Goal: Task Accomplishment & Management: Manage account settings

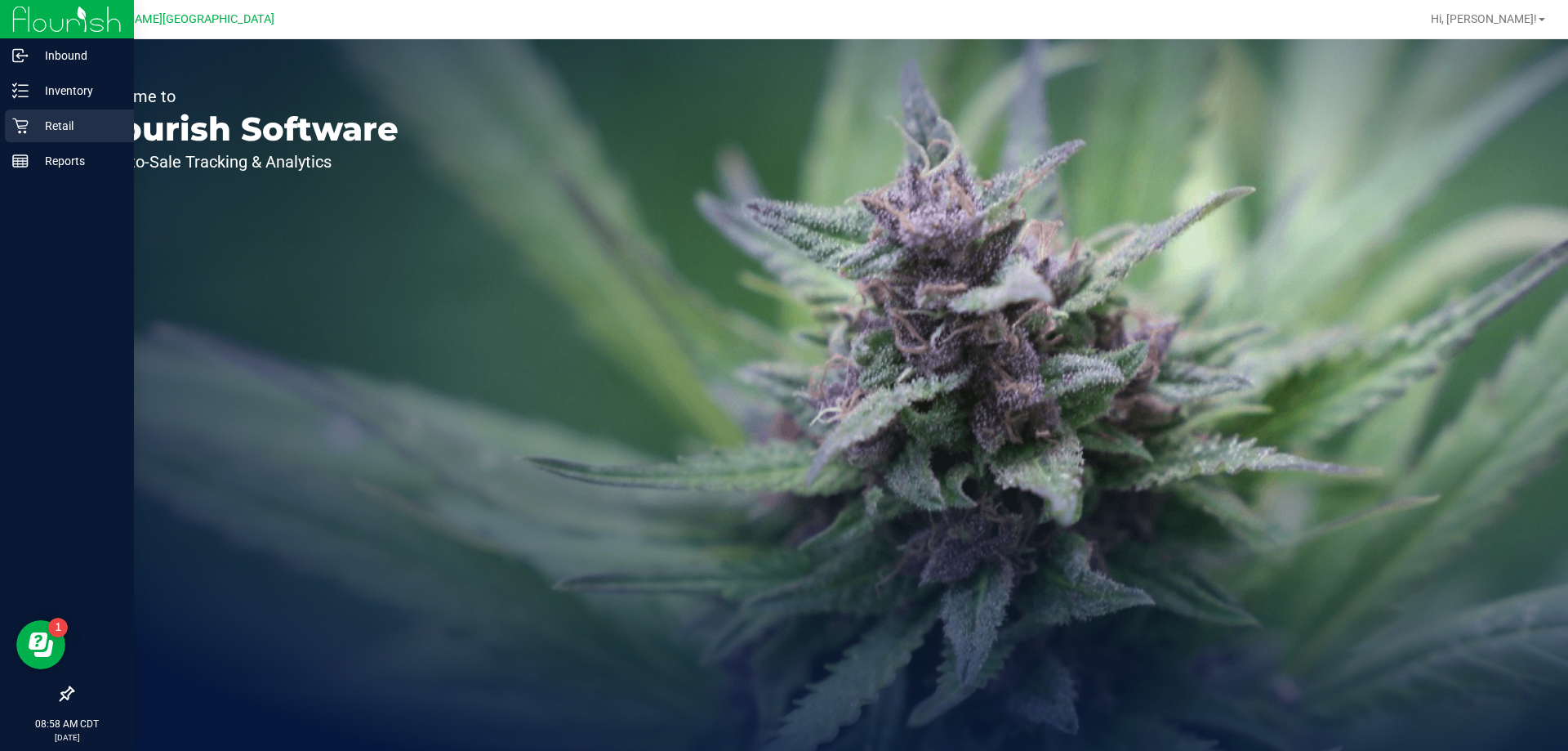
click at [33, 123] on p "Retail" at bounding box center [77, 126] width 98 height 19
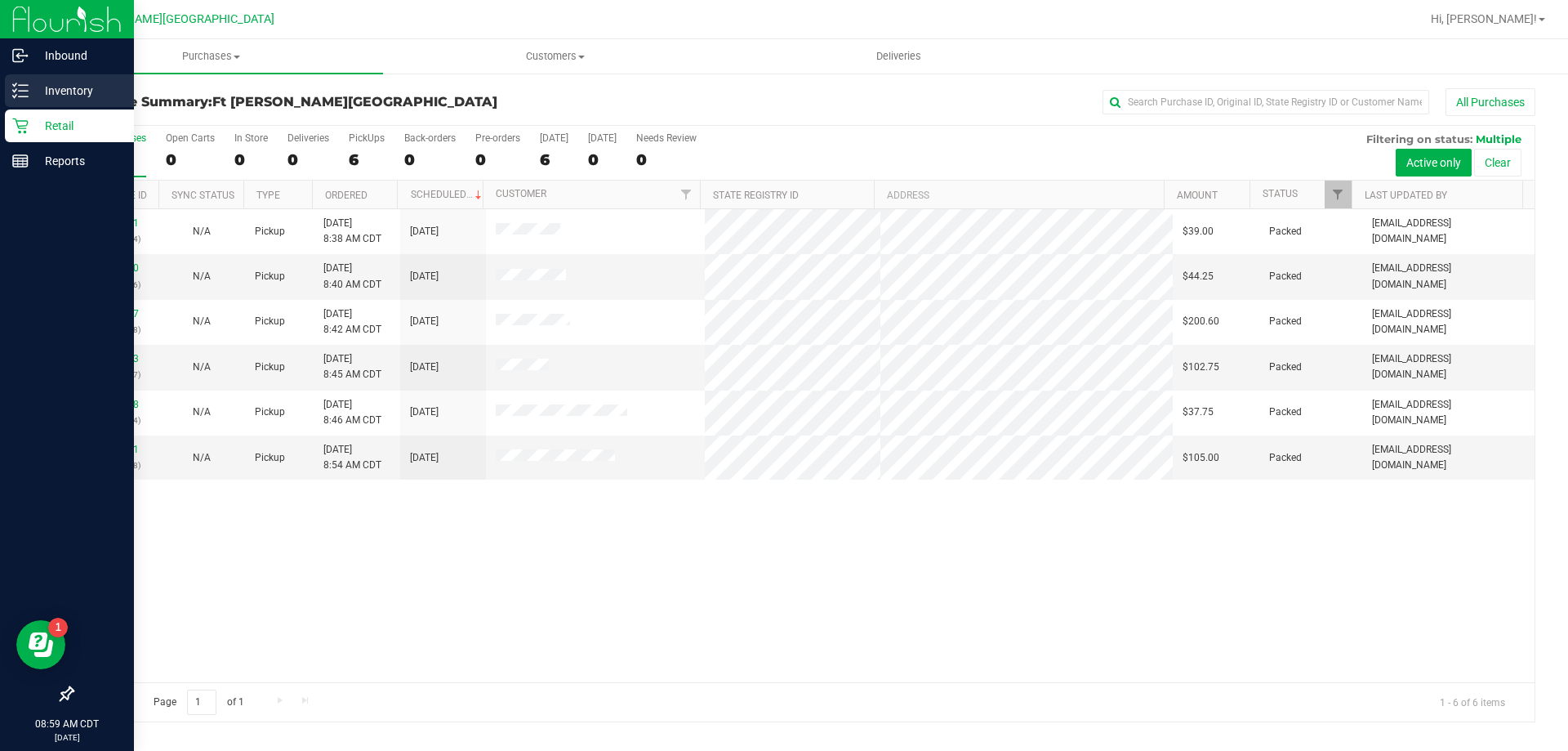
click at [24, 89] on icon at bounding box center [20, 91] width 17 height 17
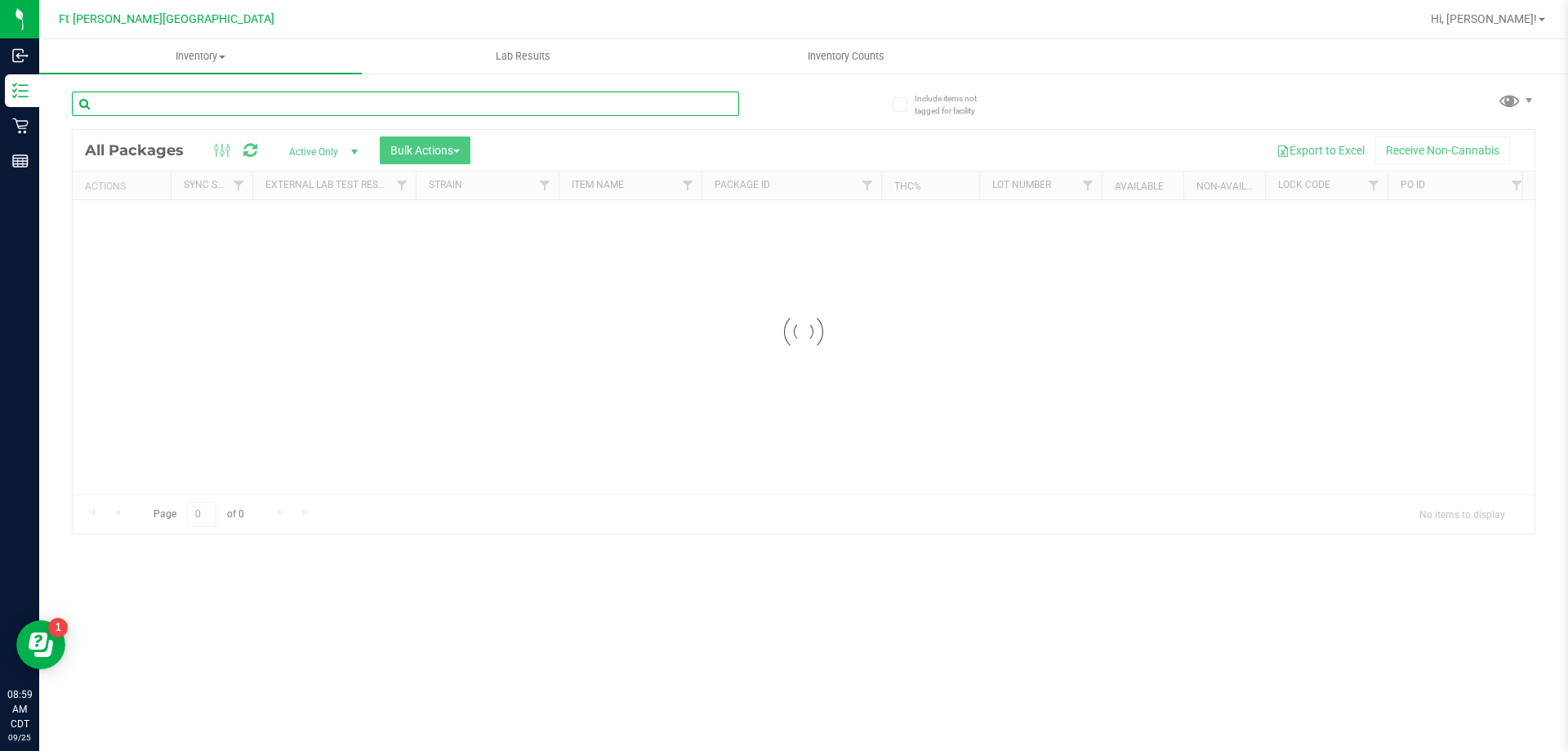
click at [220, 96] on input "text" at bounding box center [405, 103] width 667 height 24
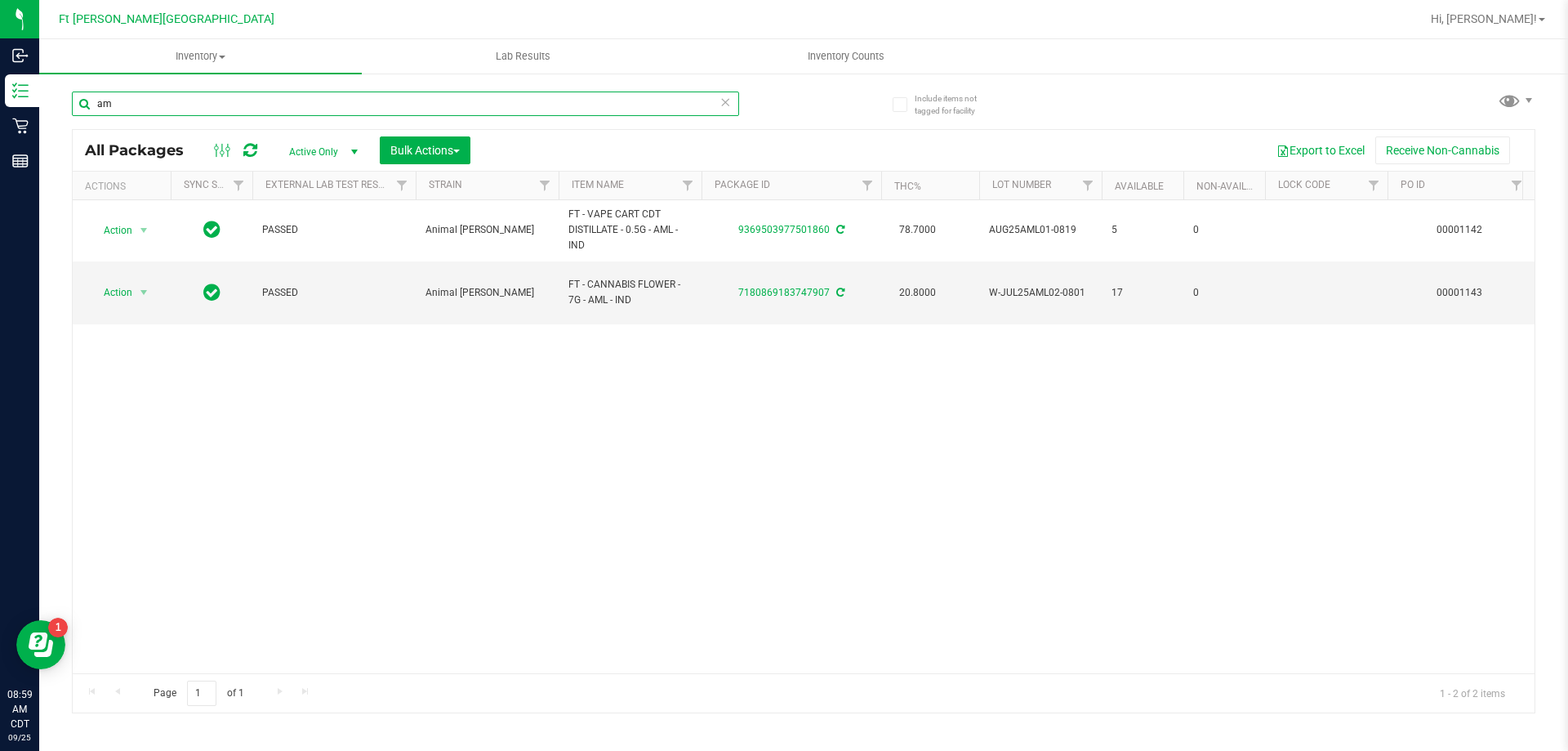
type input "a"
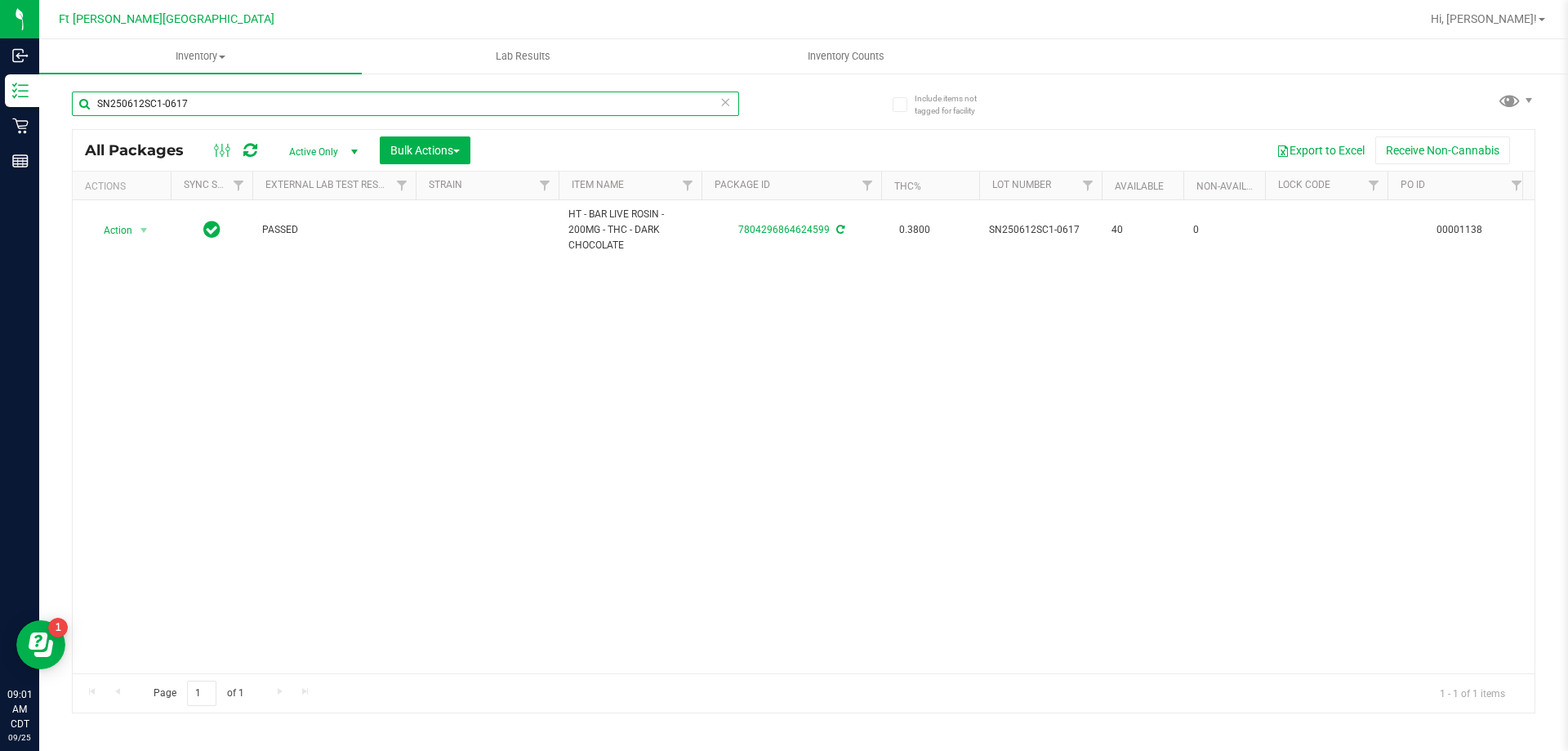
type input "SN250612SC1-0617"
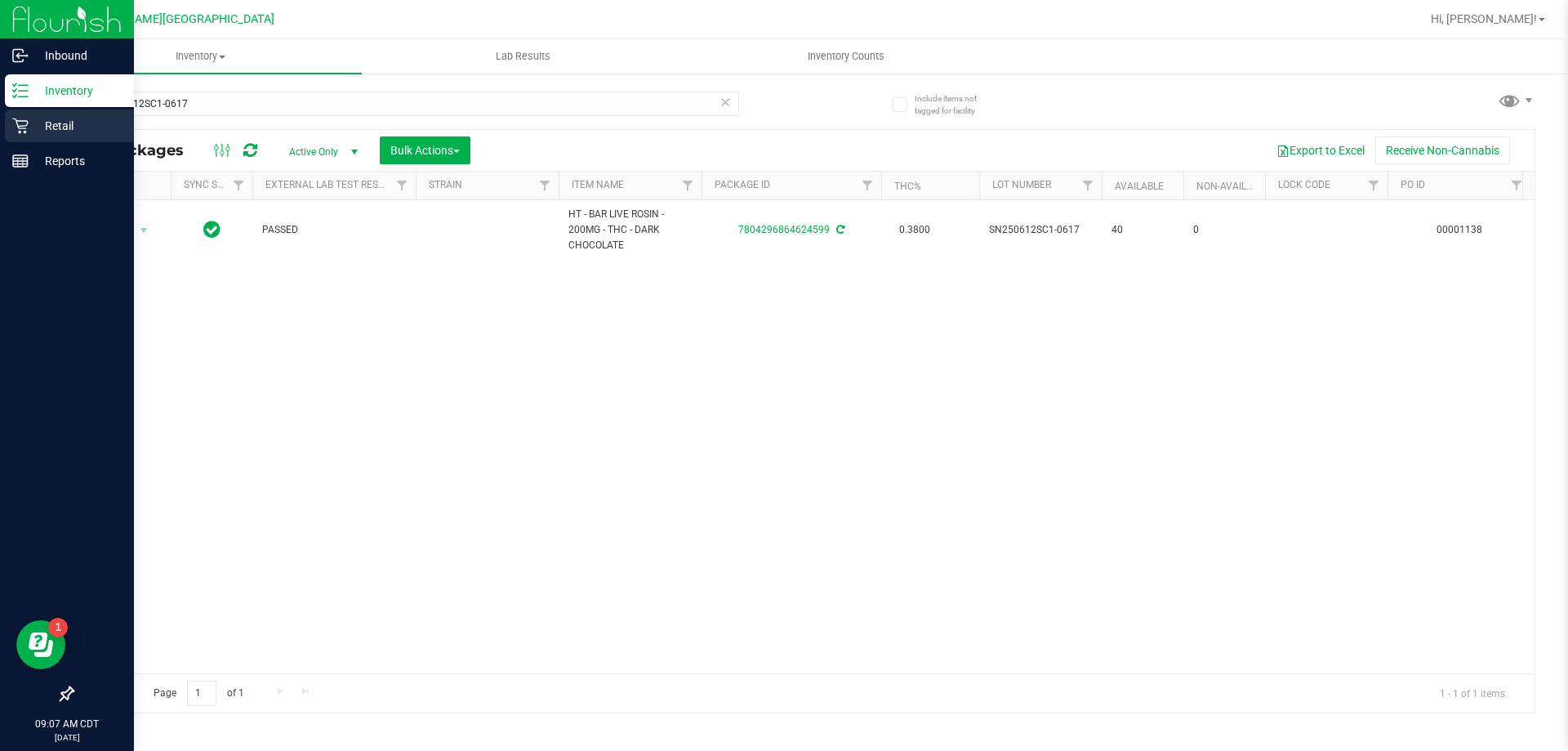
click at [35, 116] on p "Retail" at bounding box center [77, 126] width 98 height 19
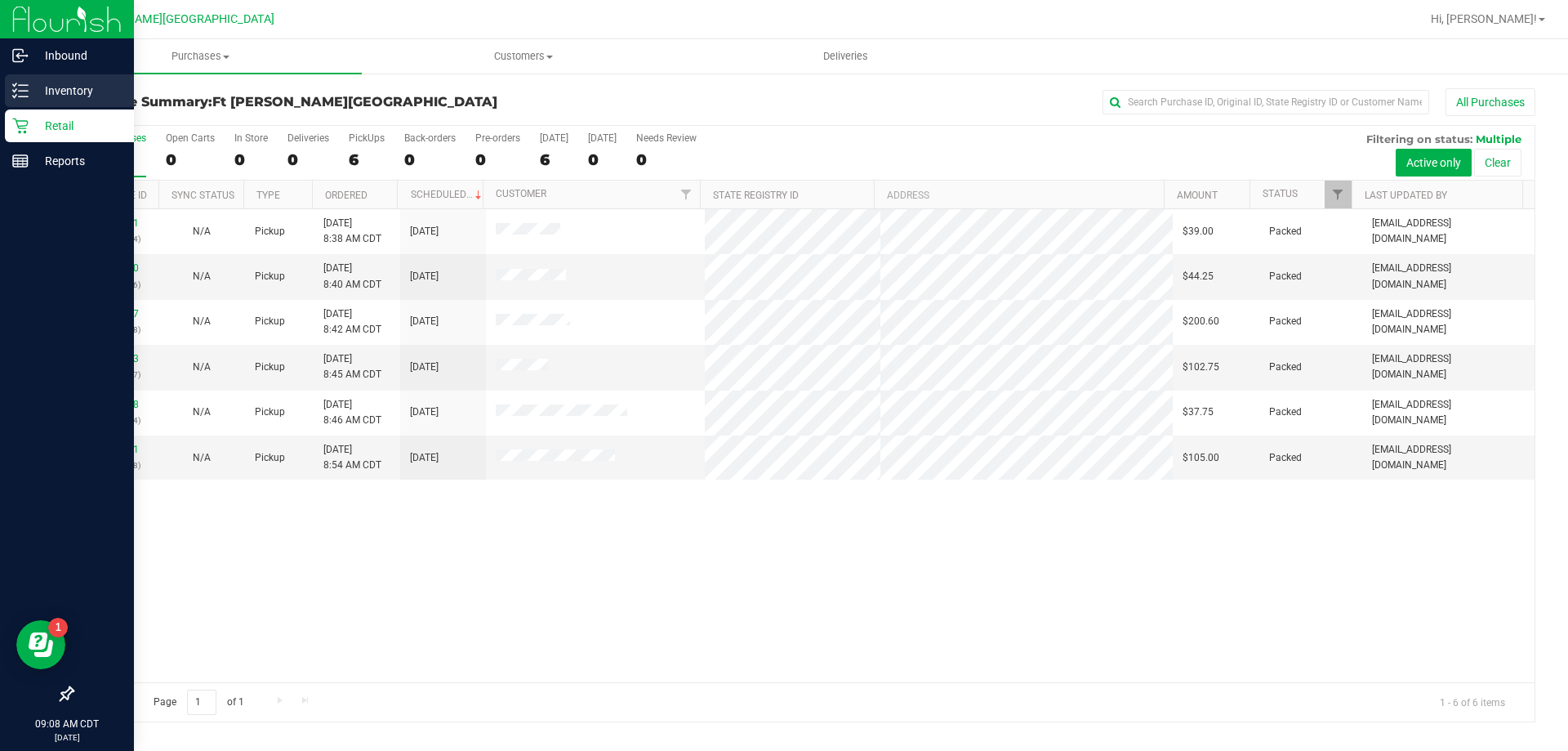
click at [21, 94] on icon at bounding box center [20, 91] width 17 height 17
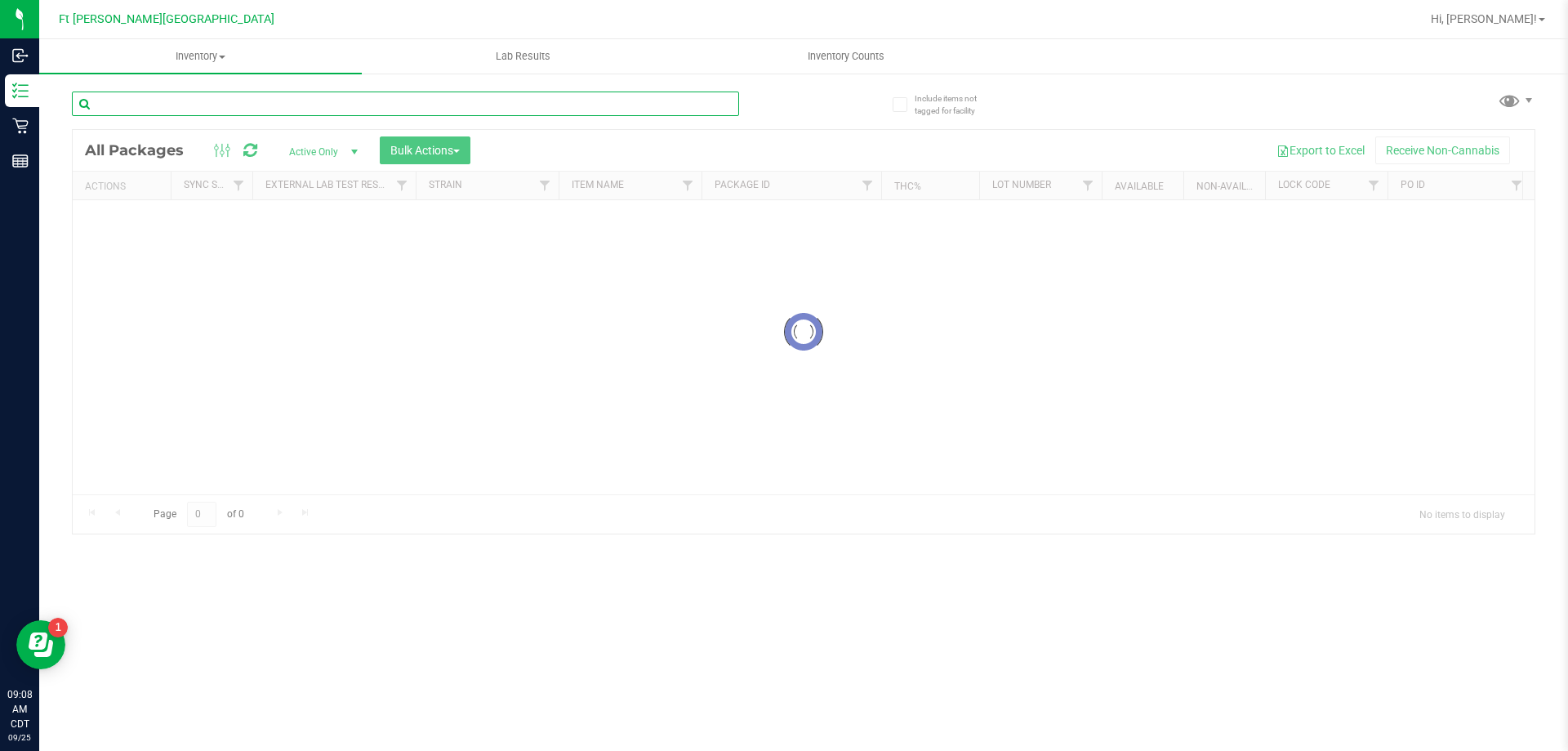
click at [231, 108] on input "text" at bounding box center [405, 103] width 667 height 24
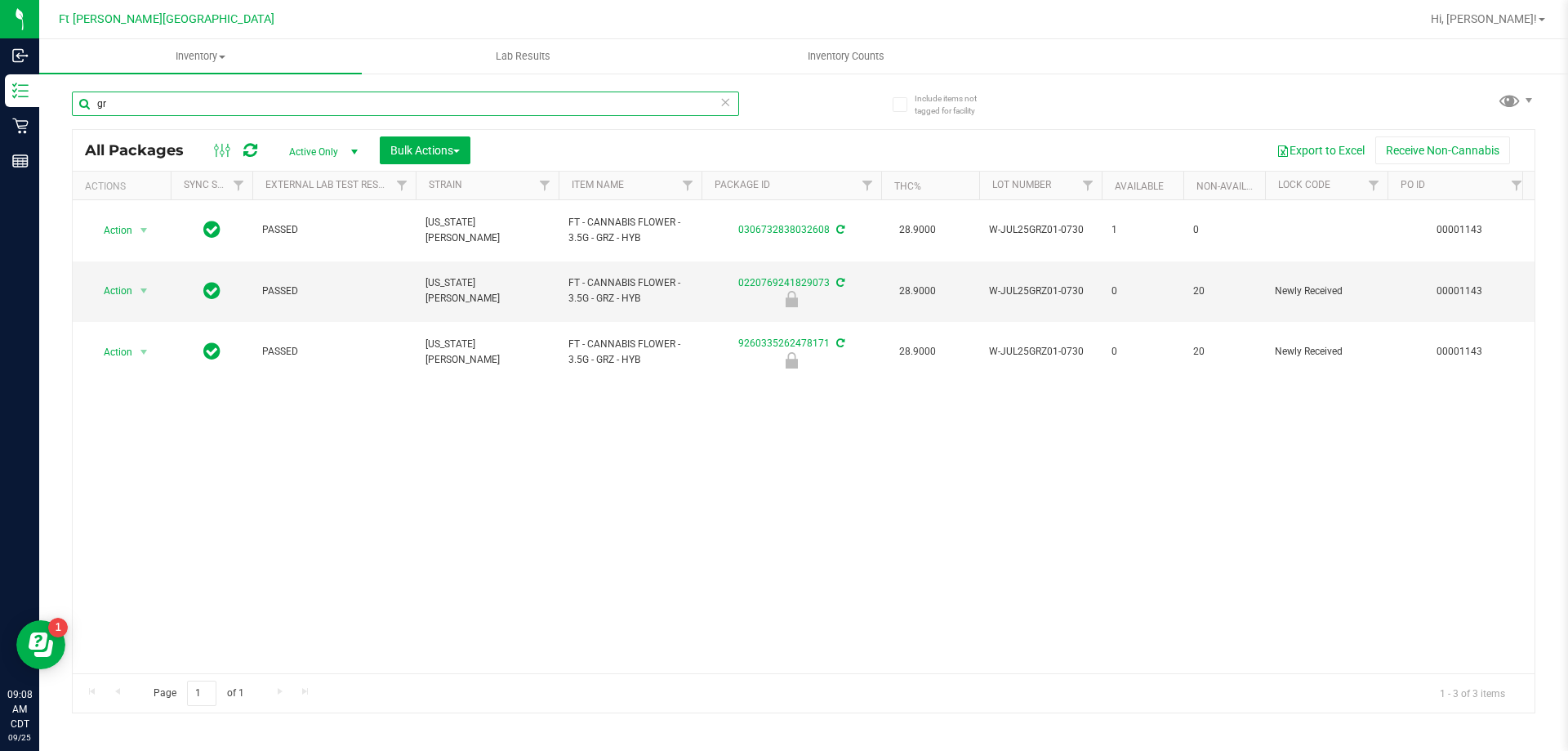
type input "g"
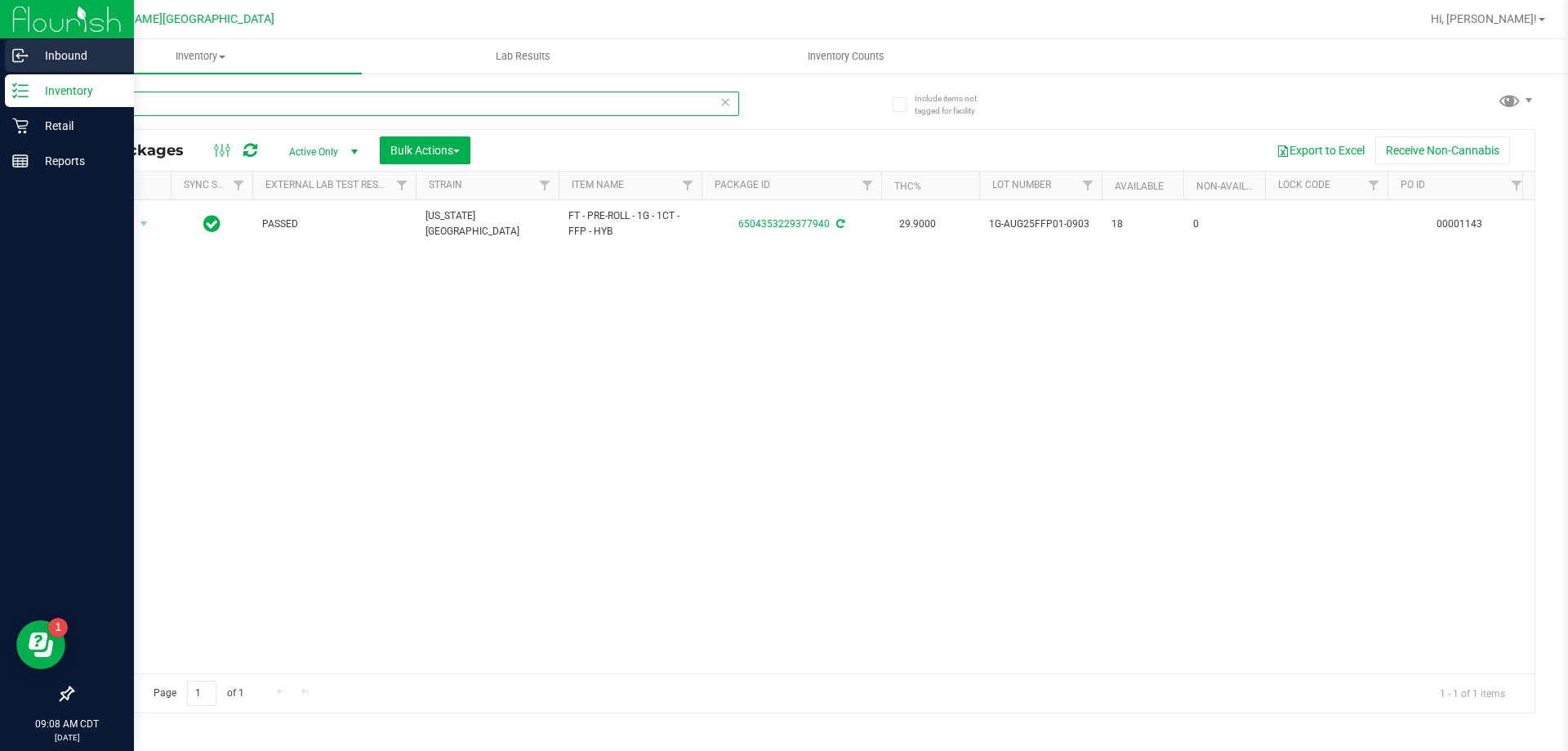
type input "ffp"
click at [59, 43] on div "Inbound" at bounding box center [69, 56] width 130 height 33
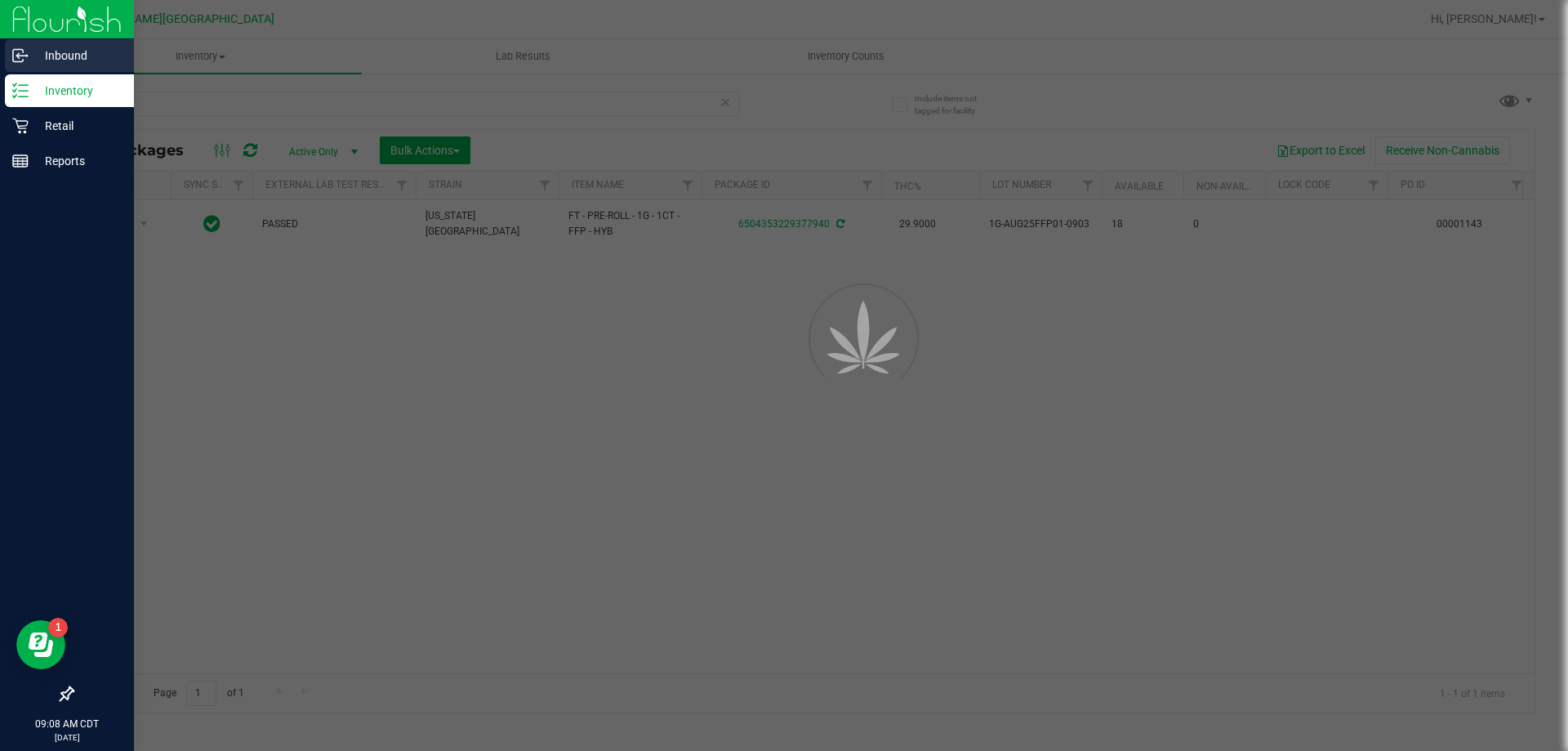
click at [59, 56] on p "Inbound" at bounding box center [77, 56] width 98 height 19
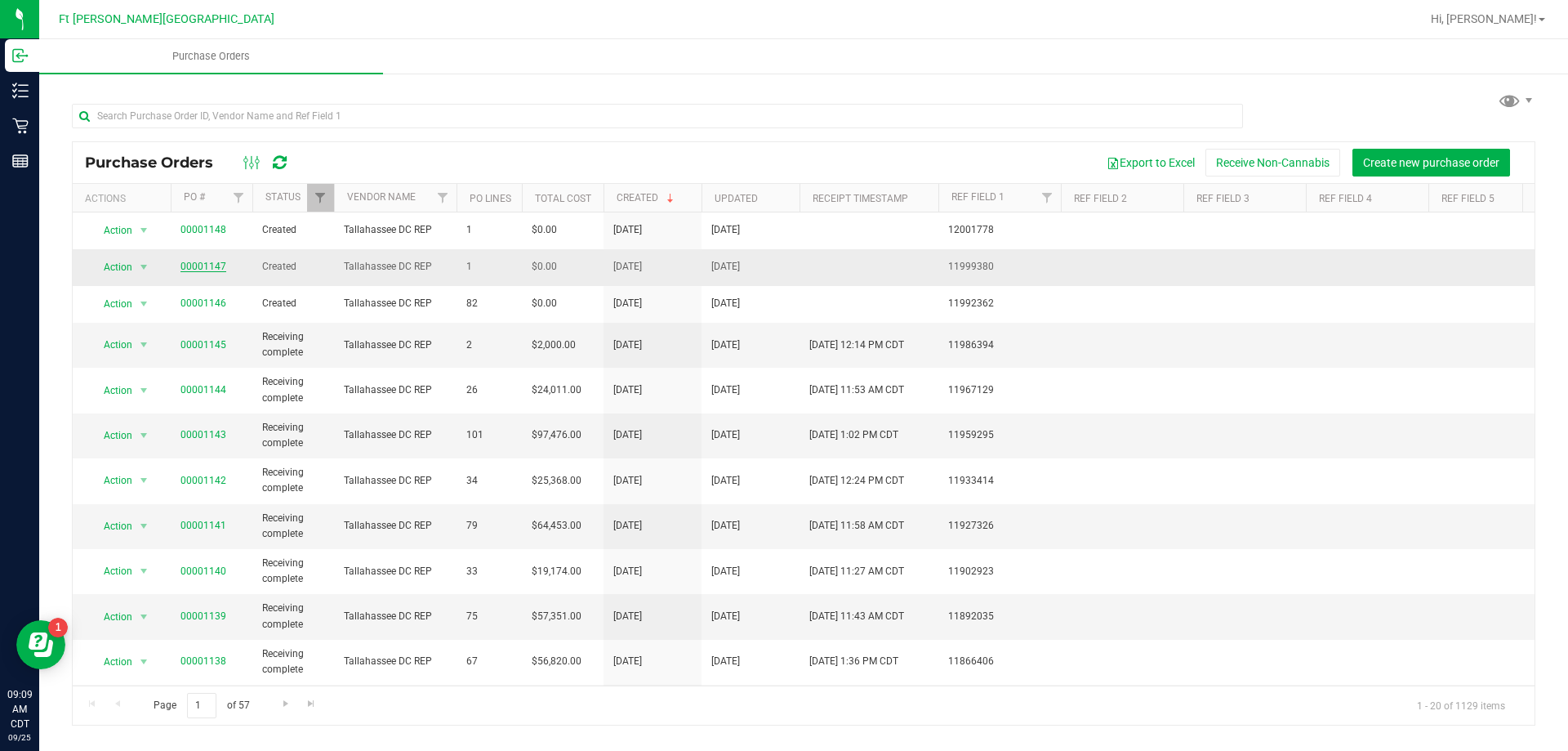
click at [210, 270] on link "00001147" at bounding box center [203, 267] width 46 height 12
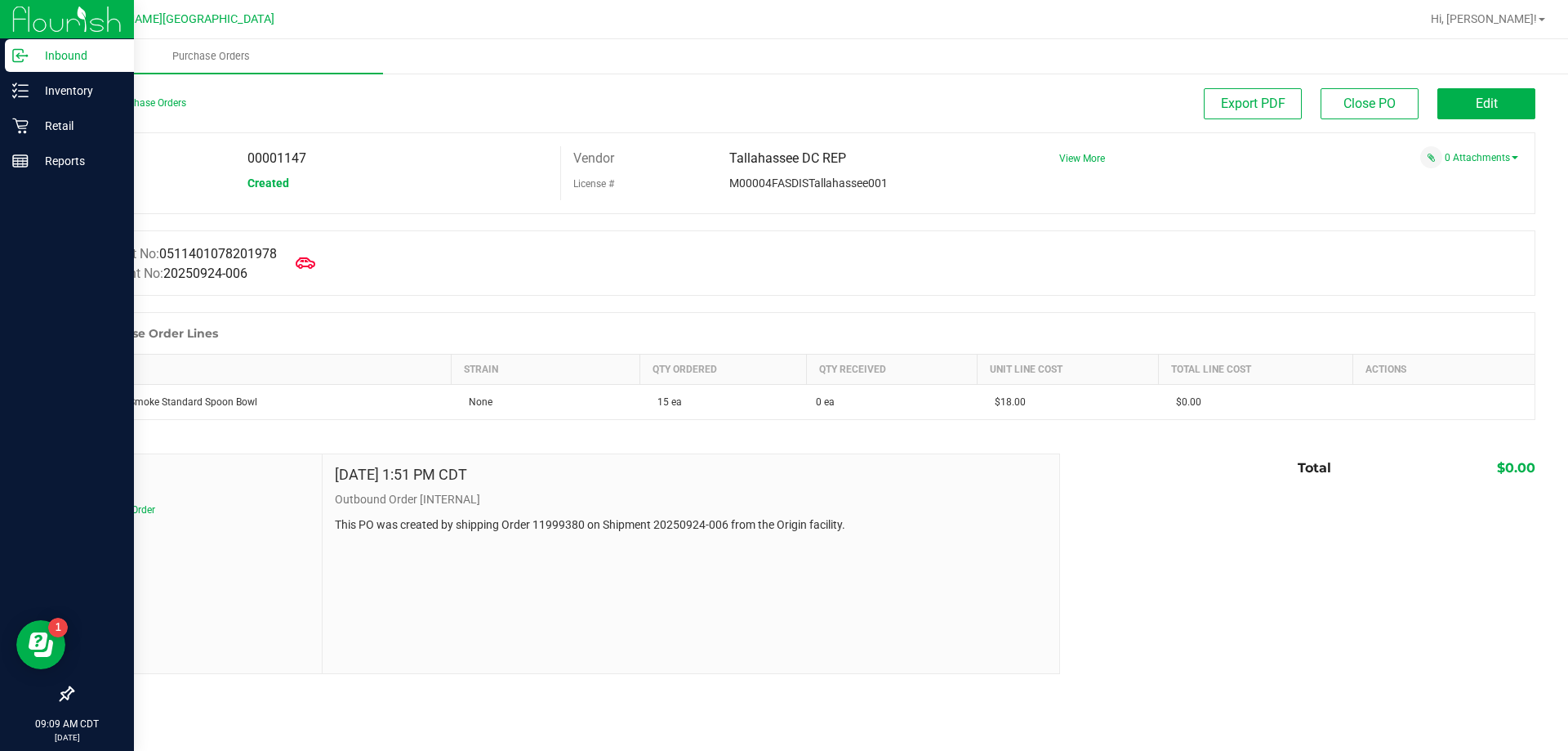
click at [73, 49] on p "Inbound" at bounding box center [77, 56] width 98 height 19
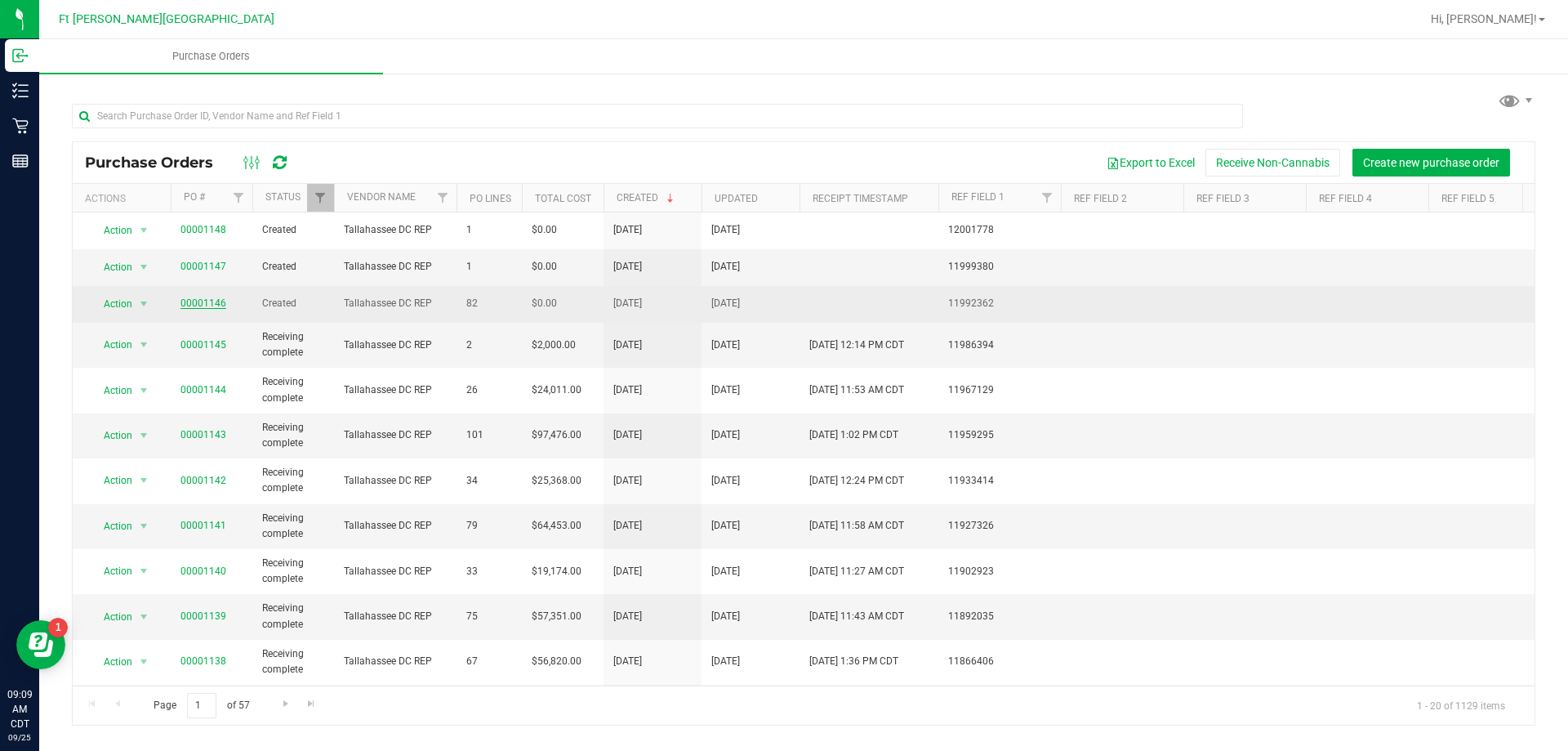
click at [208, 302] on link "00001146" at bounding box center [203, 303] width 46 height 12
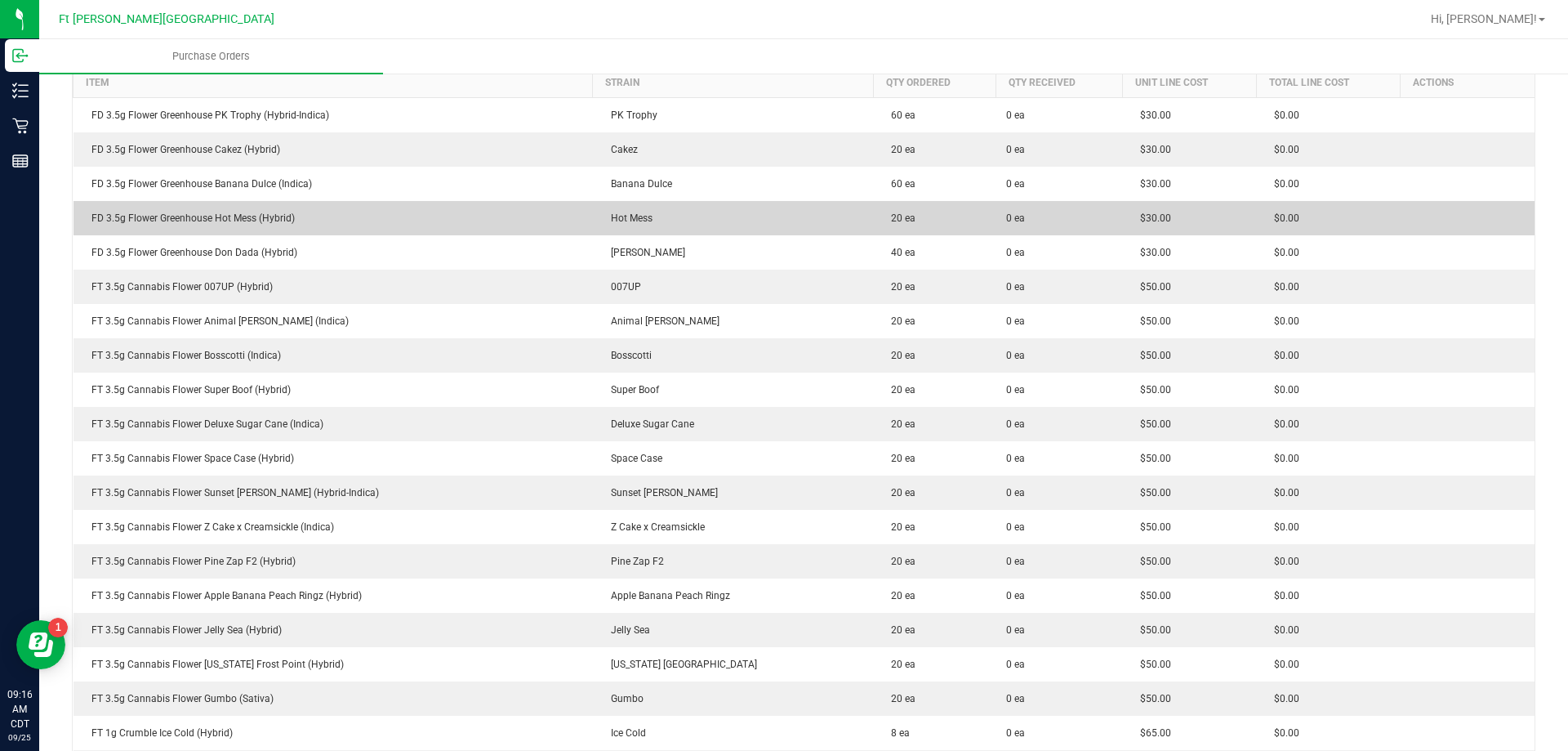
scroll to position [268, 0]
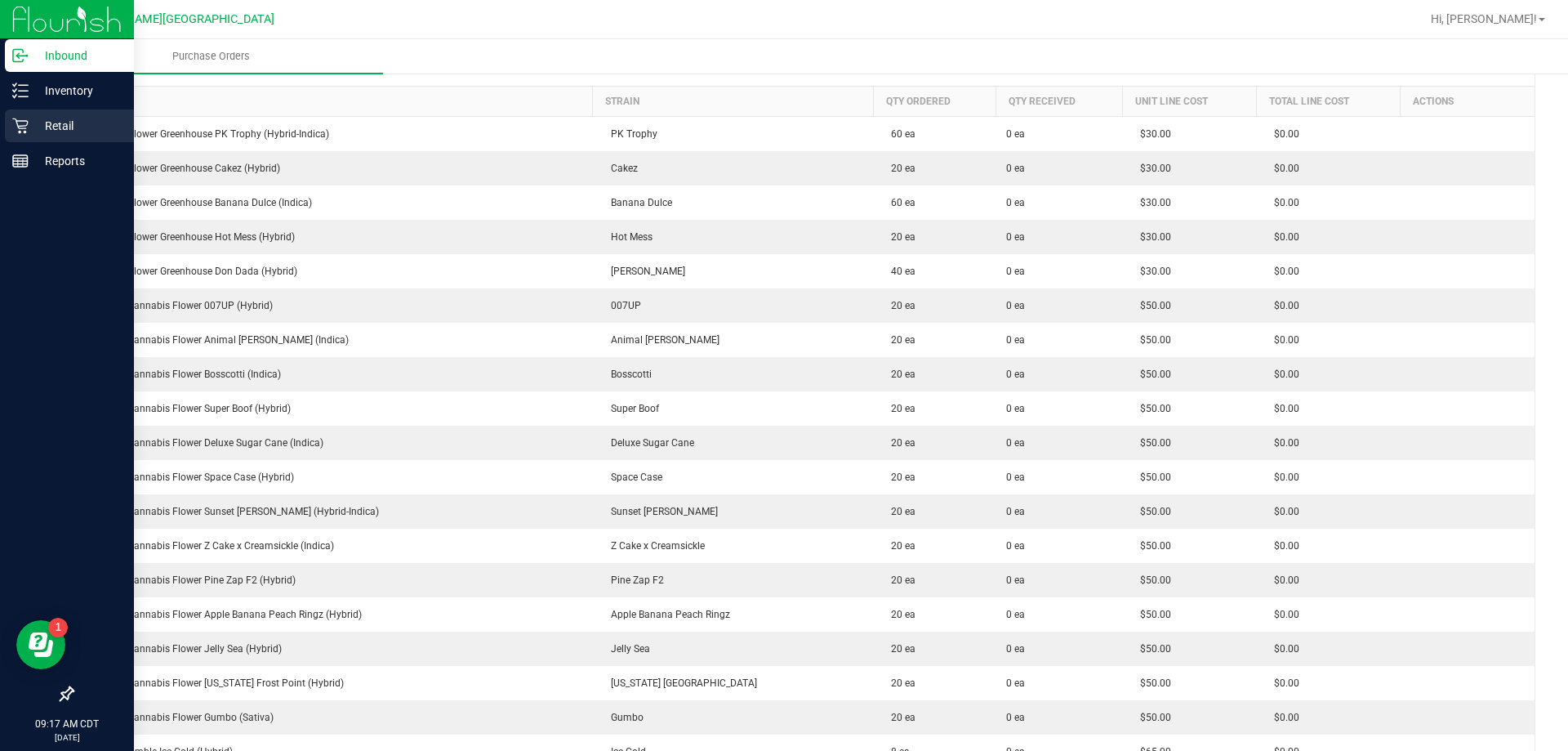
click at [80, 124] on p "Retail" at bounding box center [77, 126] width 98 height 19
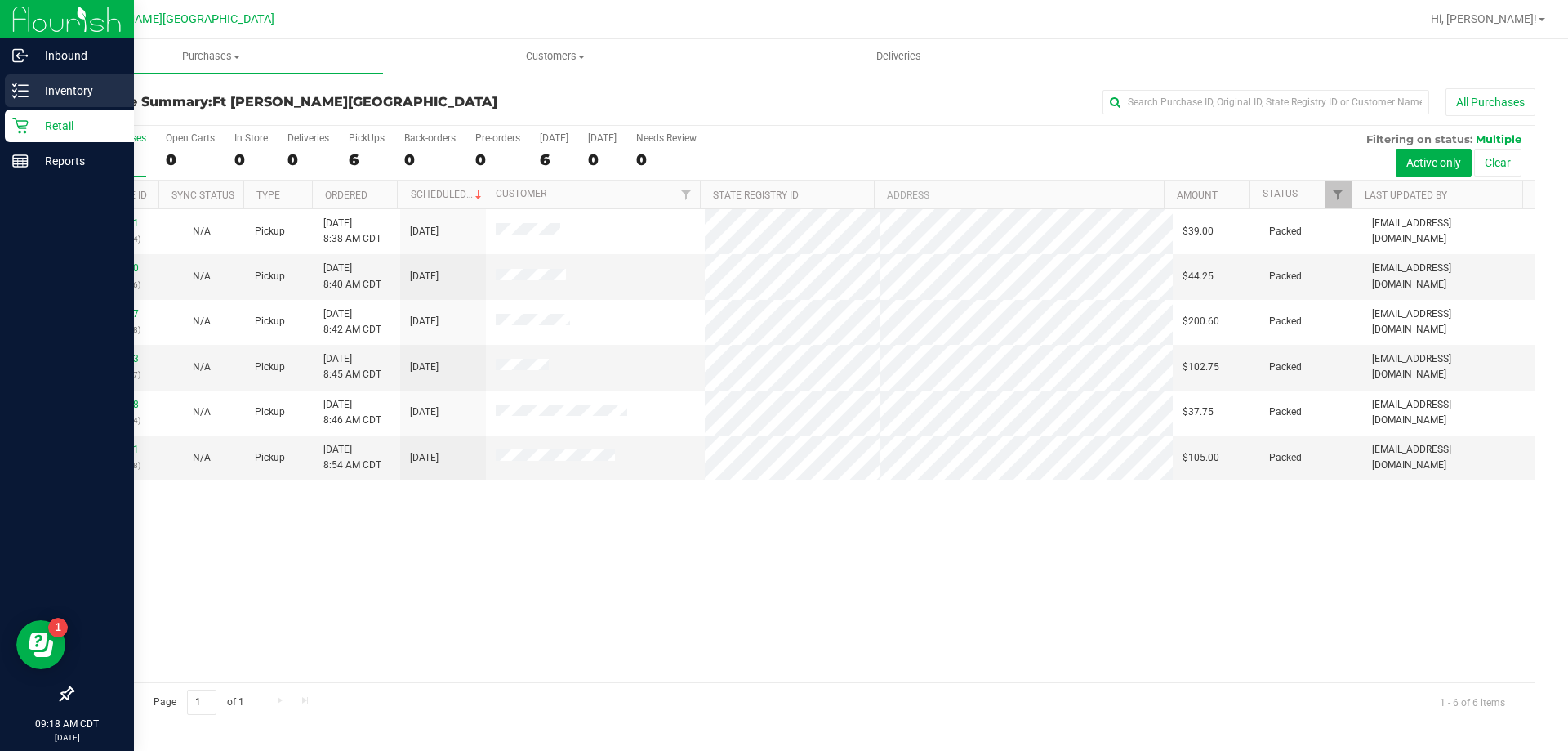
click at [29, 84] on p "Inventory" at bounding box center [77, 91] width 98 height 19
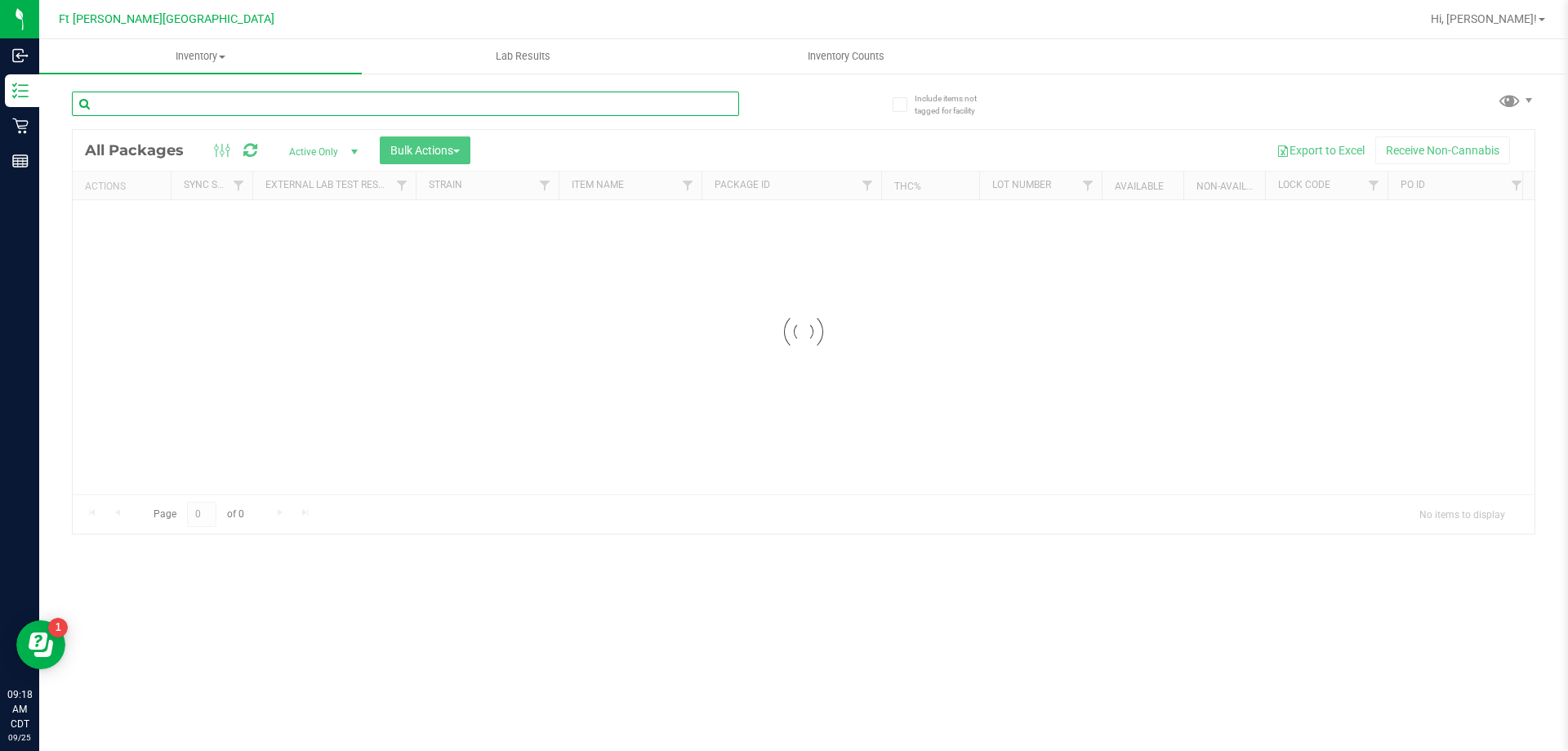
click at [210, 100] on input "text" at bounding box center [405, 103] width 667 height 24
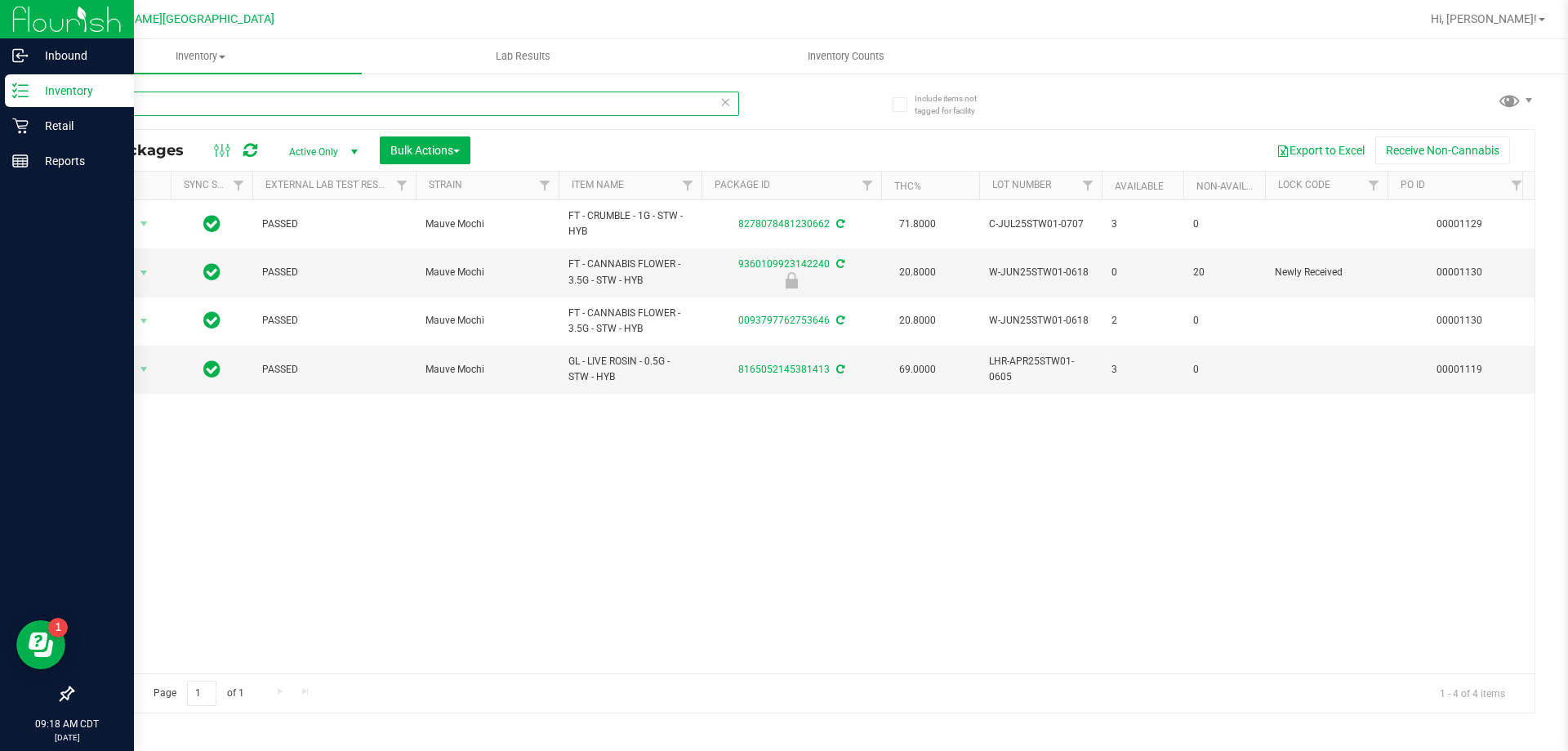
type input "m"
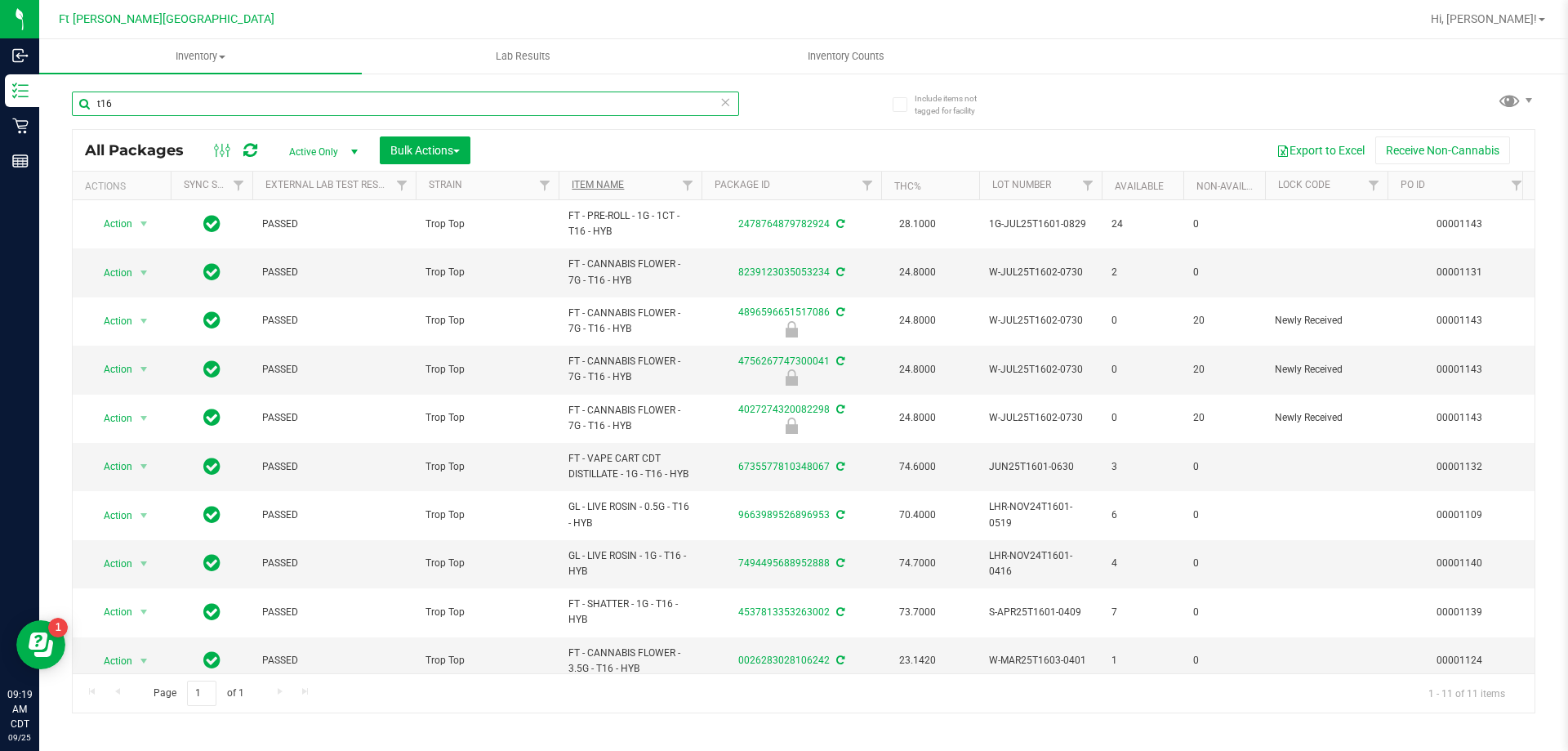
type input "t16"
click at [598, 184] on link "Item Name" at bounding box center [598, 185] width 53 height 12
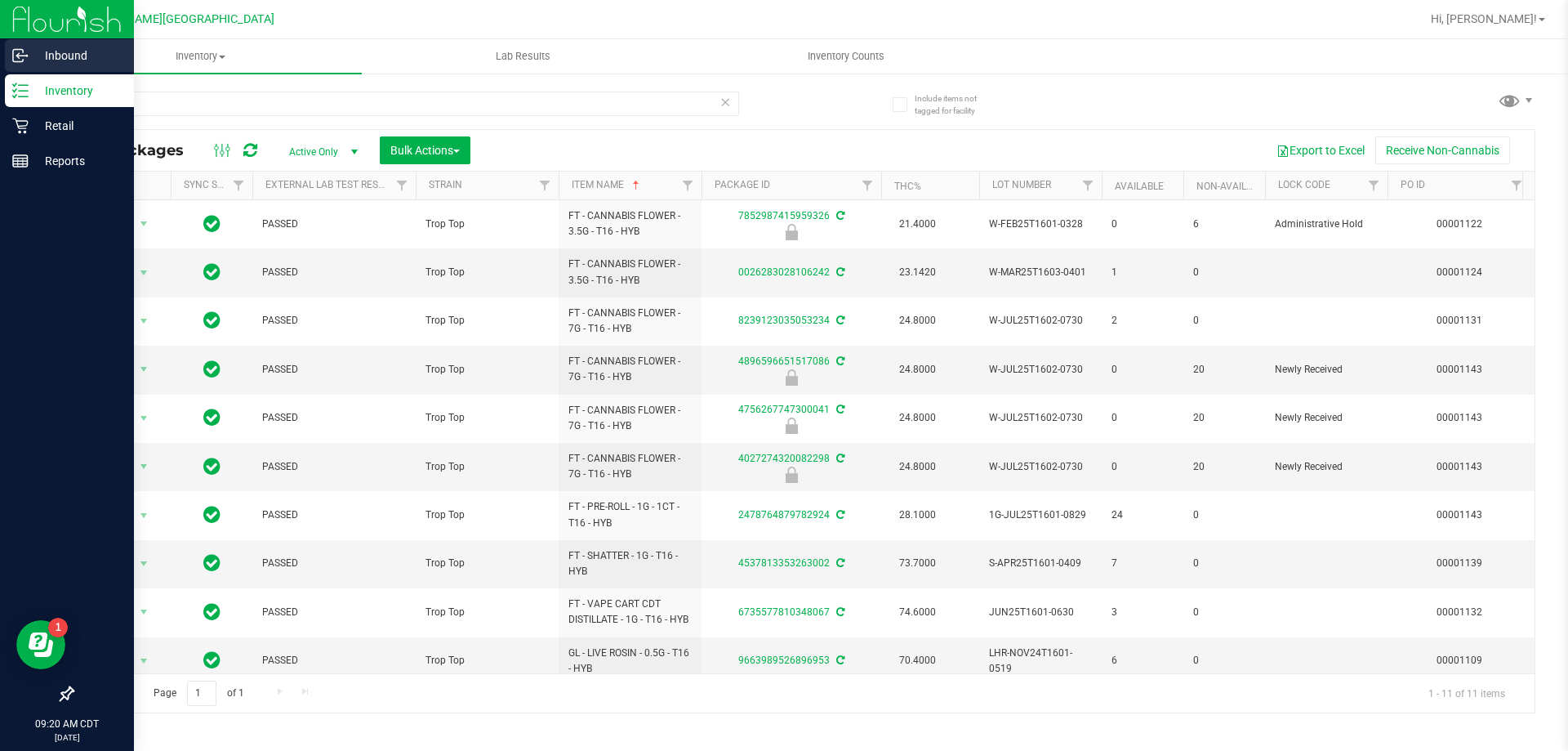
click at [56, 43] on div "Inbound" at bounding box center [69, 56] width 130 height 33
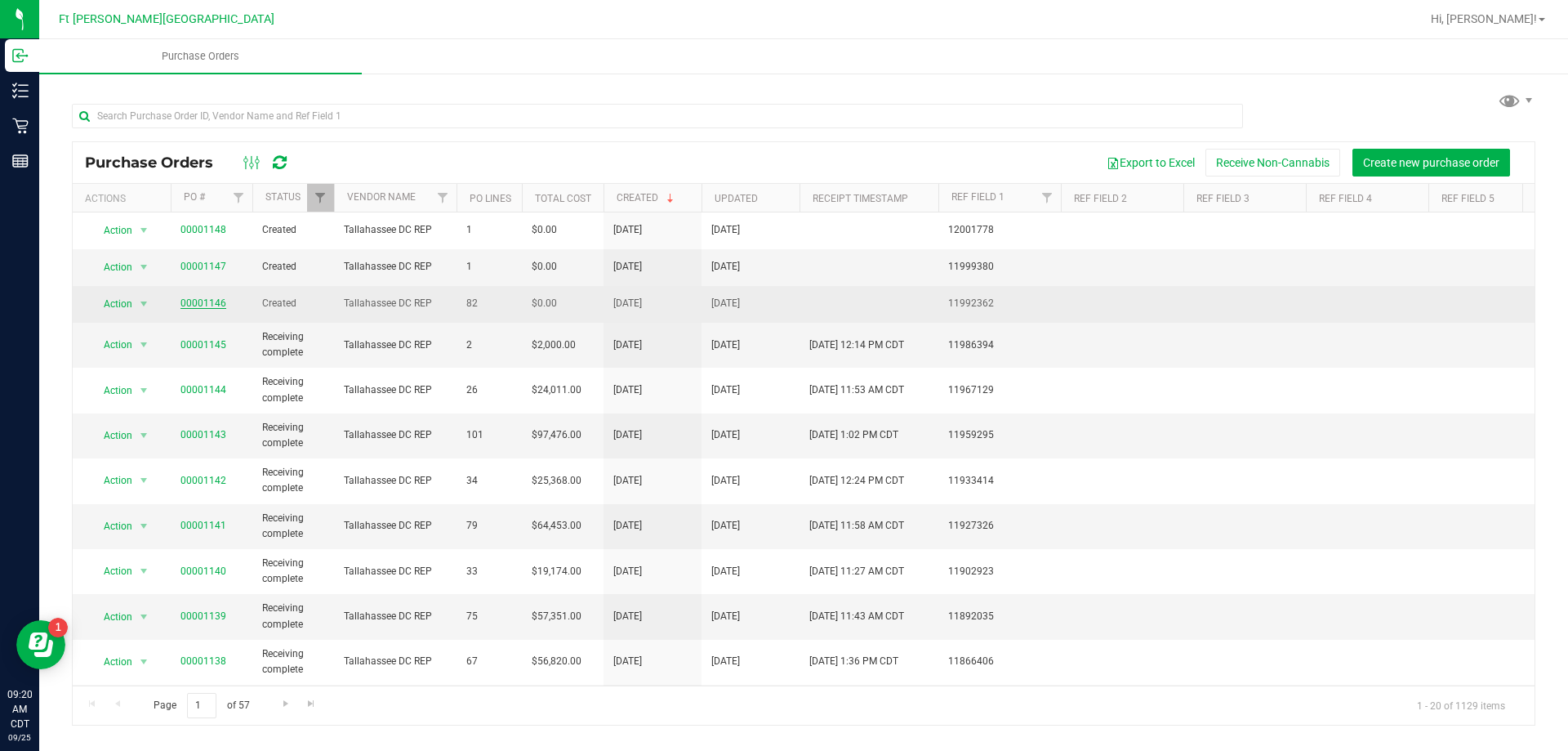
click at [187, 304] on link "00001146" at bounding box center [203, 303] width 46 height 12
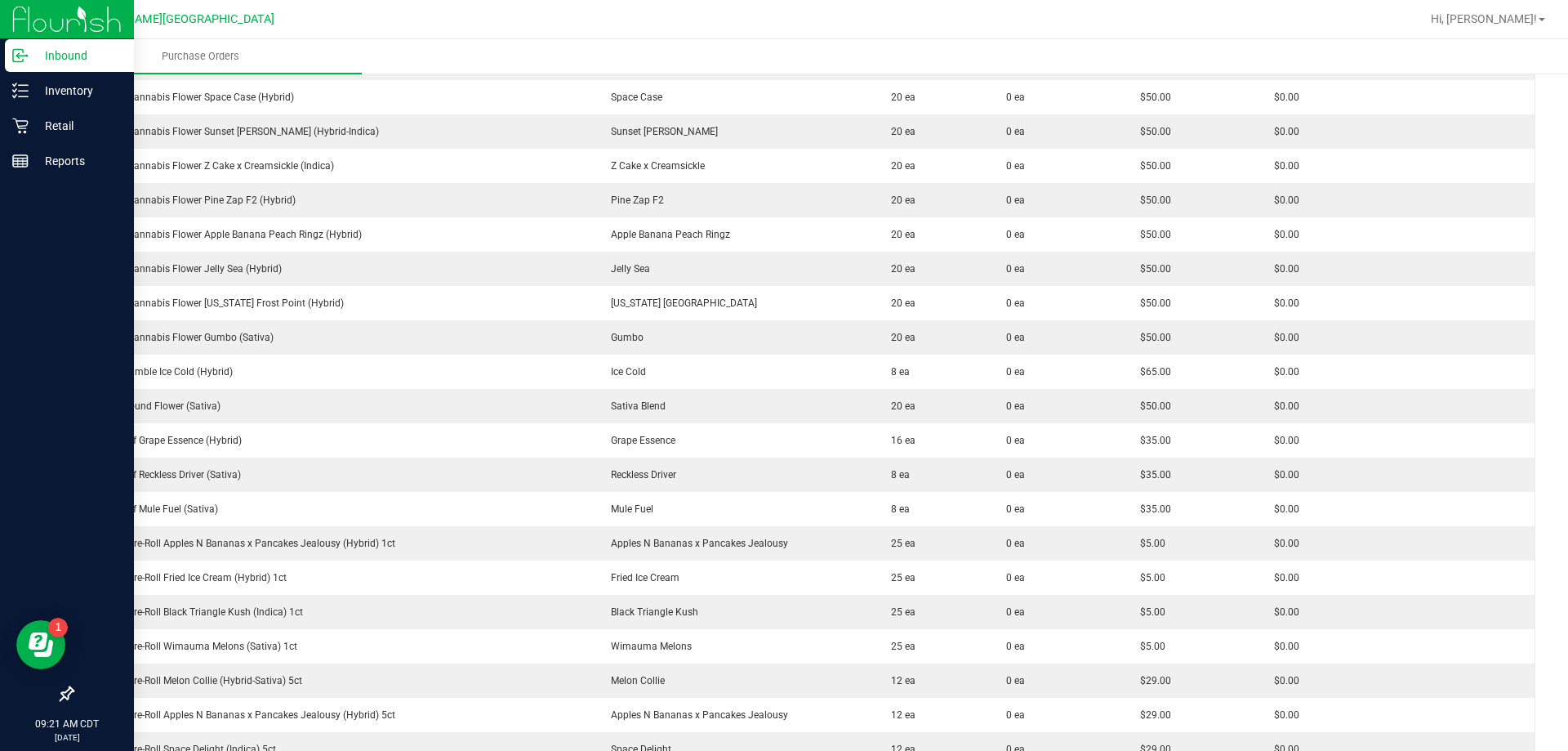
scroll to position [408, 0]
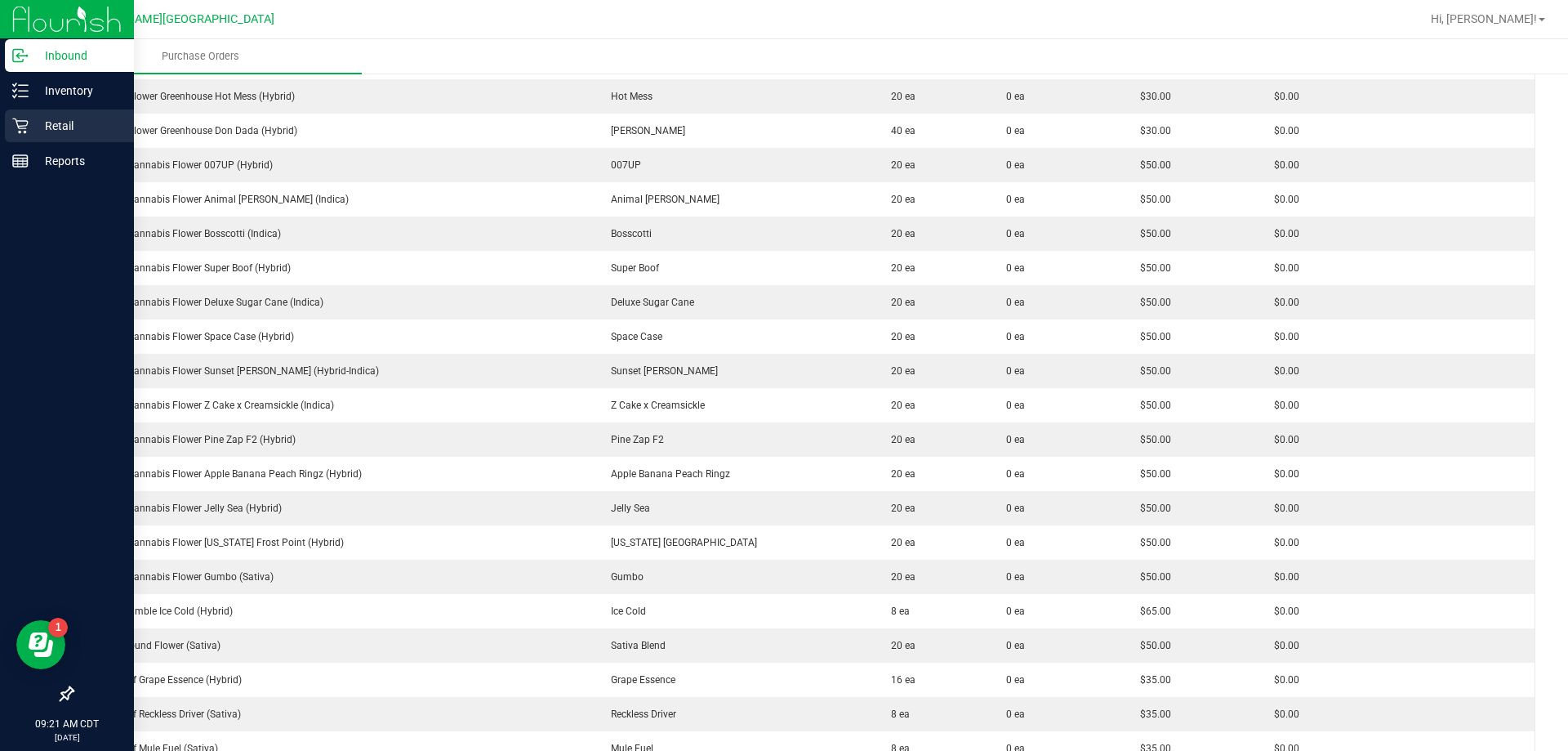
click at [35, 124] on p "Retail" at bounding box center [77, 126] width 98 height 19
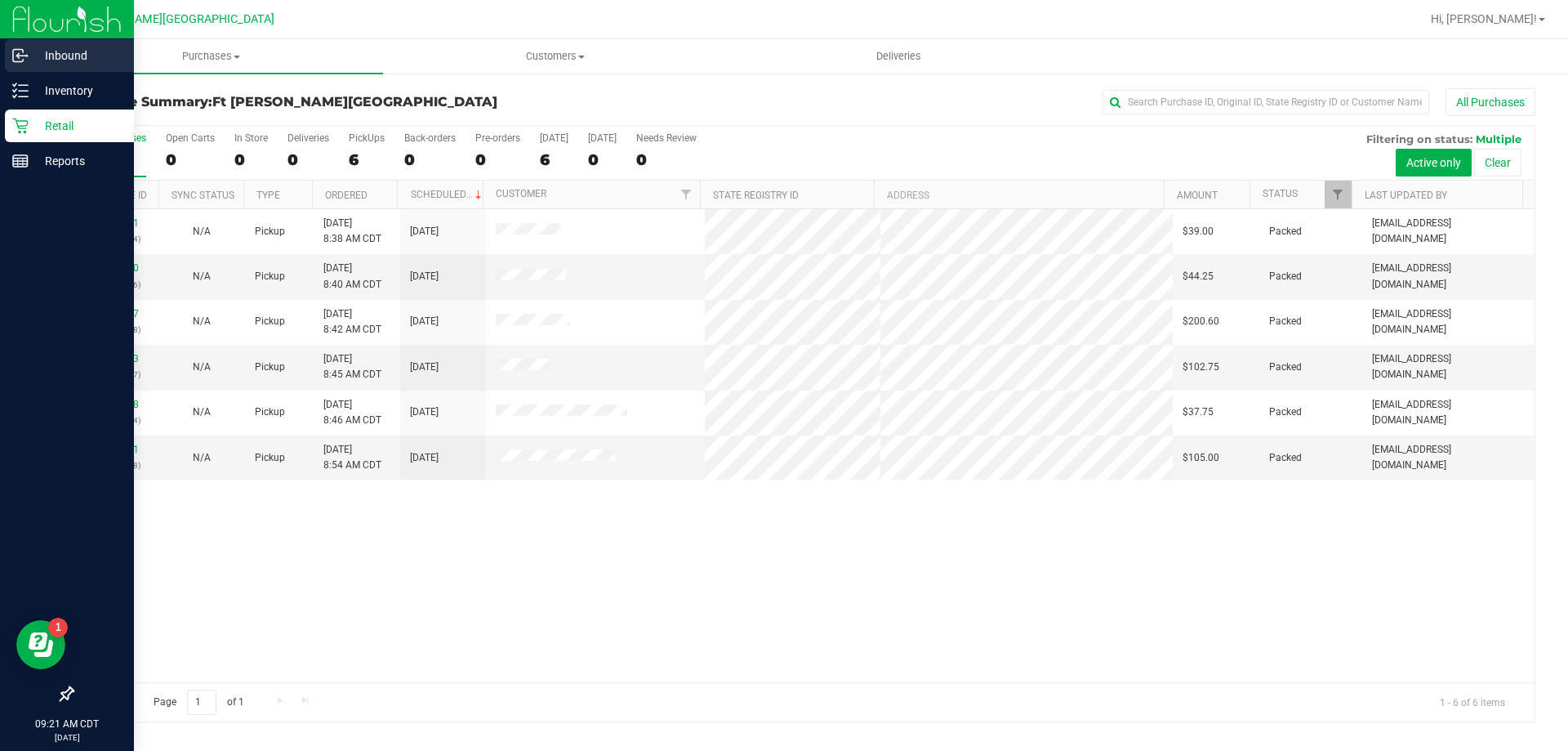
click at [43, 58] on p "Inbound" at bounding box center [77, 56] width 98 height 19
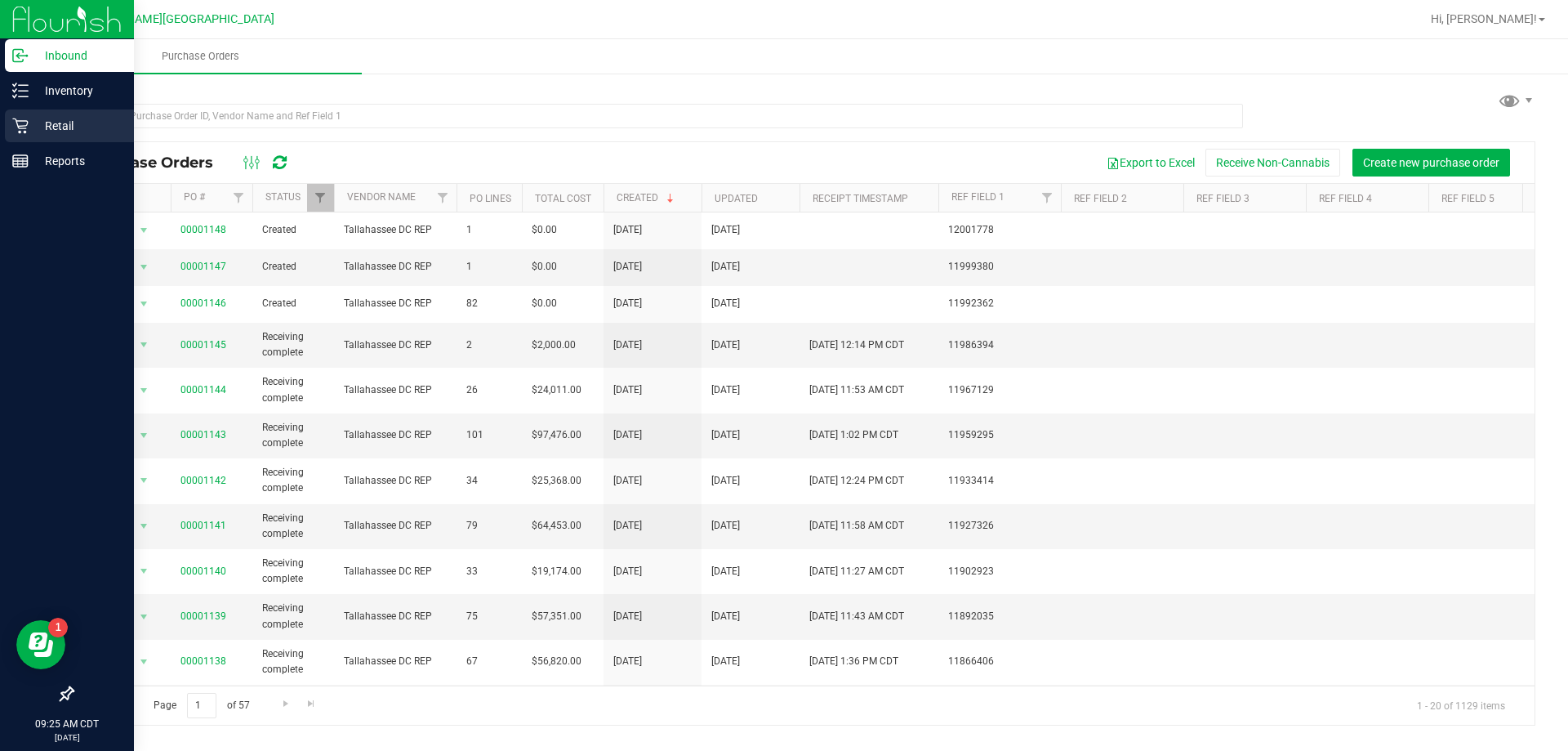
click at [21, 131] on icon at bounding box center [20, 126] width 17 height 17
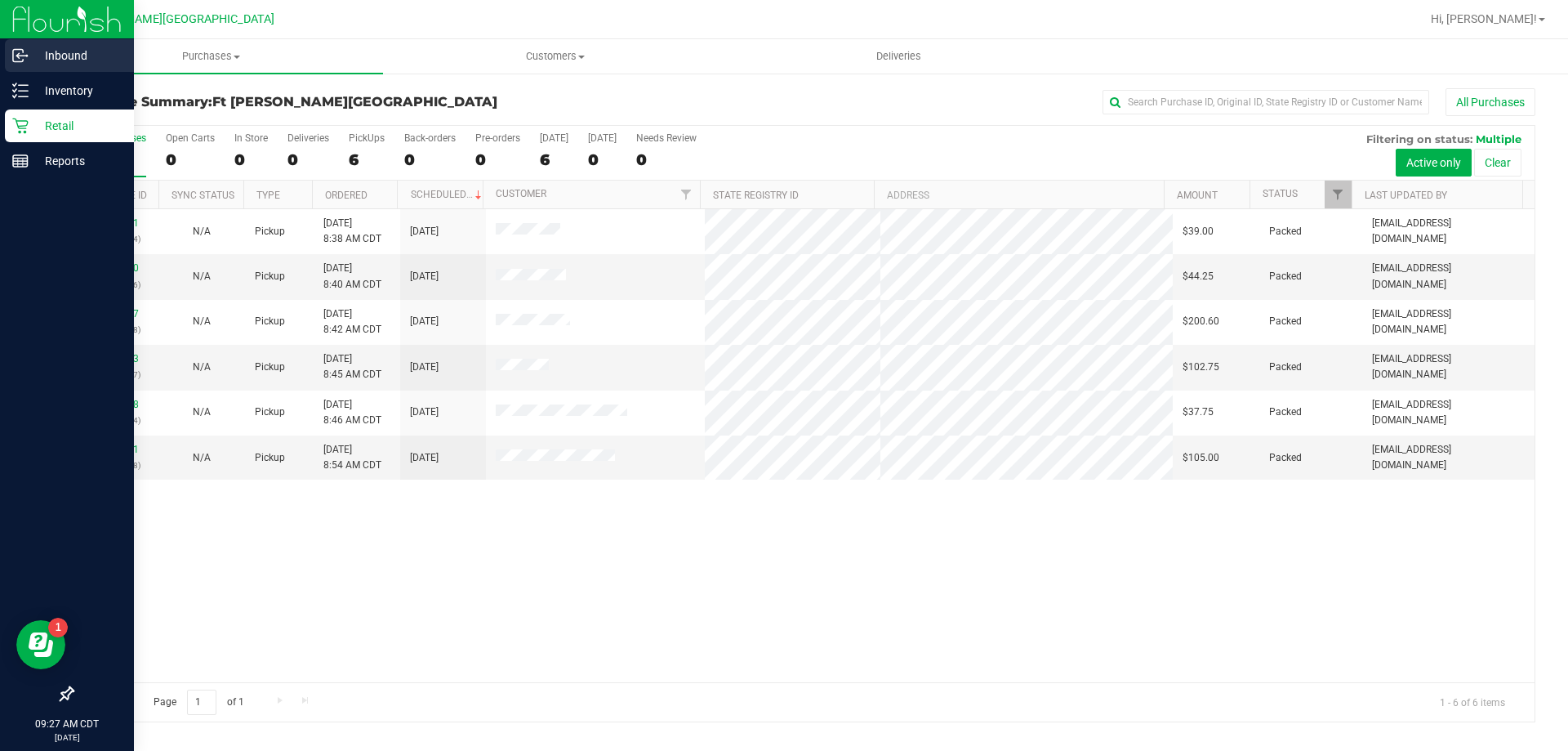
click at [63, 52] on p "Inbound" at bounding box center [77, 56] width 98 height 19
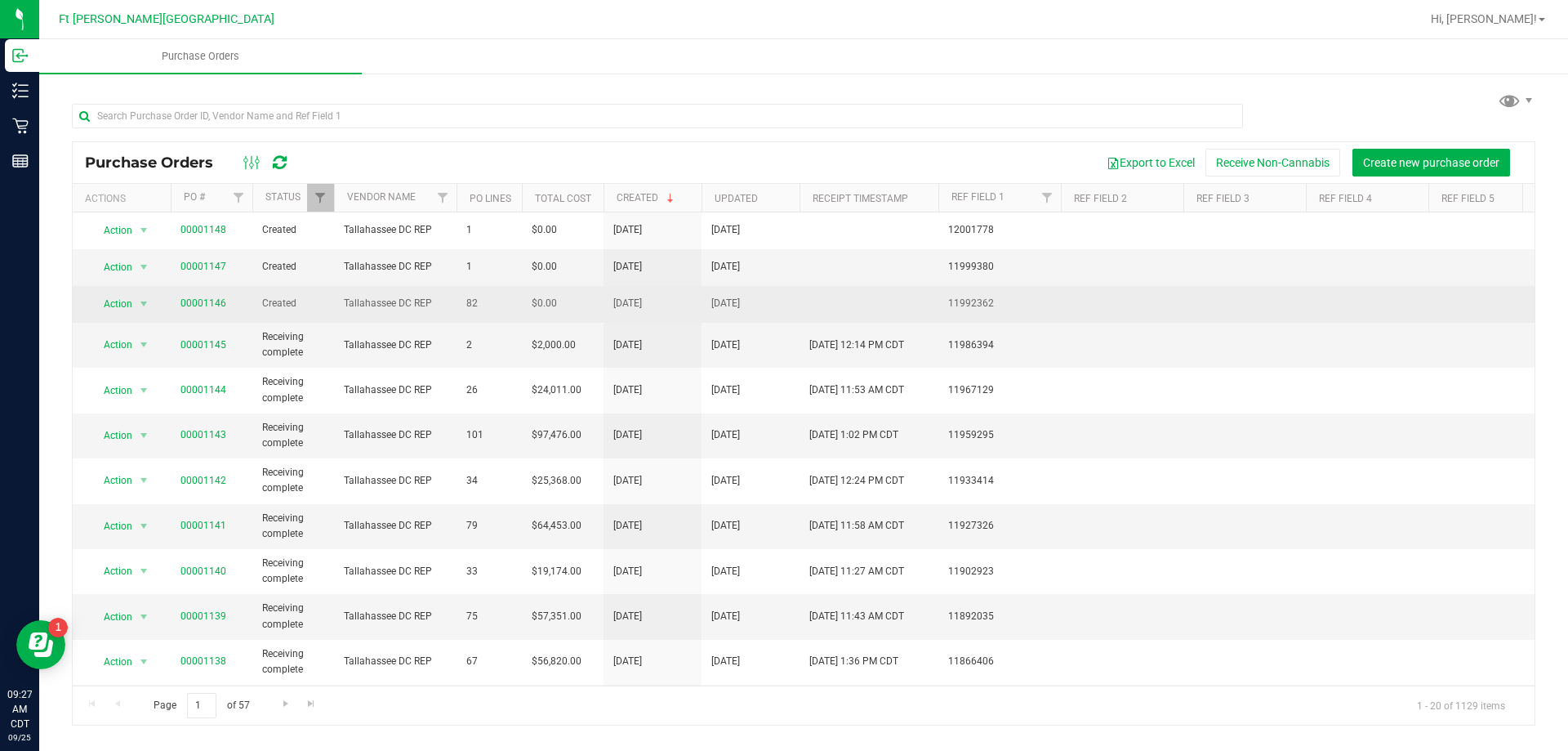
click at [206, 312] on td "00001146" at bounding box center [211, 305] width 82 height 37
click at [202, 310] on span "00001146" at bounding box center [203, 304] width 46 height 16
click at [200, 302] on link "00001146" at bounding box center [203, 303] width 46 height 12
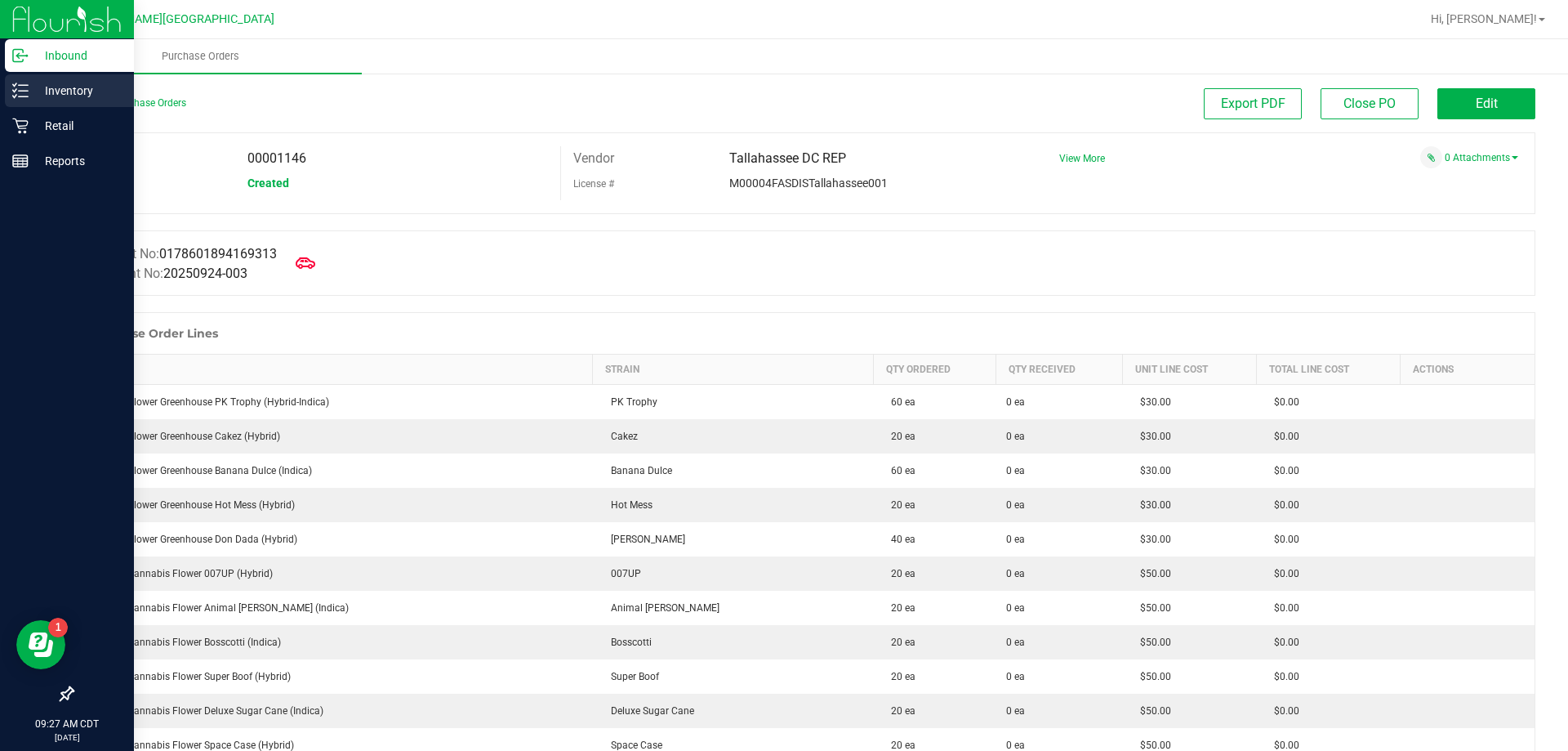
click at [49, 91] on p "Inventory" at bounding box center [77, 91] width 98 height 19
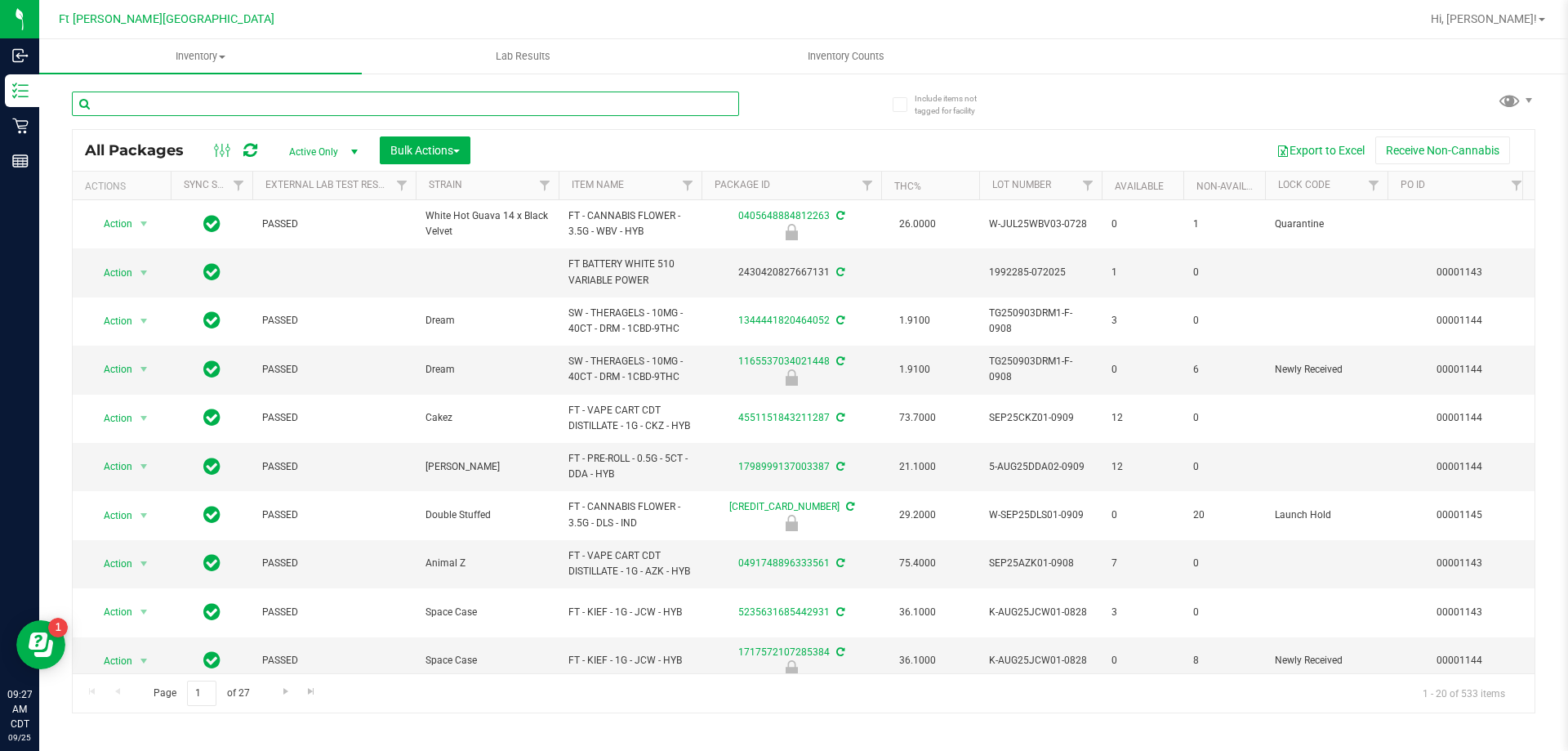
click at [291, 104] on input "text" at bounding box center [405, 103] width 667 height 24
type input "gpe"
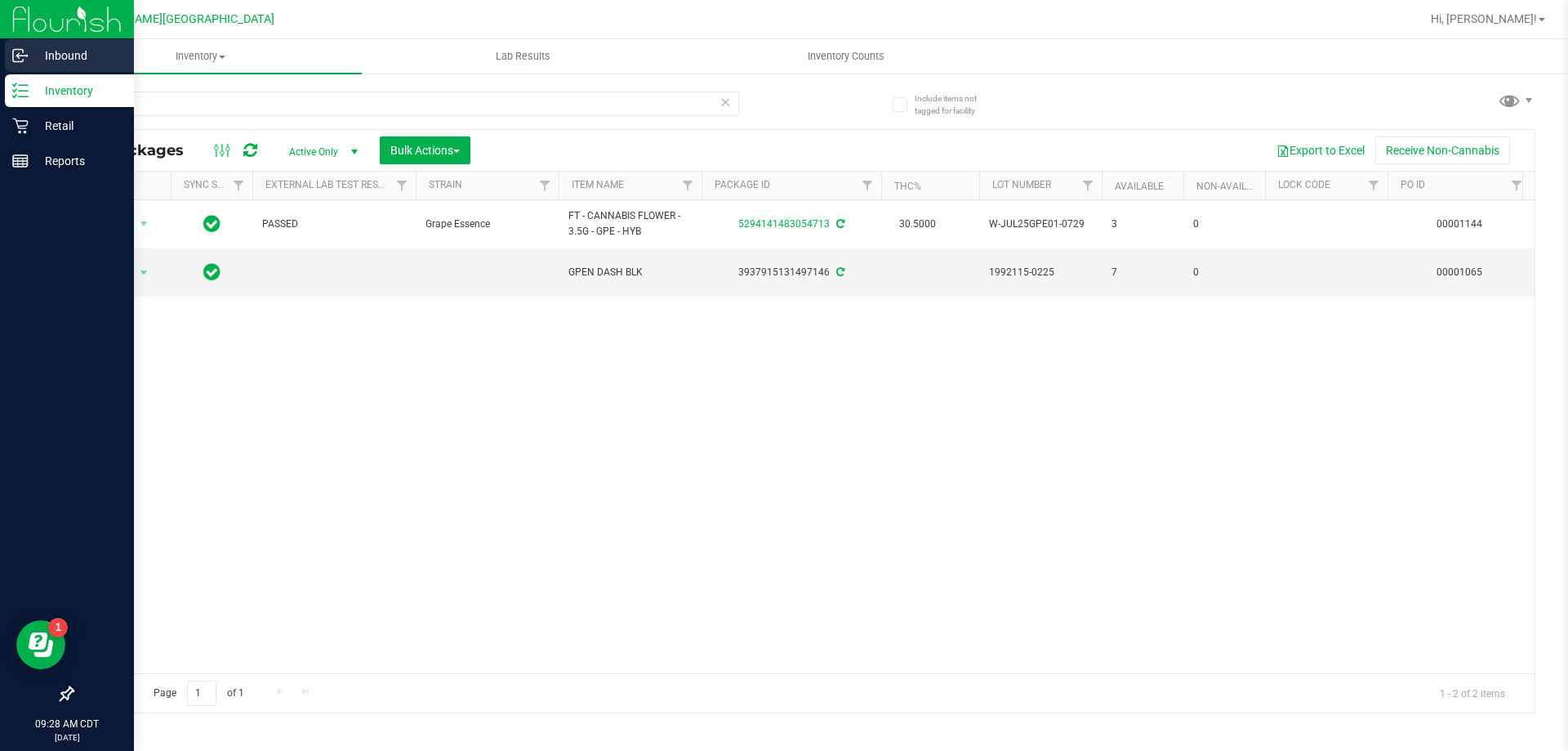
click at [14, 55] on icon at bounding box center [20, 56] width 17 height 17
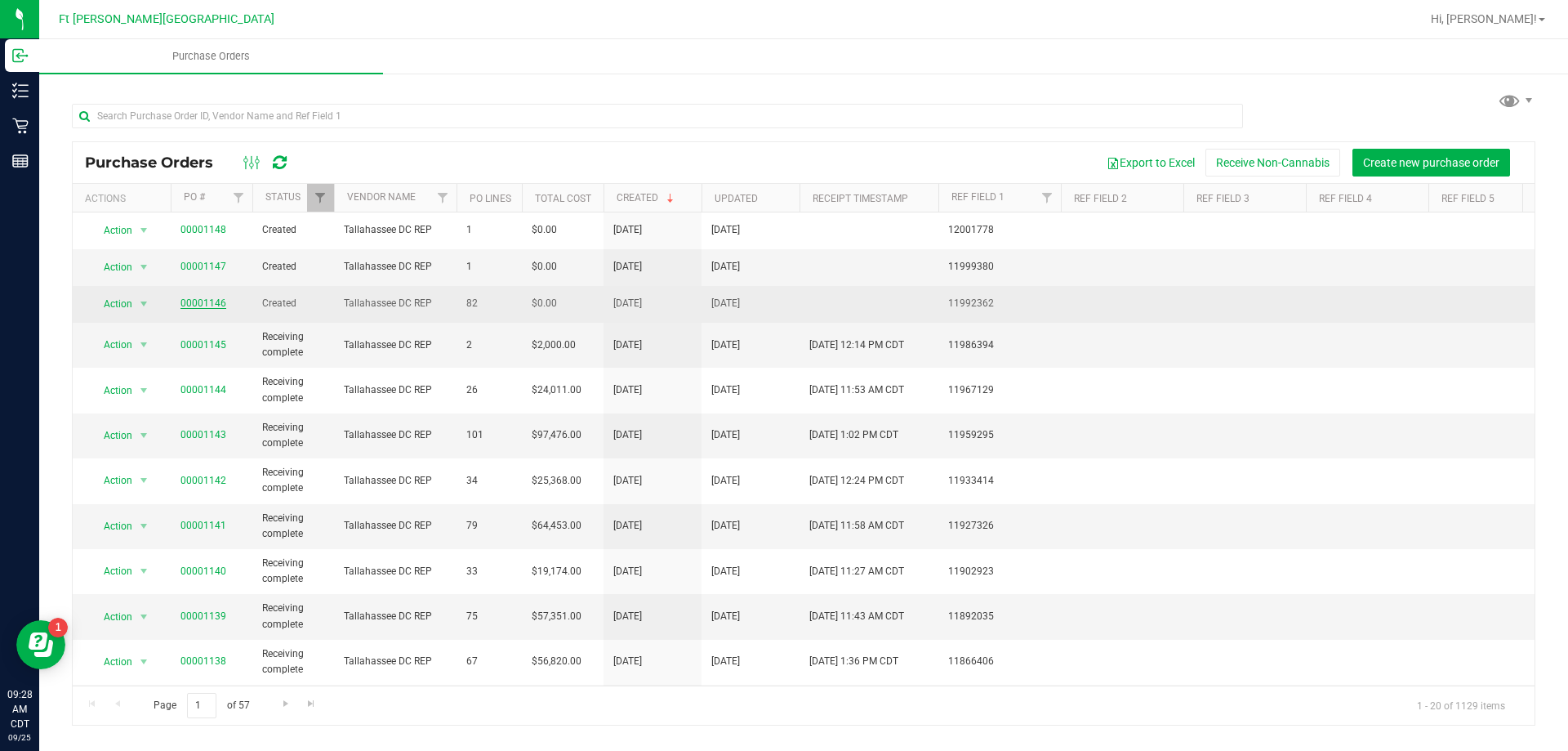
click at [205, 301] on link "00001146" at bounding box center [203, 303] width 46 height 12
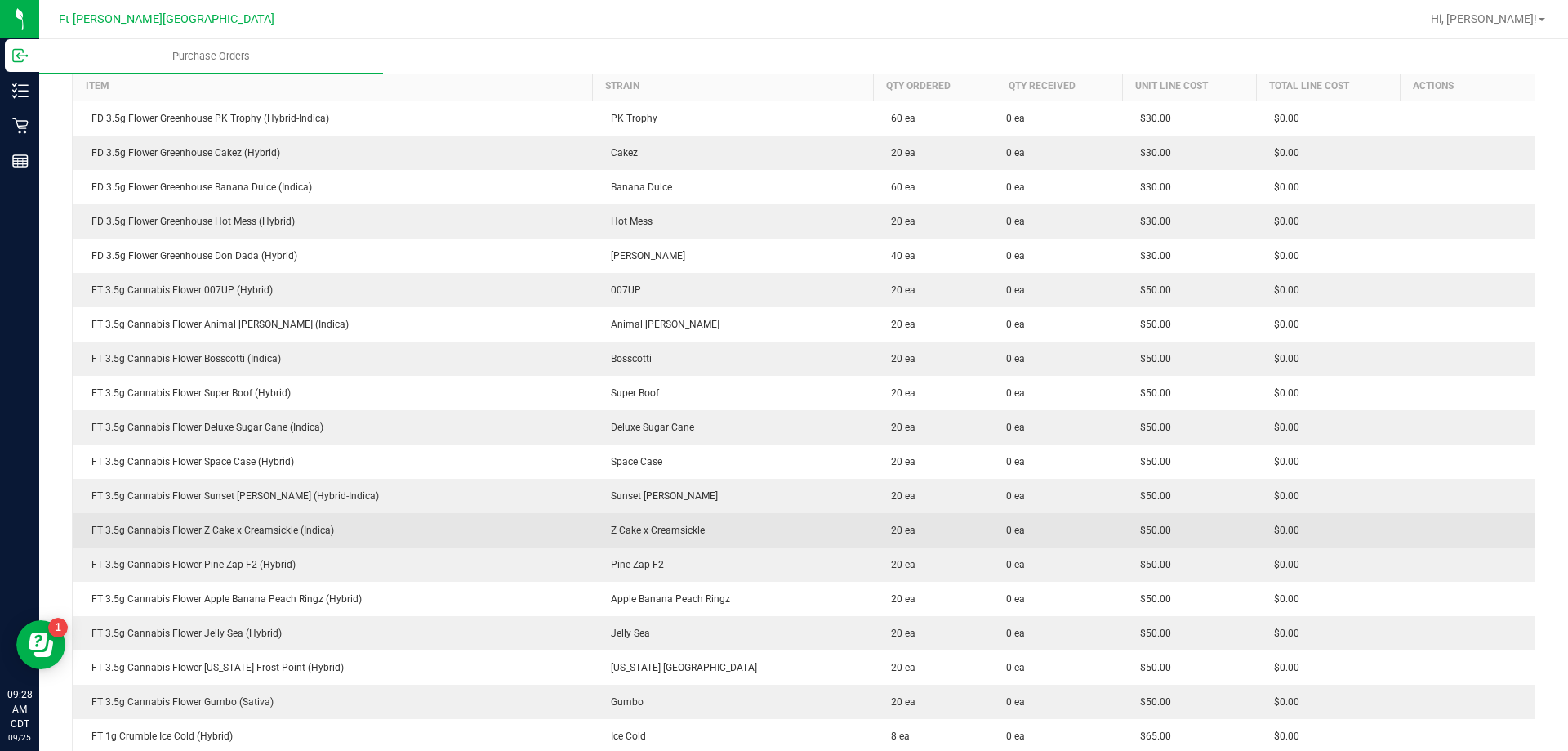
scroll to position [327, 0]
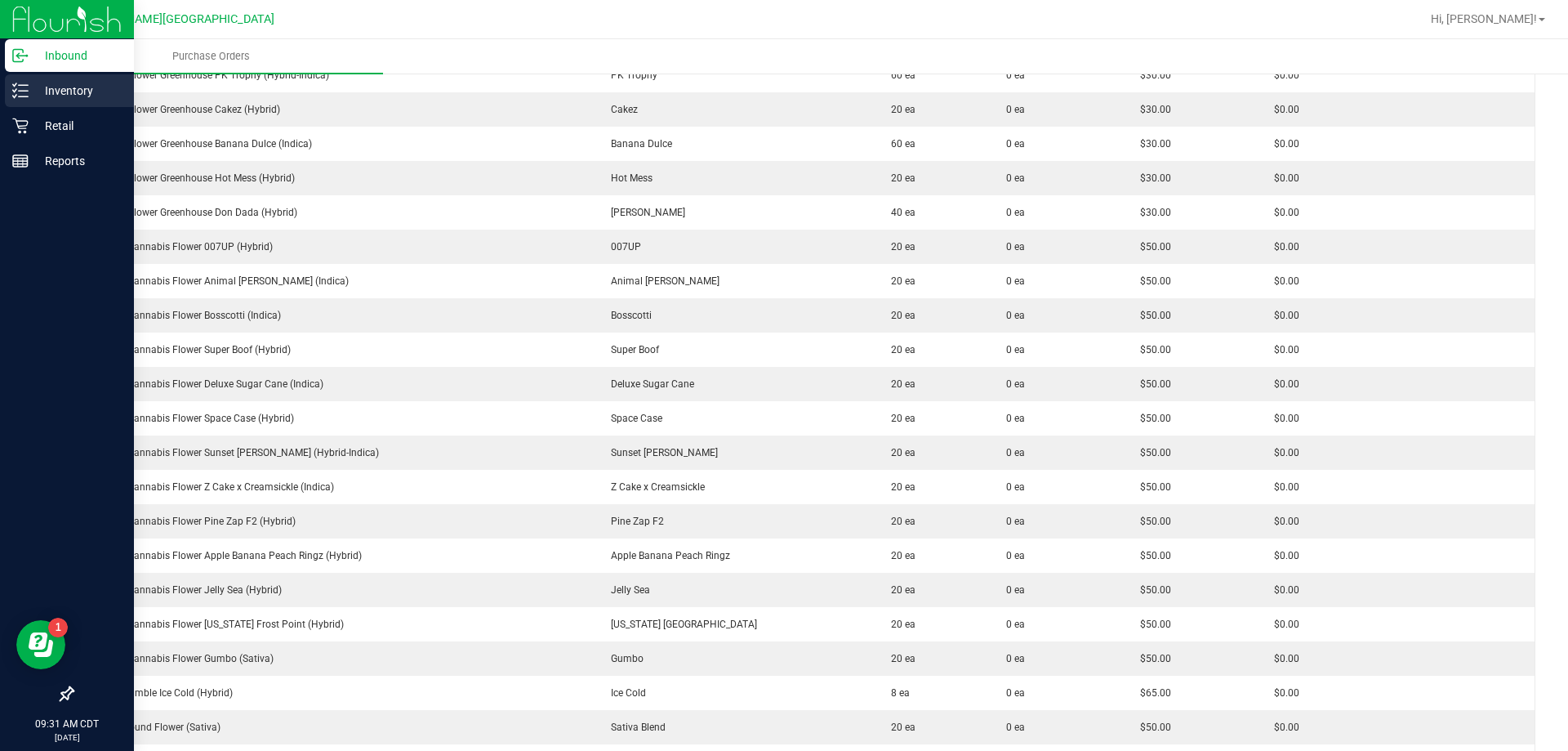
click at [51, 95] on p "Inventory" at bounding box center [77, 91] width 98 height 19
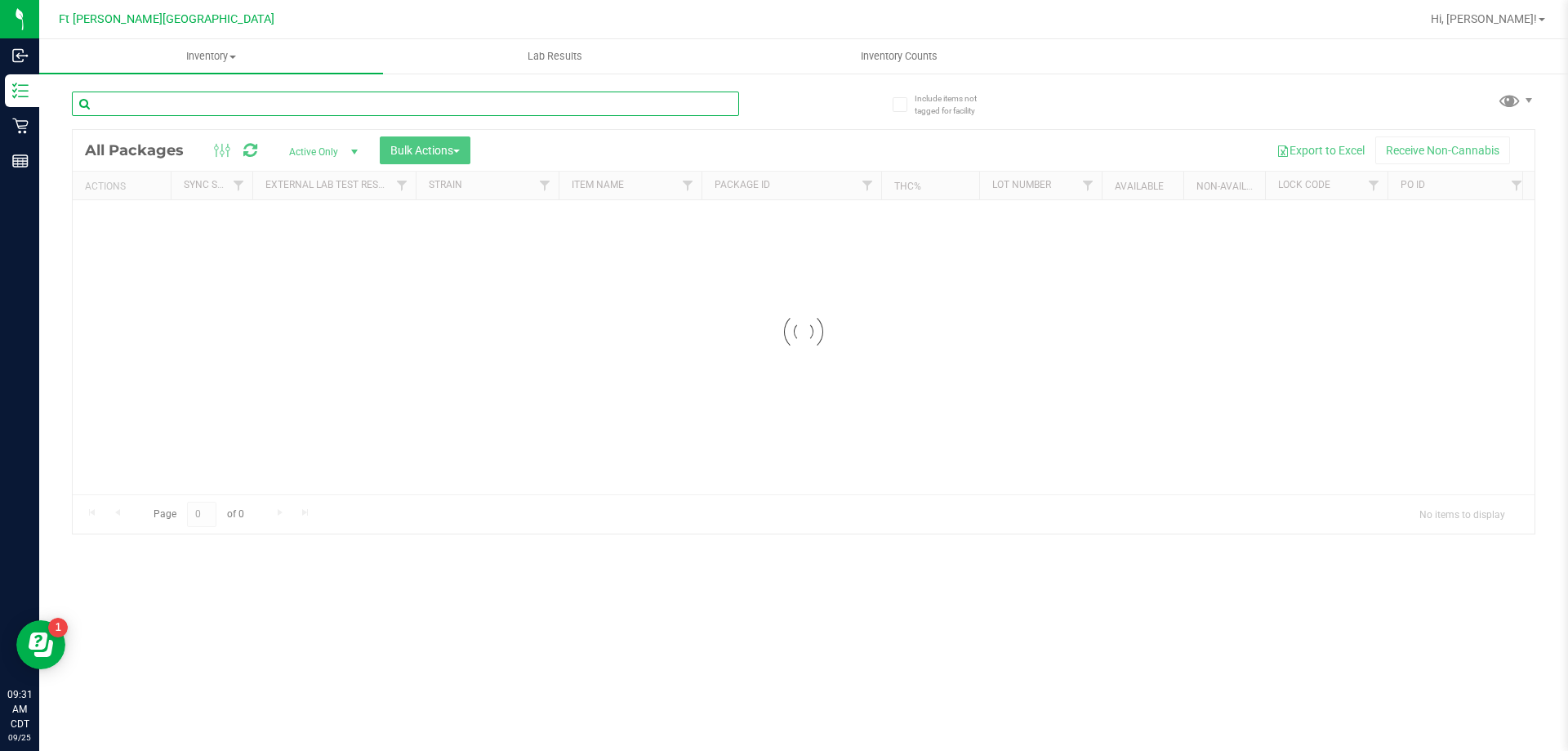
click at [216, 106] on input "text" at bounding box center [405, 103] width 667 height 24
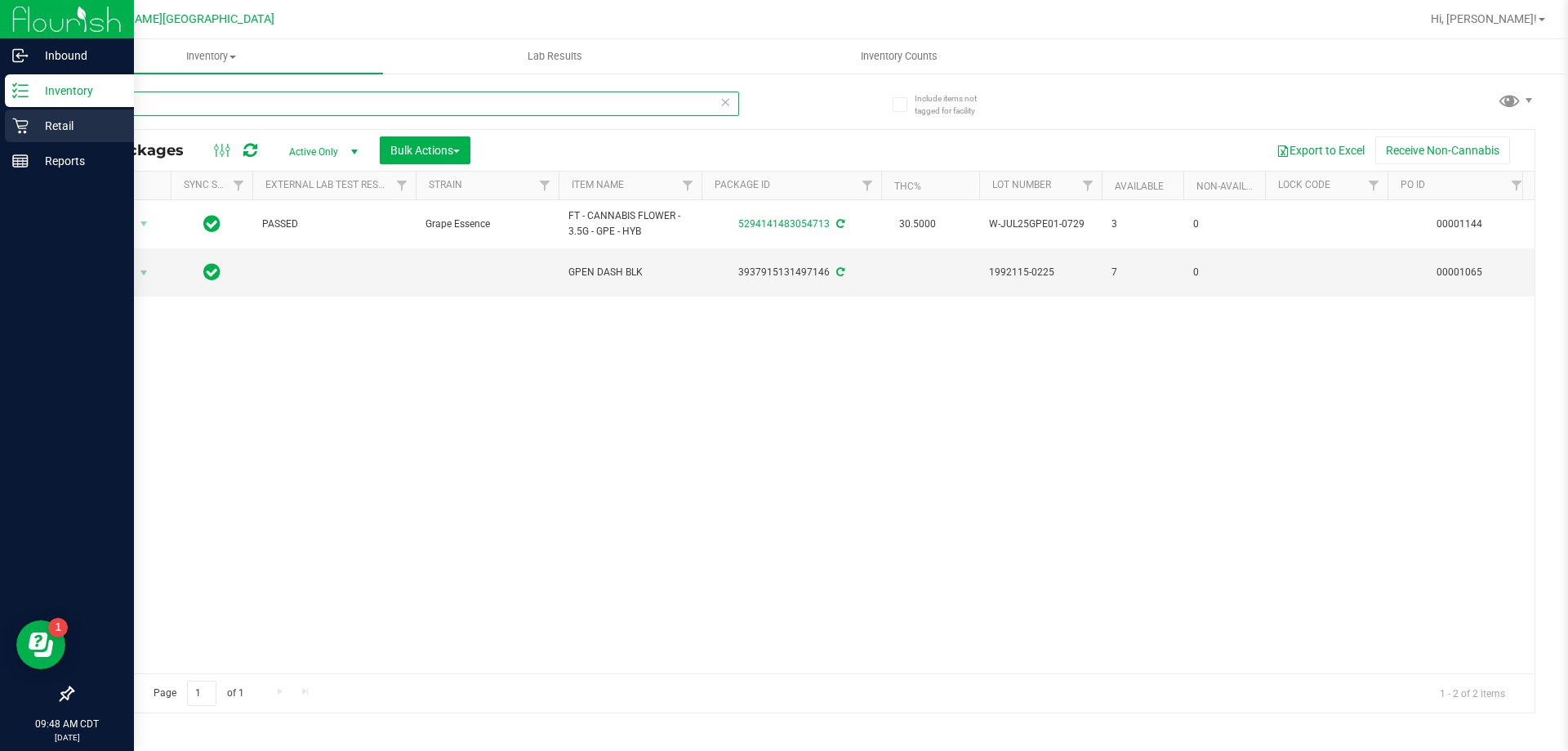
drag, startPoint x: 168, startPoint y: 115, endPoint x: 0, endPoint y: 109, distance: 168.1
click at [0, 106] on div "Inbound Inventory Retail Reports 09:48 AM CDT [DATE] 09/25 Ft [PERSON_NAME][GEO…" at bounding box center [784, 375] width 1568 height 751
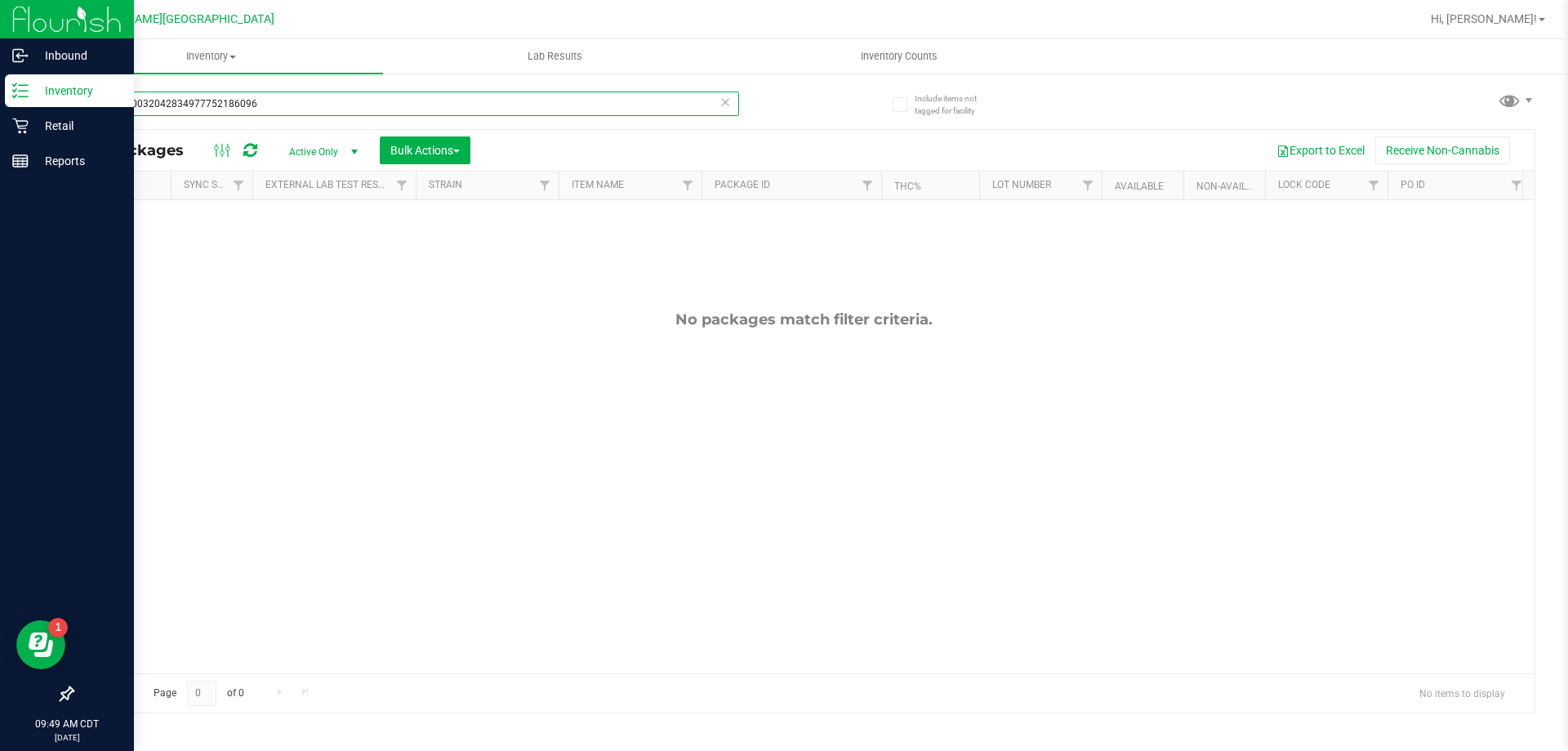
drag, startPoint x: 296, startPoint y: 95, endPoint x: 0, endPoint y: 103, distance: 296.1
click at [0, 103] on div "Inbound Inventory Retail Reports 09:49 AM CDT [DATE] 09/25 Ft [PERSON_NAME][GEO…" at bounding box center [784, 375] width 1568 height 751
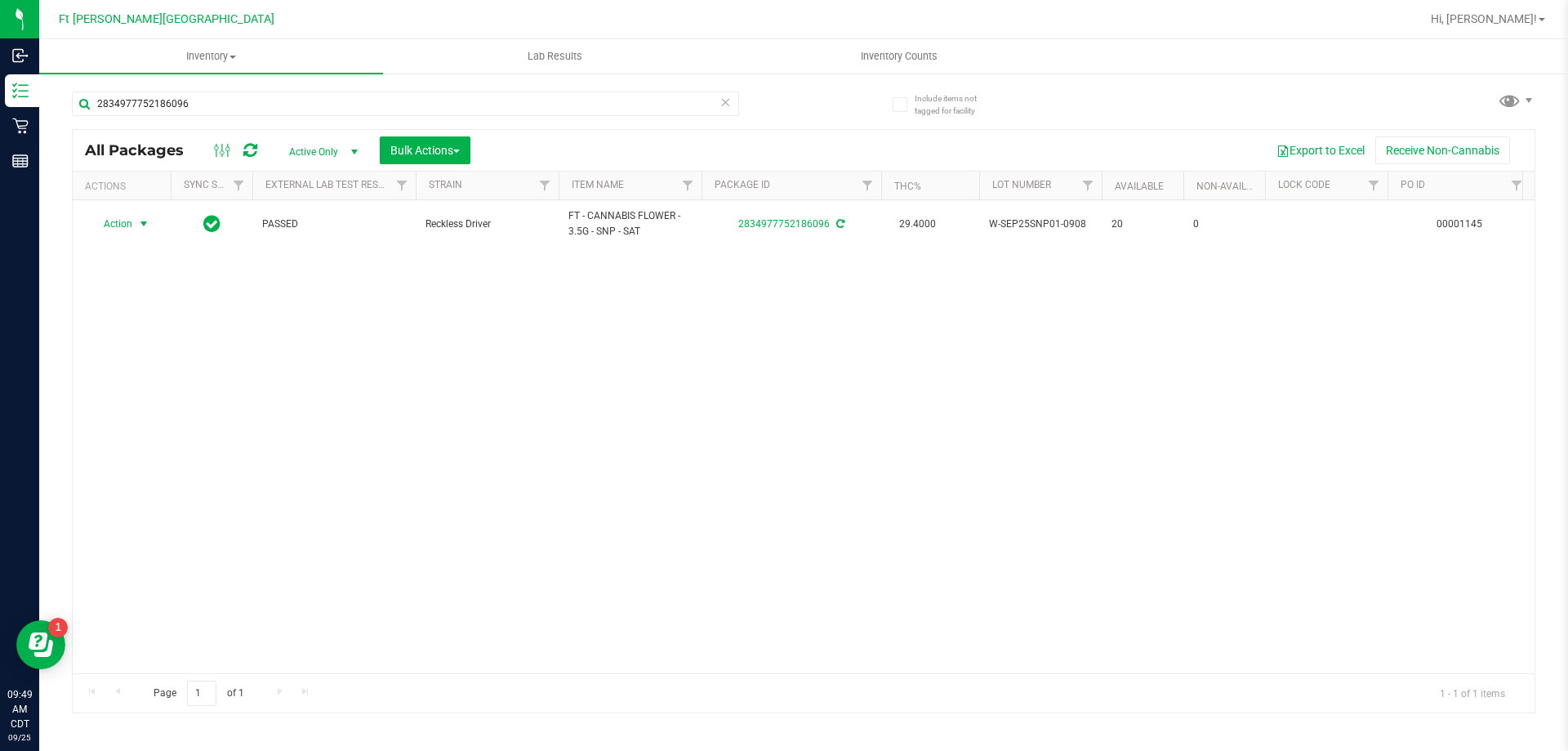
click at [139, 226] on span "select" at bounding box center [143, 223] width 13 height 13
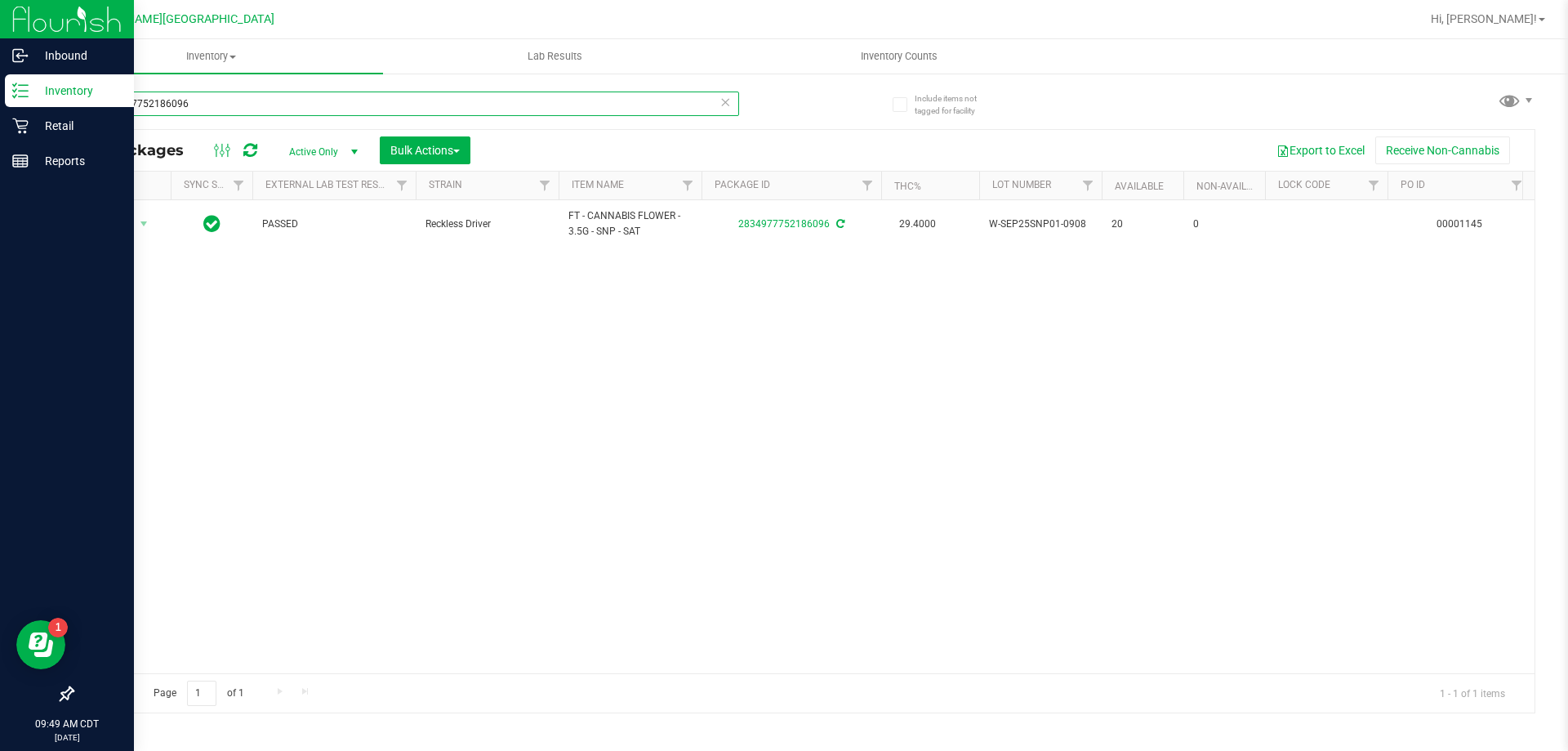
drag, startPoint x: 205, startPoint y: 98, endPoint x: 4, endPoint y: 84, distance: 201.5
click at [0, 88] on div "Inbound Inventory Retail Reports 09:49 AM CDT [DATE] 09/25 Ft [PERSON_NAME][GEO…" at bounding box center [784, 375] width 1568 height 751
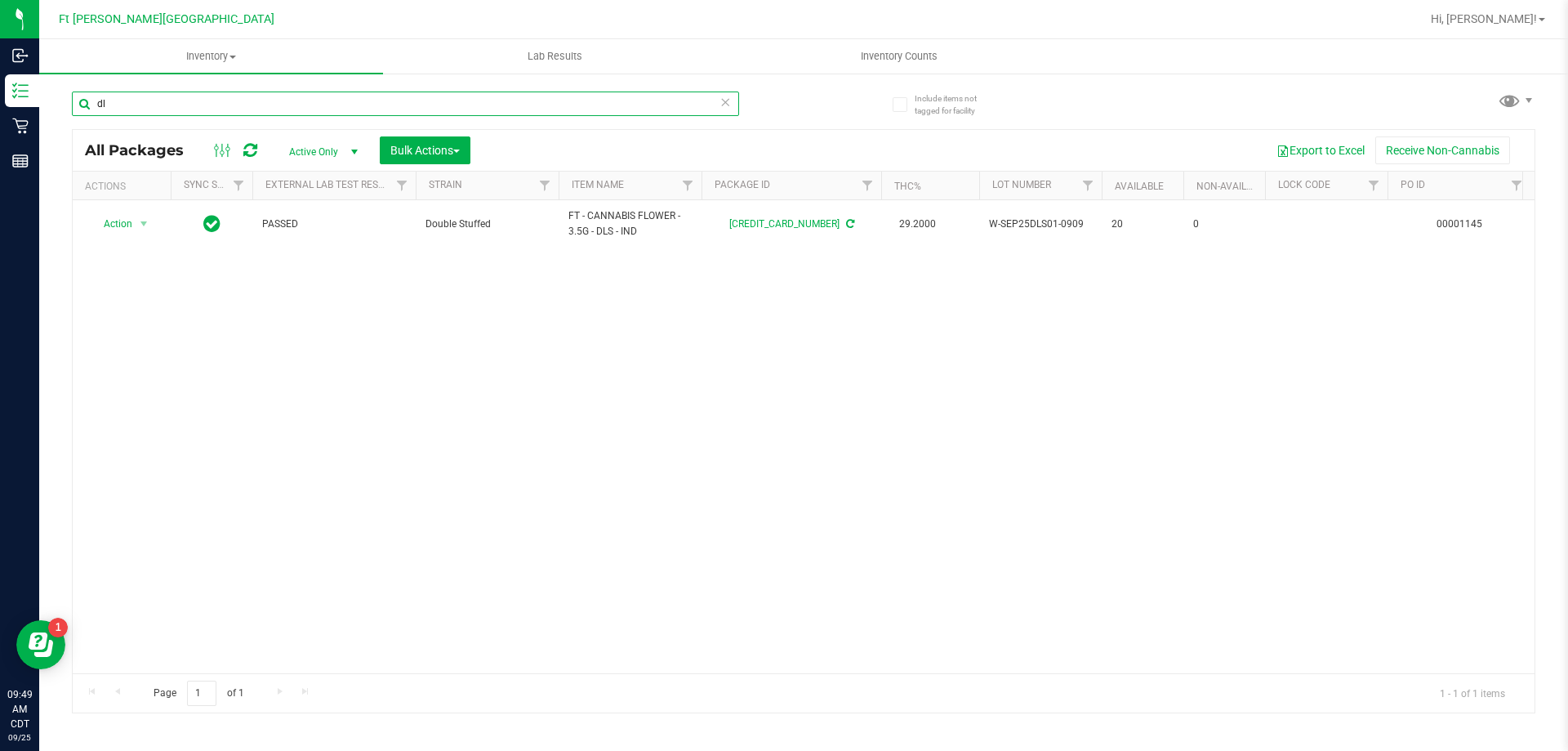
type input "d"
type input "snp"
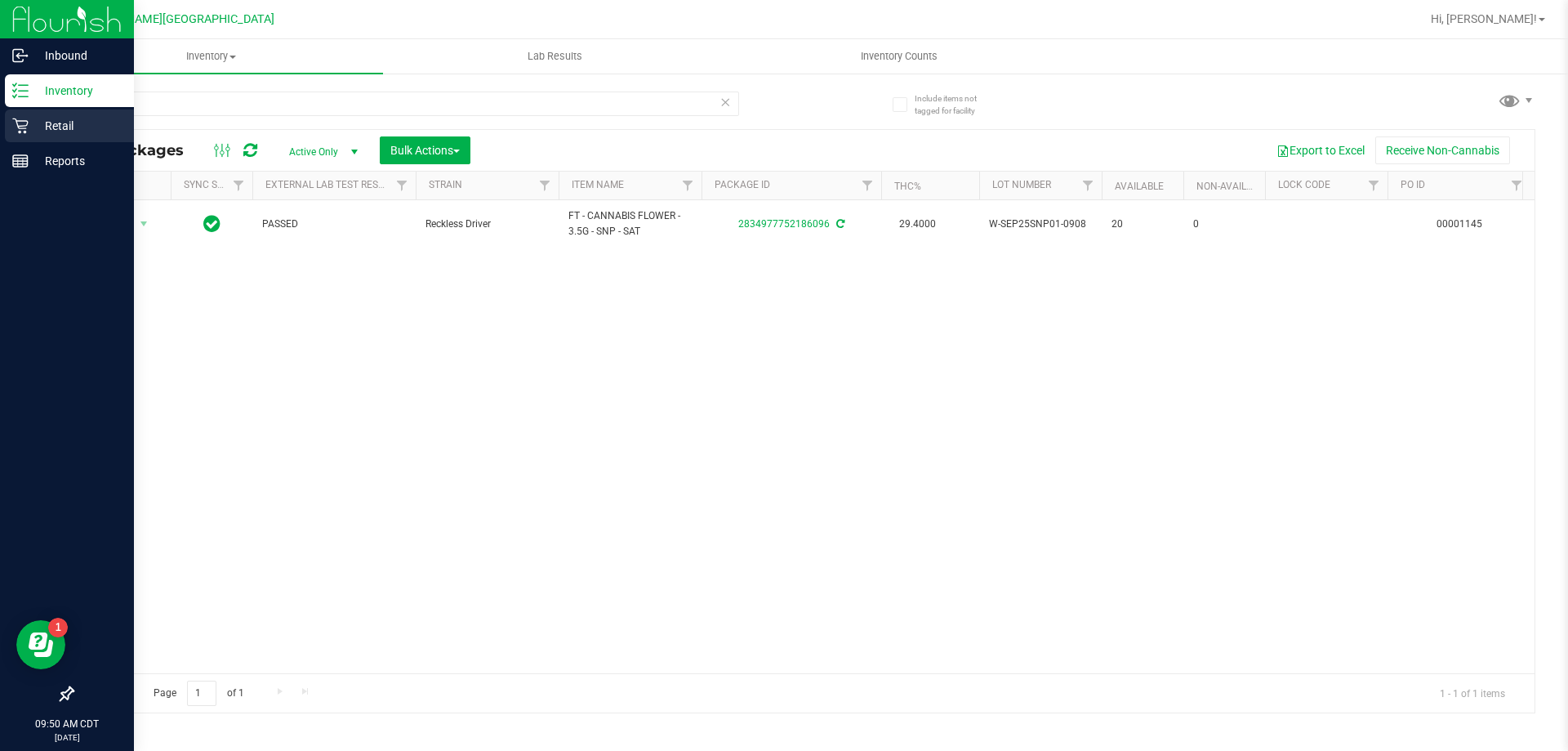
click at [28, 117] on div "Retail" at bounding box center [69, 126] width 130 height 33
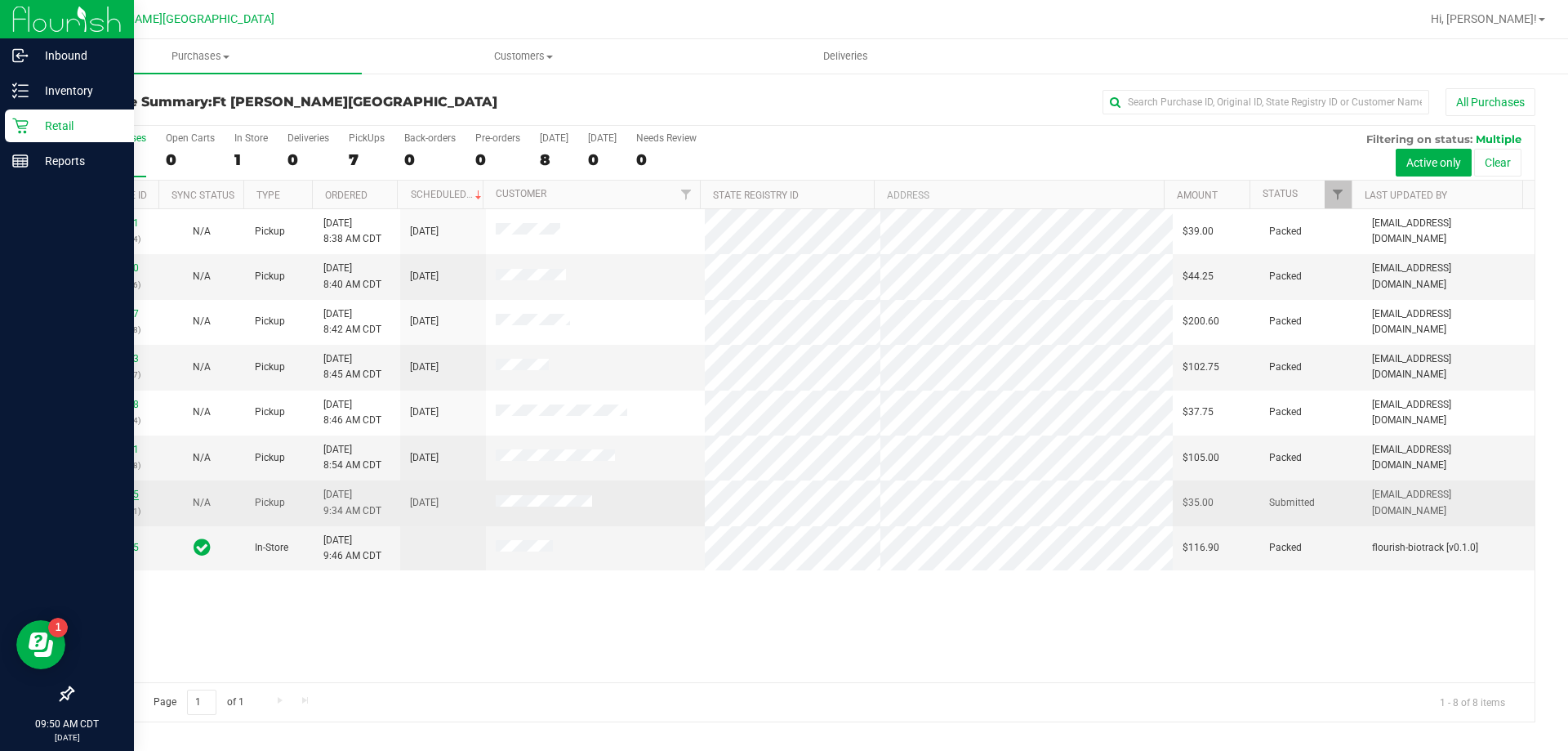
click at [127, 490] on link "12002455" at bounding box center [116, 495] width 46 height 12
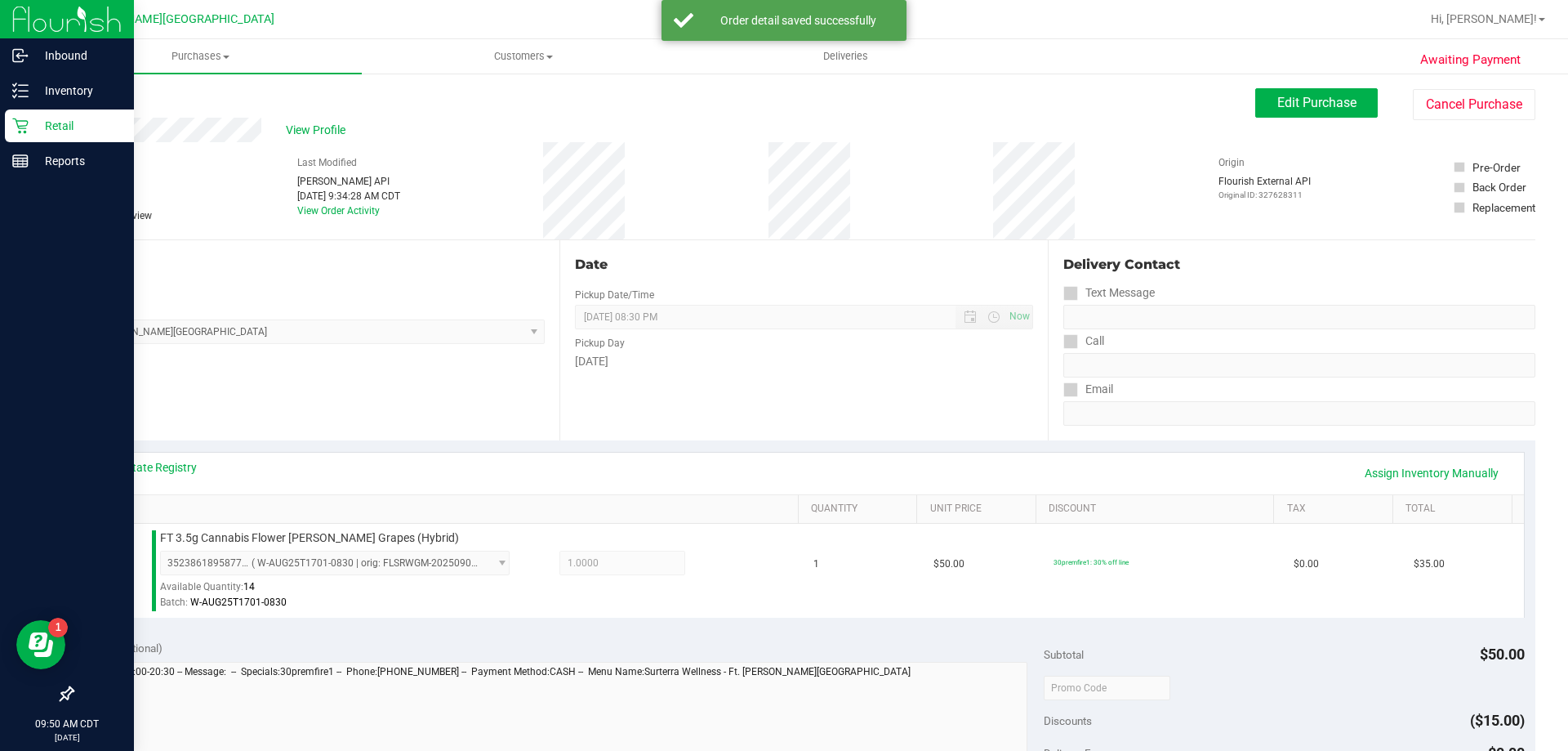
scroll to position [408, 0]
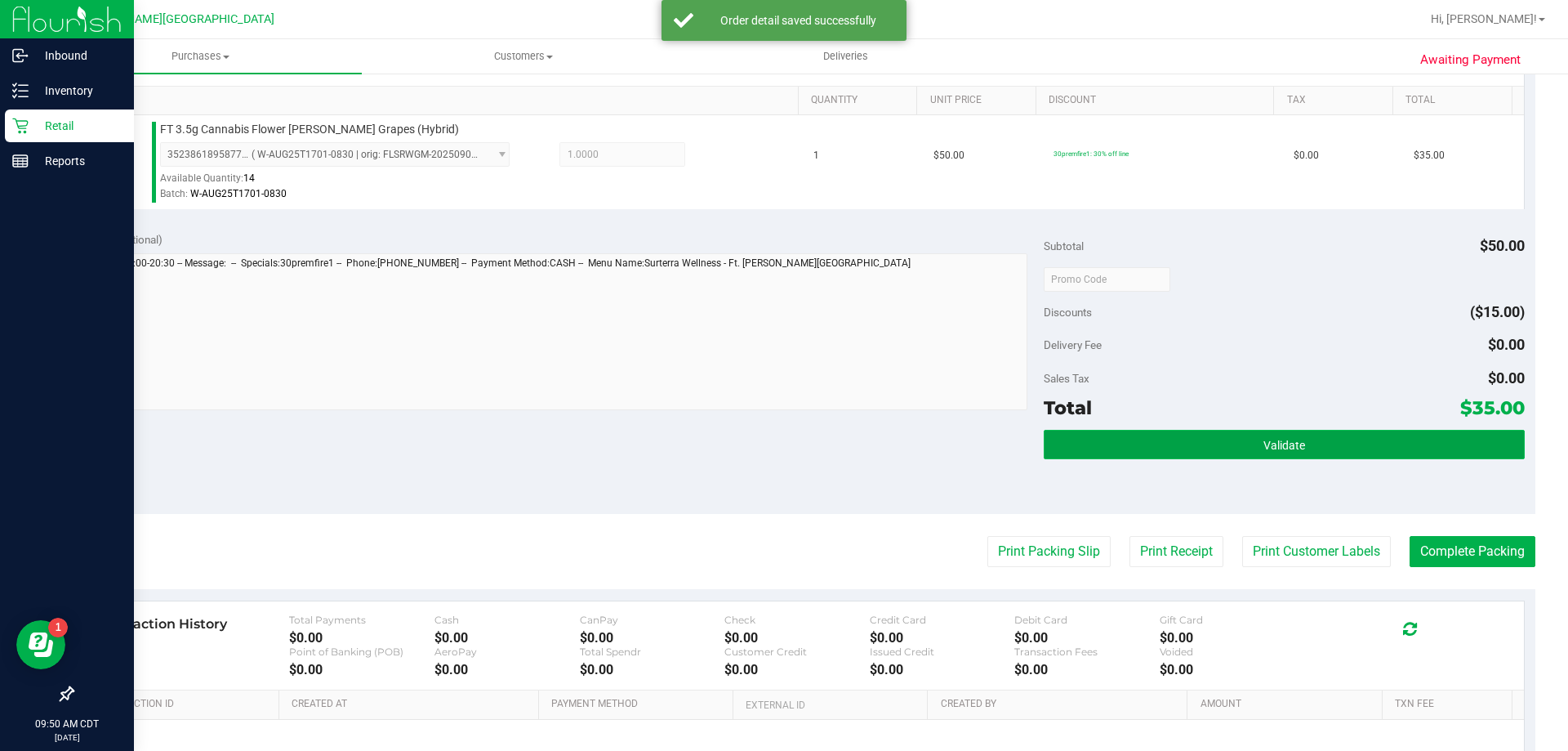
click at [1321, 454] on button "Validate" at bounding box center [1284, 444] width 480 height 29
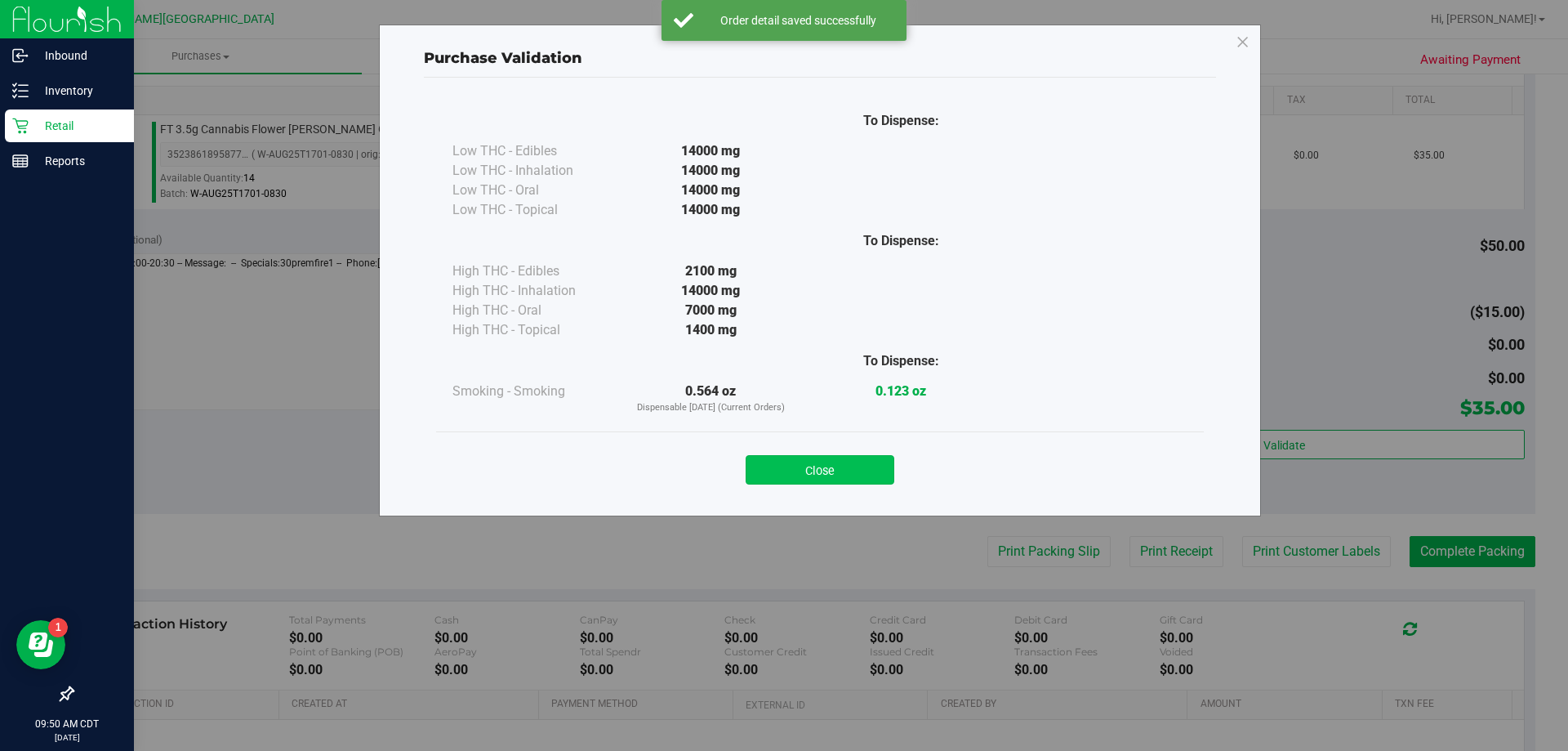
click at [854, 470] on button "Close" at bounding box center [820, 469] width 149 height 29
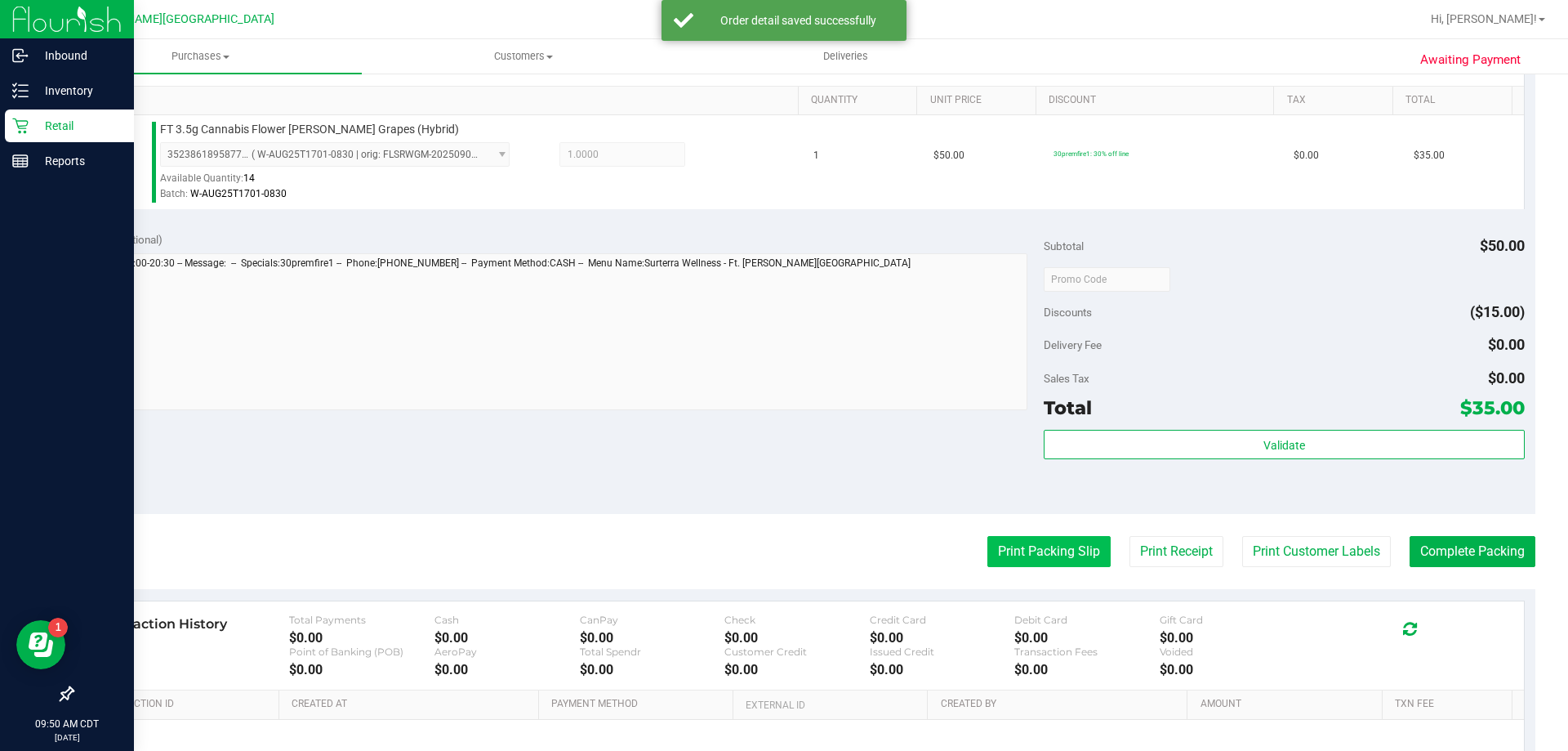
click at [1025, 562] on button "Print Packing Slip" at bounding box center [1049, 551] width 124 height 31
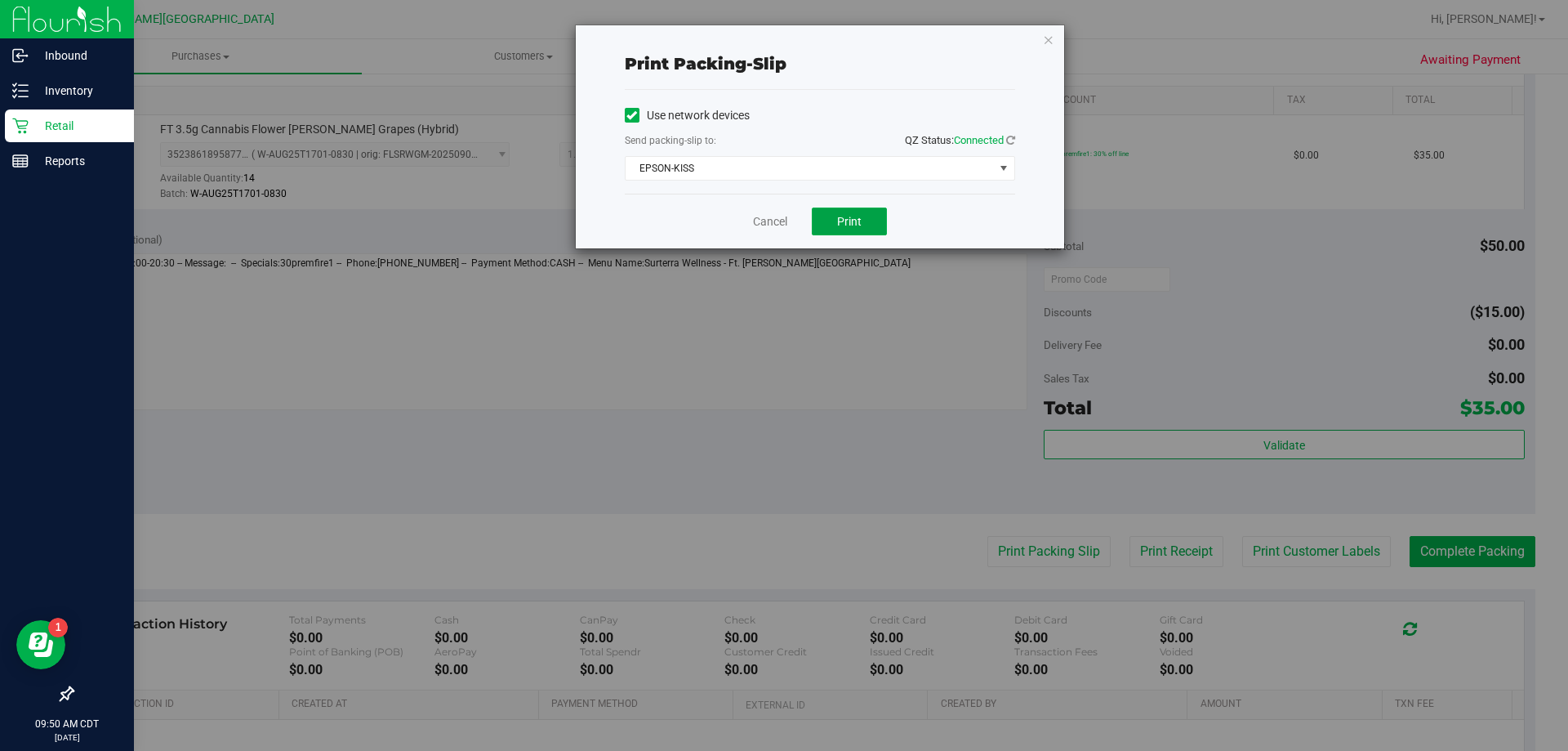
drag, startPoint x: 836, startPoint y: 232, endPoint x: 676, endPoint y: 191, distance: 165.2
click at [684, 199] on div "Cancel Print" at bounding box center [820, 221] width 391 height 55
click at [690, 160] on span "EPSON-KISS" at bounding box center [809, 168] width 368 height 22
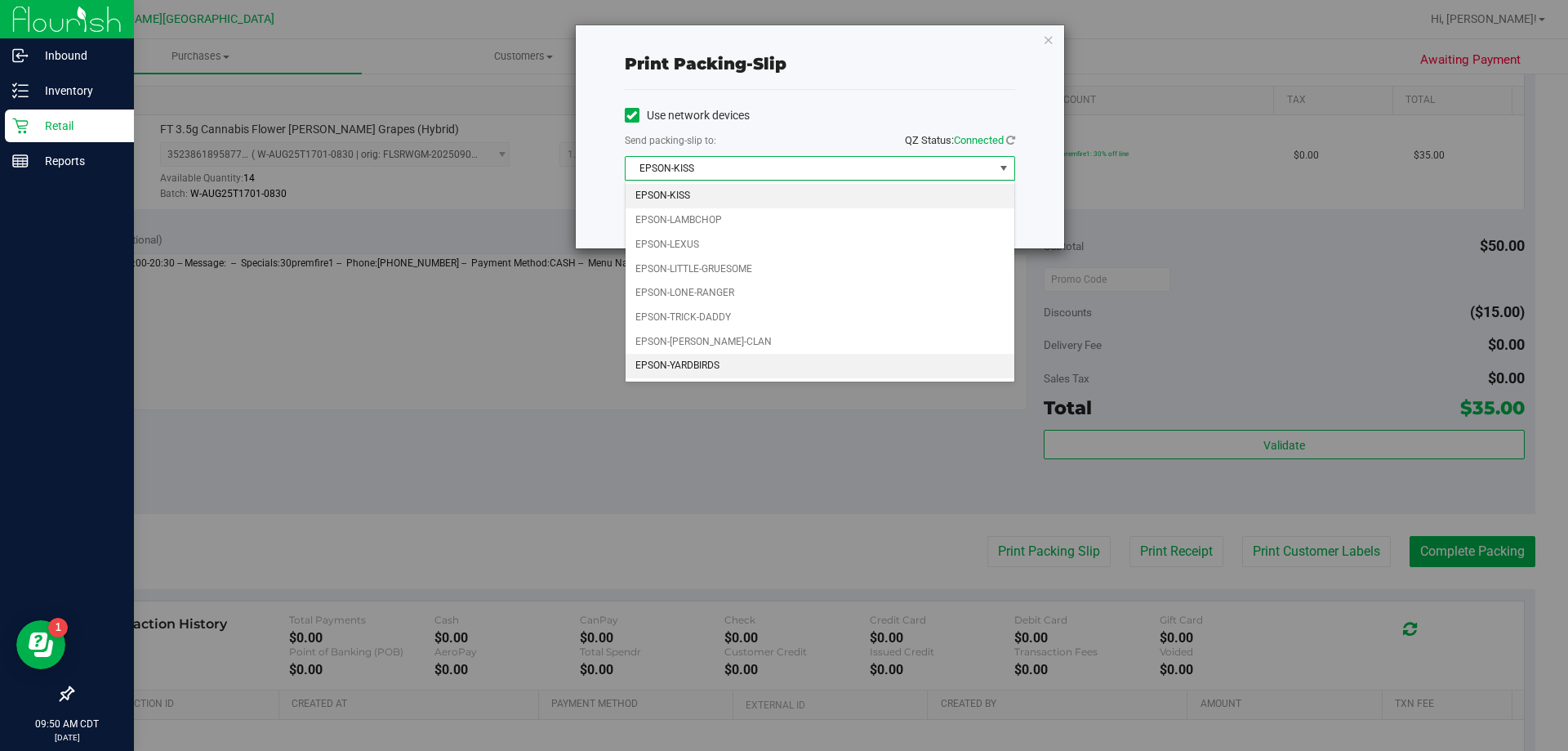
click at [701, 365] on li "EPSON-YARDBIRDS" at bounding box center [819, 365] width 389 height 24
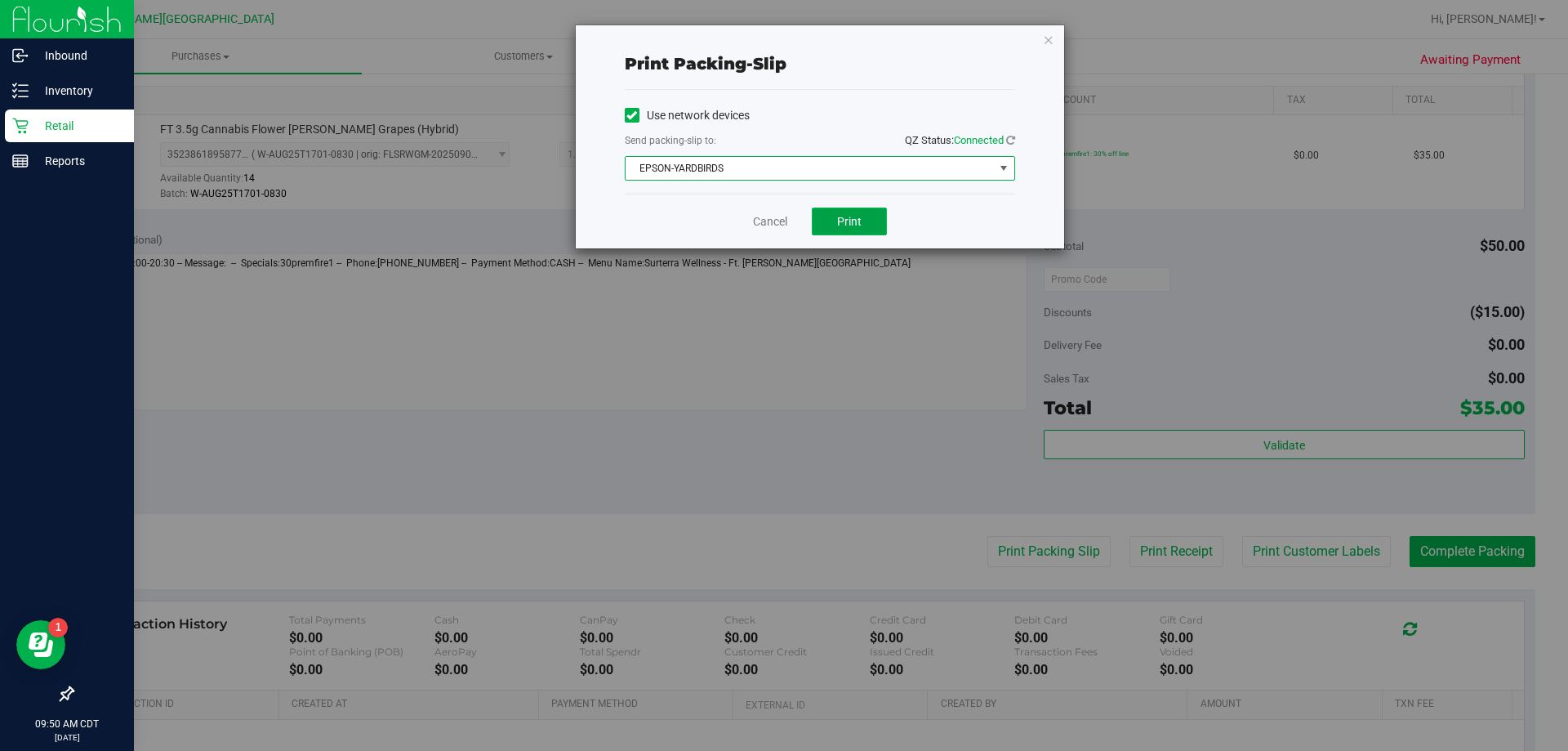
click at [877, 224] on button "Print" at bounding box center [849, 221] width 75 height 28
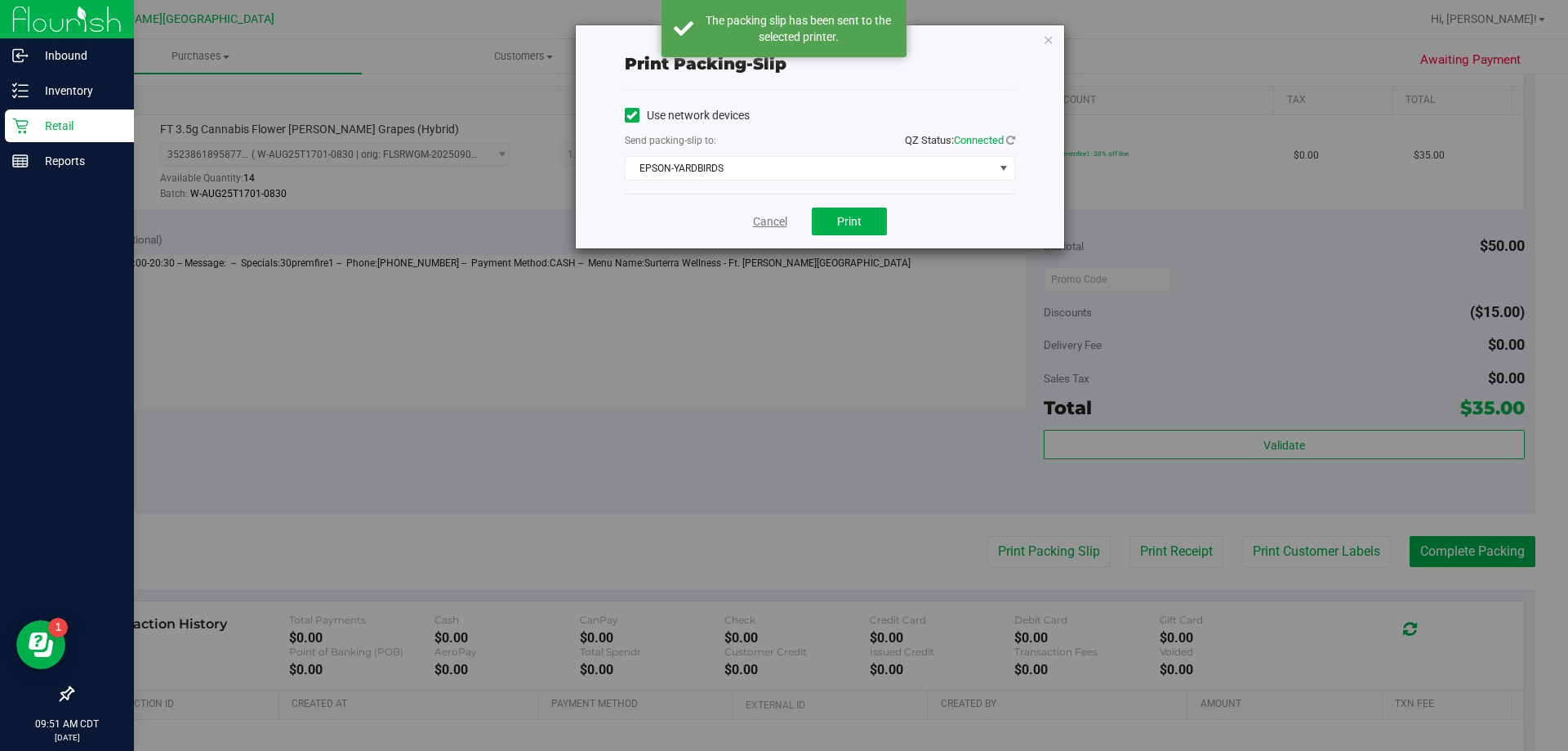
click at [777, 218] on link "Cancel" at bounding box center [769, 222] width 34 height 18
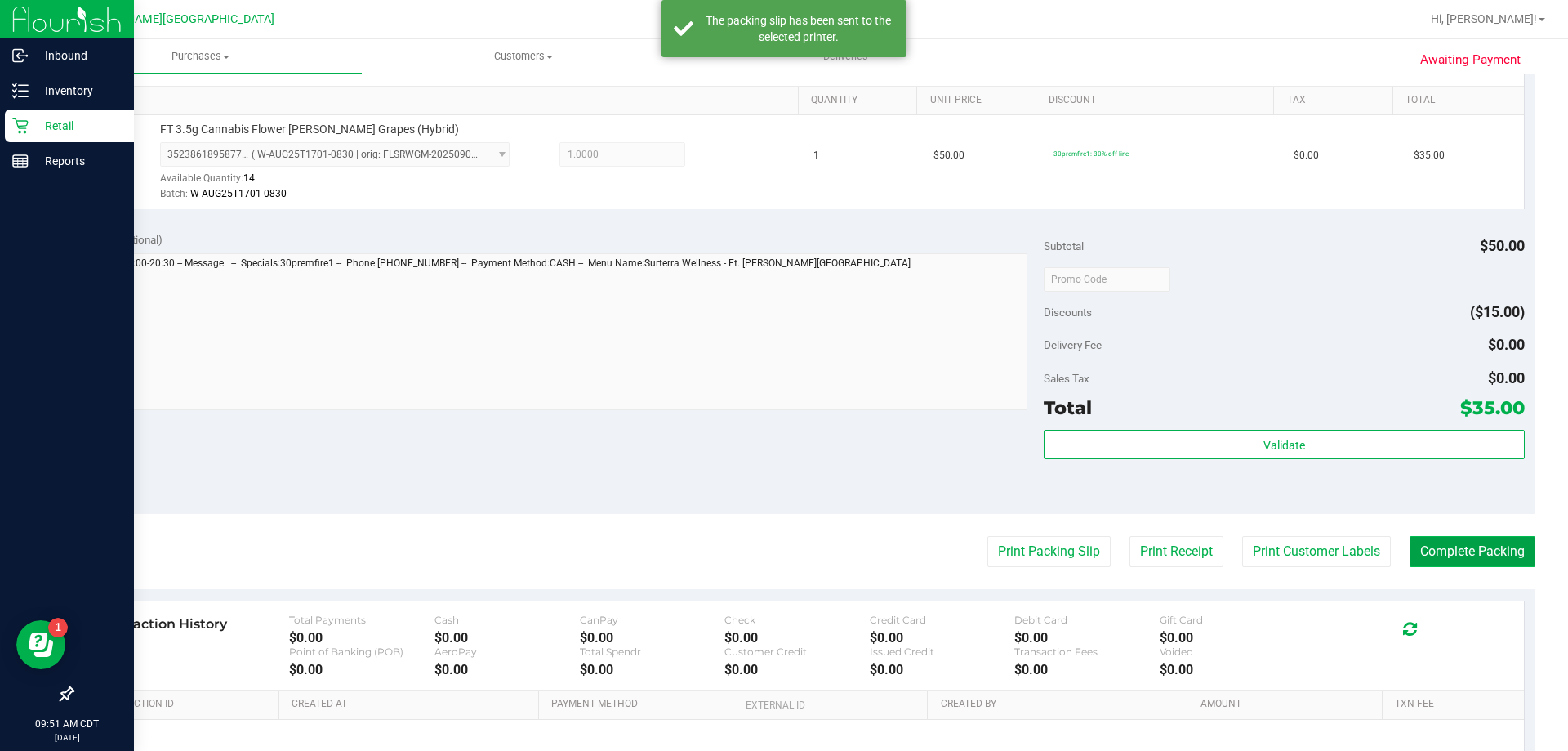
click at [1485, 542] on button "Complete Packing" at bounding box center [1473, 551] width 126 height 31
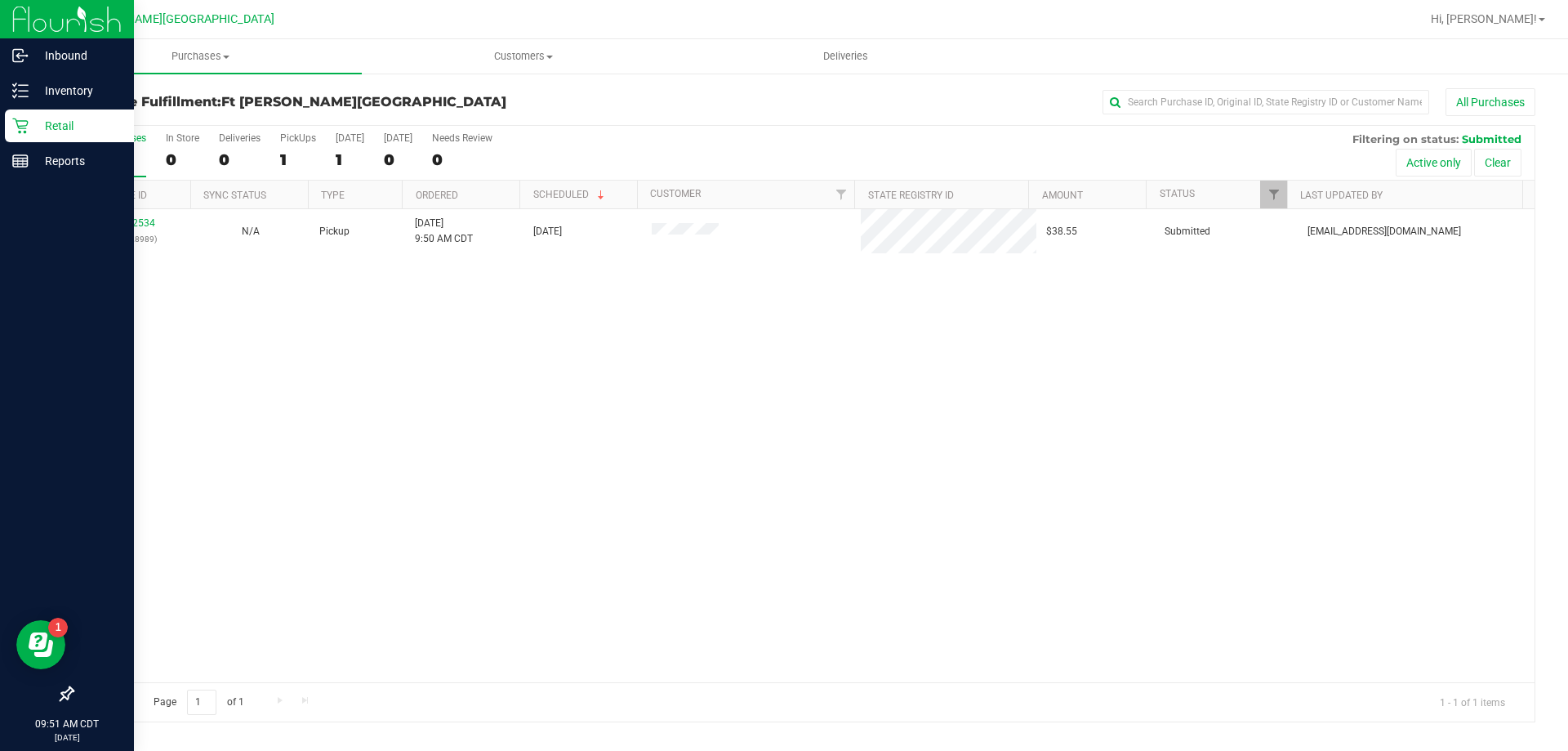
click at [55, 121] on p "Retail" at bounding box center [77, 126] width 98 height 19
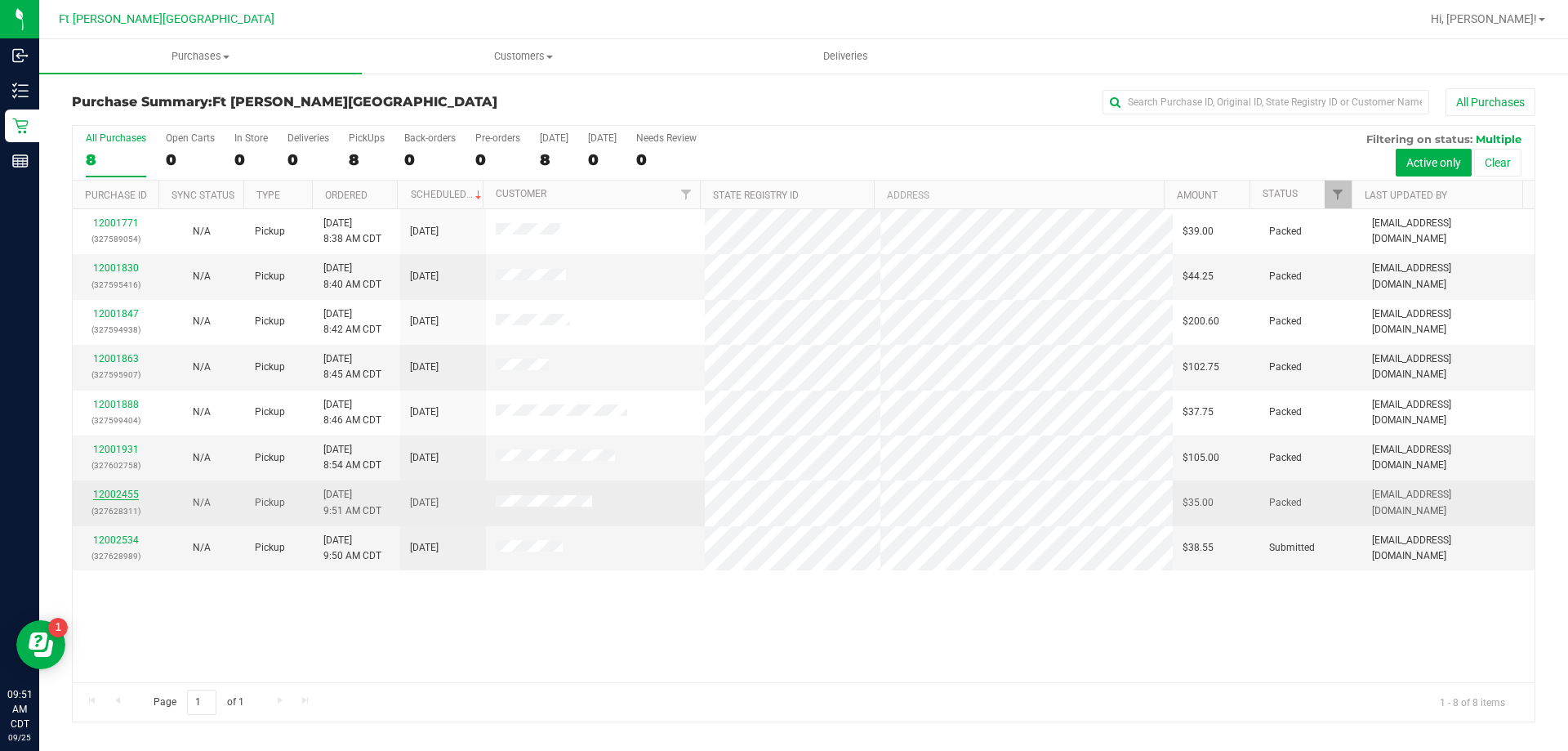
click at [110, 494] on link "12002455" at bounding box center [116, 495] width 46 height 12
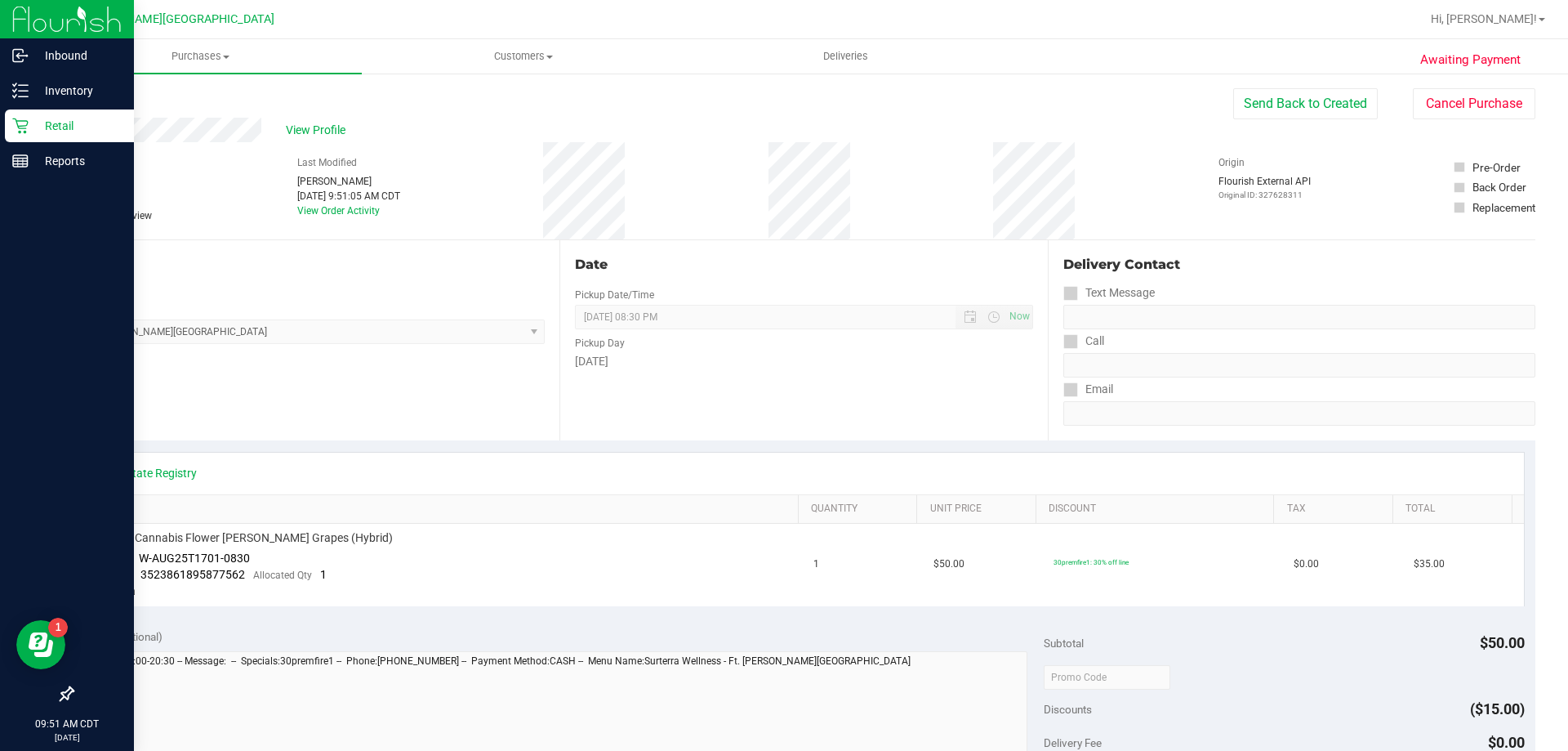
click at [33, 123] on p "Retail" at bounding box center [77, 126] width 98 height 19
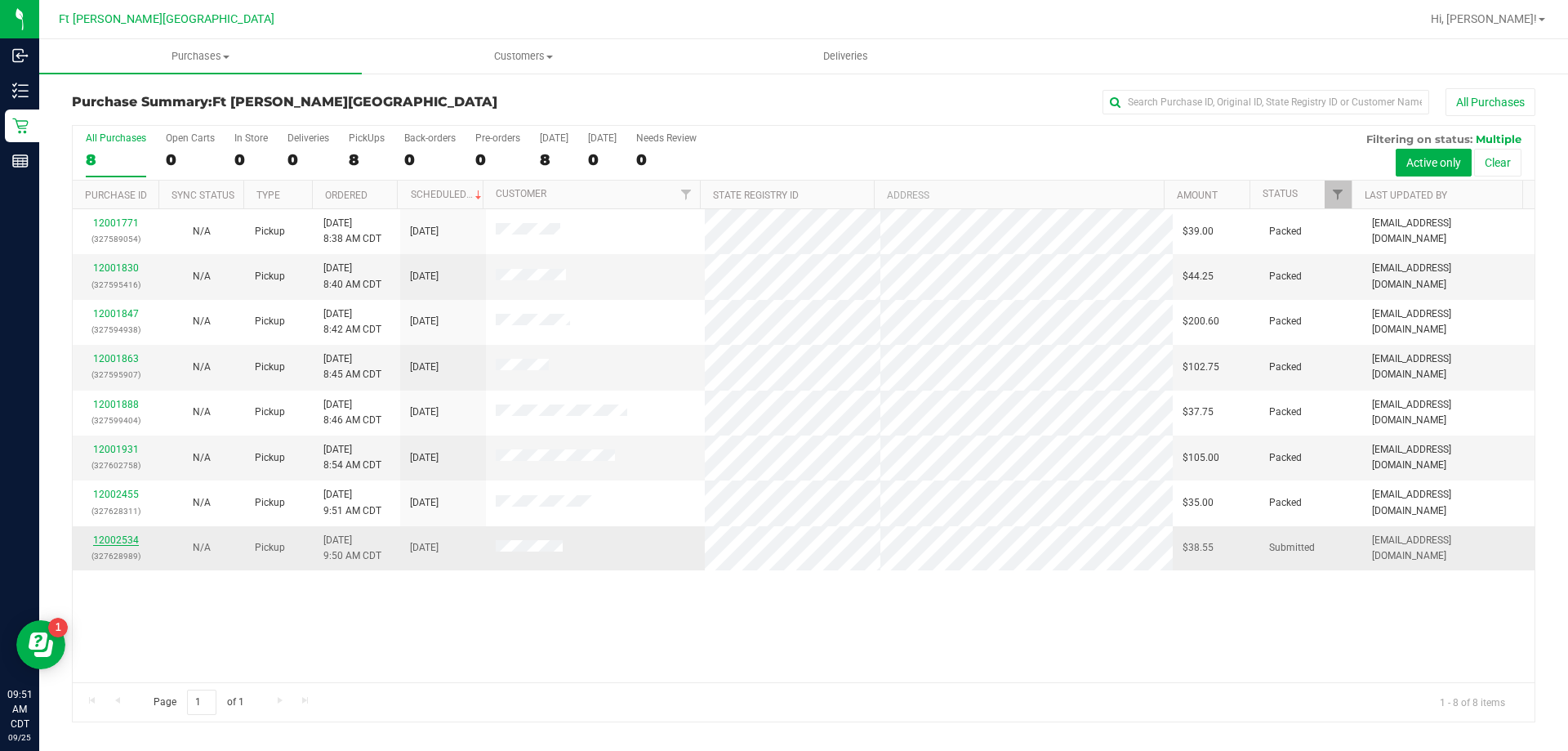
click at [126, 536] on link "12002534" at bounding box center [116, 541] width 46 height 12
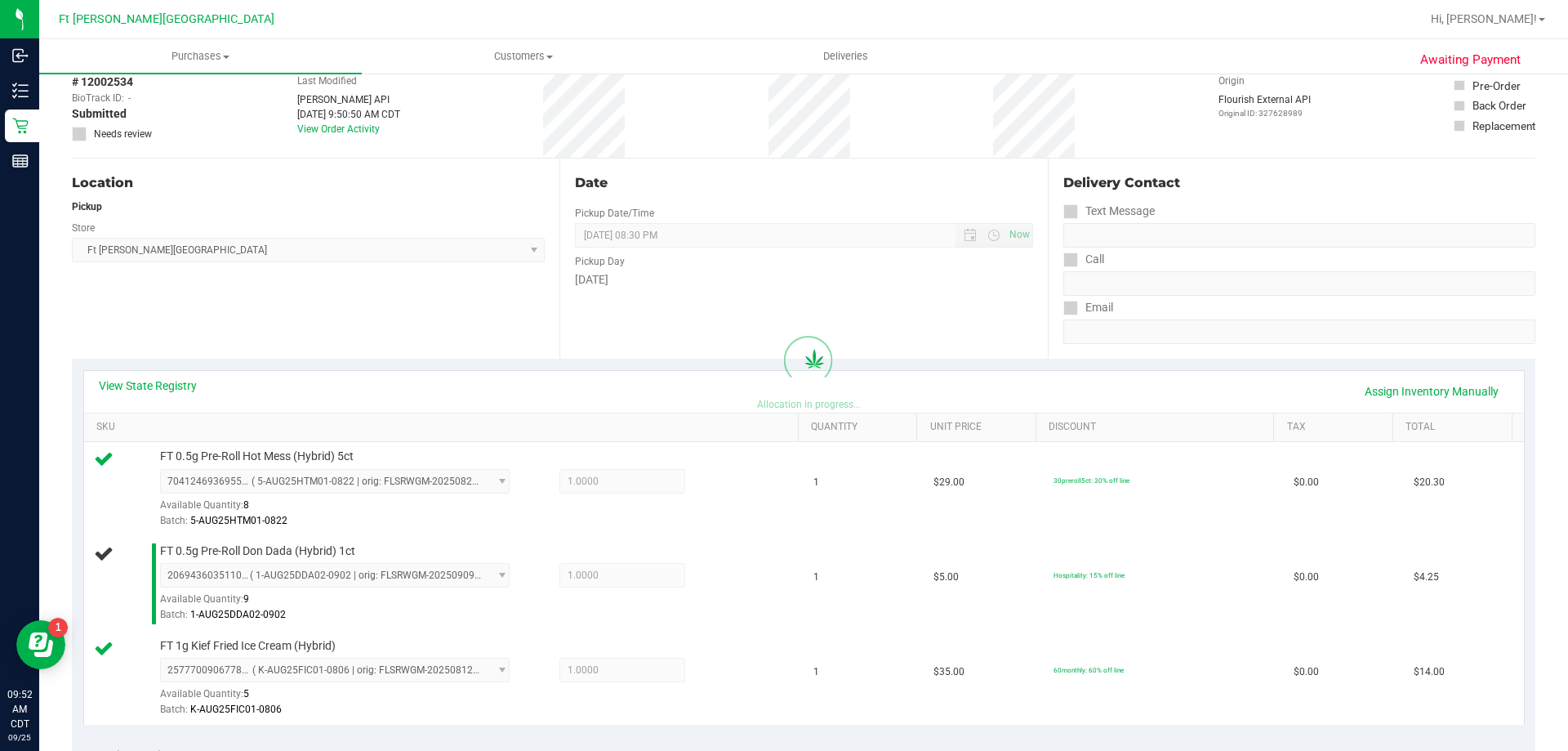
scroll to position [408, 0]
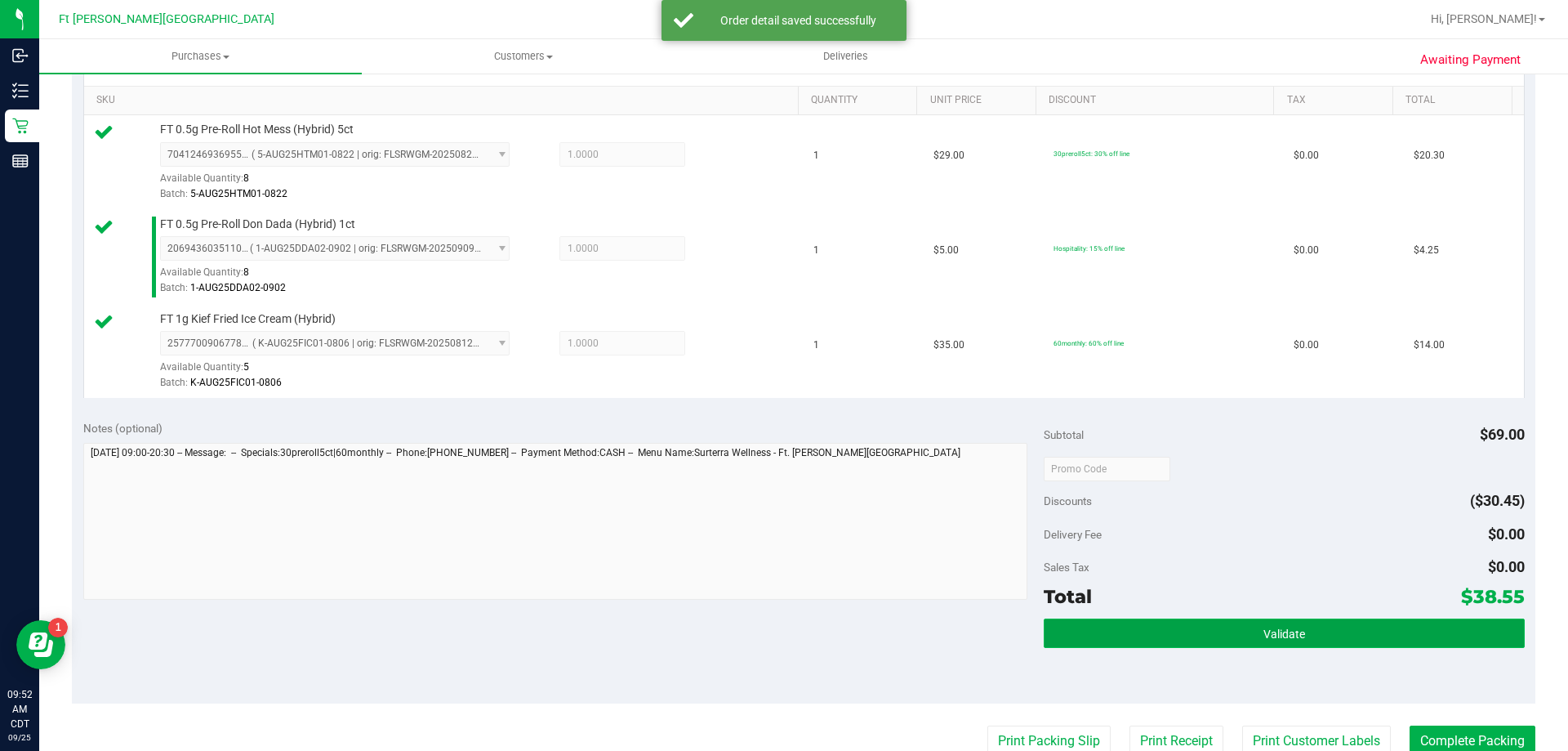
click at [1179, 628] on button "Validate" at bounding box center [1284, 633] width 480 height 29
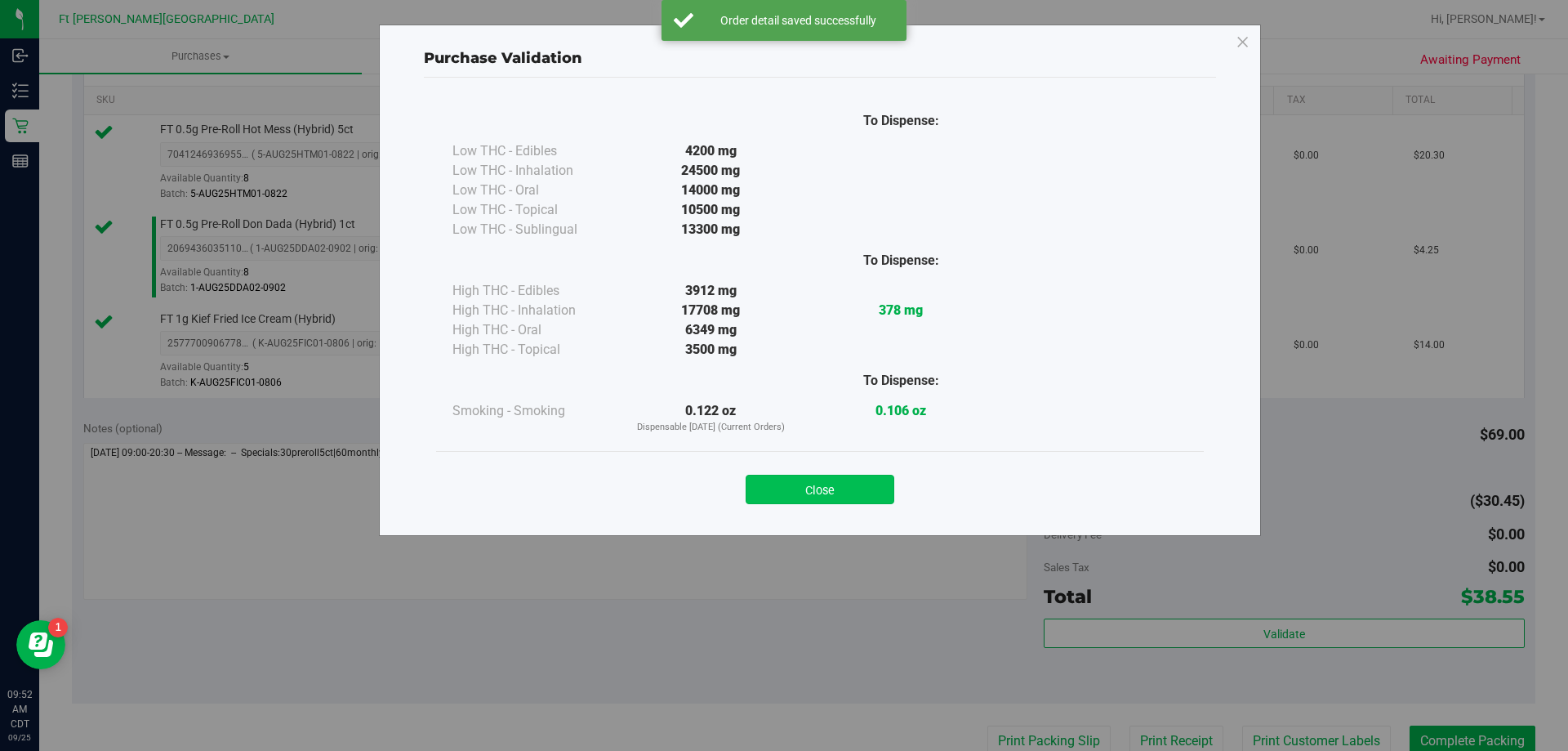
click at [810, 482] on button "Close" at bounding box center [820, 489] width 149 height 29
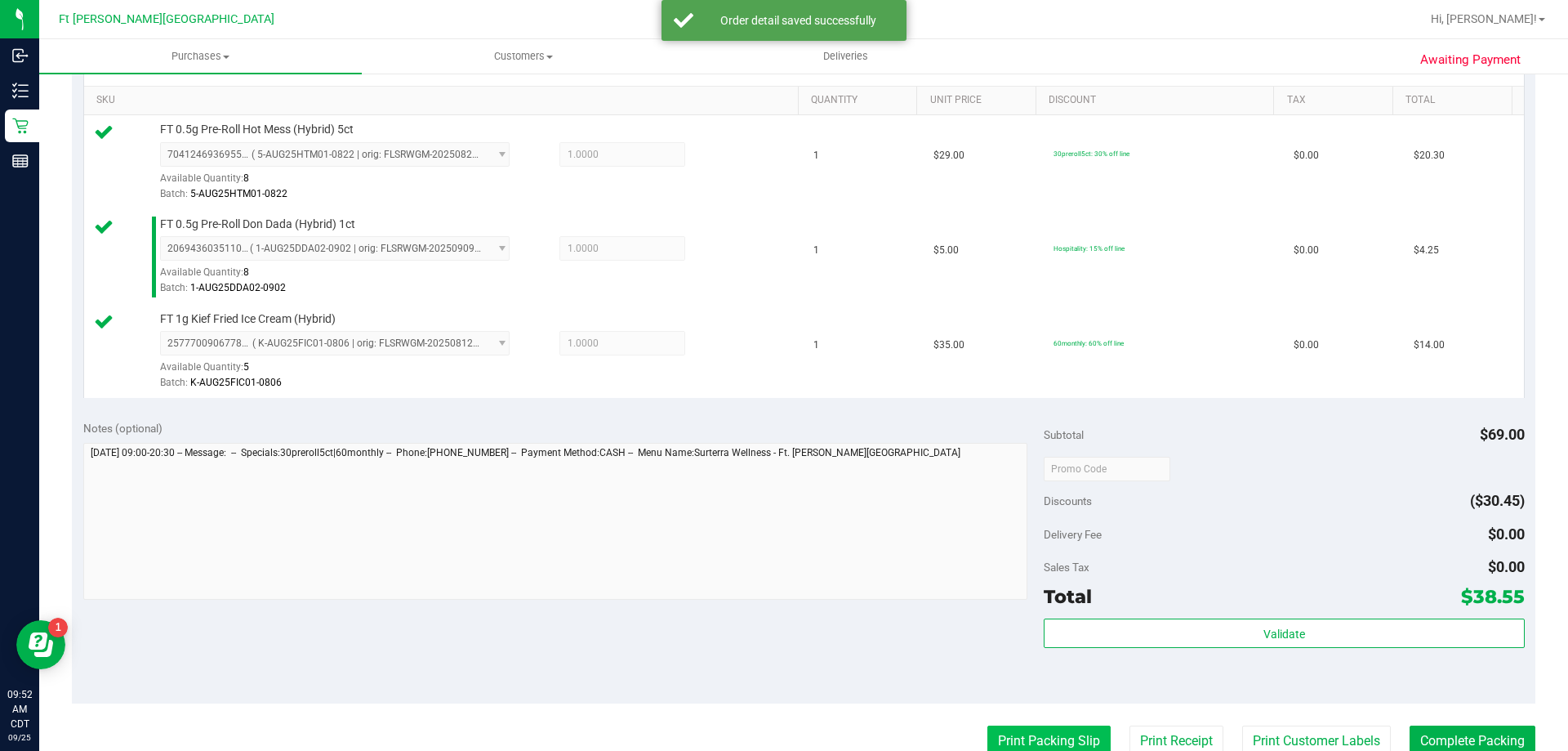
click at [1027, 744] on button "Print Packing Slip" at bounding box center [1049, 741] width 124 height 31
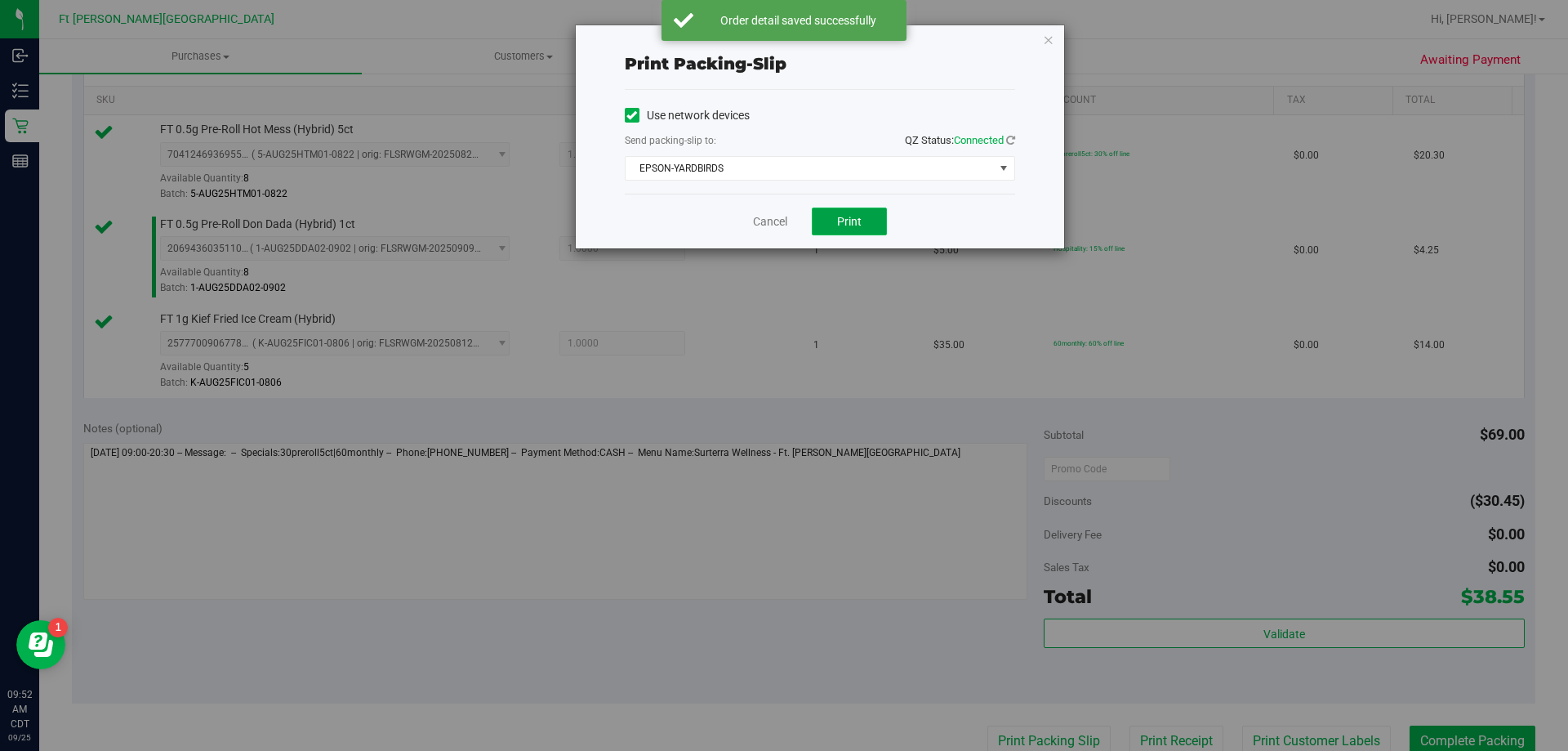
click at [857, 219] on span "Print" at bounding box center [849, 221] width 24 height 13
click at [768, 221] on link "Cancel" at bounding box center [769, 222] width 34 height 18
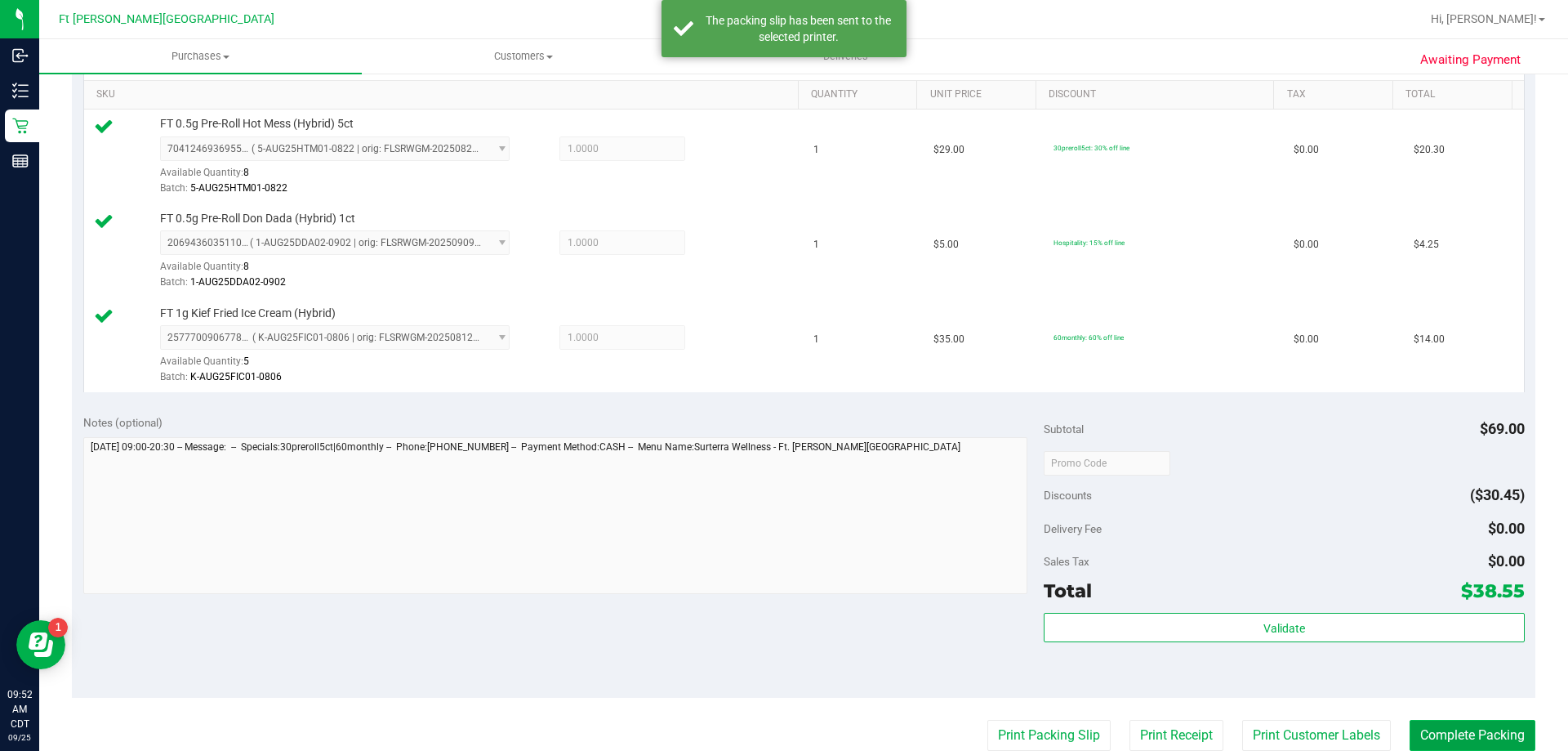
click at [1480, 740] on button "Complete Packing" at bounding box center [1473, 735] width 126 height 31
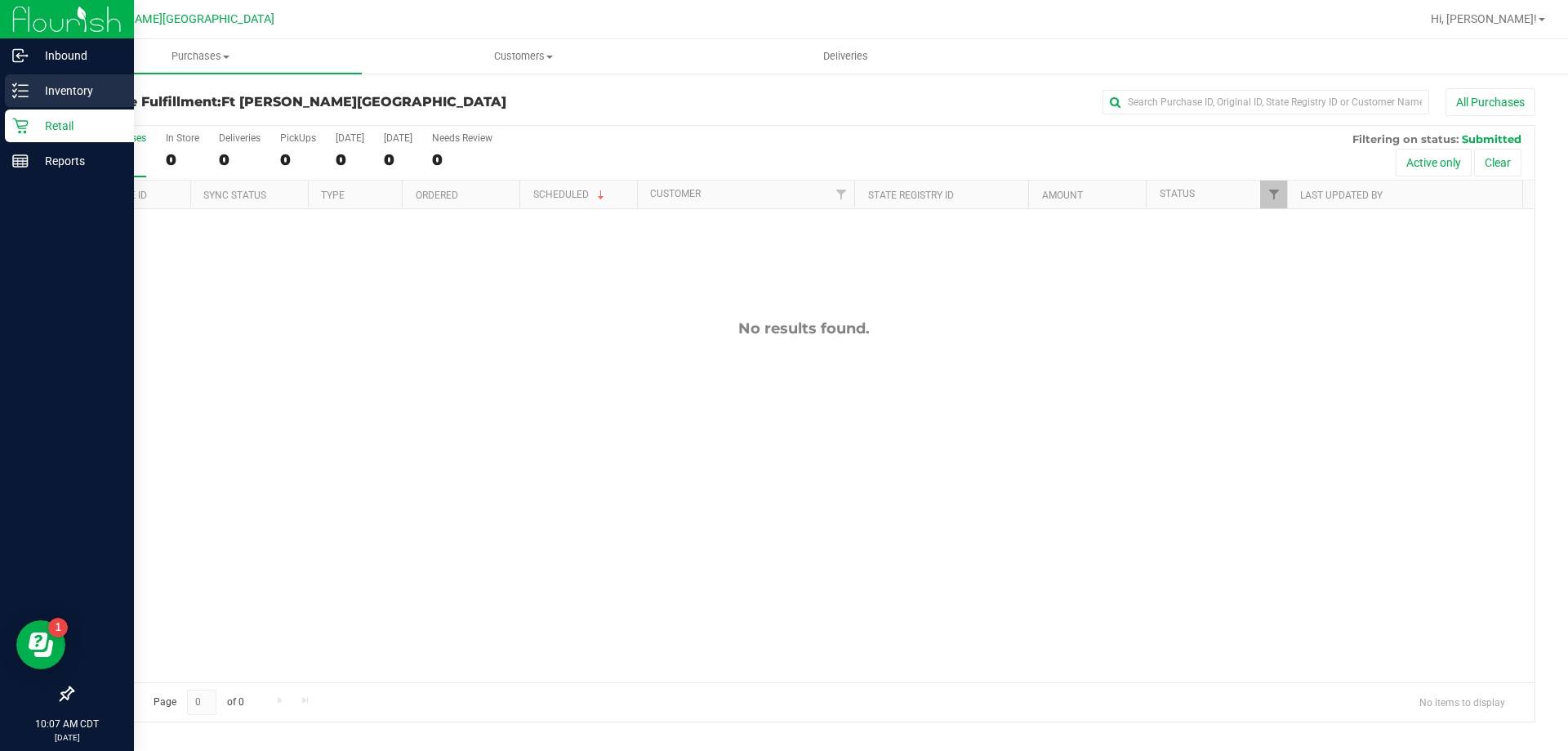
click at [55, 88] on p "Inventory" at bounding box center [77, 91] width 98 height 19
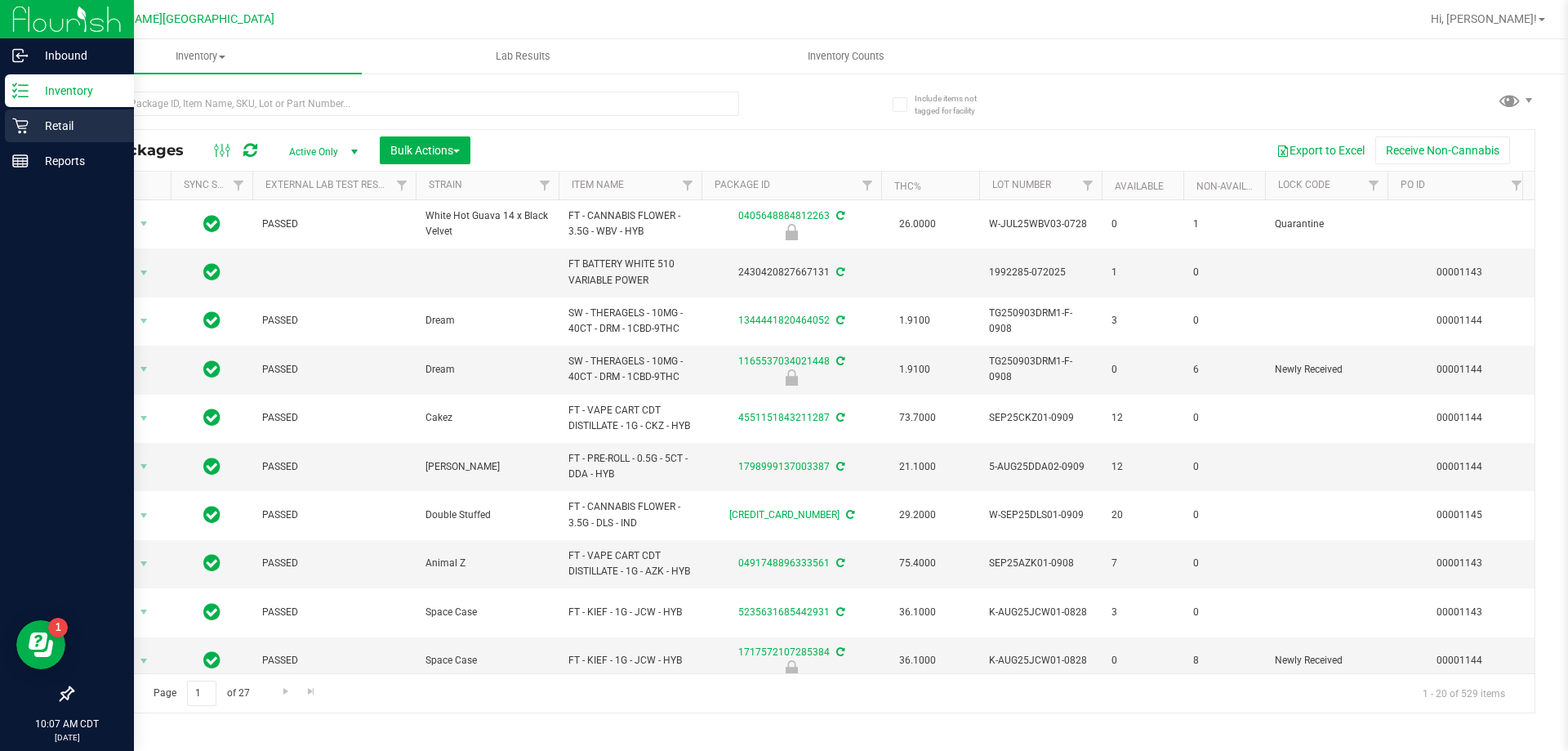
click at [85, 122] on p "Retail" at bounding box center [77, 126] width 98 height 19
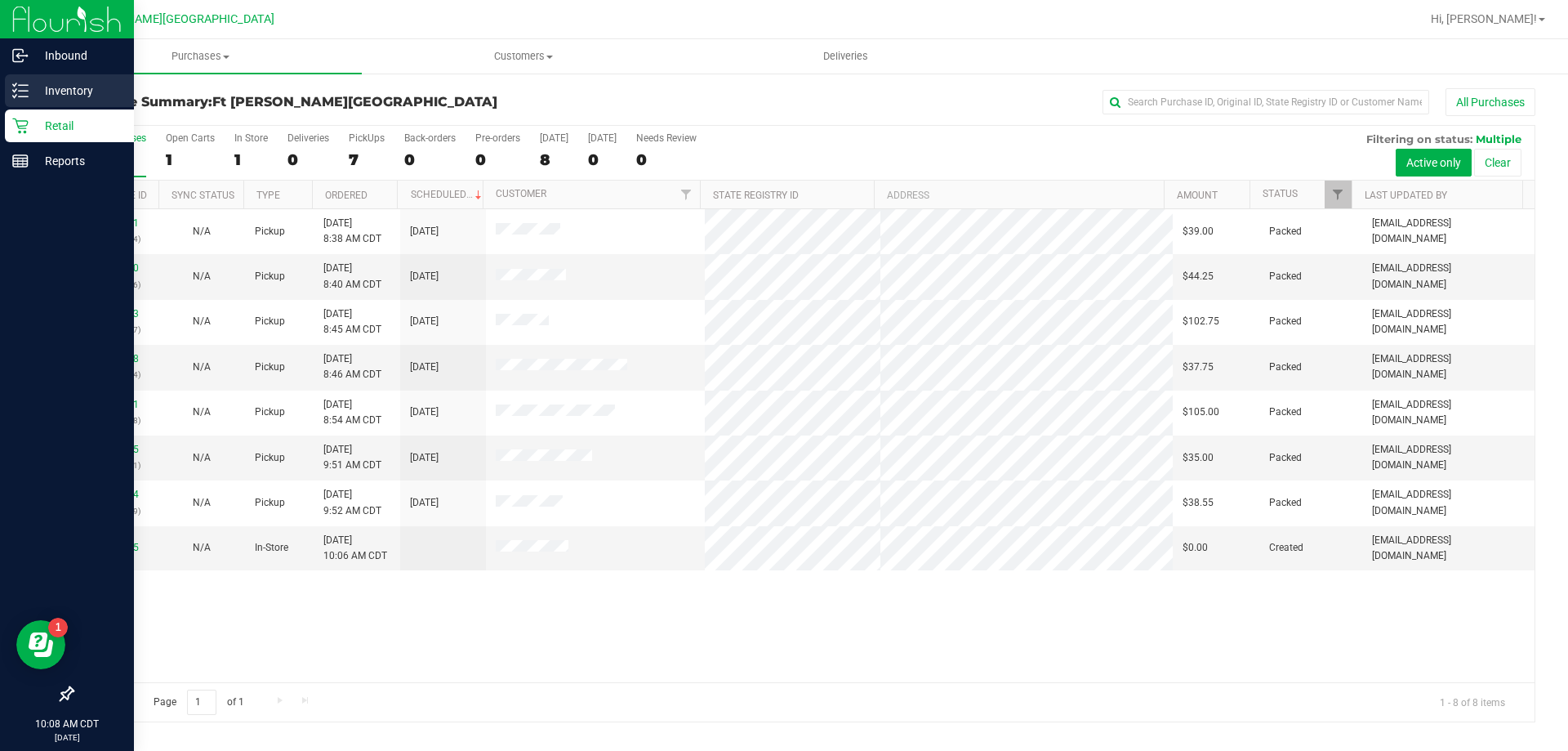
click at [35, 94] on p "Inventory" at bounding box center [77, 91] width 98 height 19
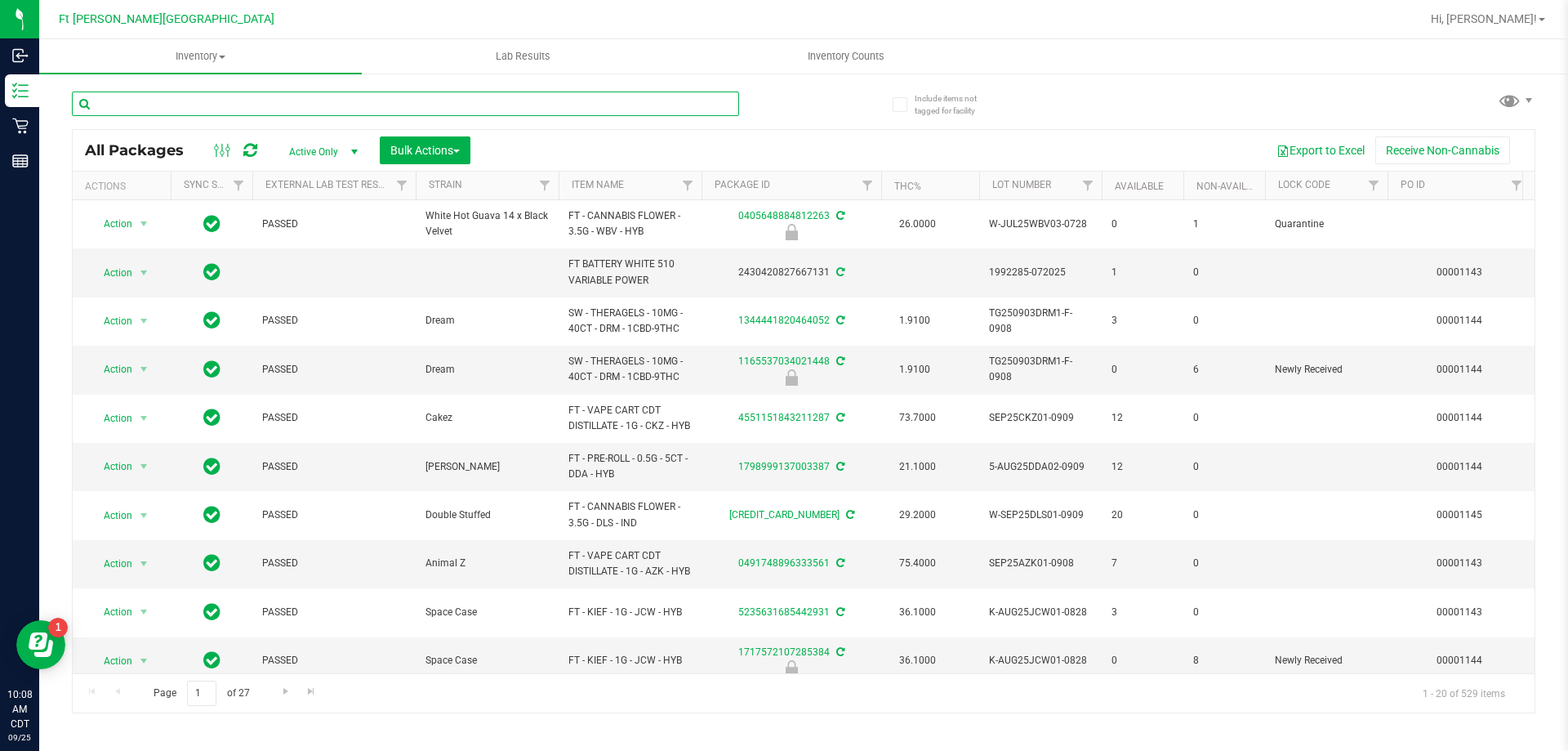
click at [185, 107] on input "text" at bounding box center [405, 103] width 667 height 24
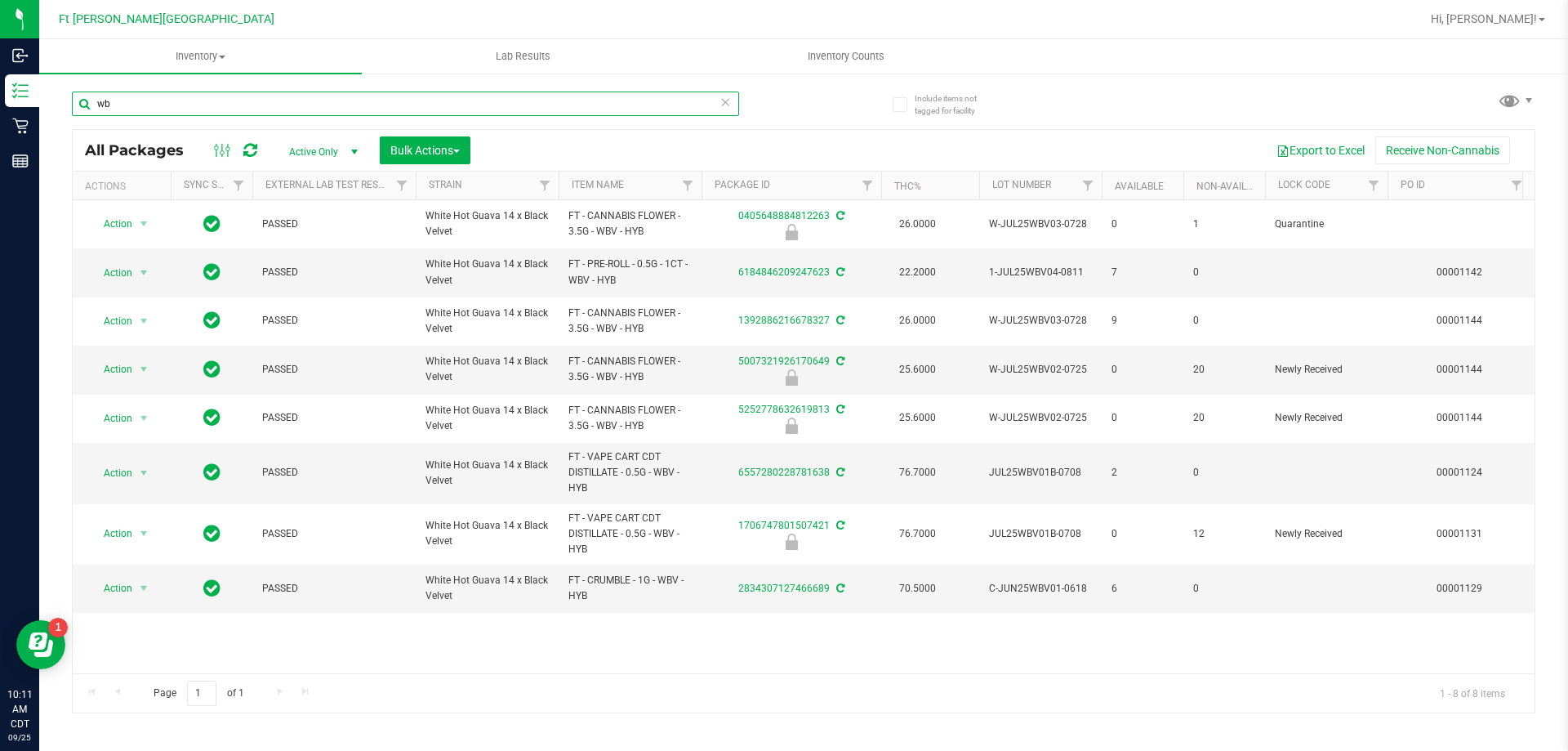
type input "w"
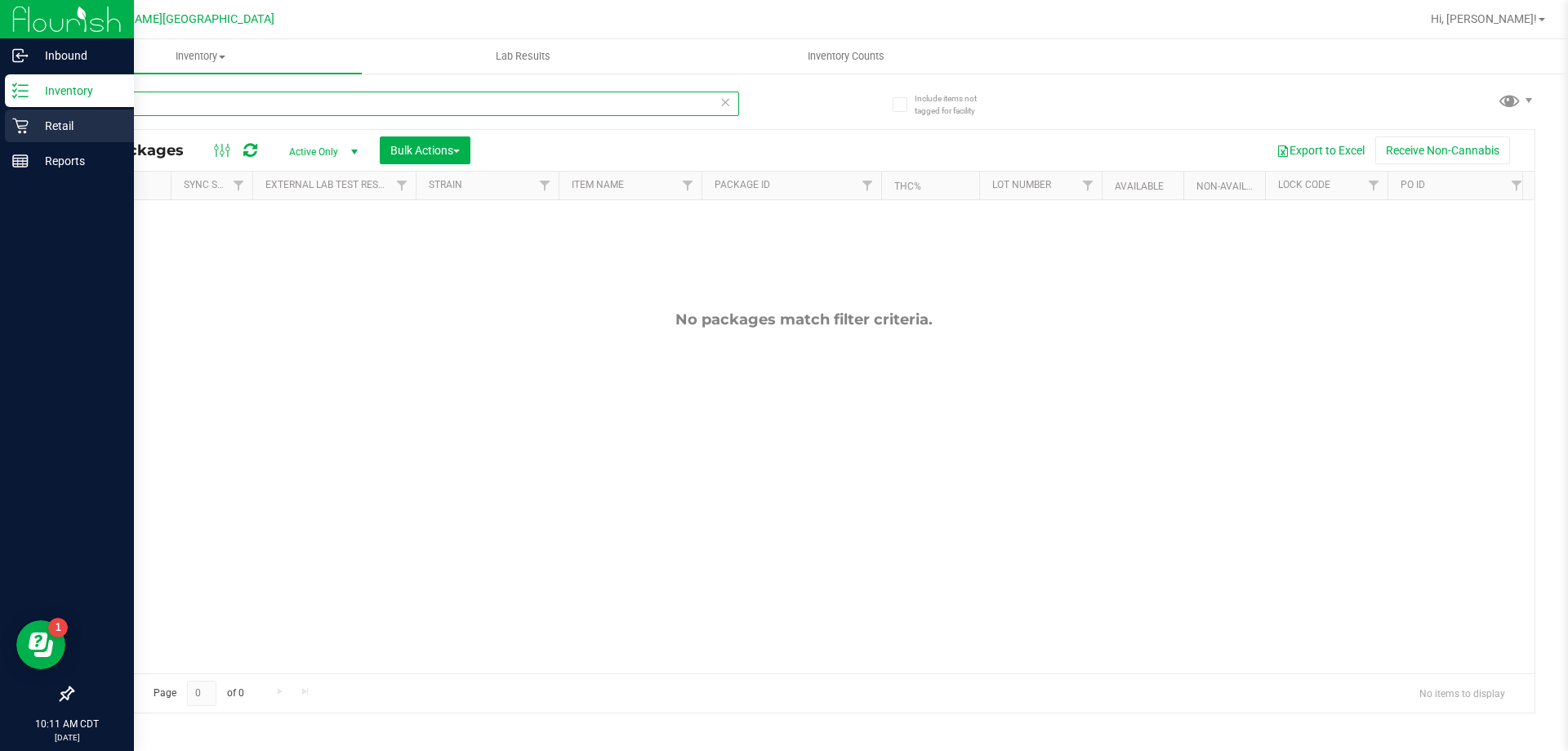
type input "srz"
click at [68, 123] on p "Retail" at bounding box center [77, 126] width 98 height 19
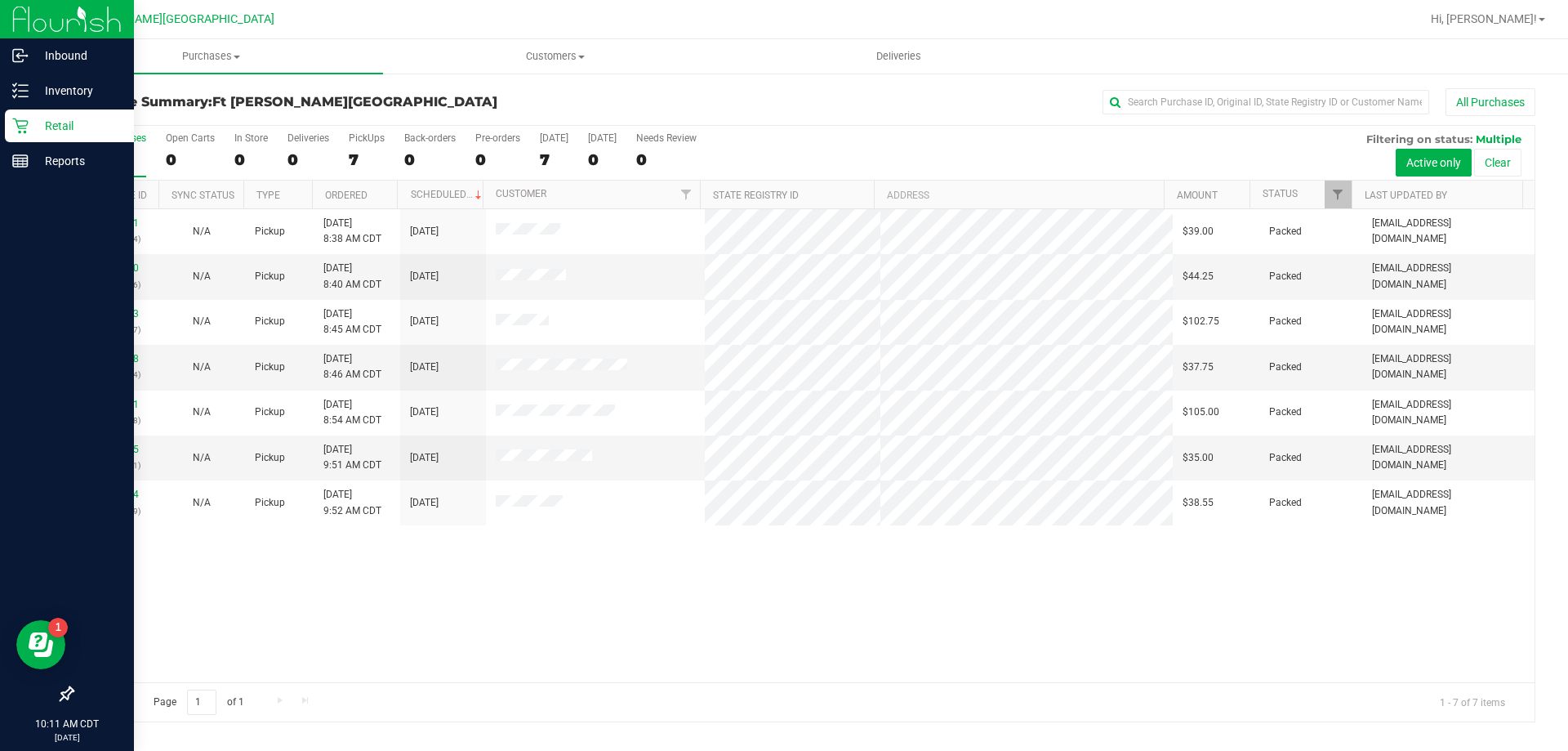
click at [42, 119] on p "Retail" at bounding box center [77, 126] width 98 height 19
click at [54, 89] on p "Inventory" at bounding box center [77, 91] width 98 height 19
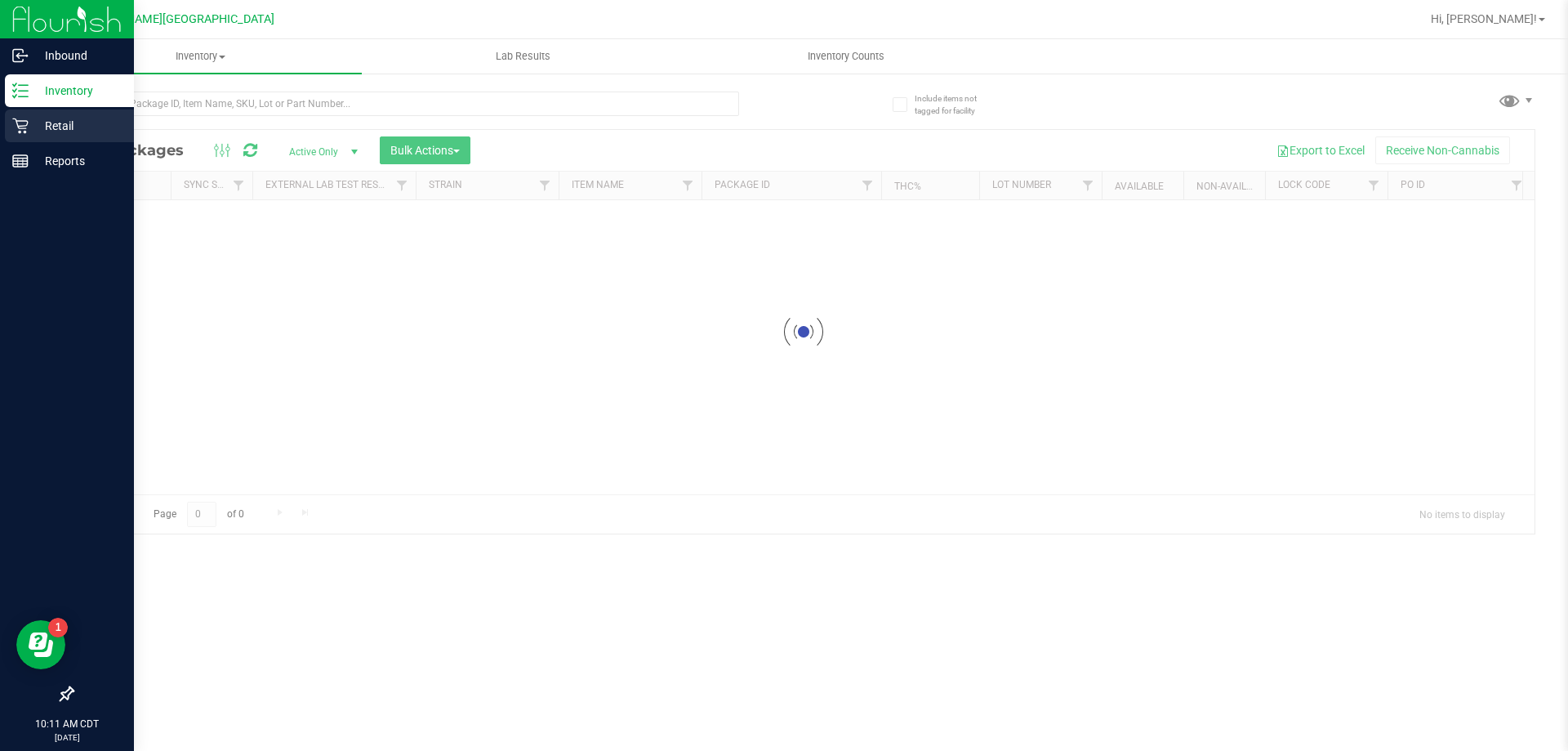
click at [68, 128] on p "Retail" at bounding box center [77, 126] width 98 height 19
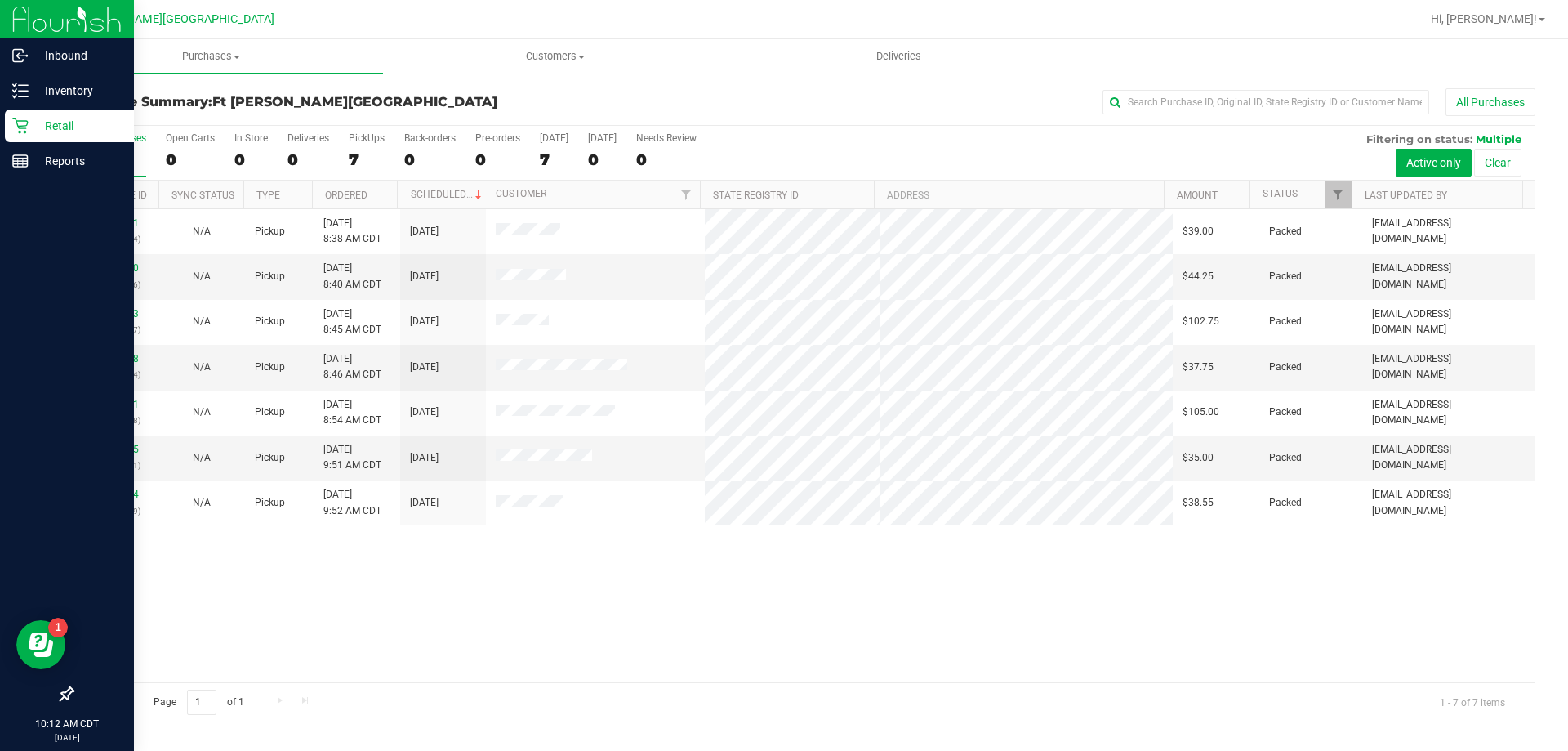
click at [36, 119] on p "Retail" at bounding box center [77, 126] width 98 height 19
click at [59, 80] on div "Inventory" at bounding box center [69, 91] width 130 height 33
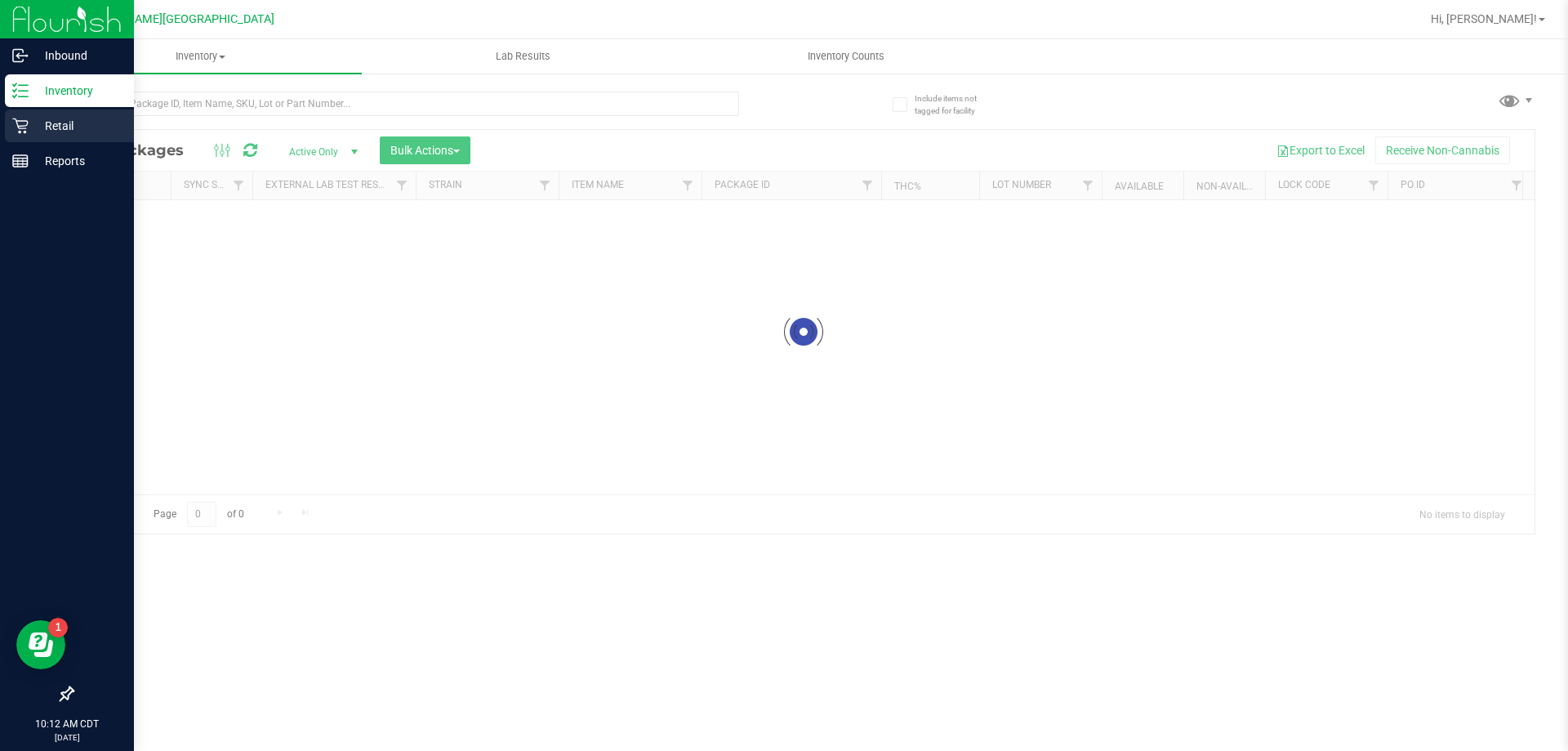
click at [61, 125] on p "Retail" at bounding box center [77, 126] width 98 height 19
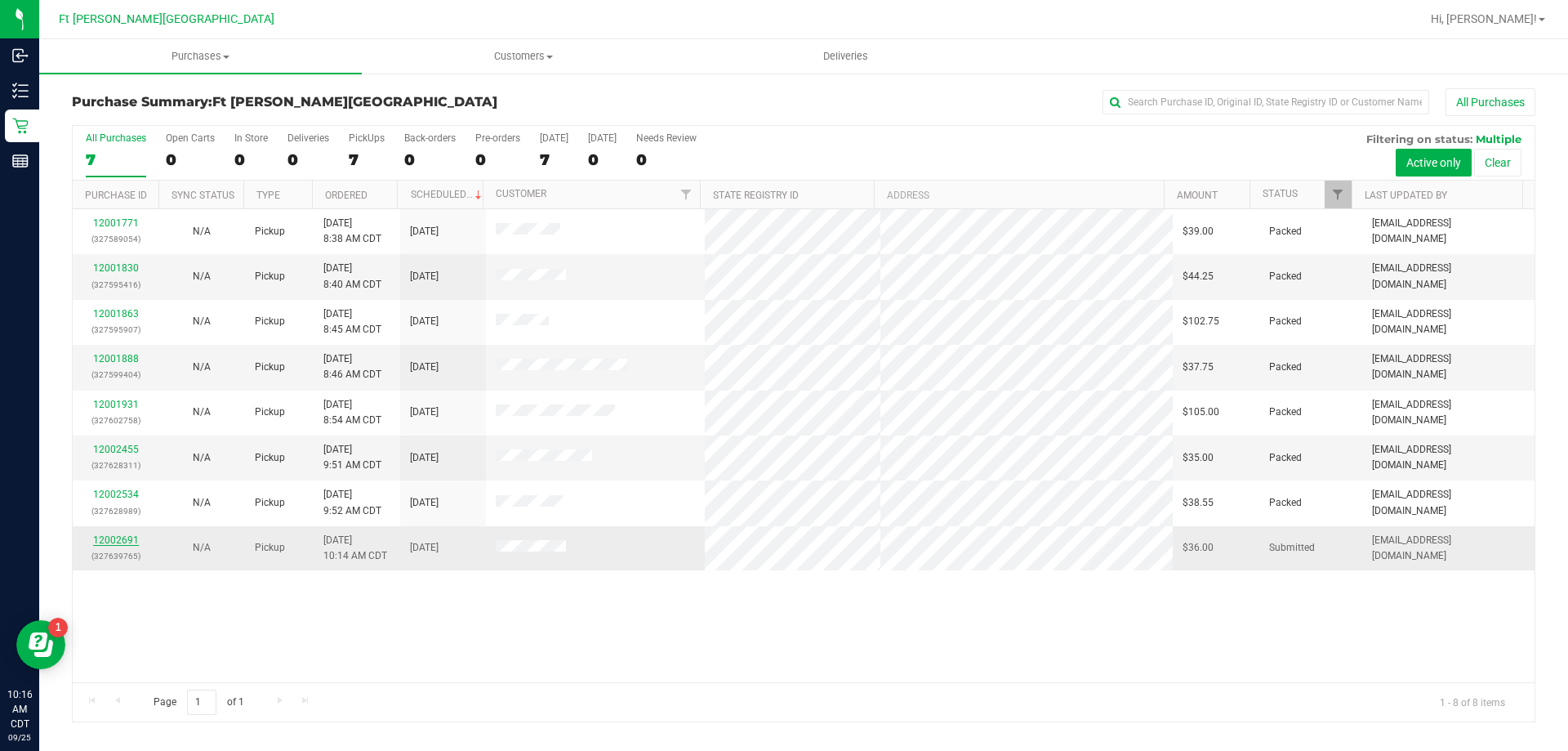
click at [129, 540] on link "12002691" at bounding box center [116, 541] width 46 height 12
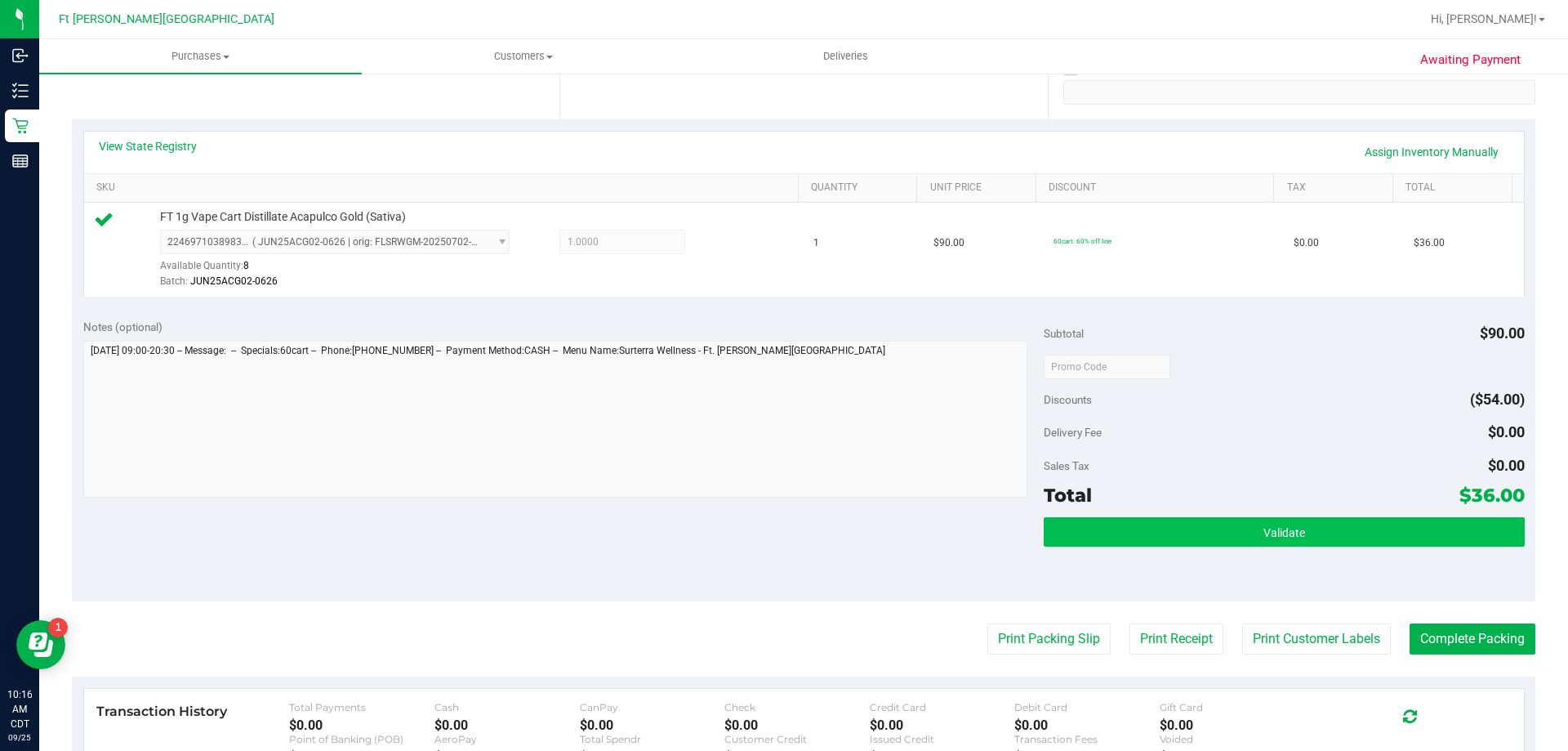
scroll to position [327, 0]
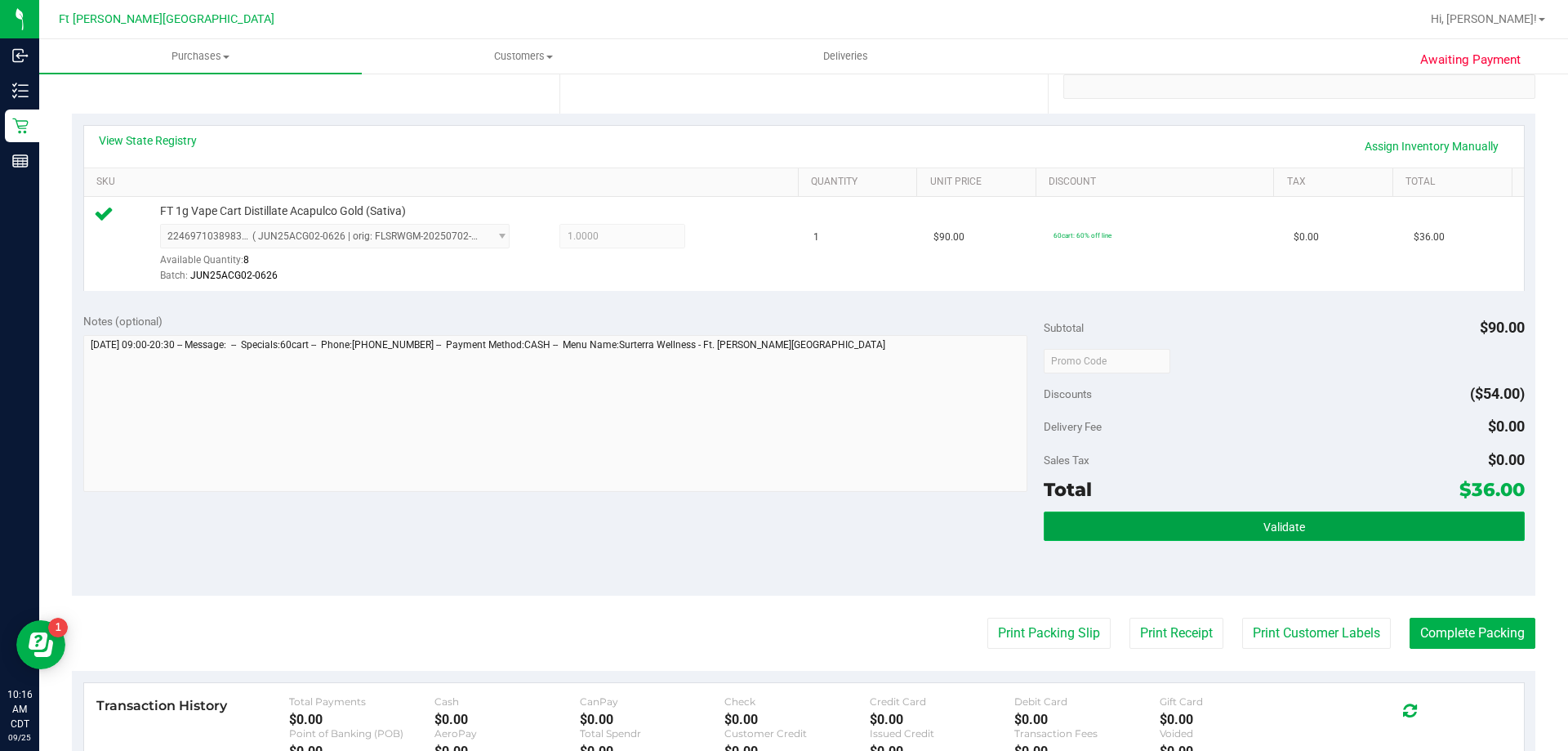
click at [1370, 526] on button "Validate" at bounding box center [1284, 526] width 480 height 29
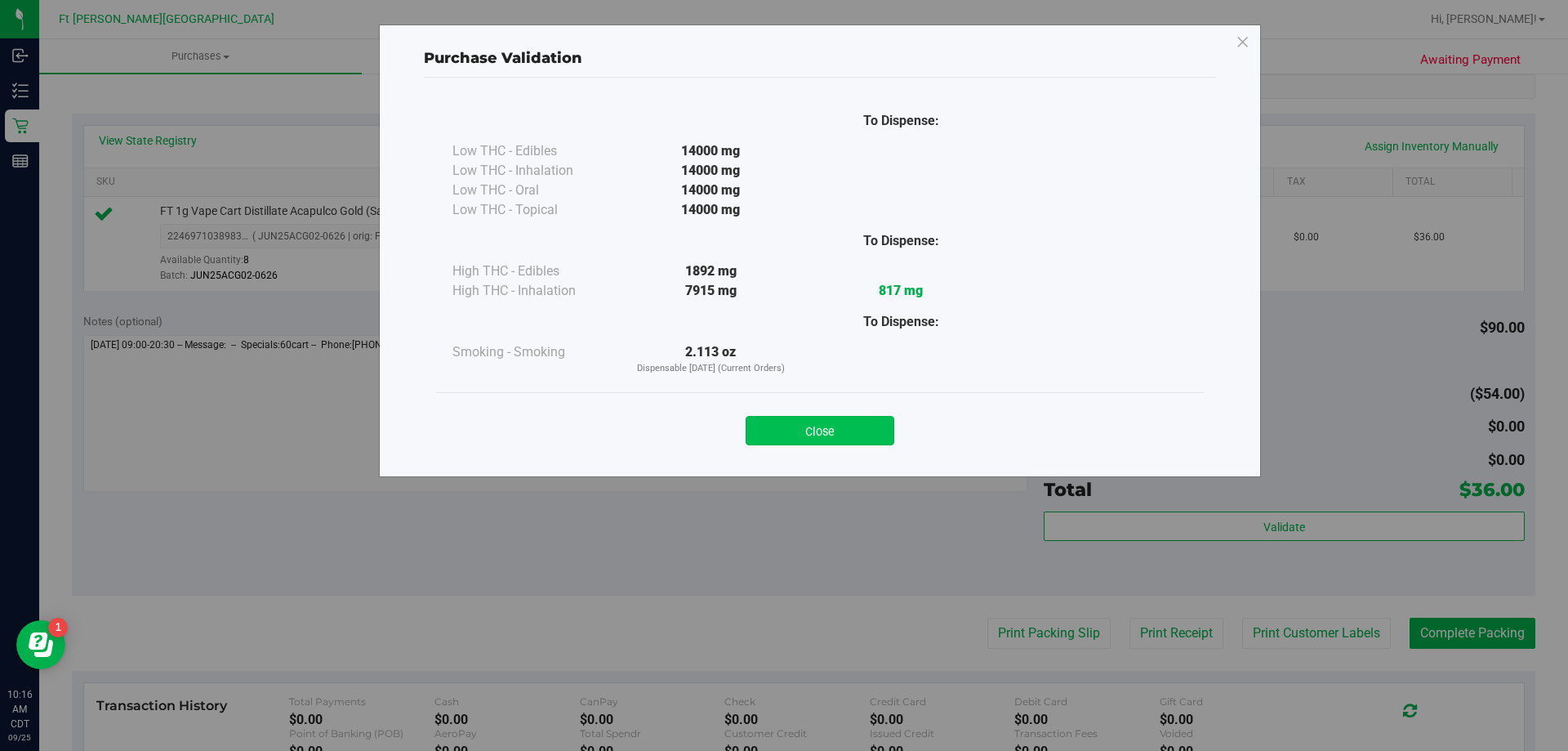
click at [873, 429] on button "Close" at bounding box center [820, 431] width 149 height 29
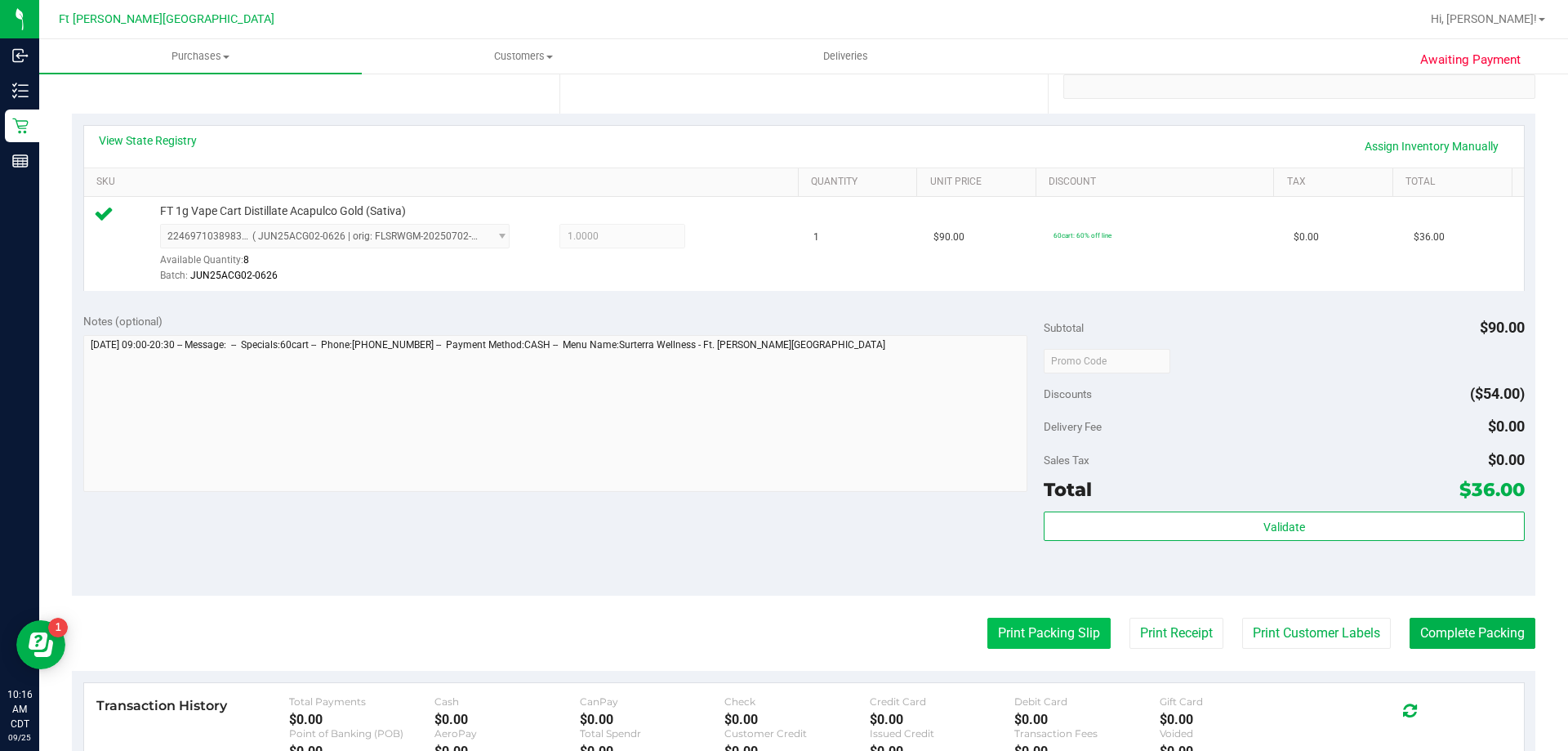
click at [1036, 623] on button "Print Packing Slip" at bounding box center [1049, 633] width 124 height 31
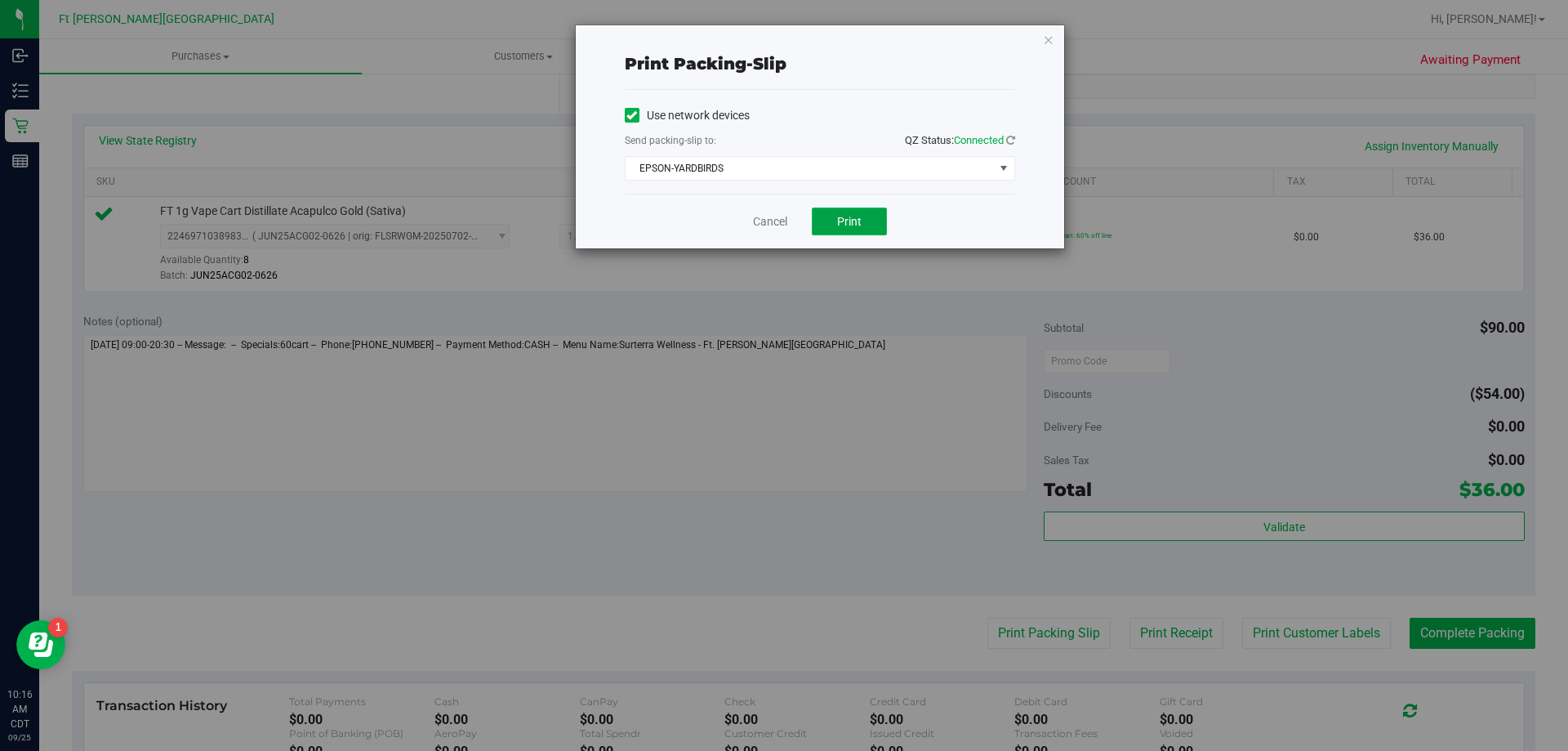
click at [869, 209] on button "Print" at bounding box center [849, 221] width 75 height 28
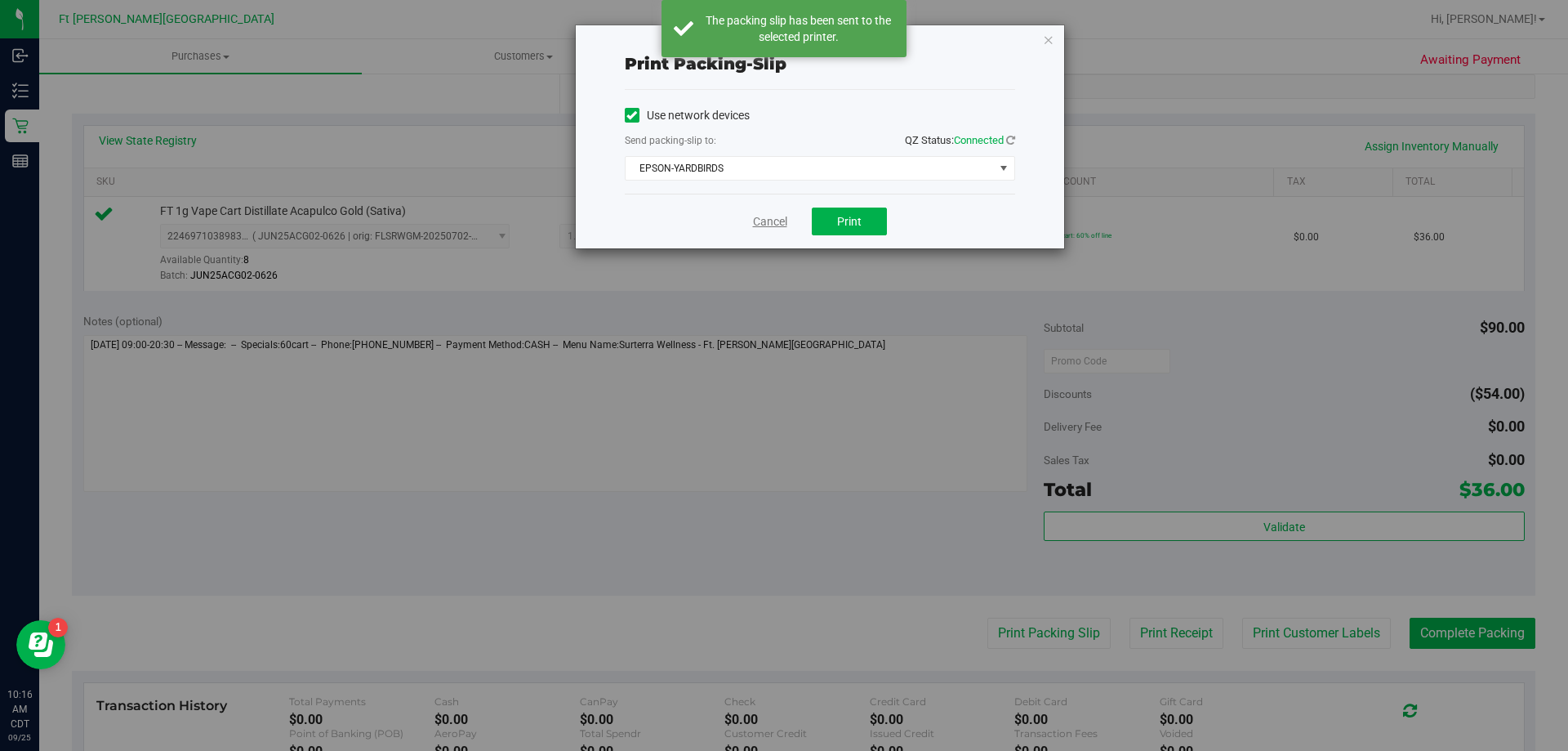
click at [772, 220] on link "Cancel" at bounding box center [769, 222] width 34 height 18
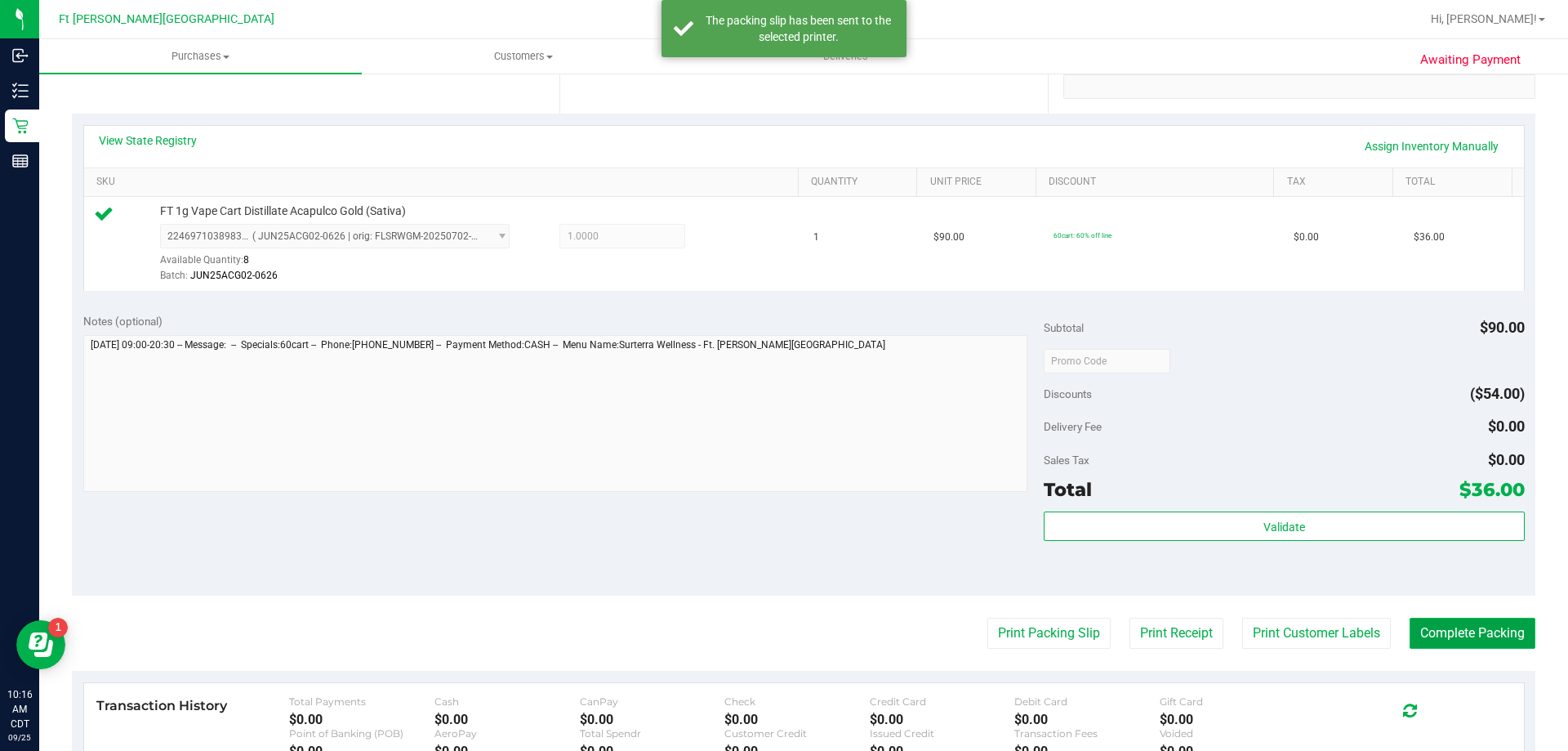
click at [1436, 638] on button "Complete Packing" at bounding box center [1473, 633] width 126 height 31
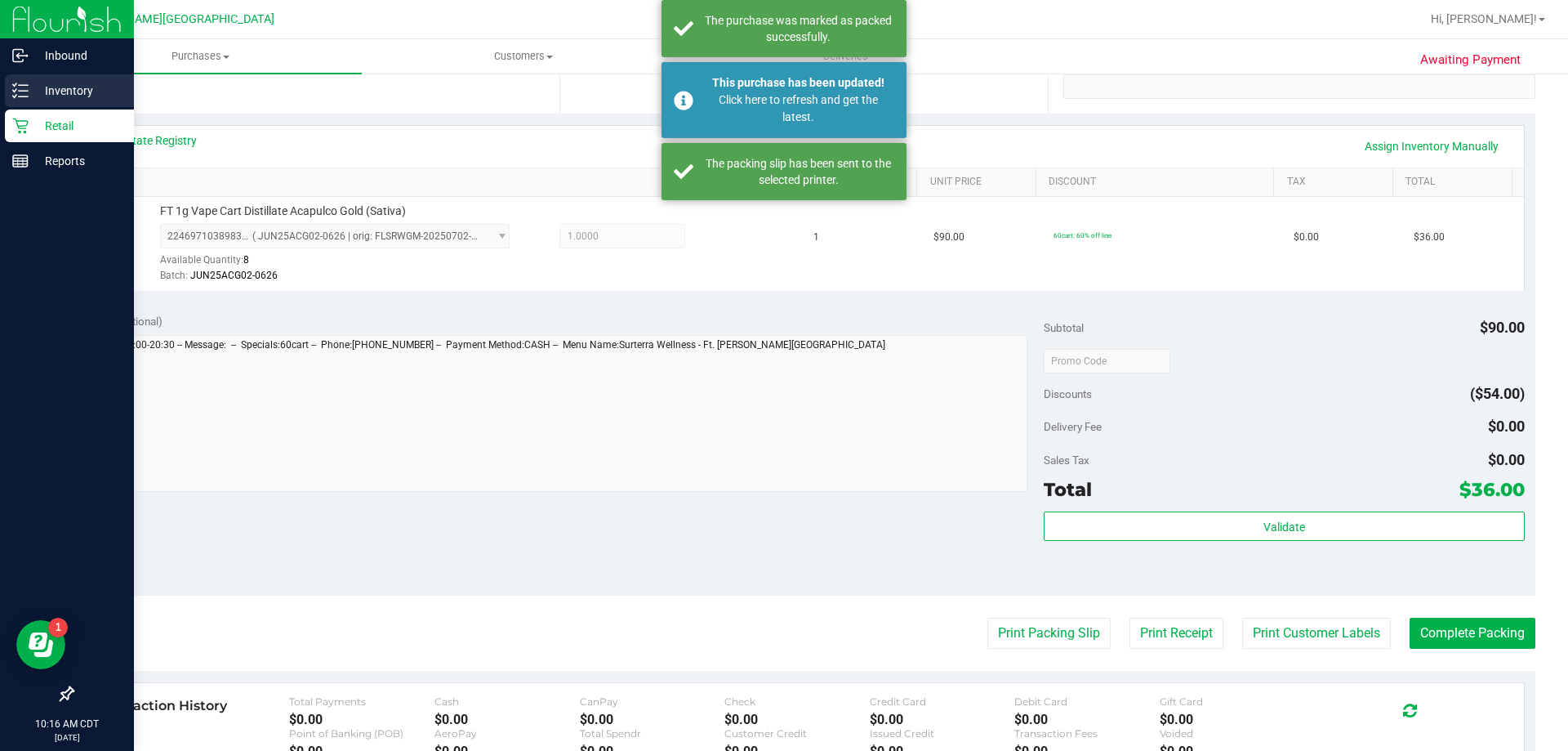
click at [75, 89] on p "Inventory" at bounding box center [77, 91] width 98 height 19
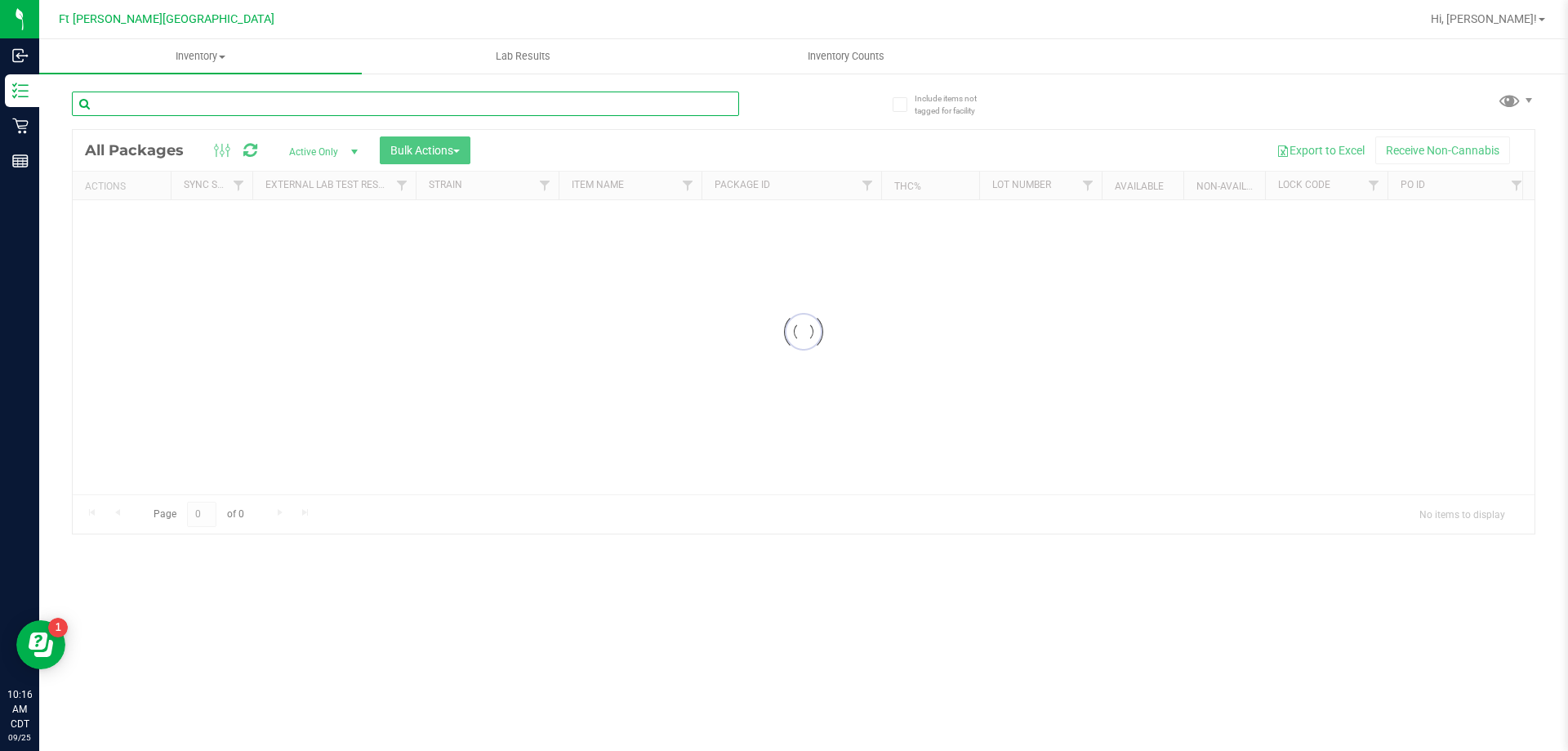
click at [290, 107] on input "text" at bounding box center [405, 103] width 667 height 24
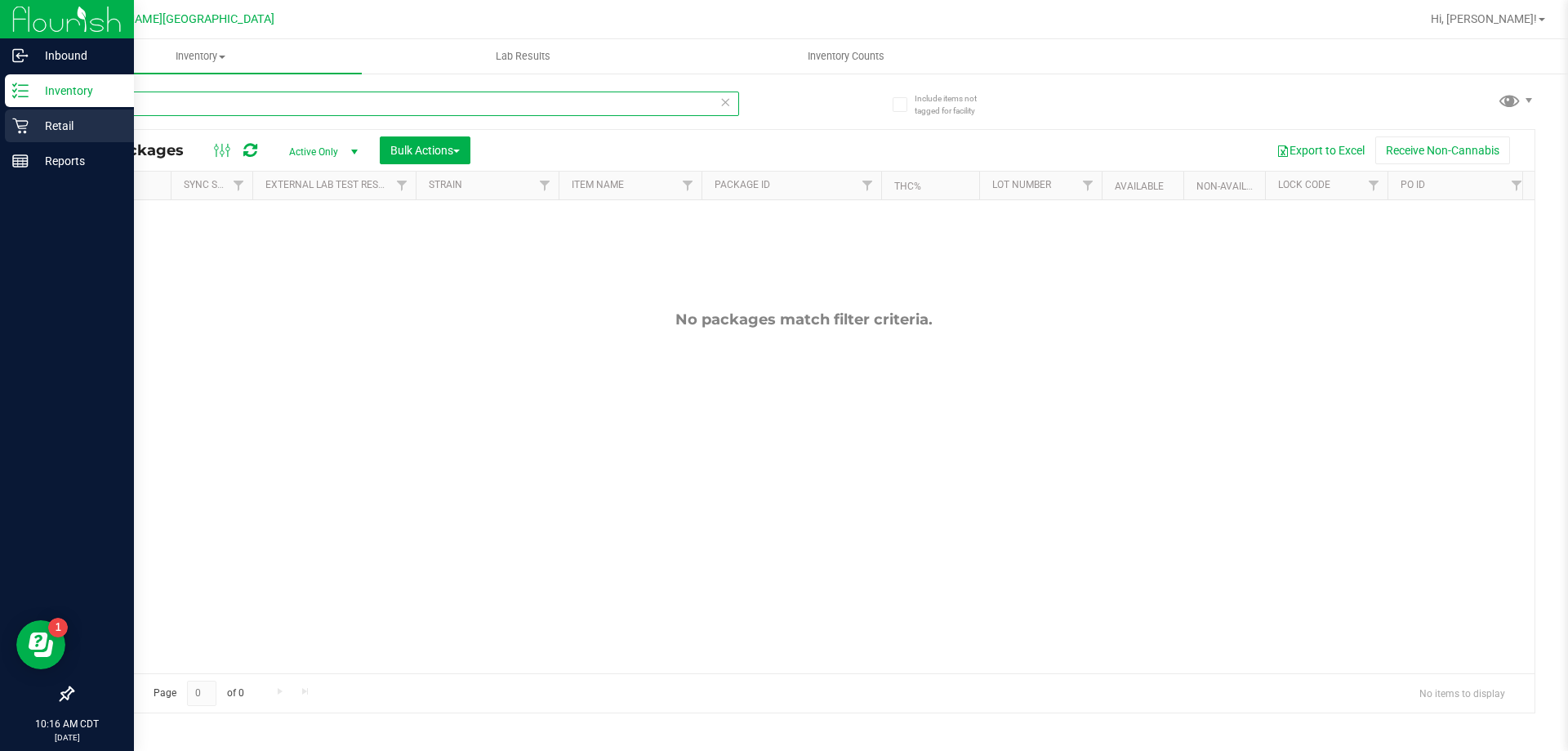
type input "srz"
click at [48, 120] on p "Retail" at bounding box center [77, 126] width 98 height 19
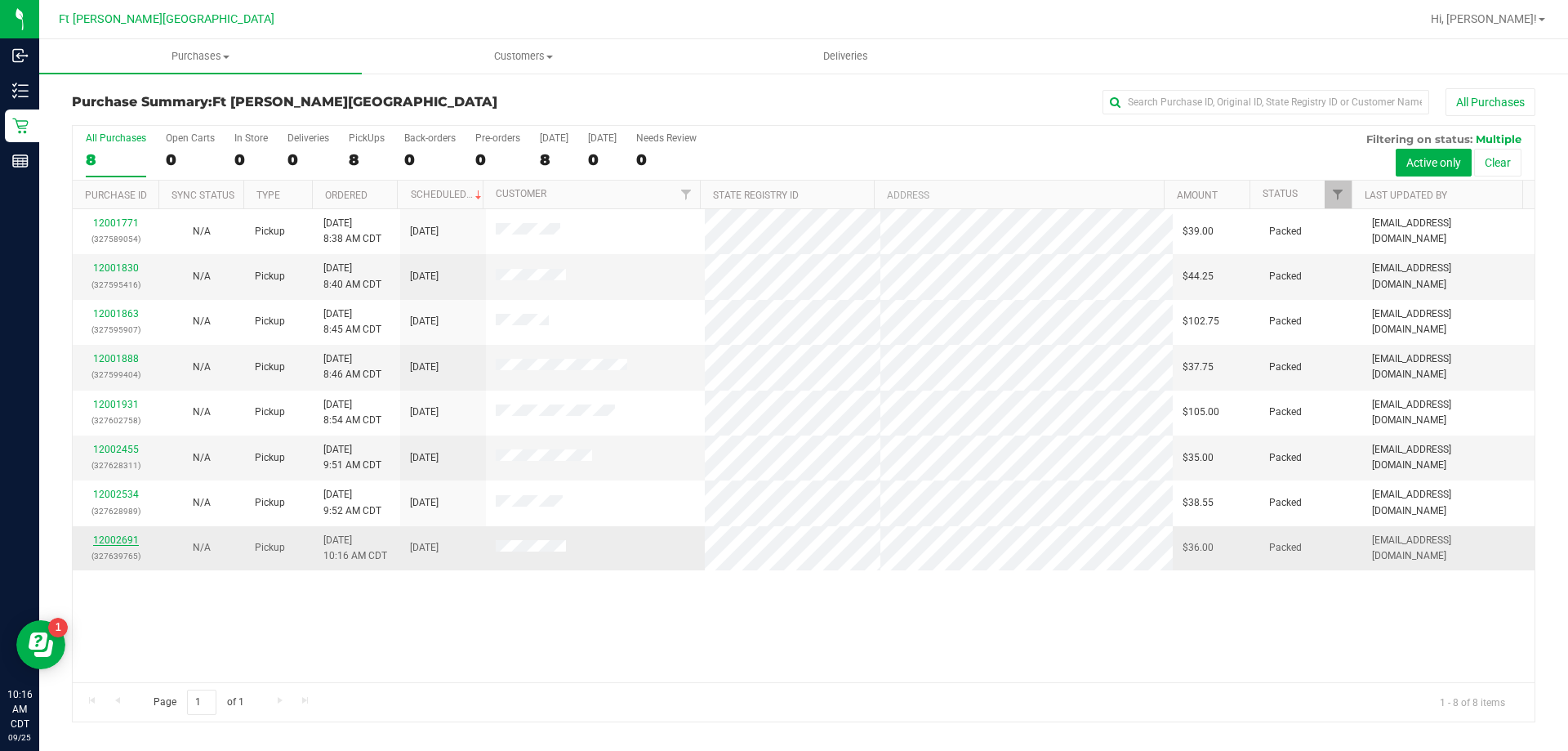
click at [130, 544] on link "12002691" at bounding box center [116, 541] width 46 height 12
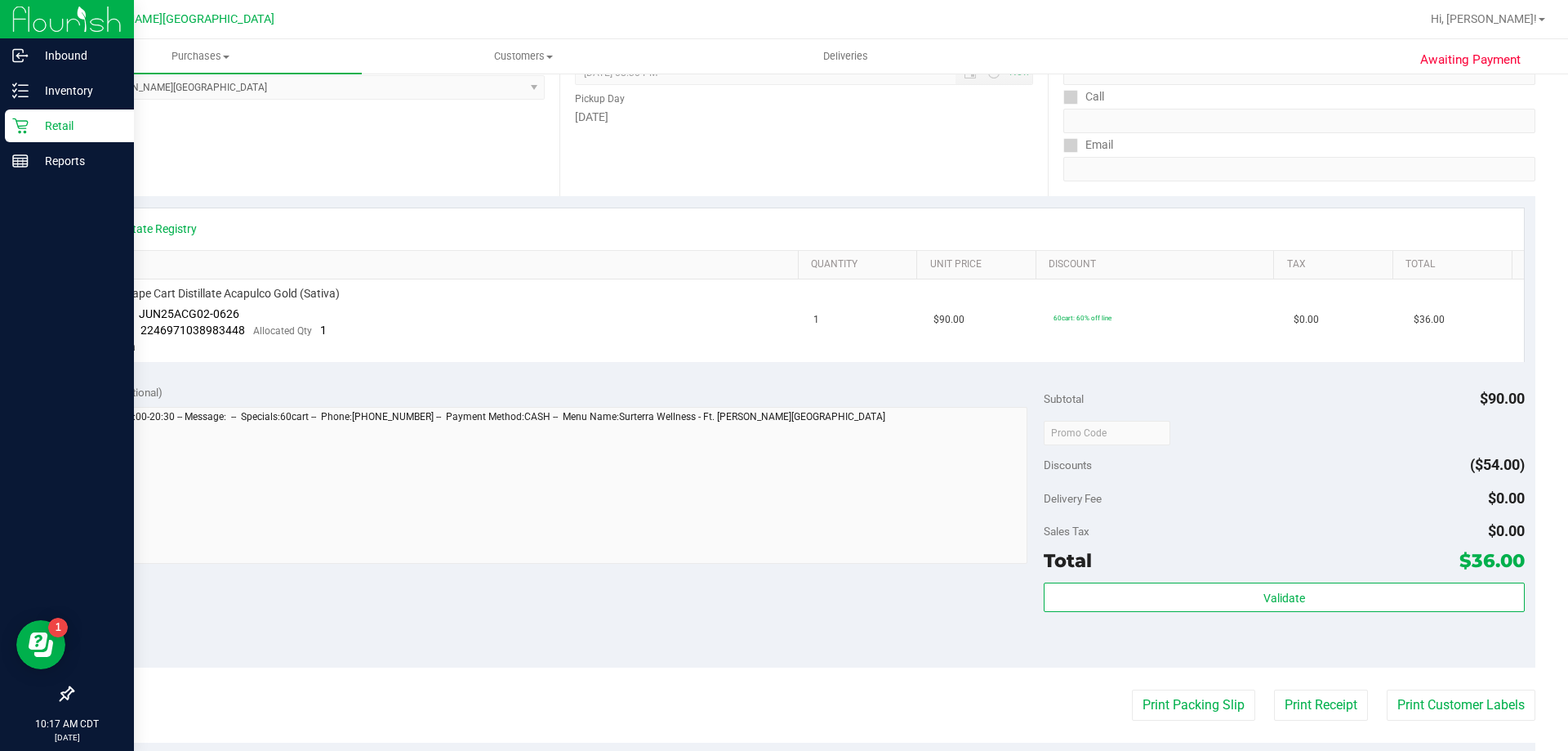
scroll to position [245, 0]
click at [69, 119] on p "Retail" at bounding box center [77, 126] width 98 height 19
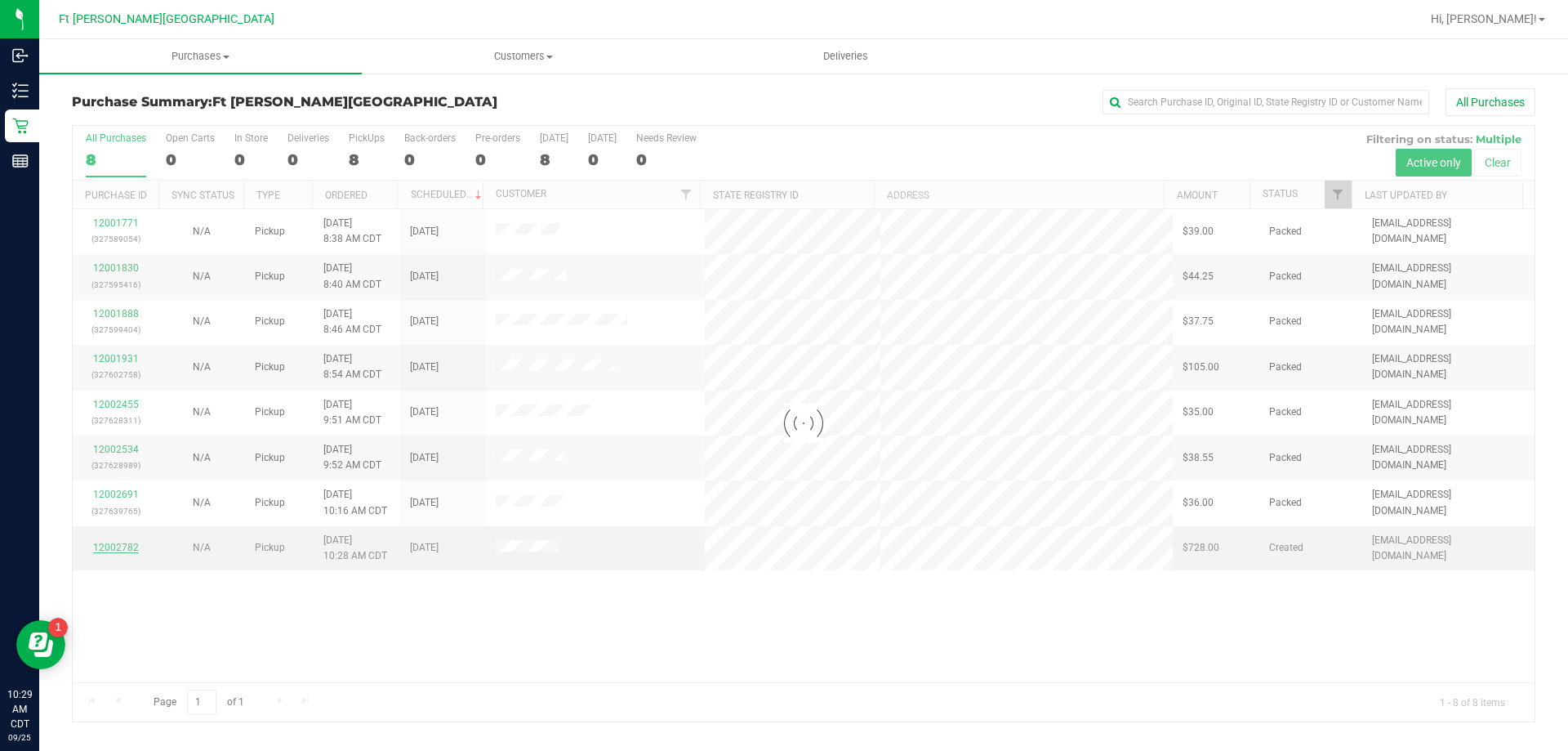
click at [119, 548] on div at bounding box center [803, 423] width 1462 height 595
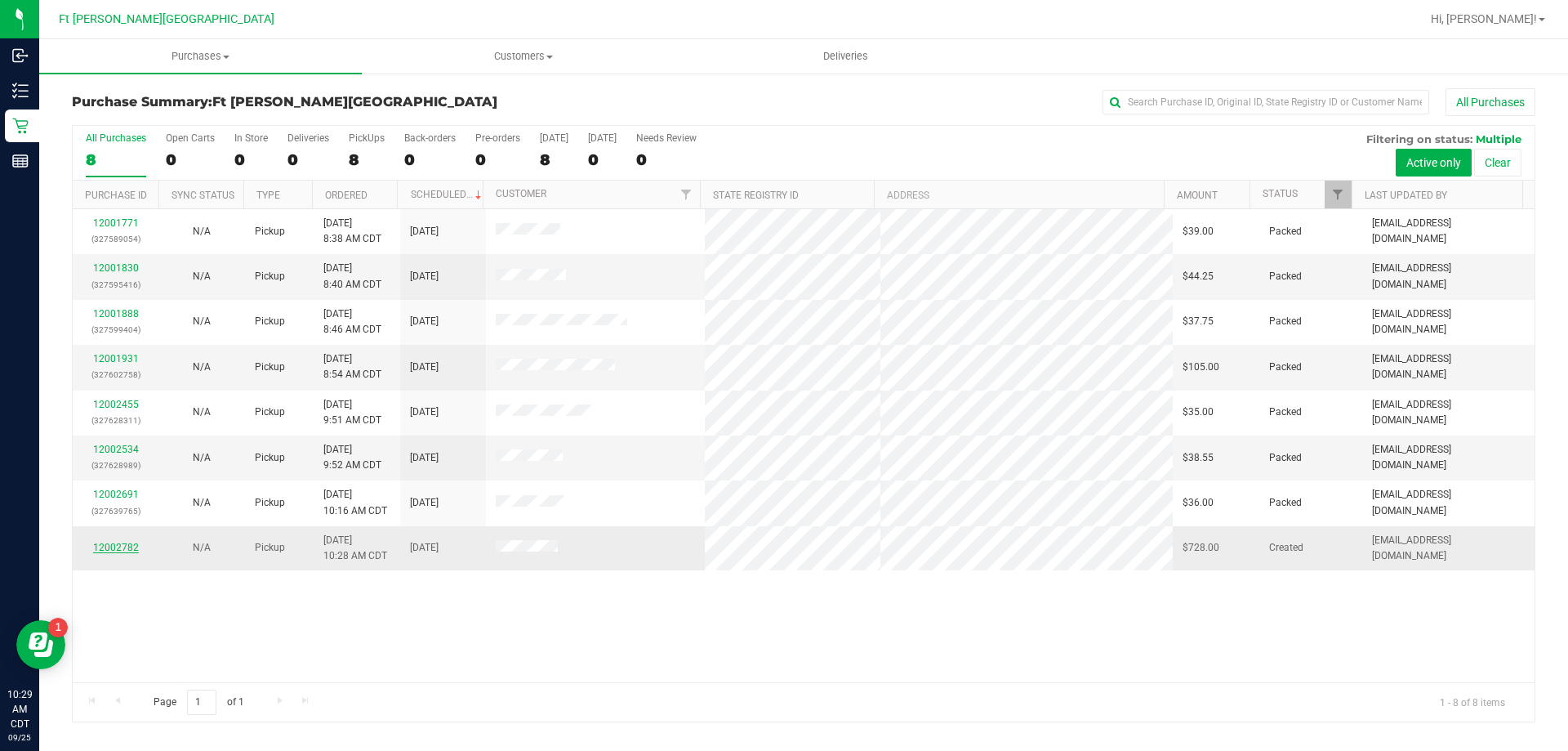
click at [109, 544] on link "12002782" at bounding box center [116, 547] width 46 height 12
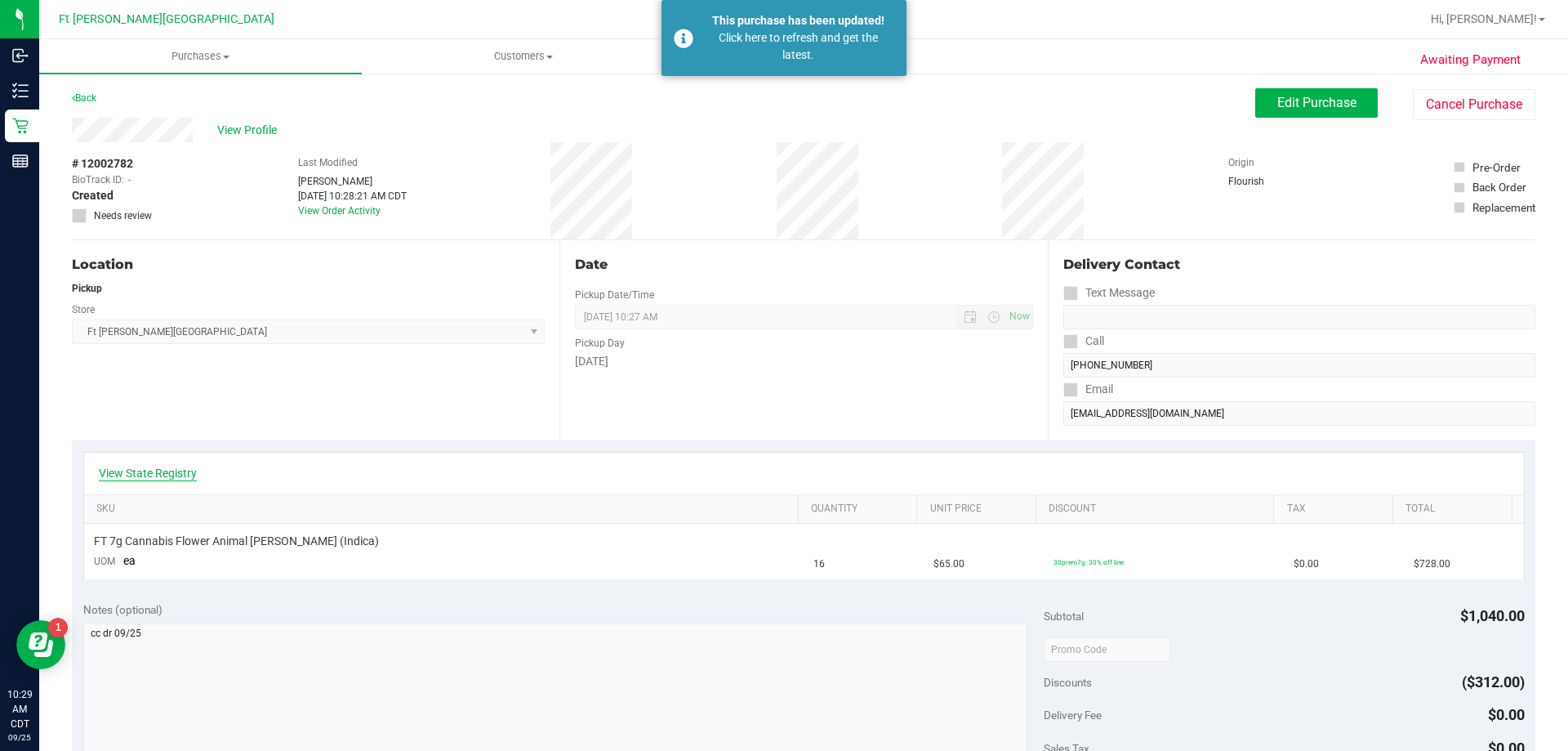
click at [162, 474] on link "View State Registry" at bounding box center [147, 472] width 98 height 17
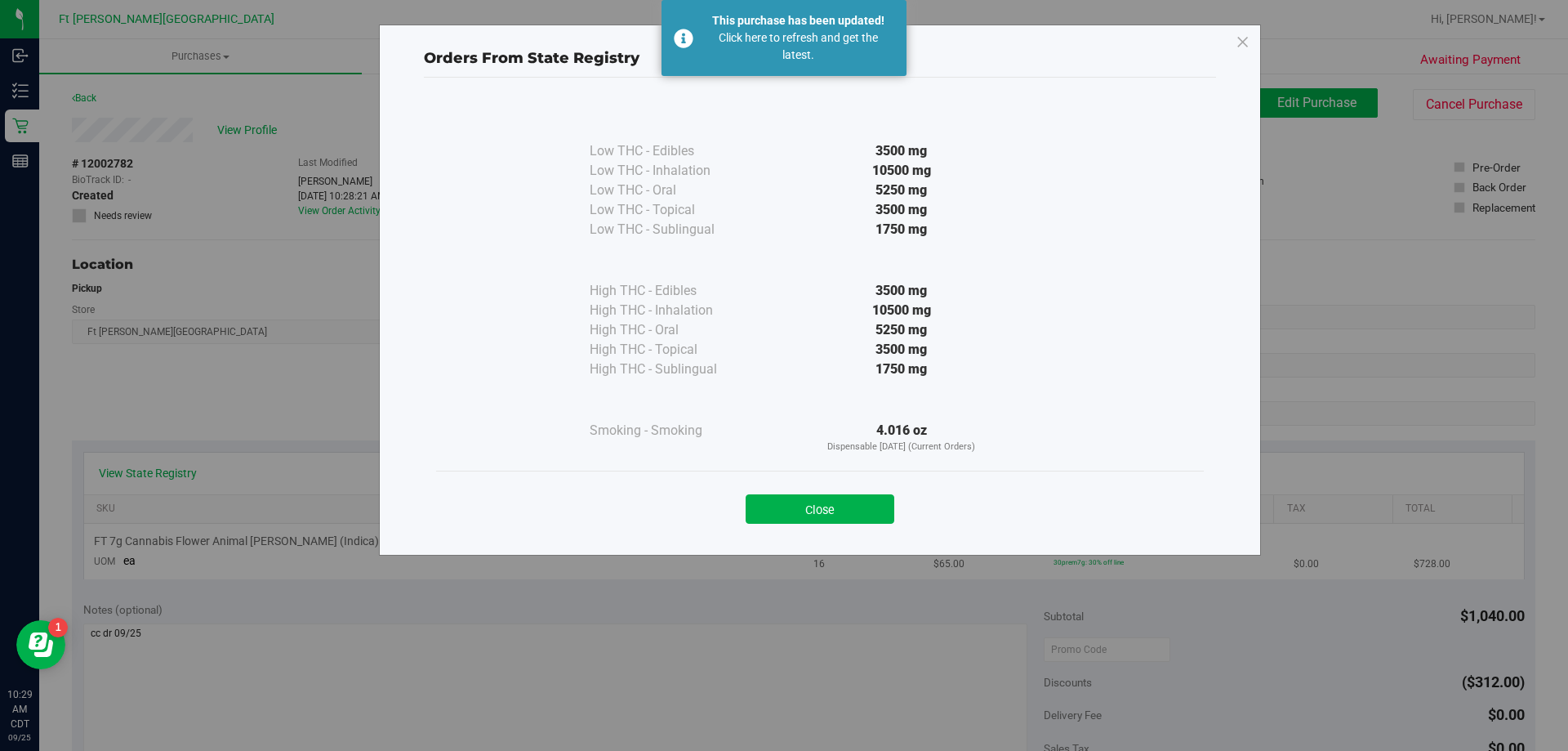
drag, startPoint x: 803, startPoint y: 510, endPoint x: 479, endPoint y: 525, distance: 324.3
click at [774, 510] on button "Close" at bounding box center [820, 508] width 149 height 29
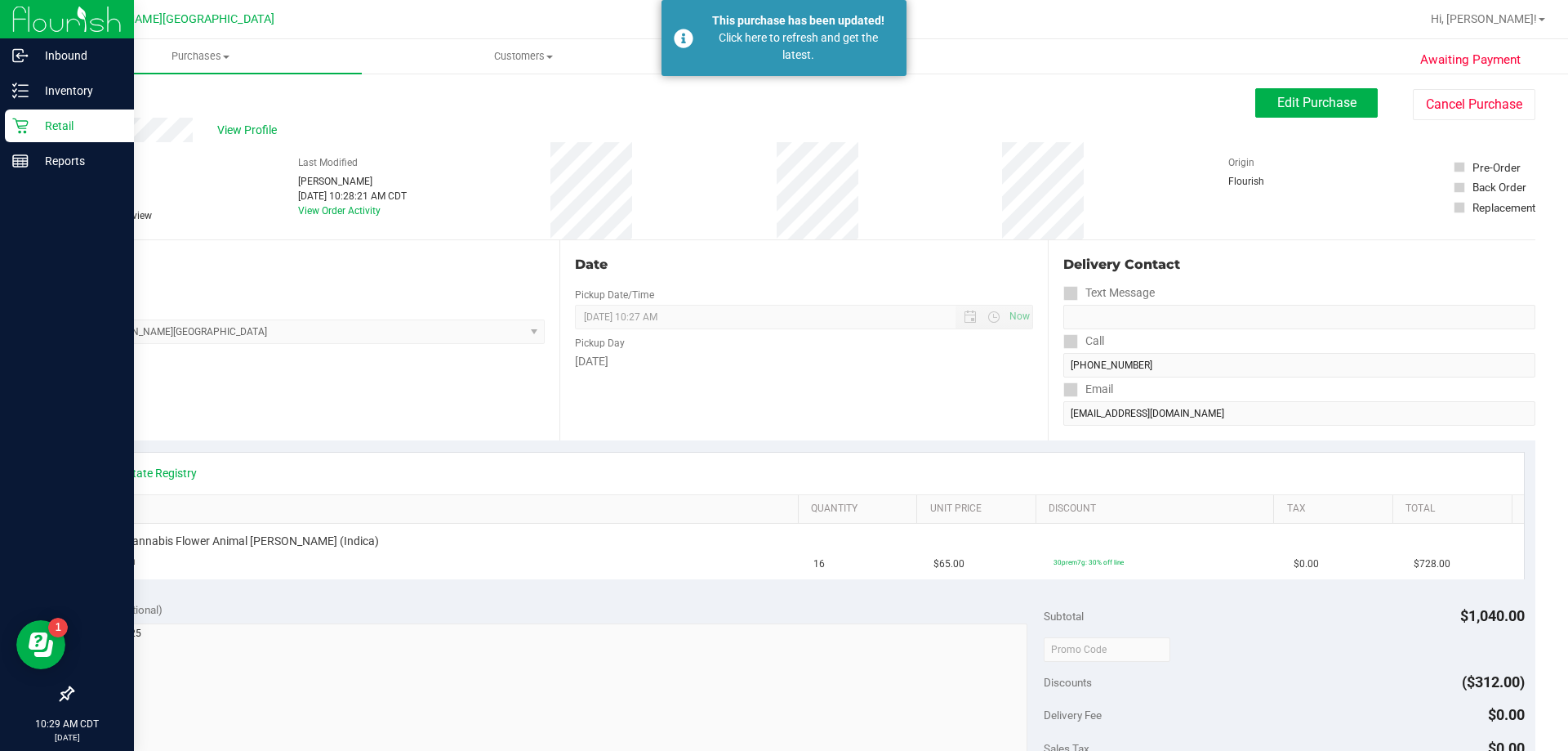
click at [66, 124] on p "Retail" at bounding box center [77, 126] width 98 height 19
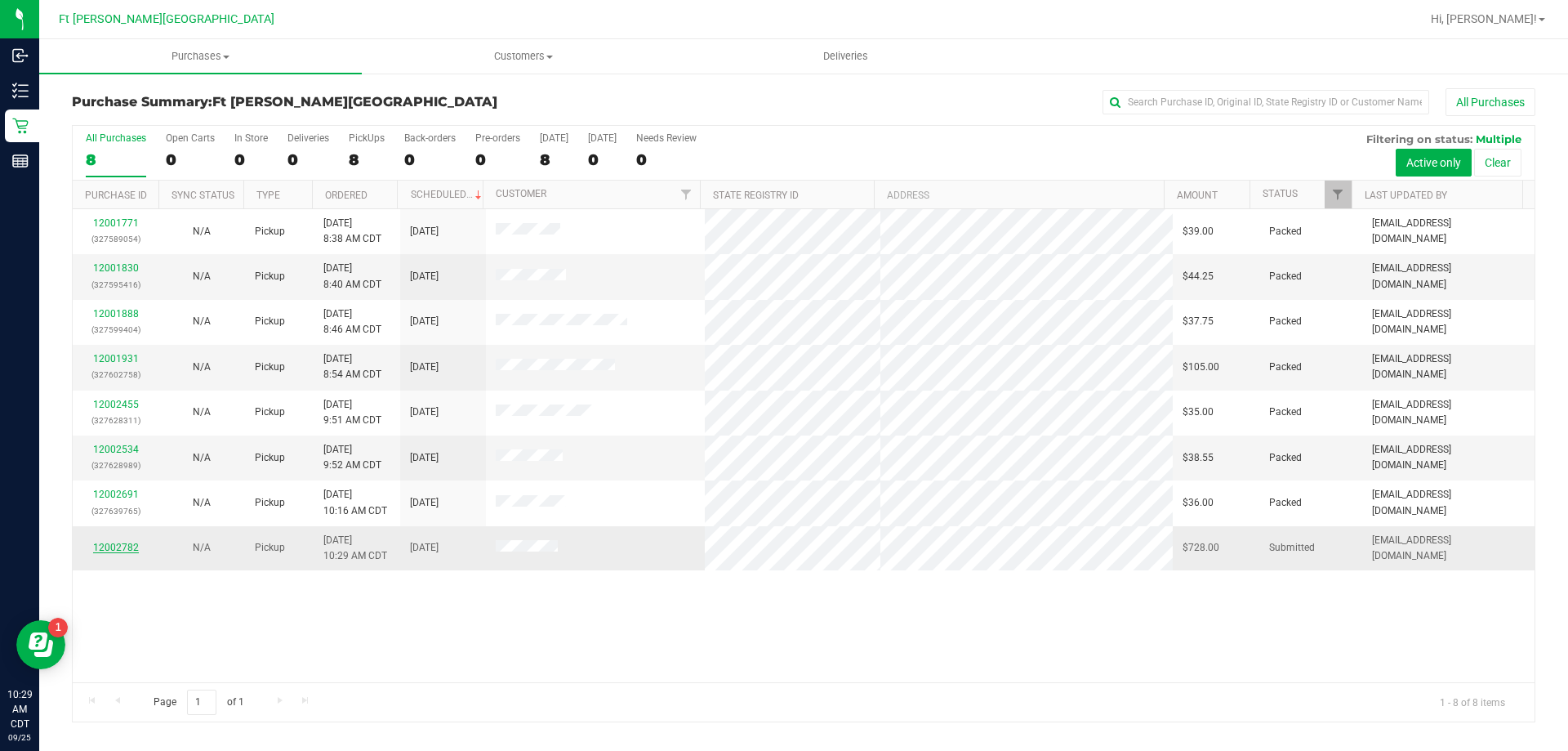
click at [116, 547] on link "12002782" at bounding box center [116, 547] width 46 height 12
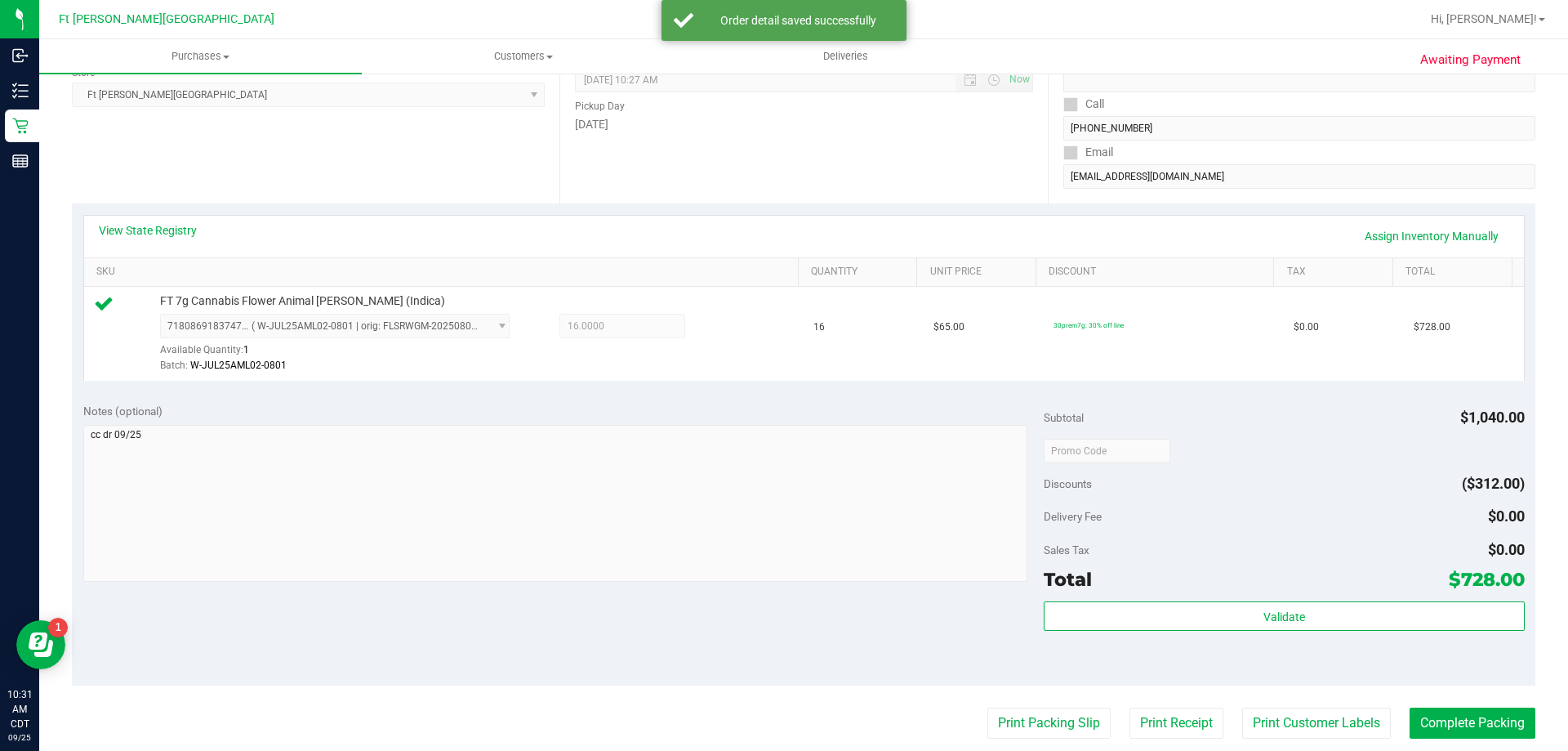
scroll to position [408, 0]
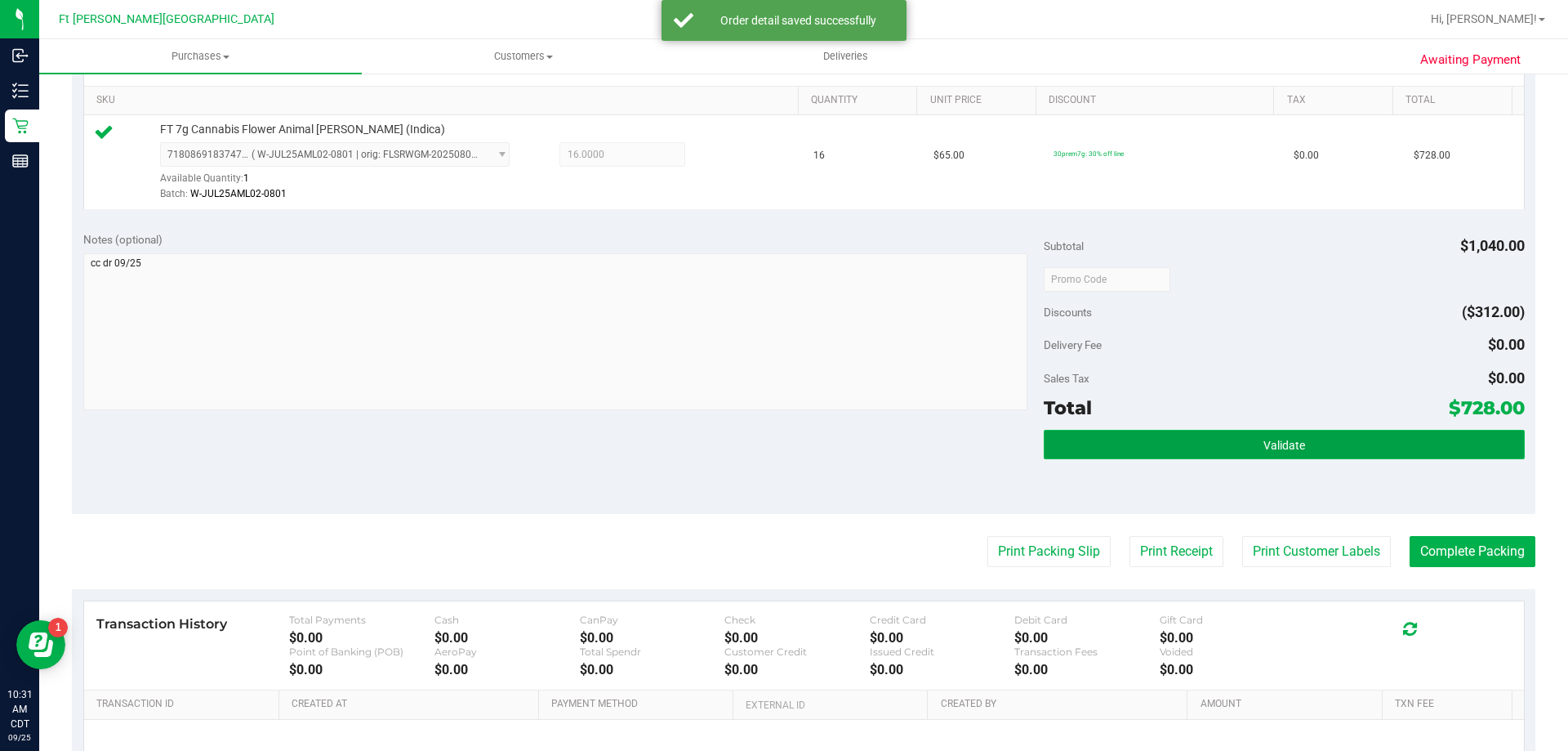
click at [1261, 435] on button "Validate" at bounding box center [1284, 444] width 480 height 29
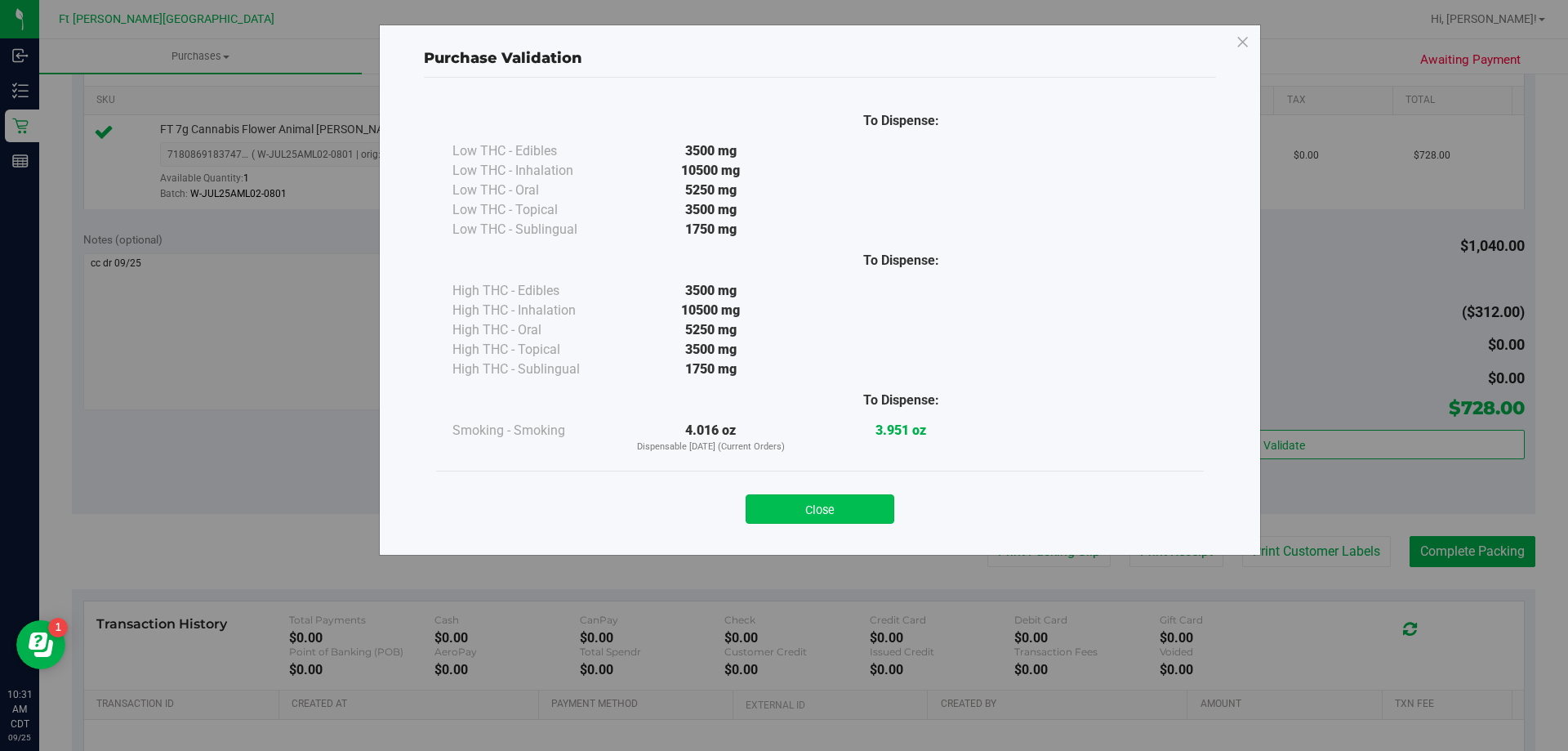
click at [850, 519] on button "Close" at bounding box center [820, 508] width 149 height 29
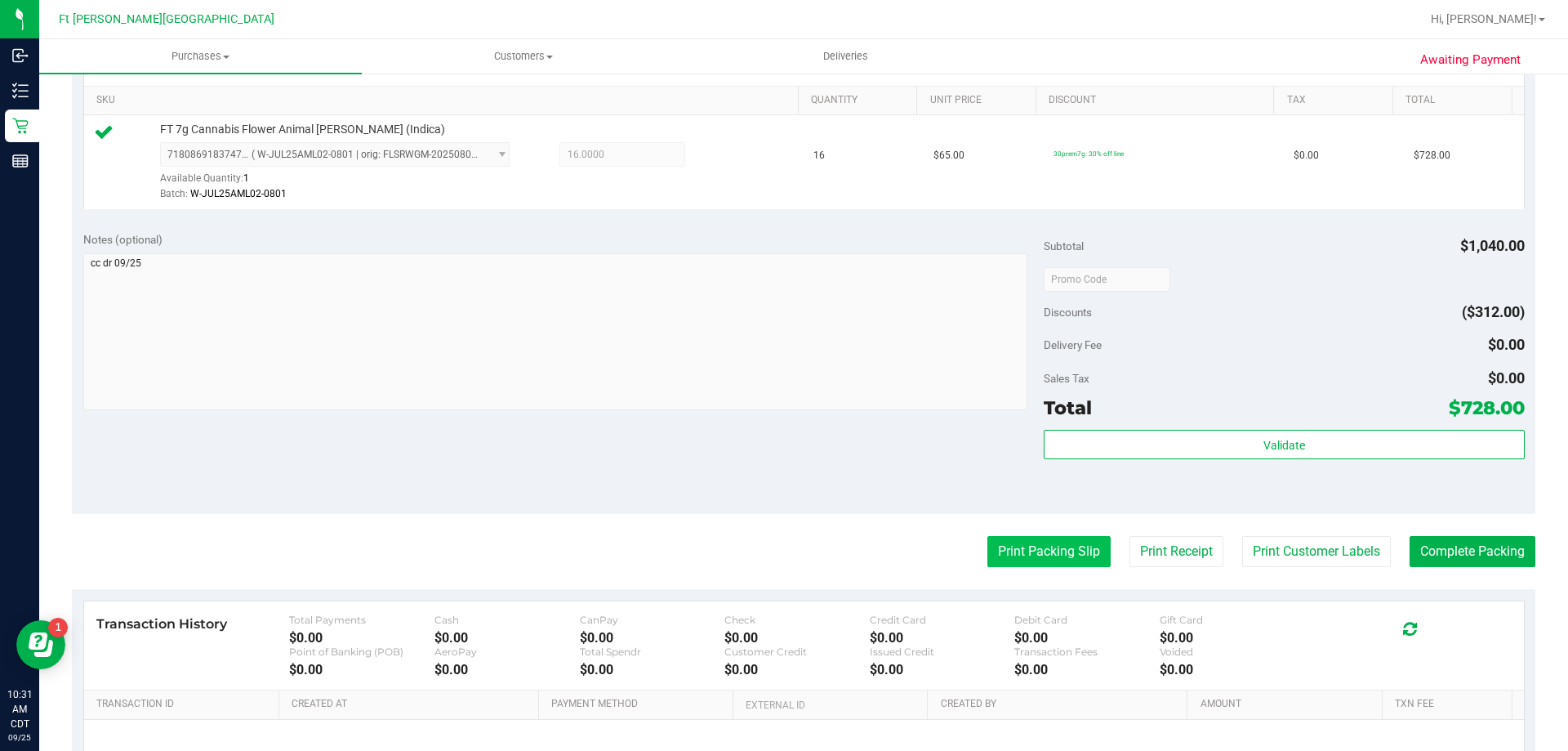
click at [1054, 552] on button "Print Packing Slip" at bounding box center [1049, 551] width 124 height 31
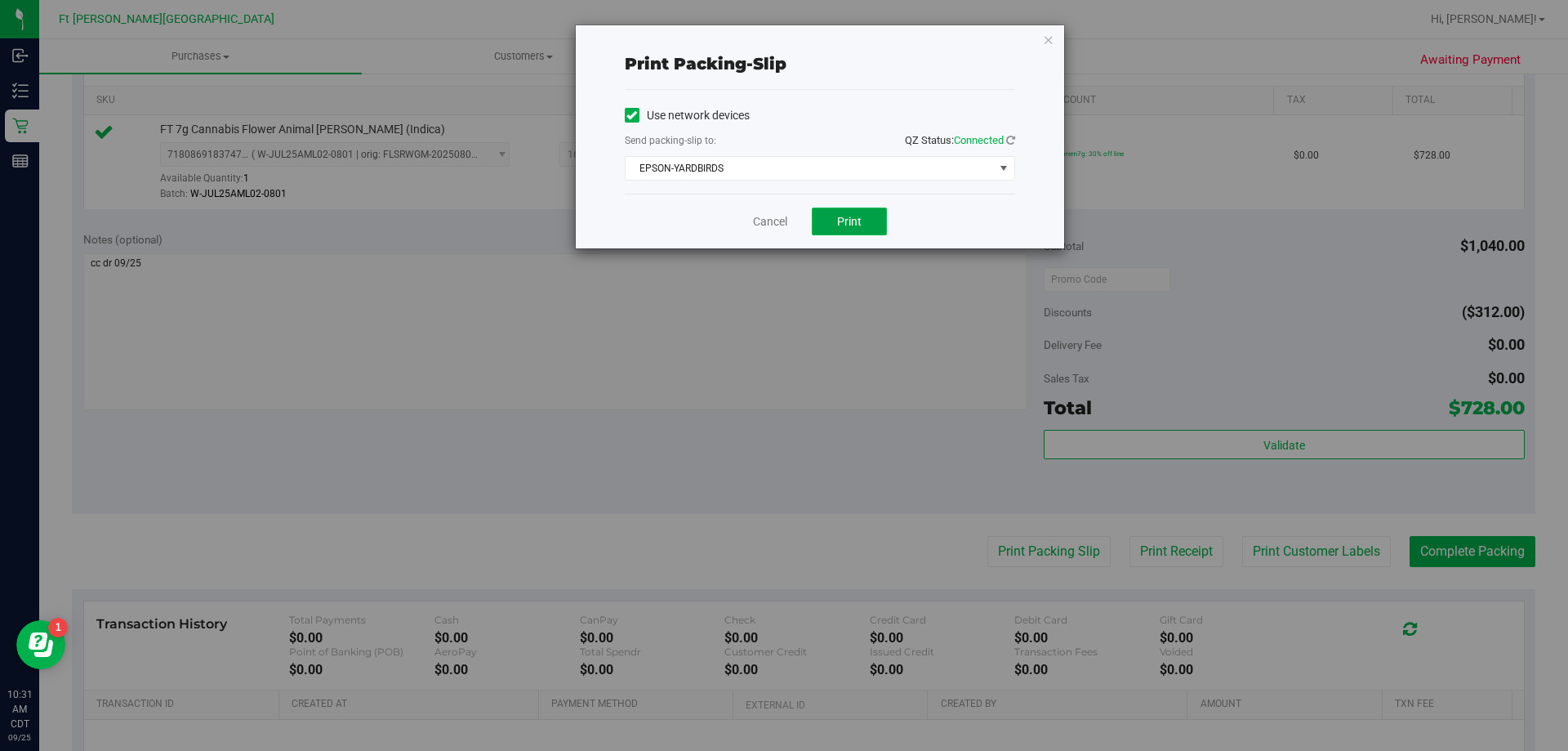
click at [861, 228] on button "Print" at bounding box center [849, 221] width 75 height 28
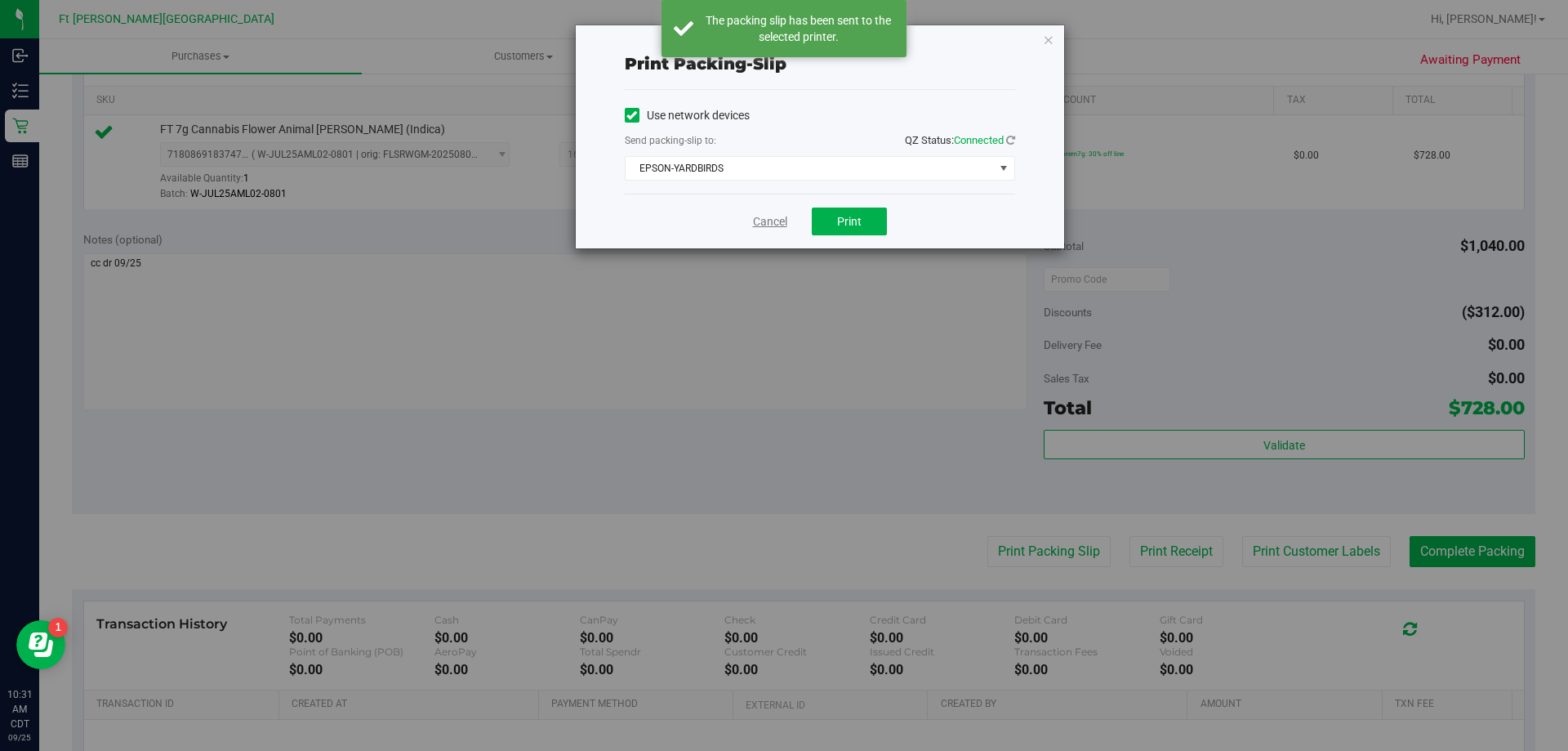
click at [760, 225] on link "Cancel" at bounding box center [769, 222] width 34 height 18
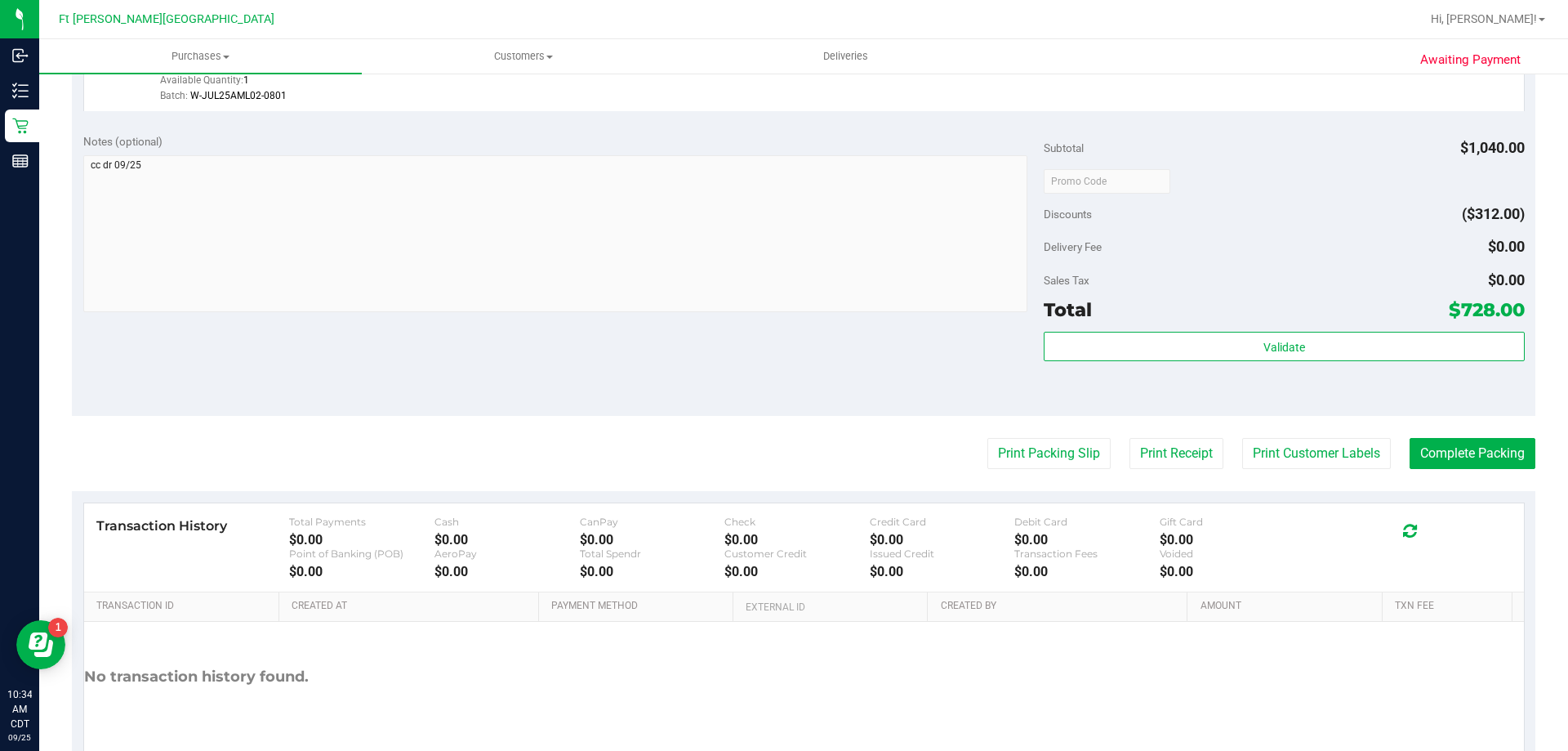
scroll to position [585, 0]
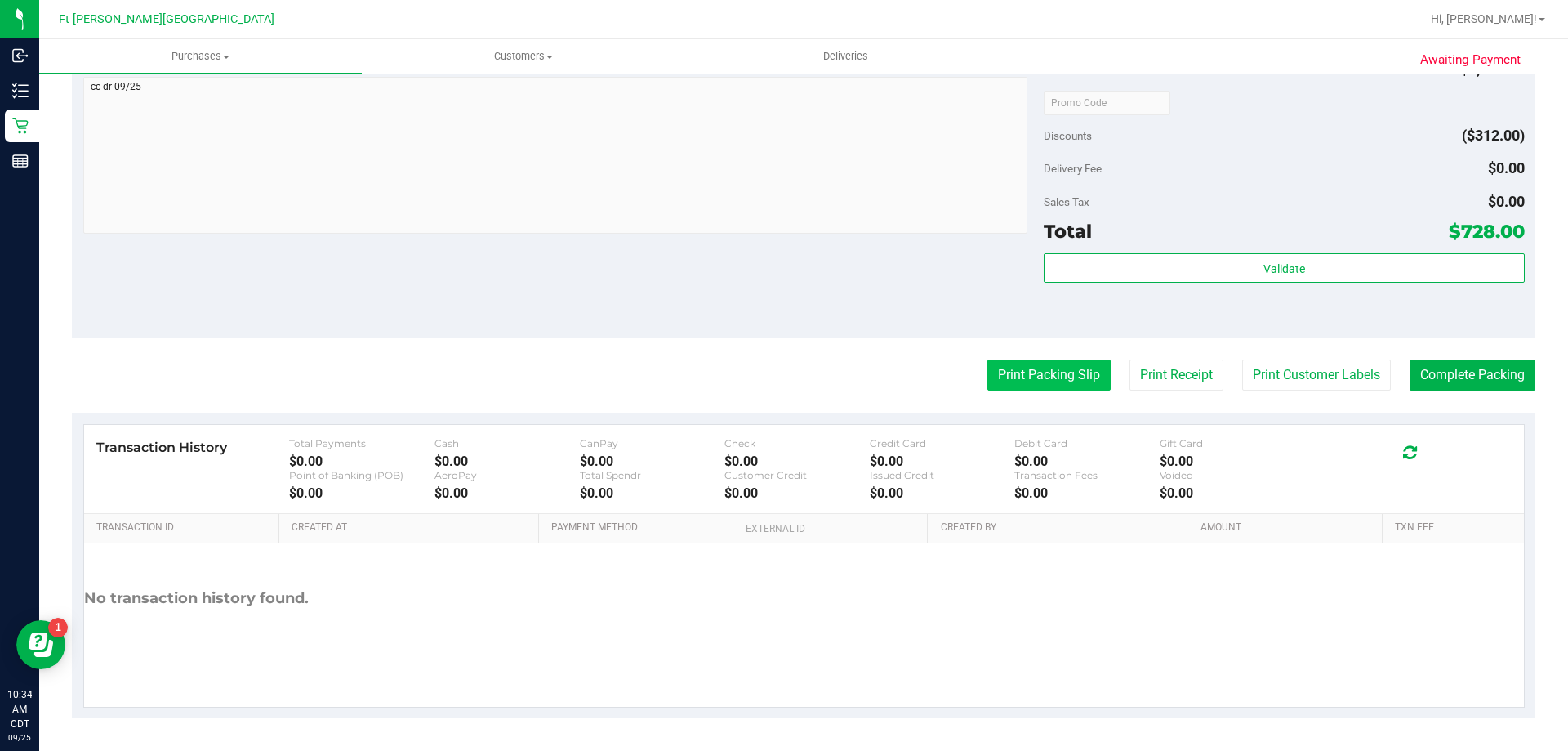
click at [1018, 373] on button "Print Packing Slip" at bounding box center [1049, 375] width 124 height 31
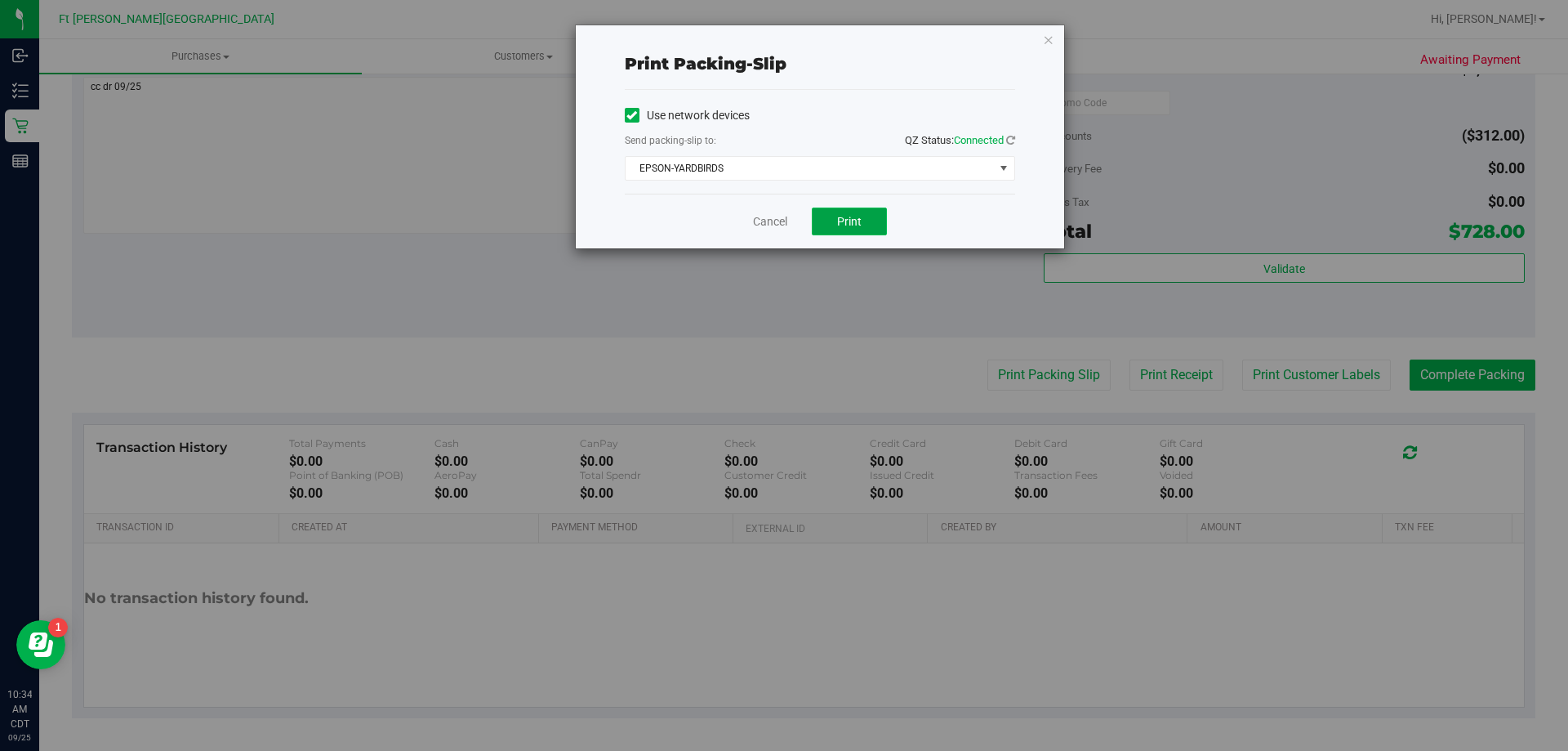
click at [850, 223] on span "Print" at bounding box center [849, 221] width 24 height 13
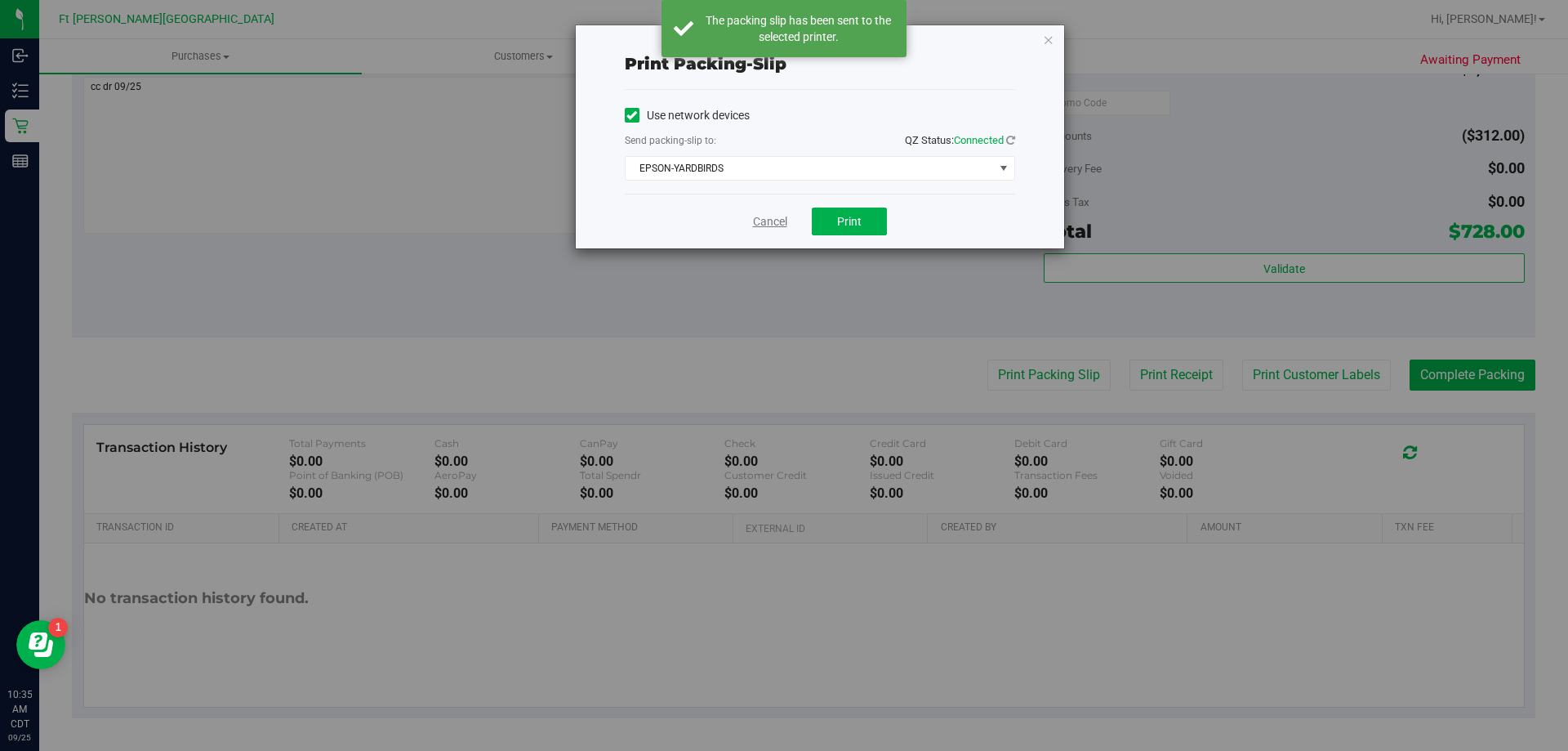
click at [763, 218] on link "Cancel" at bounding box center [769, 222] width 34 height 18
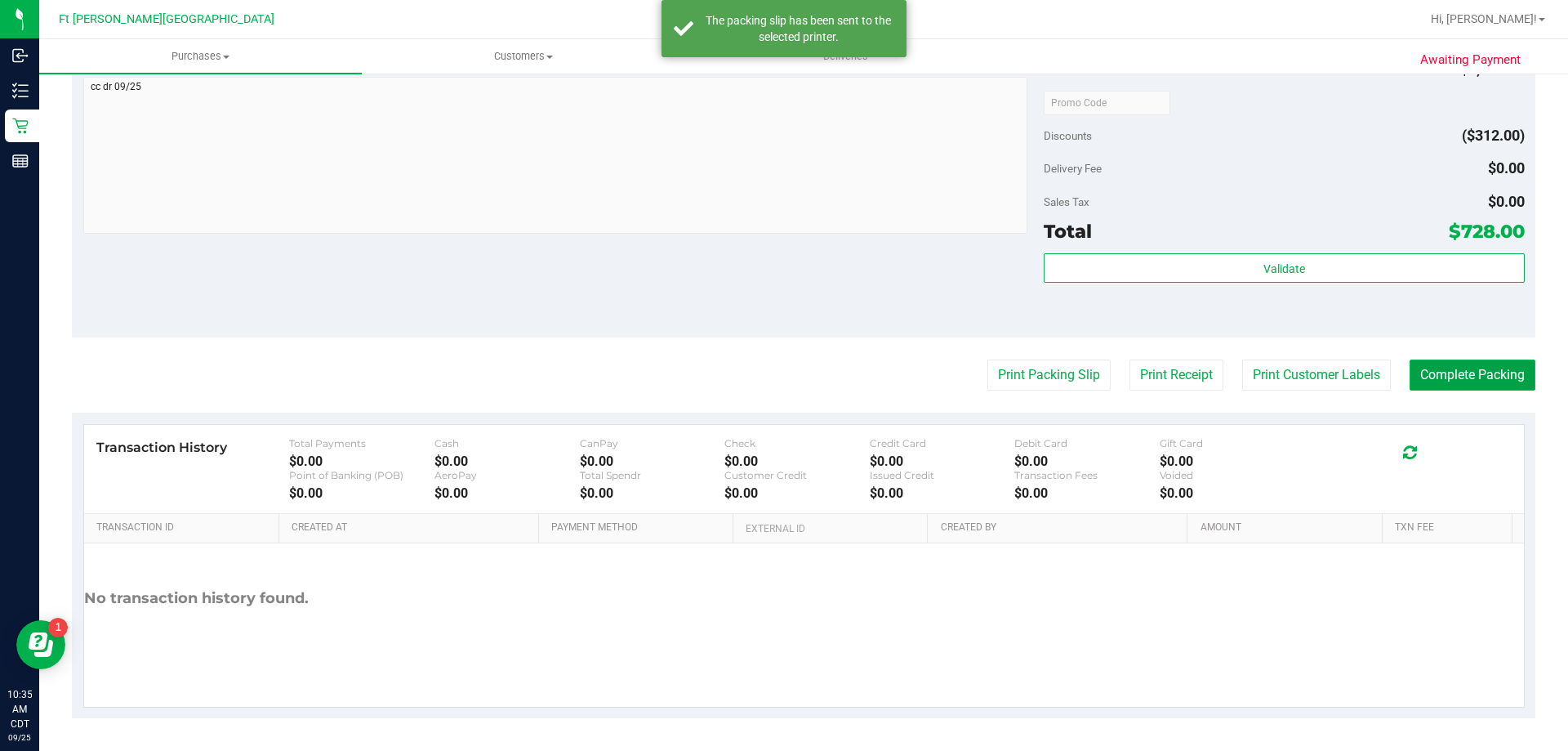
click at [1479, 373] on button "Complete Packing" at bounding box center [1473, 375] width 126 height 31
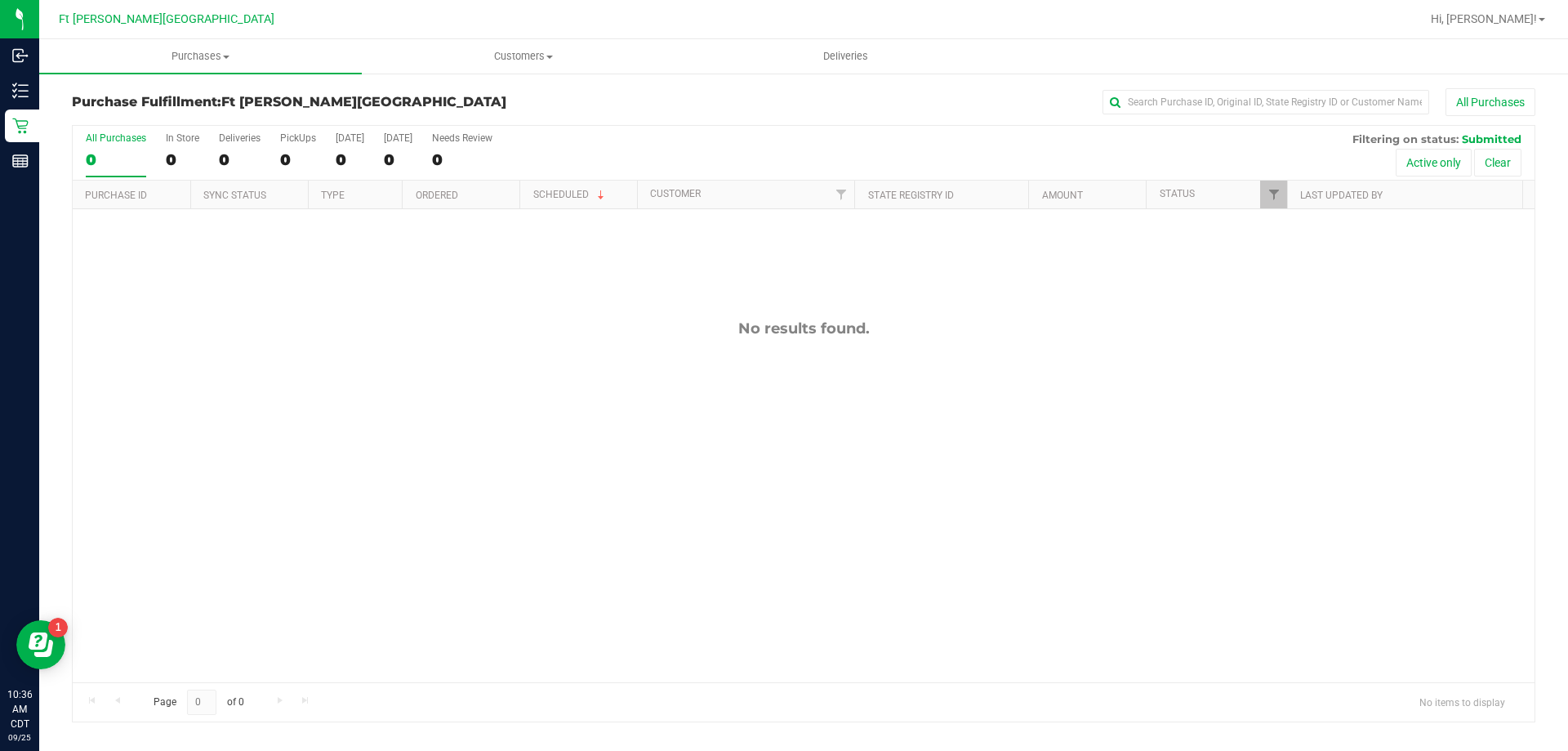
click at [215, 511] on div "No results found." at bounding box center [803, 501] width 1462 height 583
click at [230, 558] on div "No results found." at bounding box center [803, 501] width 1462 height 583
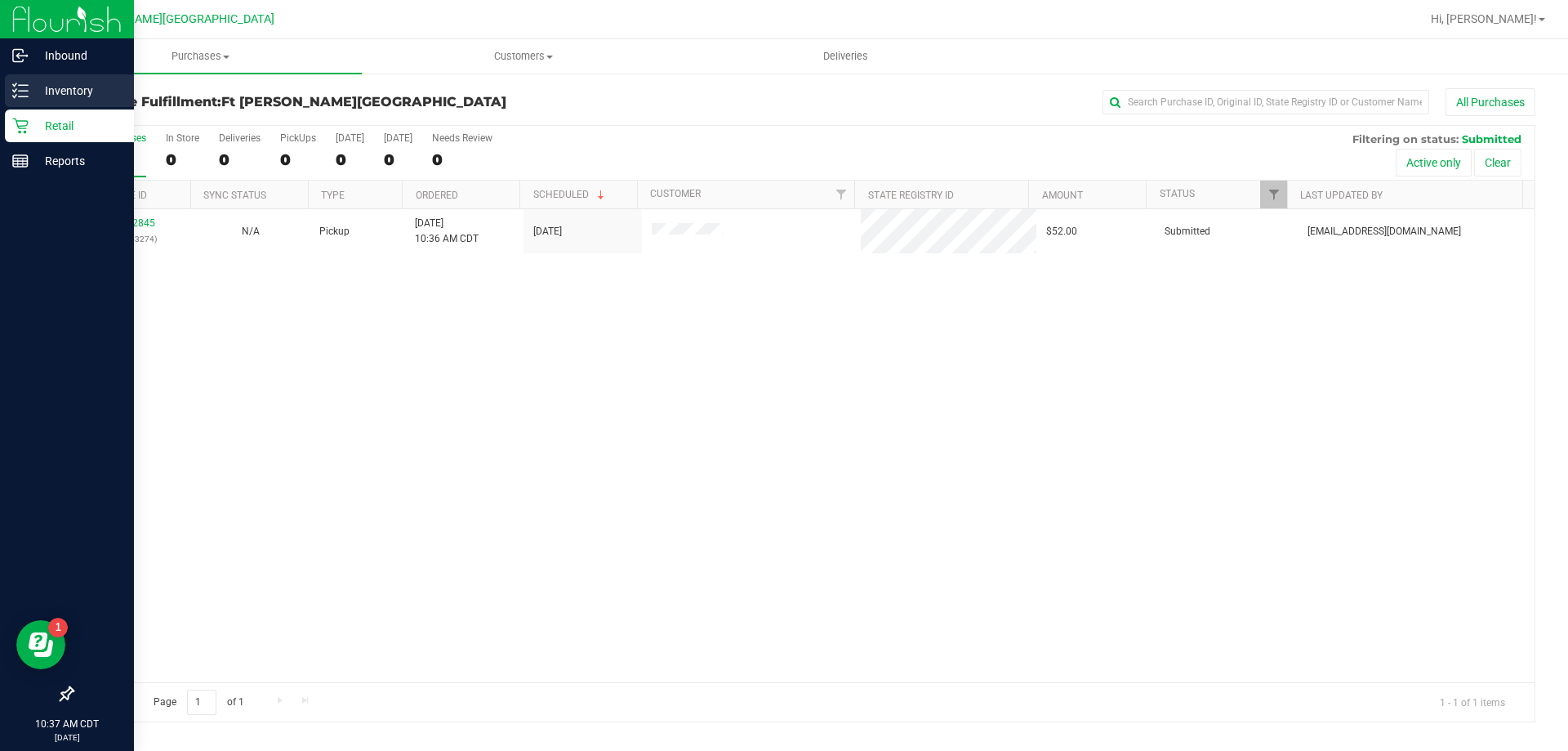
click at [22, 109] on link "Inventory" at bounding box center [67, 92] width 134 height 35
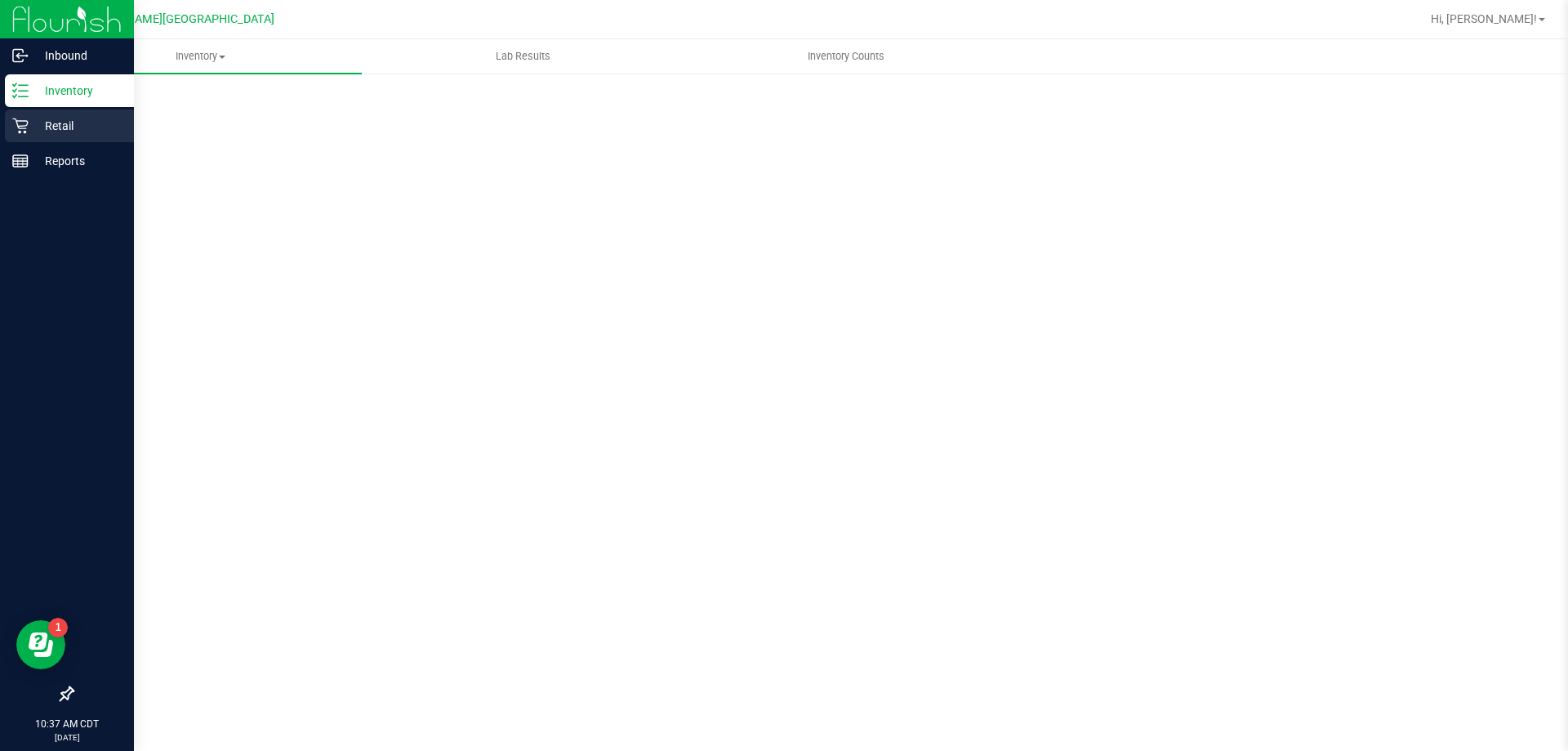
click at [61, 131] on p "Retail" at bounding box center [77, 126] width 98 height 19
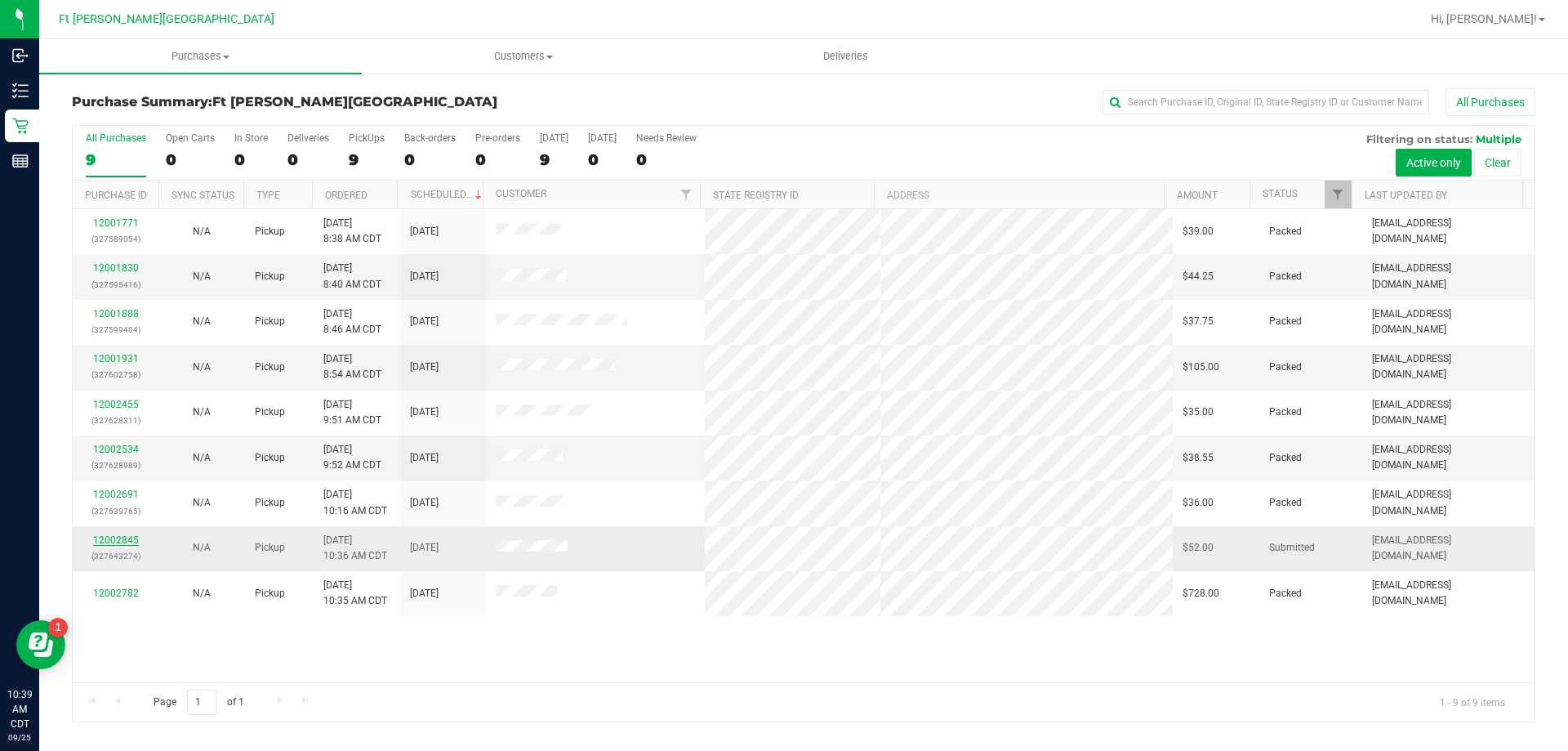
click at [119, 541] on link "12002845" at bounding box center [116, 541] width 46 height 12
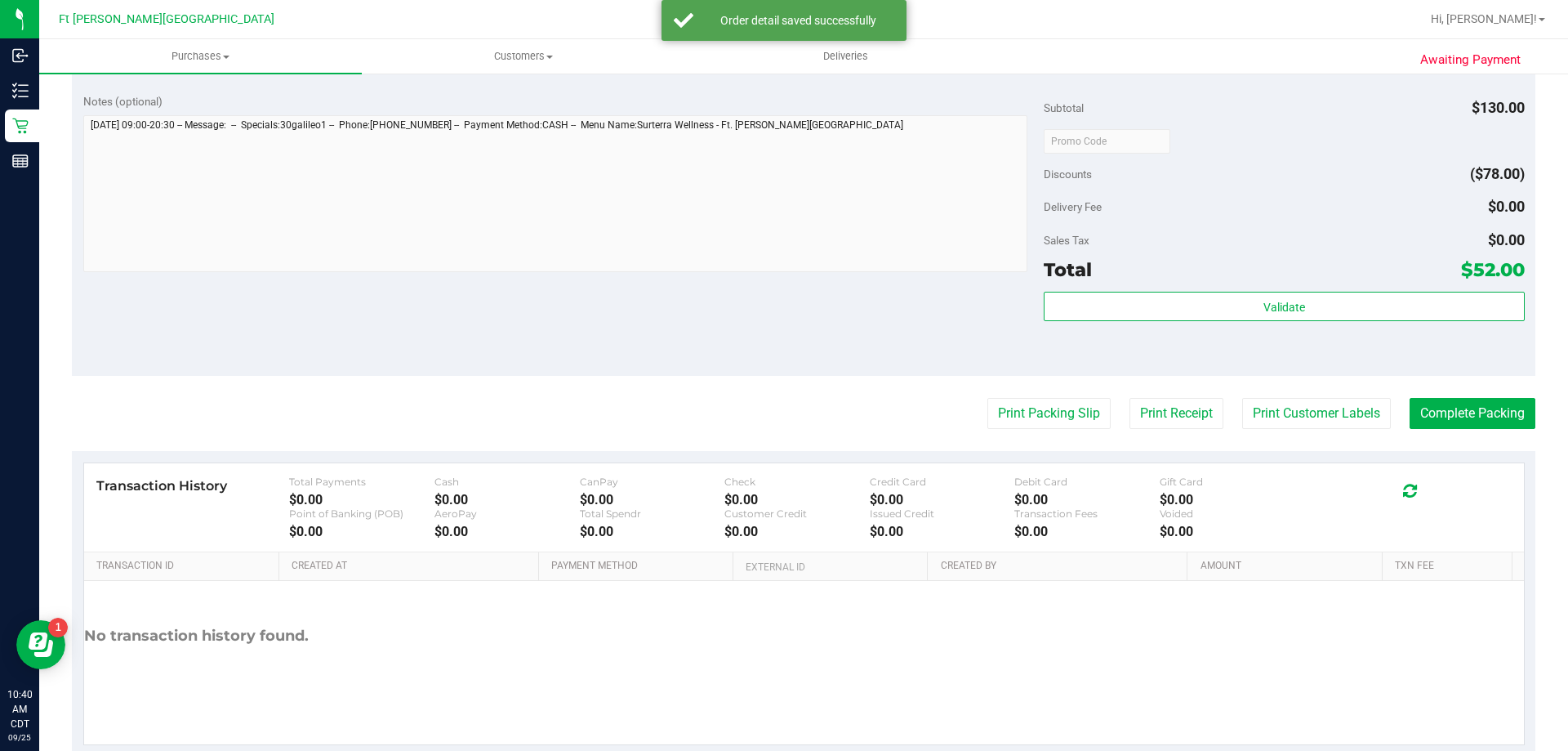
scroll to position [654, 0]
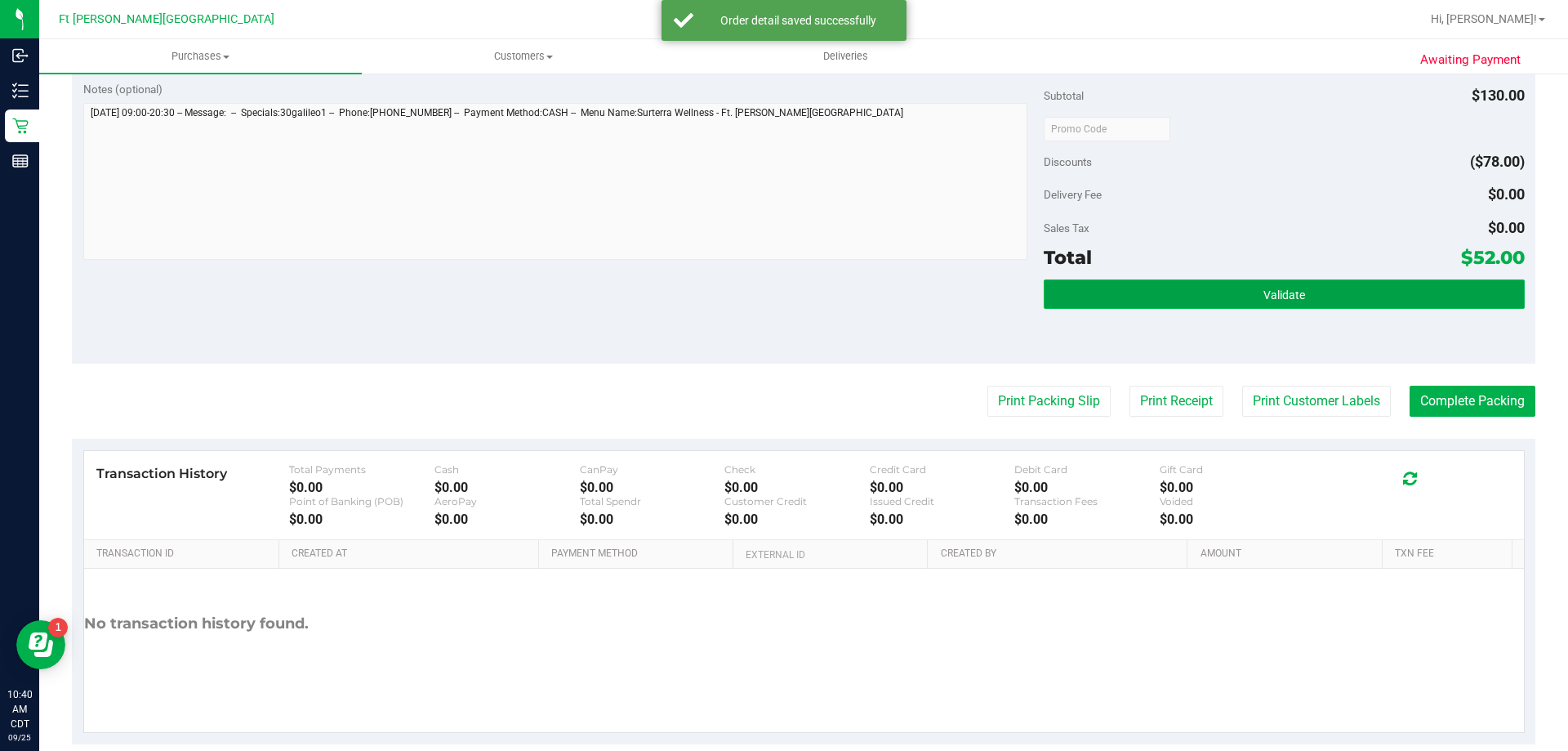
click at [1299, 295] on button "Validate" at bounding box center [1284, 294] width 480 height 29
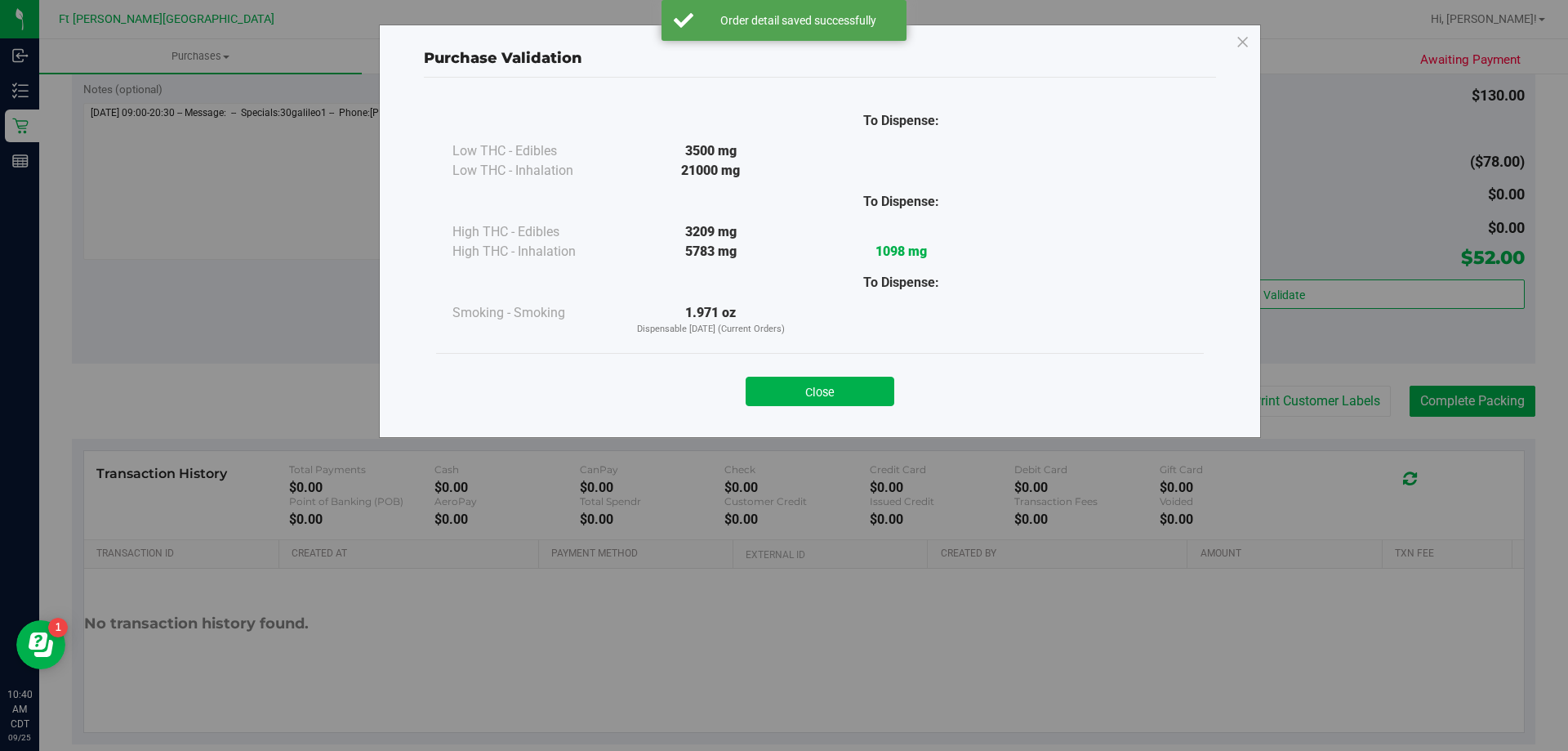
click at [820, 382] on button "Close" at bounding box center [820, 392] width 149 height 29
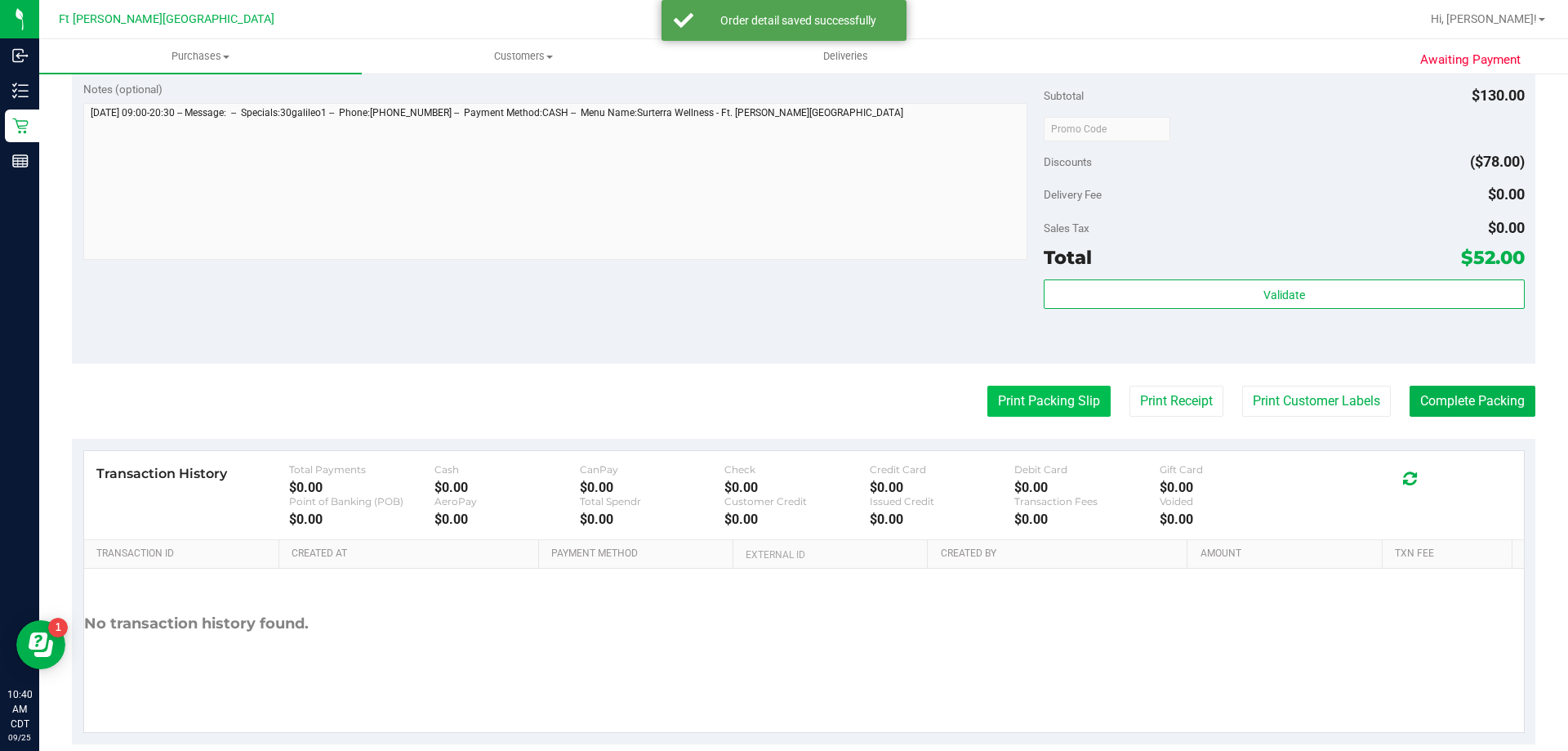
click at [1054, 393] on button "Print Packing Slip" at bounding box center [1049, 401] width 124 height 31
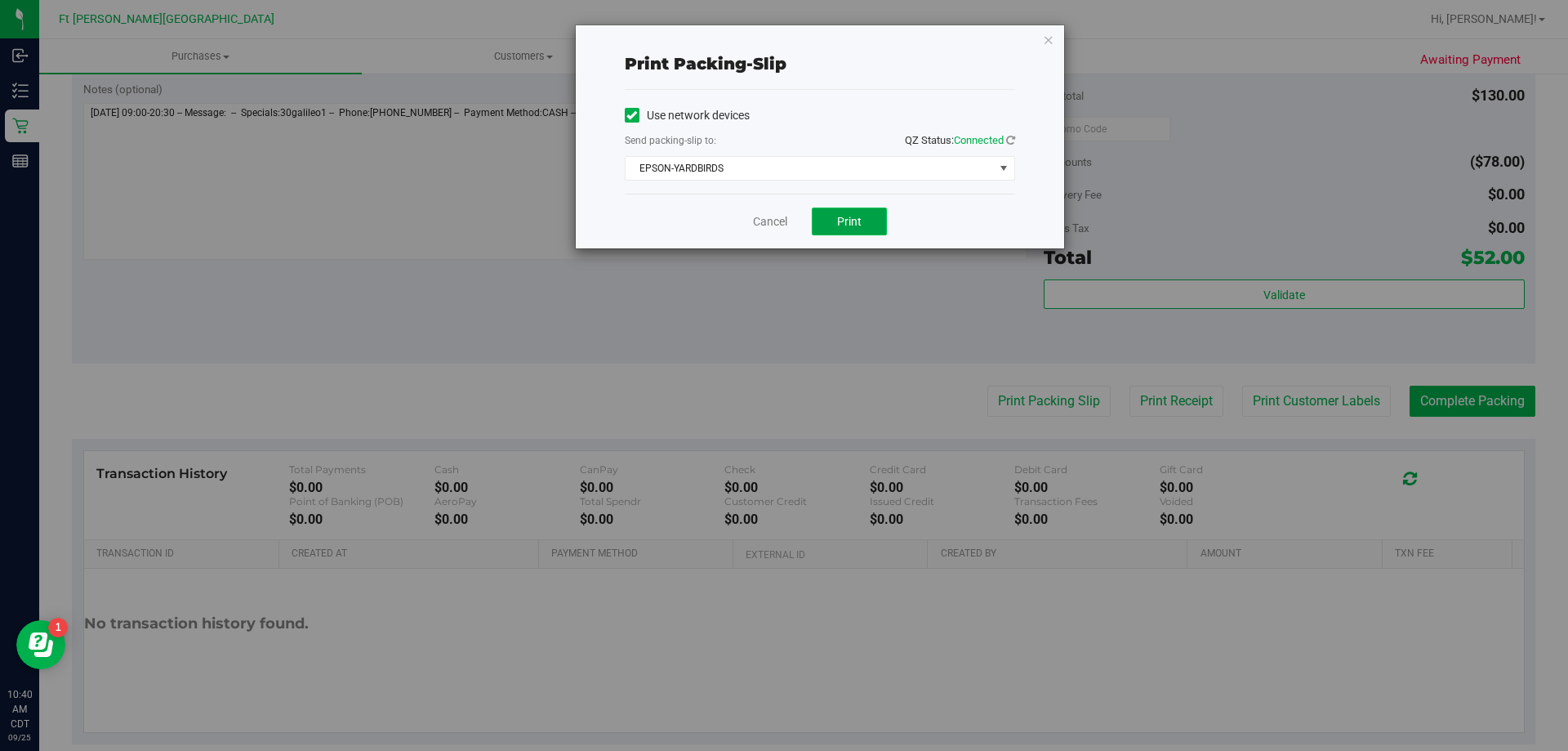
click at [865, 228] on button "Print" at bounding box center [849, 221] width 75 height 28
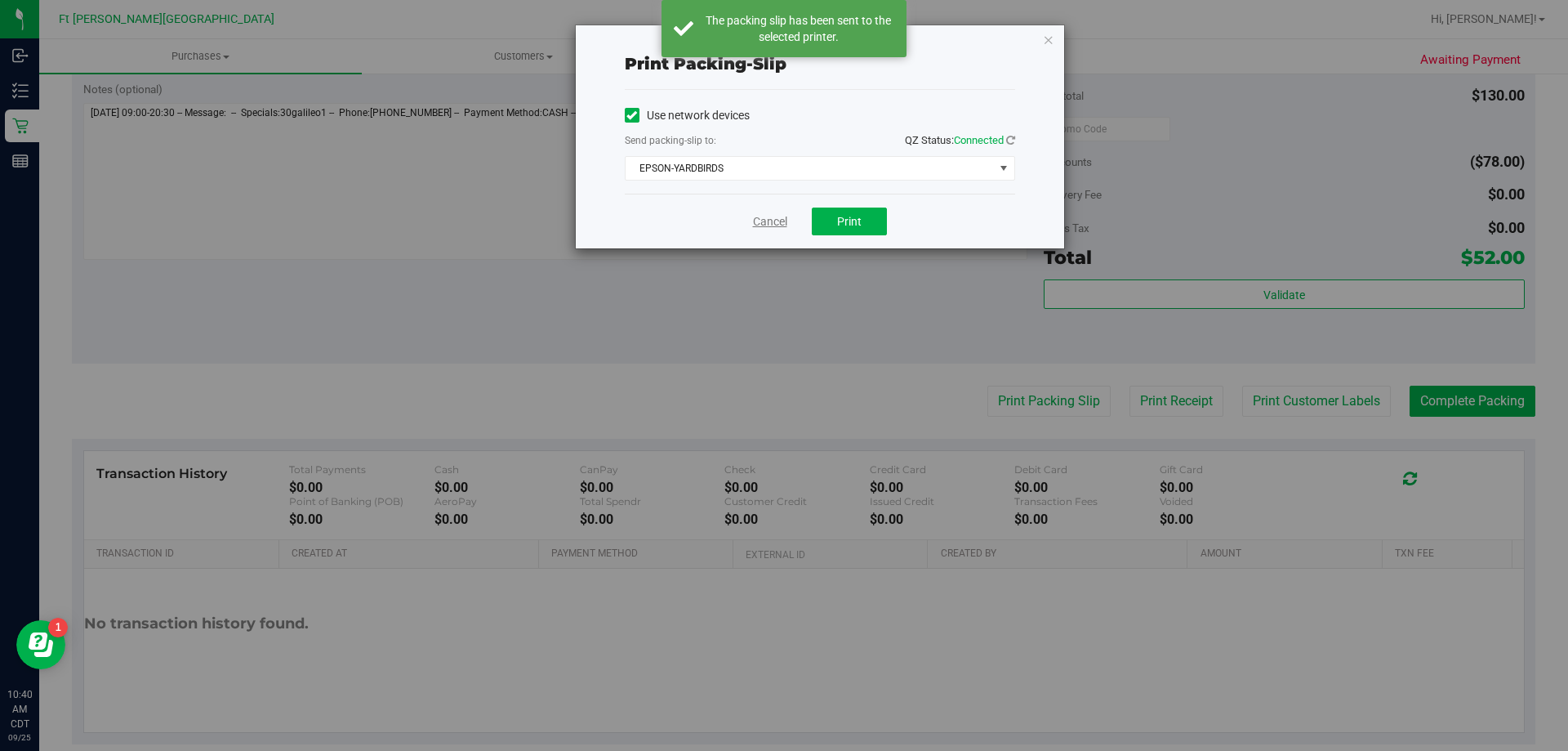
click at [756, 219] on link "Cancel" at bounding box center [769, 222] width 34 height 18
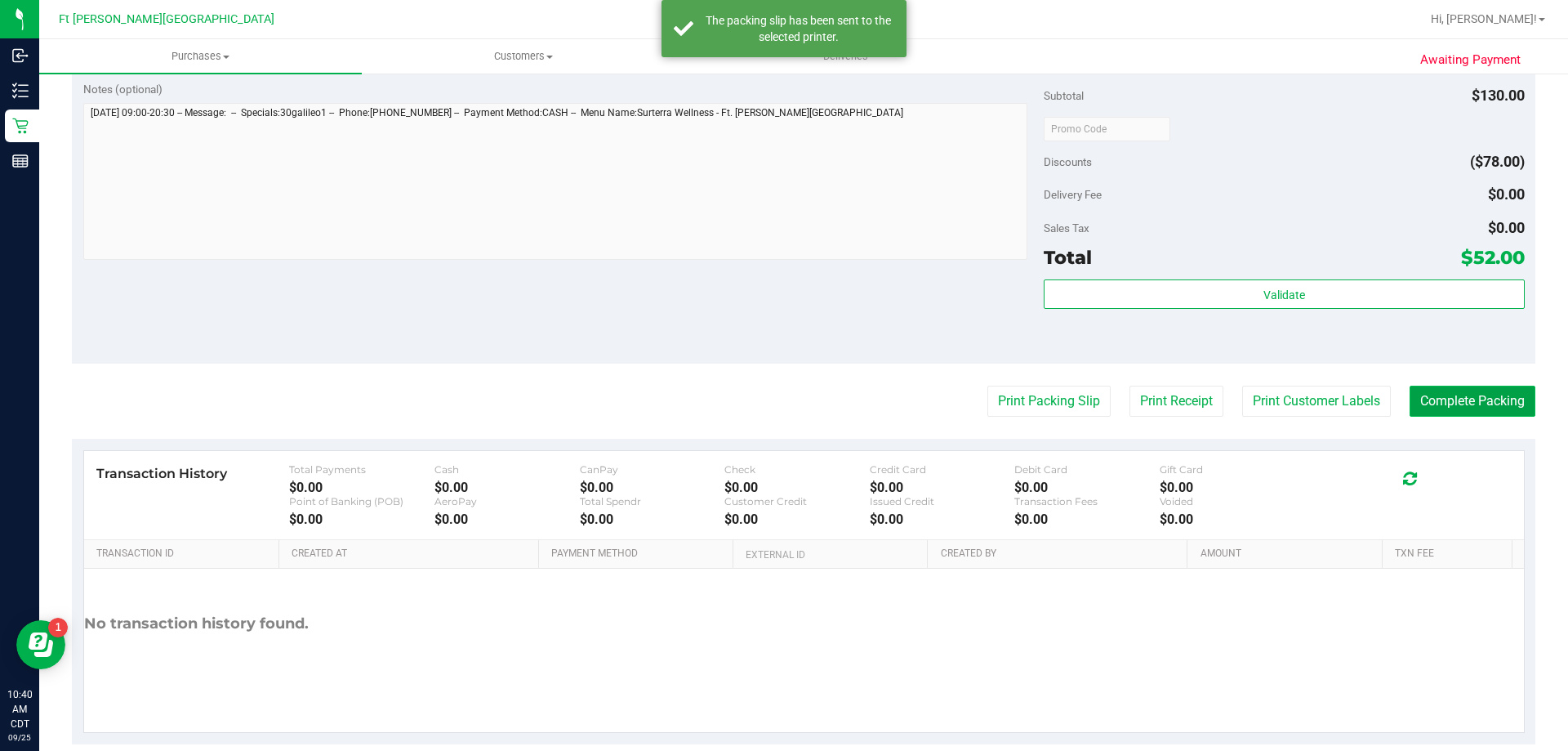
click at [1465, 416] on button "Complete Packing" at bounding box center [1473, 401] width 126 height 31
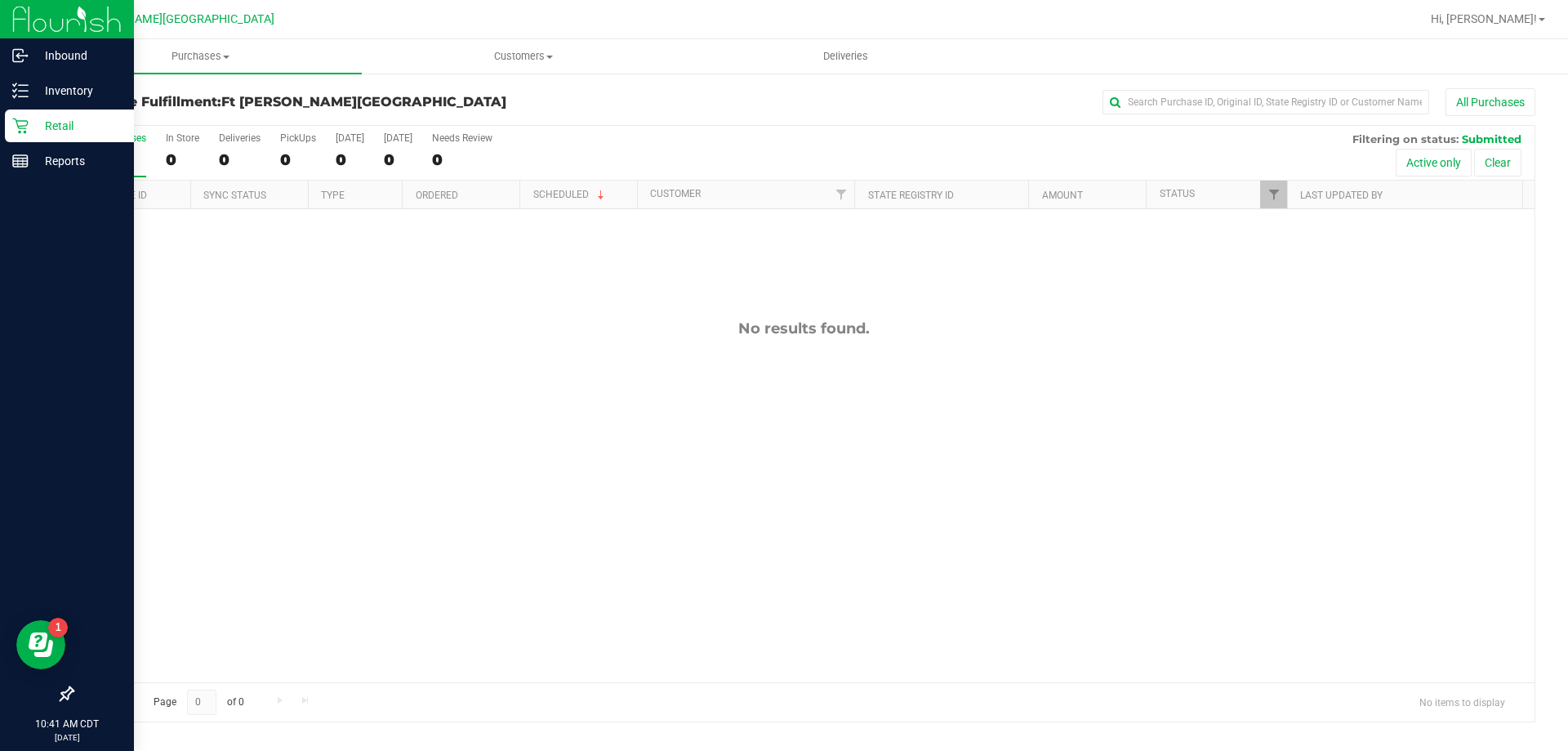
click at [86, 122] on p "Retail" at bounding box center [77, 126] width 98 height 19
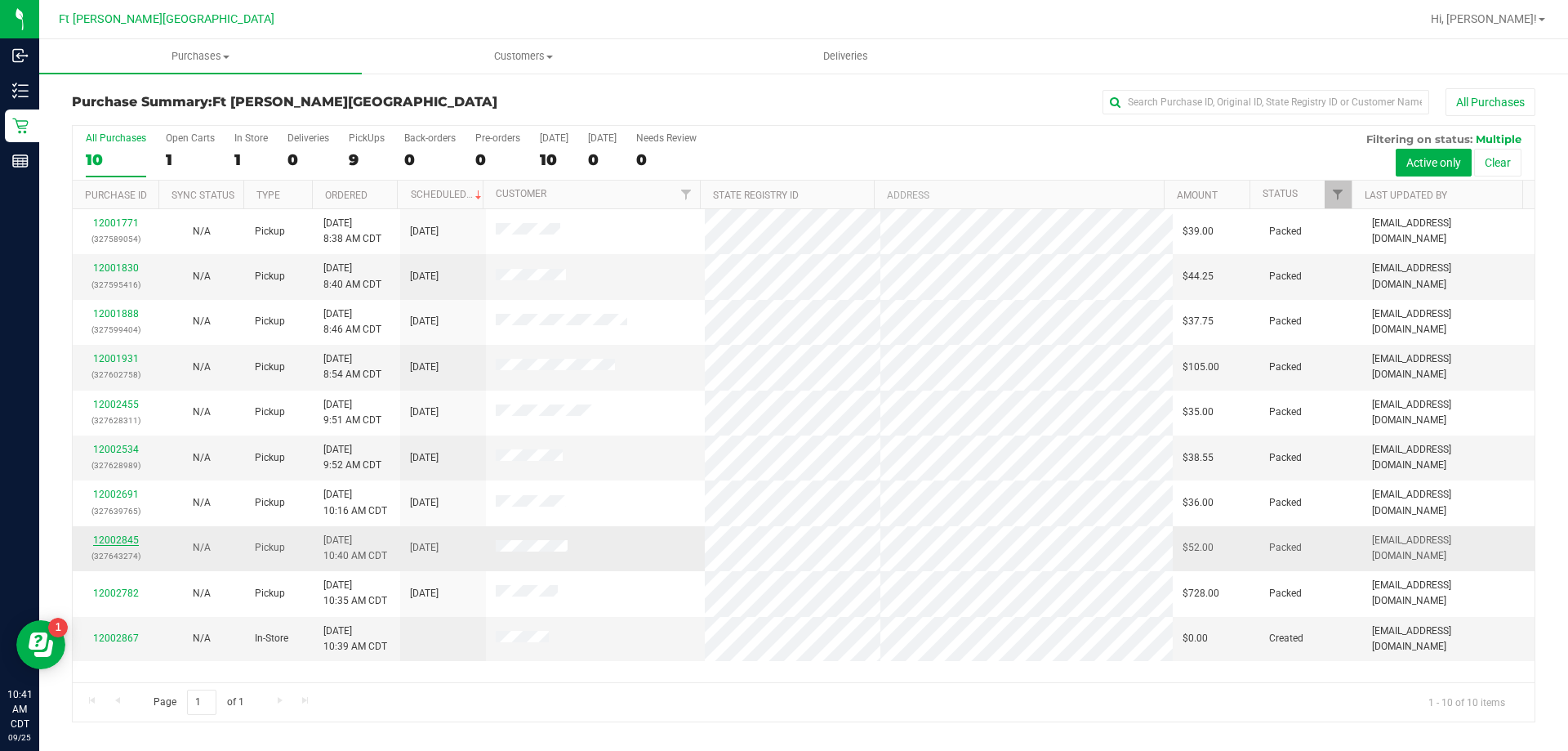
click at [120, 544] on link "12002845" at bounding box center [116, 541] width 46 height 12
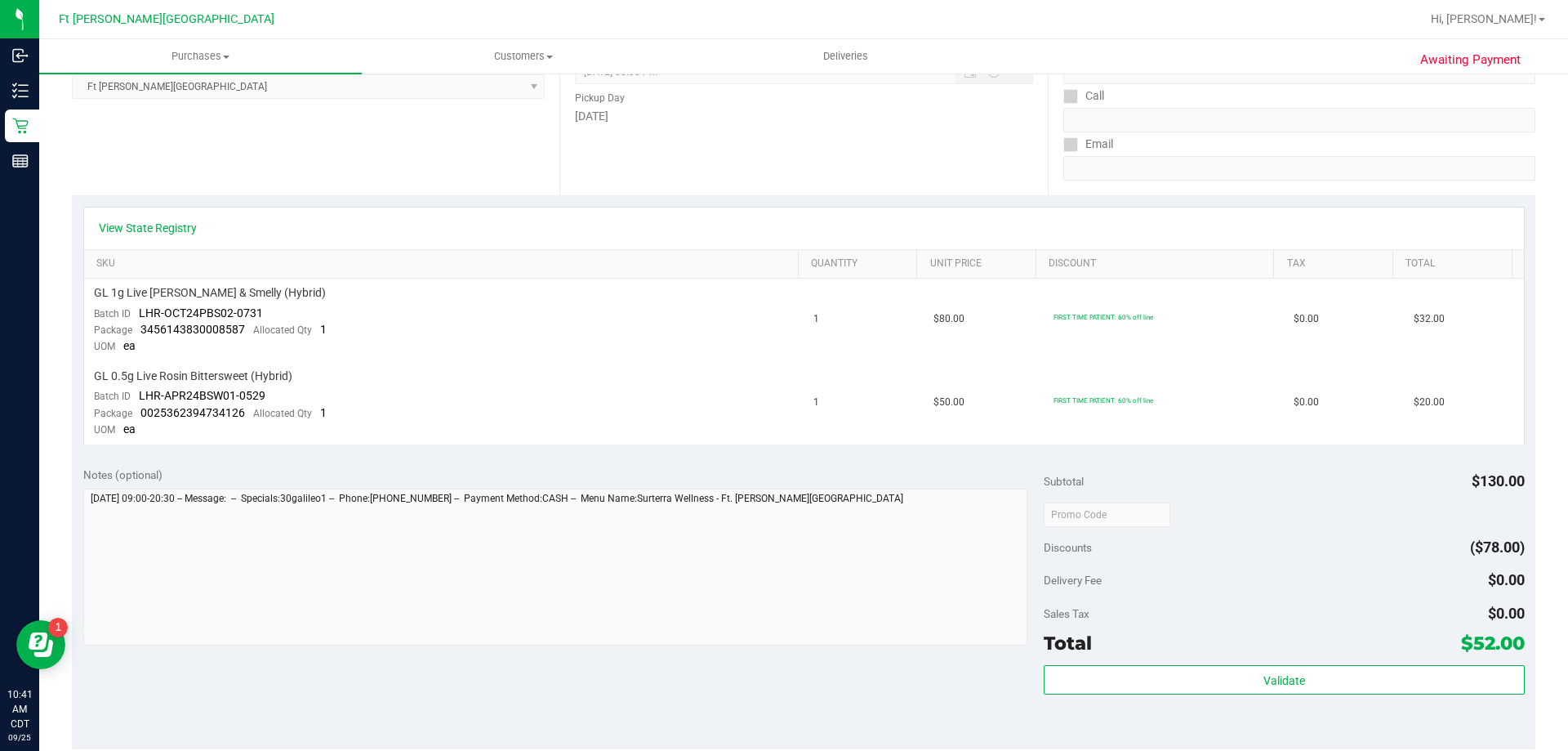
scroll to position [408, 0]
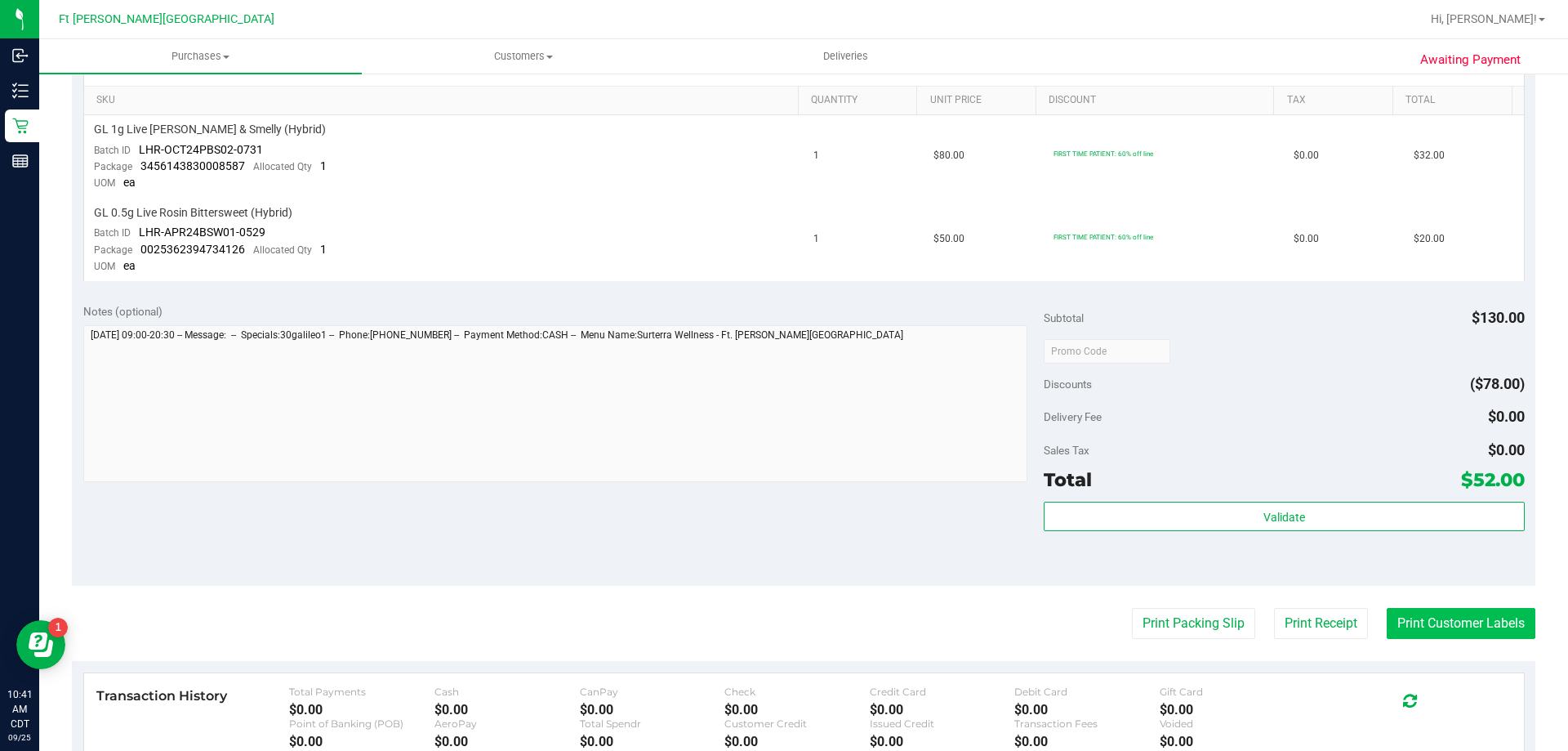
click at [1473, 635] on button "Print Customer Labels" at bounding box center [1461, 623] width 149 height 31
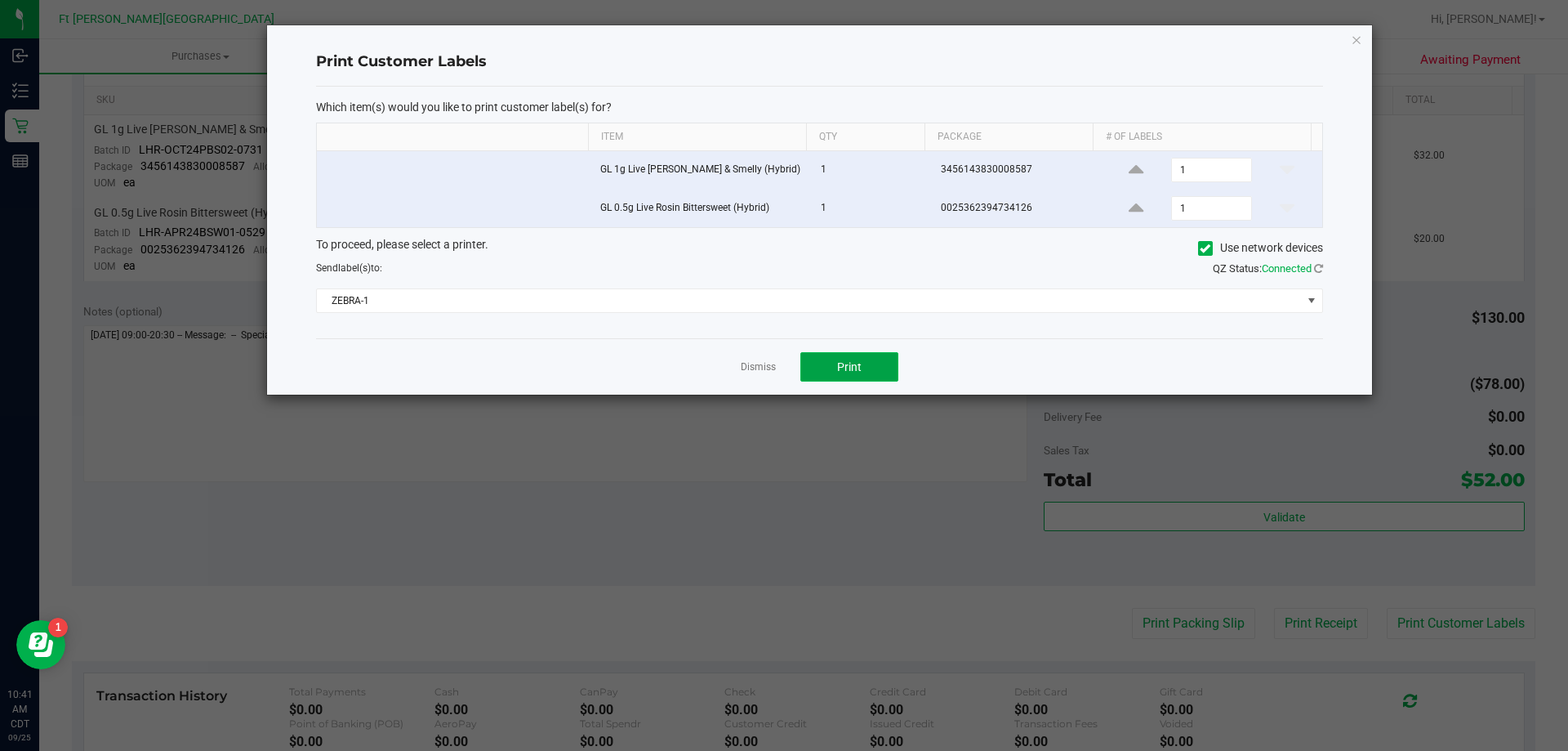
click at [893, 367] on button "Print" at bounding box center [849, 367] width 98 height 29
drag, startPoint x: 739, startPoint y: 321, endPoint x: 730, endPoint y: 308, distance: 15.8
click at [735, 319] on div "Which item(s) would you like to print customer label(s) for? Item Qty Package #…" at bounding box center [820, 212] width 1007 height 251
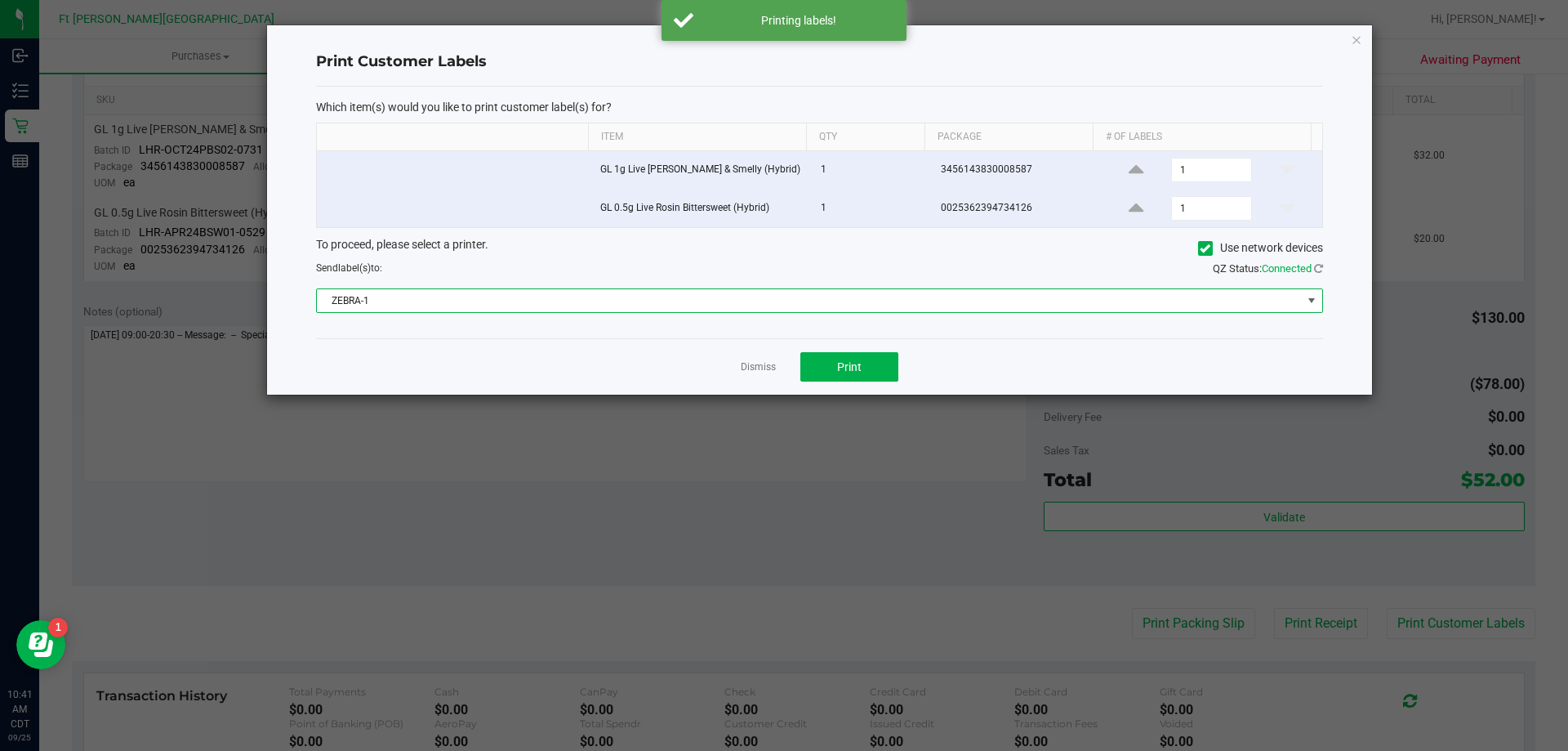
click at [730, 307] on span "ZEBRA-1" at bounding box center [809, 300] width 986 height 22
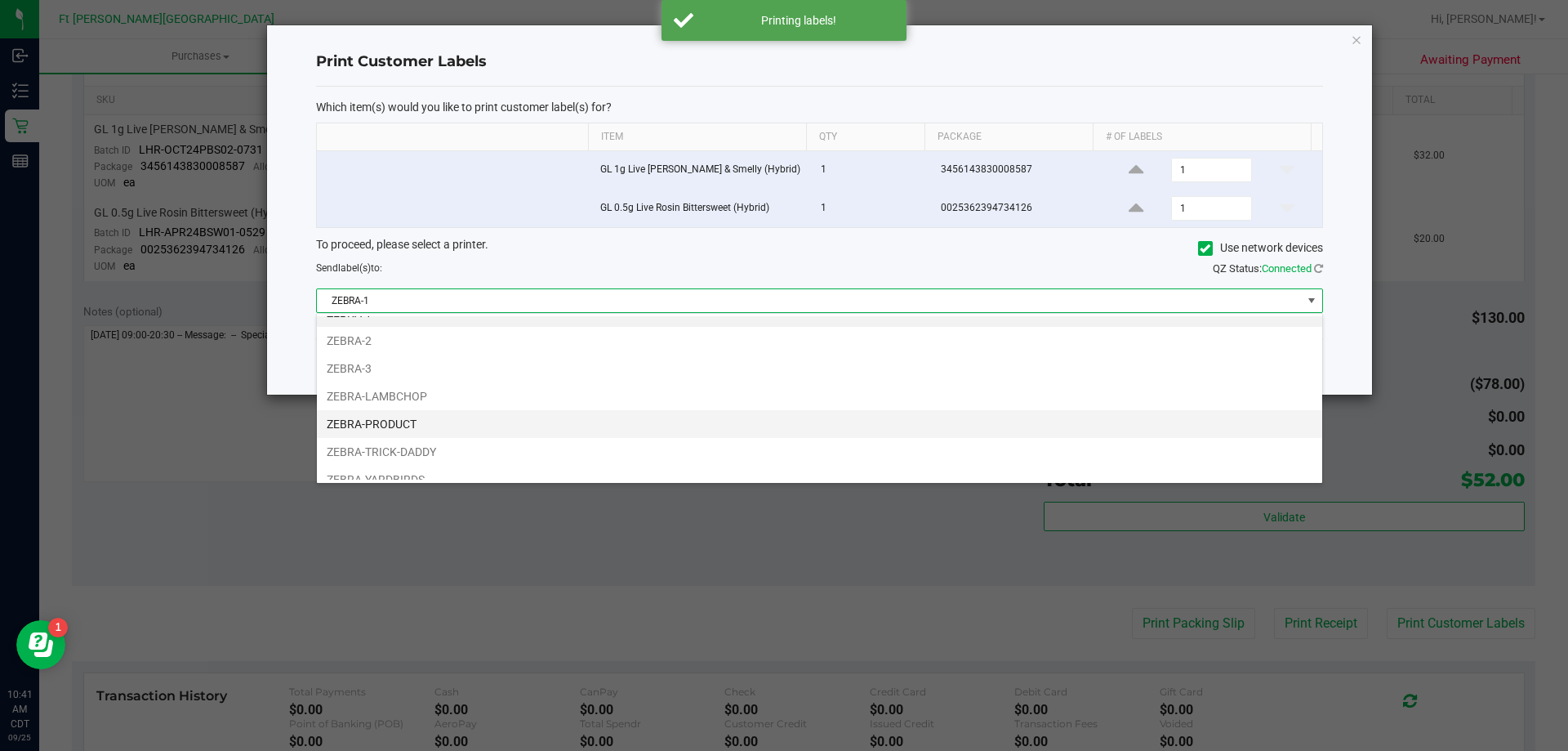
scroll to position [31, 0]
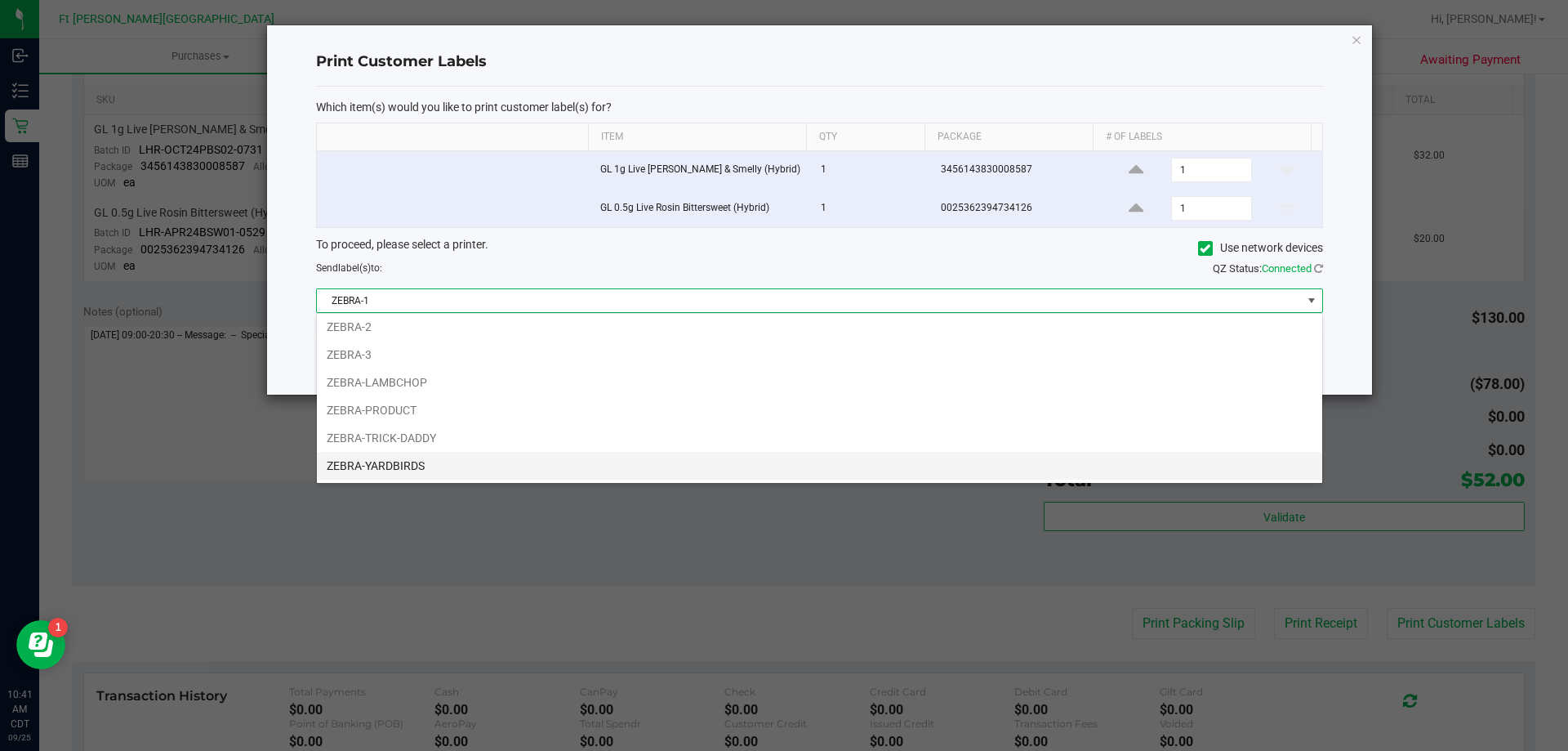
click at [408, 469] on li "ZEBRA-YARDBIRDS" at bounding box center [819, 466] width 1006 height 28
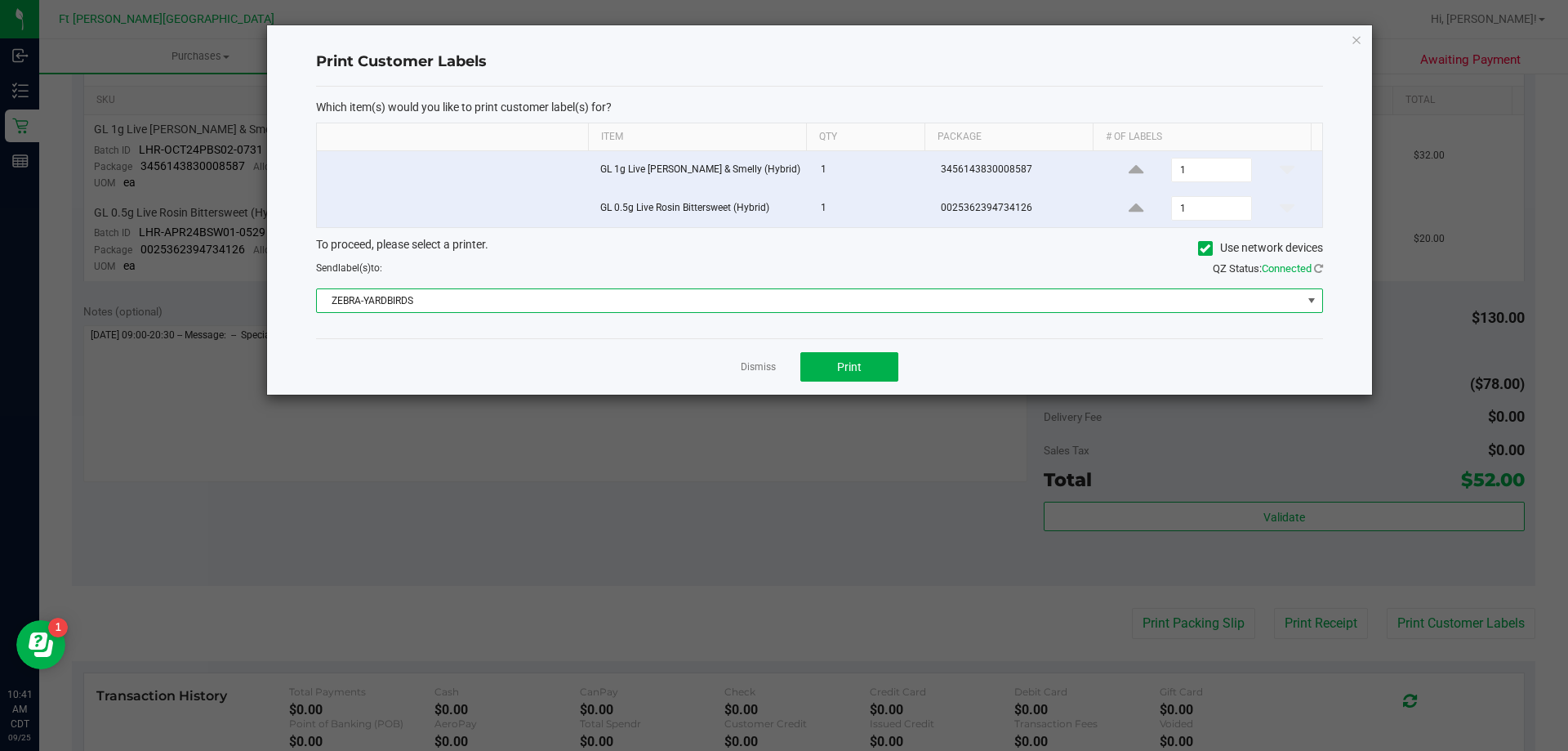
click at [830, 385] on div "Dismiss Print" at bounding box center [820, 366] width 1007 height 56
click at [828, 372] on button "Print" at bounding box center [849, 367] width 98 height 29
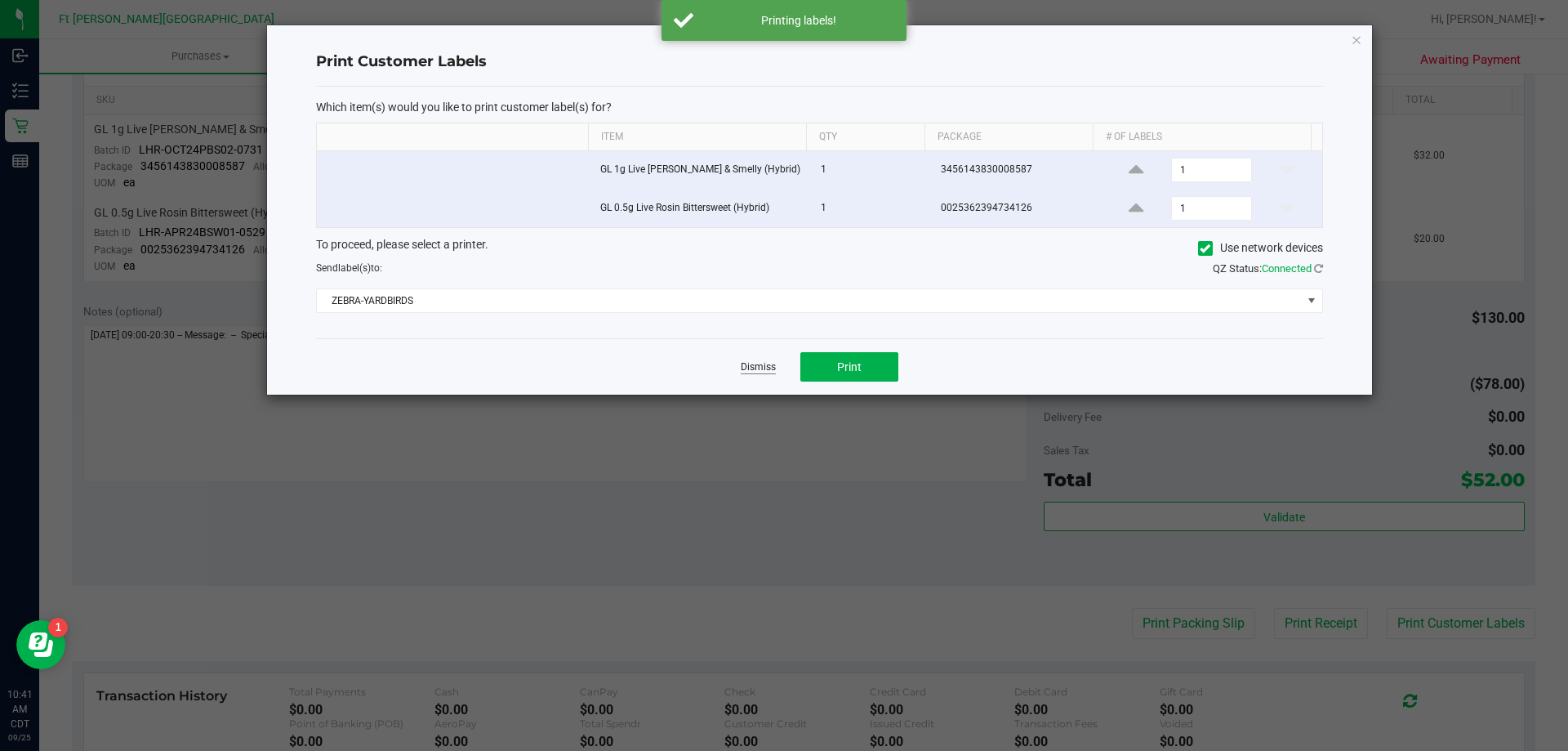
click at [754, 365] on link "Dismiss" at bounding box center [759, 367] width 35 height 14
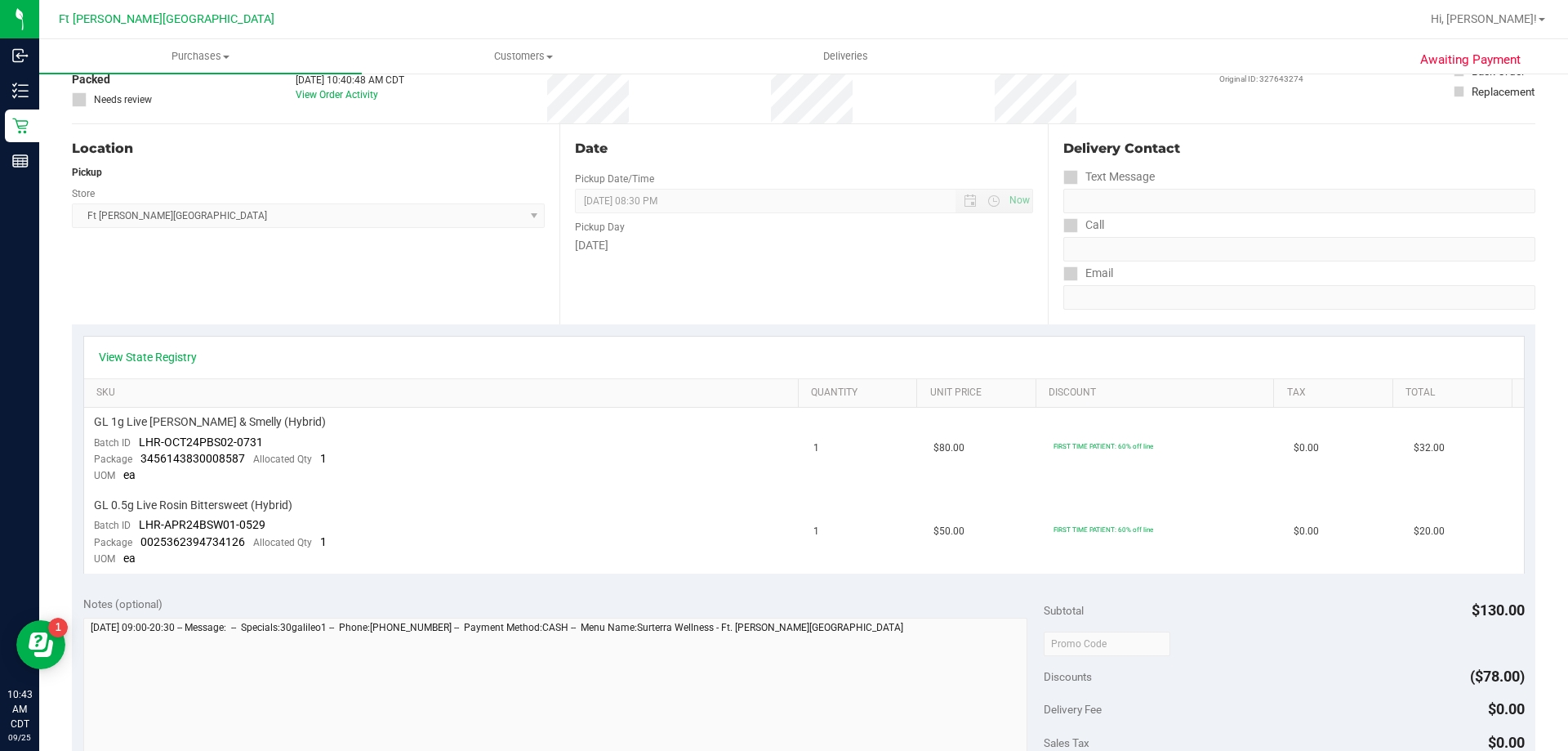
scroll to position [0, 0]
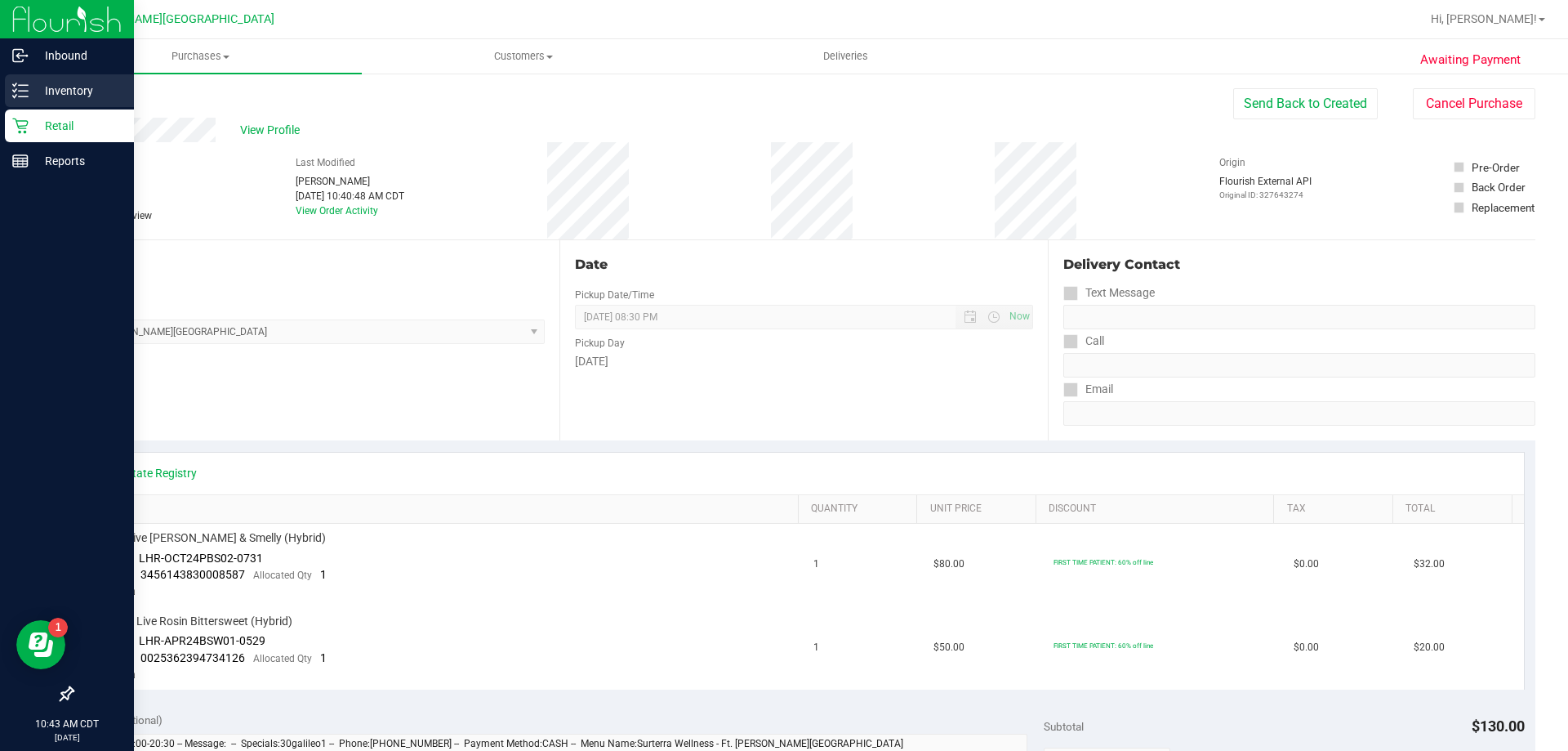
click at [24, 84] on icon at bounding box center [20, 91] width 17 height 17
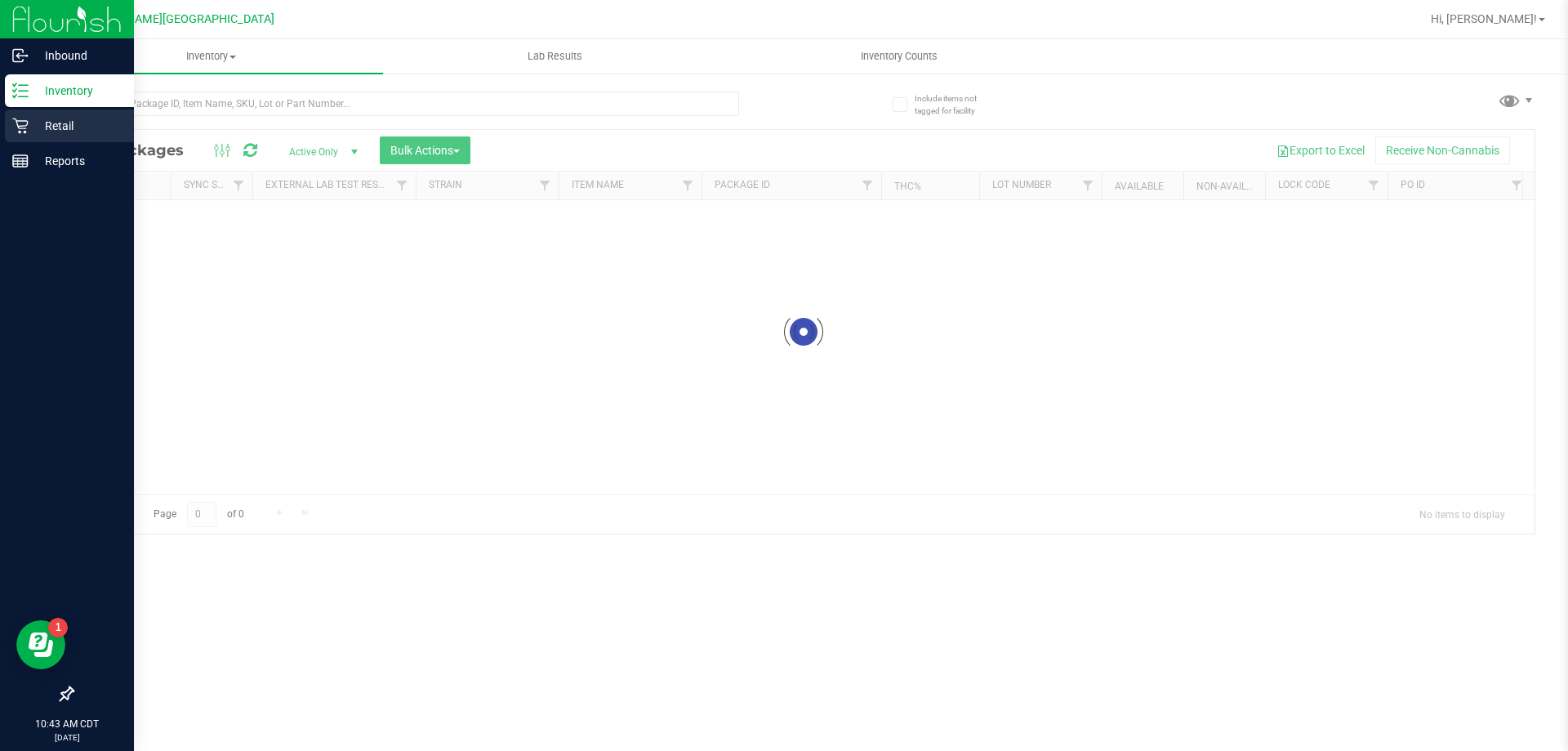
click at [24, 119] on icon at bounding box center [20, 126] width 17 height 17
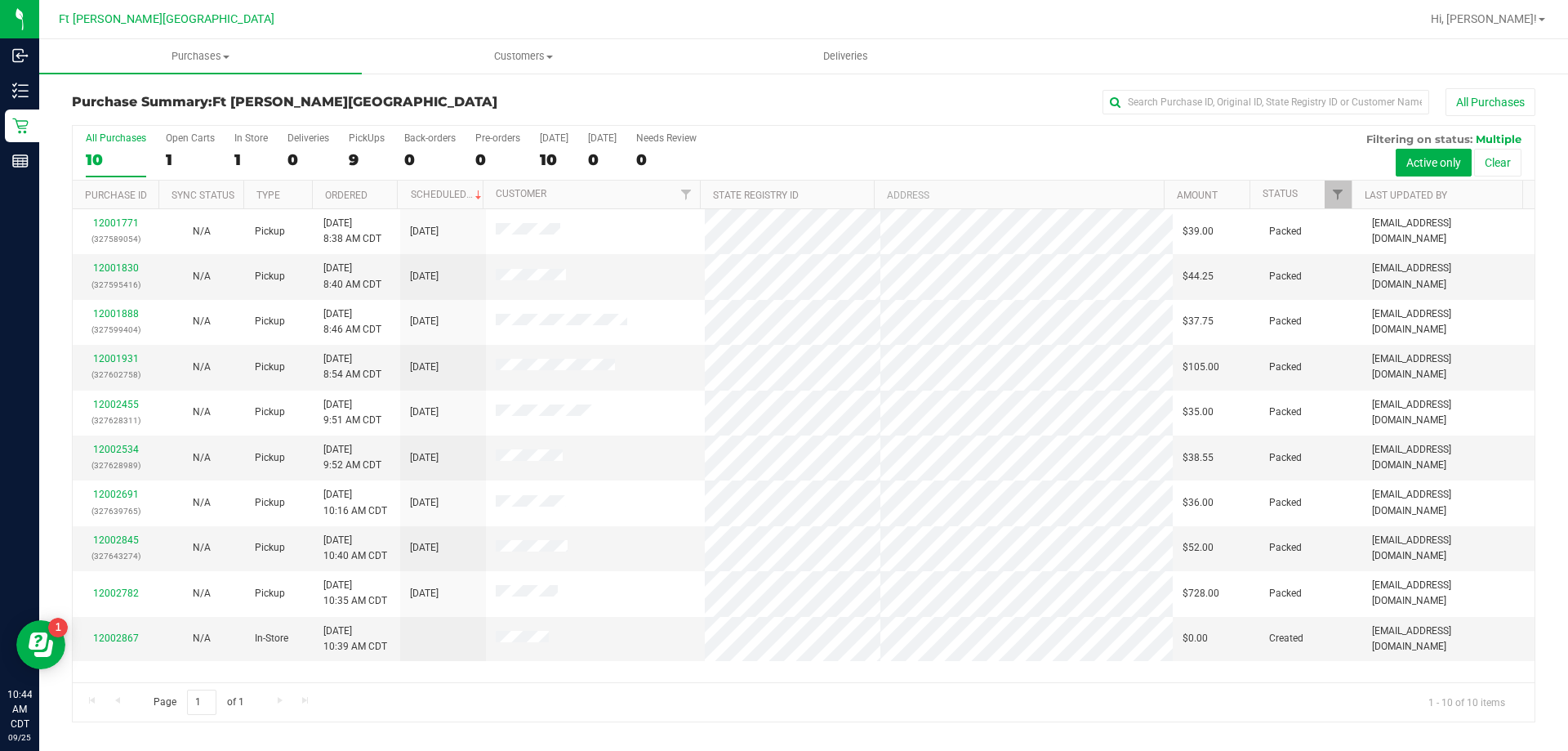
click at [504, 686] on div "Page 1 of 1 1 - 10 of 10 items" at bounding box center [803, 701] width 1462 height 39
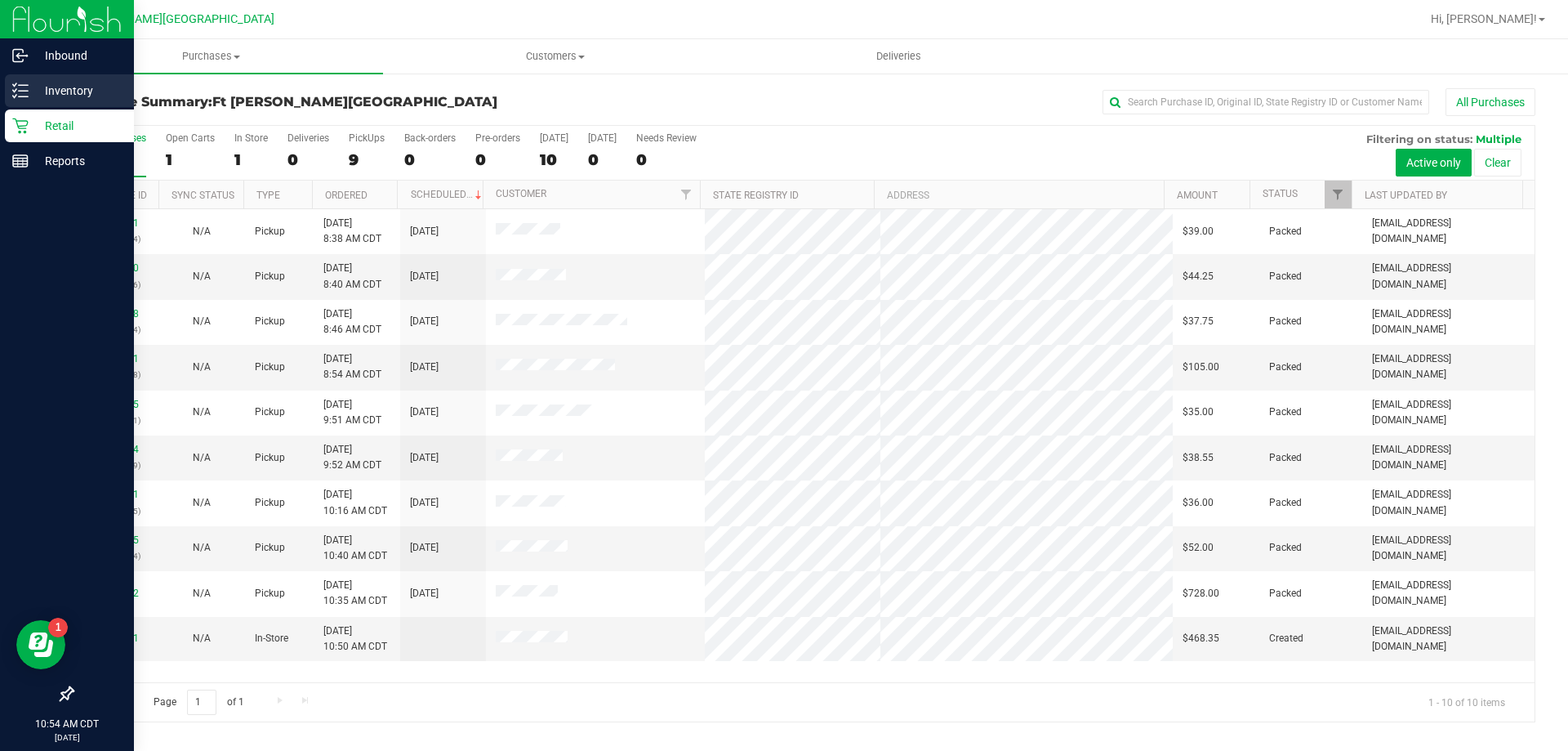
click at [31, 90] on p "Inventory" at bounding box center [77, 91] width 98 height 19
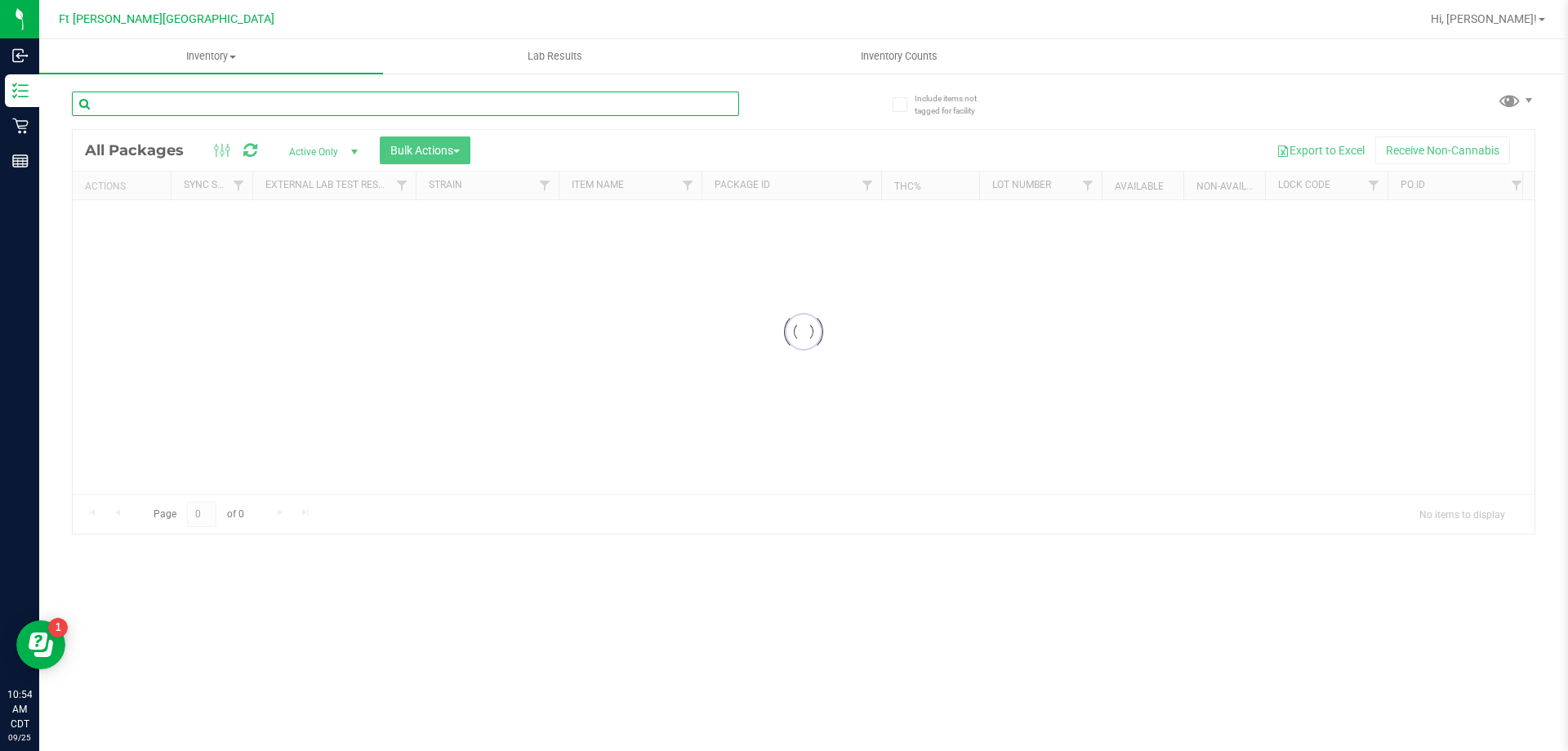
click at [346, 105] on input "text" at bounding box center [405, 103] width 667 height 24
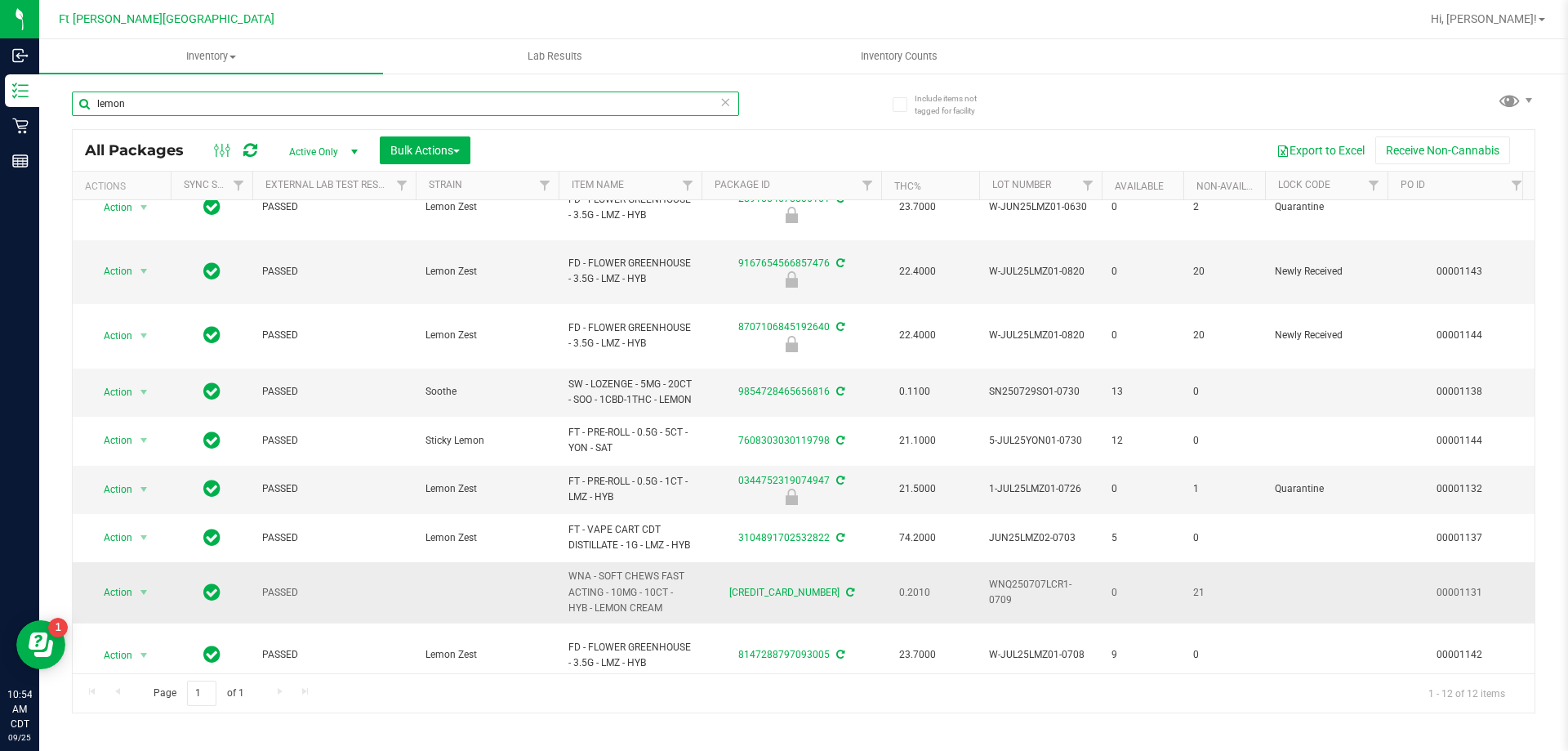
scroll to position [22, 0]
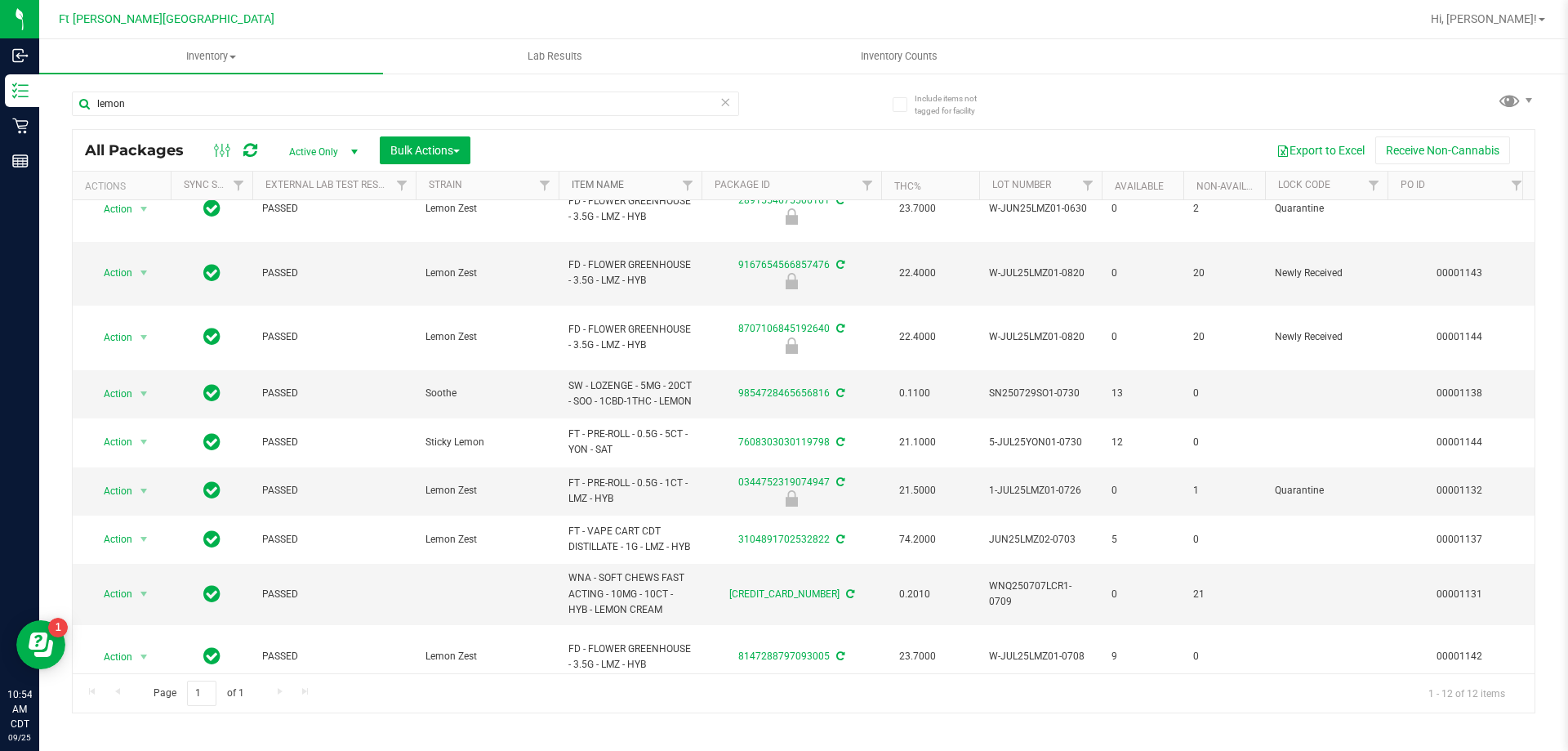
click at [606, 187] on link "Item Name" at bounding box center [598, 185] width 53 height 12
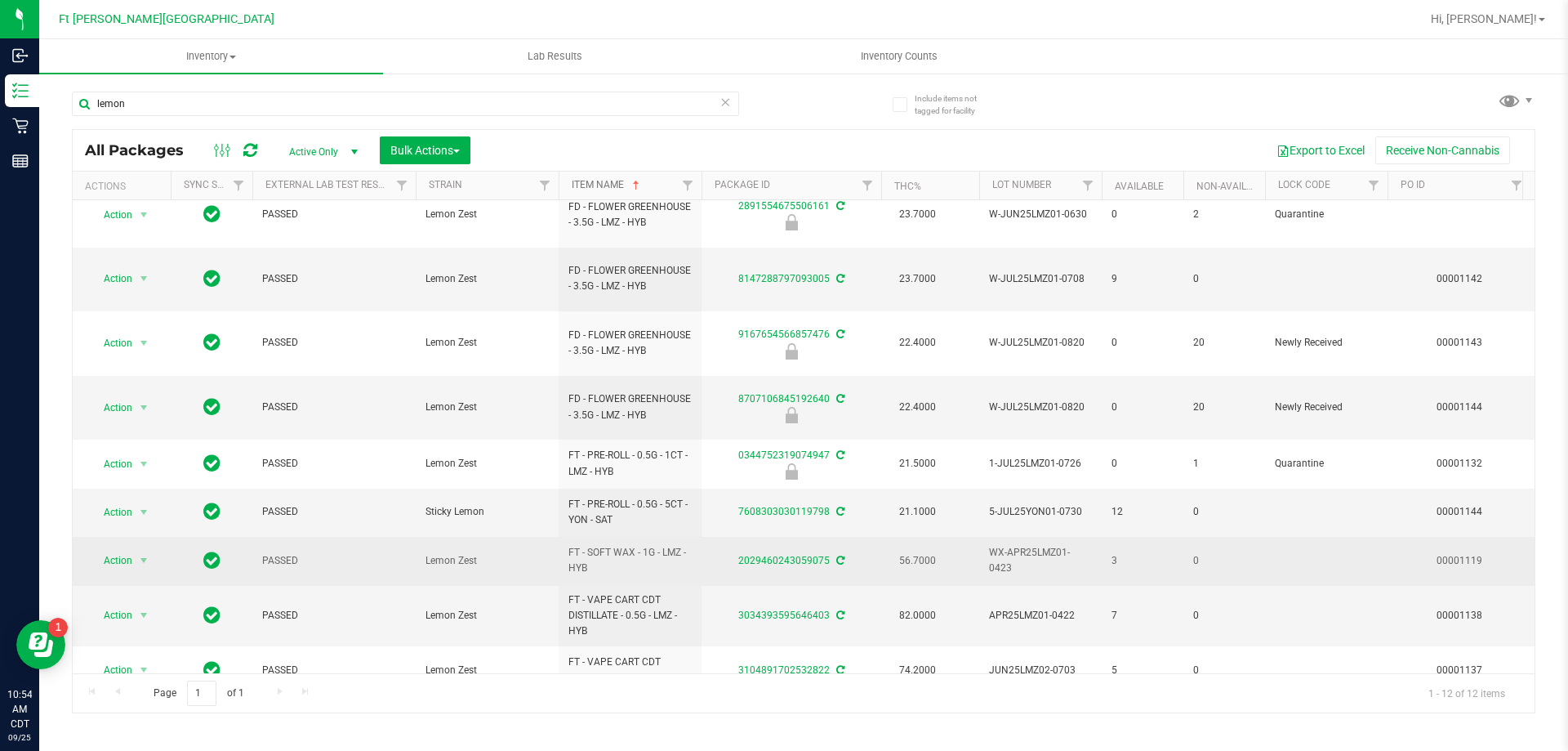
scroll to position [0, 0]
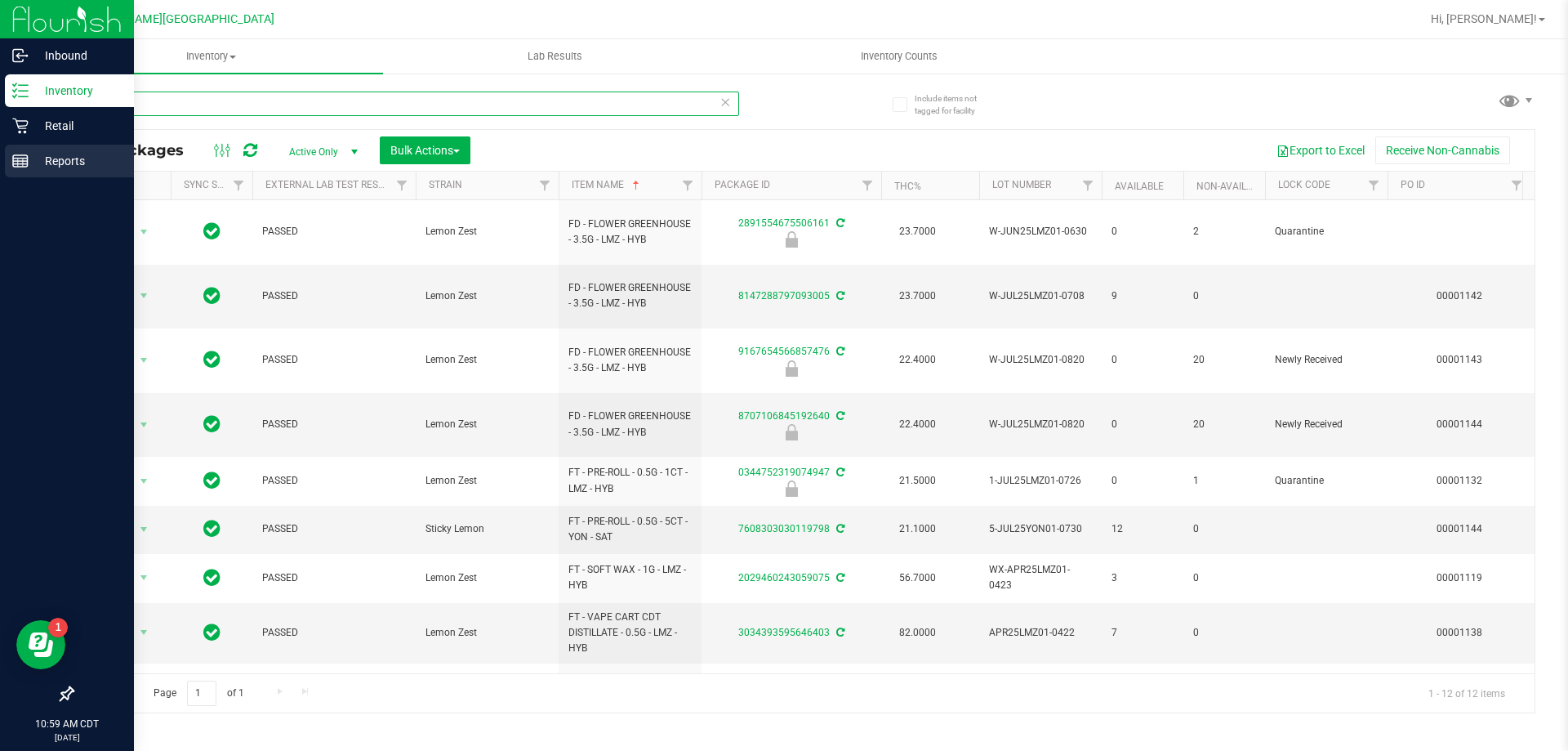
drag, startPoint x: 156, startPoint y: 109, endPoint x: 0, endPoint y: 149, distance: 161.0
click at [0, 149] on div "Inbound Inventory Retail Reports 10:59 AM CDT 09/25/2025 09/25 Ft Walton Beach …" at bounding box center [784, 375] width 1568 height 751
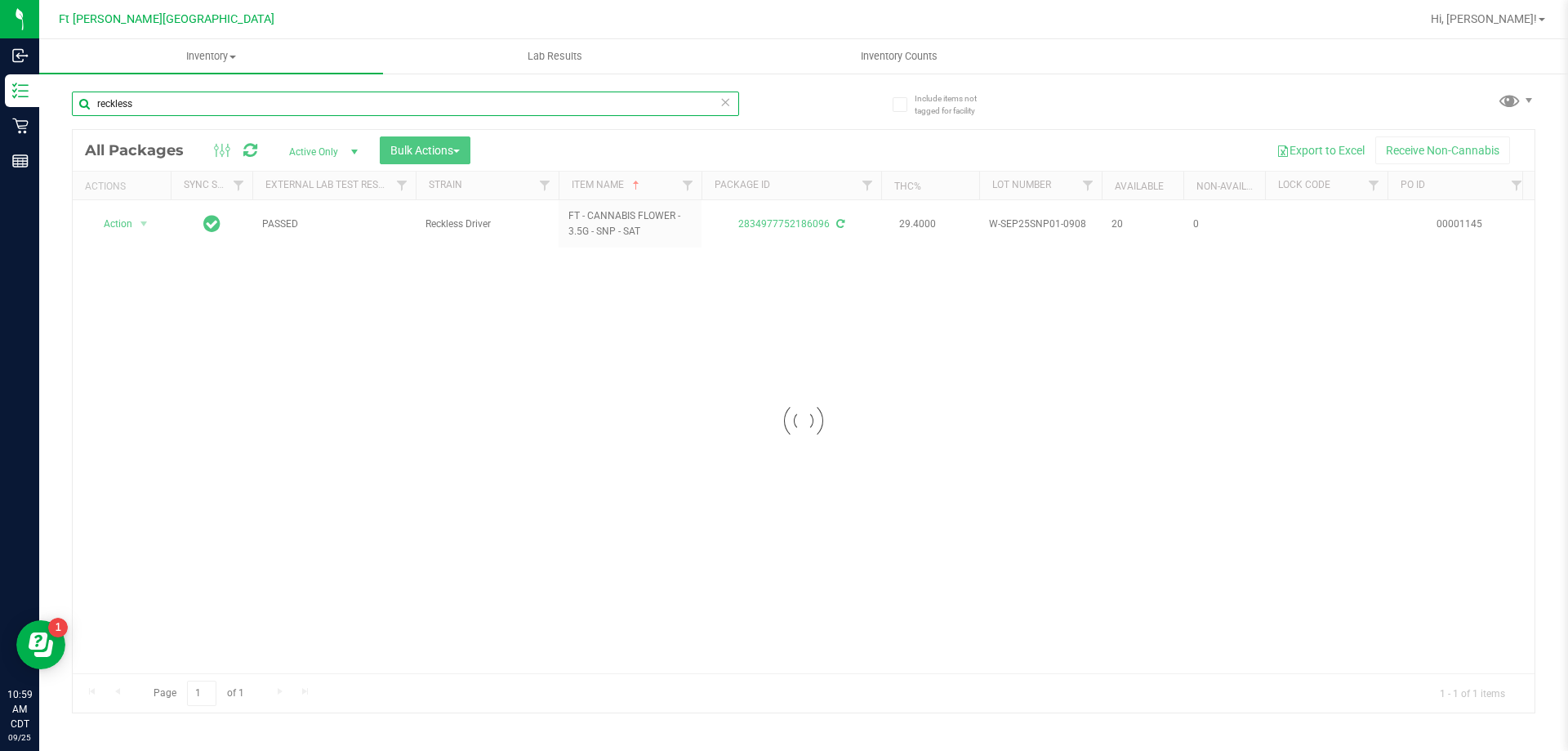
type input "reckless"
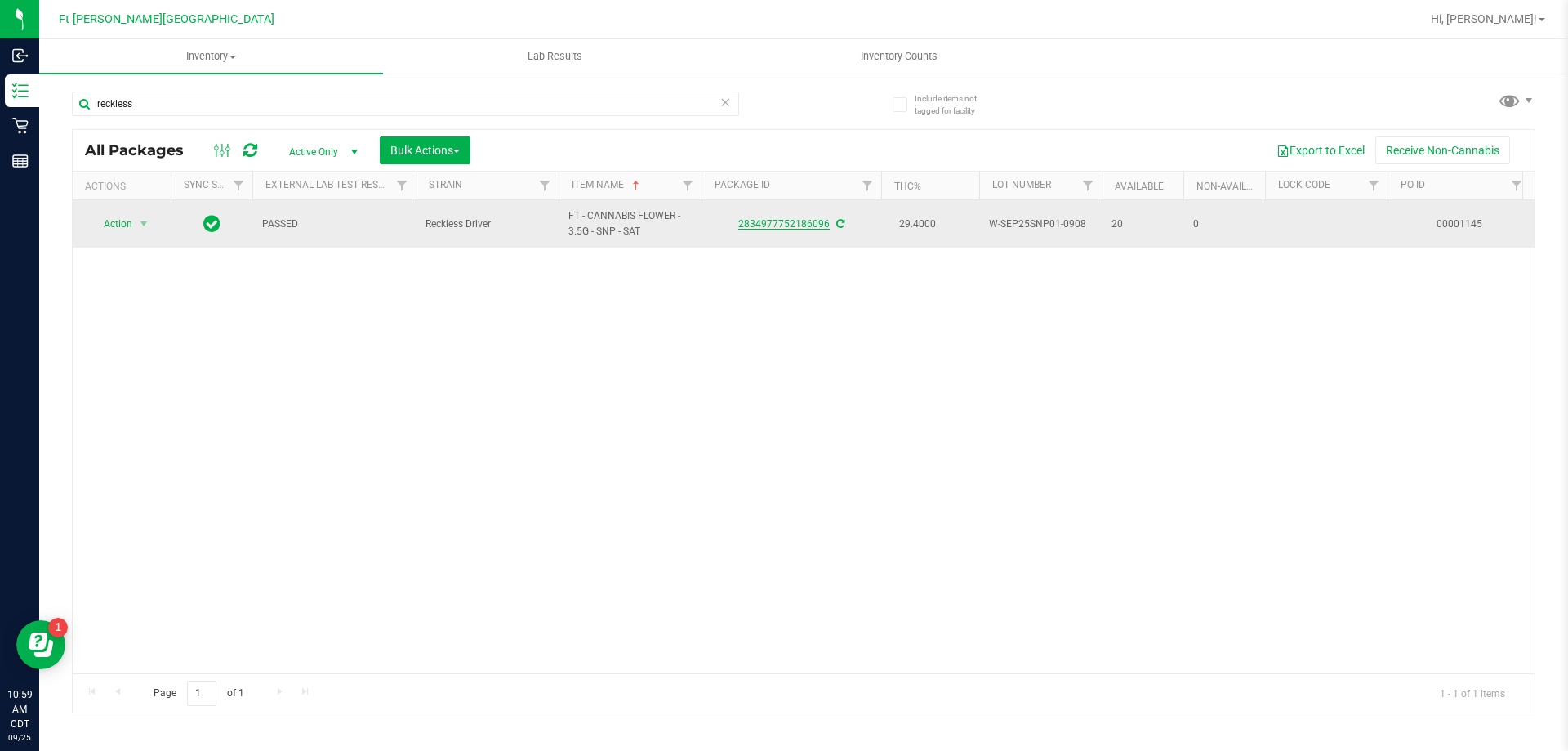
click at [816, 221] on link "2834977752186096" at bounding box center [784, 224] width 92 height 12
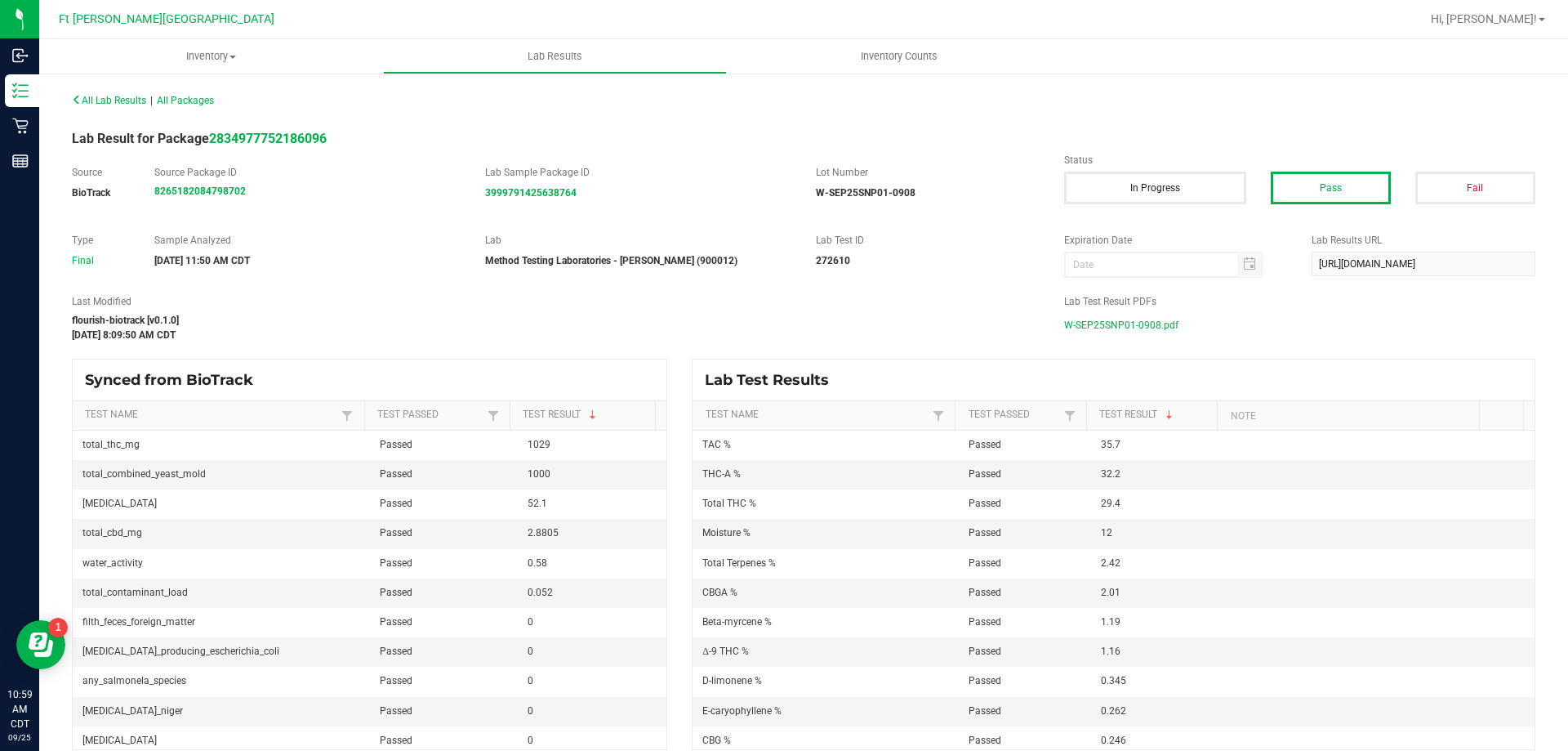
click at [1135, 320] on span "W-SEP25SNP01-0908.pdf" at bounding box center [1121, 324] width 114 height 24
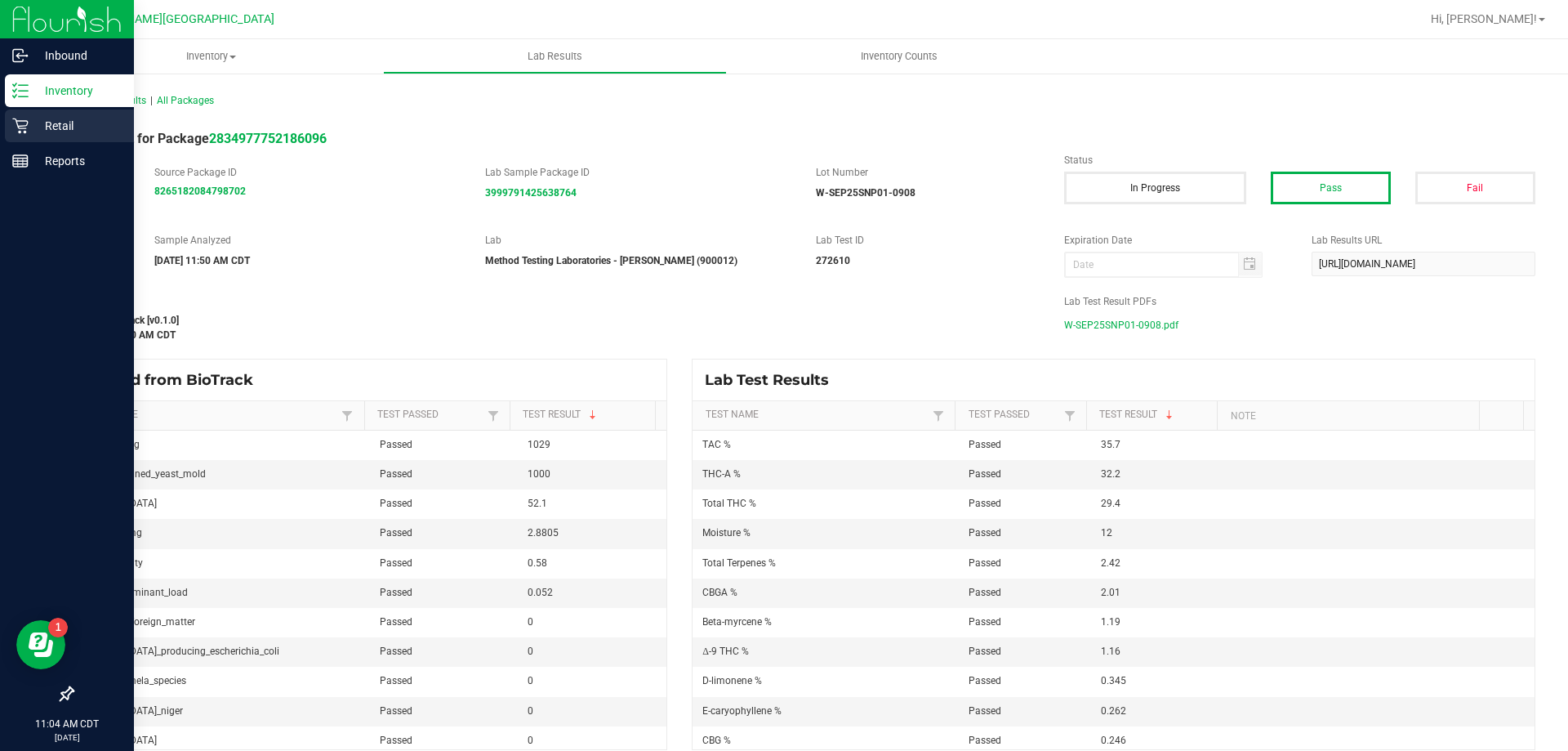
click at [67, 130] on p "Retail" at bounding box center [77, 126] width 98 height 19
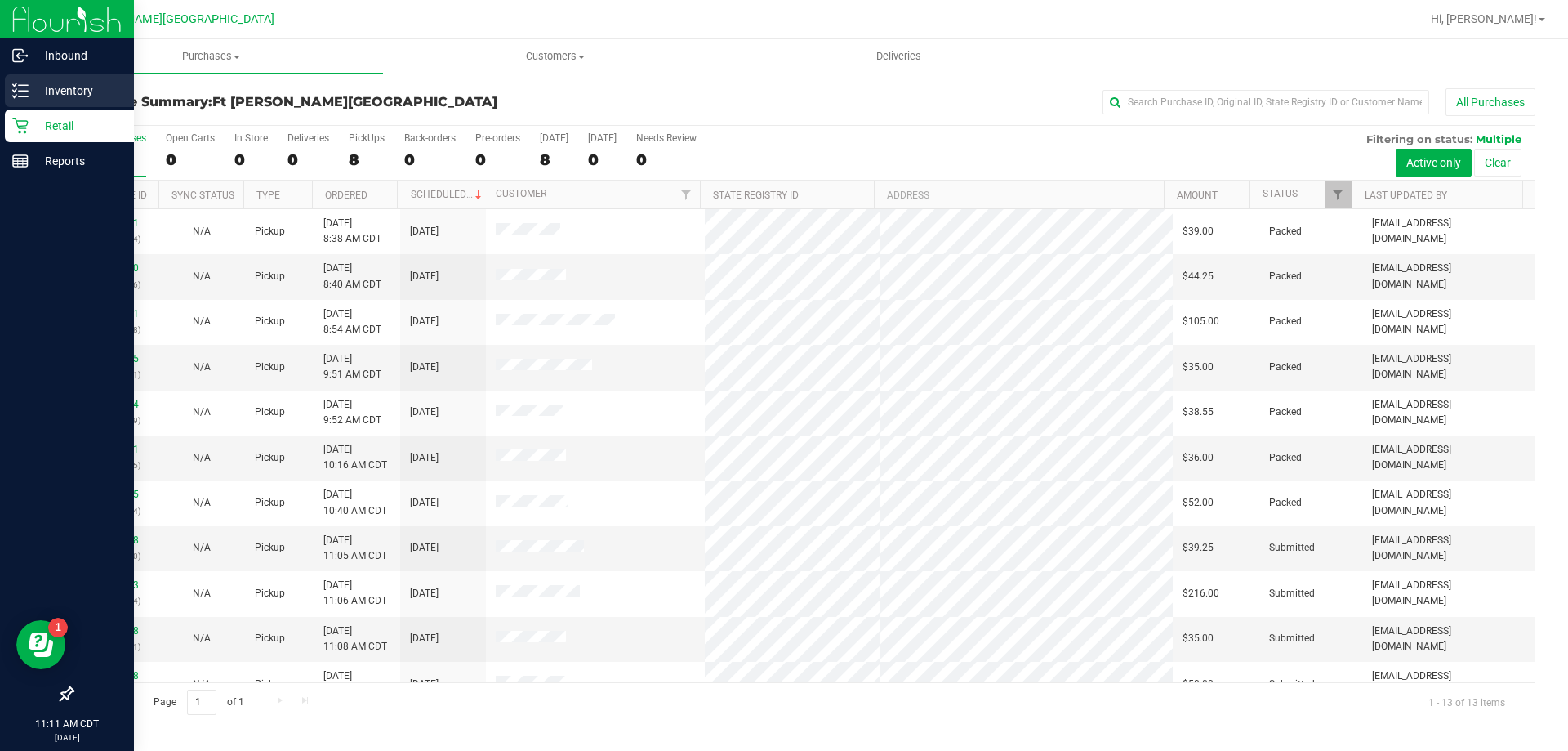
click at [41, 85] on p "Inventory" at bounding box center [77, 91] width 98 height 19
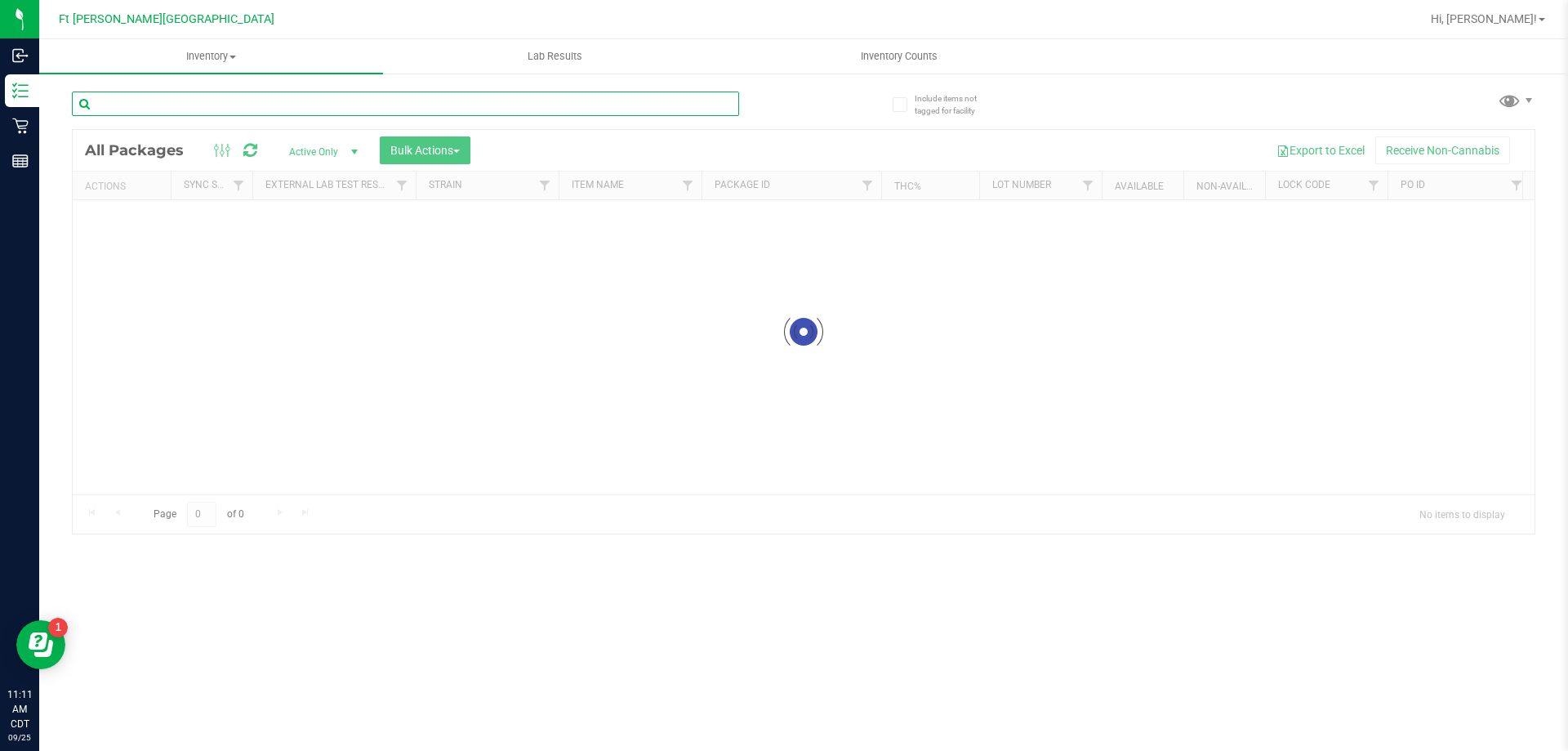
click at [206, 109] on div "Inventory All packages All inventory Waste log Create inventory Lab Results Inv…" at bounding box center [803, 394] width 1529 height 712
type input "alle"
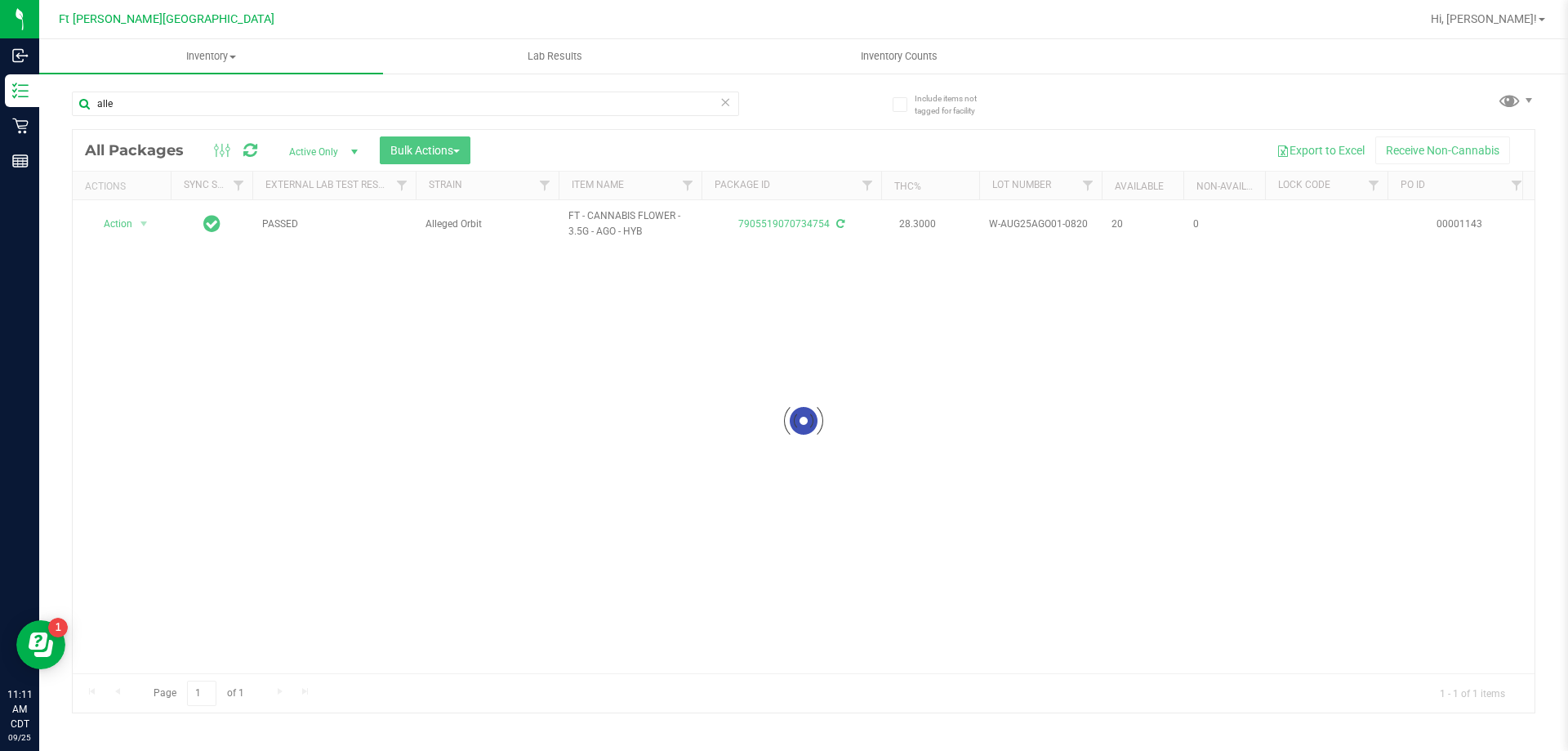
click at [805, 226] on div at bounding box center [803, 421] width 1462 height 582
click at [805, 226] on link "7905519070734754" at bounding box center [784, 224] width 92 height 12
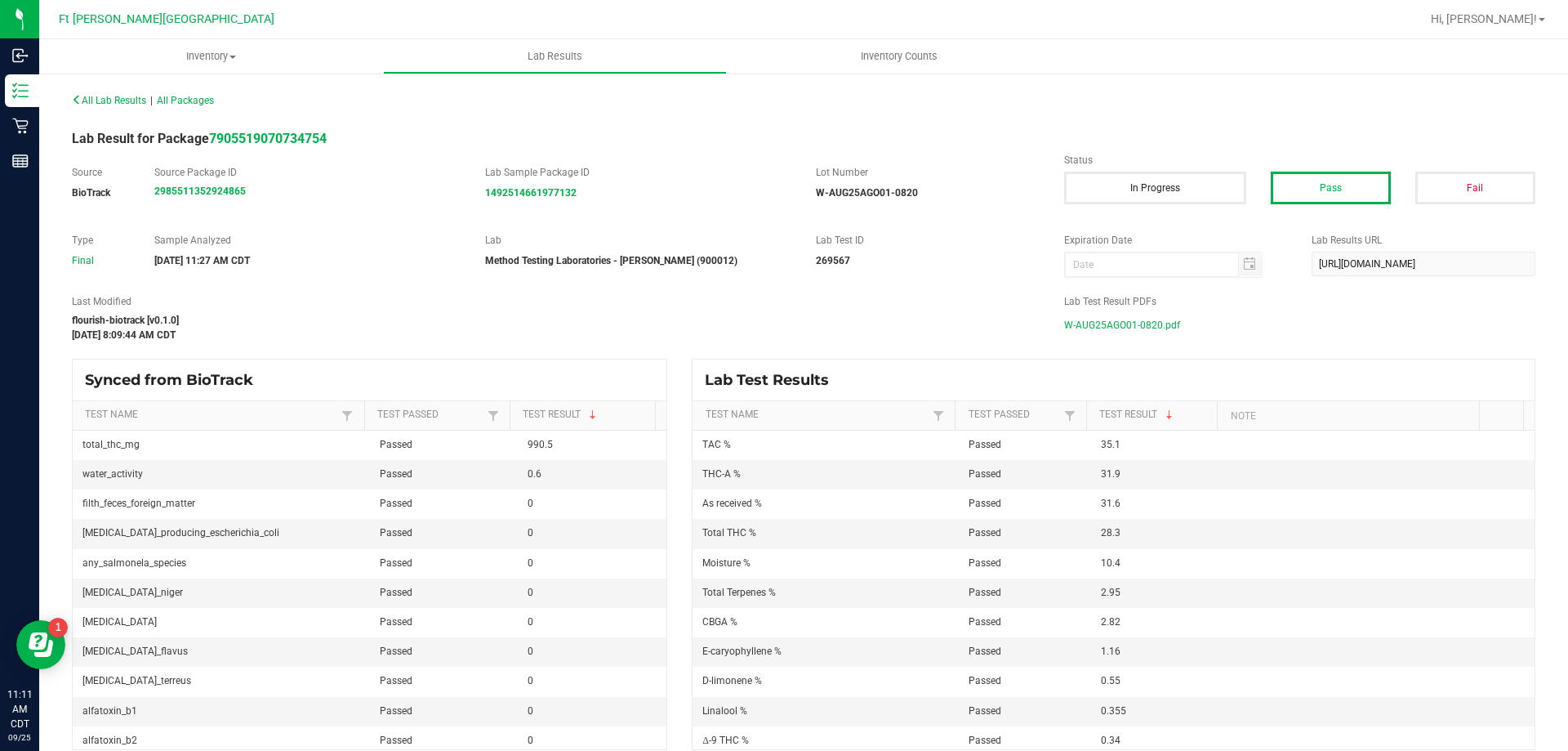
click at [1133, 324] on span "W-AUG25AGO01-0820.pdf" at bounding box center [1122, 324] width 116 height 24
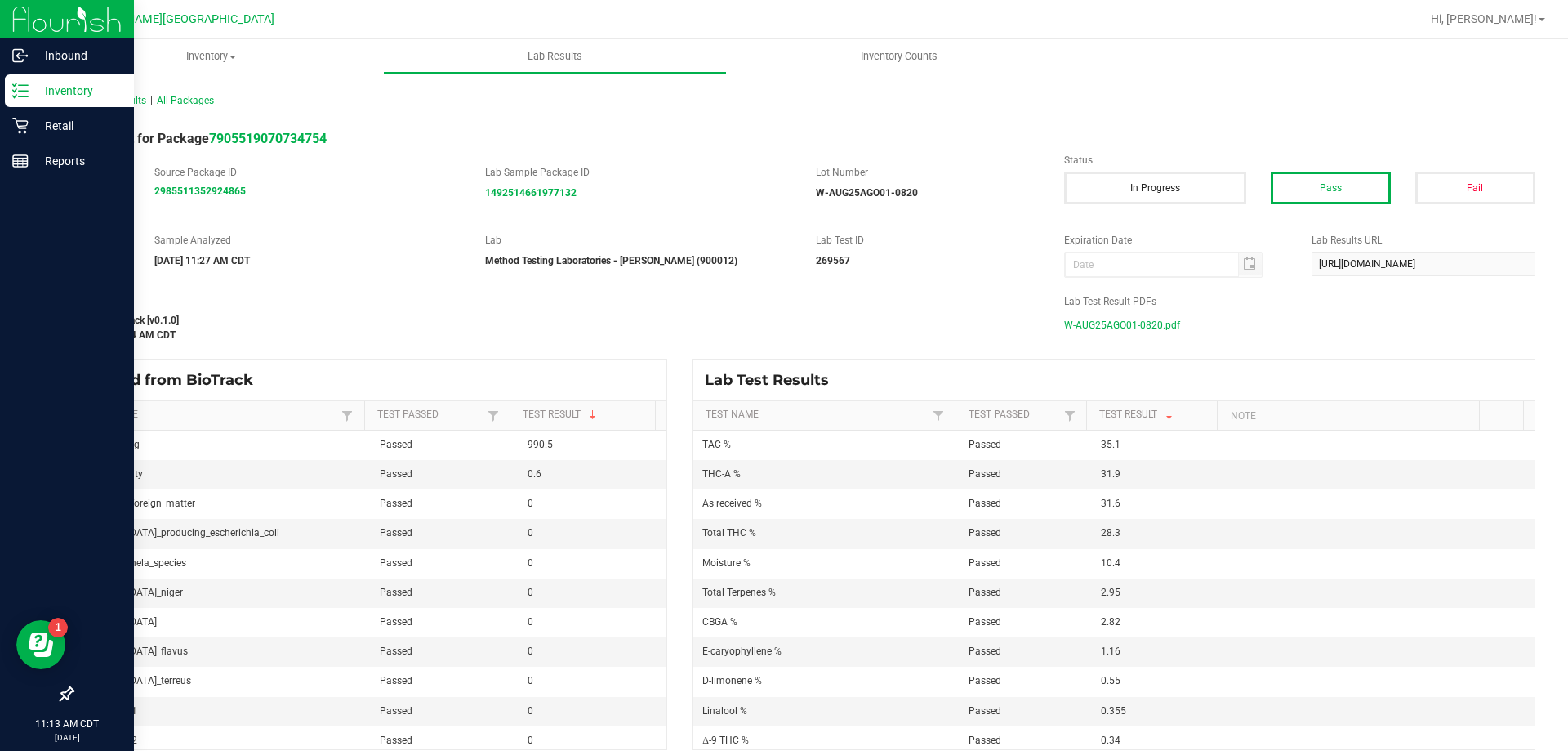
click at [43, 86] on p "Inventory" at bounding box center [77, 91] width 98 height 19
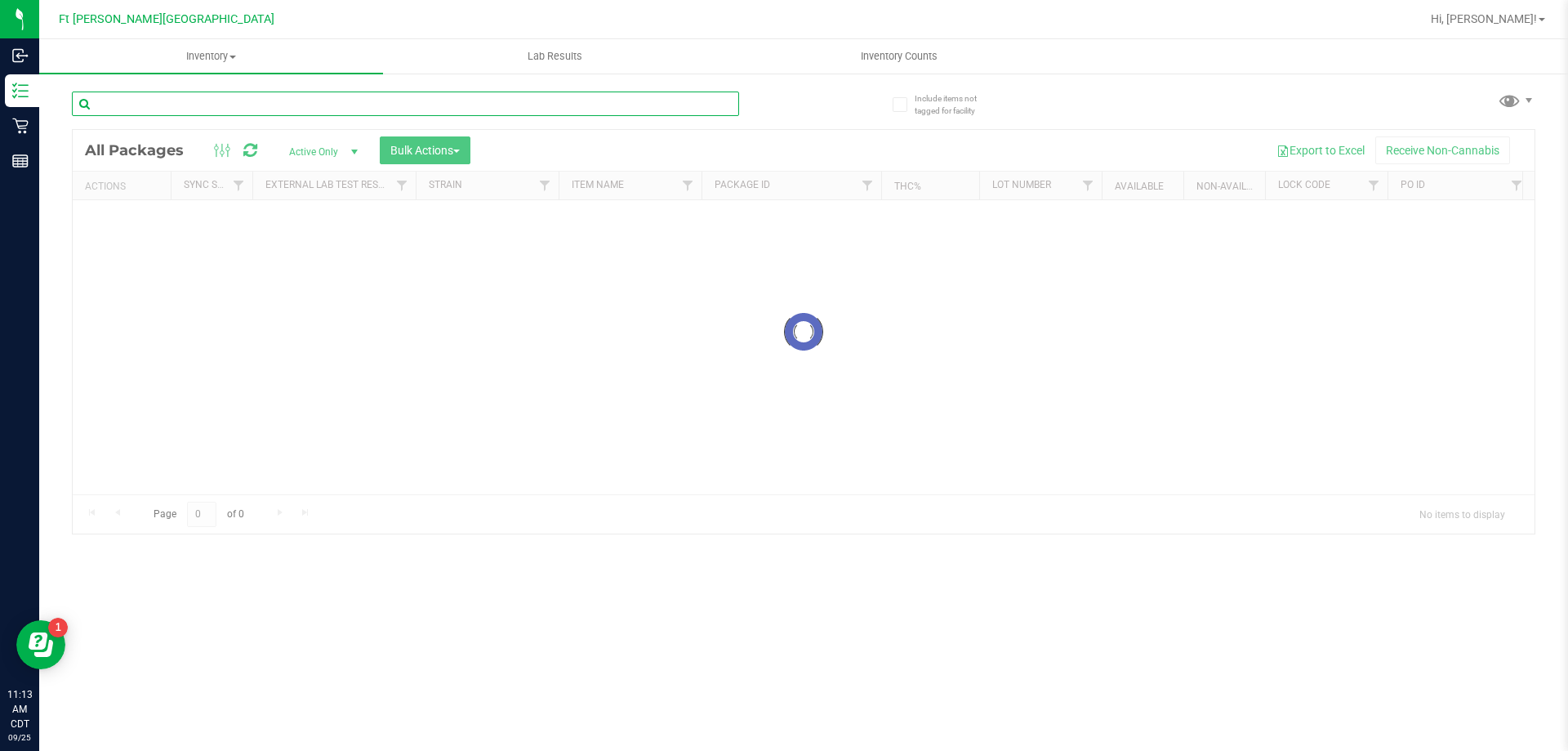
click at [177, 100] on div "Inventory All packages All inventory Waste log Create inventory Lab Results Inv…" at bounding box center [803, 394] width 1529 height 712
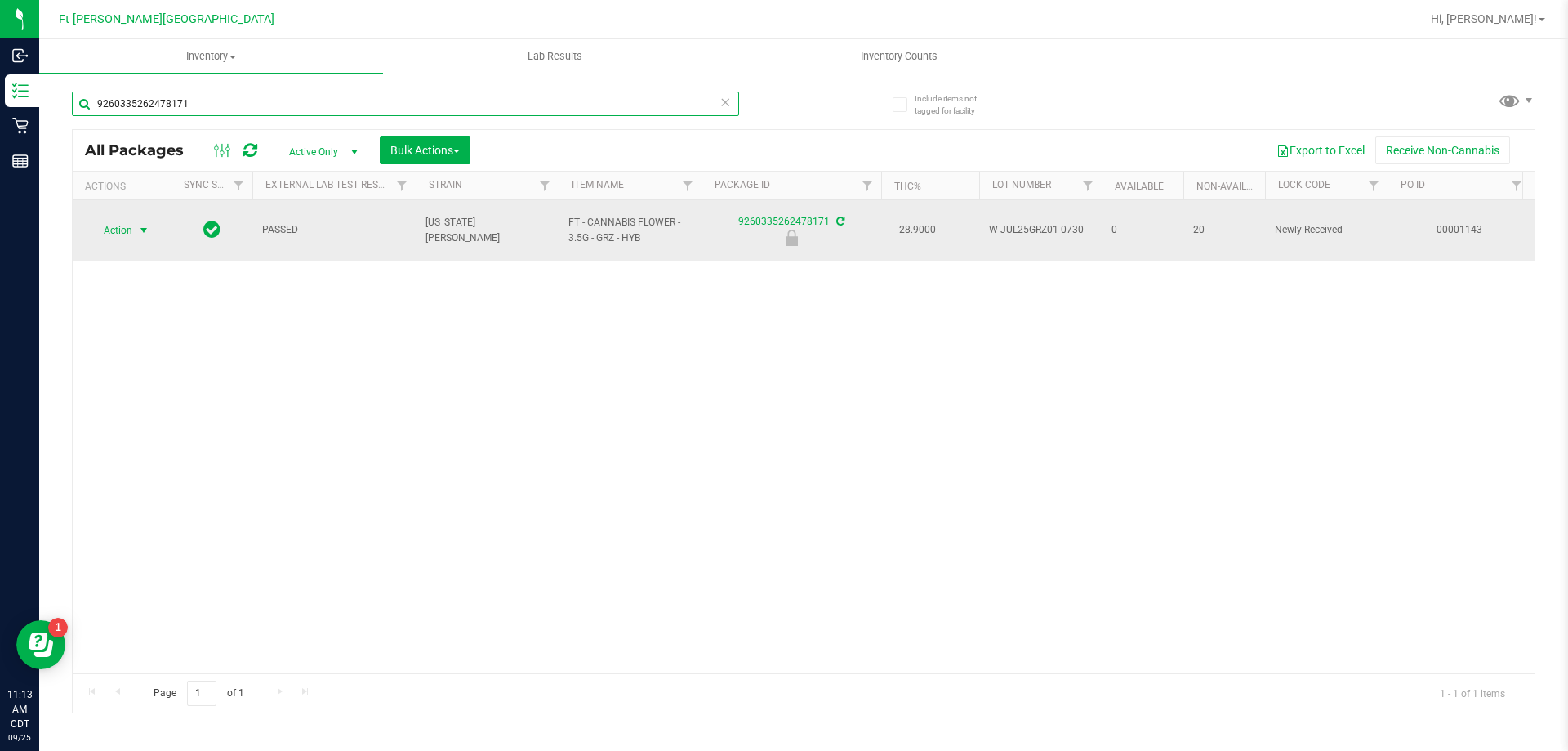
type input "9260335262478171"
click at [139, 222] on span "select" at bounding box center [144, 230] width 20 height 22
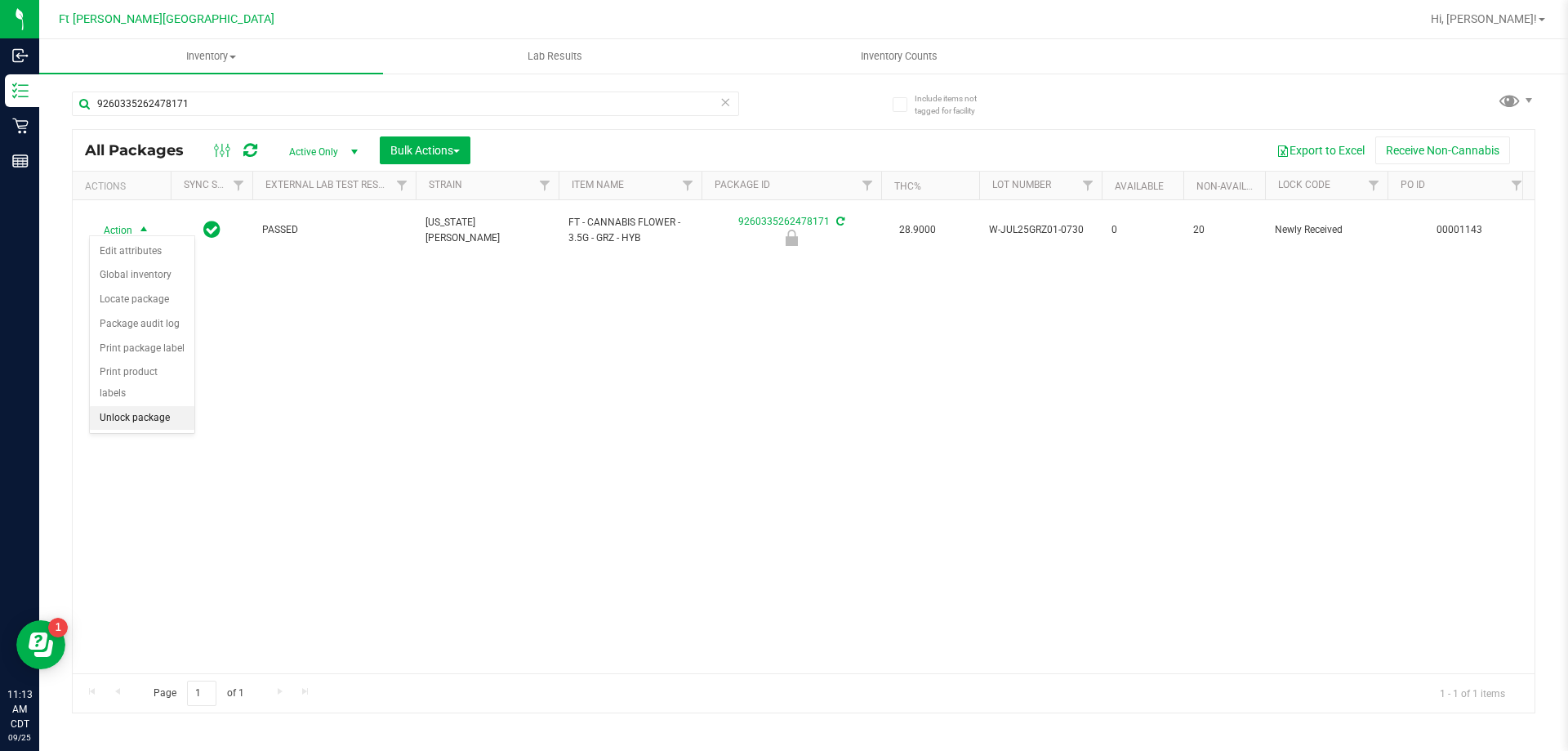
click at [143, 406] on li "Unlock package" at bounding box center [141, 418] width 104 height 24
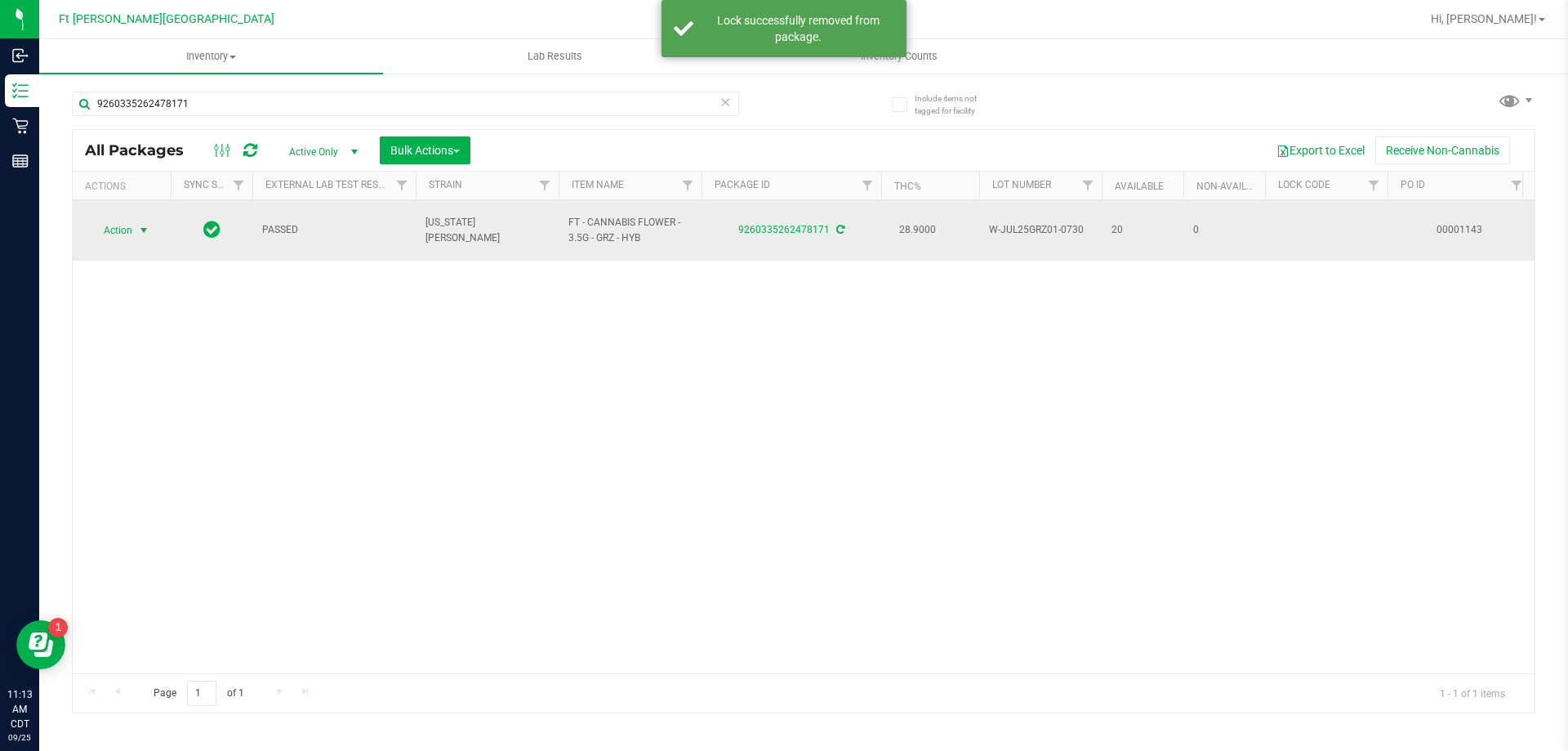
click at [143, 226] on span "select" at bounding box center [143, 230] width 13 height 13
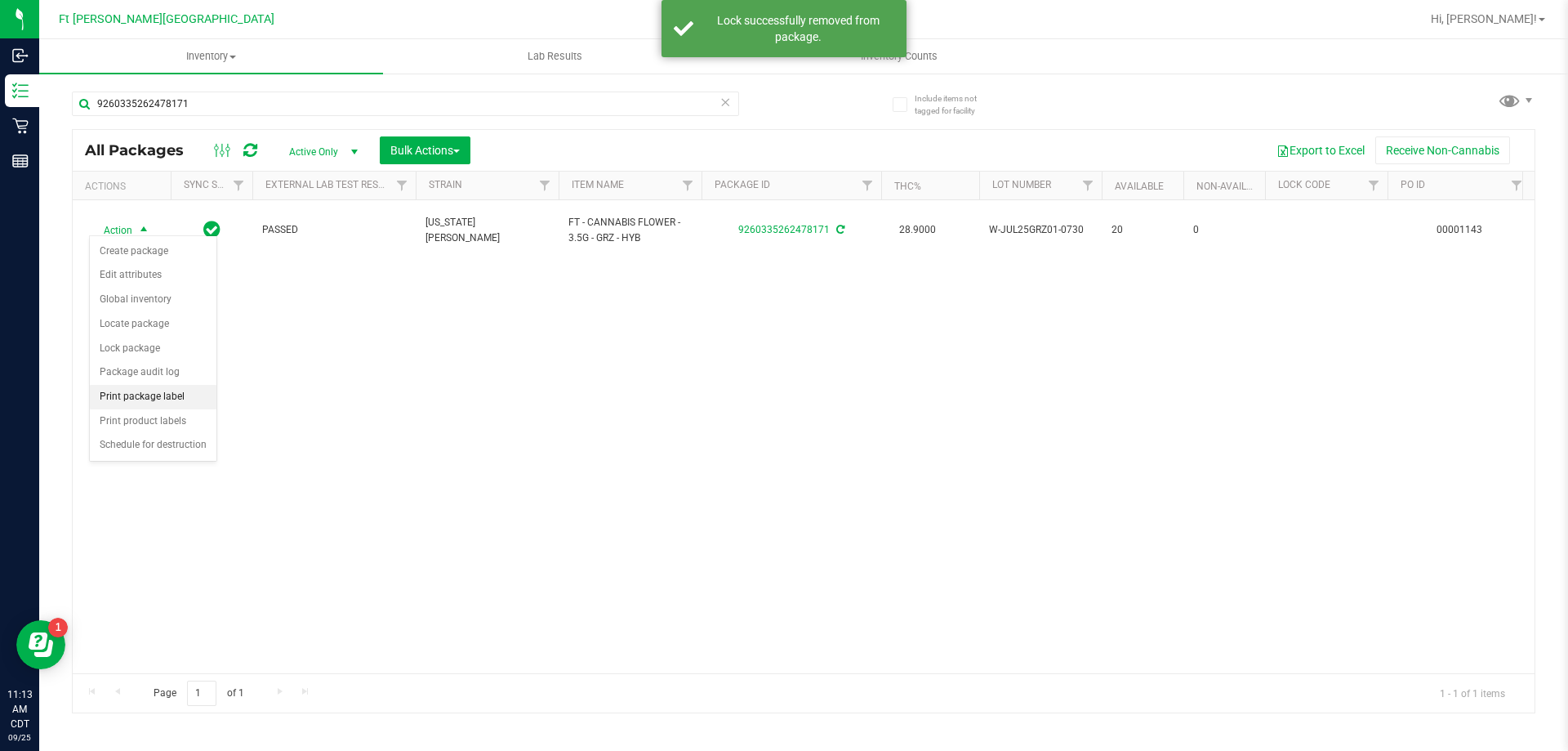
click at [168, 397] on li "Print package label" at bounding box center [153, 396] width 127 height 24
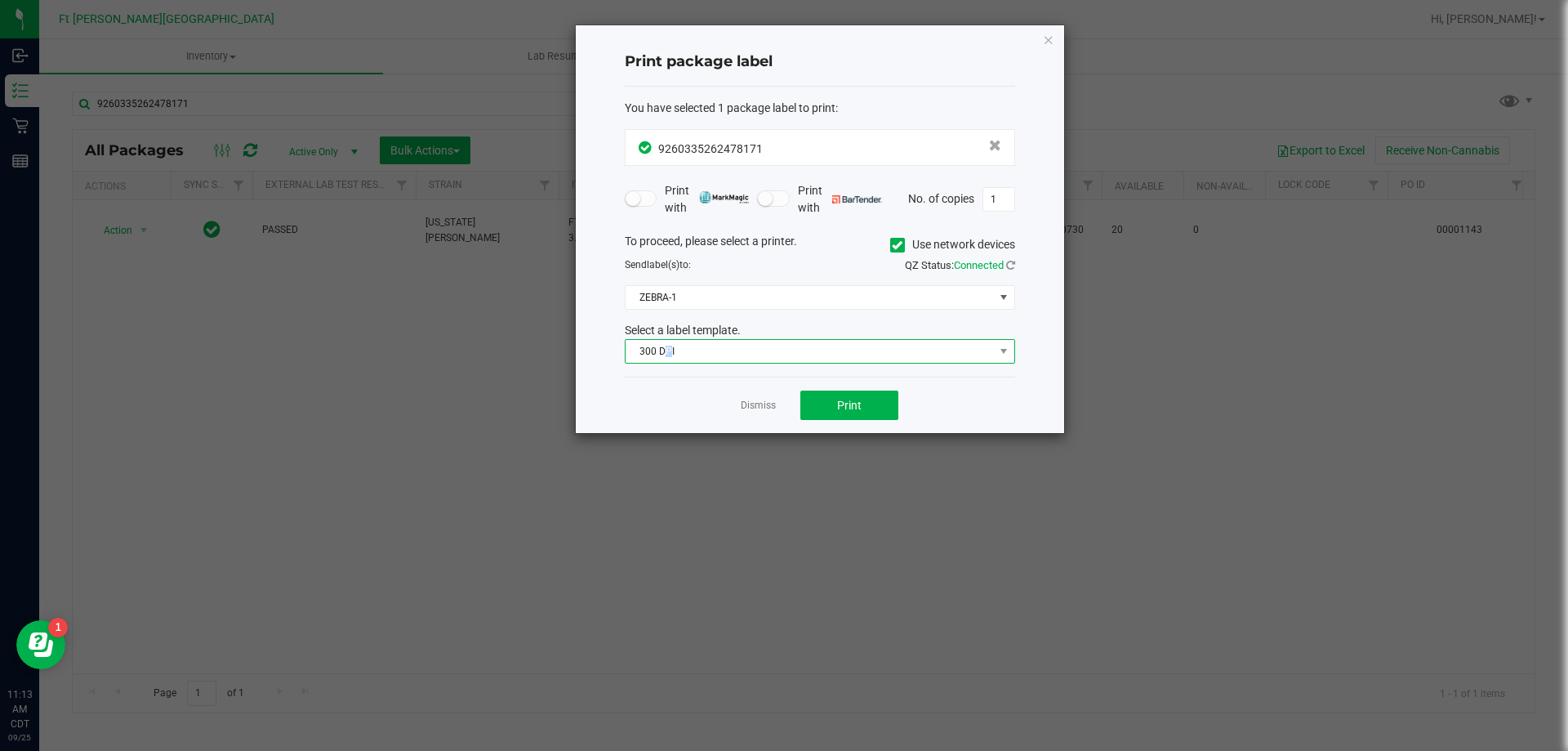
click at [671, 353] on span "300 DPI" at bounding box center [809, 351] width 368 height 22
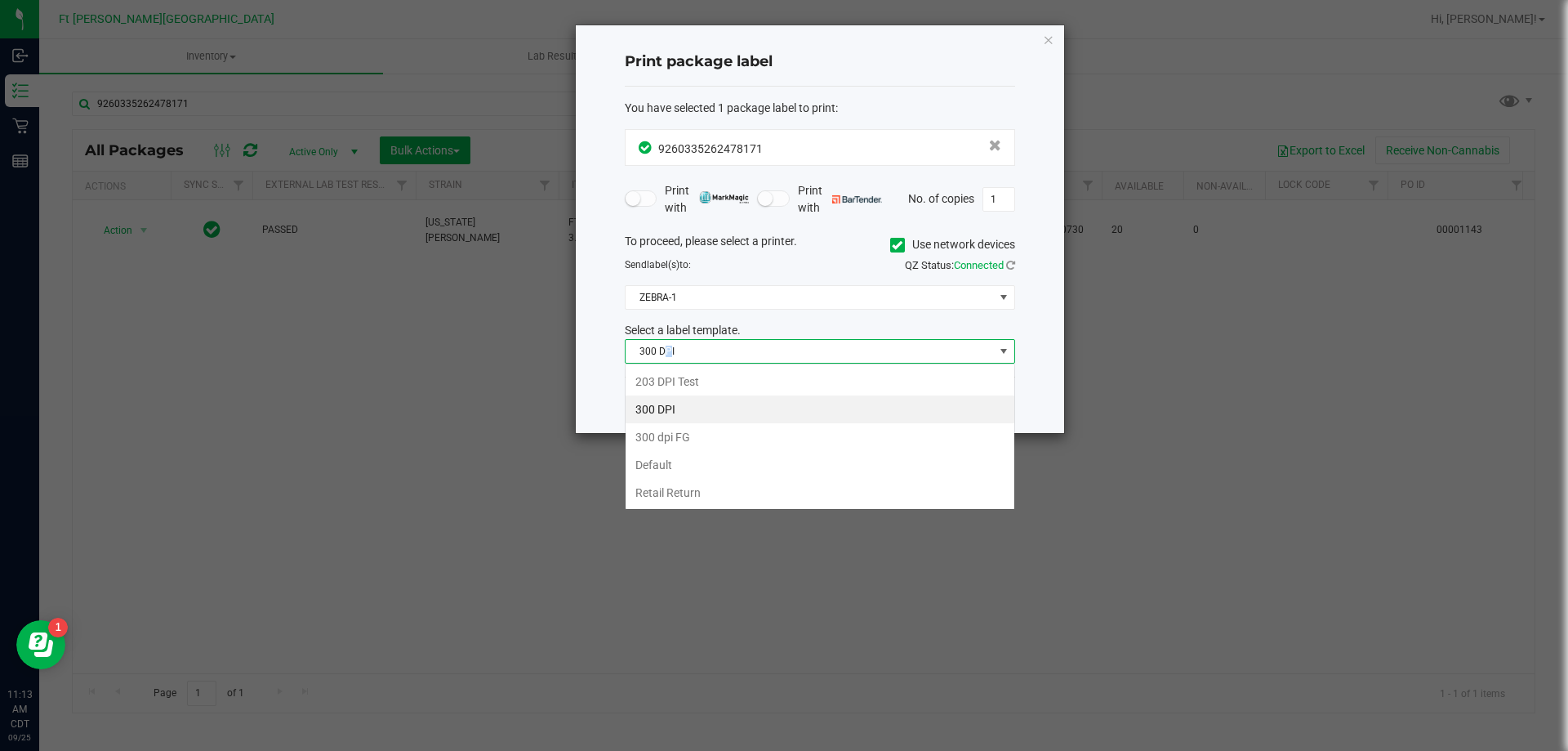
scroll to position [24, 391]
click at [685, 380] on li "203 DPI Test" at bounding box center [819, 381] width 389 height 28
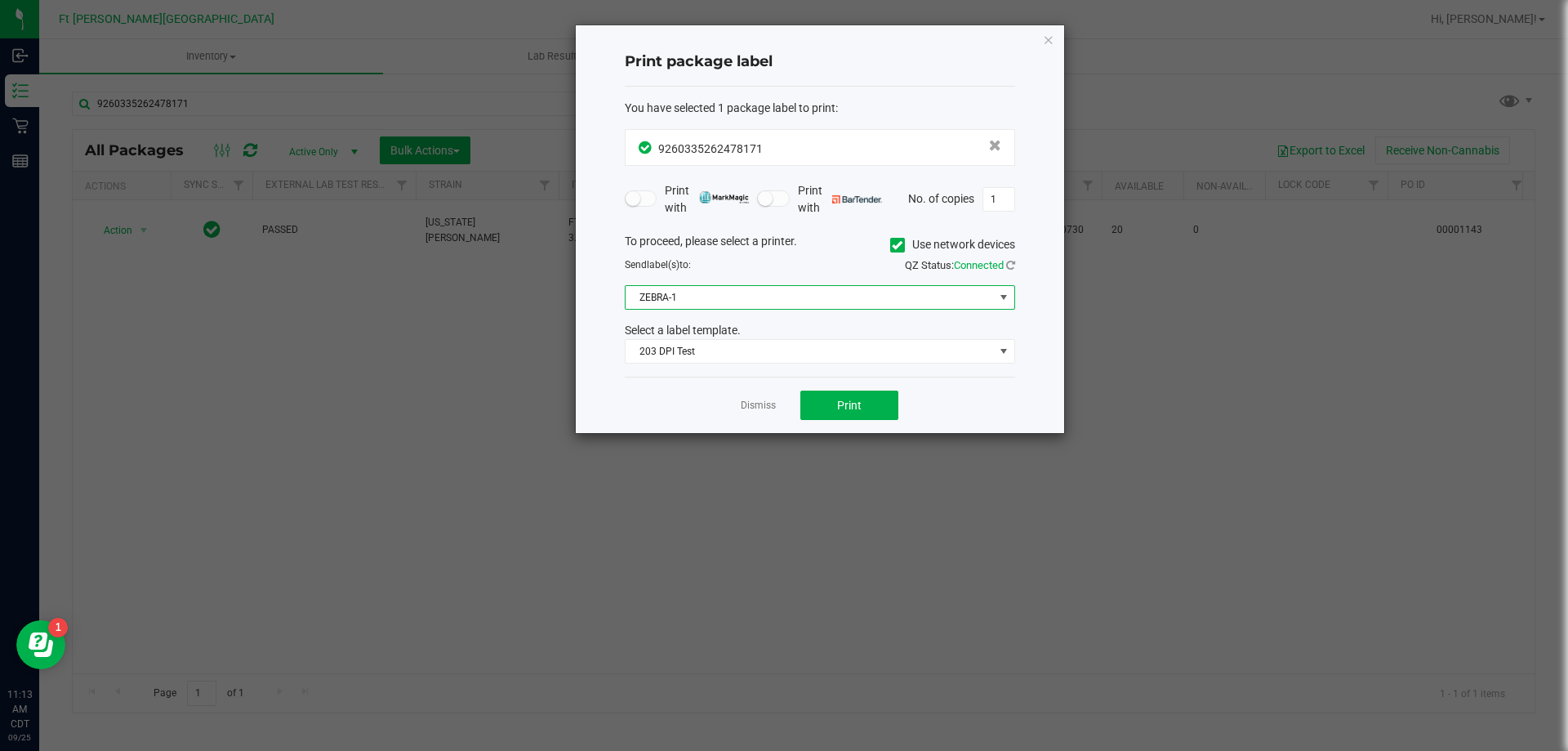
click at [683, 302] on span "ZEBRA-1" at bounding box center [809, 297] width 368 height 22
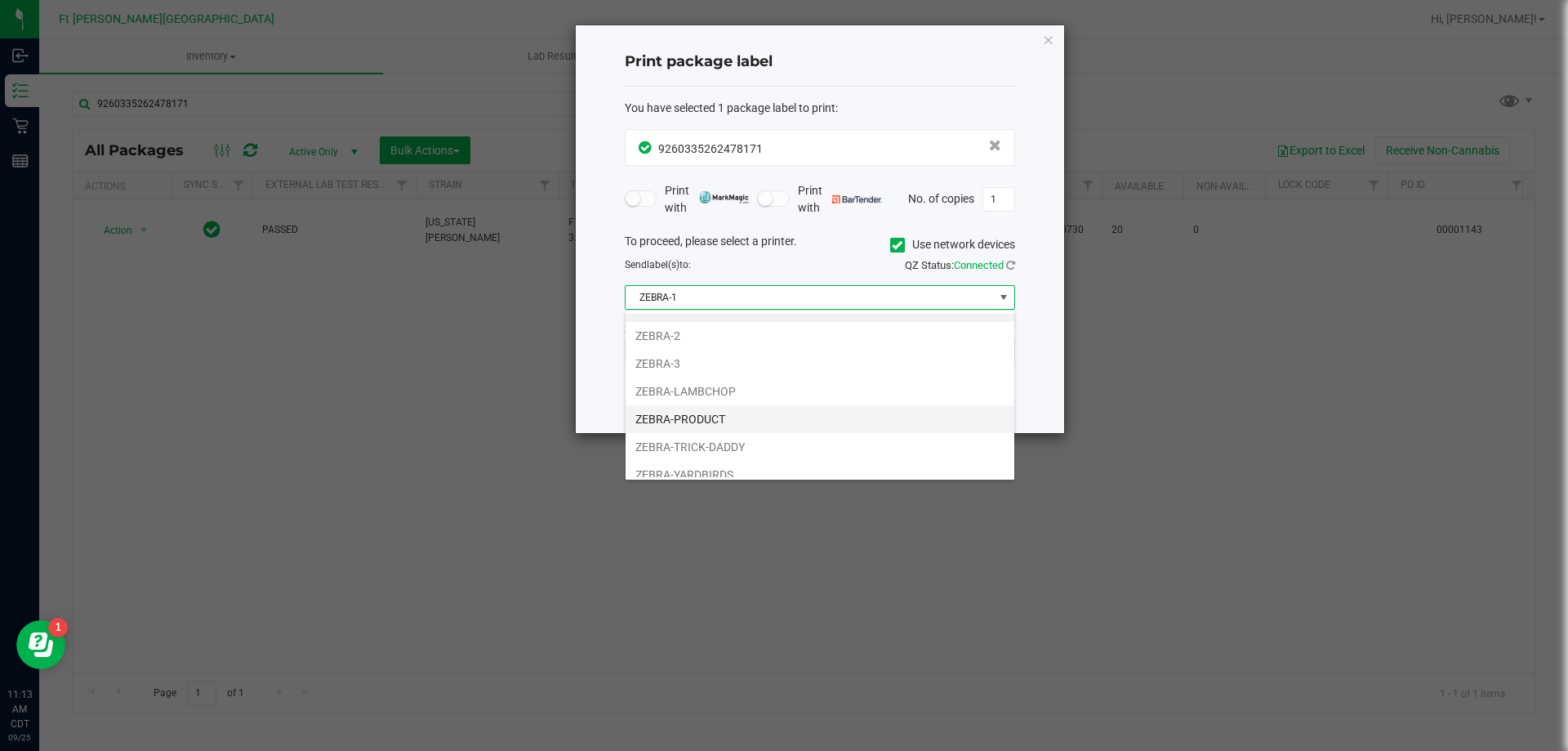
scroll to position [31, 0]
click at [703, 464] on li "ZEBRA-YARDBIRDS" at bounding box center [819, 463] width 389 height 28
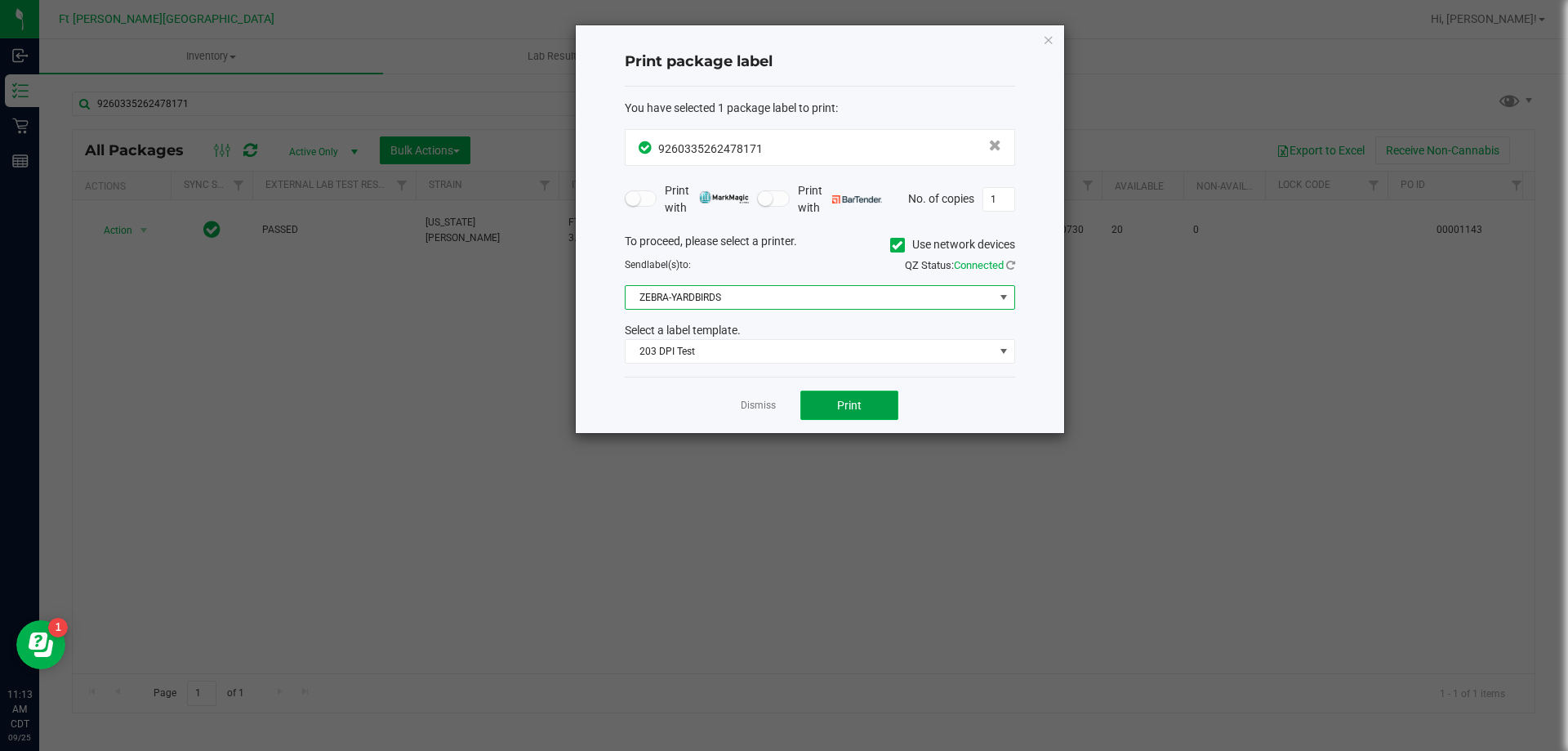
click at [851, 401] on span "Print" at bounding box center [849, 404] width 24 height 13
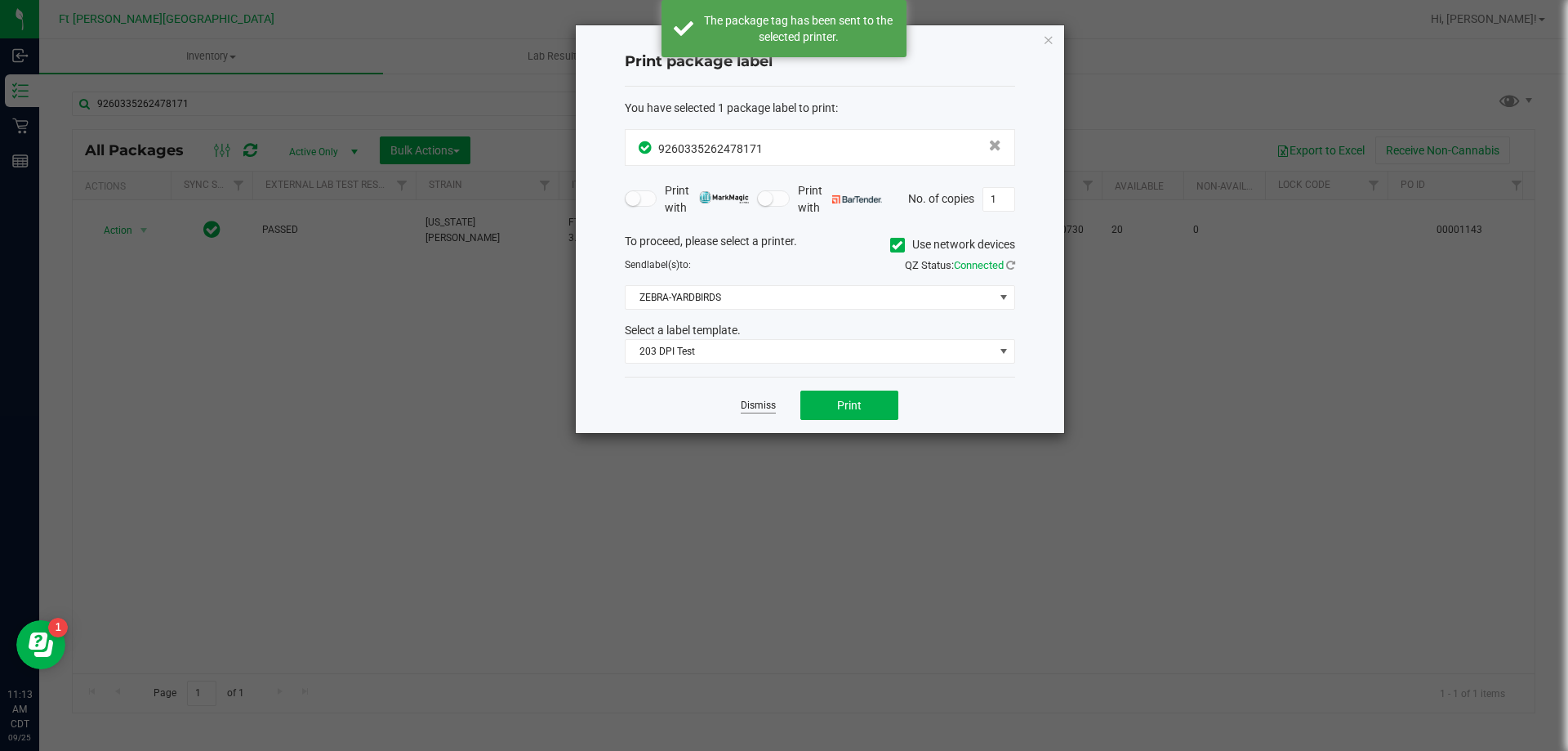
click at [752, 410] on link "Dismiss" at bounding box center [759, 405] width 35 height 14
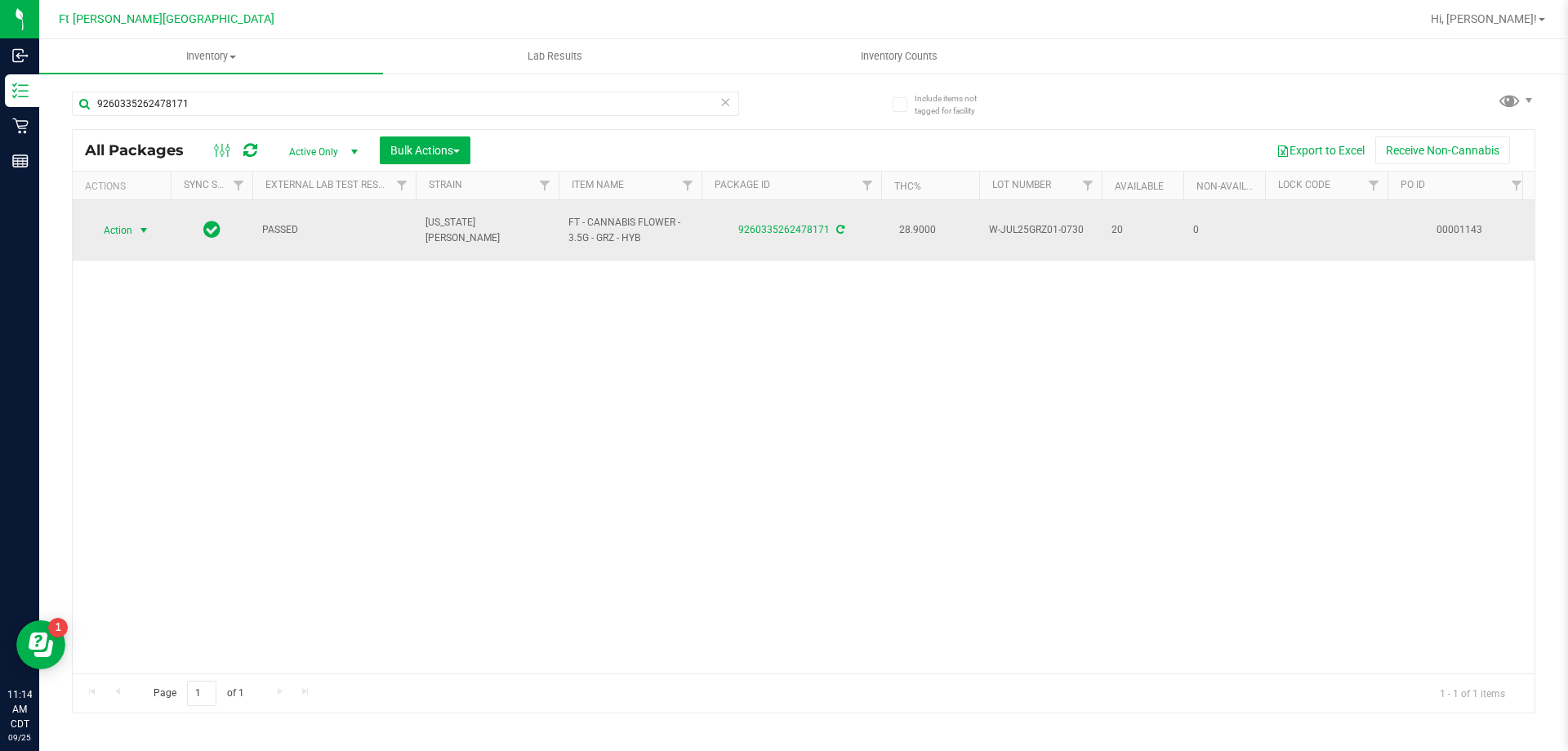
click at [144, 224] on span "select" at bounding box center [143, 230] width 13 height 13
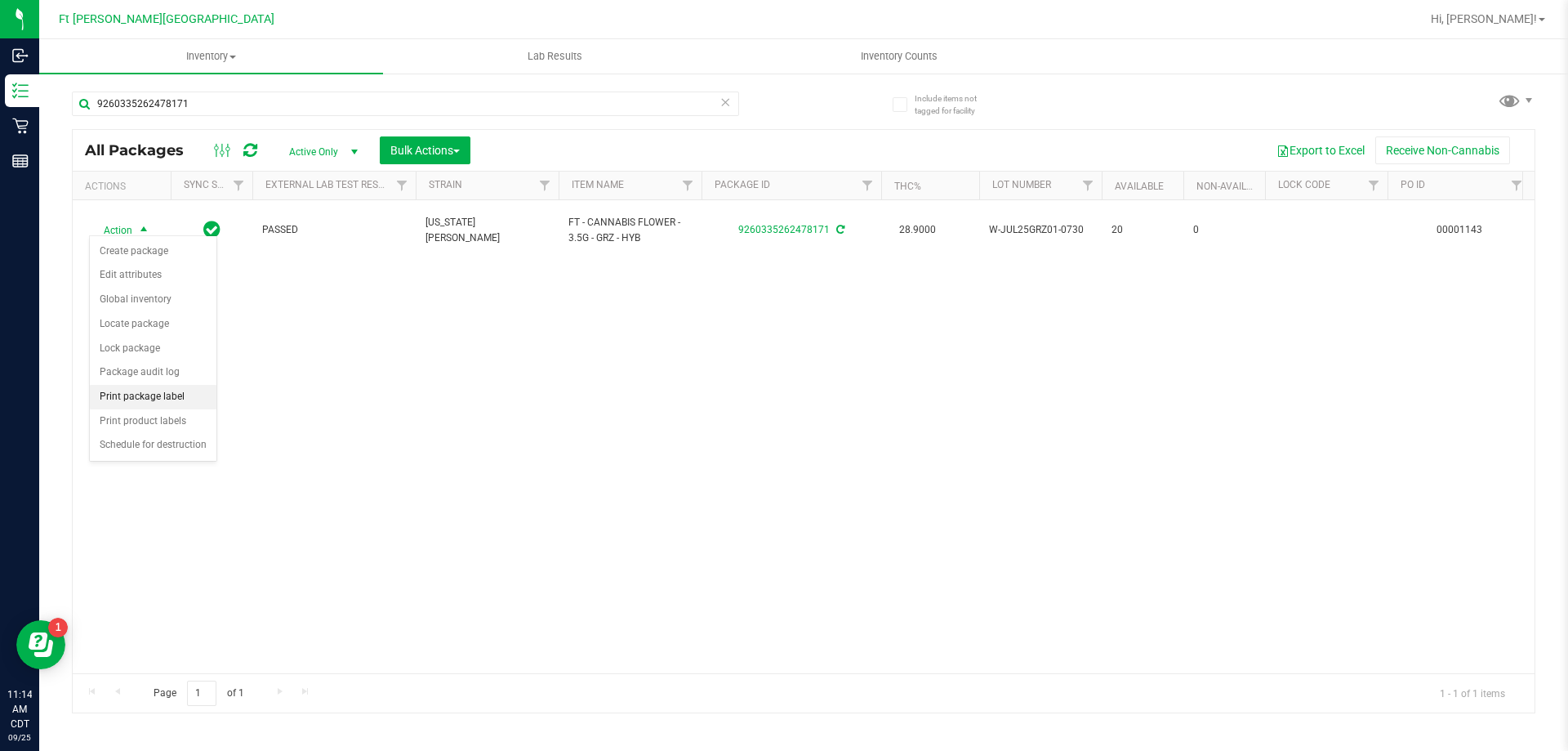
click at [143, 393] on li "Print package label" at bounding box center [153, 396] width 127 height 24
click at [143, 393] on body "Inbound Inventory Retail Reports 11:14 AM CDT 09/25/2025 09/25 Ft Walton Beach …" at bounding box center [784, 375] width 1568 height 751
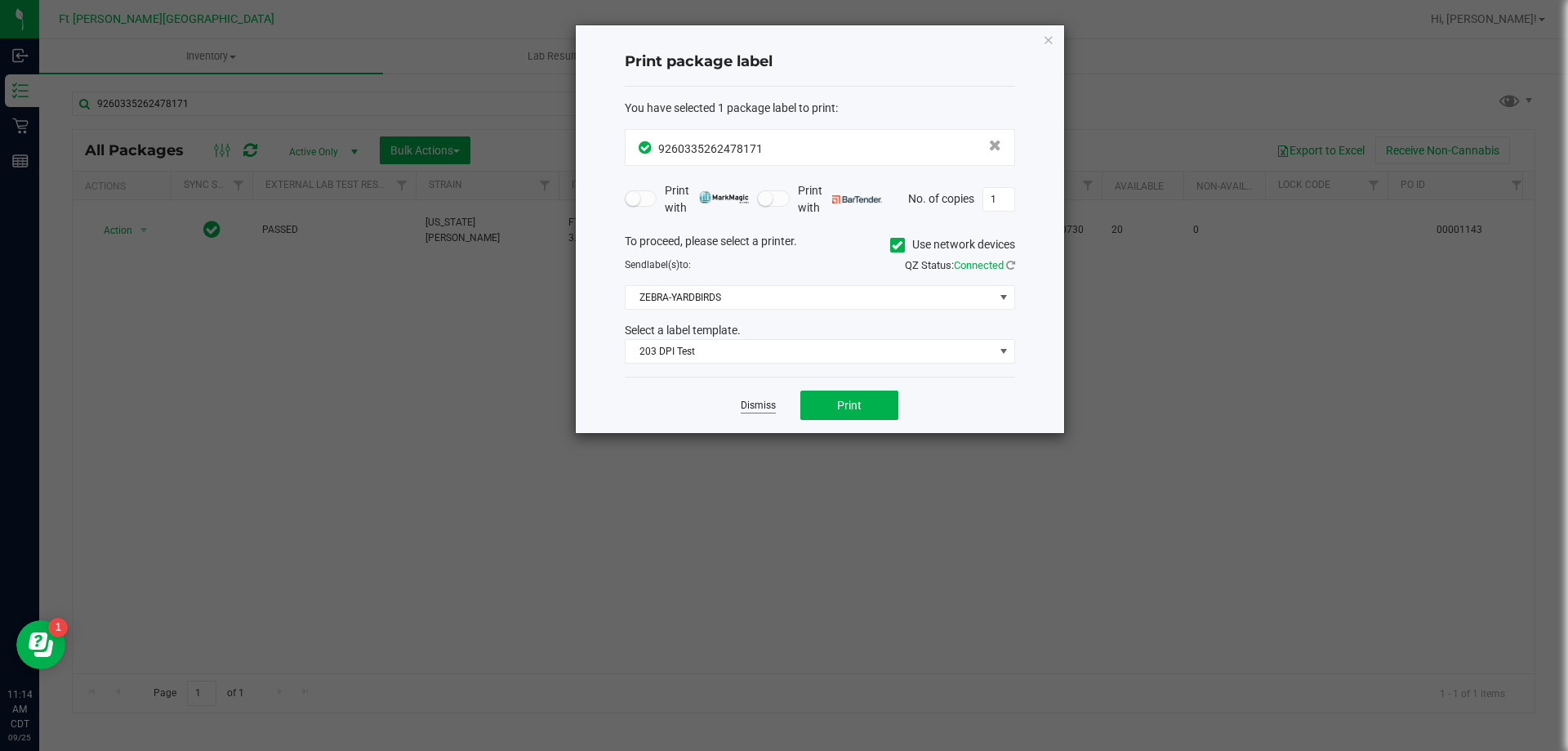
click at [758, 410] on link "Dismiss" at bounding box center [759, 405] width 35 height 14
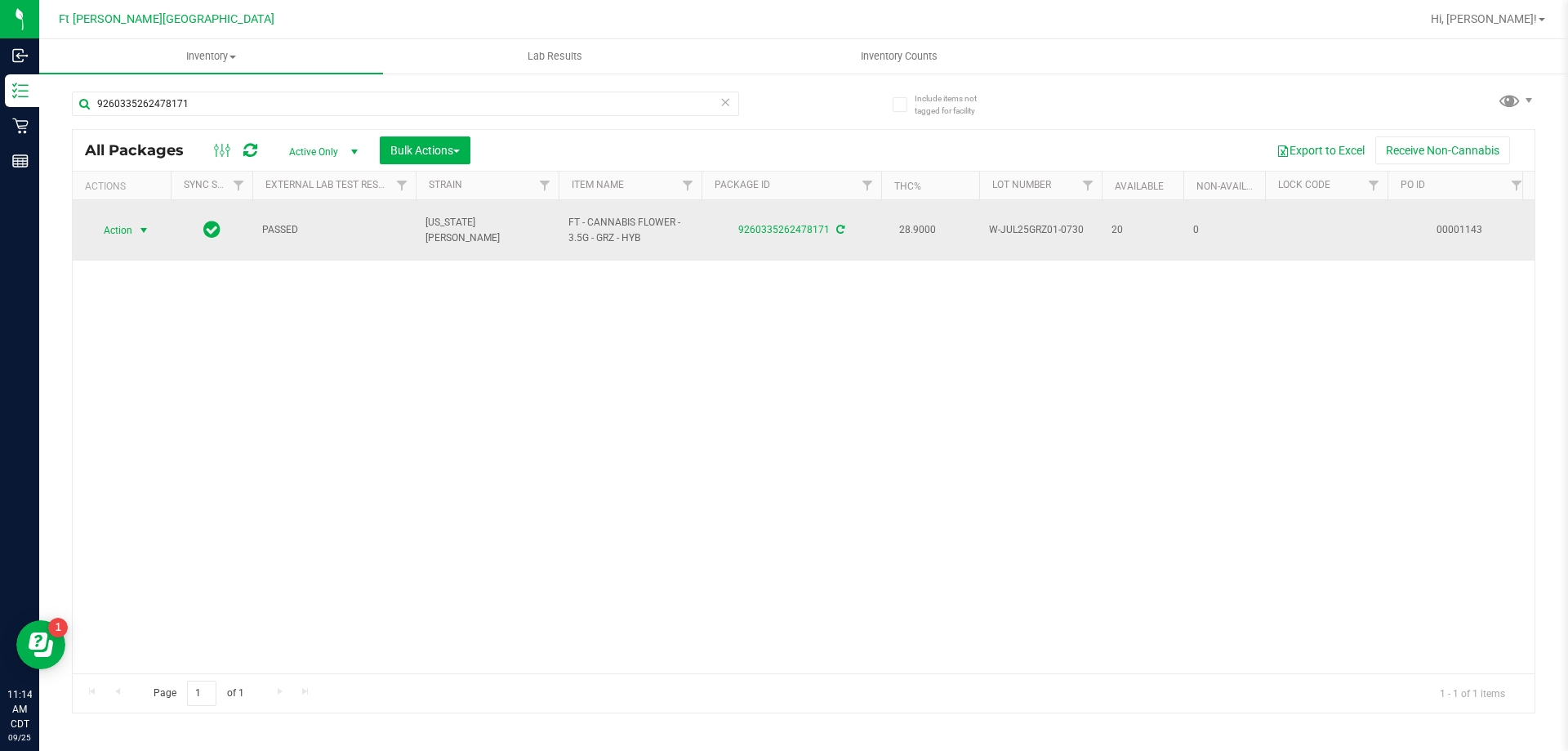
click at [136, 228] on span "select" at bounding box center [144, 230] width 20 height 22
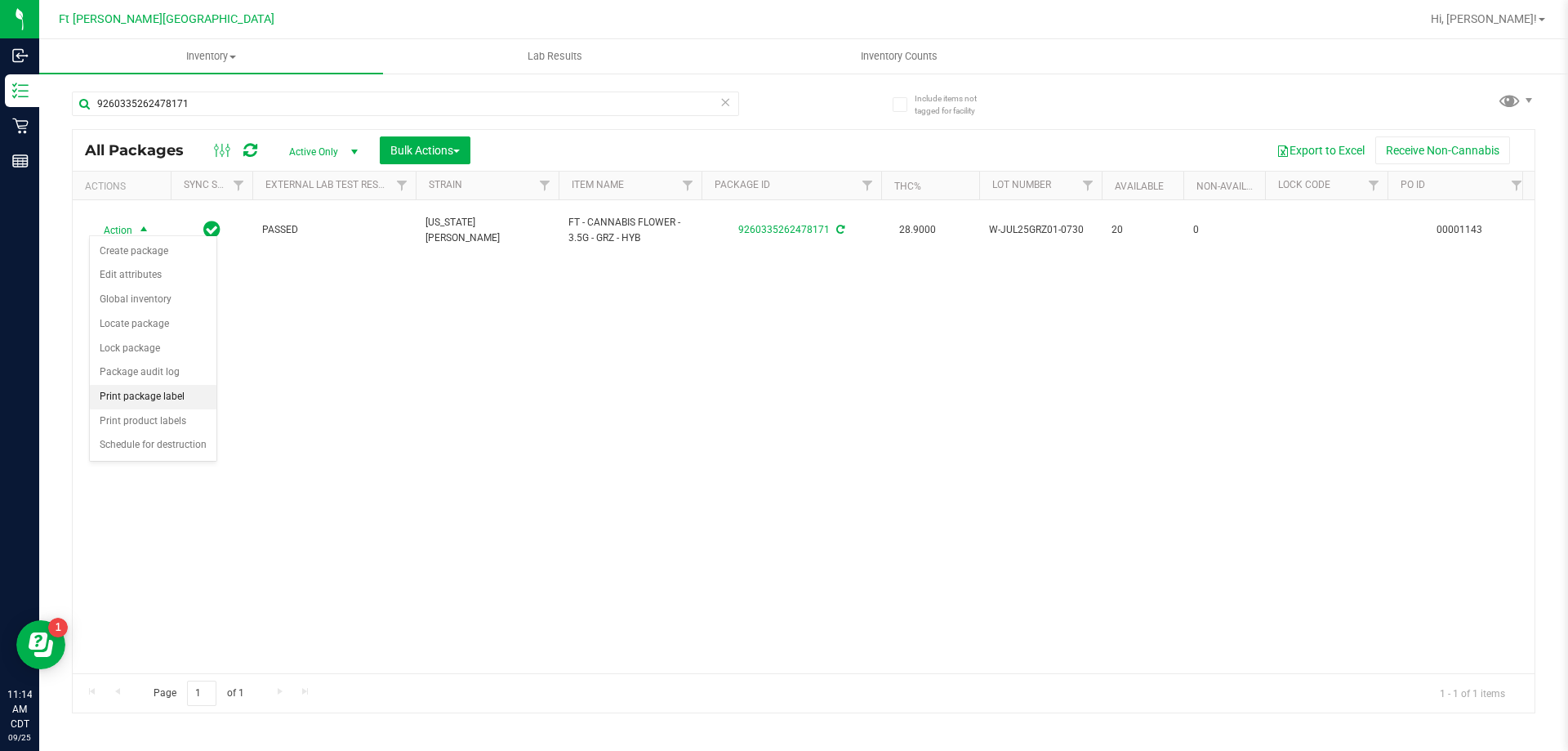
click at [137, 394] on li "Print package label" at bounding box center [153, 396] width 127 height 24
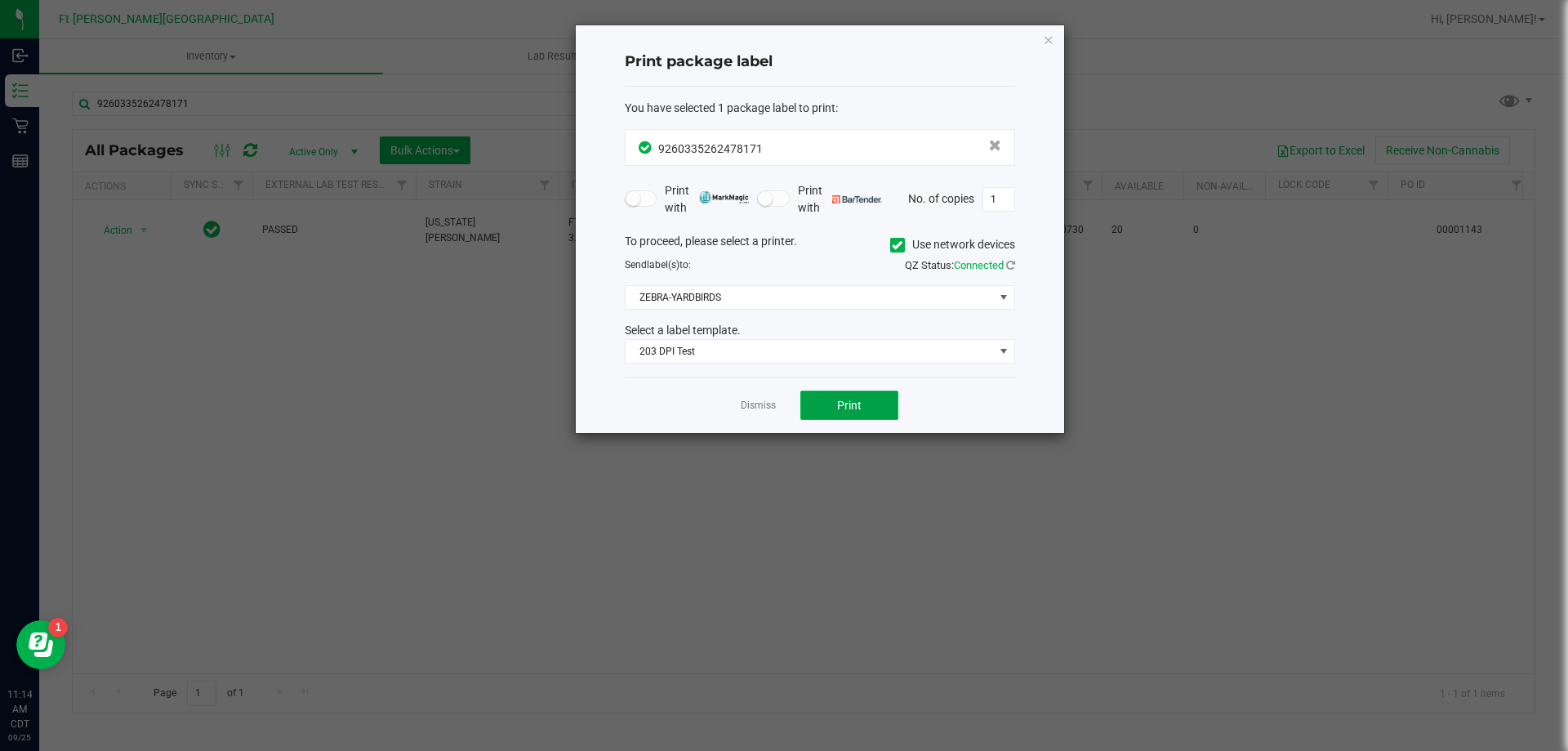
click at [841, 409] on span "Print" at bounding box center [849, 404] width 24 height 13
click at [757, 398] on link "Dismiss" at bounding box center [759, 405] width 35 height 14
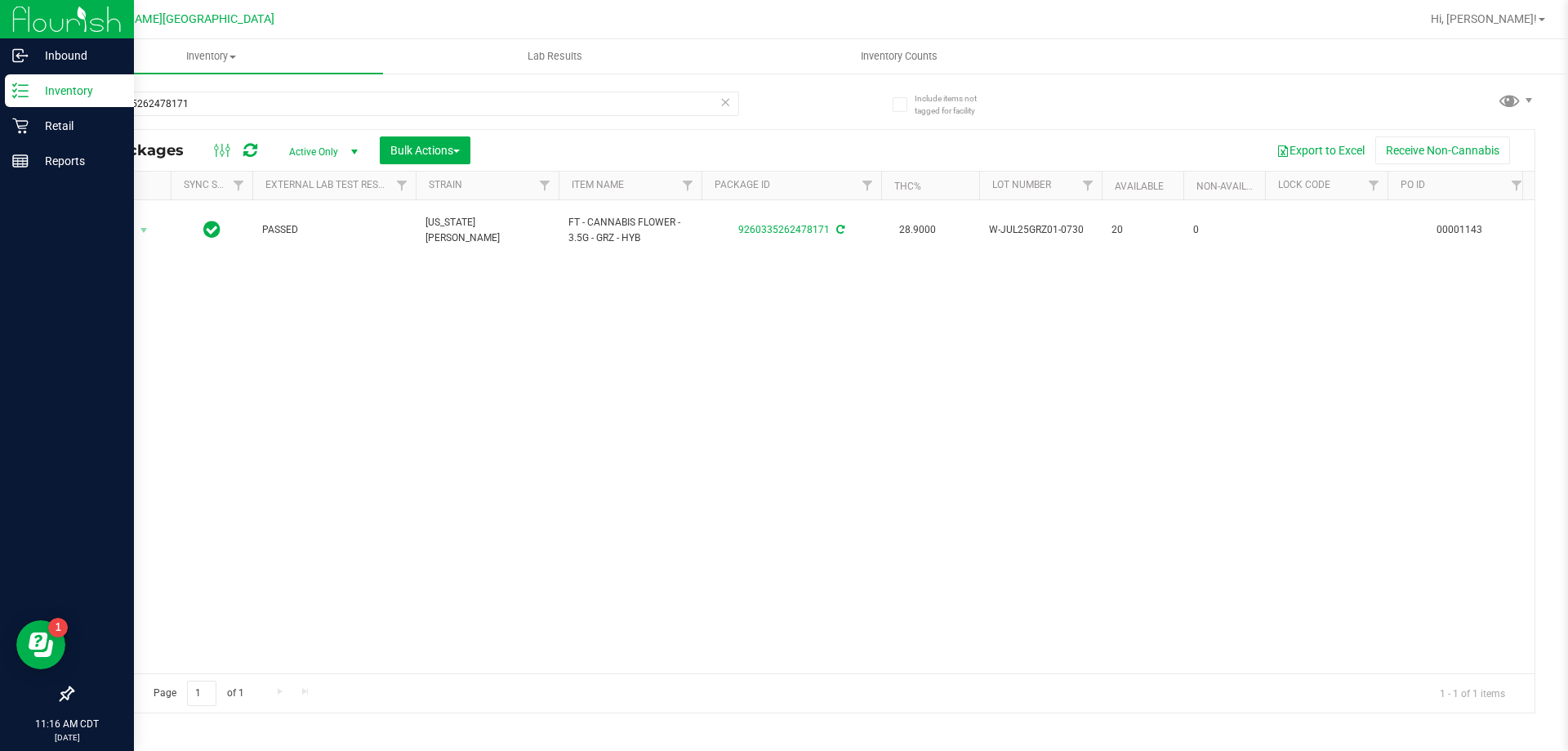
click at [9, 106] on div "Inventory" at bounding box center [69, 91] width 130 height 33
click at [39, 120] on p "Retail" at bounding box center [77, 126] width 98 height 19
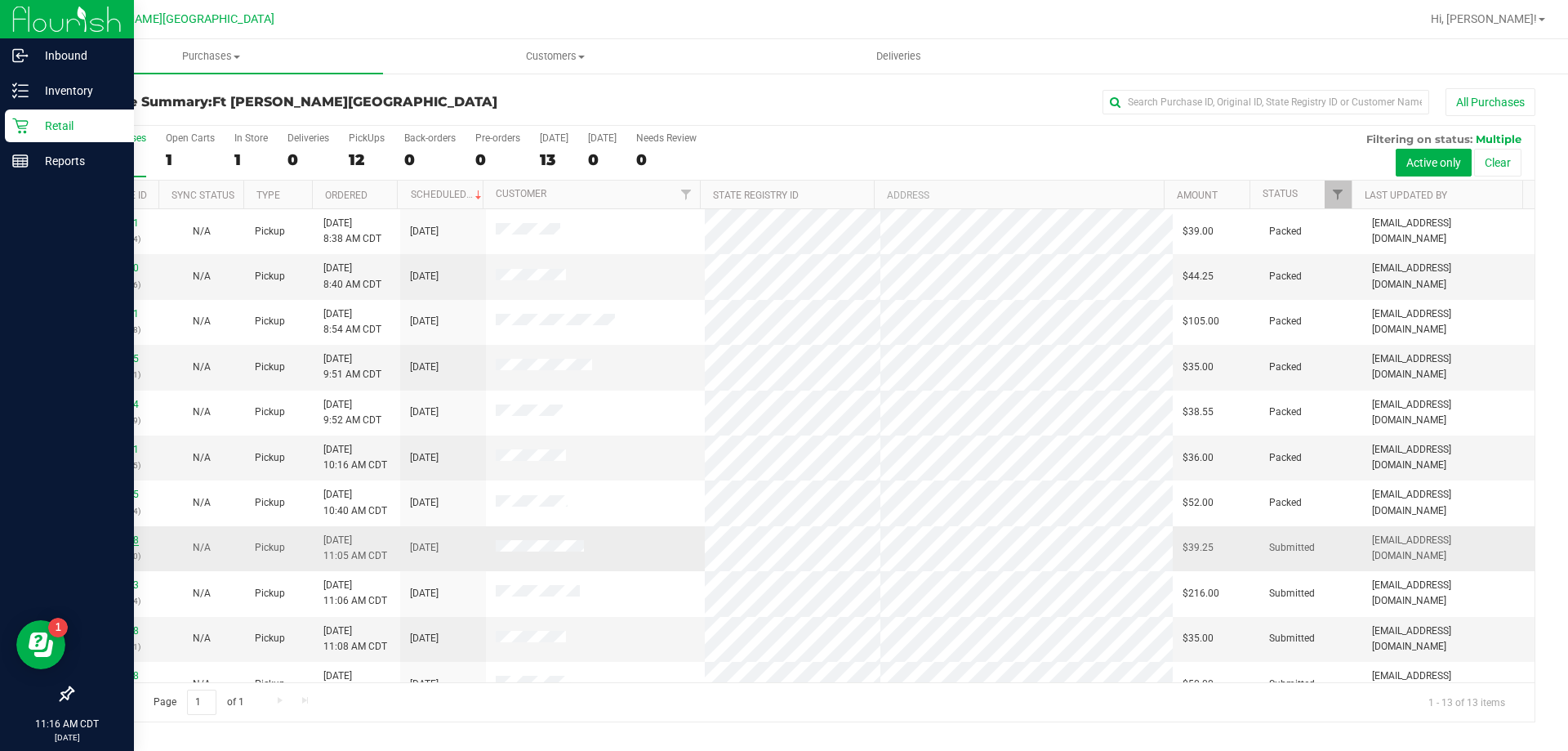
click at [119, 540] on link "12003048" at bounding box center [116, 541] width 46 height 12
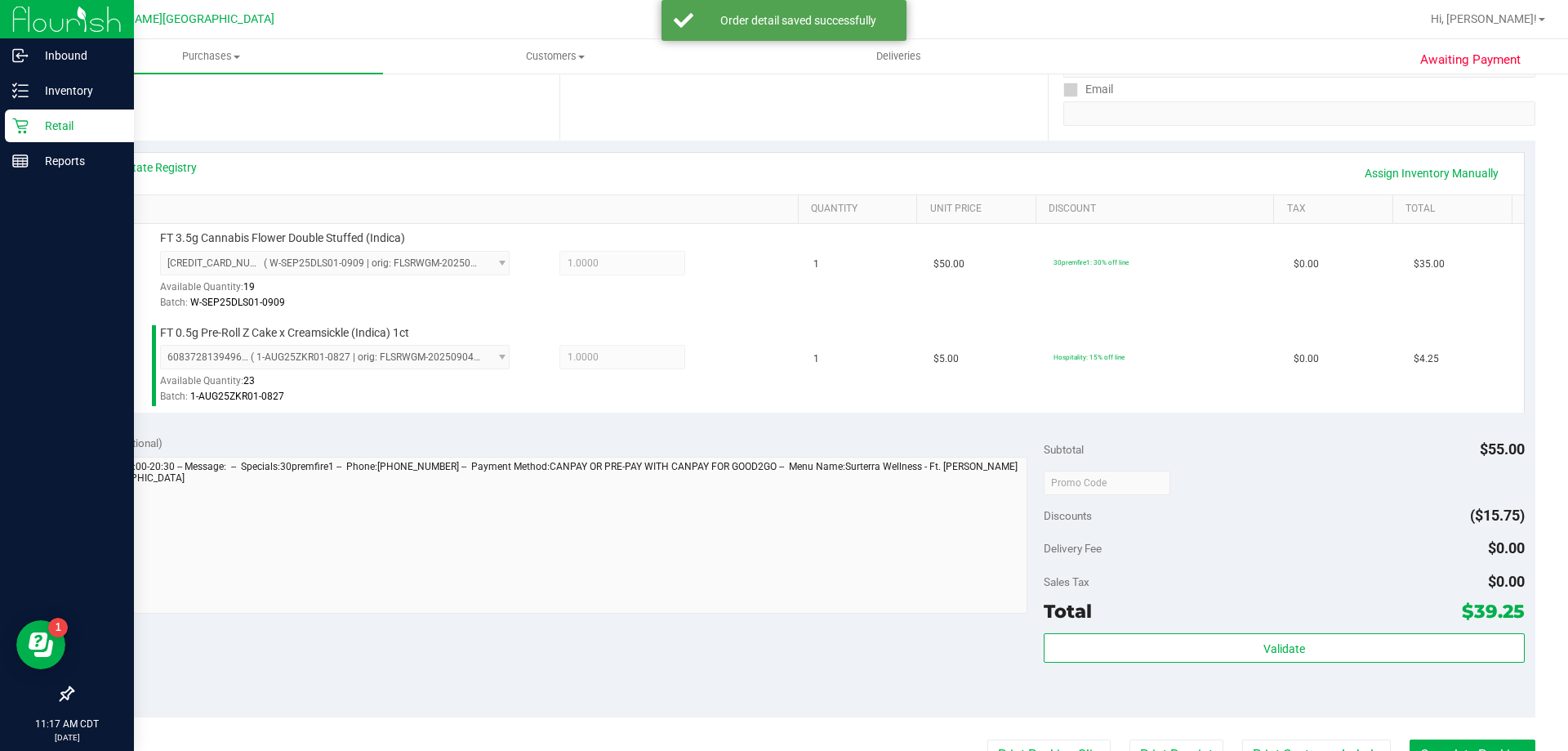
scroll to position [490, 0]
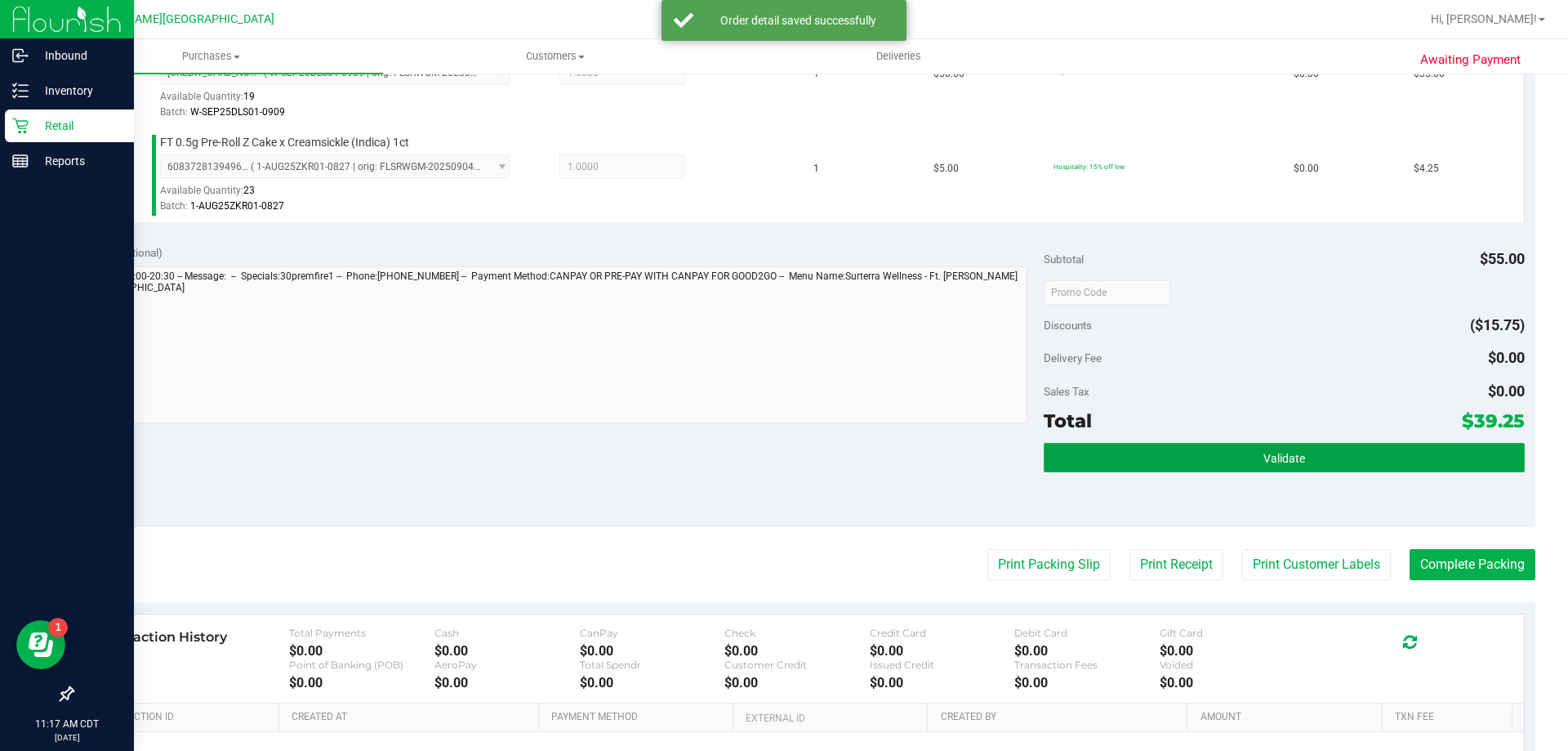
click at [1270, 464] on span "Validate" at bounding box center [1285, 458] width 42 height 13
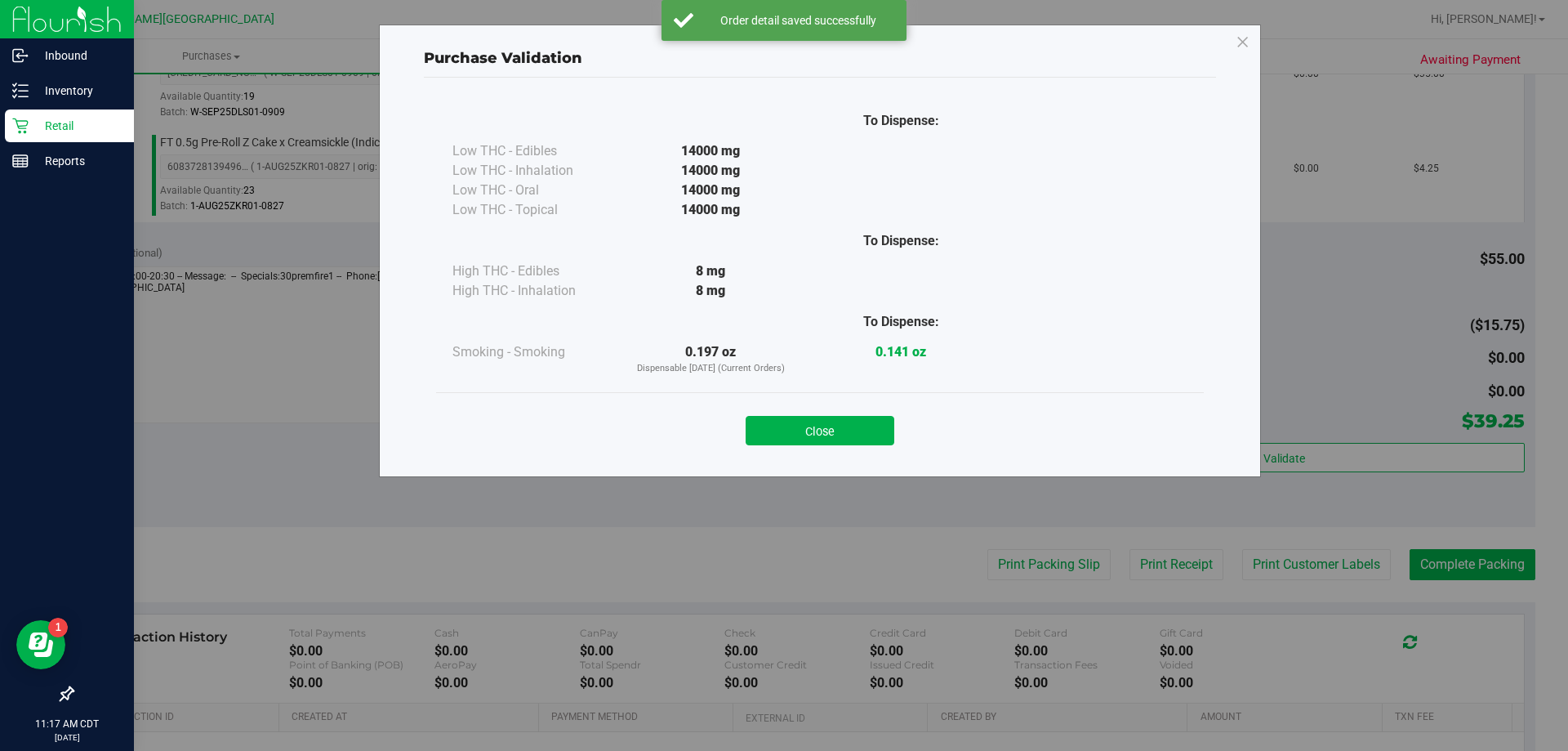
click at [861, 441] on button "Close" at bounding box center [820, 431] width 149 height 29
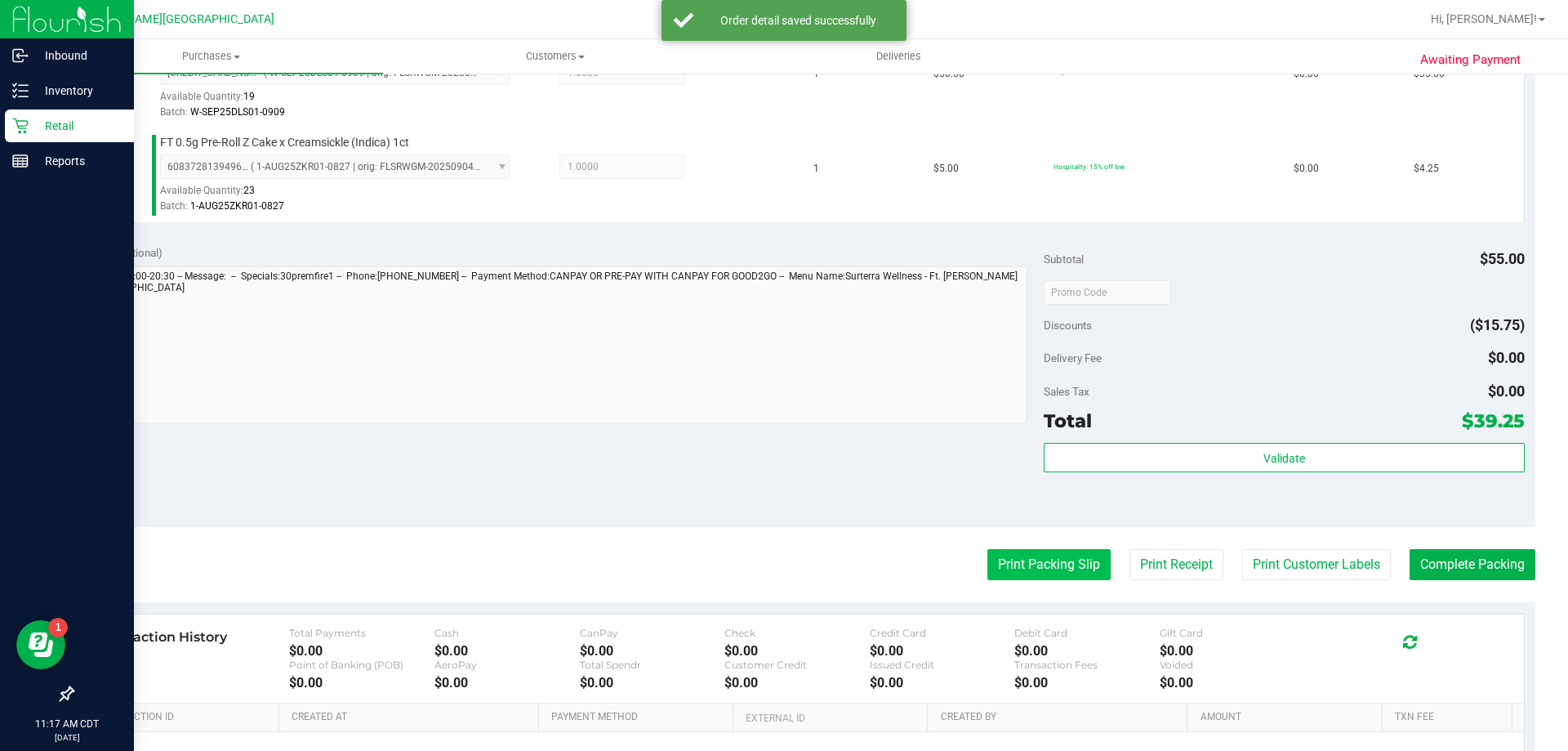
click at [1011, 563] on button "Print Packing Slip" at bounding box center [1049, 565] width 124 height 31
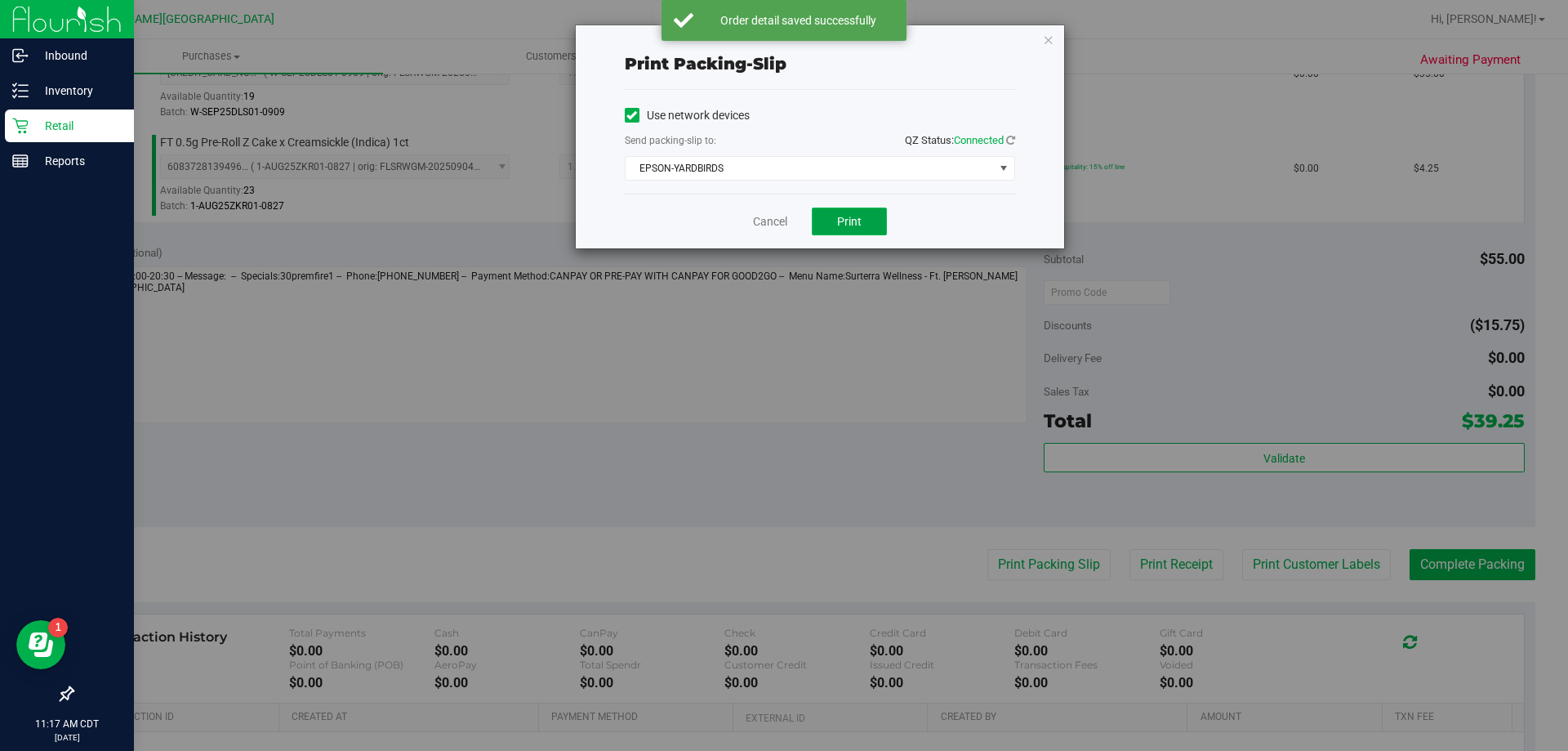
click at [869, 229] on button "Print" at bounding box center [849, 221] width 75 height 28
click at [765, 216] on link "Cancel" at bounding box center [769, 222] width 34 height 18
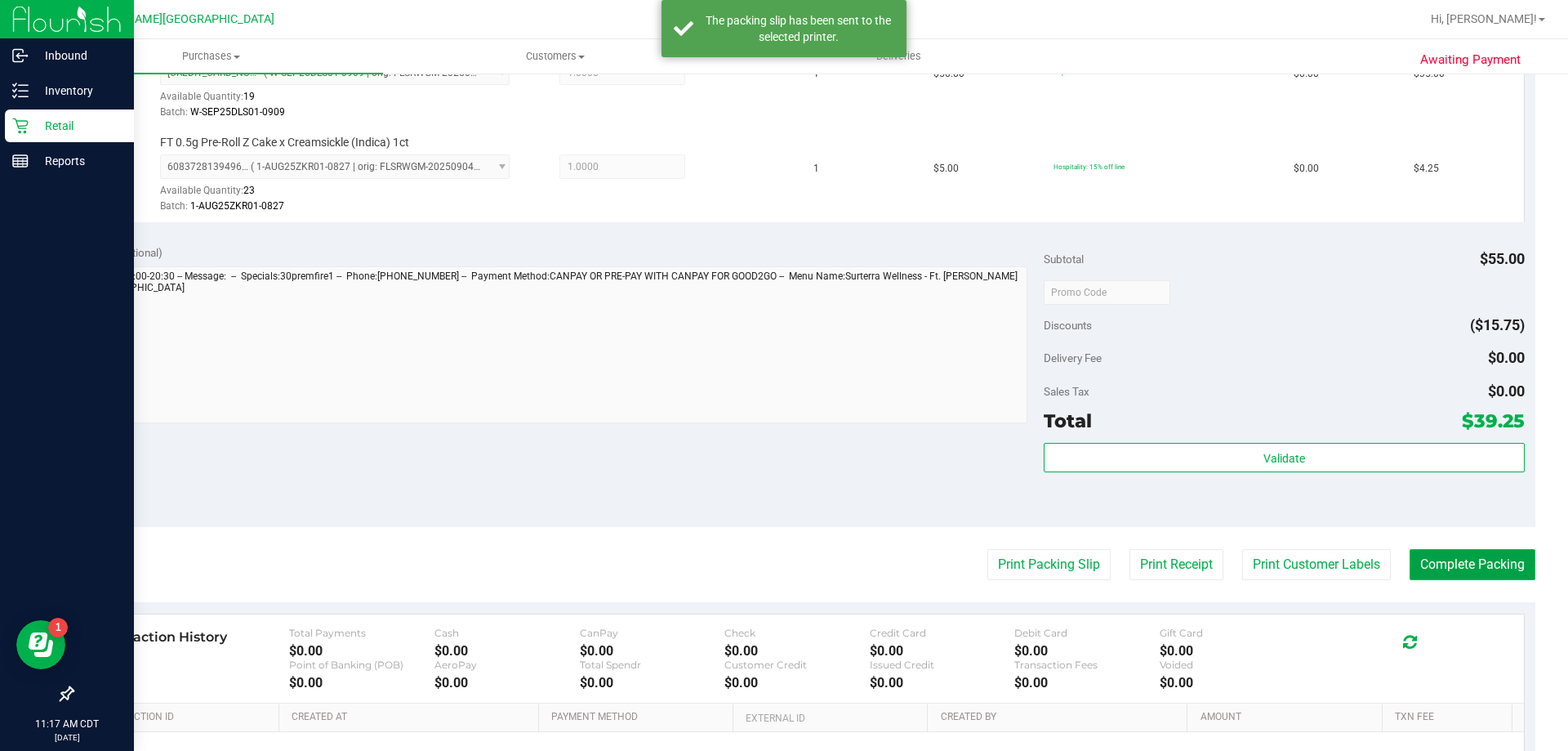
click at [1469, 580] on button "Complete Packing" at bounding box center [1473, 565] width 126 height 31
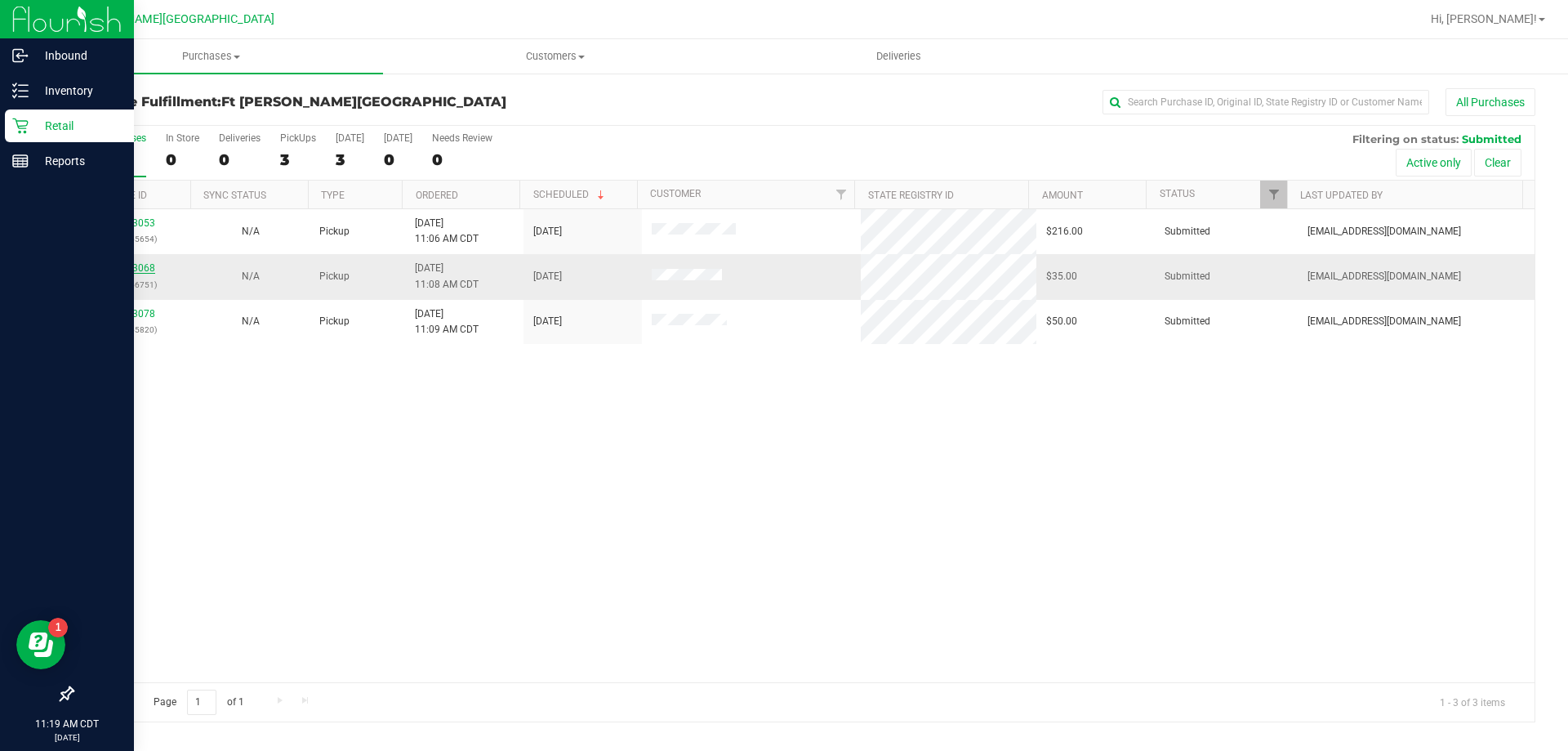
click at [120, 266] on link "12003068" at bounding box center [131, 268] width 46 height 12
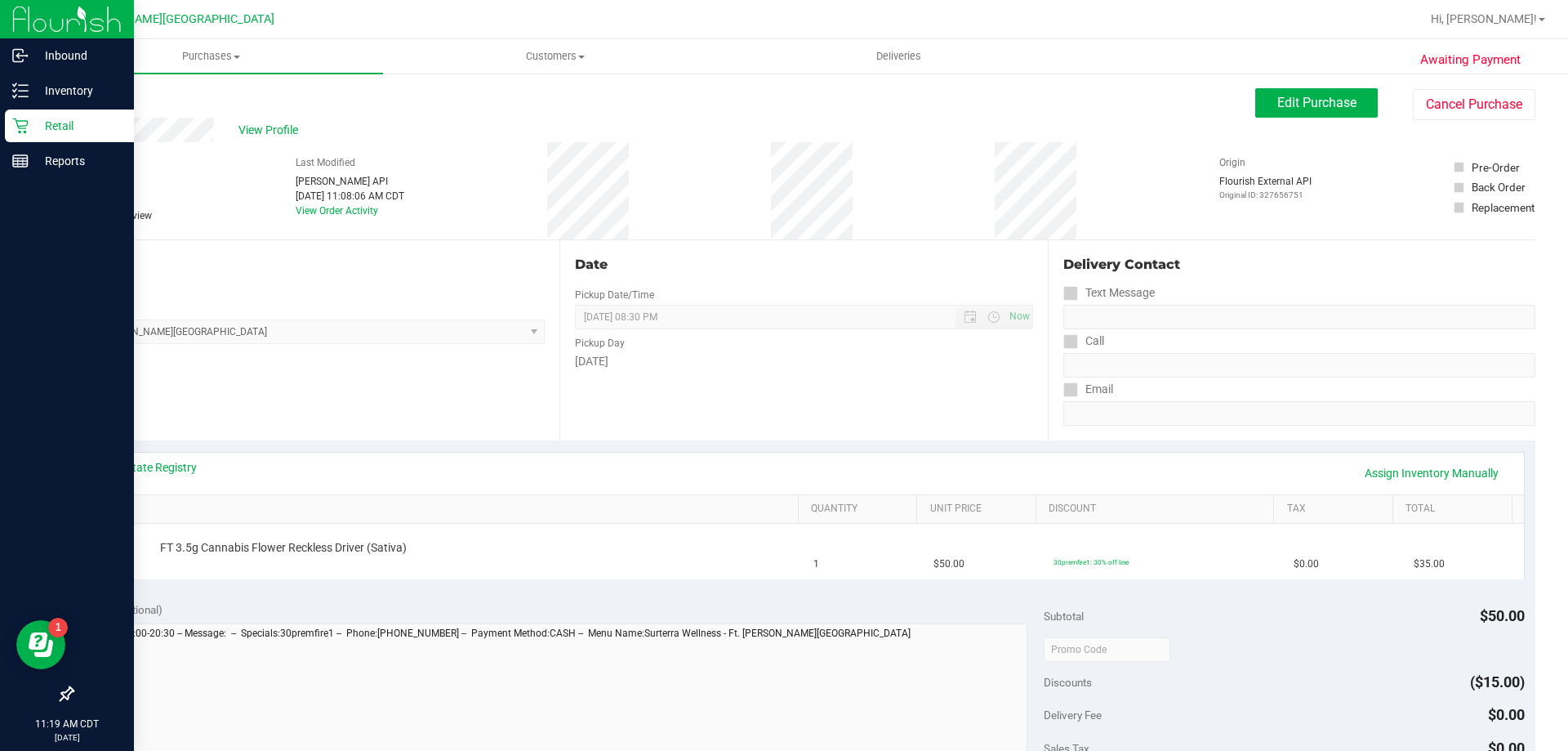
click at [50, 122] on p "Retail" at bounding box center [77, 126] width 98 height 19
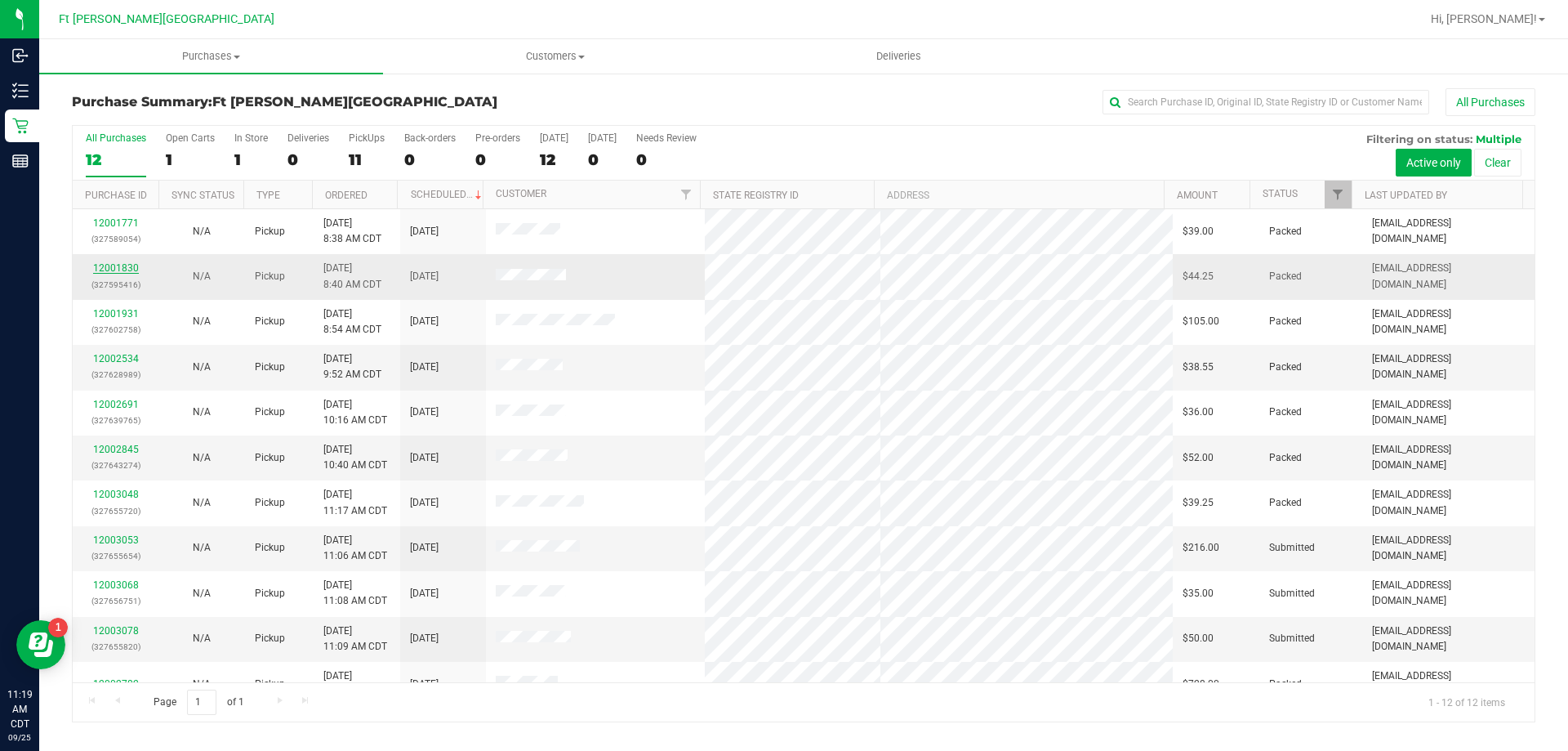
click at [124, 263] on link "12001830" at bounding box center [116, 268] width 46 height 12
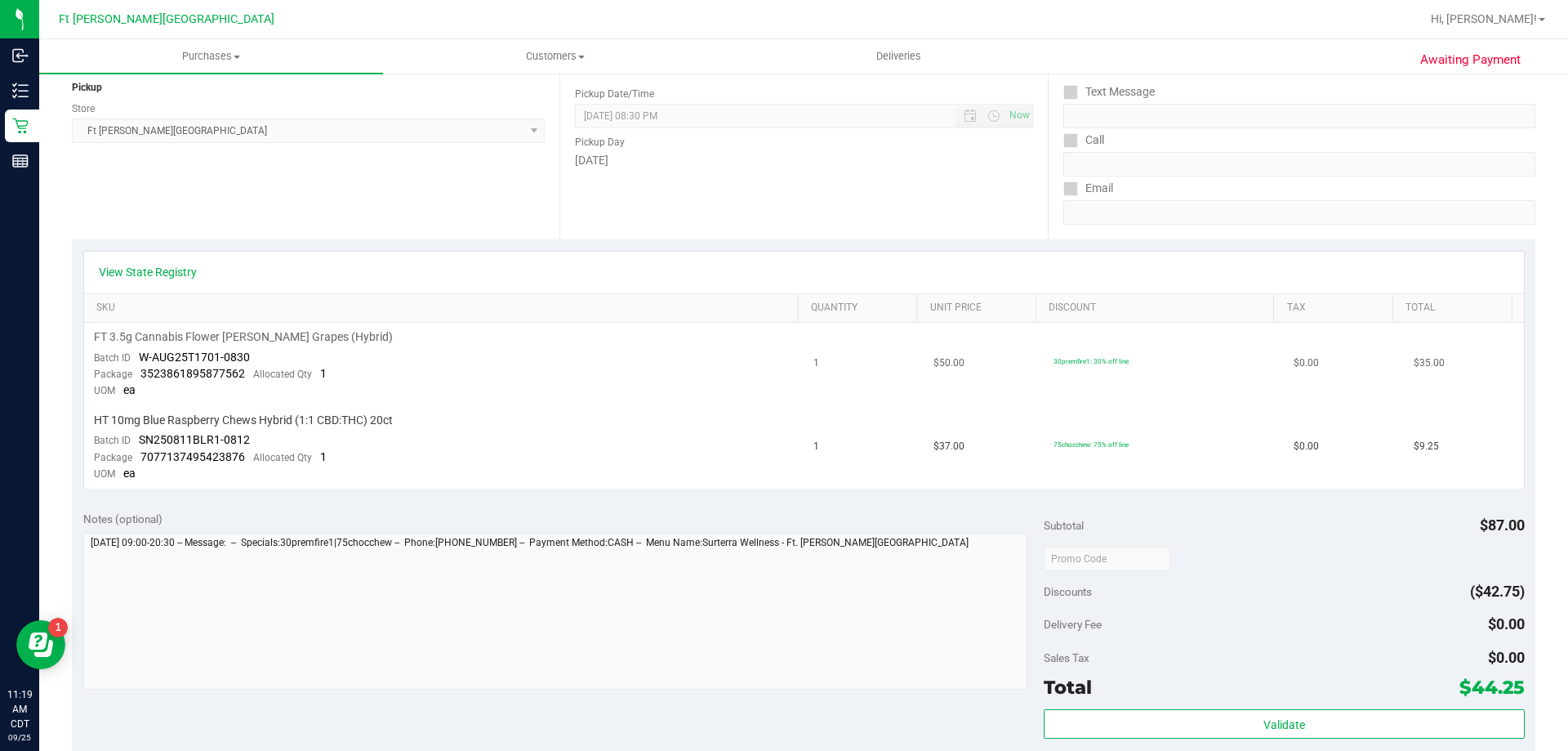
scroll to position [245, 0]
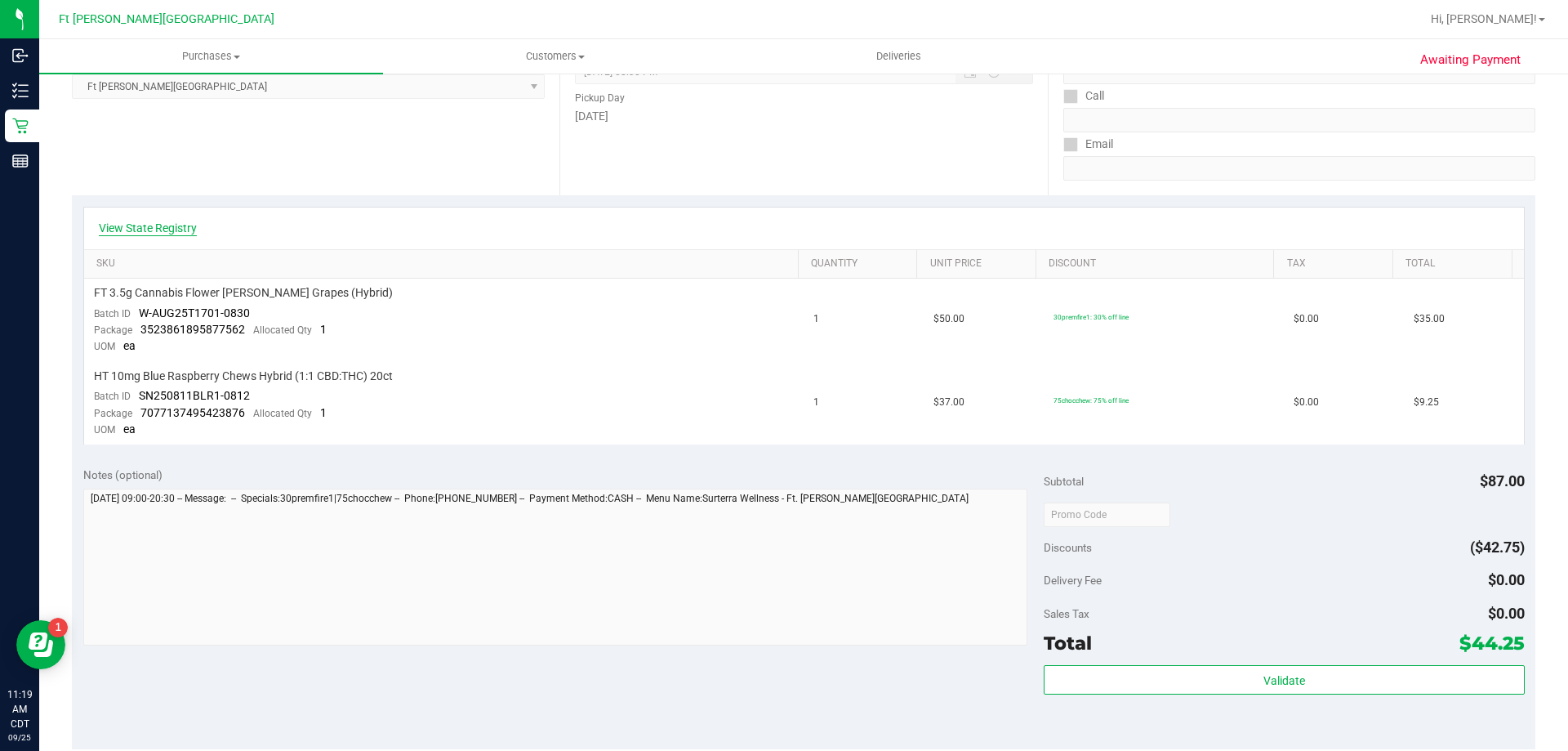
click at [174, 230] on link "View State Registry" at bounding box center [147, 228] width 98 height 17
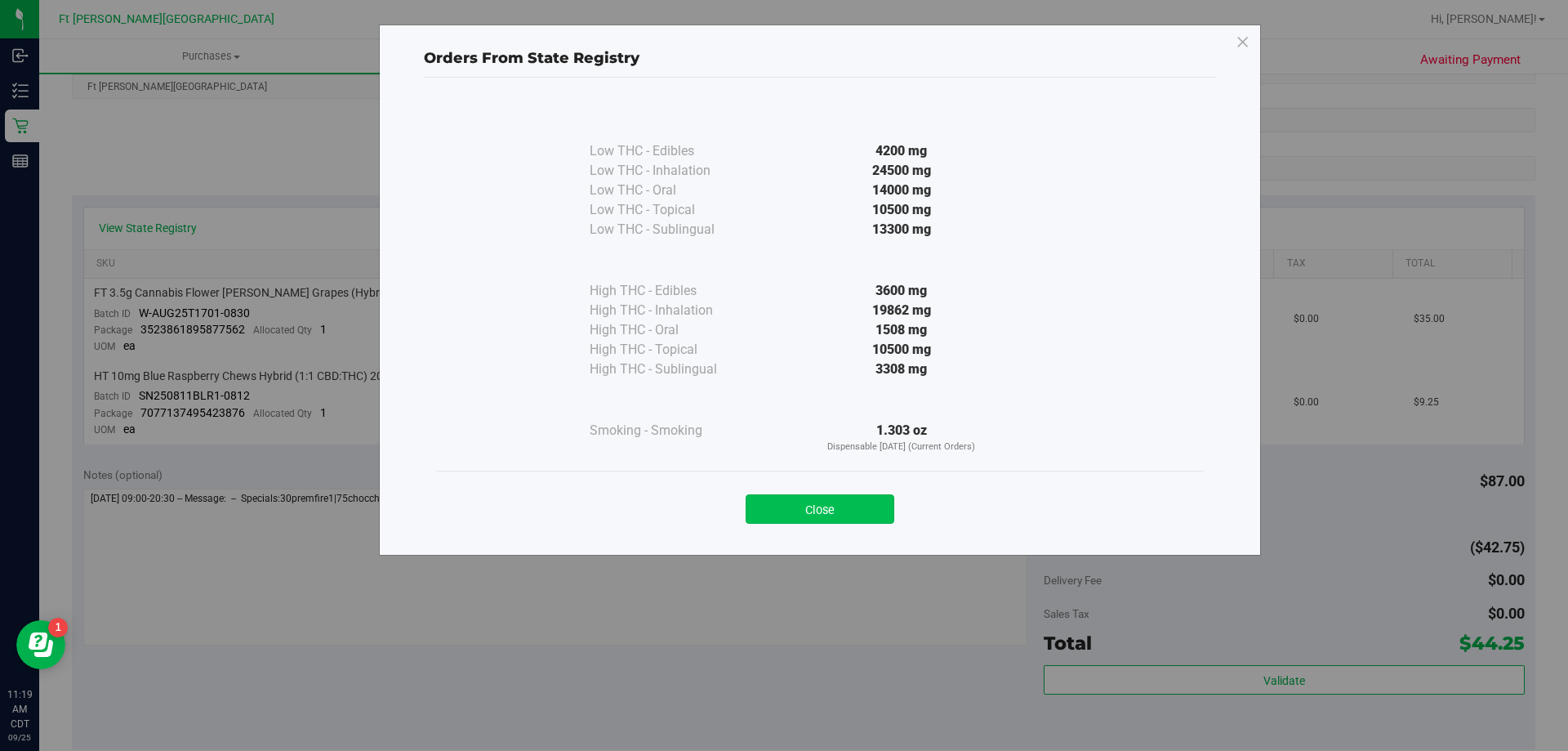
click at [783, 503] on button "Close" at bounding box center [820, 508] width 149 height 29
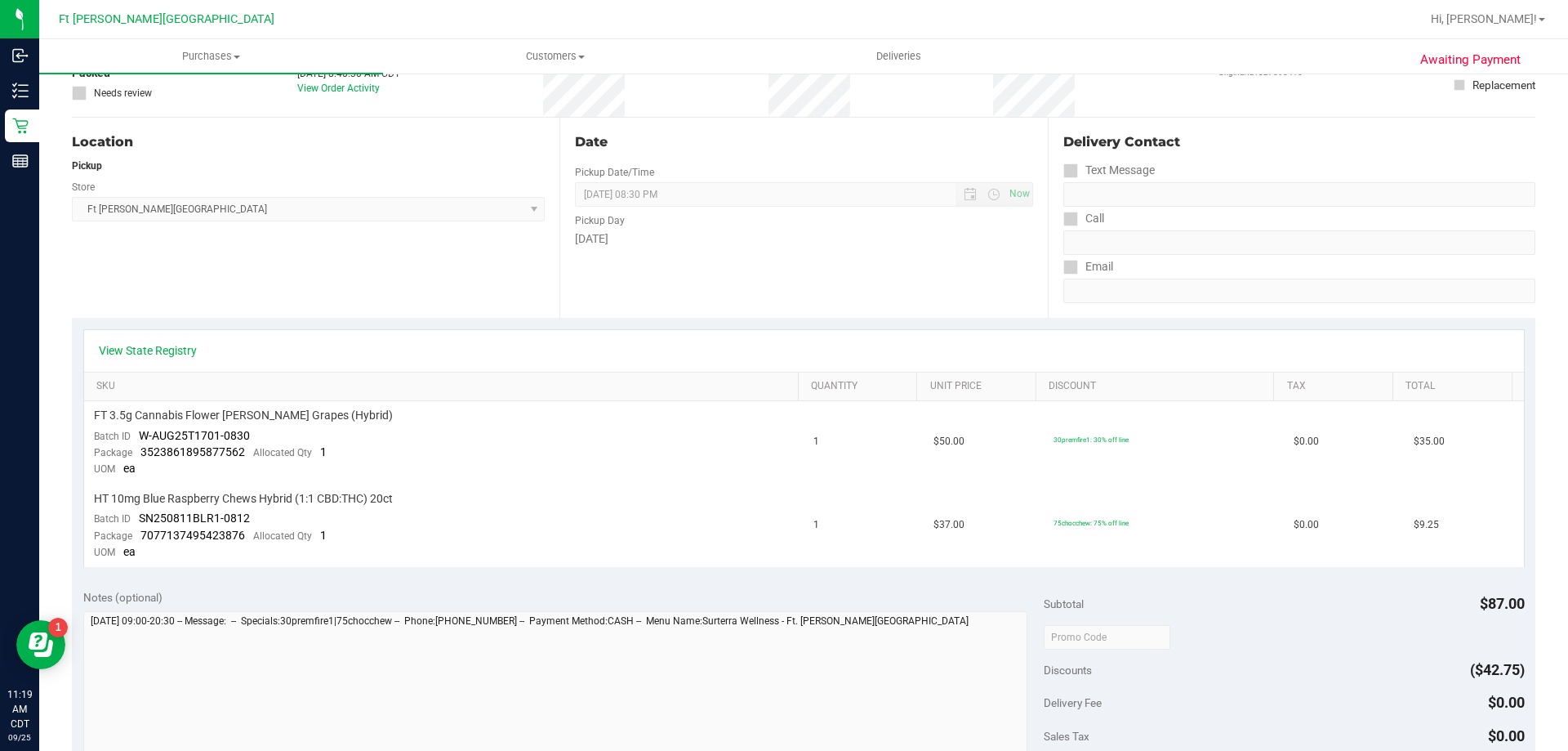
scroll to position [0, 0]
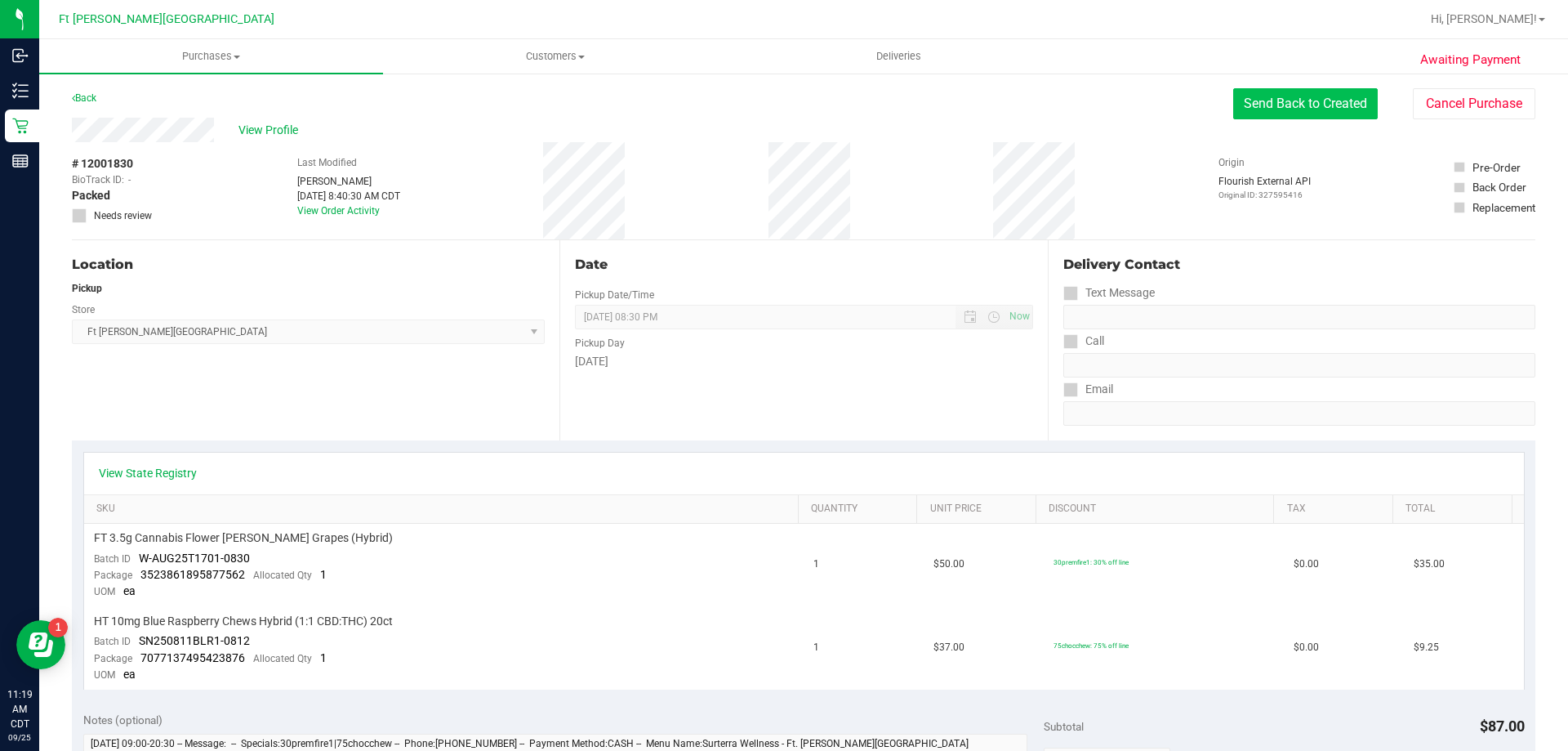
click at [1361, 109] on button "Send Back to Created" at bounding box center [1306, 104] width 144 height 31
click at [1323, 94] on button "Send Back to Created" at bounding box center [1306, 104] width 144 height 31
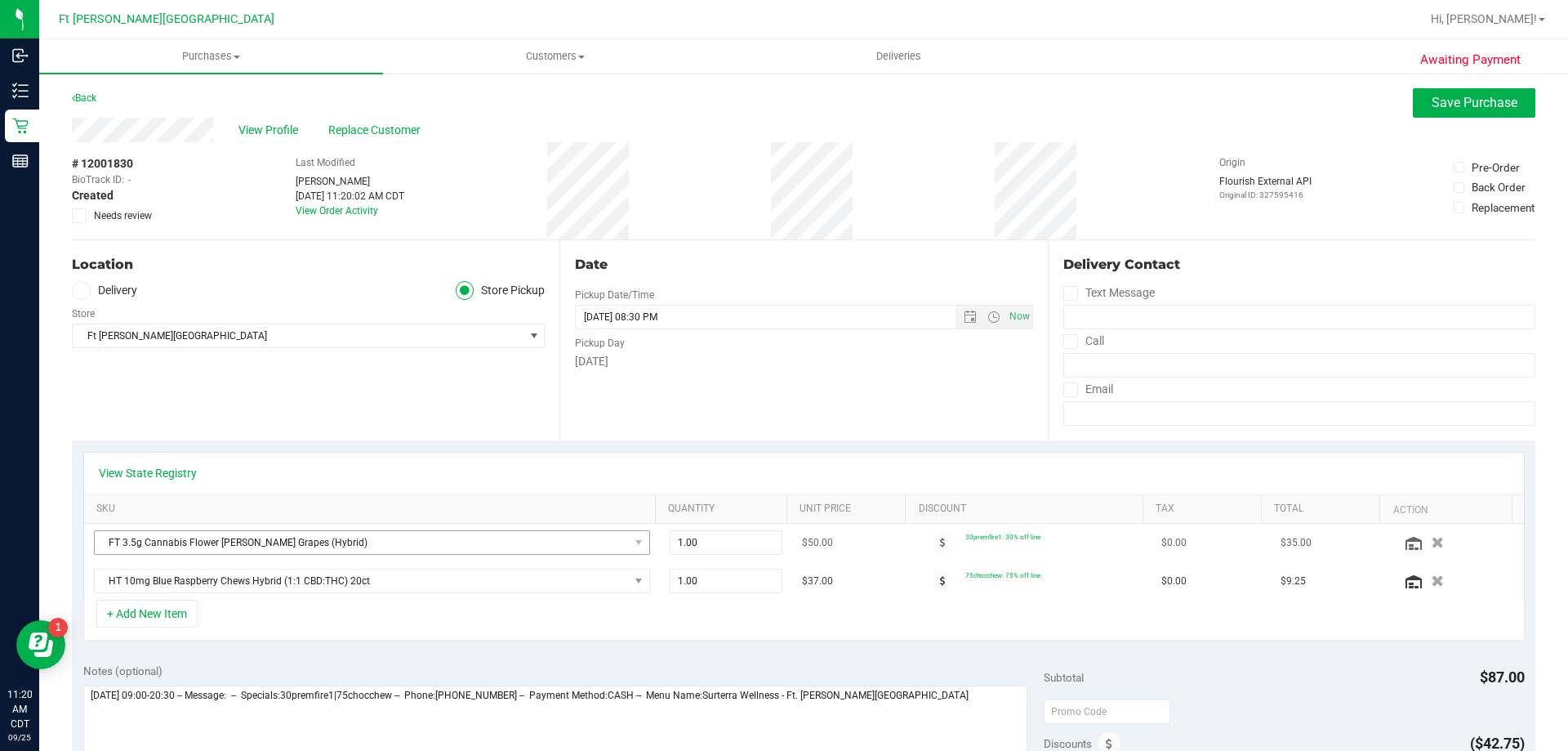
scroll to position [82, 0]
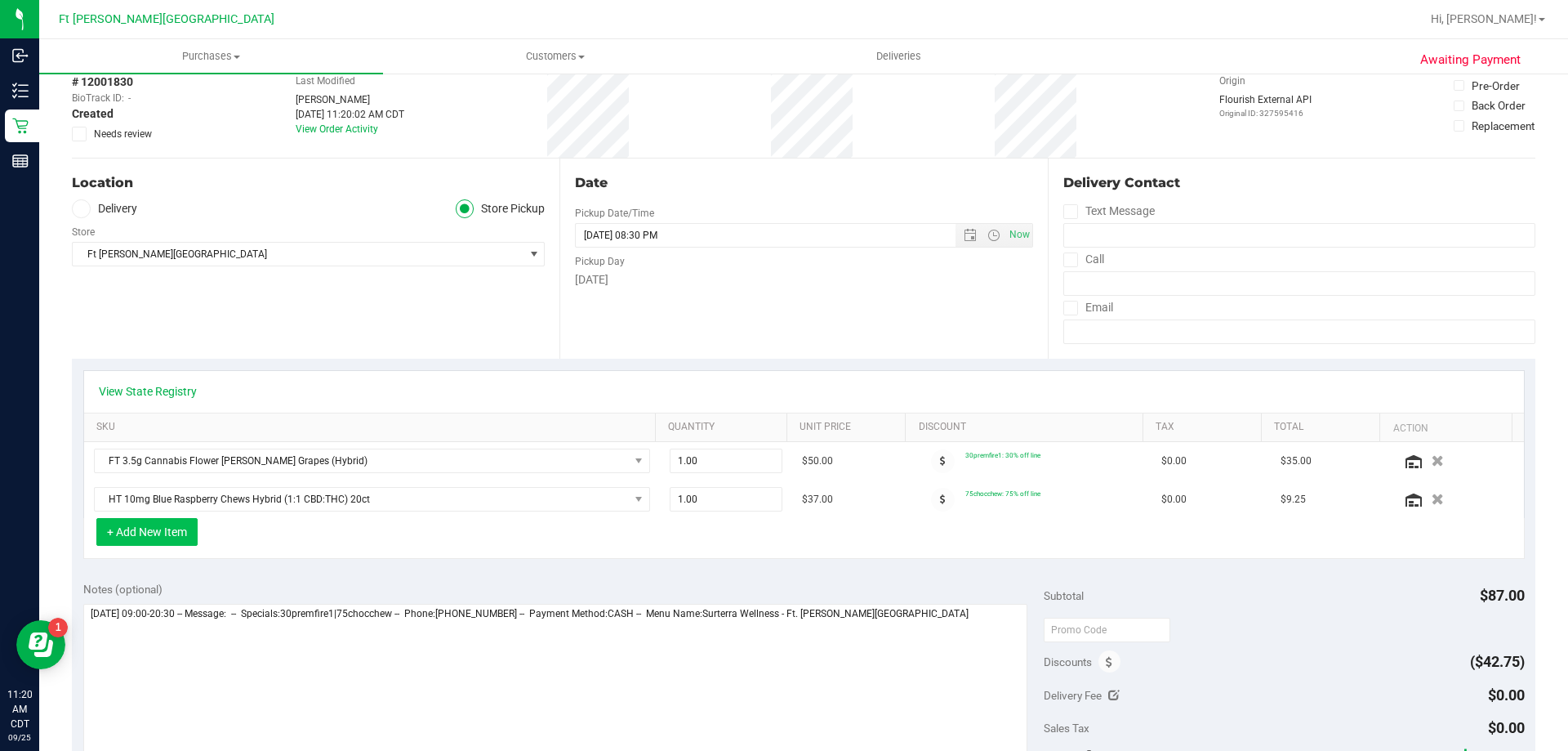
click at [165, 531] on button "+ Add New Item" at bounding box center [147, 532] width 101 height 28
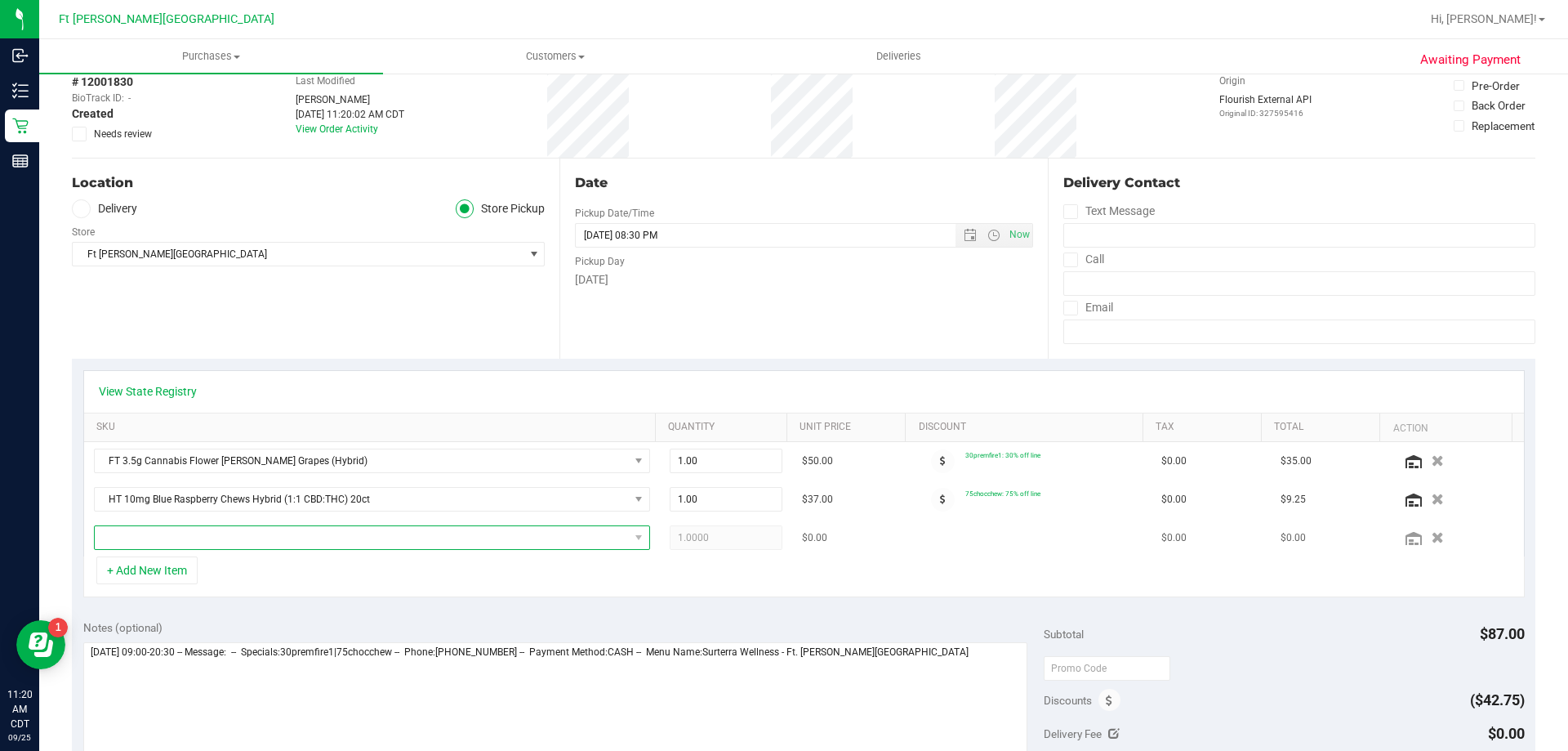
click at [176, 543] on span "NO DATA FOUND" at bounding box center [361, 537] width 535 height 22
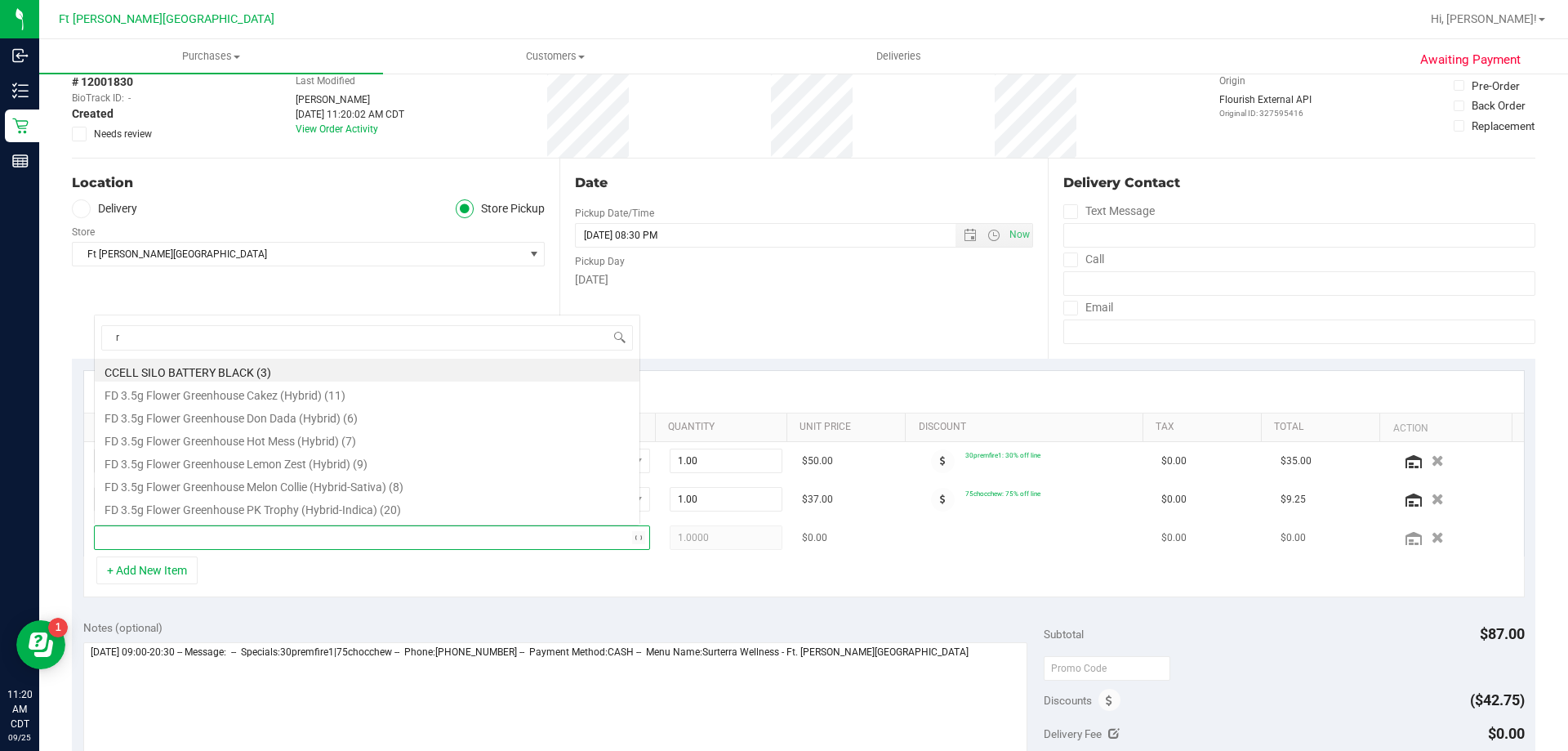
scroll to position [0, 0]
type input "reckless"
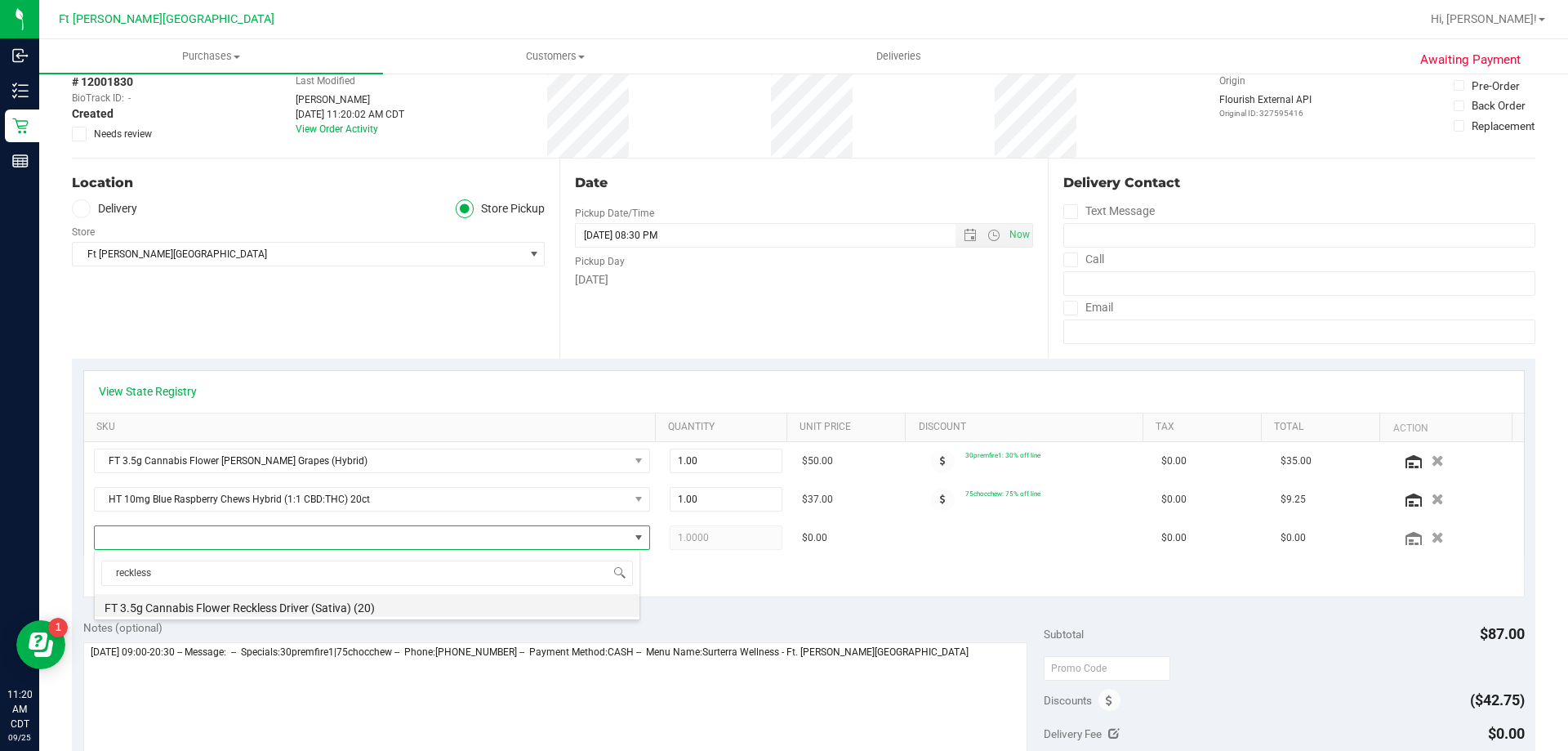
click at [297, 606] on li "FT 3.5g Cannabis Flower Reckless Driver (Sativa) (20)" at bounding box center [366, 605] width 544 height 22
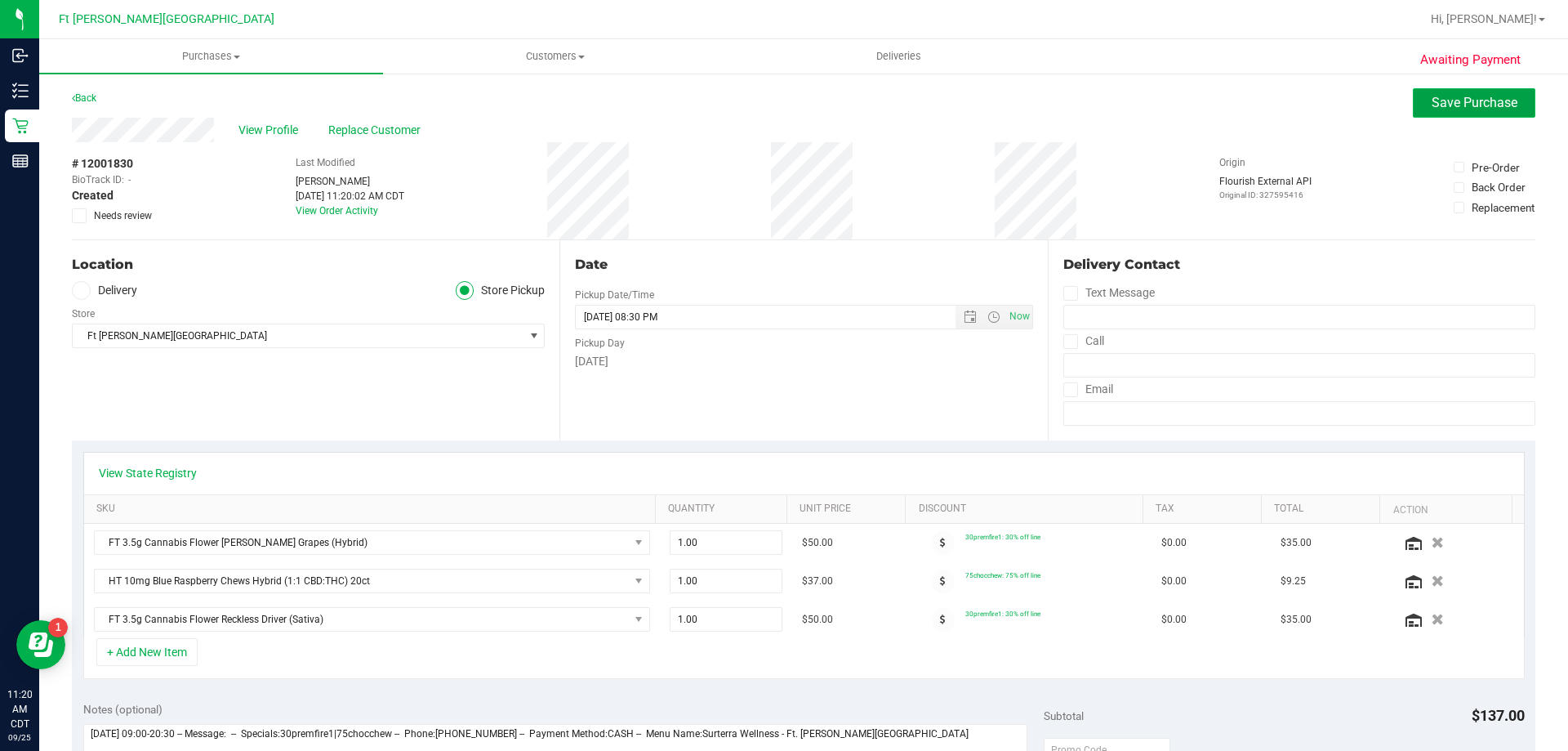
click at [1432, 104] on span "Save Purchase" at bounding box center [1475, 102] width 86 height 16
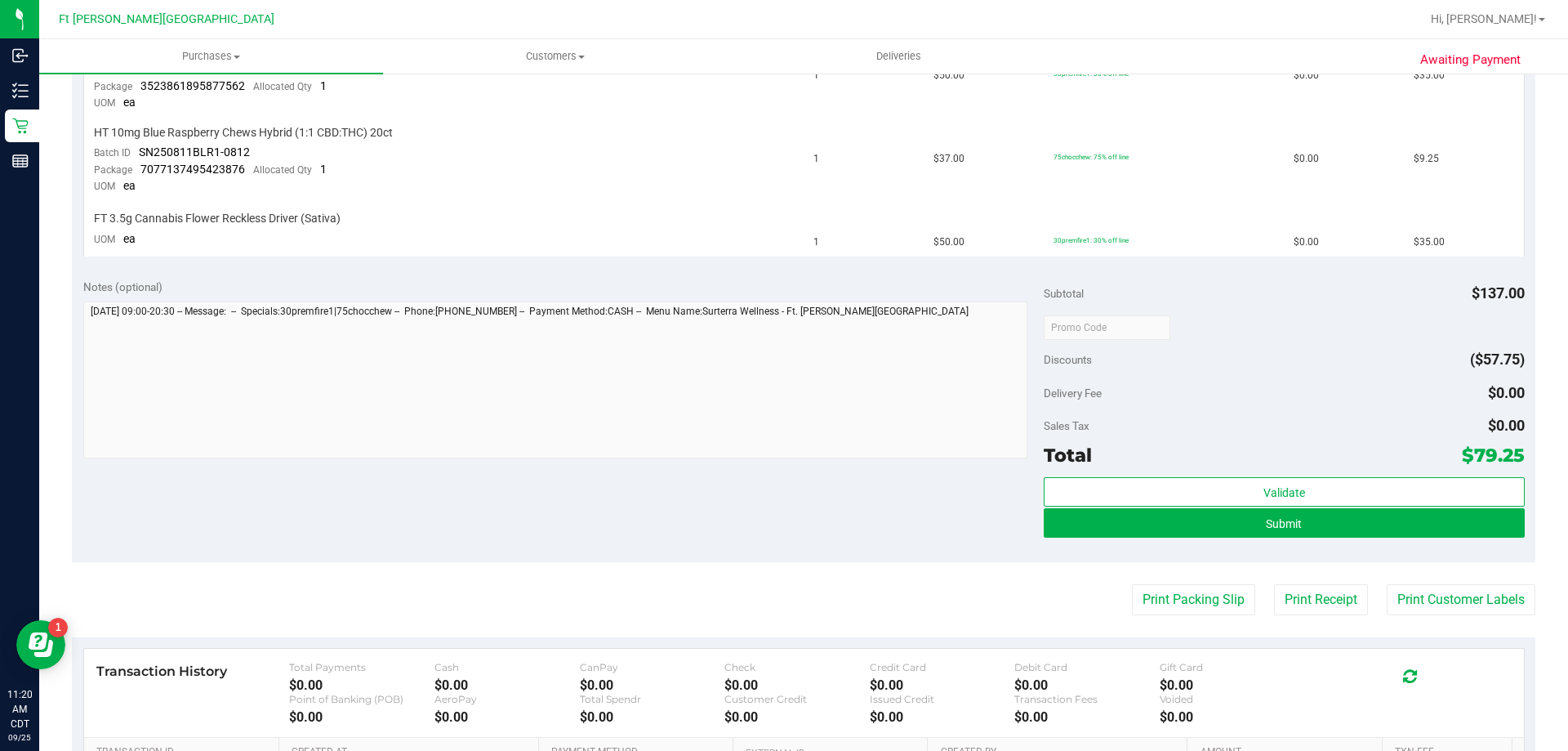
scroll to position [490, 0]
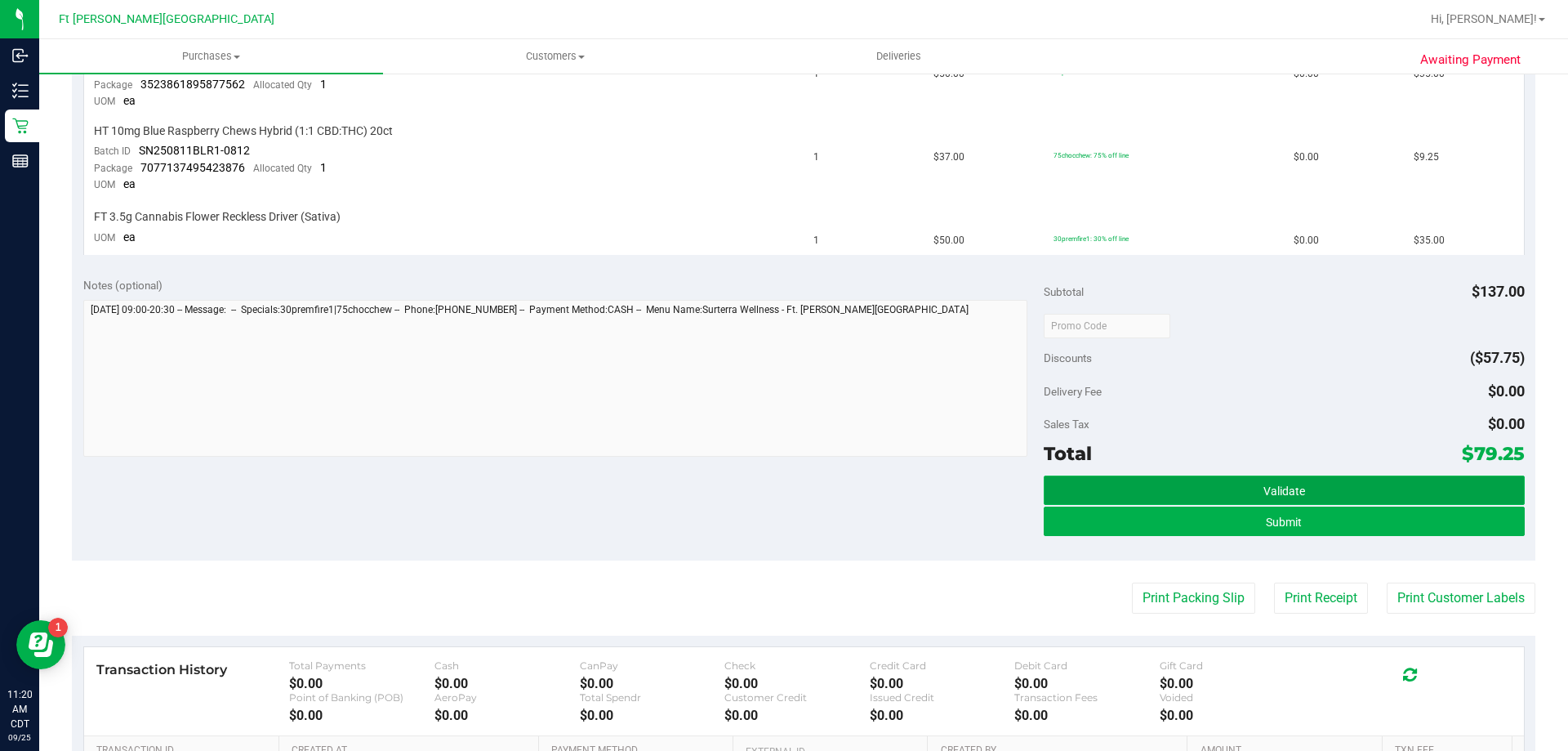
click at [1355, 486] on button "Validate" at bounding box center [1284, 490] width 480 height 29
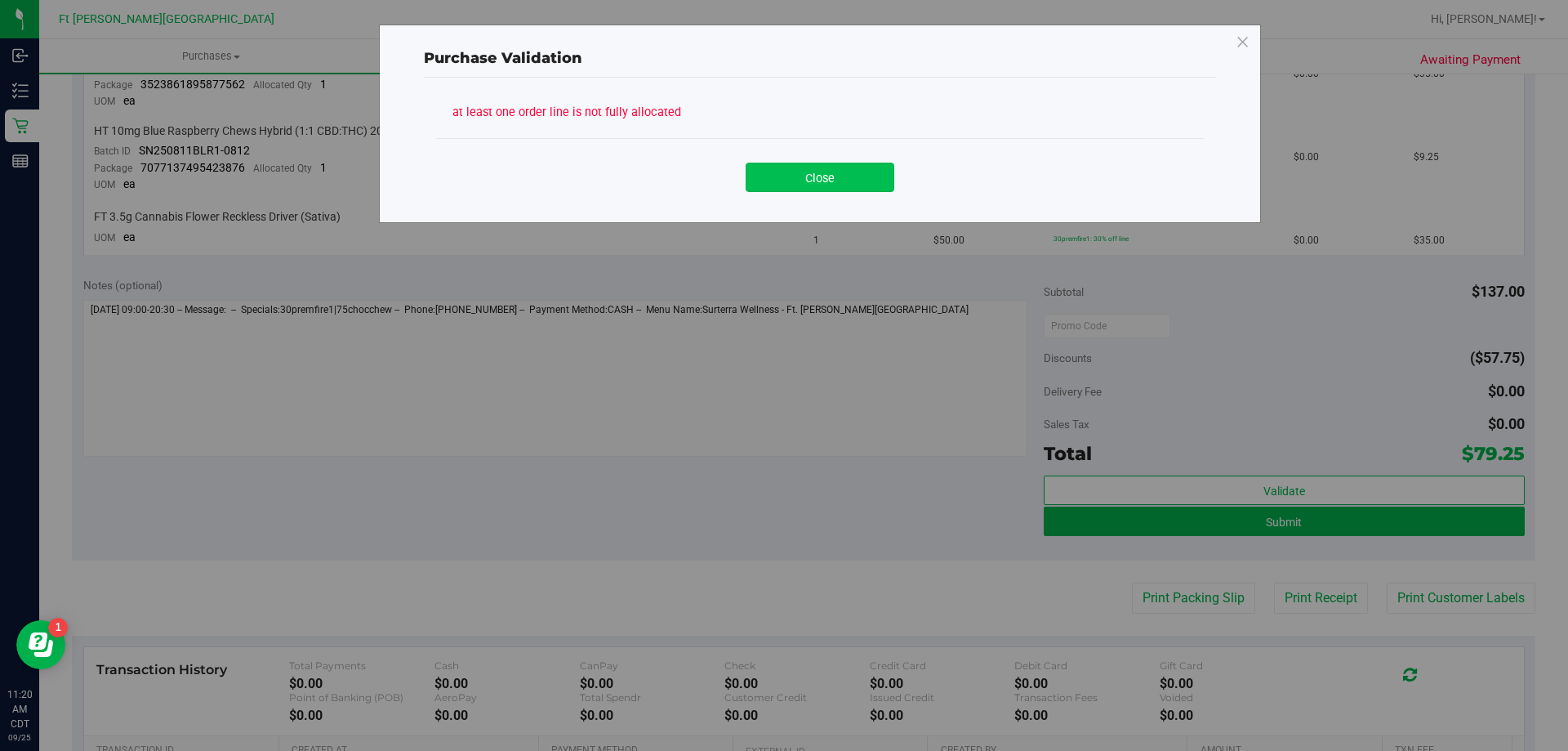
click at [834, 180] on button "Close" at bounding box center [820, 177] width 149 height 29
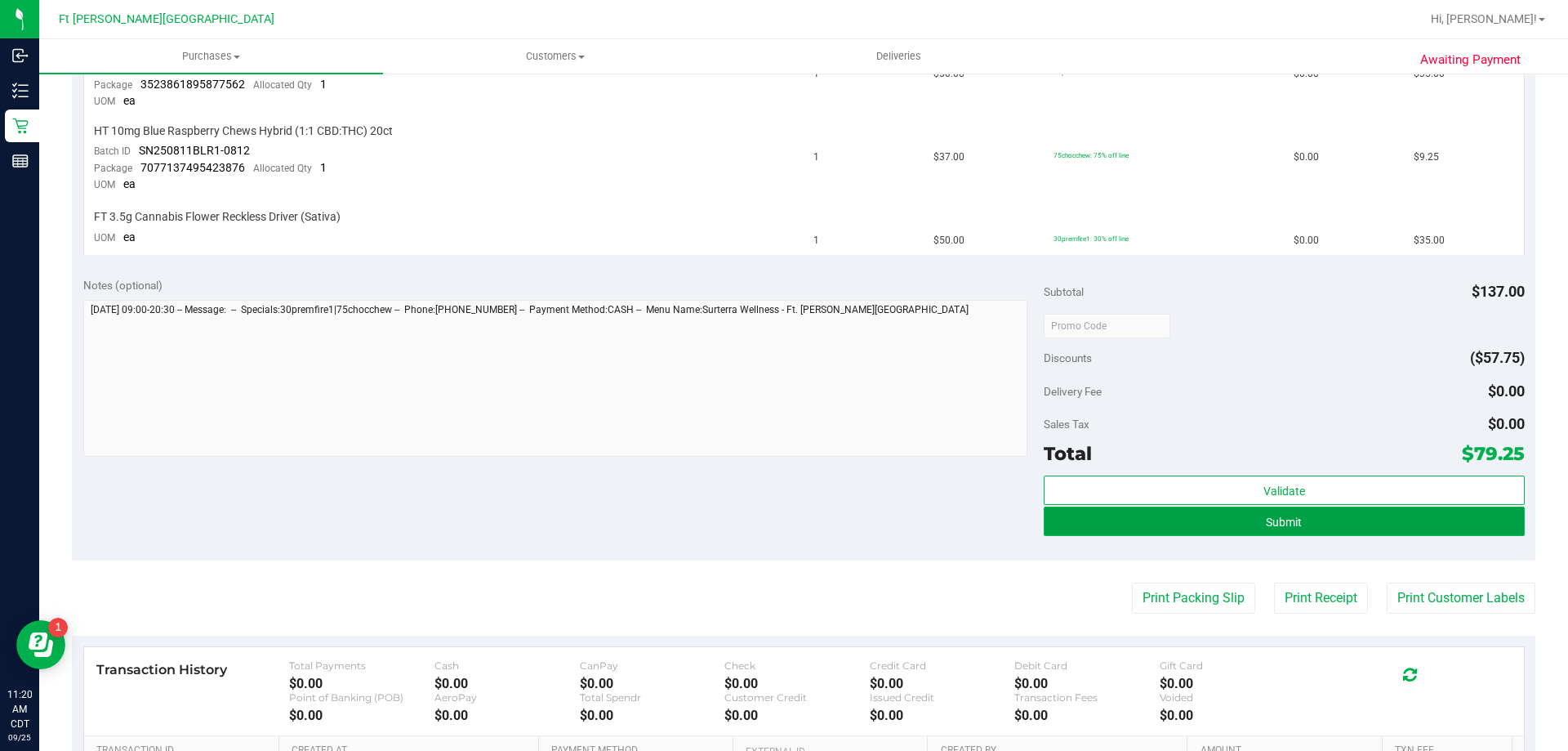
click at [1182, 529] on button "Submit" at bounding box center [1284, 521] width 480 height 29
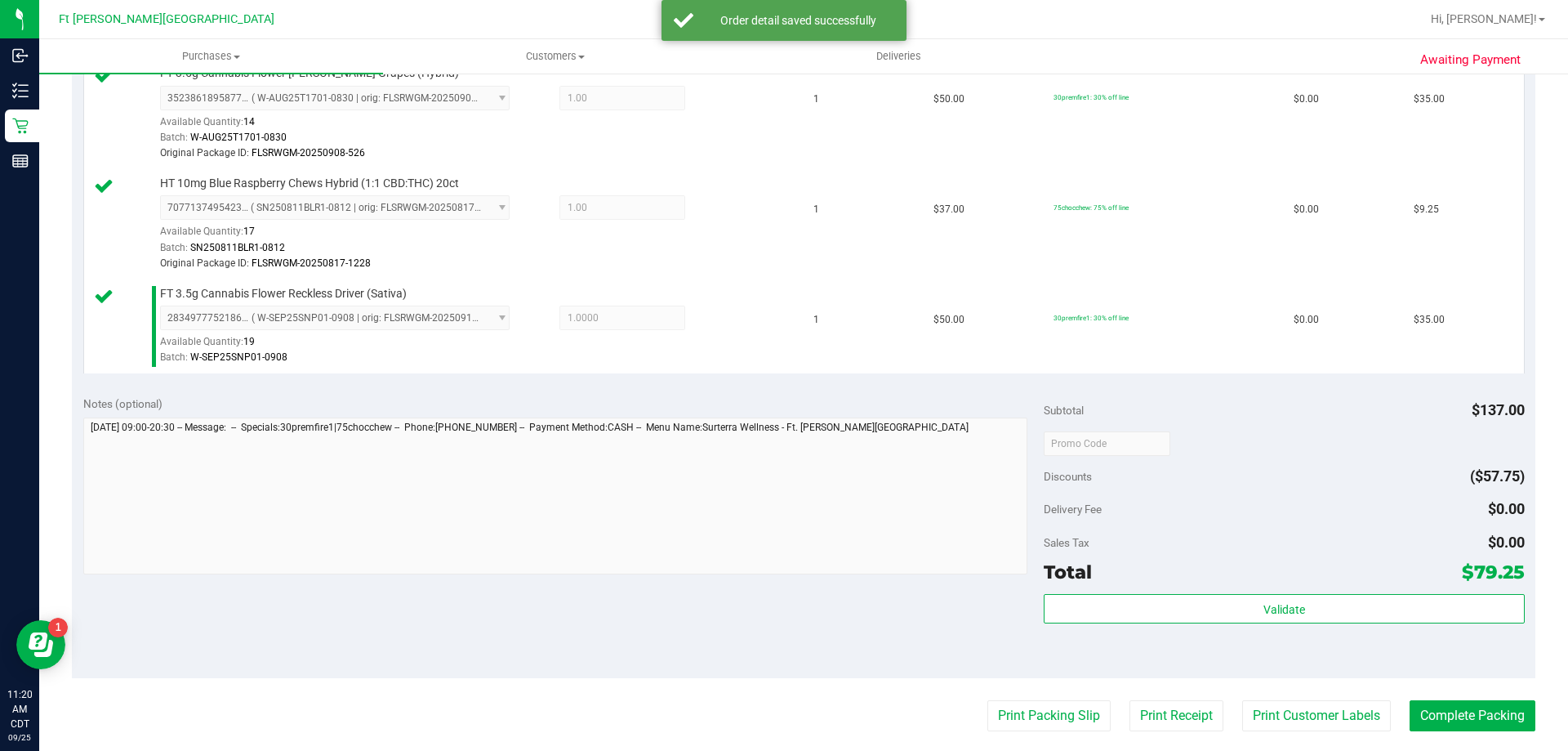
scroll to position [710, 0]
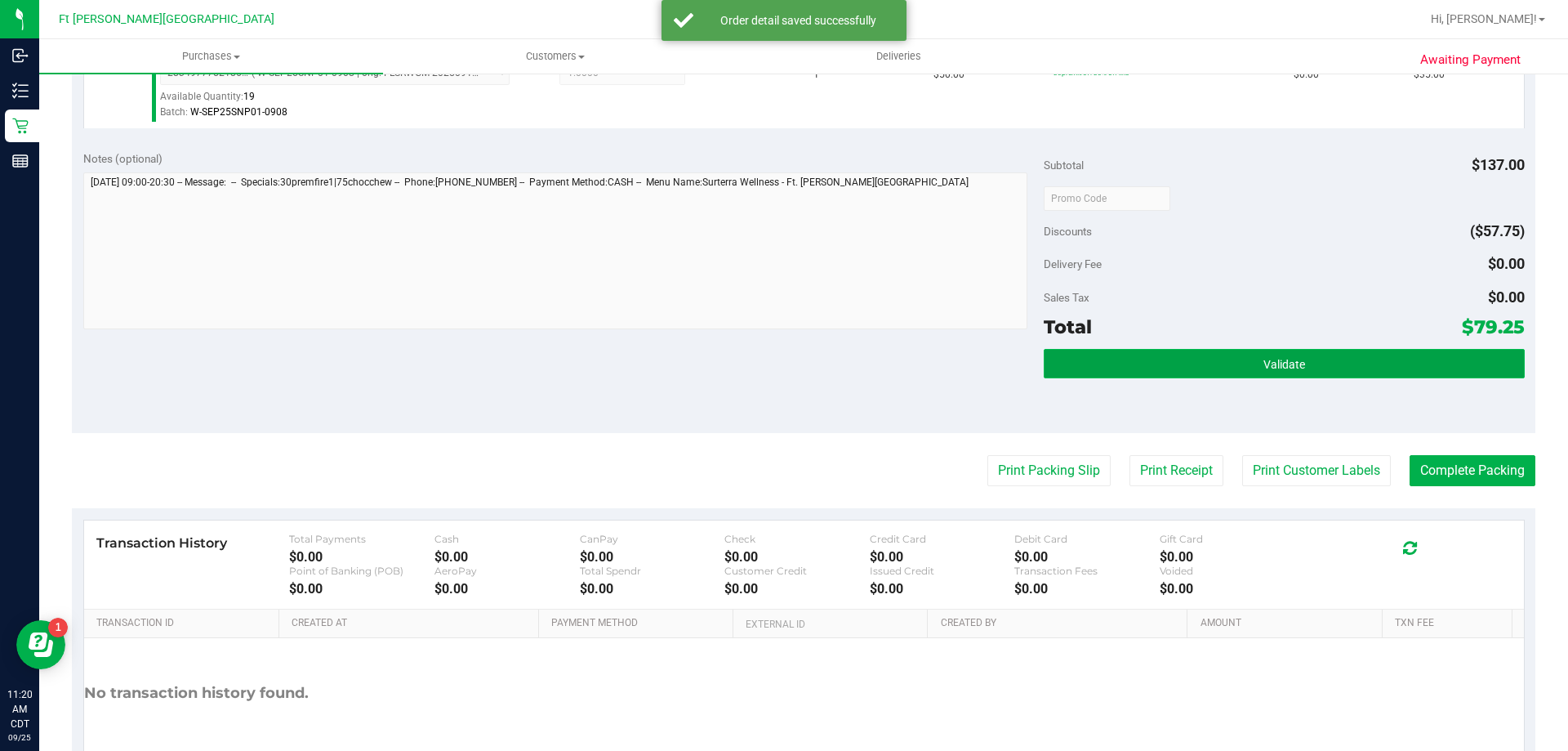
click at [1185, 362] on button "Validate" at bounding box center [1284, 363] width 480 height 29
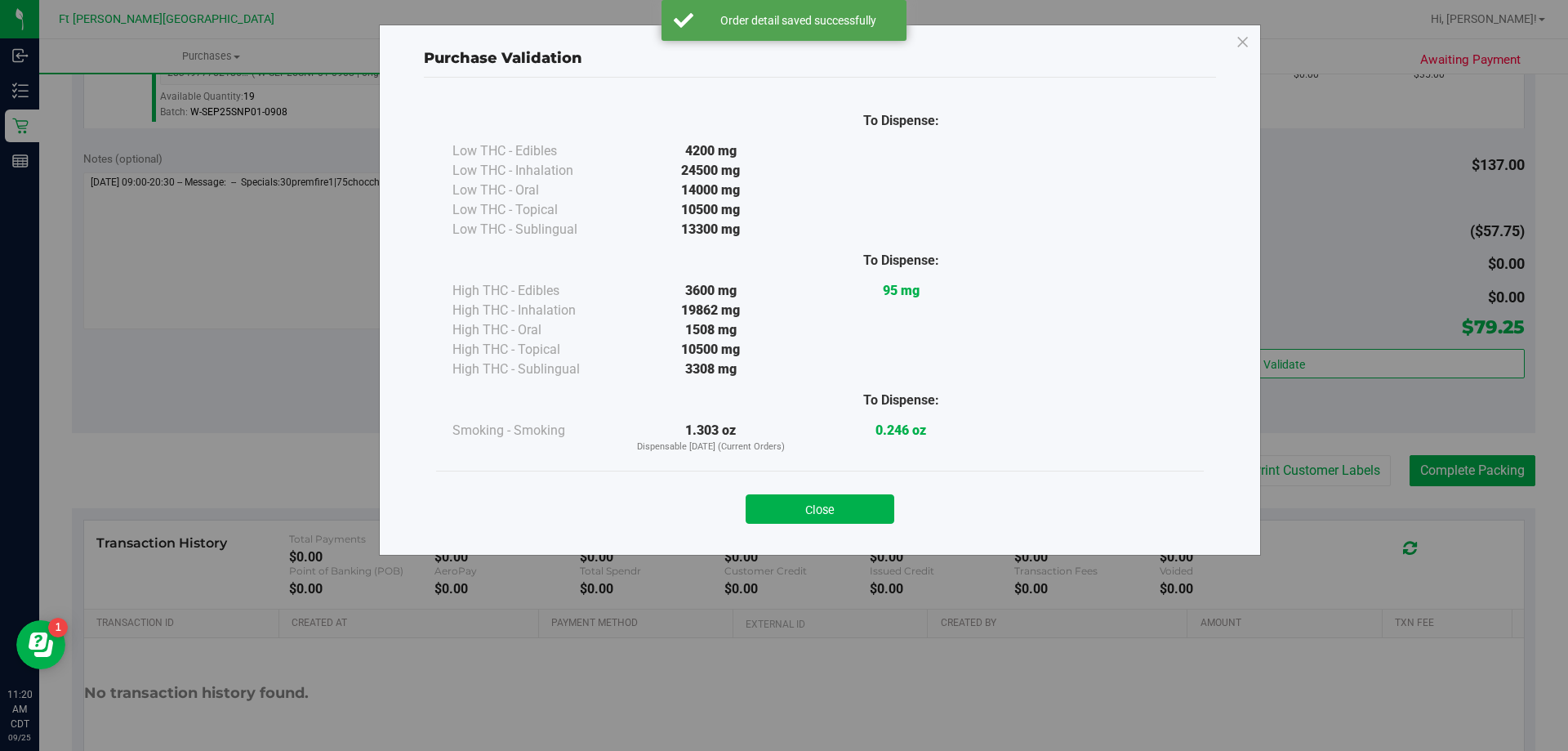
click at [839, 504] on button "Close" at bounding box center [820, 508] width 149 height 29
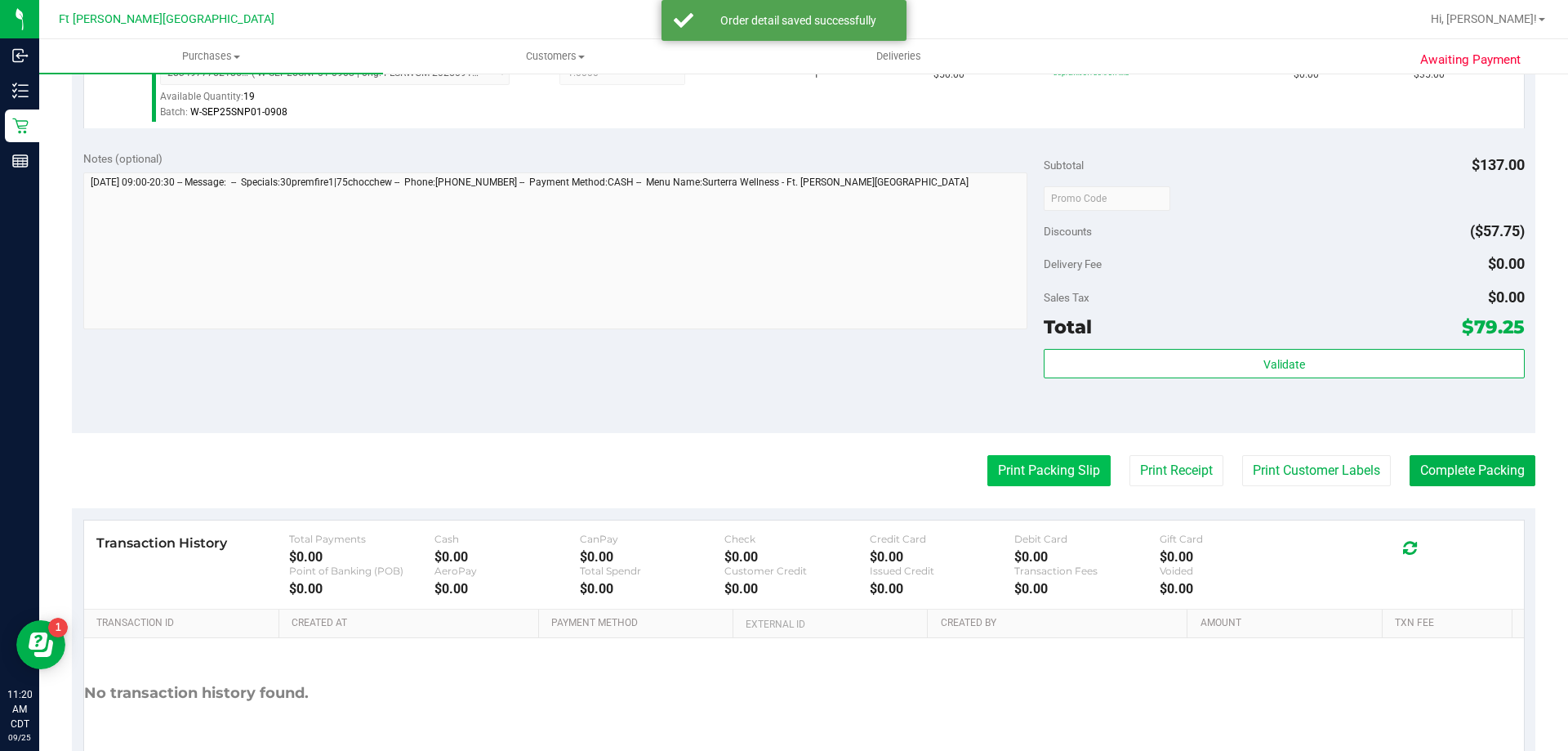
click at [1026, 469] on button "Print Packing Slip" at bounding box center [1049, 470] width 124 height 31
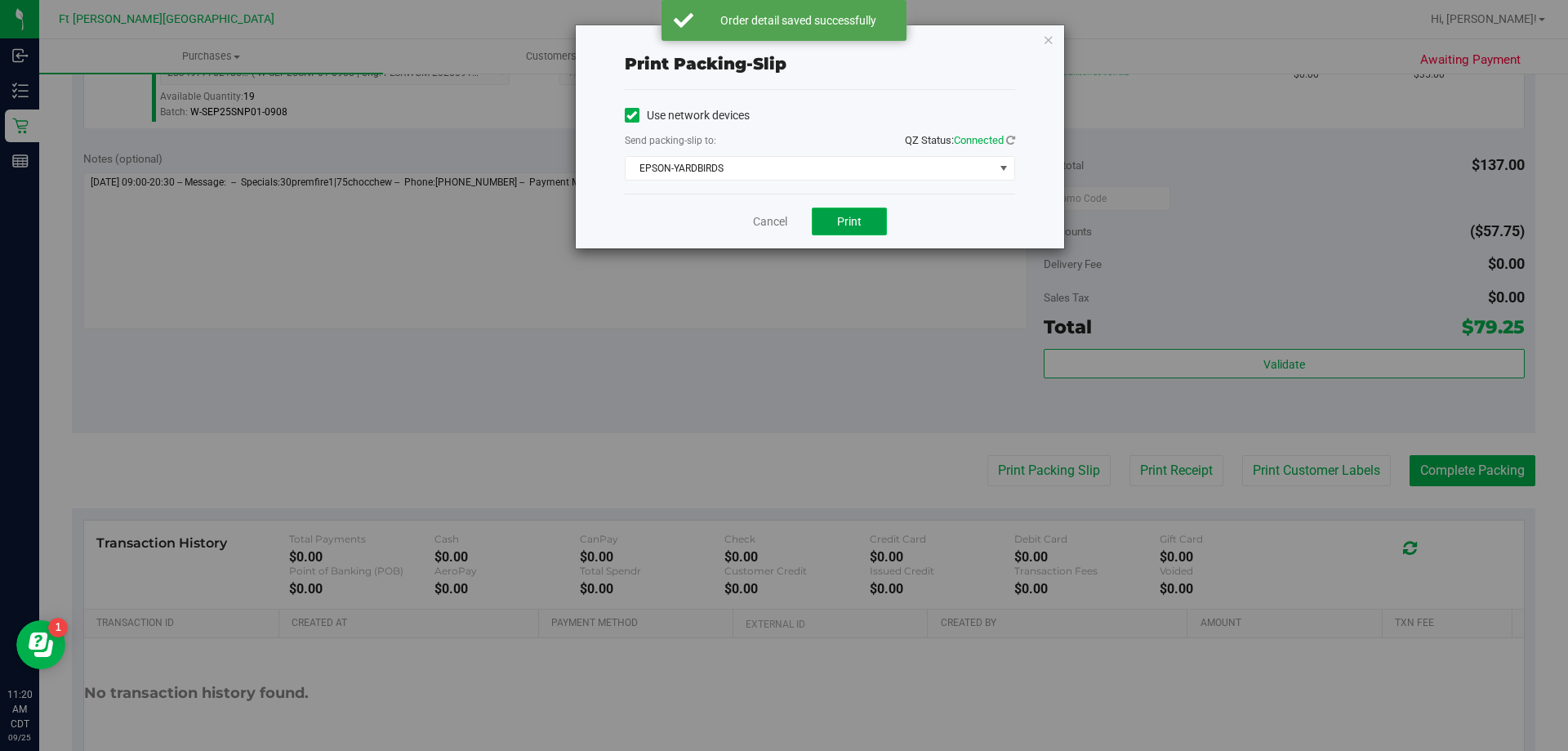
click at [867, 228] on button "Print" at bounding box center [849, 221] width 75 height 28
drag, startPoint x: 748, startPoint y: 234, endPoint x: 765, endPoint y: 222, distance: 20.8
click at [749, 234] on div "Cancel Print" at bounding box center [820, 221] width 391 height 55
click at [767, 220] on link "Cancel" at bounding box center [769, 222] width 34 height 18
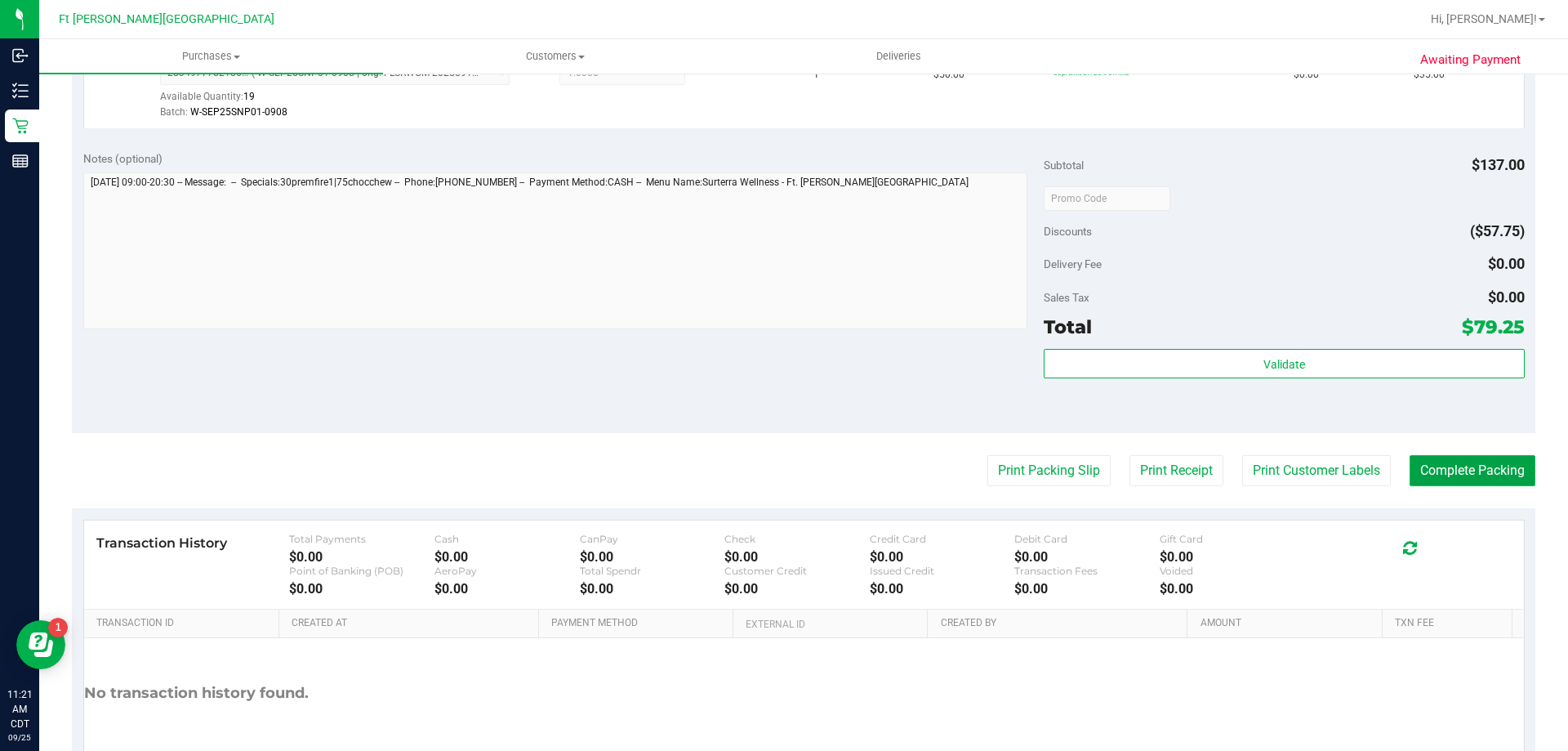
click at [1416, 475] on button "Complete Packing" at bounding box center [1473, 470] width 126 height 31
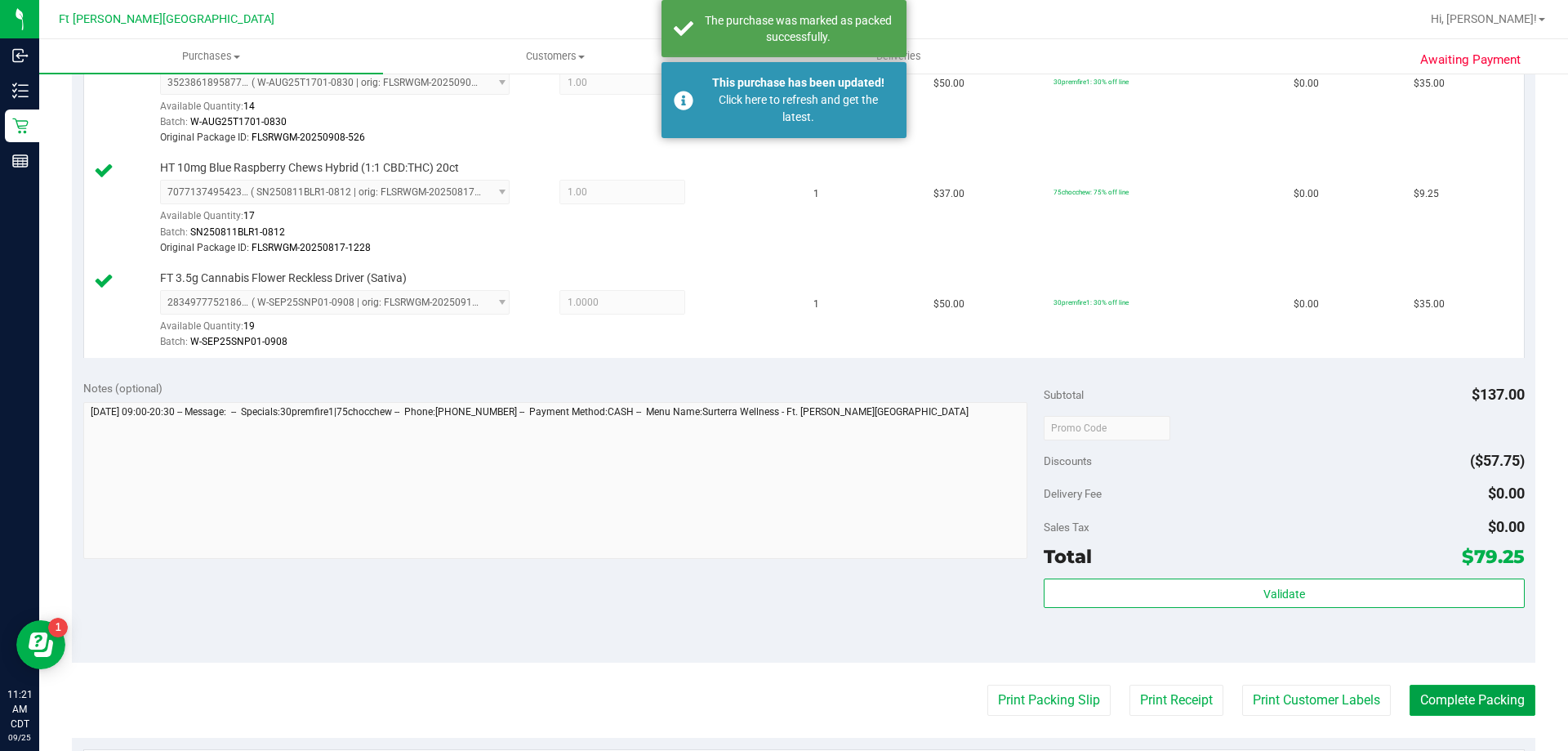
scroll to position [792, 0]
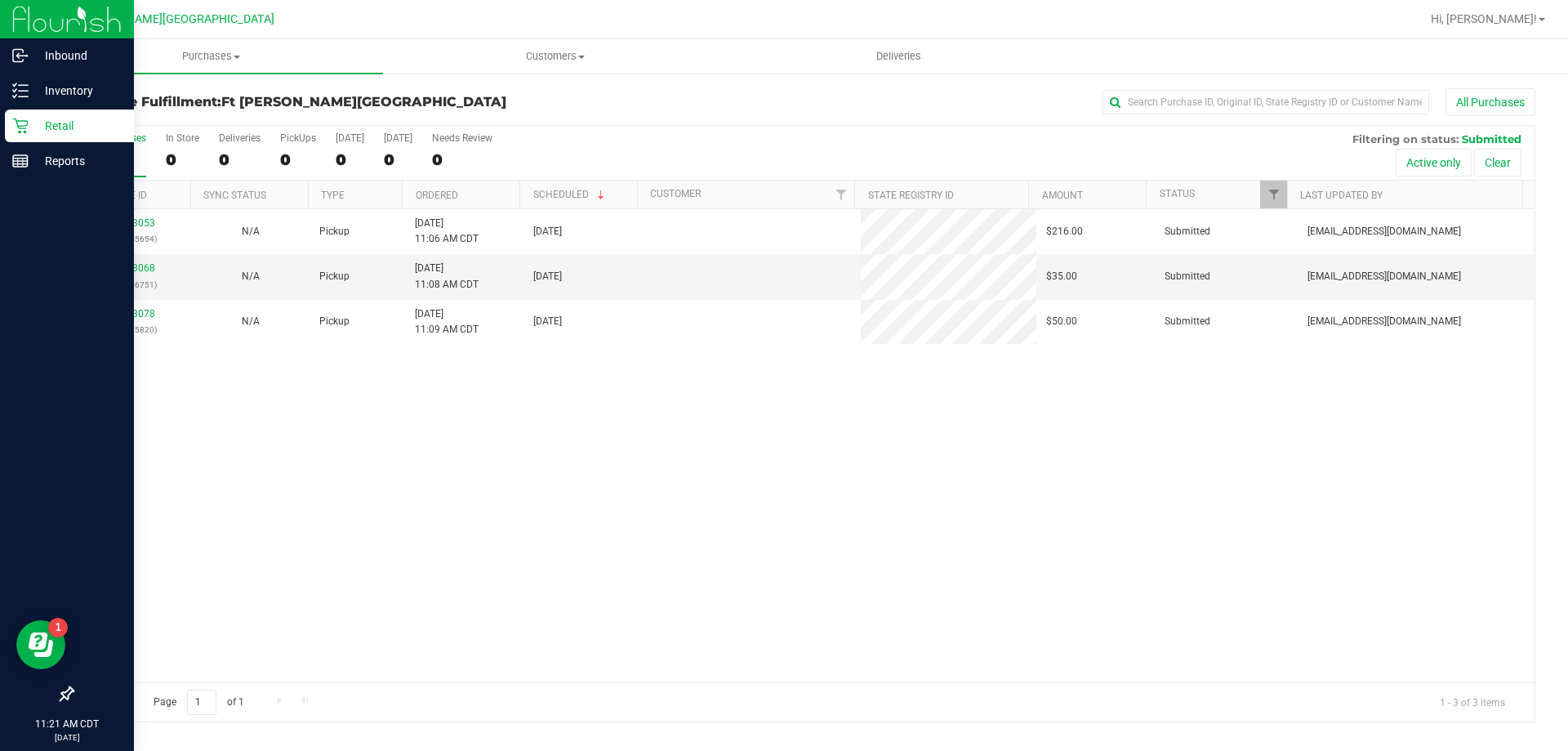
click at [89, 123] on p "Retail" at bounding box center [77, 126] width 98 height 19
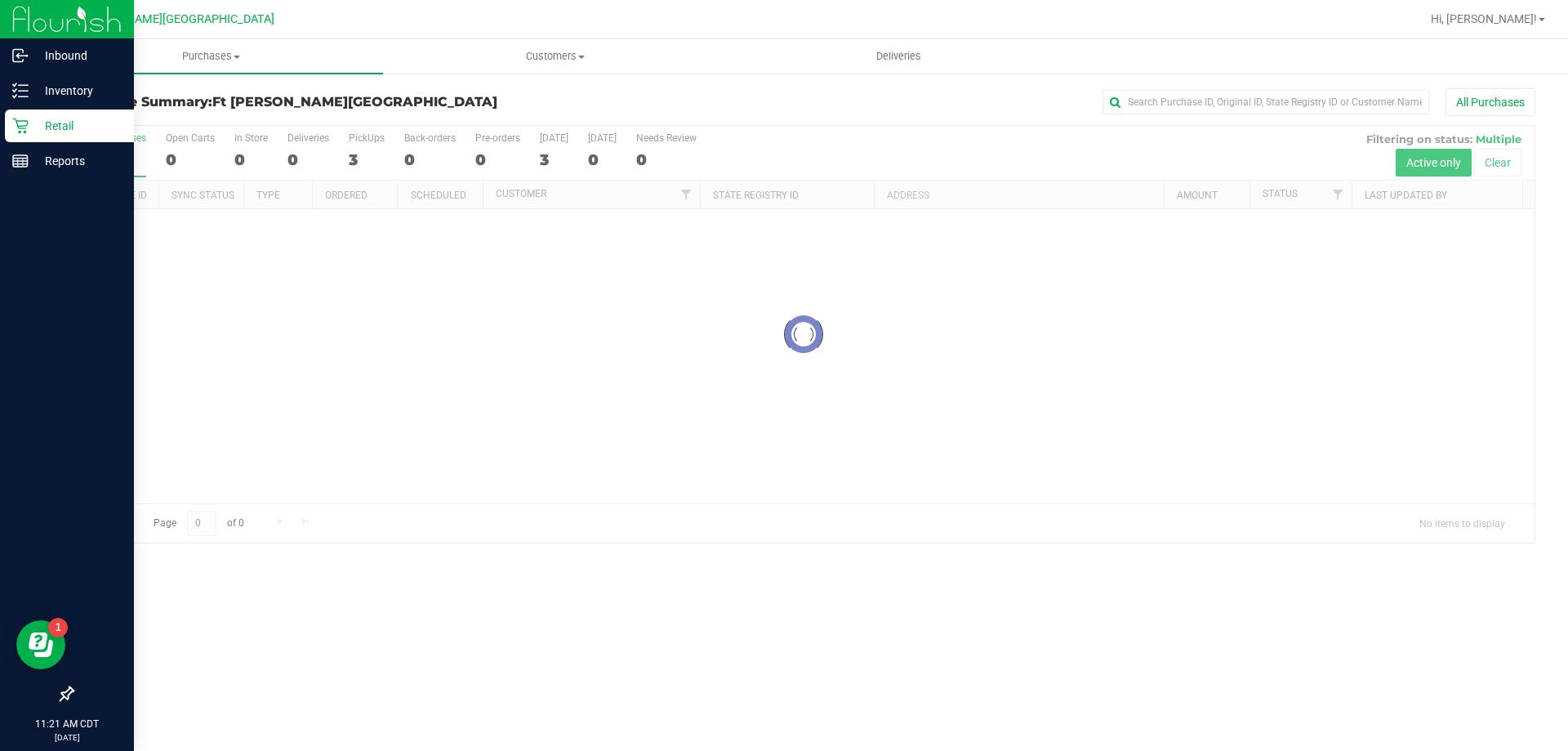
click at [83, 113] on div "Retail" at bounding box center [69, 126] width 130 height 33
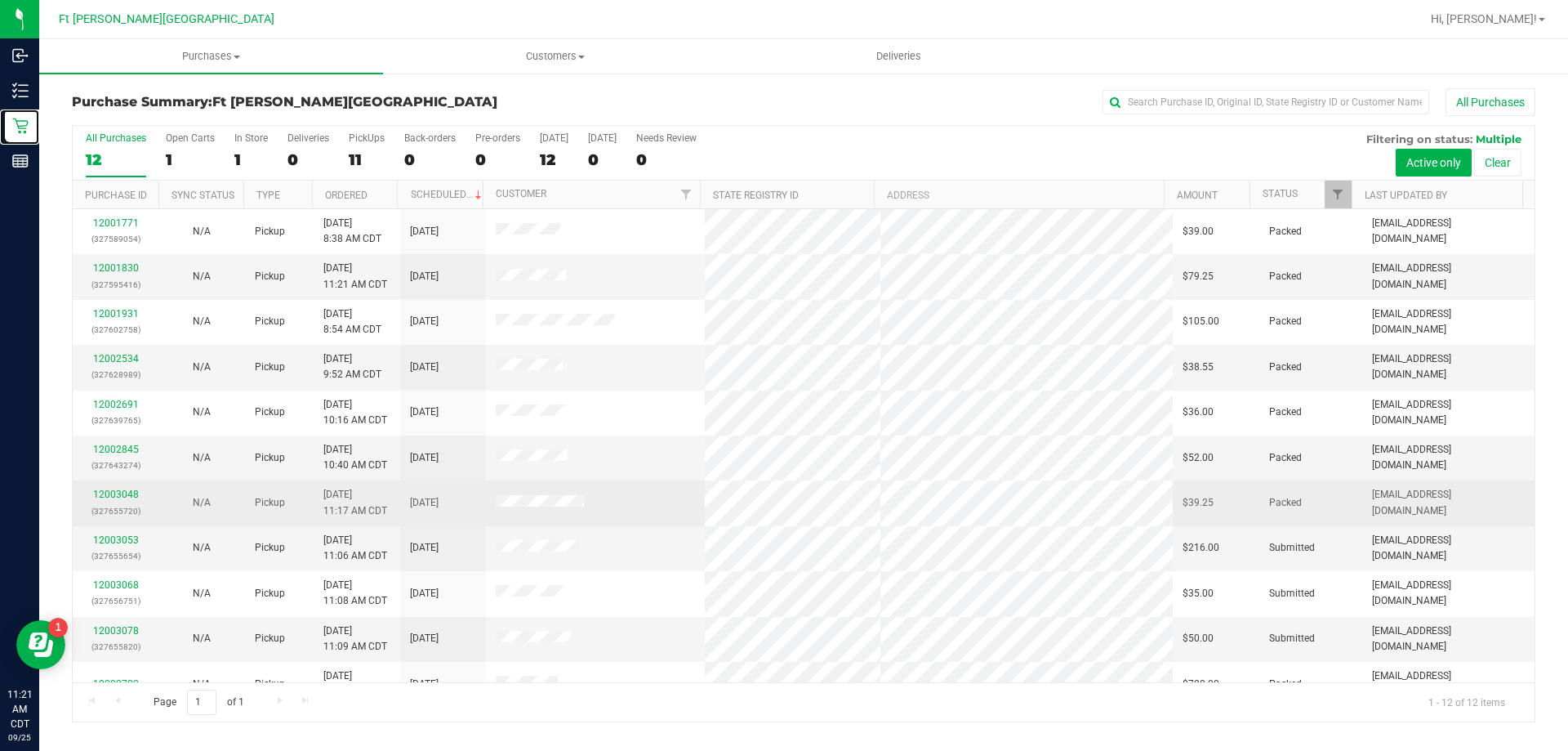
scroll to position [69, 0]
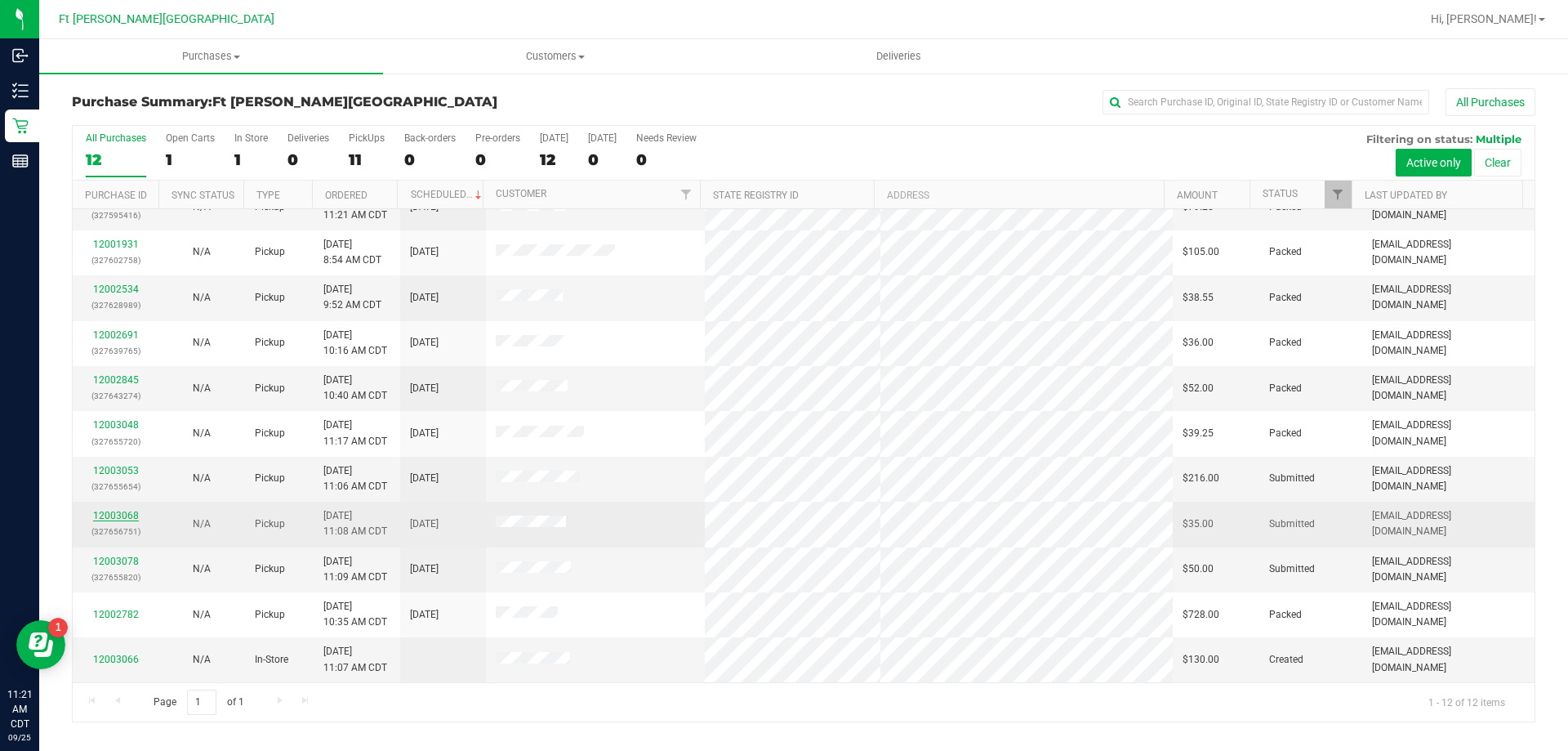
click at [129, 510] on link "12003068" at bounding box center [116, 515] width 46 height 12
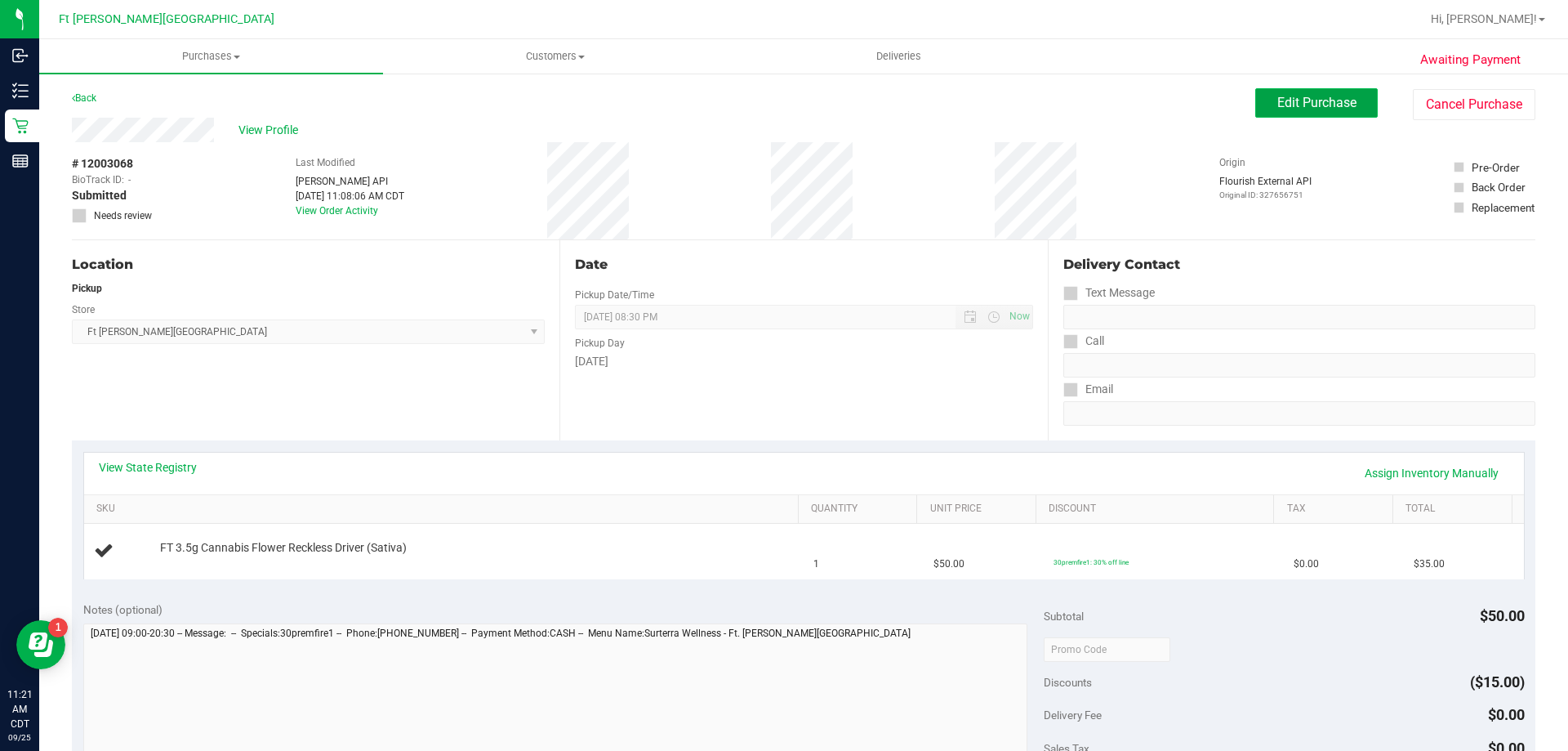
click at [1319, 91] on button "Edit Purchase" at bounding box center [1317, 103] width 123 height 29
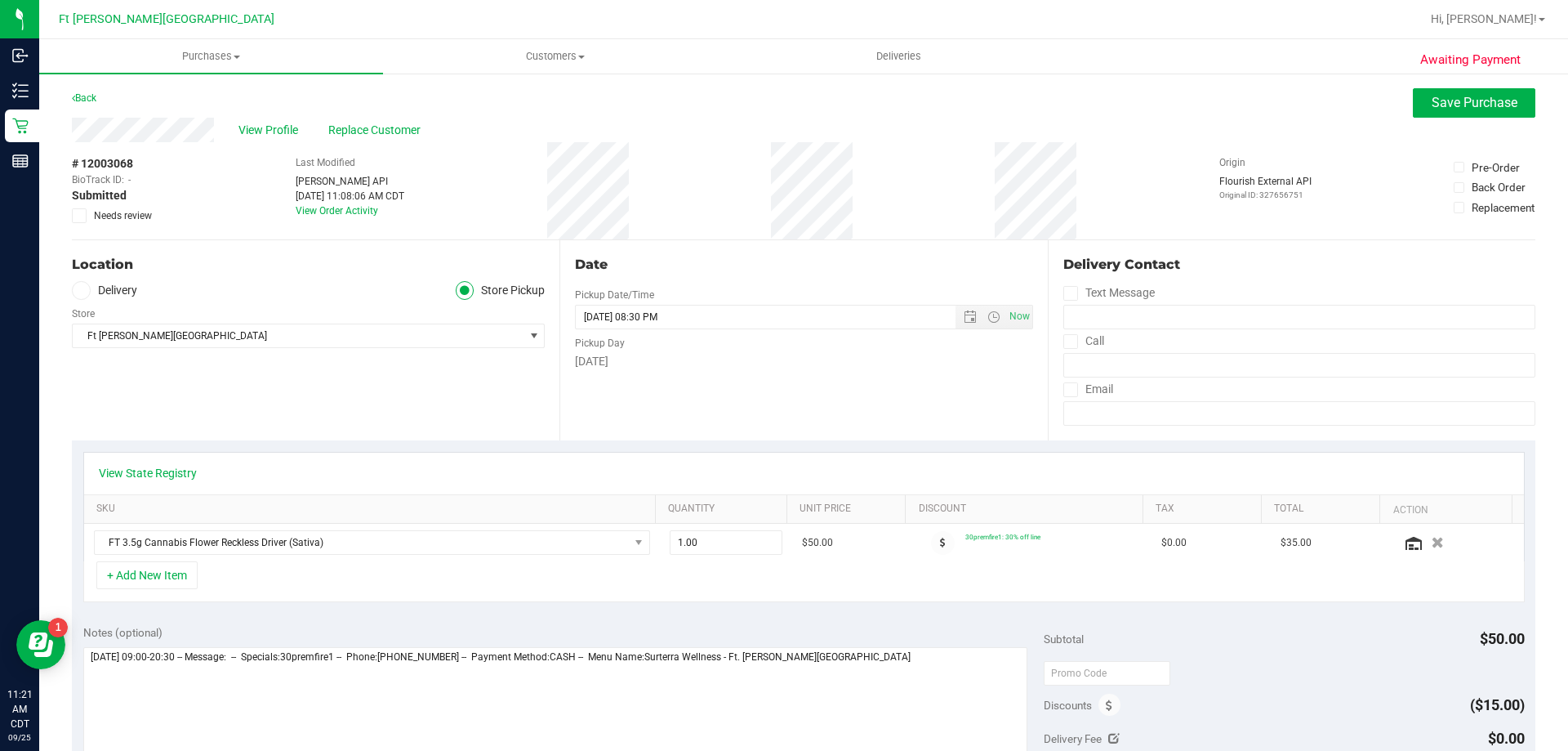
click at [75, 215] on icon at bounding box center [79, 215] width 11 height 0
click at [0, 0] on input "Needs review" at bounding box center [0, 0] width 0 height 0
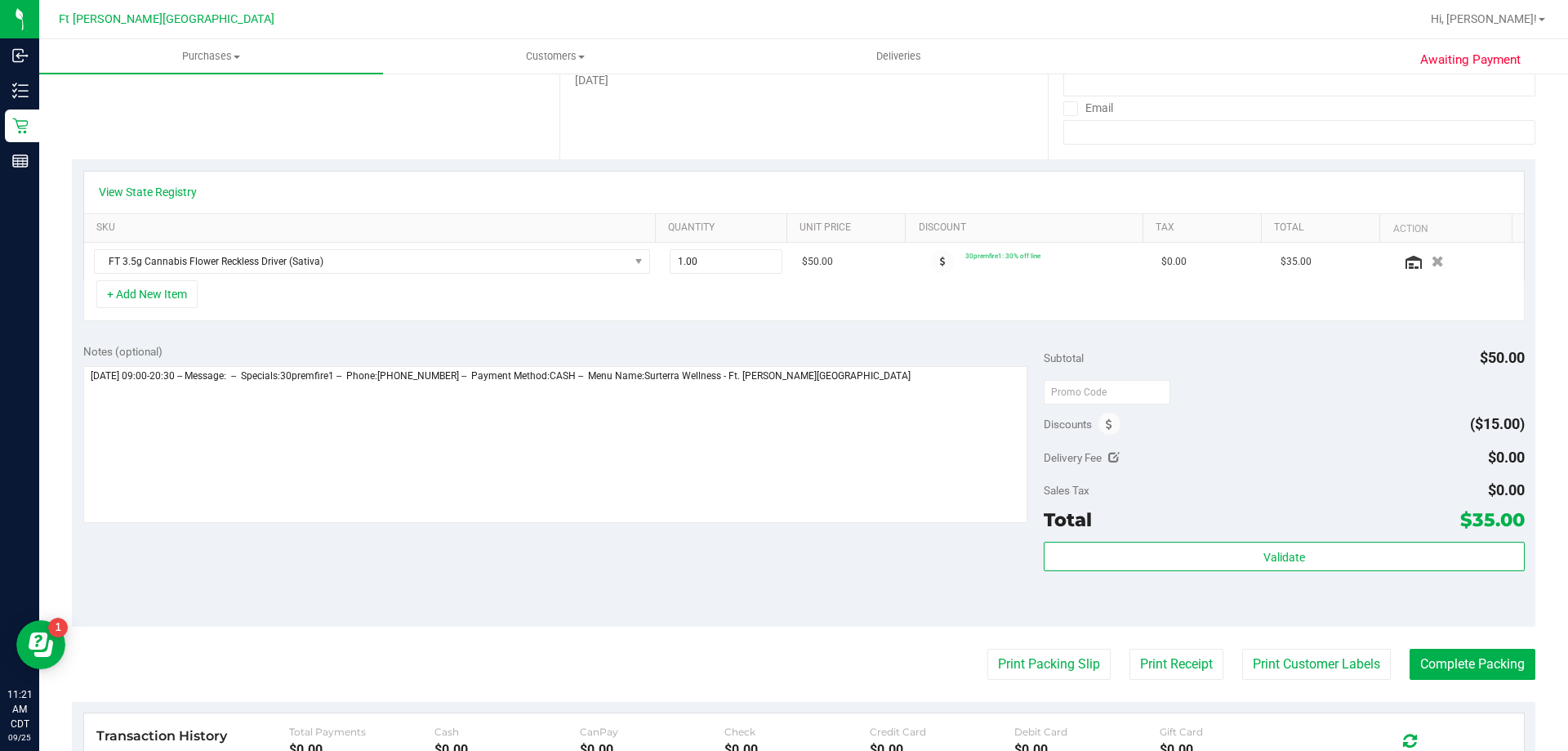
scroll to position [490, 0]
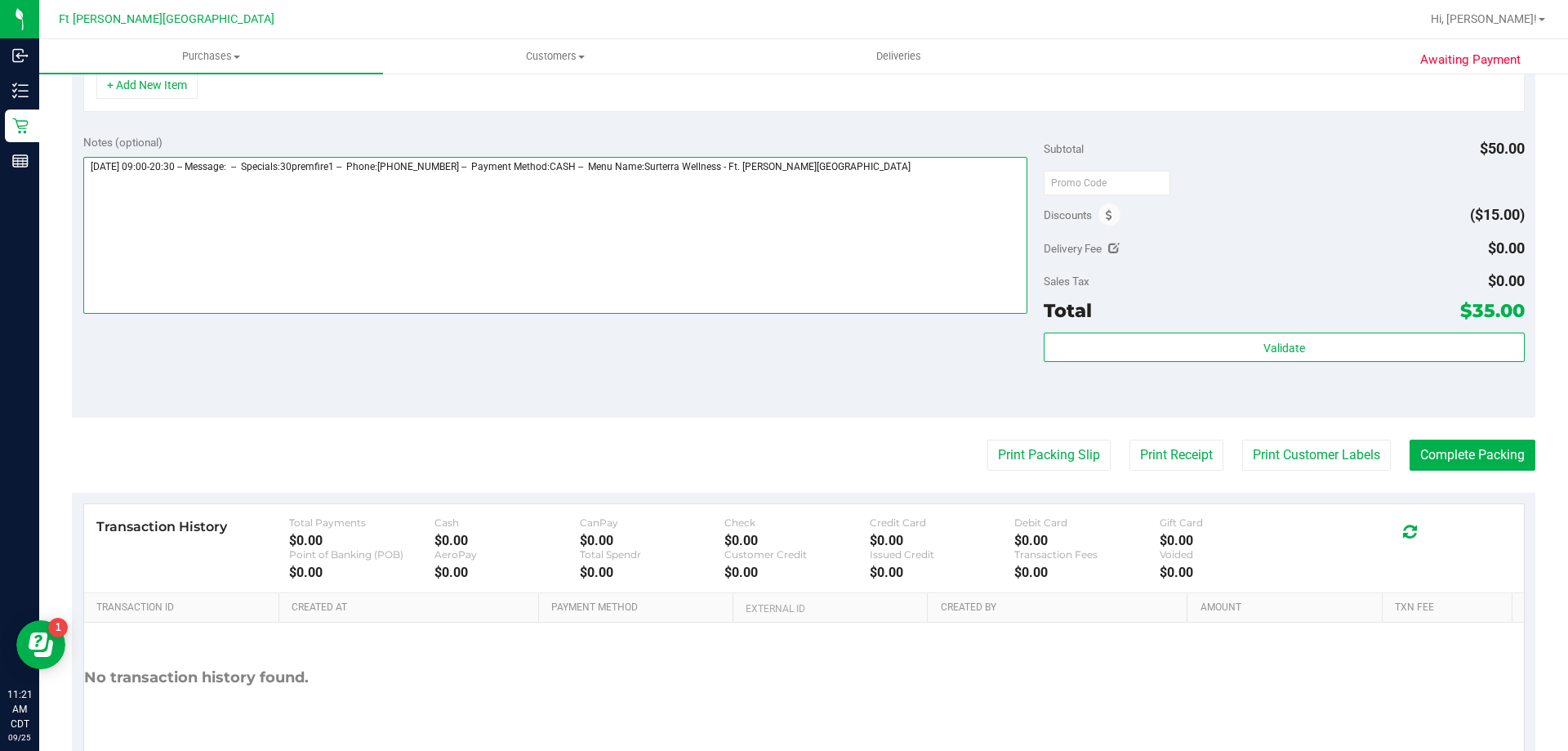
click at [990, 173] on textarea at bounding box center [556, 235] width 945 height 157
type textarea "Thursday 09/25/2025 09:00-20:30 -- Message: -- Specials:30premfire1 -- Phone:85…"
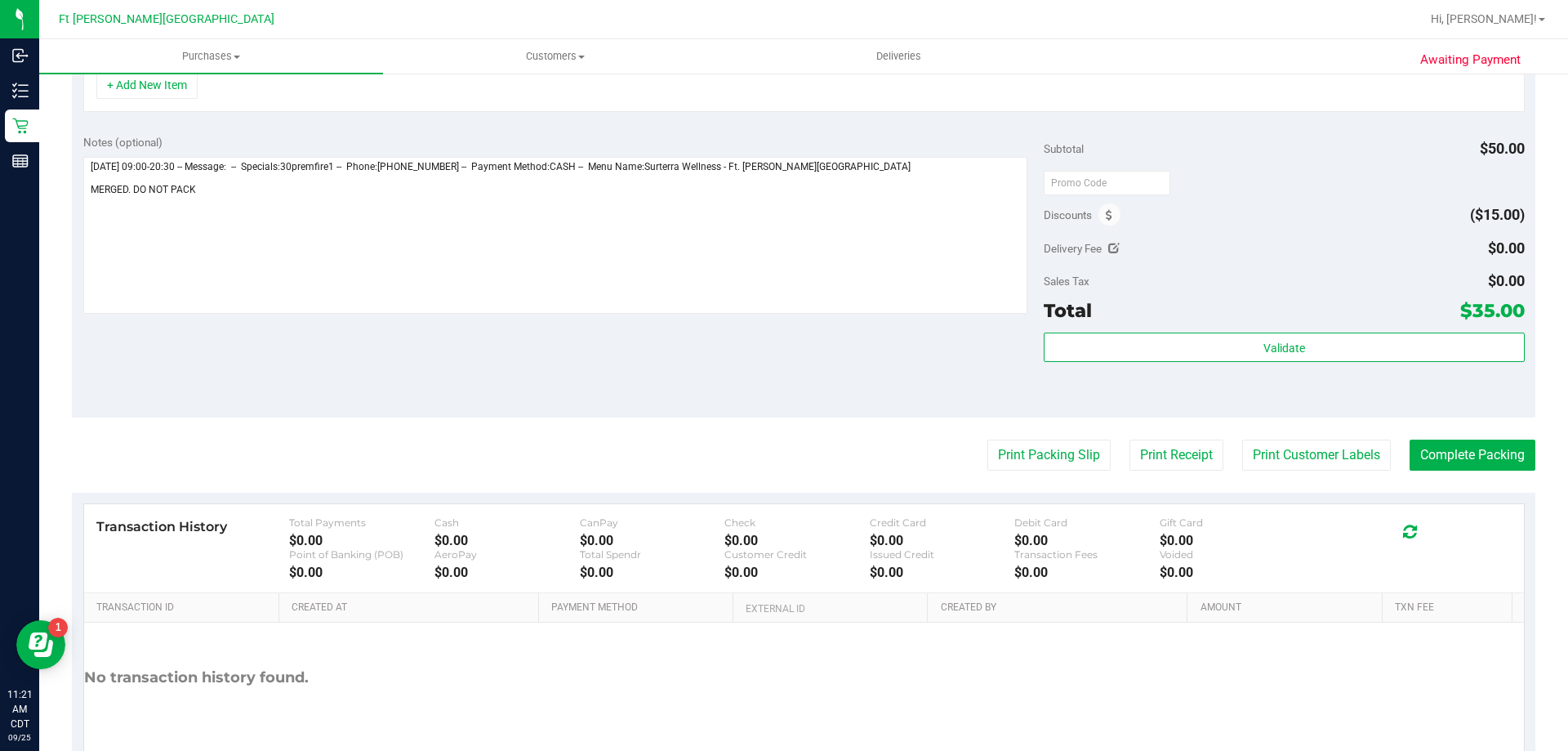
click at [1473, 473] on purchase-details "Back Save Purchase View Profile Replace Customer # 12003068 BioTrack ID: - Subm…" at bounding box center [803, 198] width 1464 height 1200
click at [1480, 441] on button "Complete Packing" at bounding box center [1473, 455] width 126 height 31
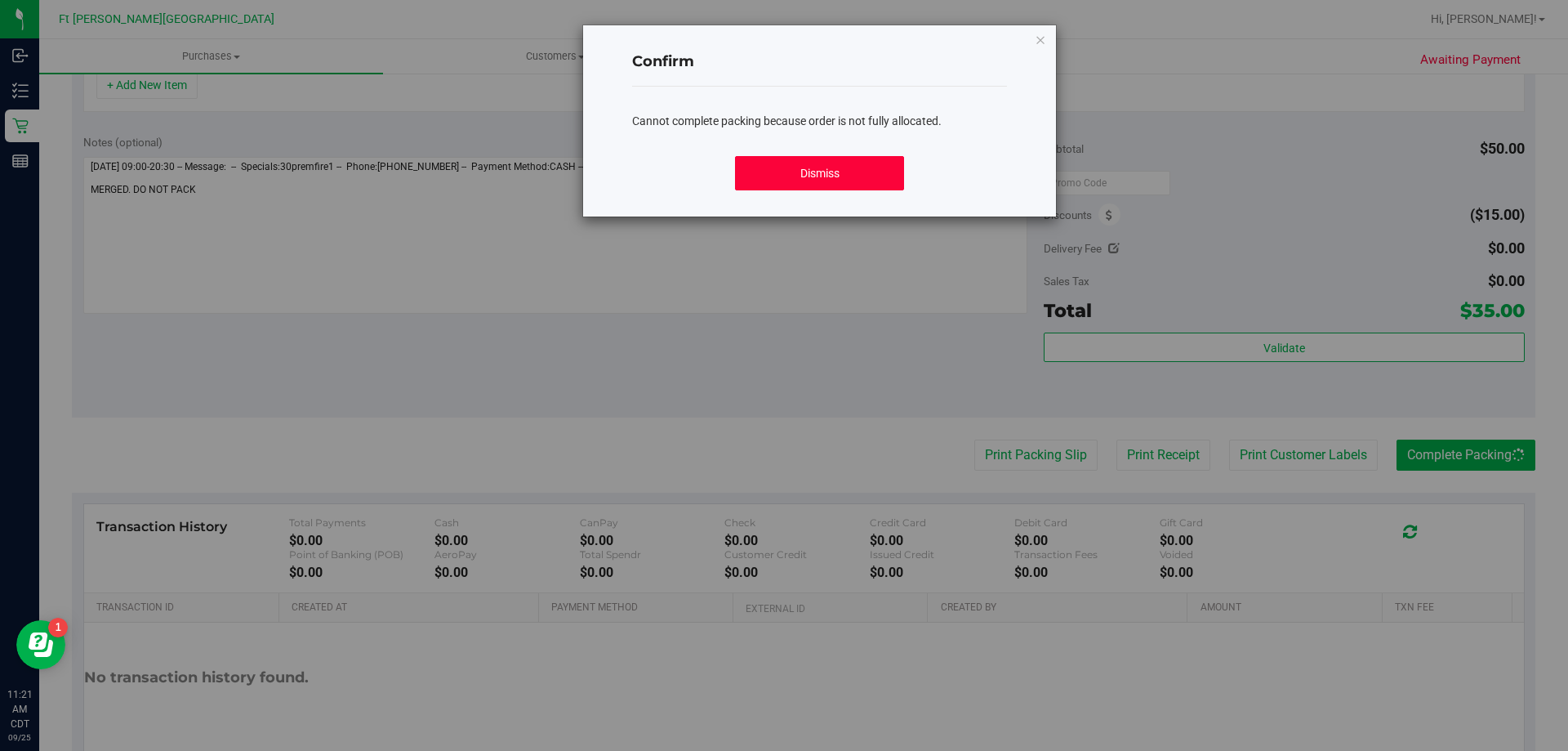
click at [896, 164] on button "Dismiss" at bounding box center [819, 172] width 168 height 34
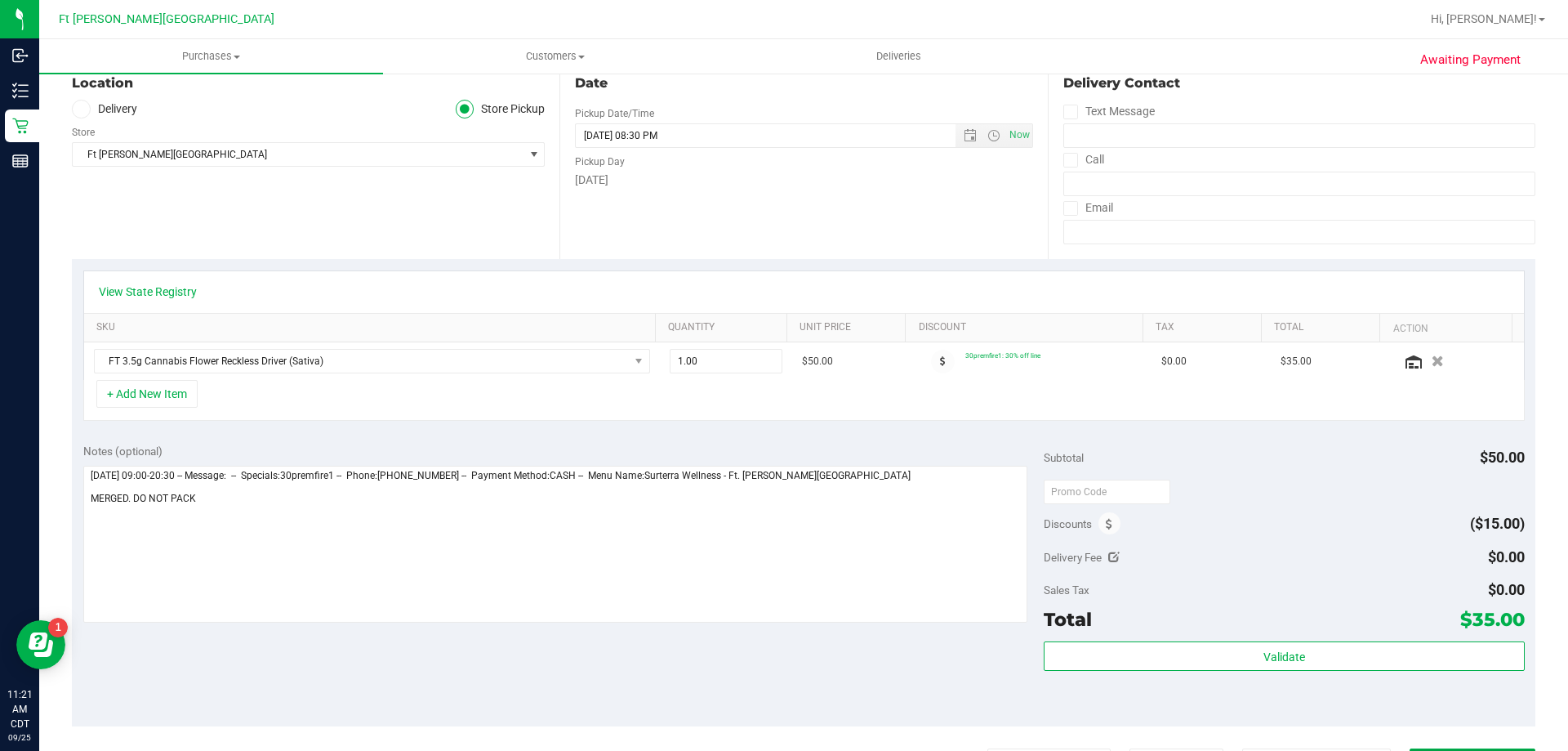
scroll to position [0, 0]
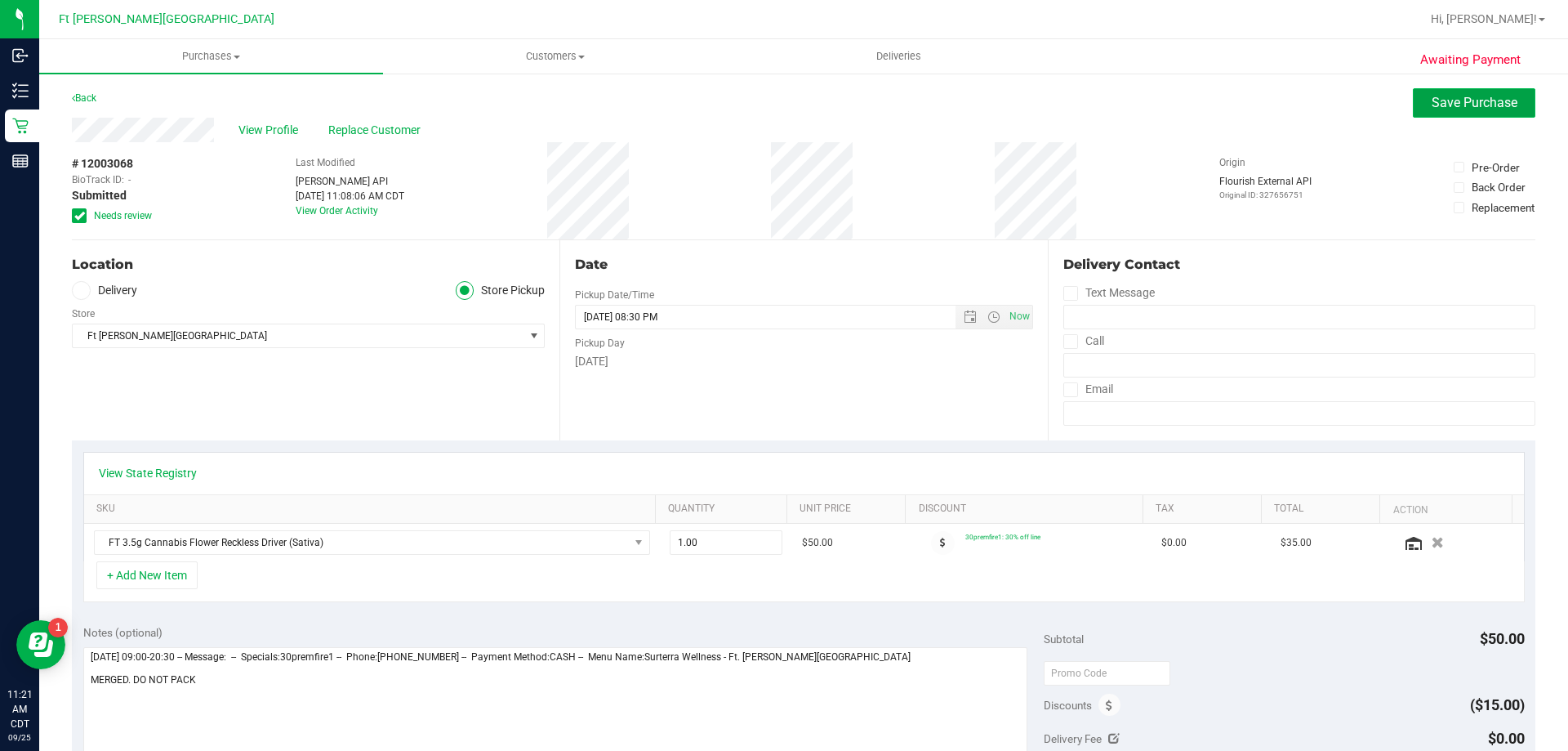
click at [1423, 114] on button "Save Purchase" at bounding box center [1475, 103] width 123 height 29
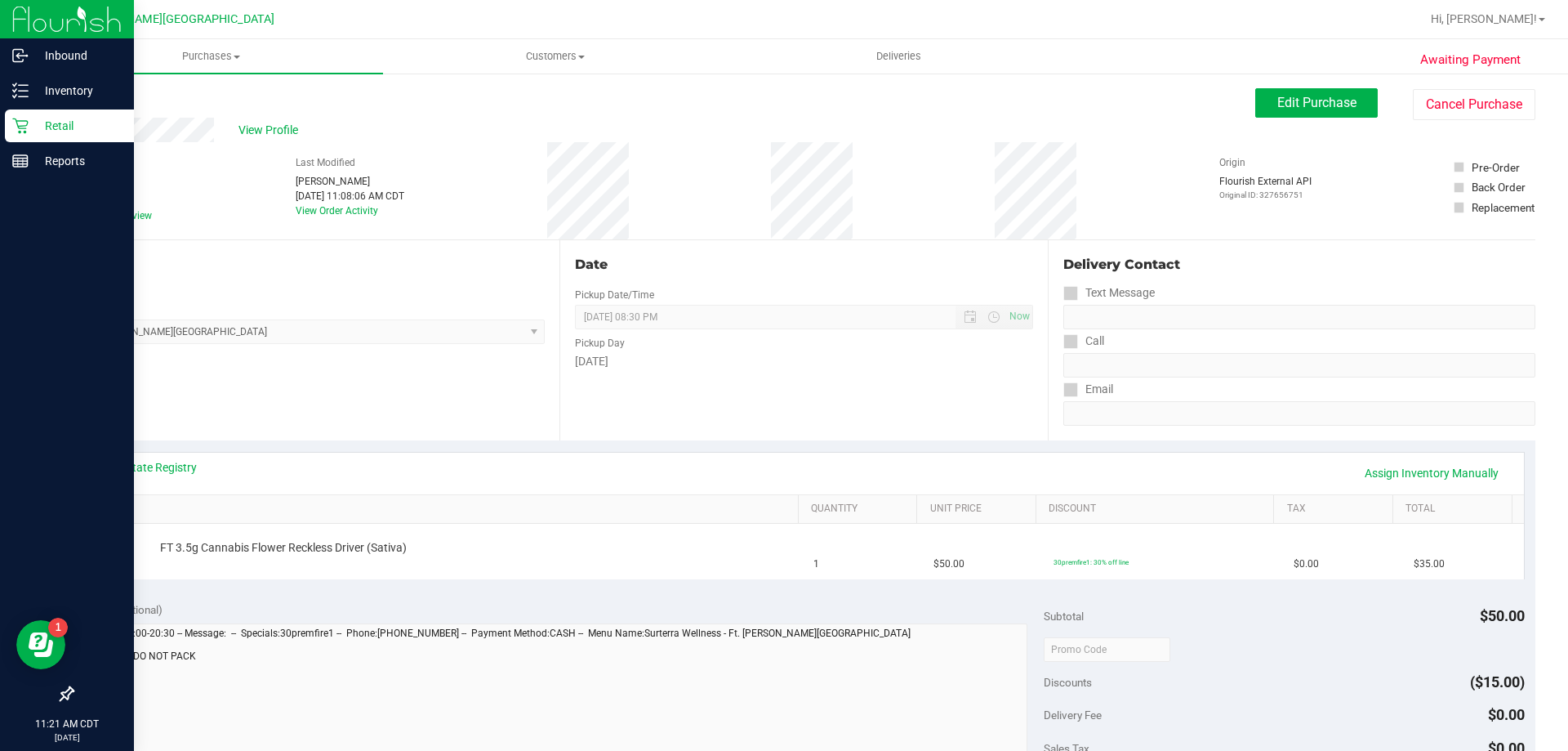
click at [22, 125] on icon at bounding box center [20, 126] width 17 height 17
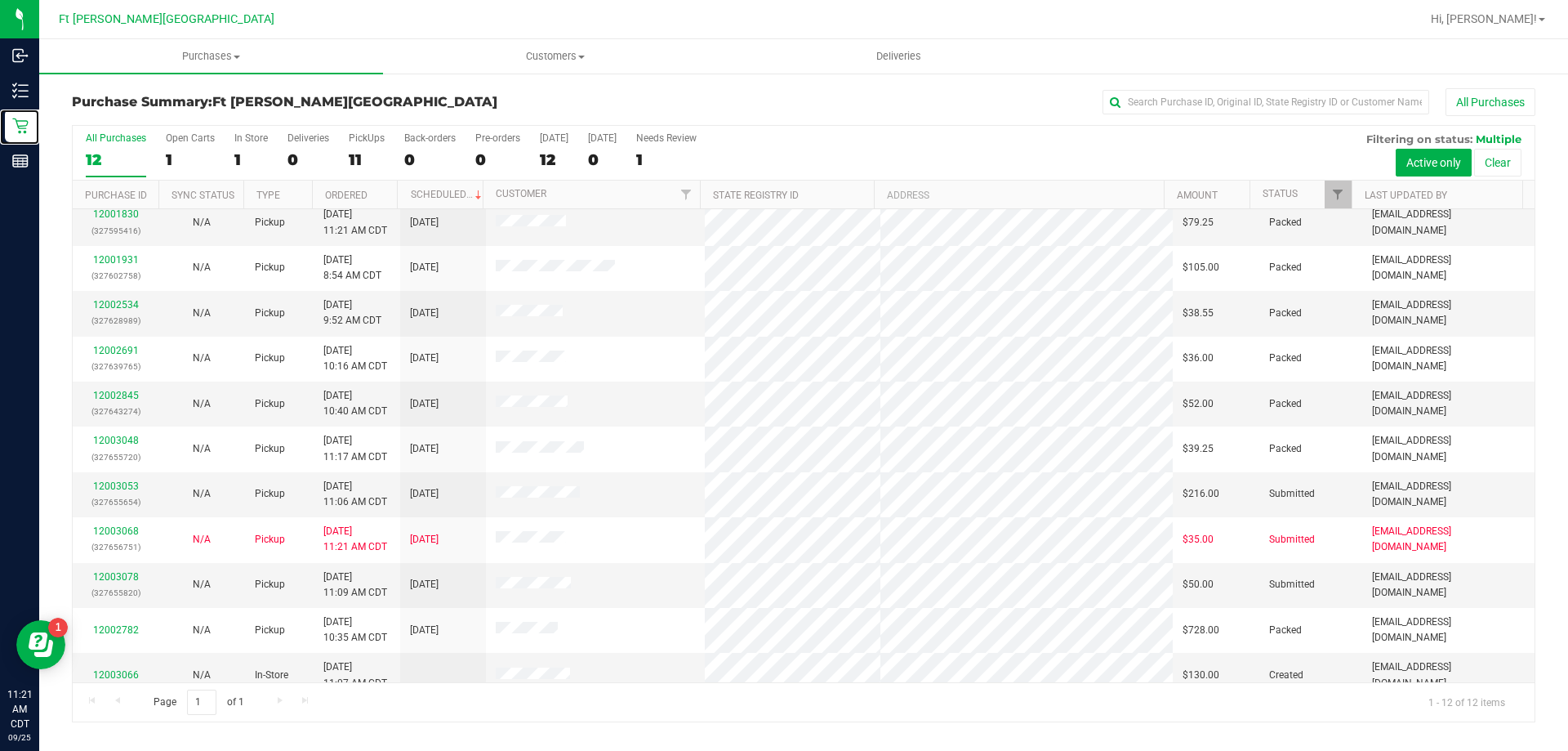
scroll to position [69, 0]
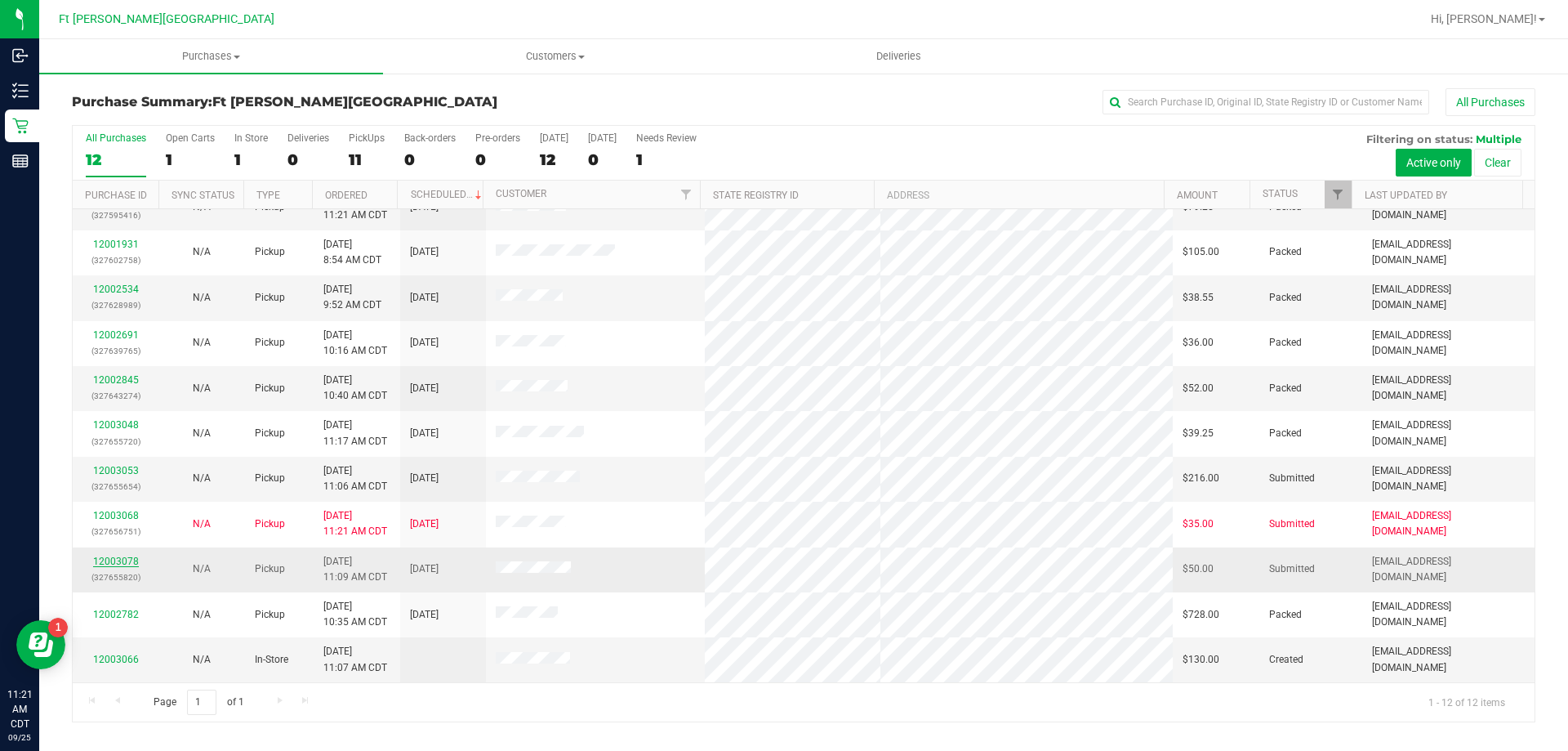
click at [131, 560] on link "12003078" at bounding box center [116, 561] width 46 height 12
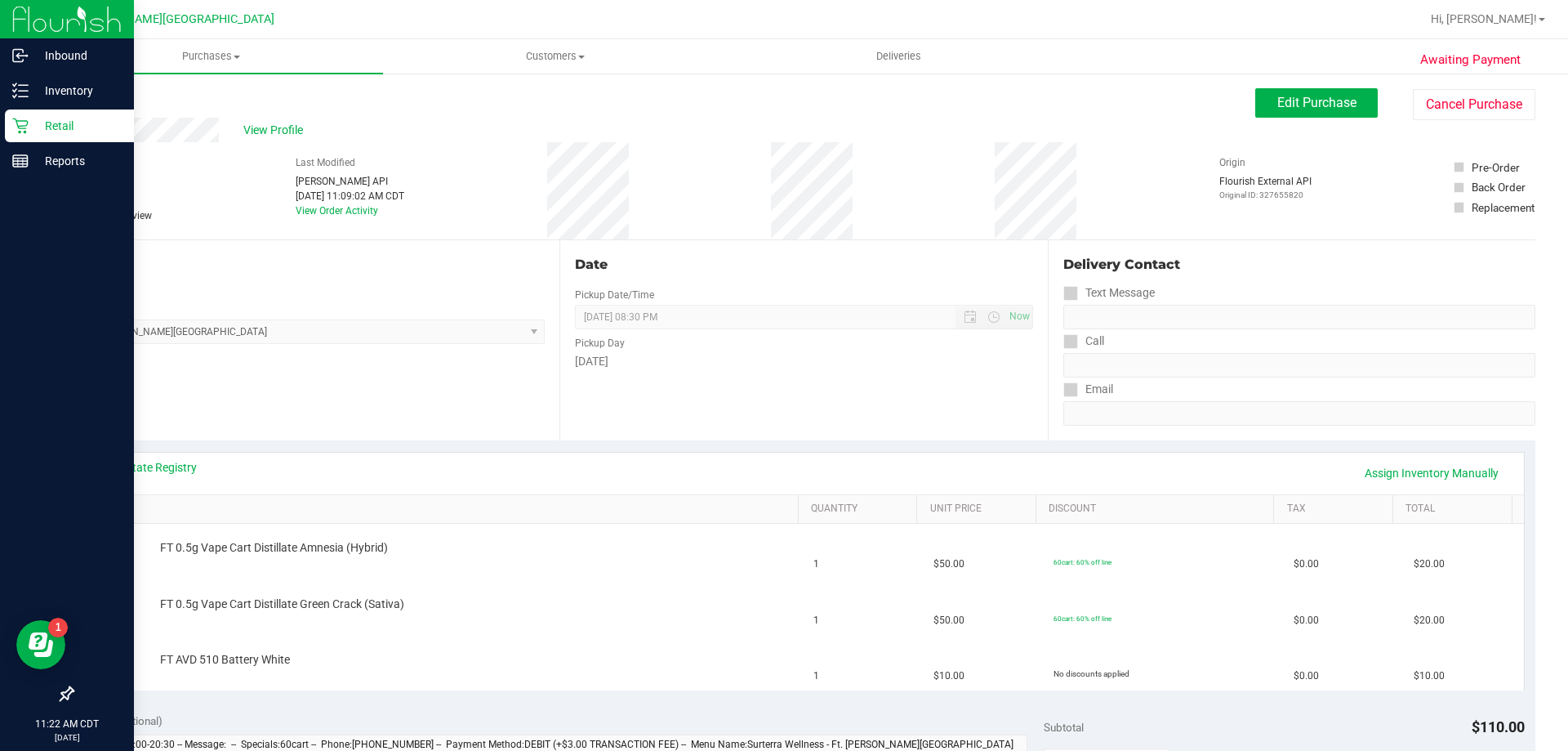
click at [51, 126] on p "Retail" at bounding box center [77, 126] width 98 height 19
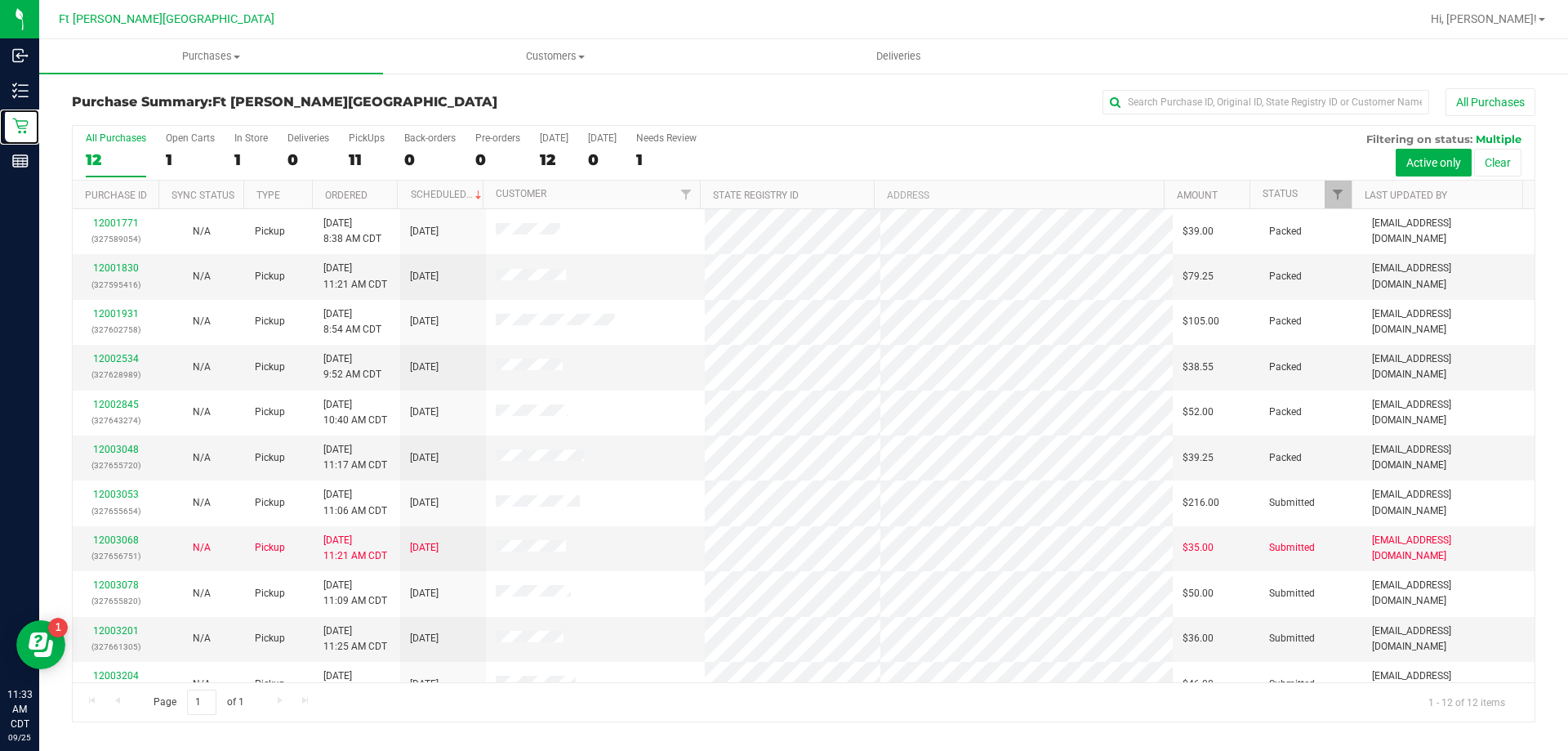
scroll to position [69, 0]
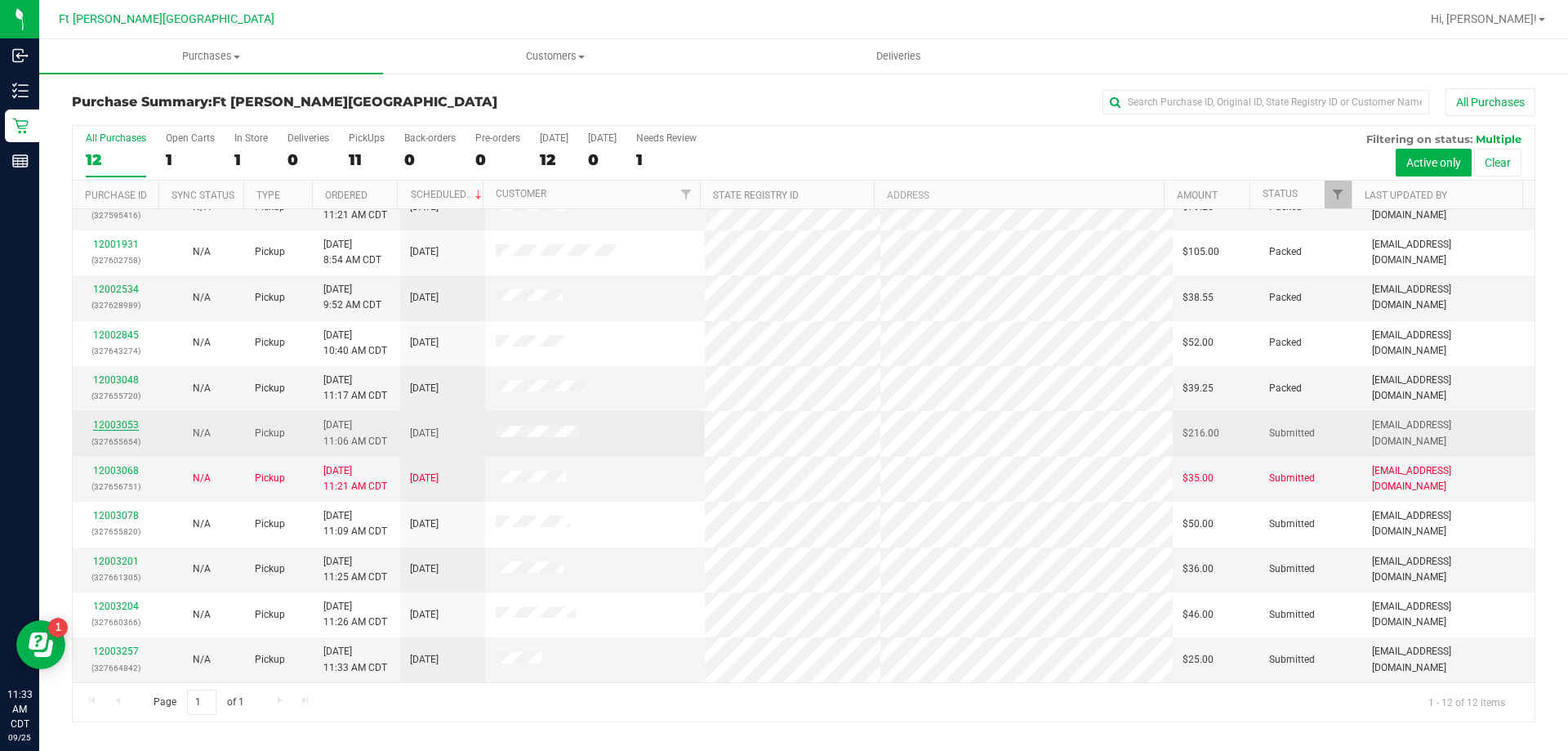
click at [124, 425] on link "12003053" at bounding box center [116, 425] width 46 height 12
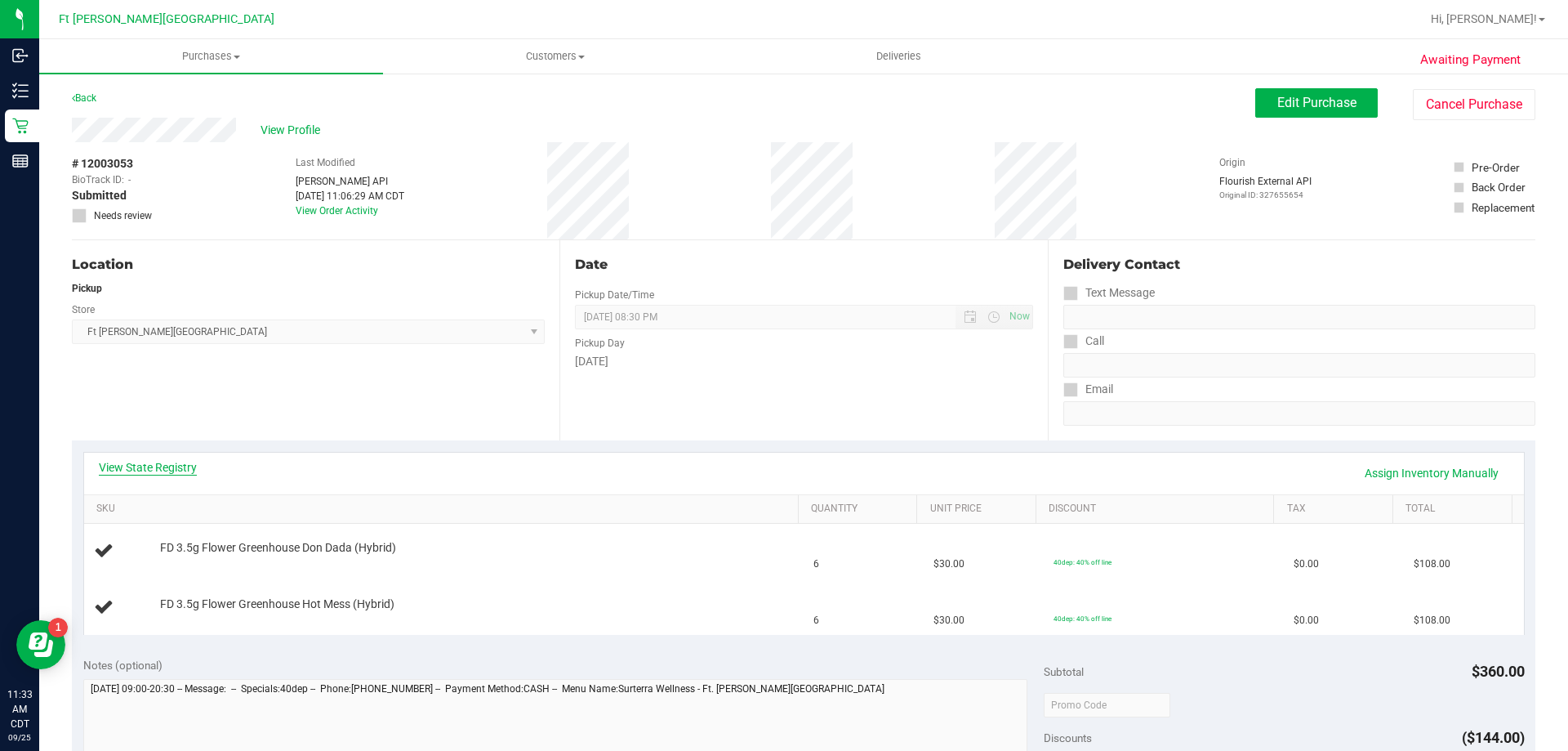
click at [151, 467] on link "View State Registry" at bounding box center [147, 467] width 98 height 17
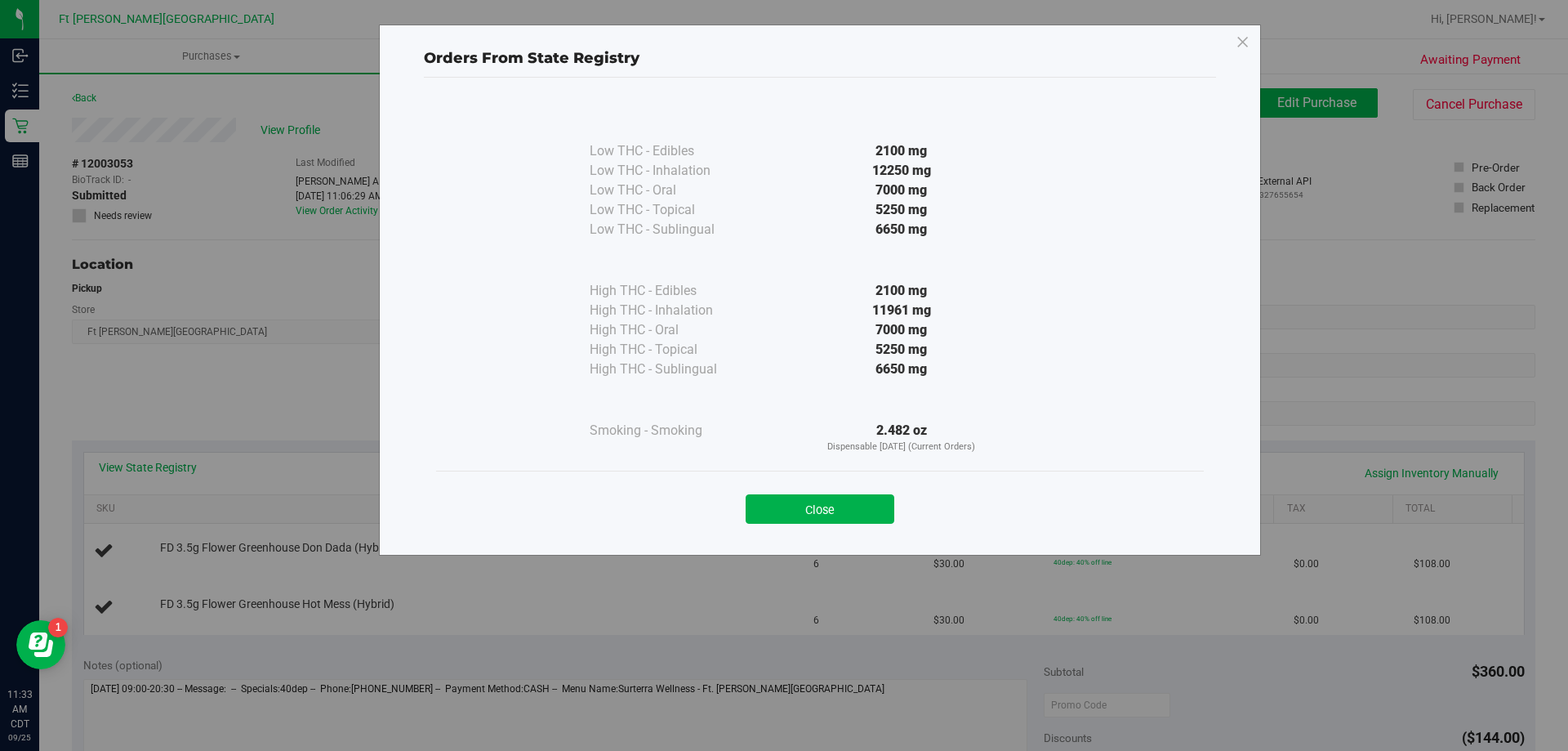
drag, startPoint x: 830, startPoint y: 515, endPoint x: 1251, endPoint y: 347, distance: 453.3
click at [837, 518] on button "Close" at bounding box center [820, 508] width 149 height 29
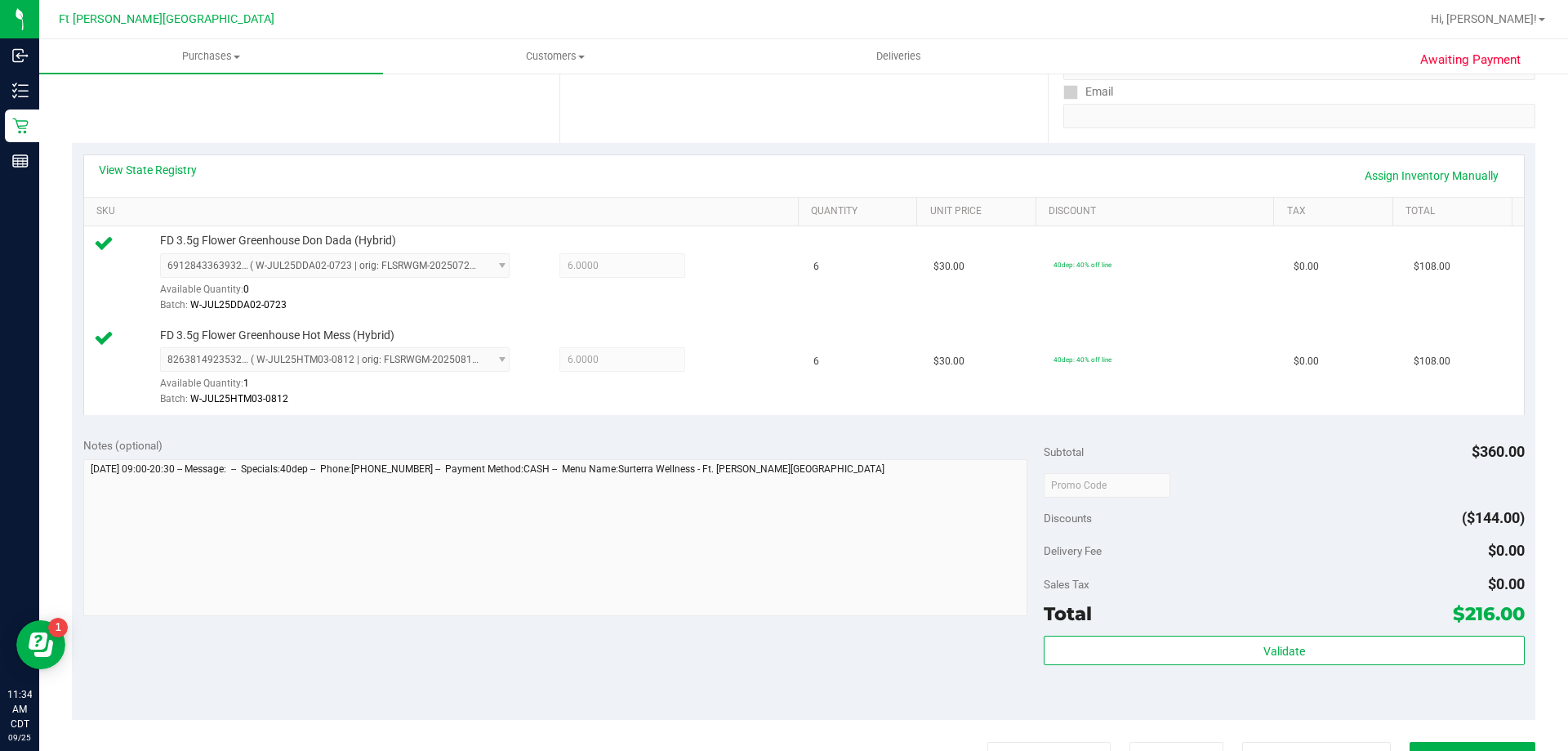
scroll to position [327, 0]
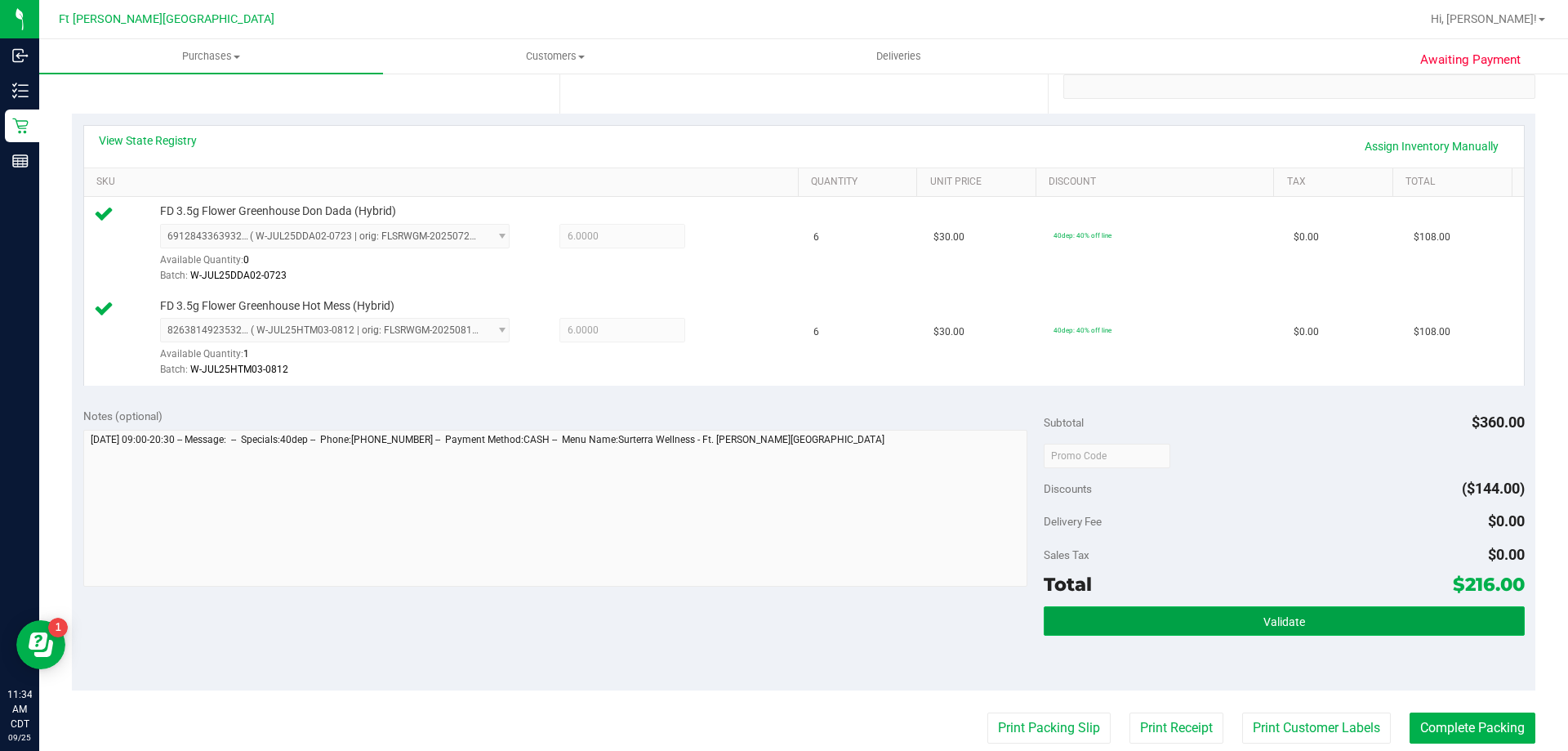
click at [1214, 618] on button "Validate" at bounding box center [1284, 620] width 480 height 29
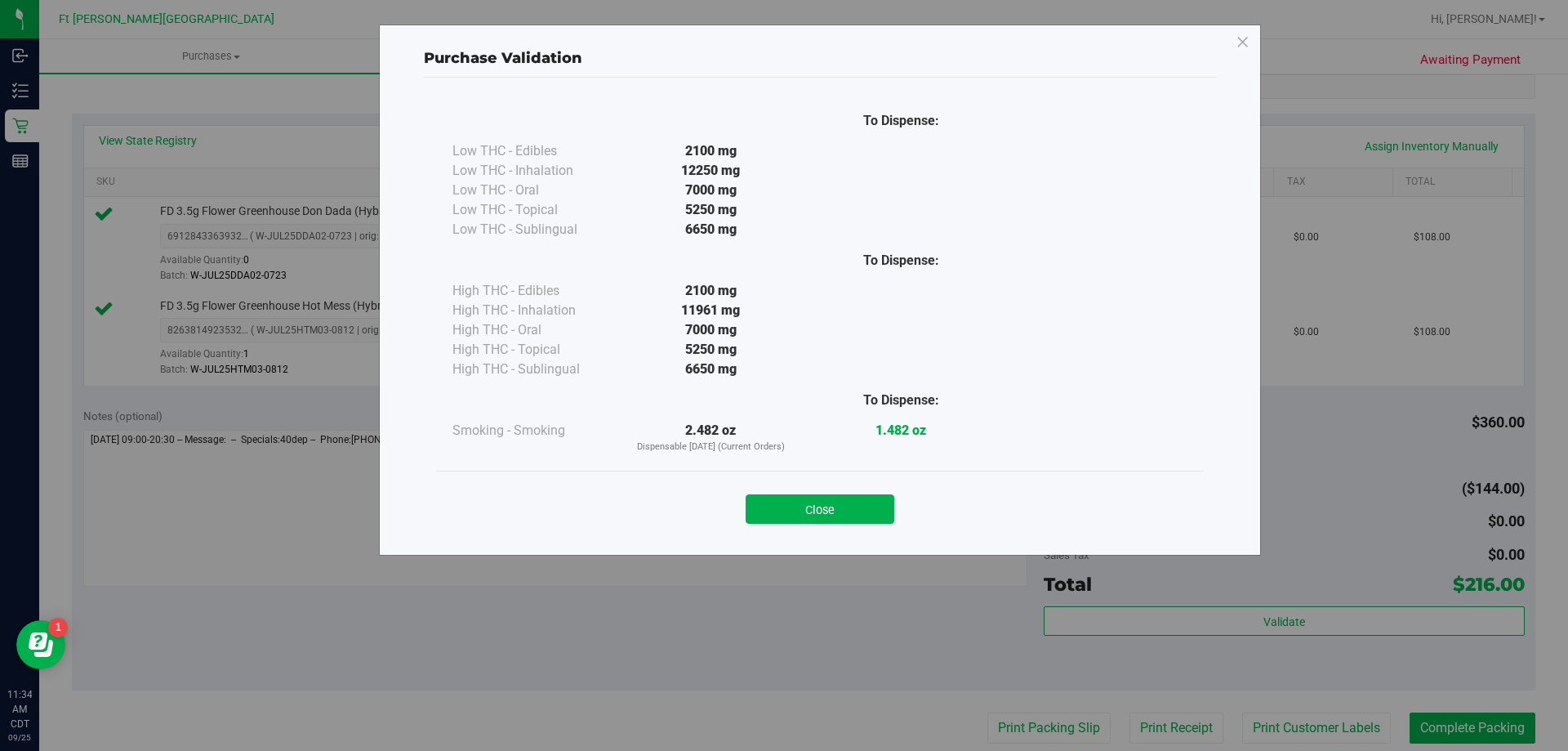
click at [884, 509] on button "Close" at bounding box center [820, 508] width 149 height 29
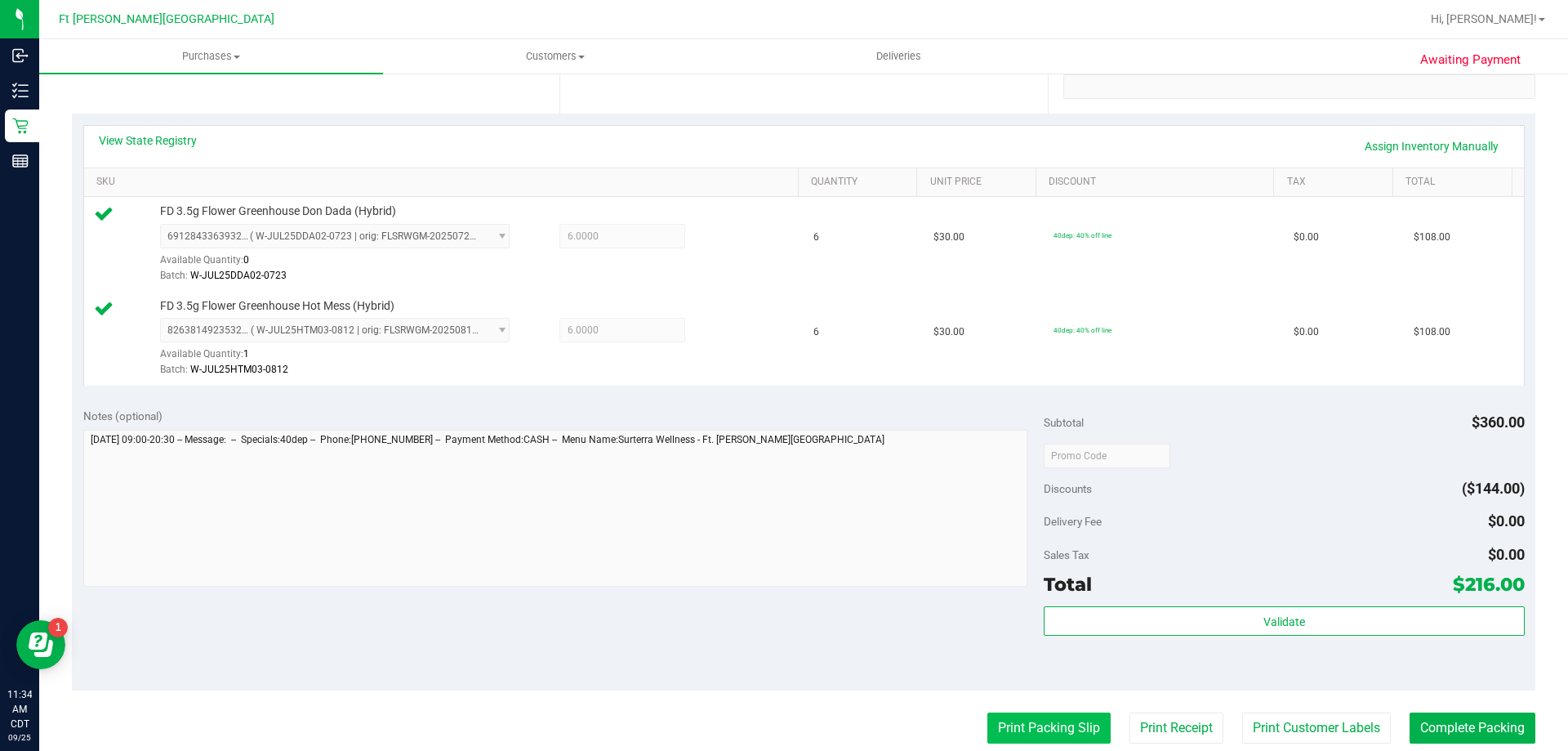
click at [1020, 726] on button "Print Packing Slip" at bounding box center [1049, 728] width 124 height 31
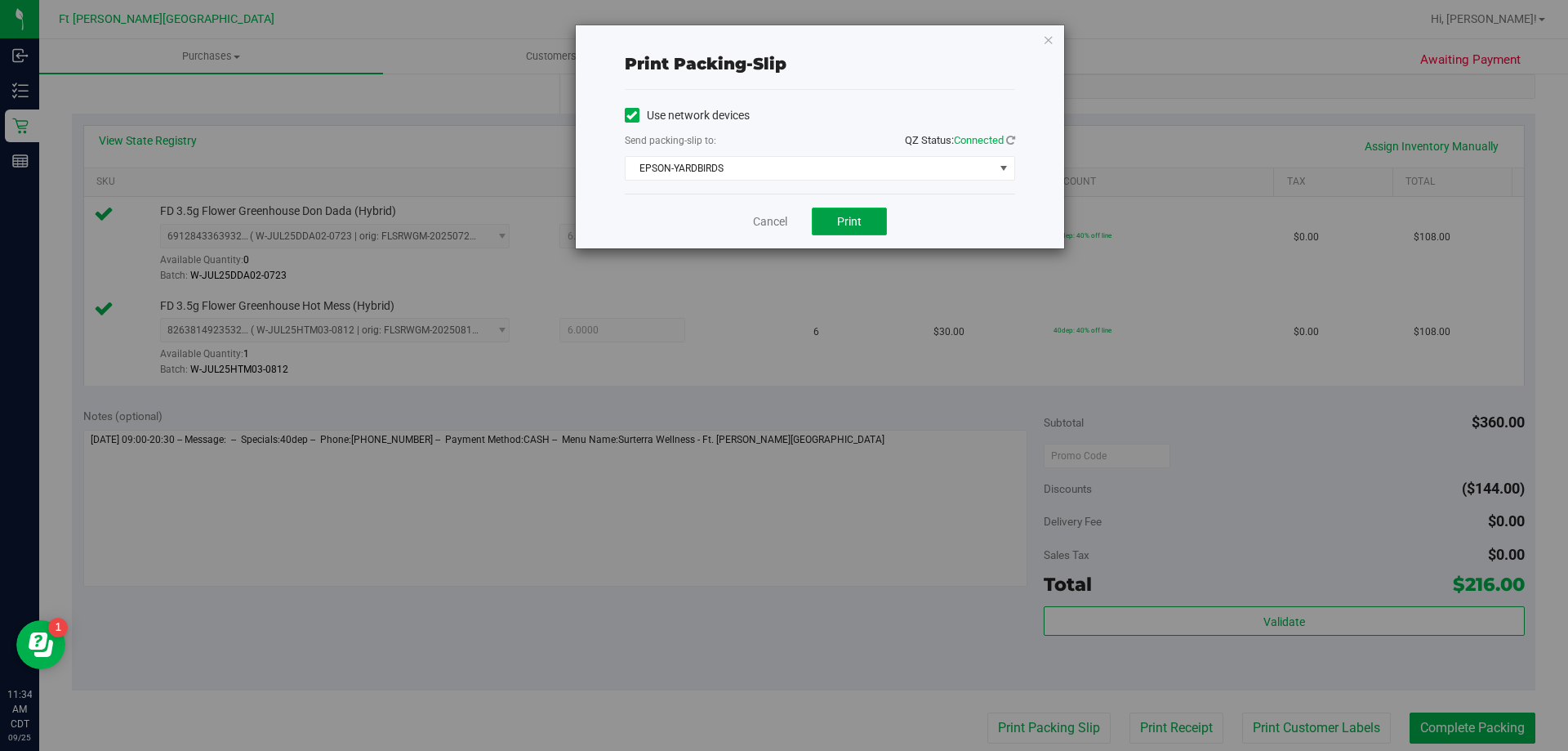
click at [856, 231] on button "Print" at bounding box center [849, 221] width 75 height 28
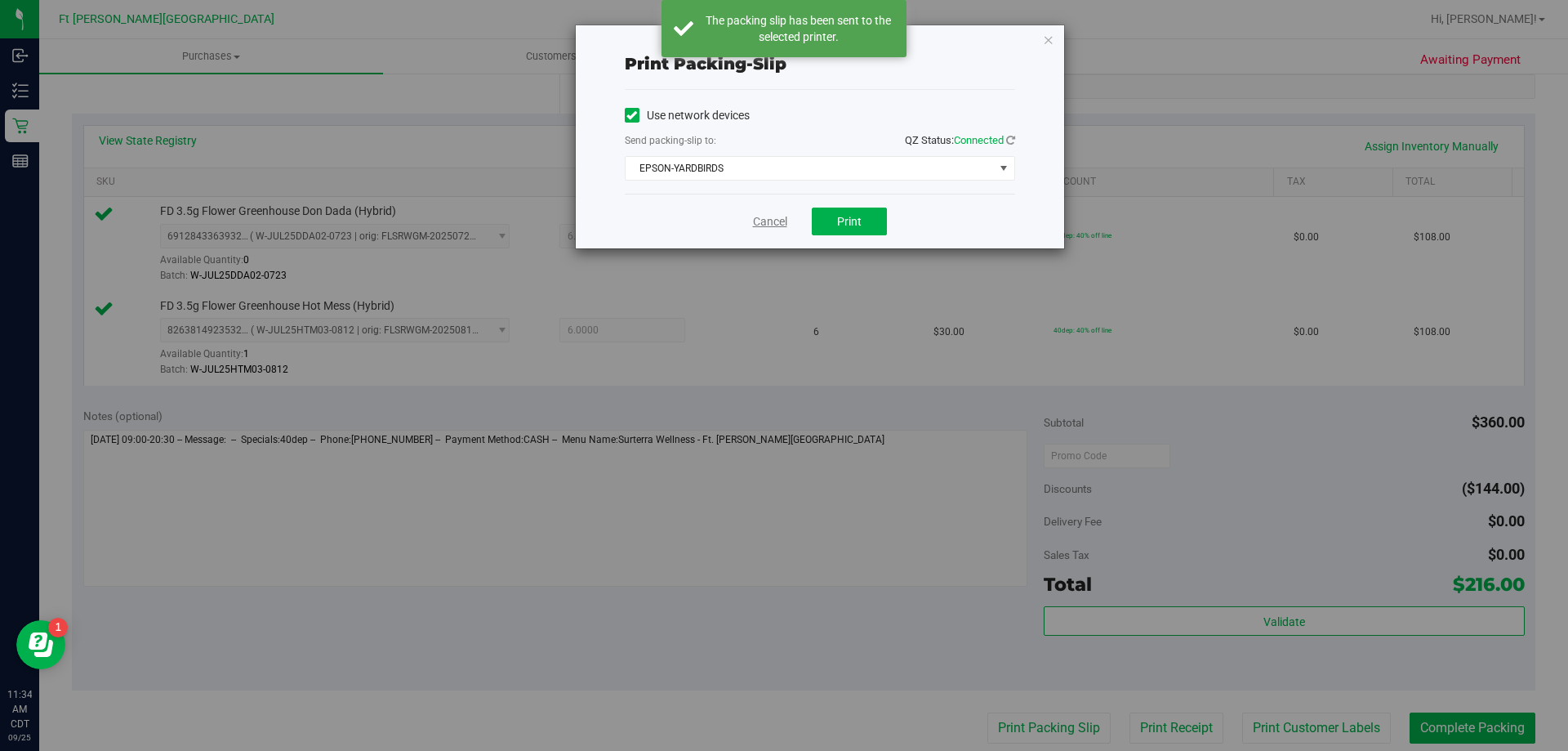
click at [765, 220] on link "Cancel" at bounding box center [769, 222] width 34 height 18
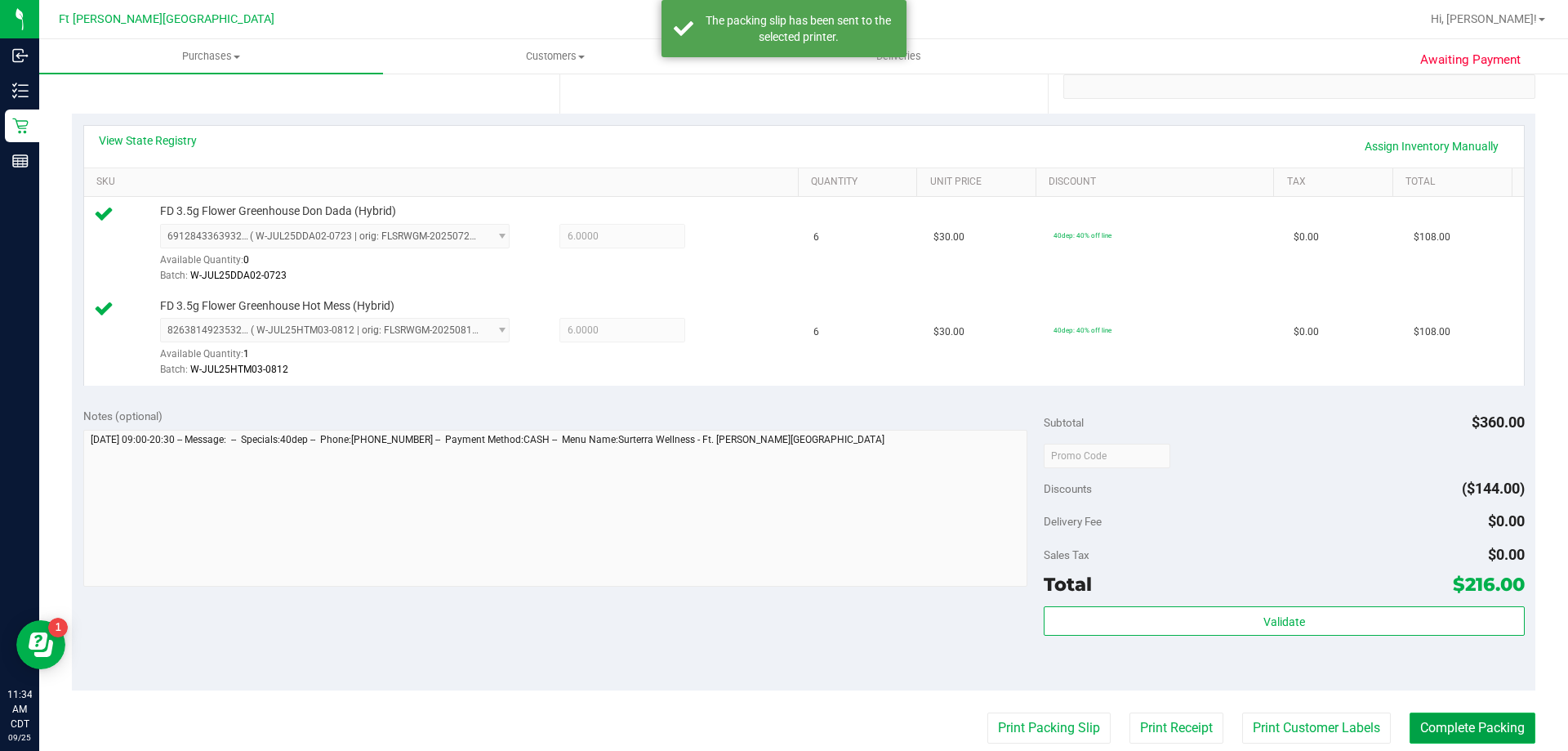
click at [1471, 726] on button "Complete Packing" at bounding box center [1473, 728] width 126 height 31
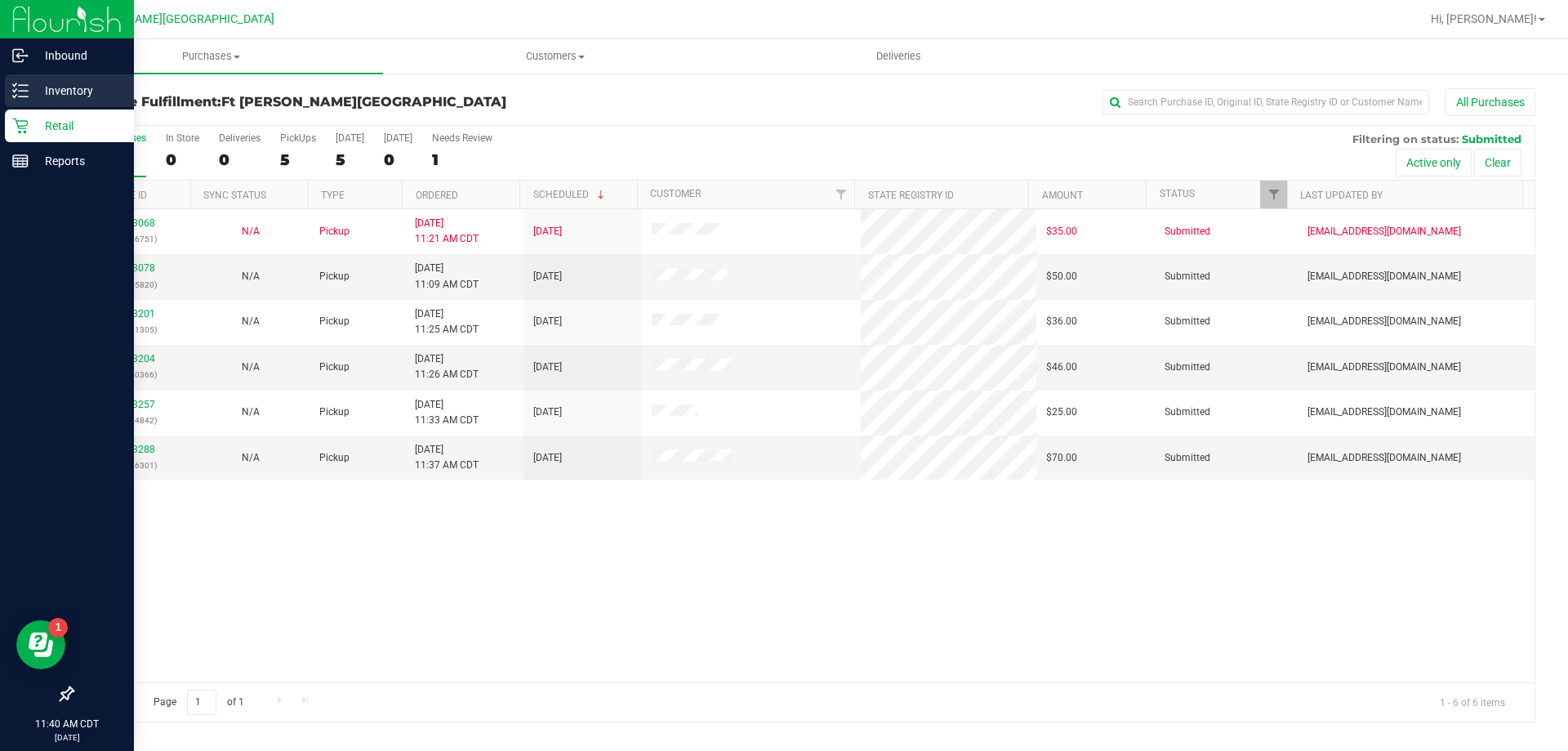
click at [25, 82] on div "Inventory" at bounding box center [69, 91] width 130 height 33
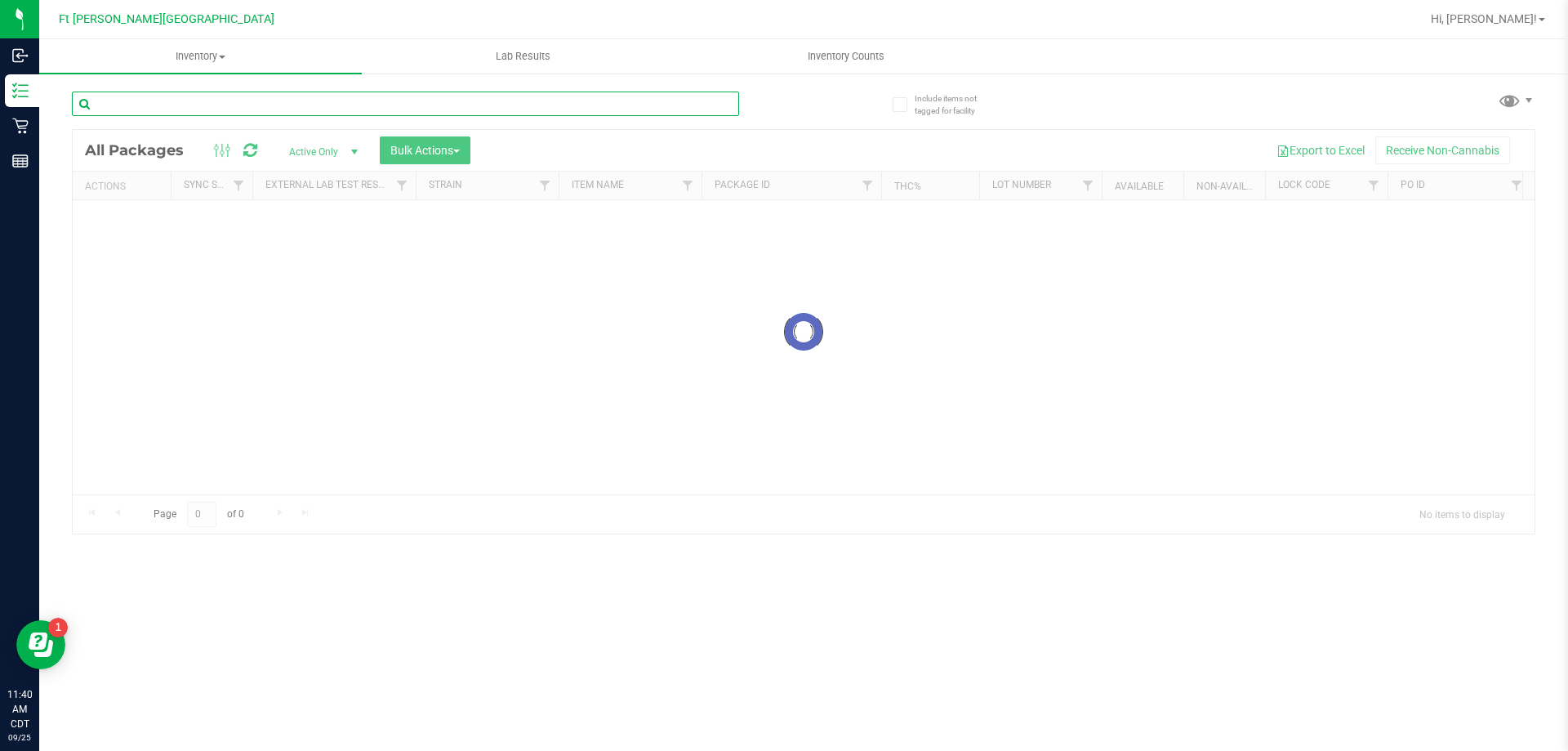
click at [183, 106] on input "text" at bounding box center [405, 103] width 667 height 24
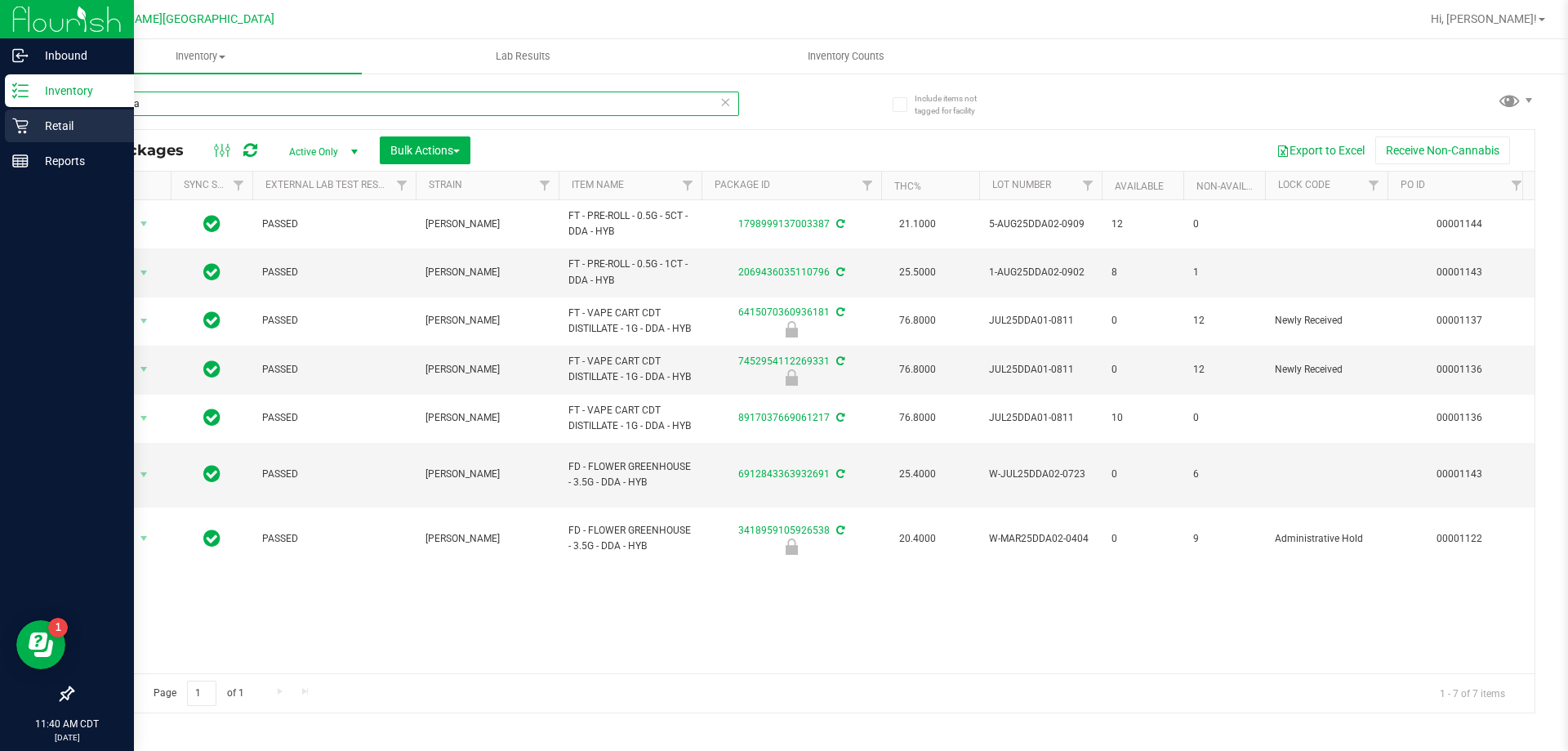
type input "don dada"
click at [53, 124] on p "Retail" at bounding box center [77, 126] width 98 height 19
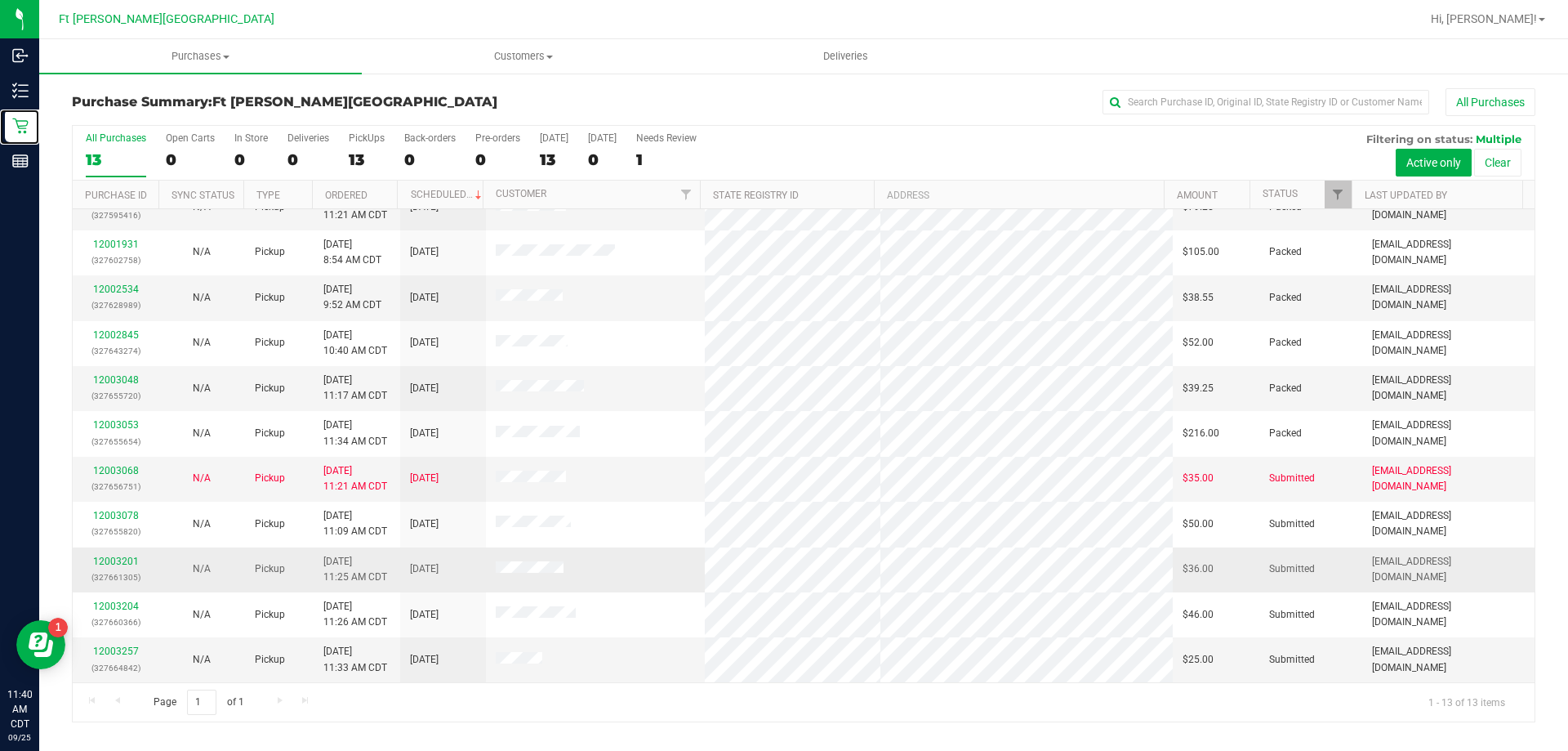
scroll to position [114, 0]
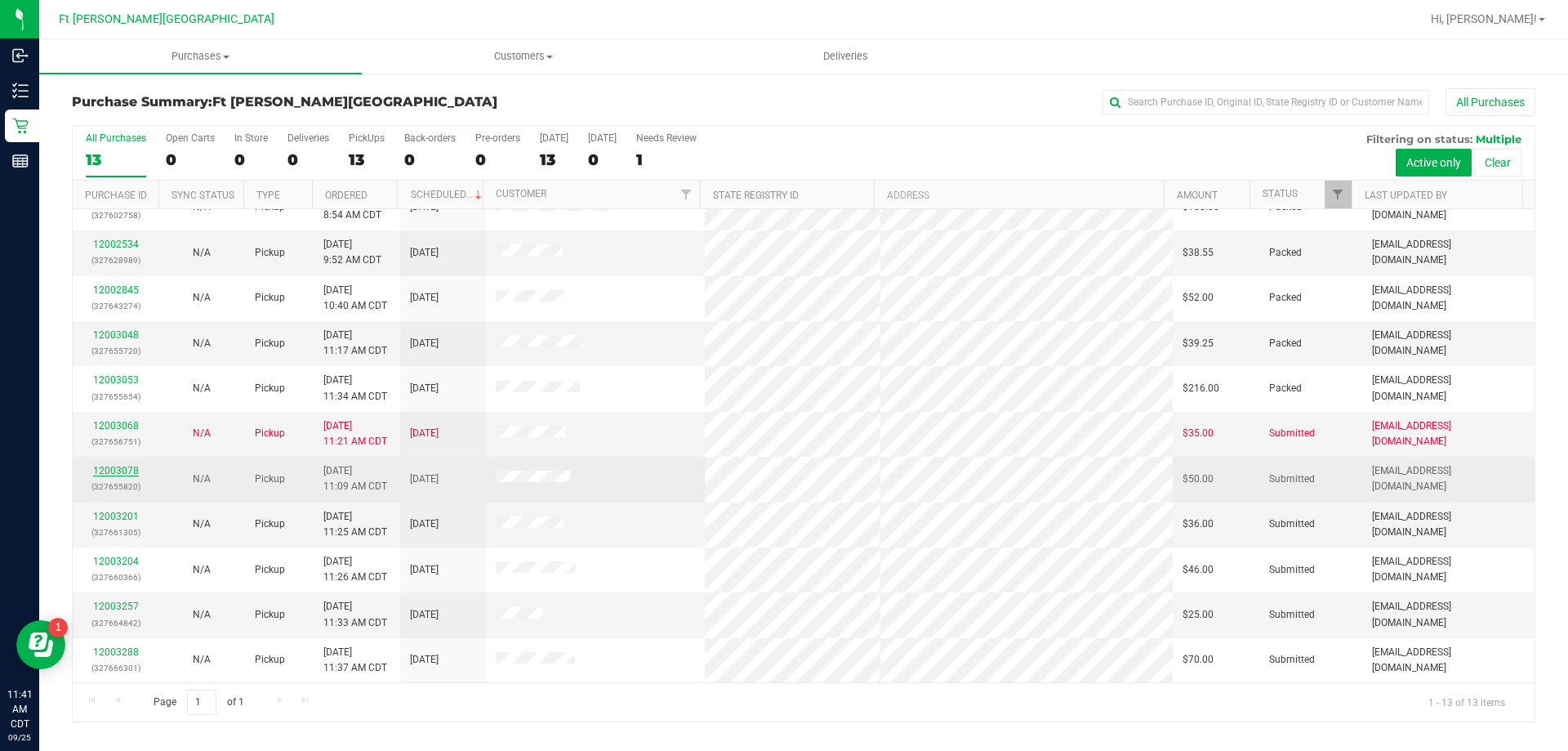
click at [122, 467] on link "12003078" at bounding box center [116, 470] width 46 height 12
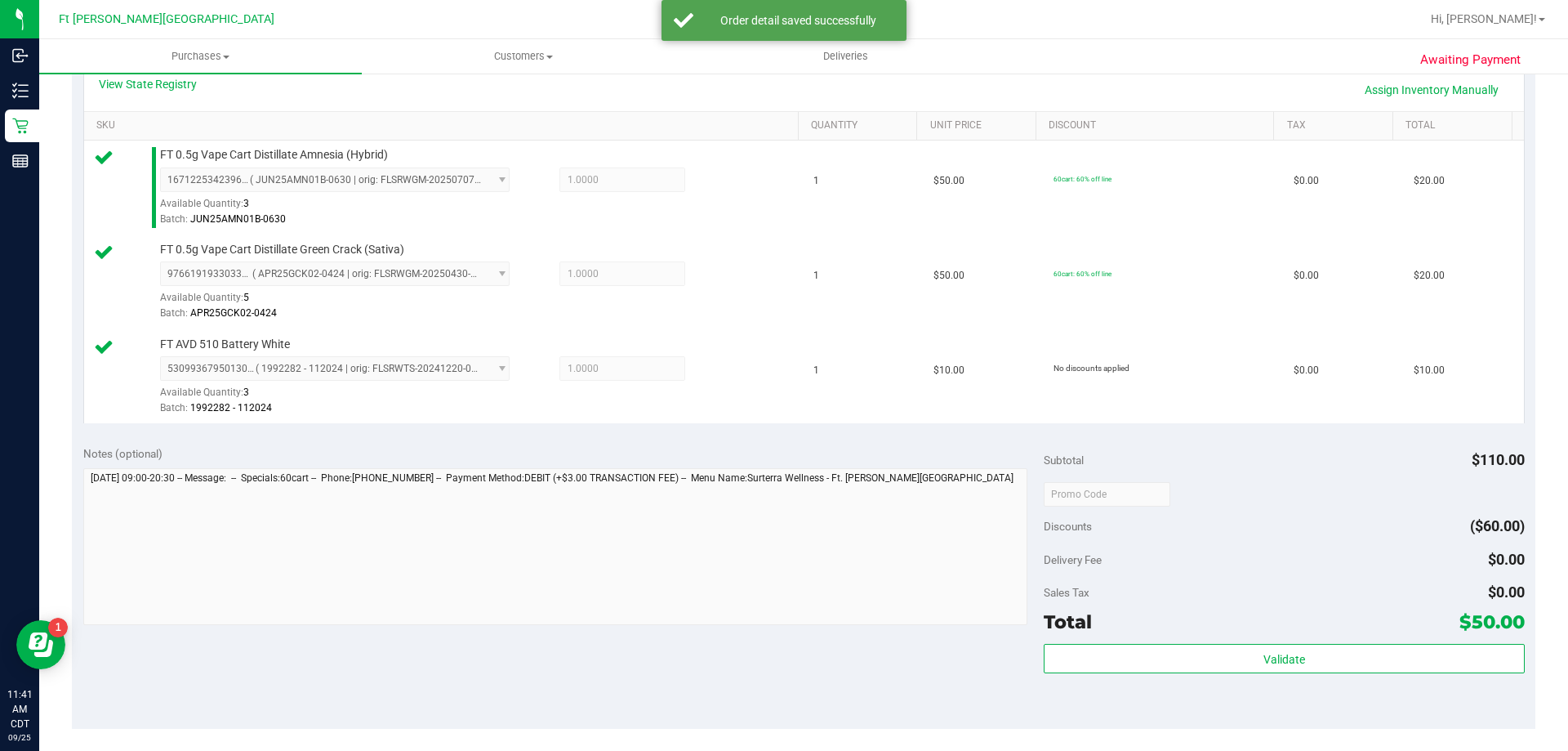
scroll to position [413, 0]
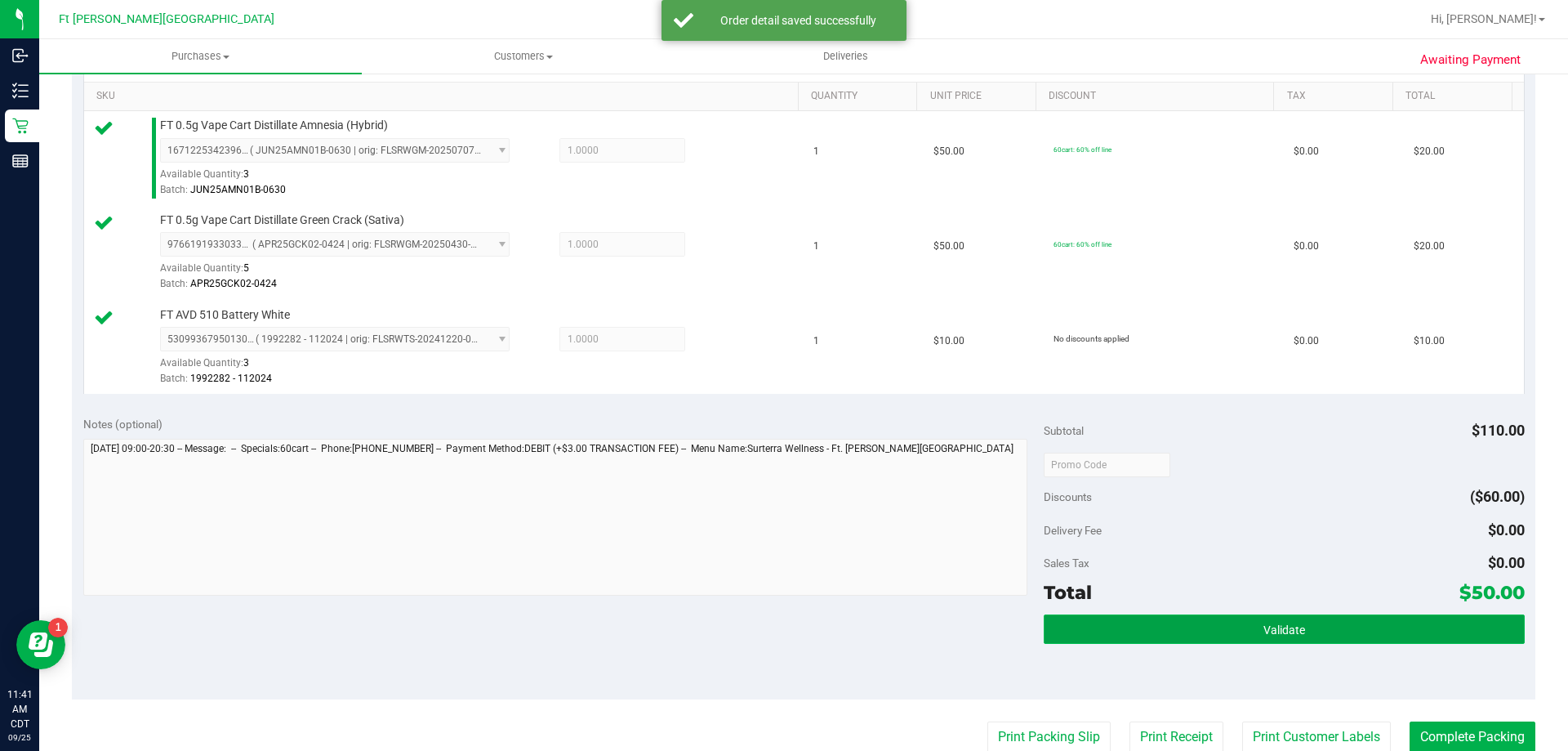
click at [1198, 629] on button "Validate" at bounding box center [1284, 629] width 480 height 29
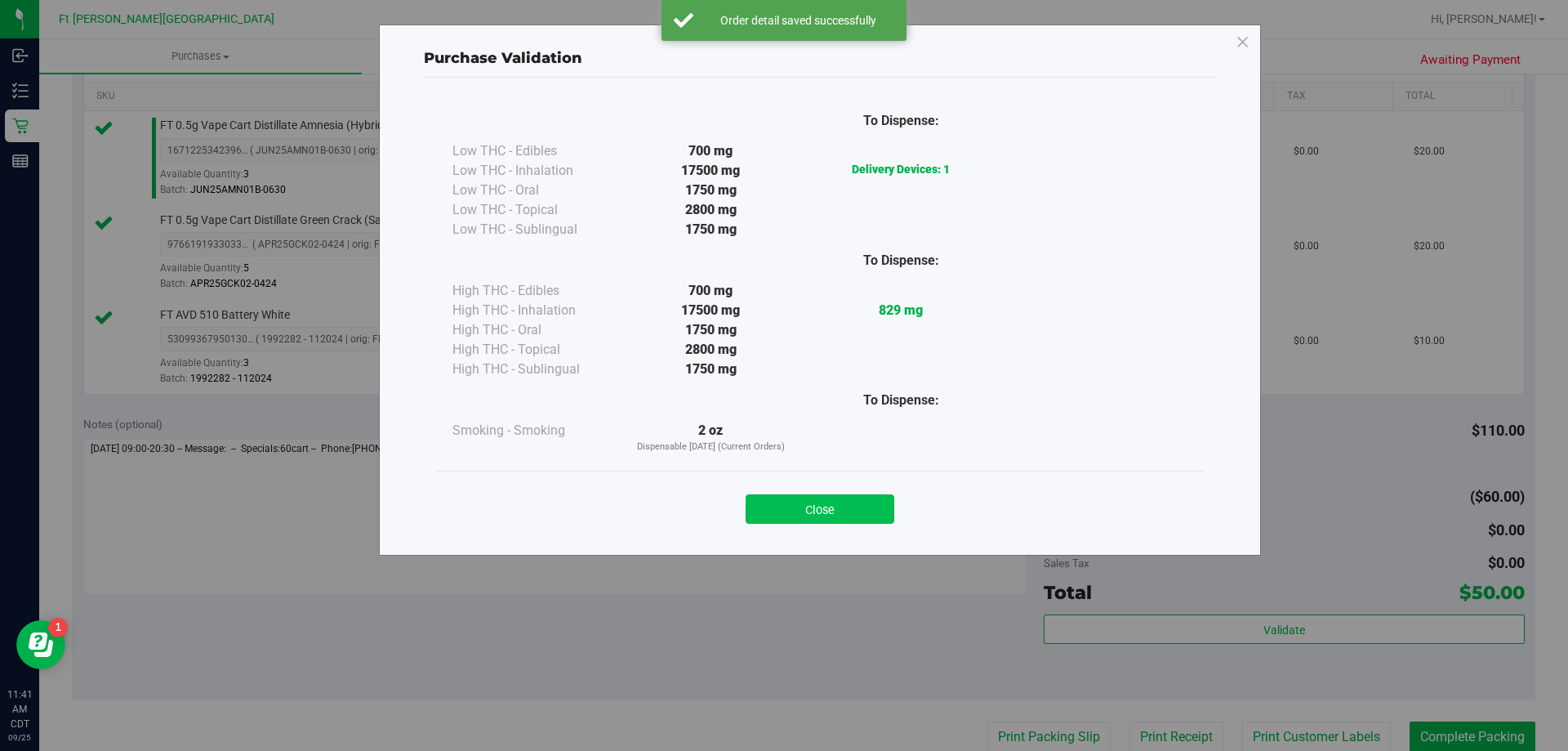
click at [804, 495] on div "Close" at bounding box center [819, 505] width 743 height 41
click at [810, 504] on button "Close" at bounding box center [820, 508] width 149 height 29
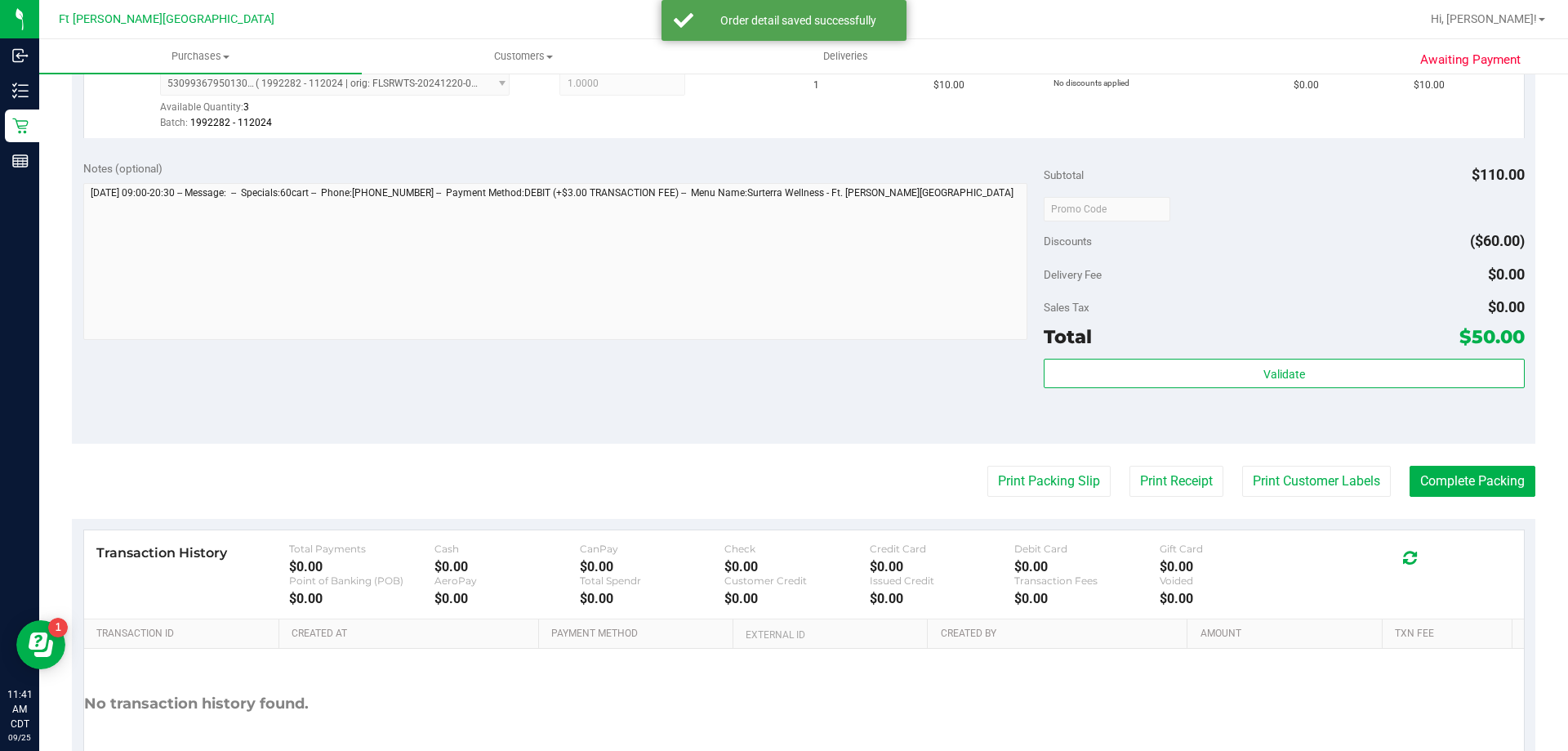
scroll to position [774, 0]
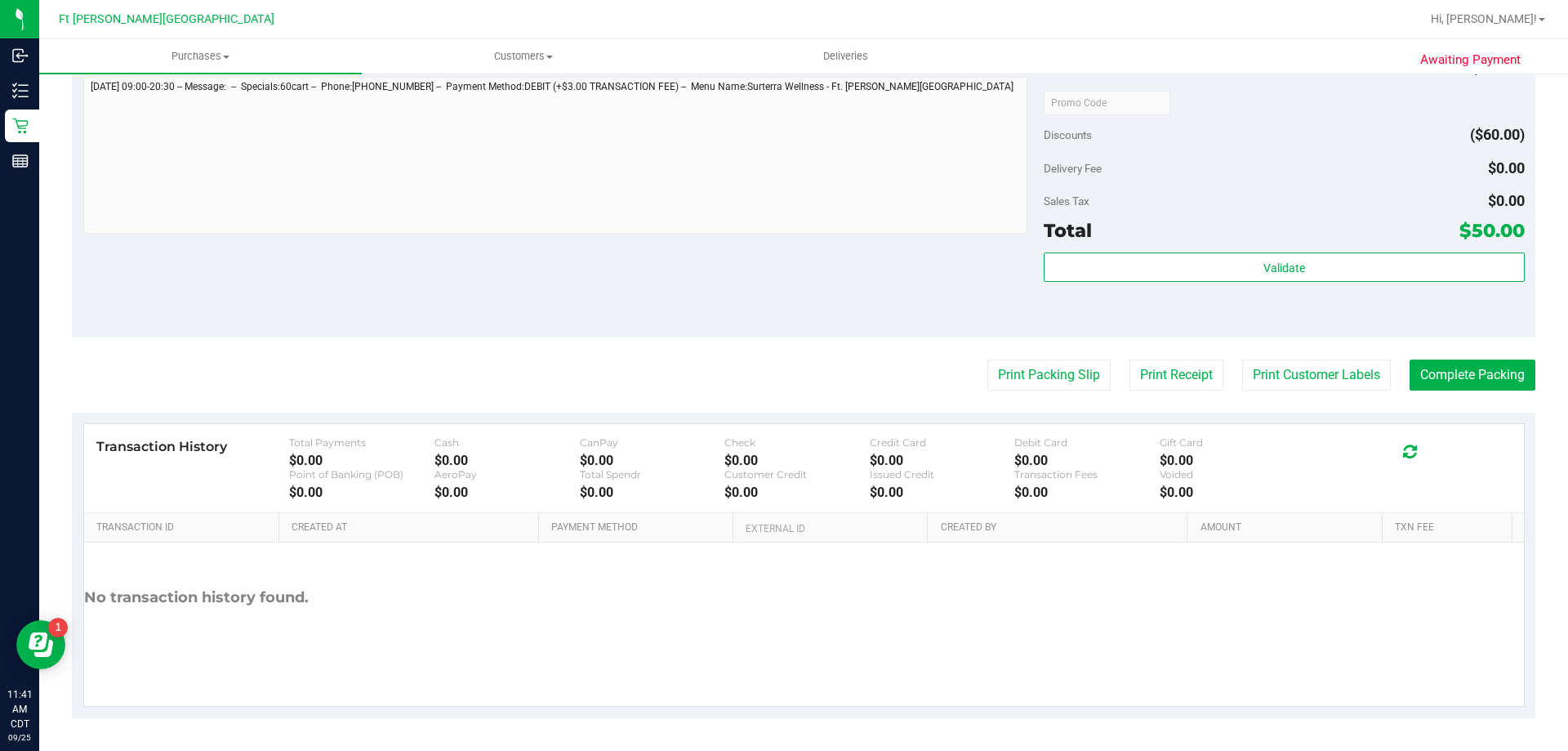
click at [1026, 392] on purchase-details "Back Edit Purchase Cancel Purchase View Profile # 12003078 BioTrack ID: - Submi…" at bounding box center [803, 16] width 1464 height 1405
click at [1018, 380] on button "Print Packing Slip" at bounding box center [1049, 375] width 124 height 31
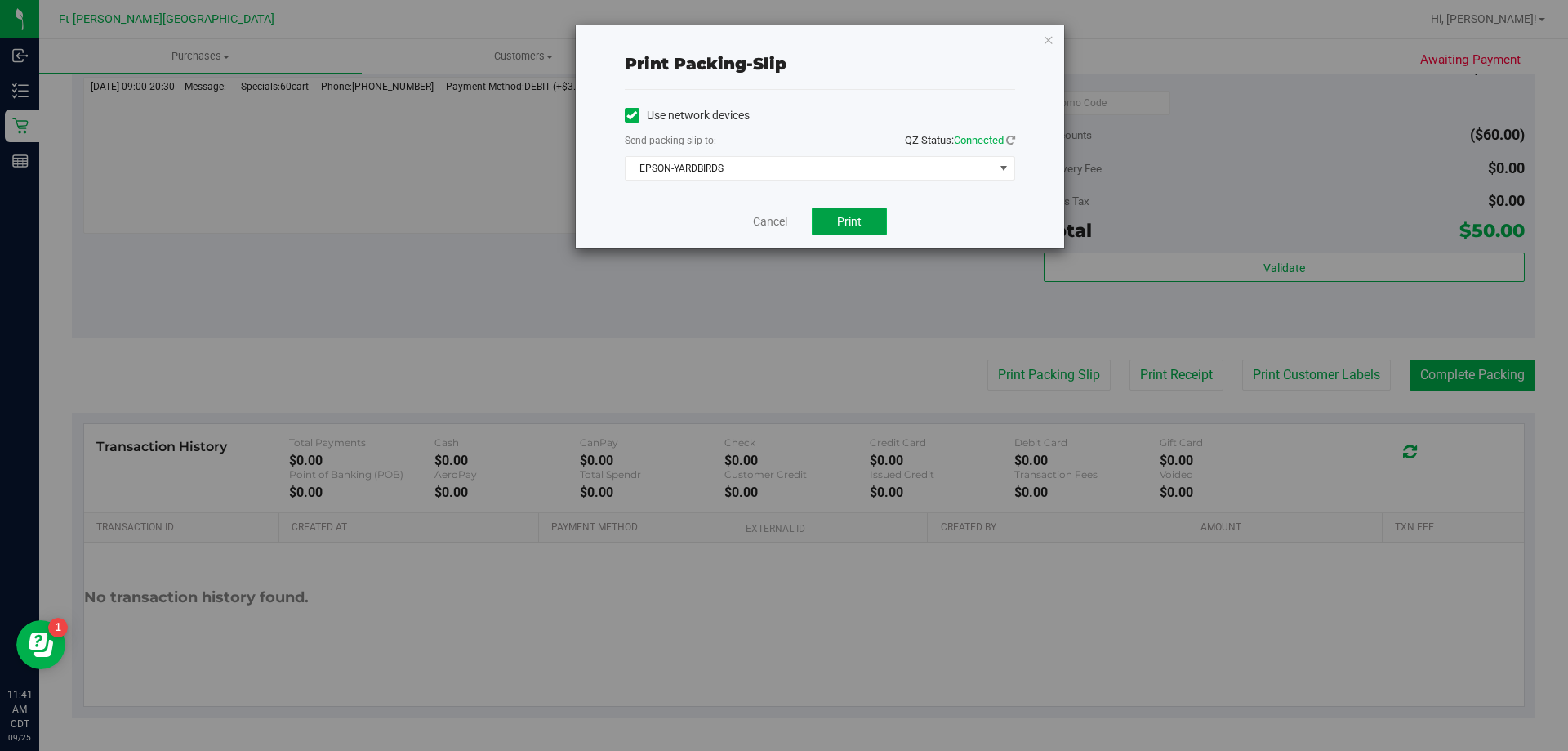
click at [848, 222] on span "Print" at bounding box center [849, 221] width 24 height 13
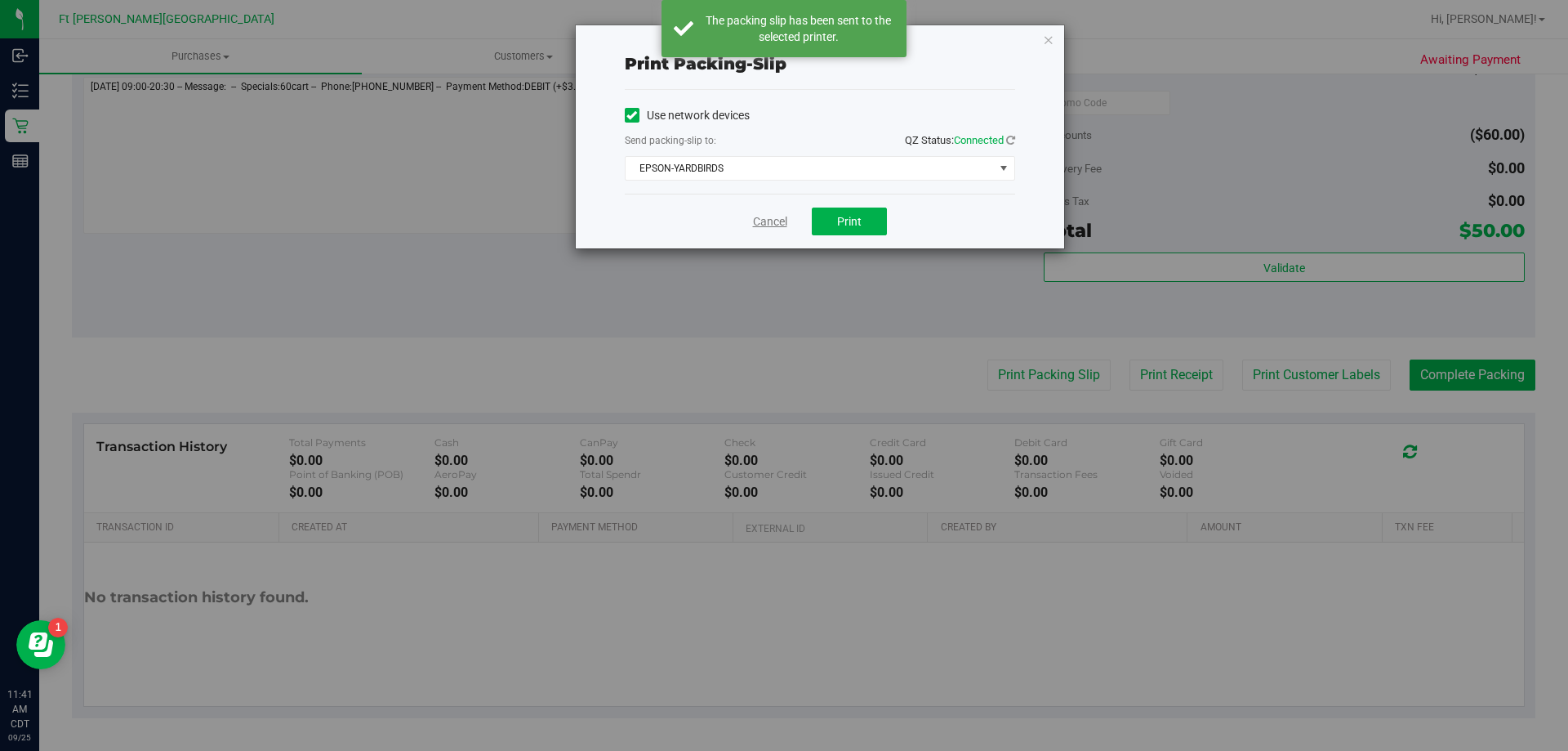
click at [772, 222] on link "Cancel" at bounding box center [769, 222] width 34 height 18
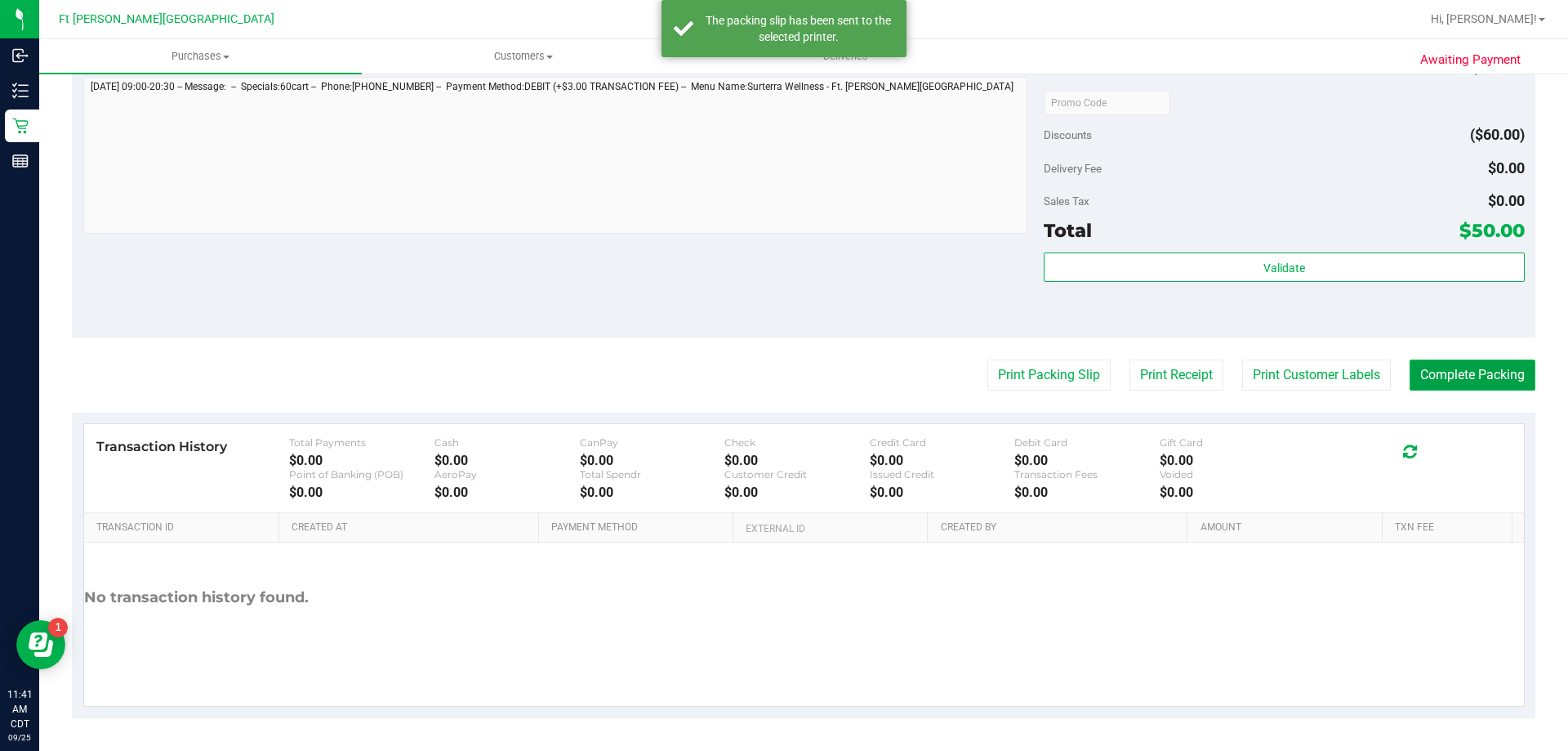
click at [1481, 381] on button "Complete Packing" at bounding box center [1473, 375] width 126 height 31
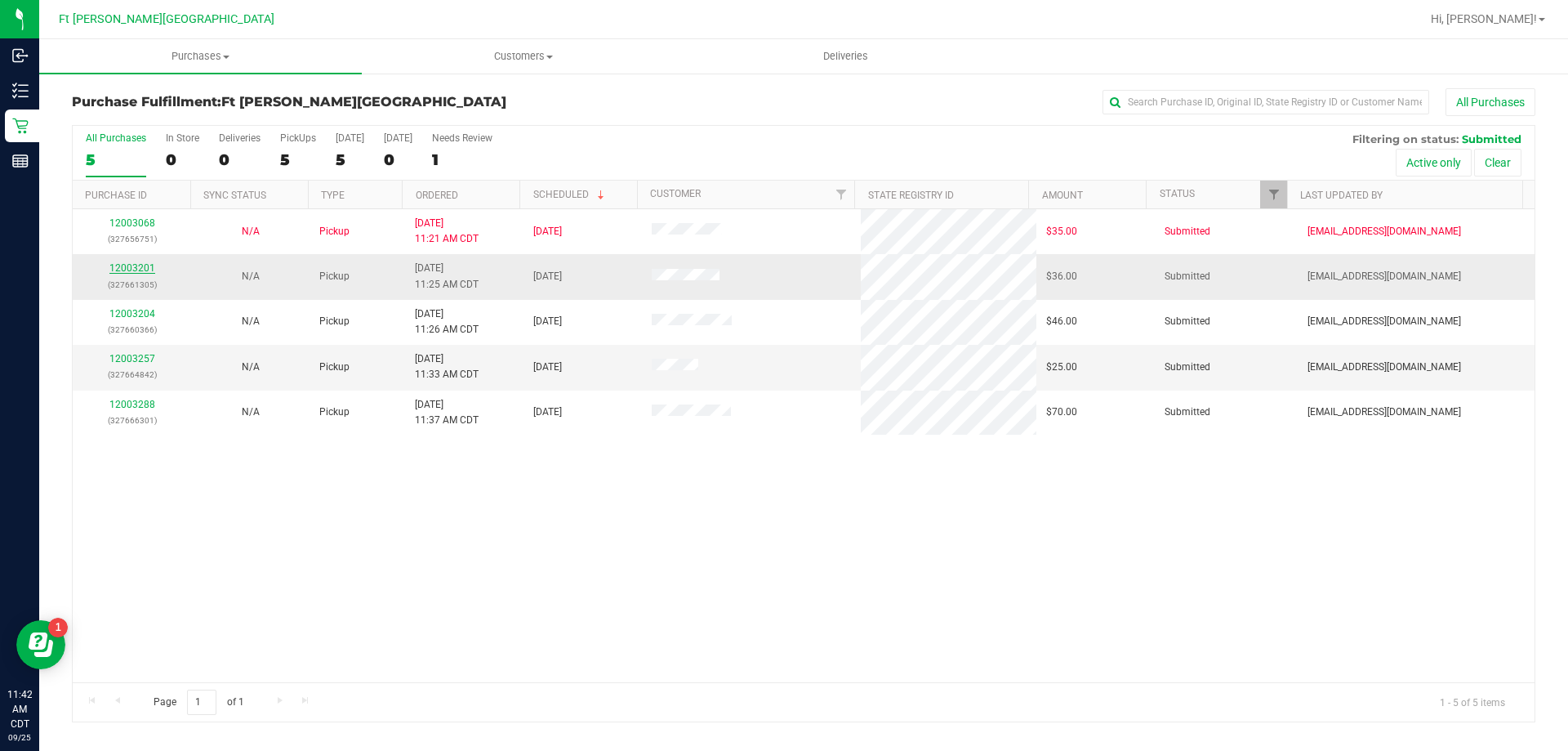
click at [140, 271] on link "12003201" at bounding box center [131, 268] width 46 height 12
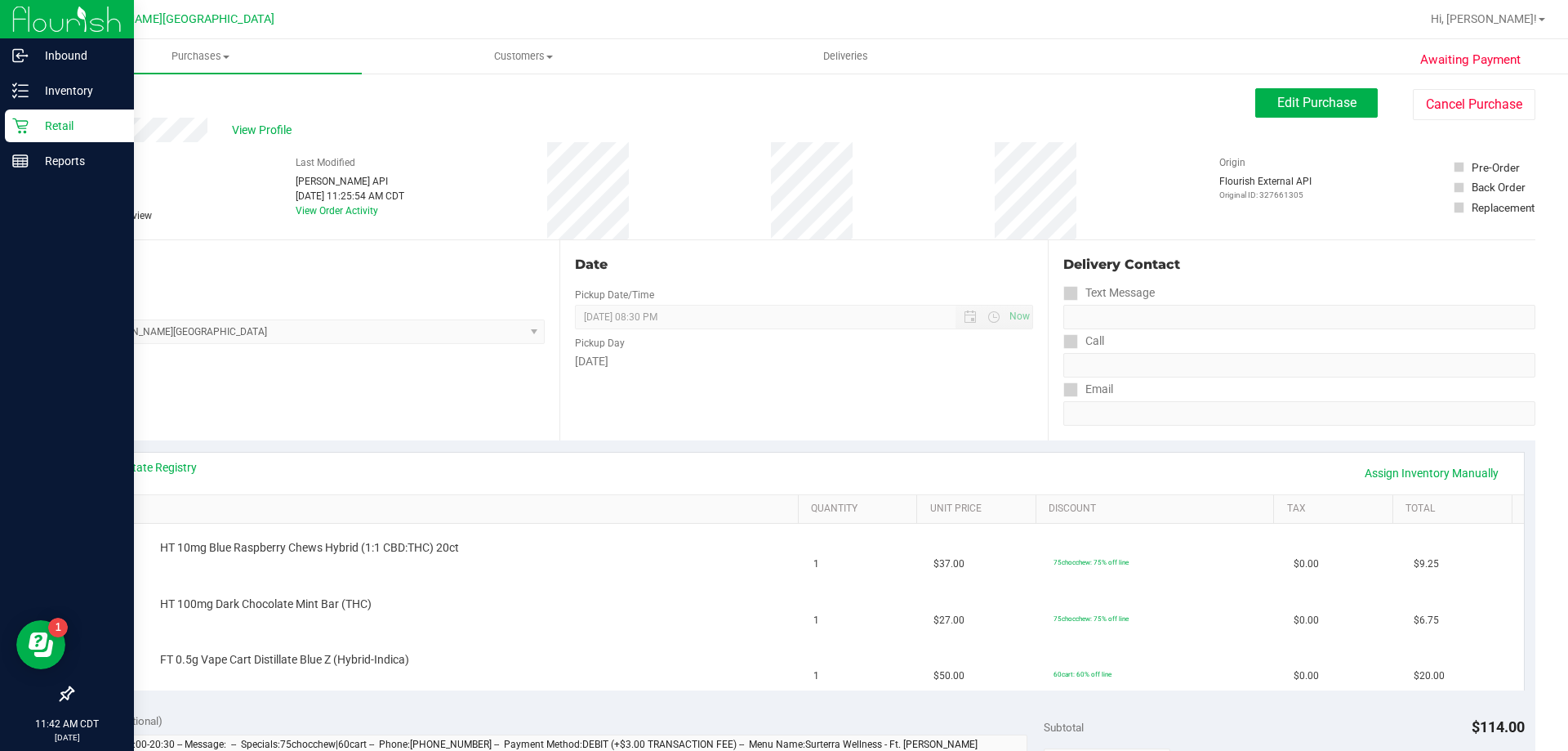
click at [28, 133] on div "Retail" at bounding box center [69, 126] width 130 height 33
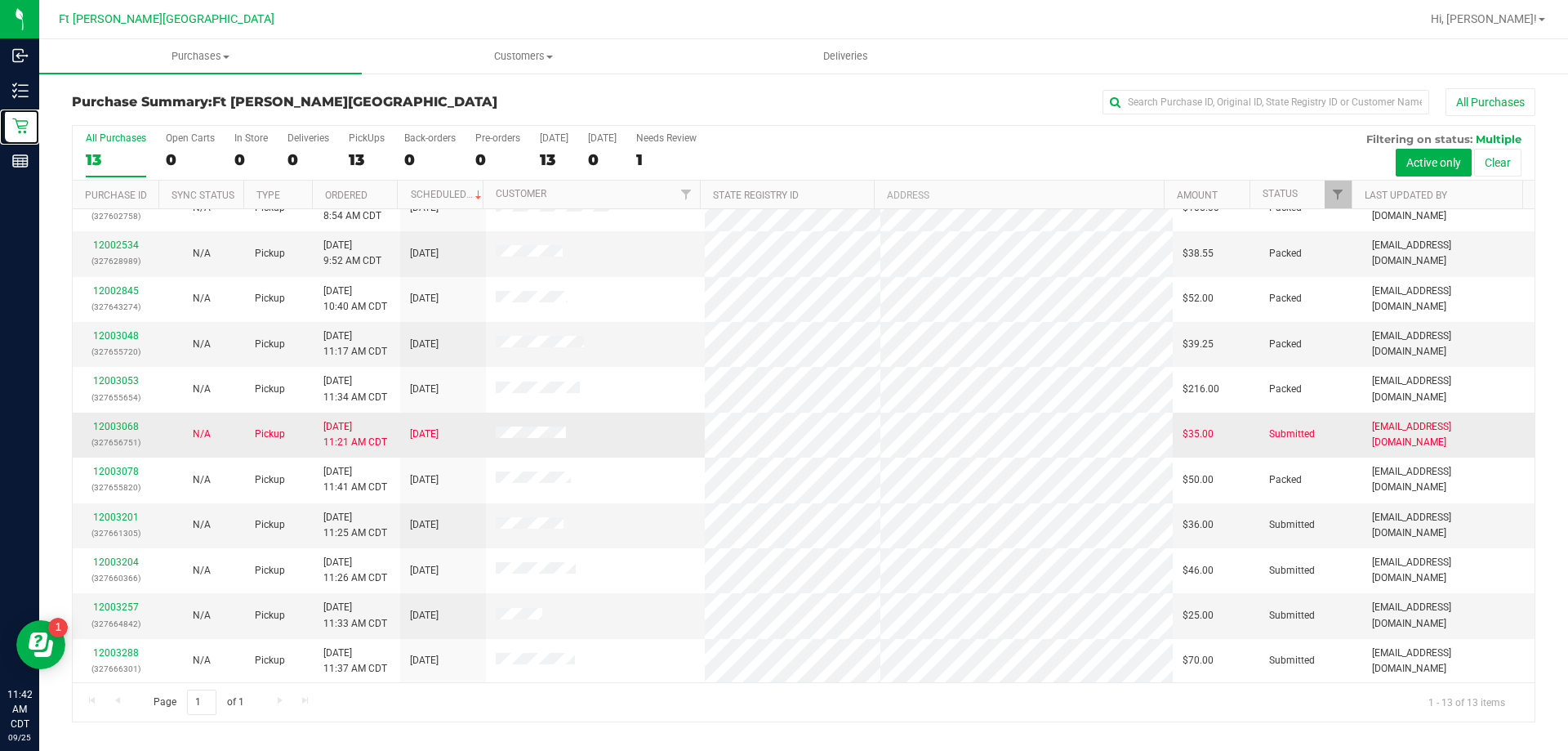
scroll to position [114, 0]
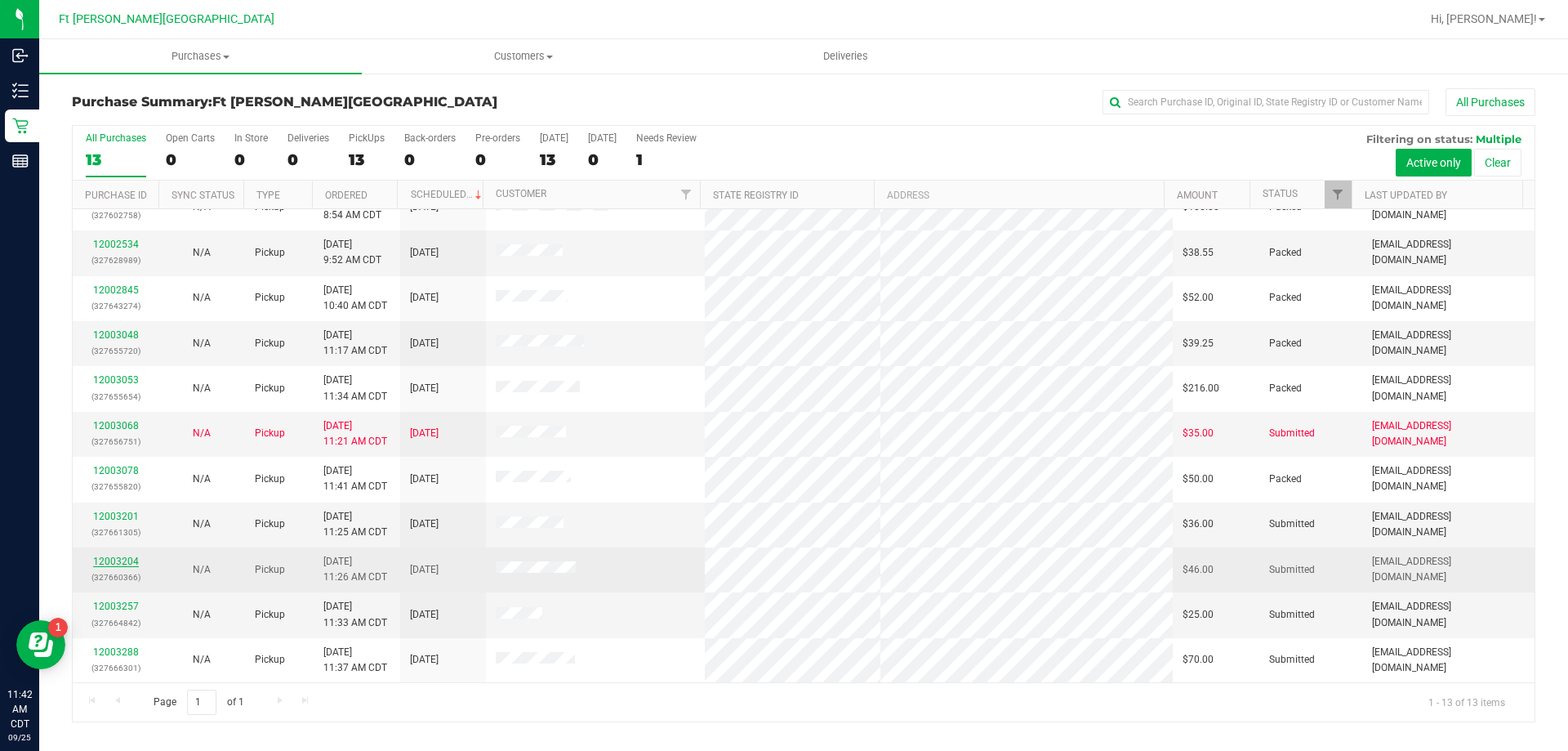
click at [119, 558] on link "12003204" at bounding box center [116, 561] width 46 height 12
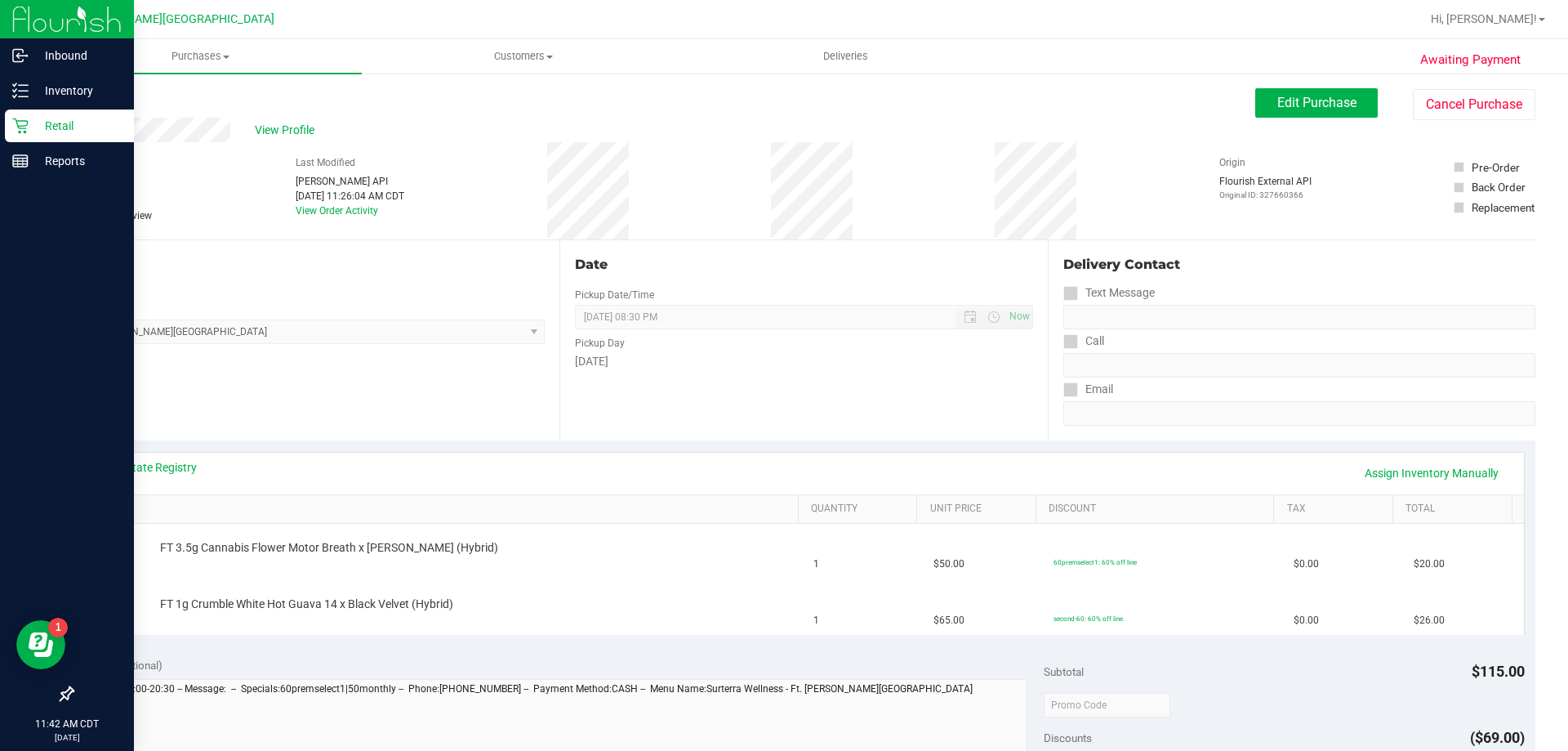
click at [22, 127] on icon at bounding box center [20, 126] width 17 height 17
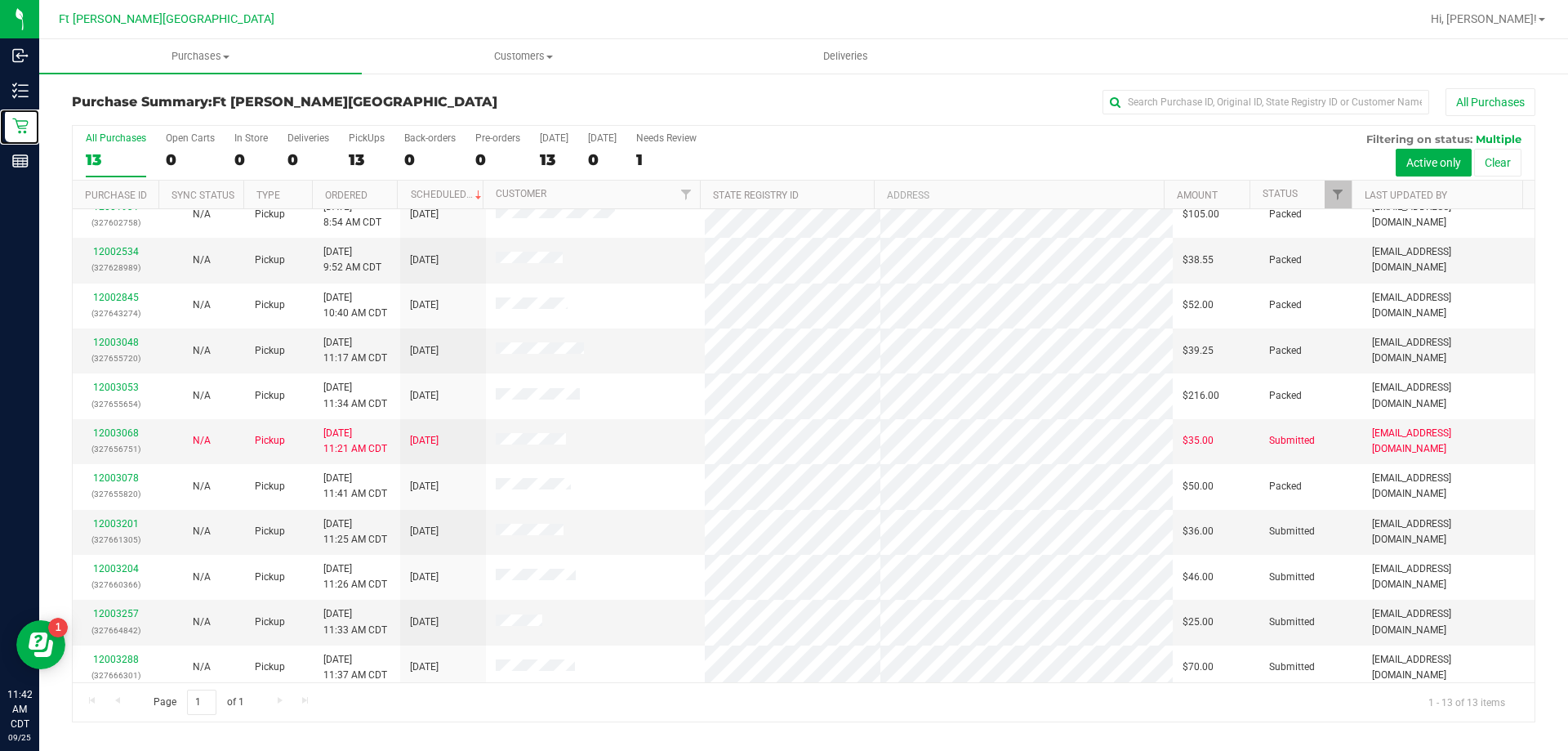
scroll to position [114, 0]
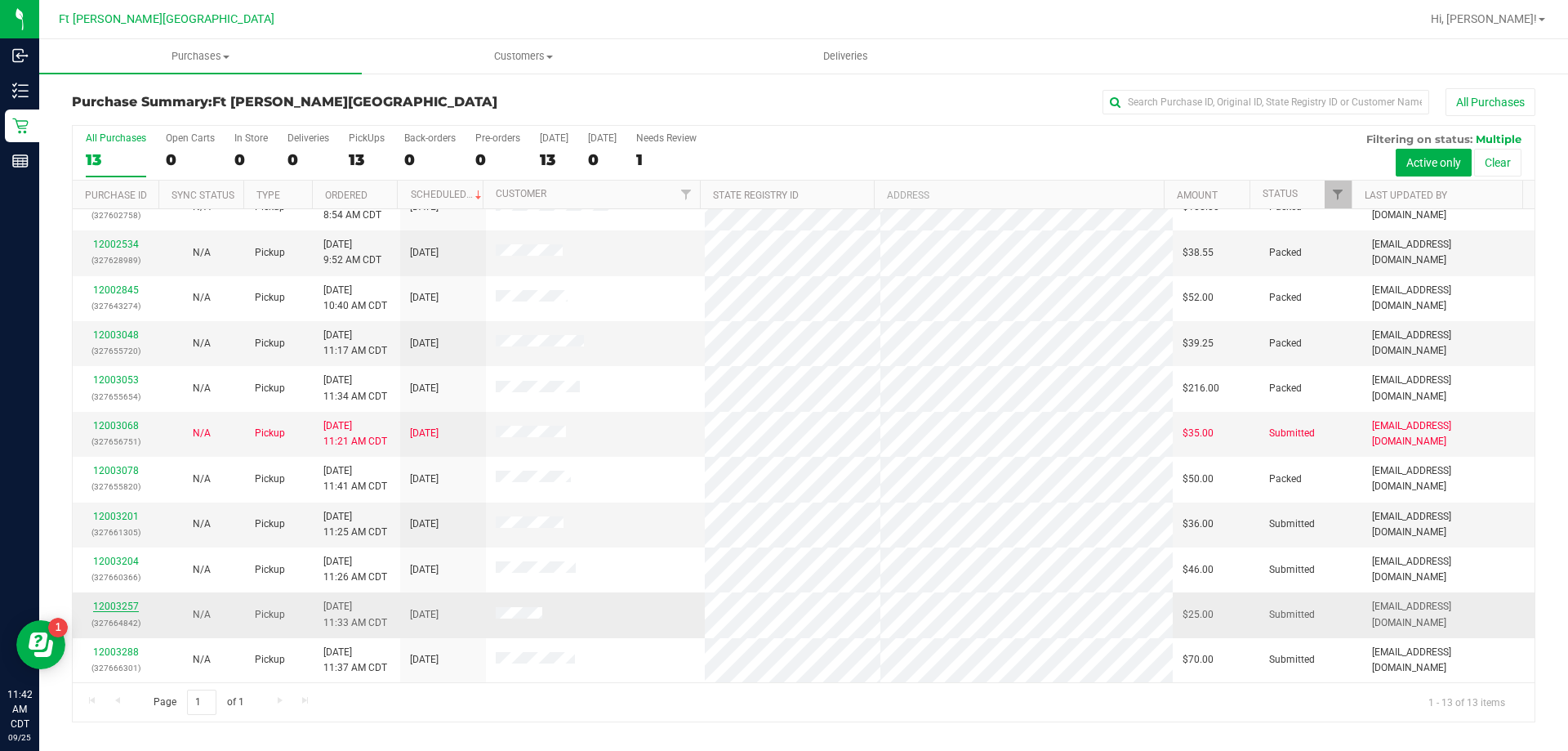
click at [133, 605] on link "12003257" at bounding box center [116, 606] width 46 height 12
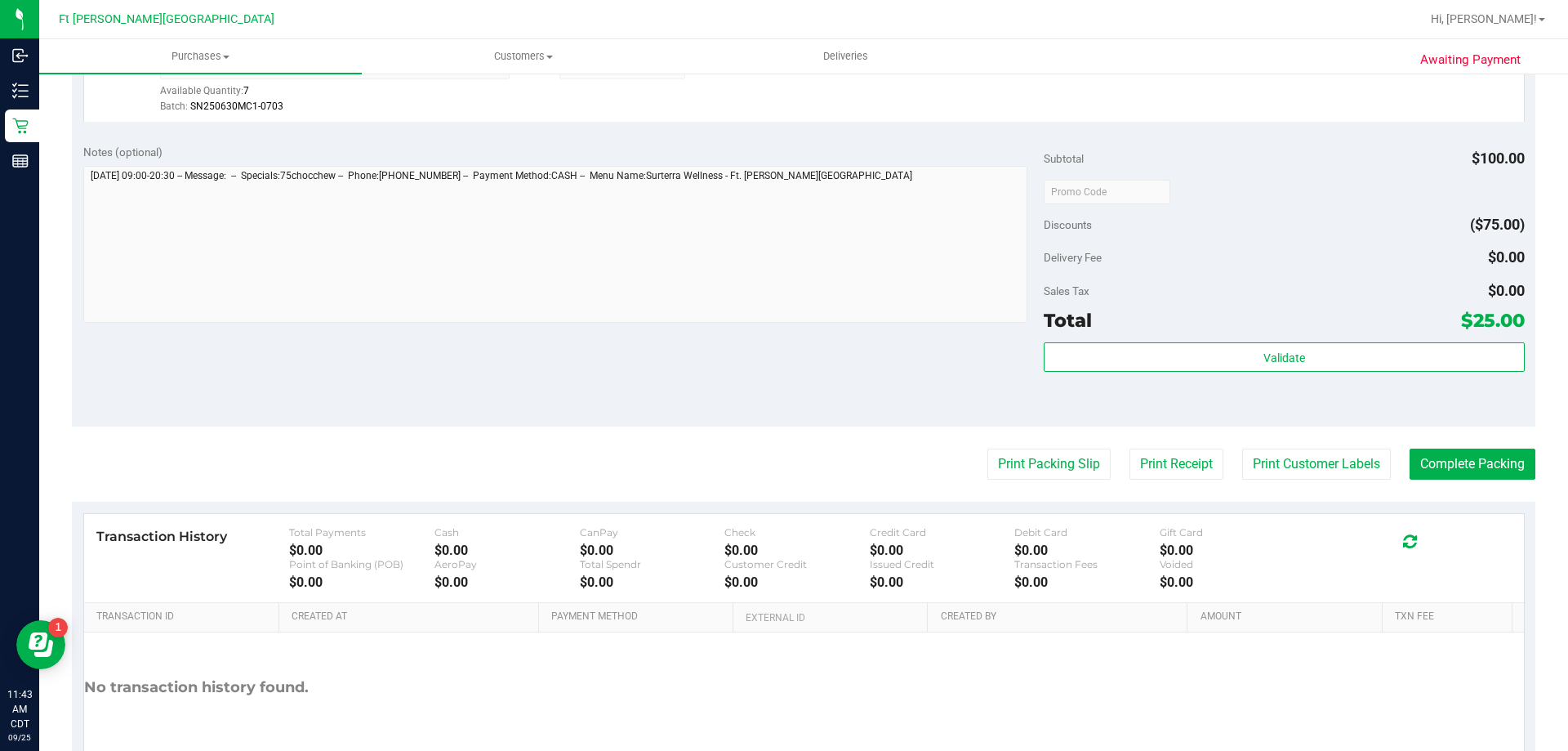
scroll to position [585, 0]
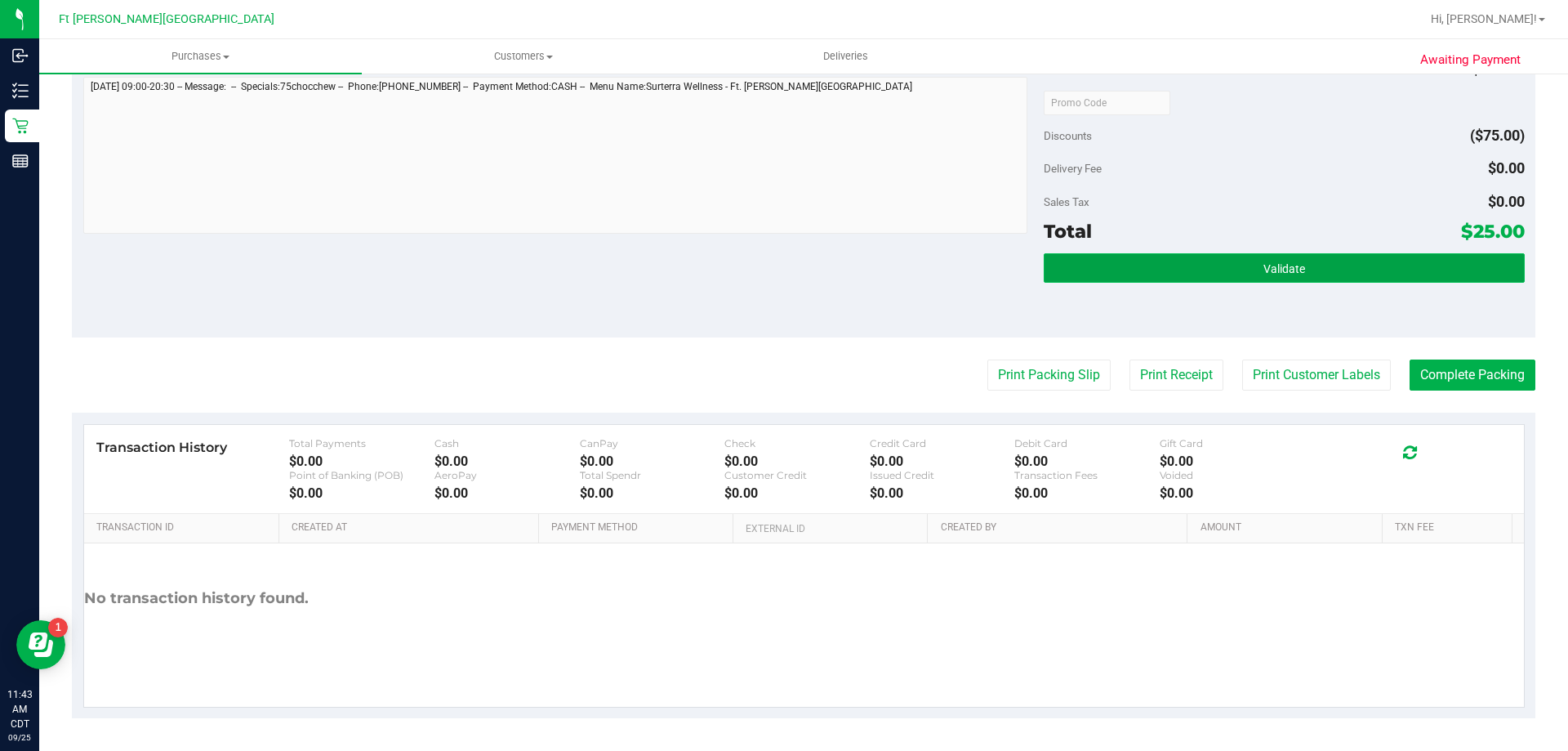
click at [1264, 271] on span "Validate" at bounding box center [1285, 268] width 42 height 13
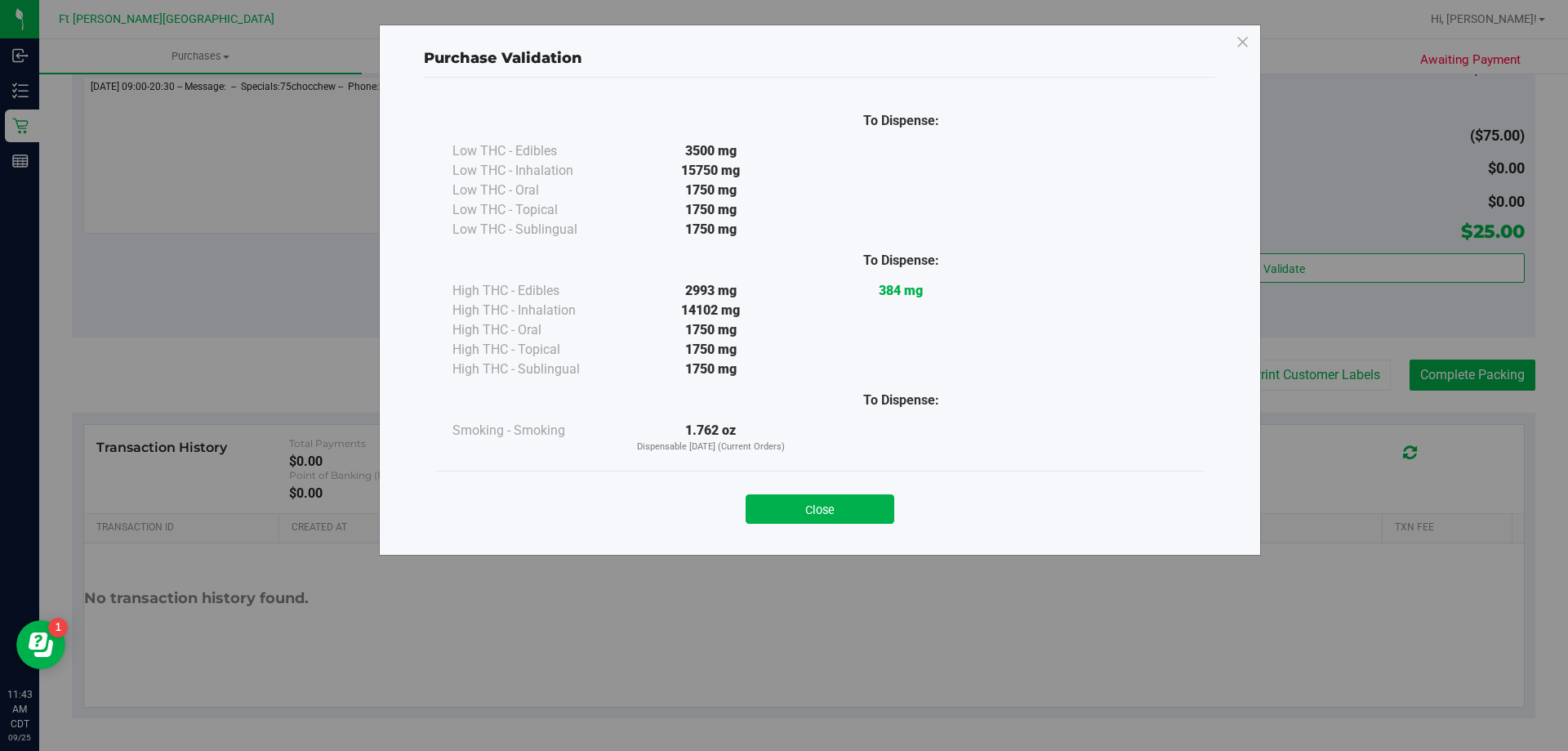
drag, startPoint x: 830, startPoint y: 517, endPoint x: 852, endPoint y: 506, distance: 24.6
click at [824, 515] on button "Close" at bounding box center [820, 508] width 149 height 29
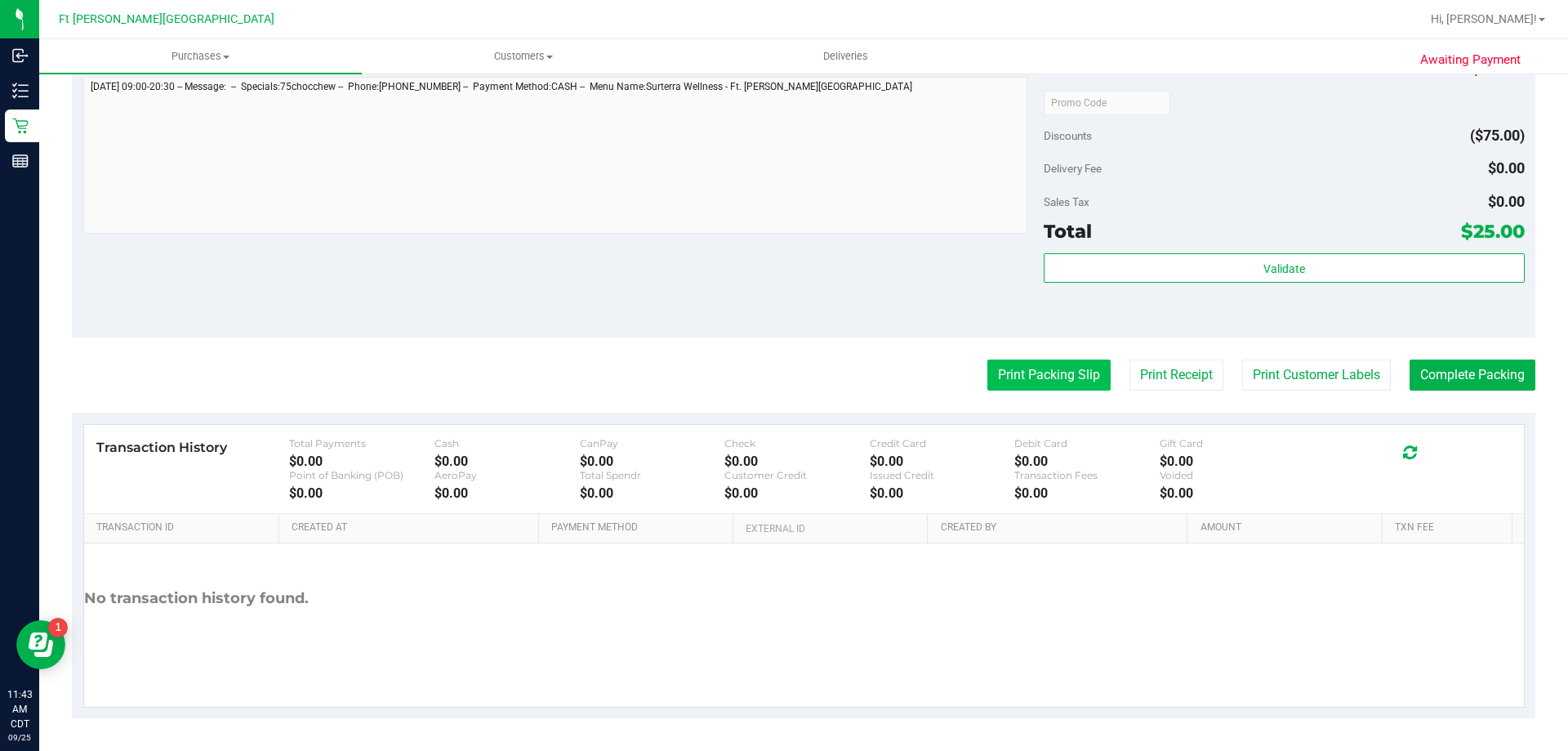
click at [1044, 379] on button "Print Packing Slip" at bounding box center [1049, 375] width 124 height 31
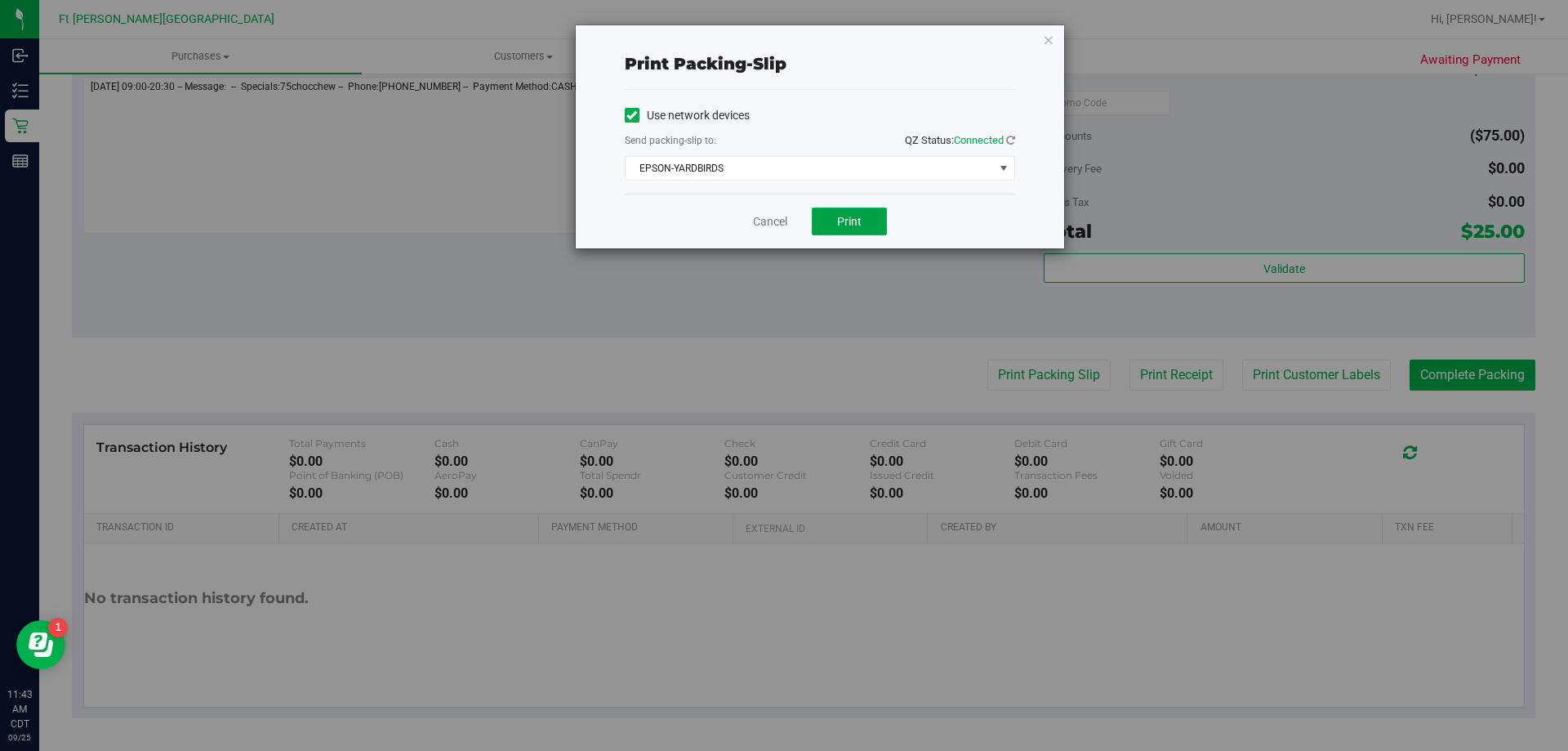
click at [840, 230] on button "Print" at bounding box center [849, 221] width 75 height 28
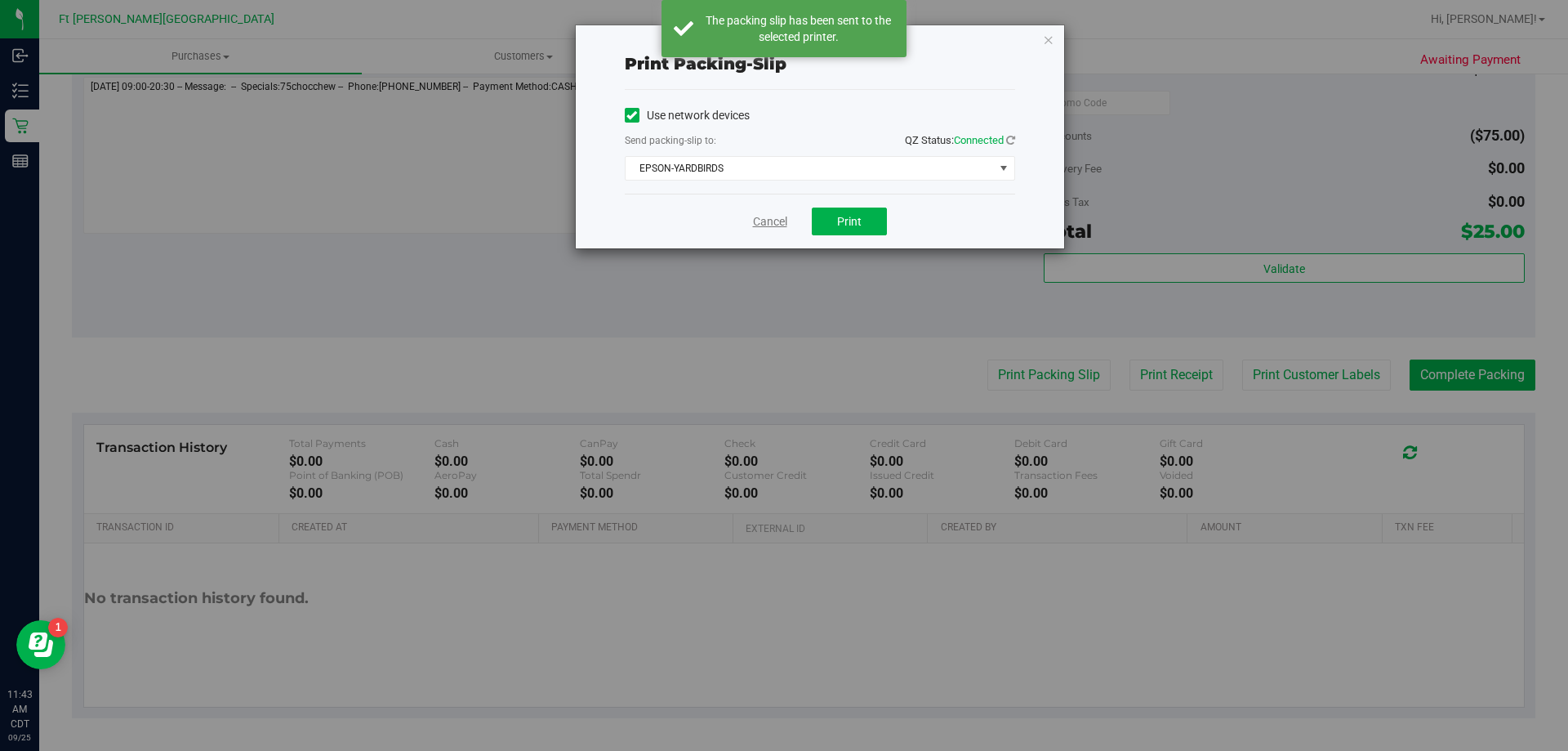
click at [776, 221] on link "Cancel" at bounding box center [769, 222] width 34 height 18
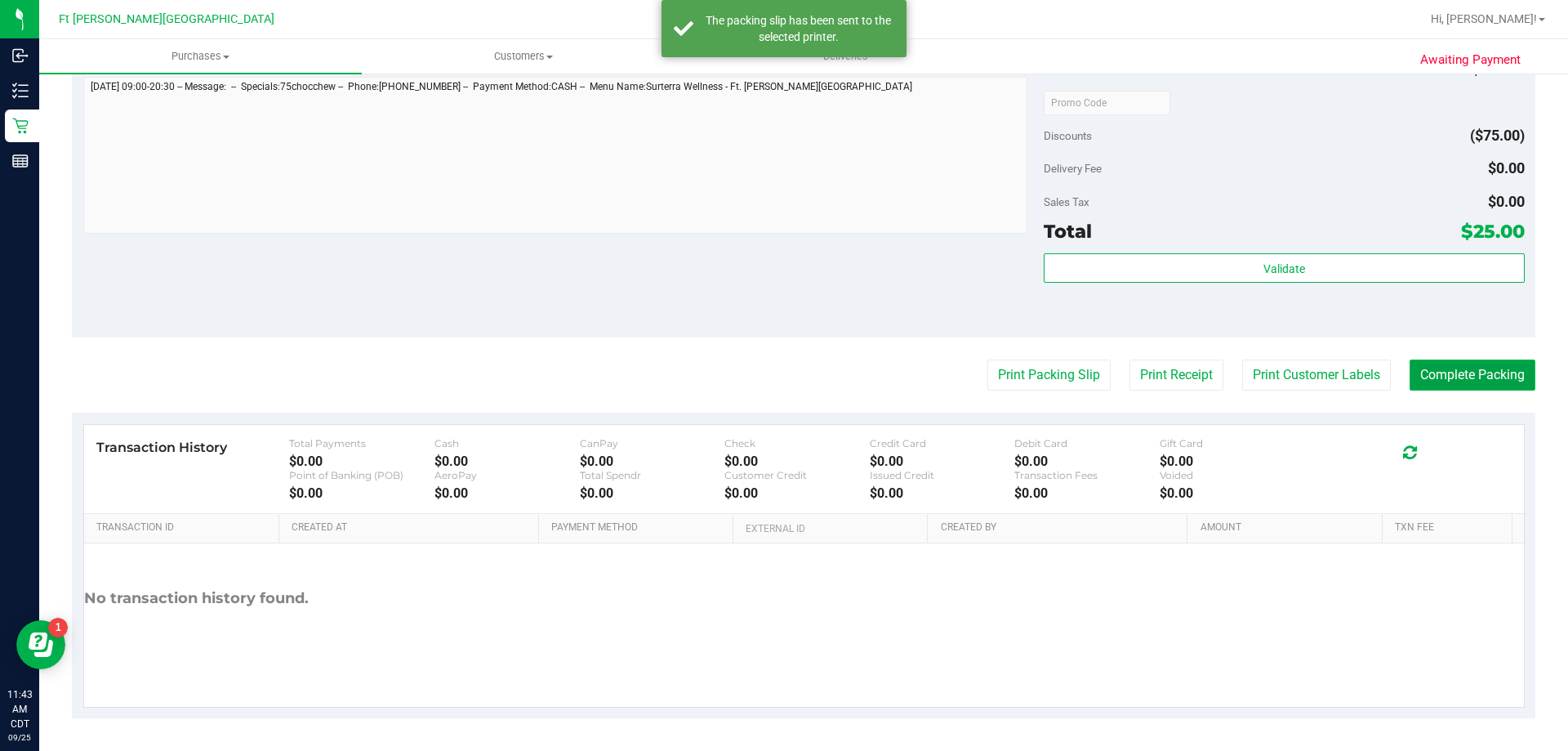
click at [1427, 370] on button "Complete Packing" at bounding box center [1473, 375] width 126 height 31
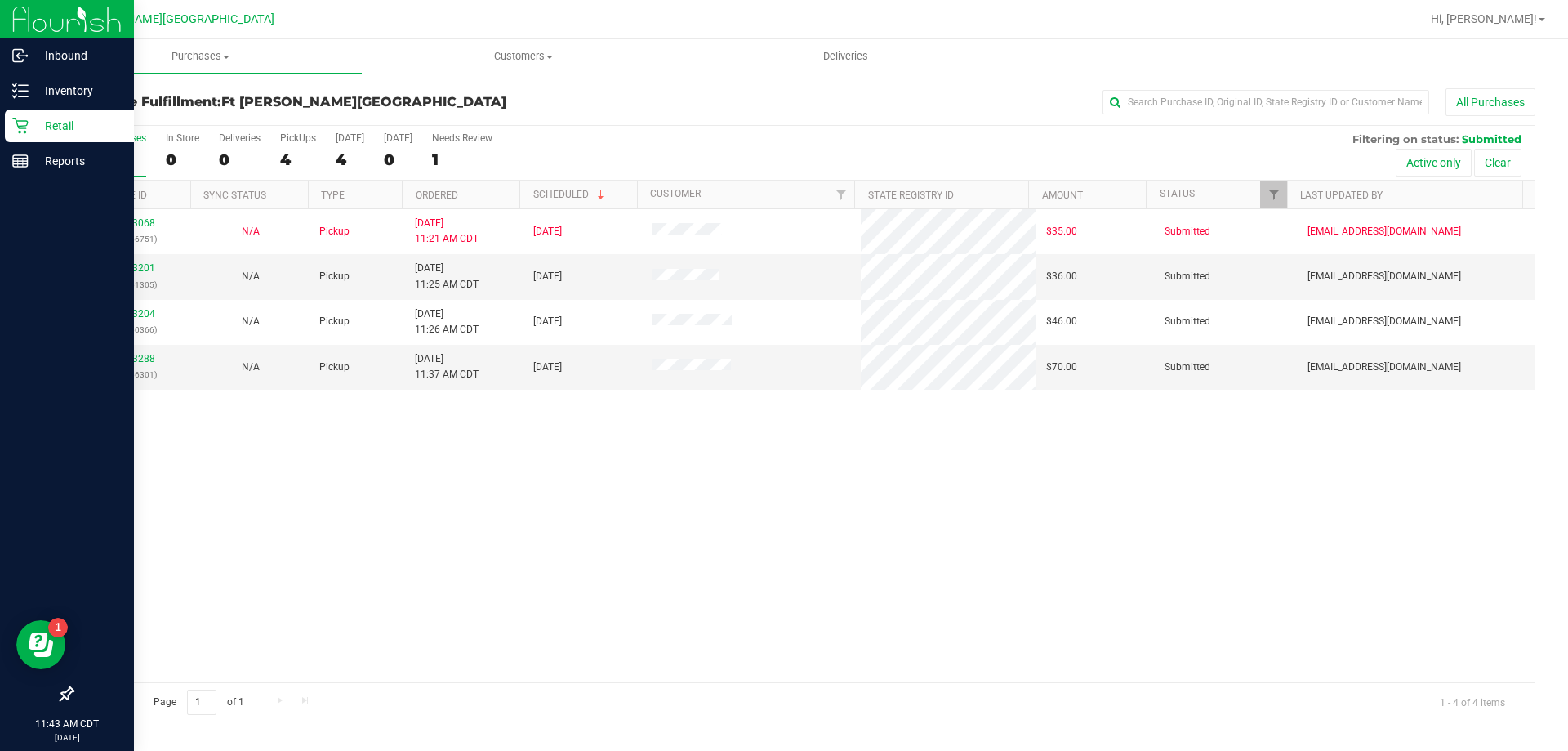
click at [26, 118] on icon at bounding box center [20, 126] width 17 height 17
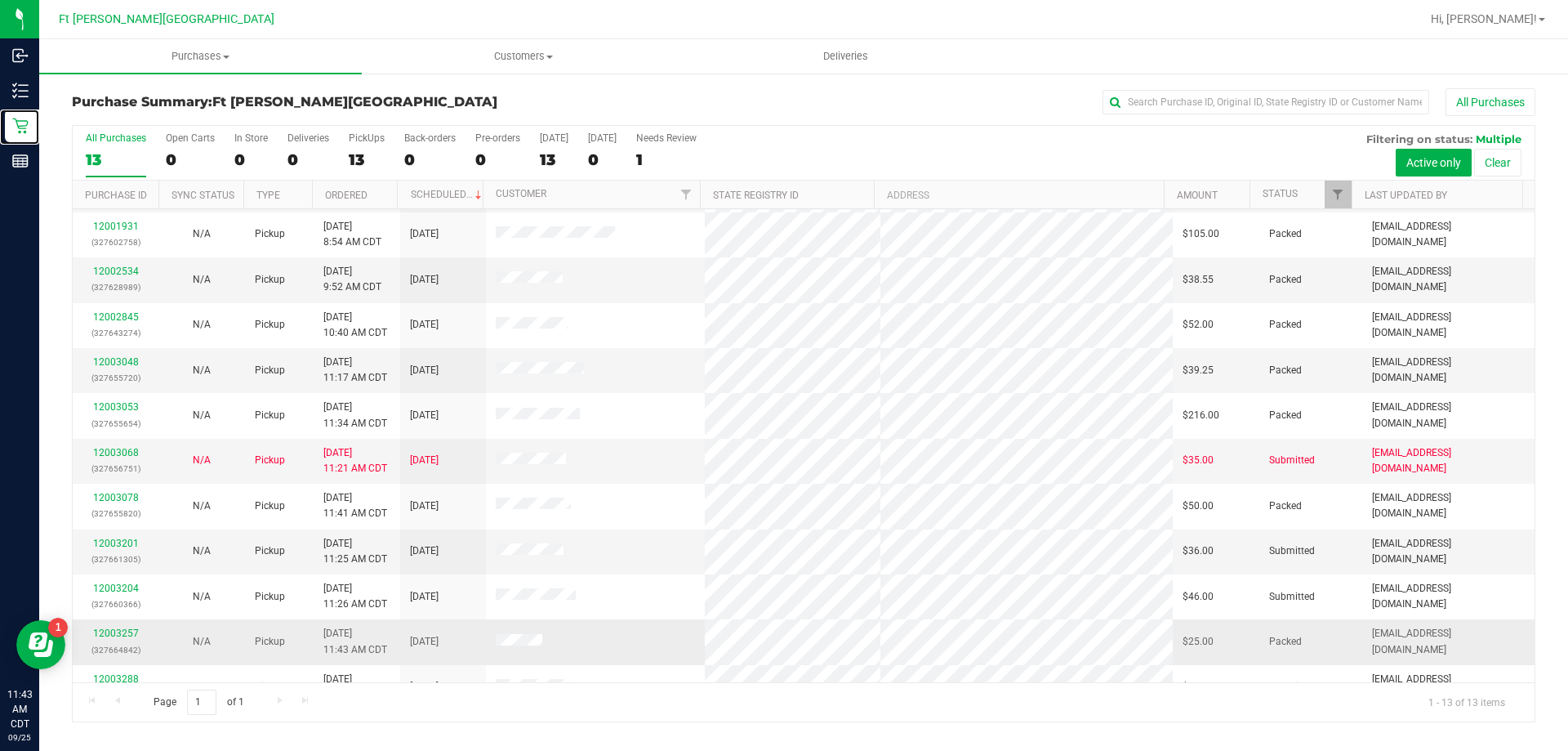
scroll to position [114, 0]
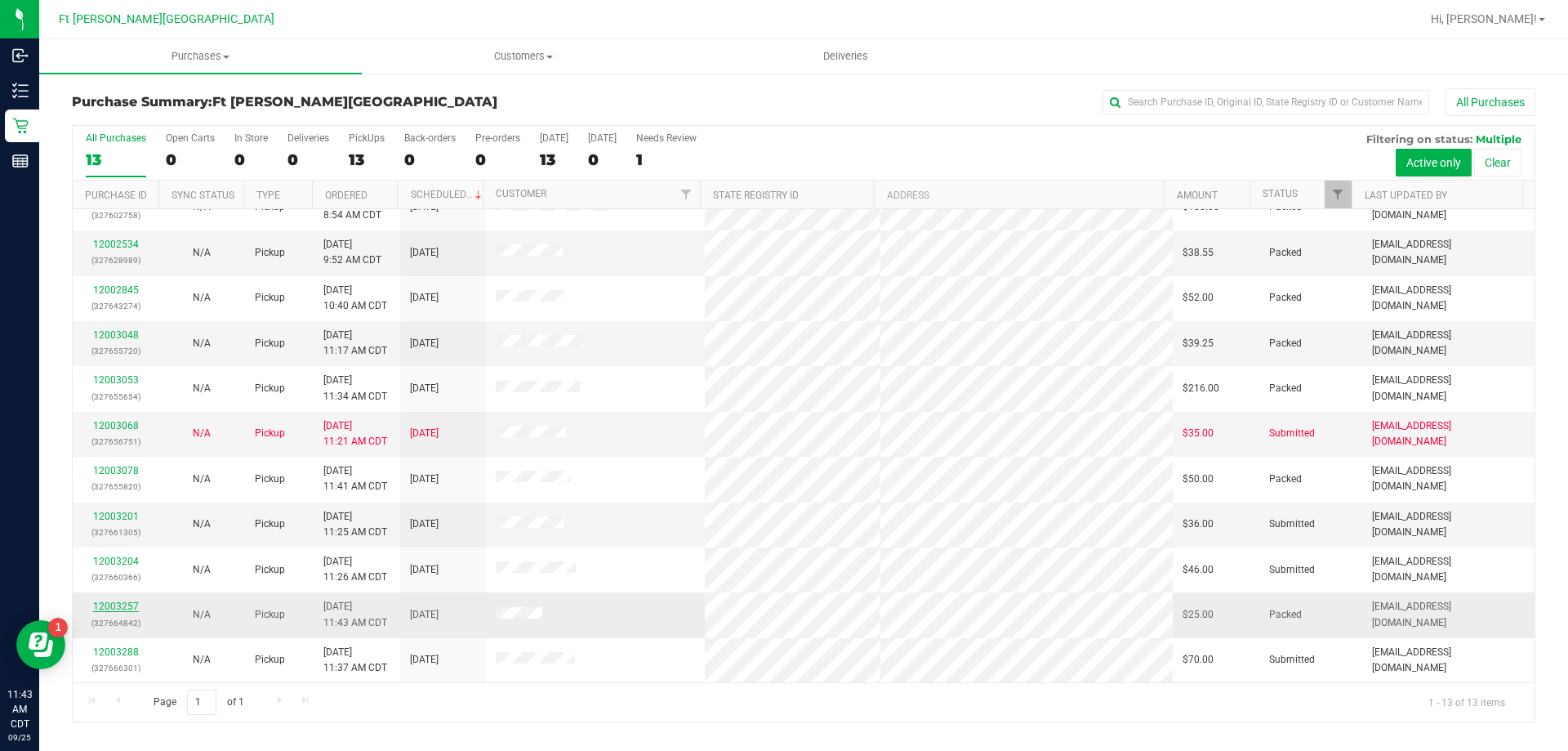
click at [120, 603] on link "12003257" at bounding box center [116, 606] width 46 height 12
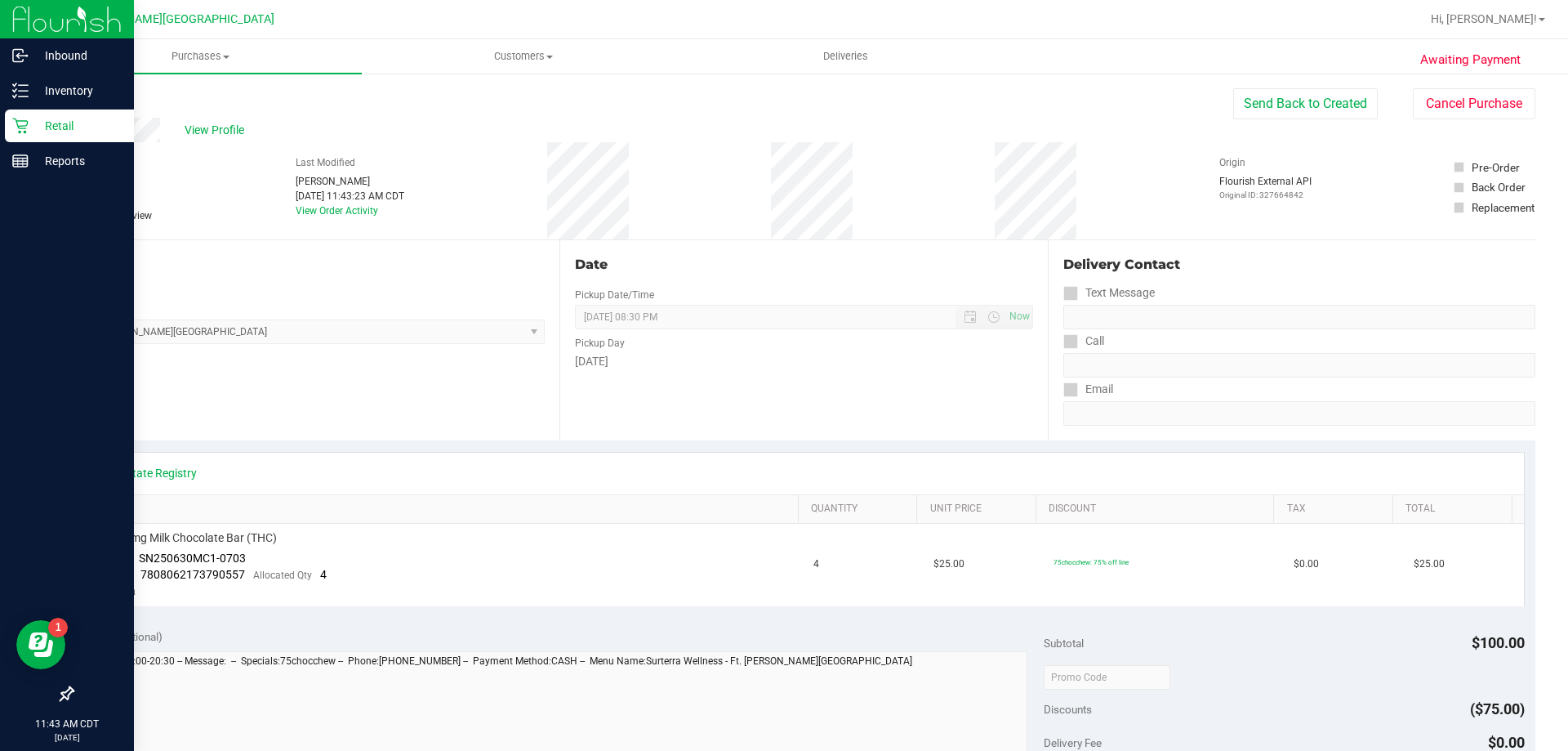
click at [64, 130] on p "Retail" at bounding box center [77, 126] width 98 height 19
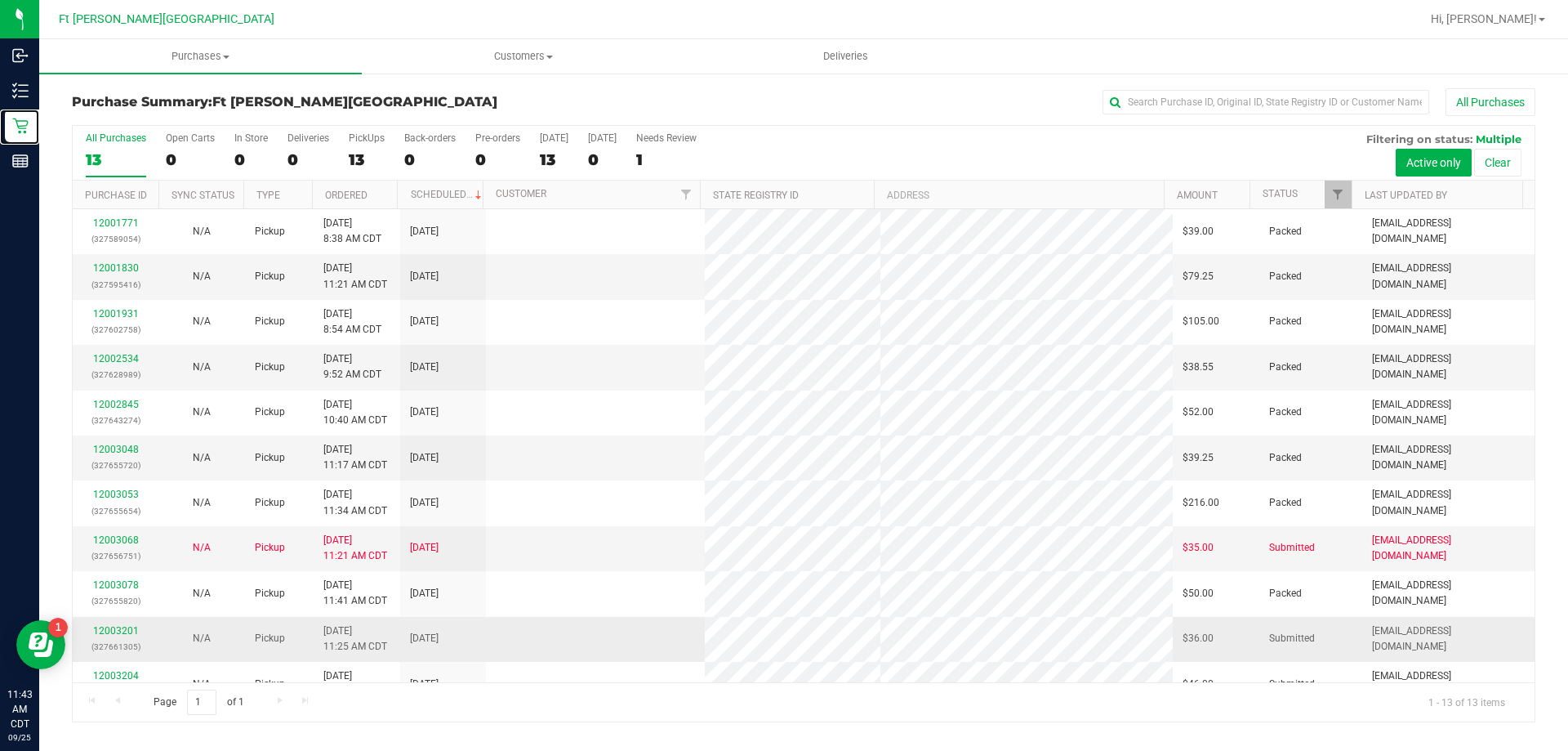
scroll to position [114, 0]
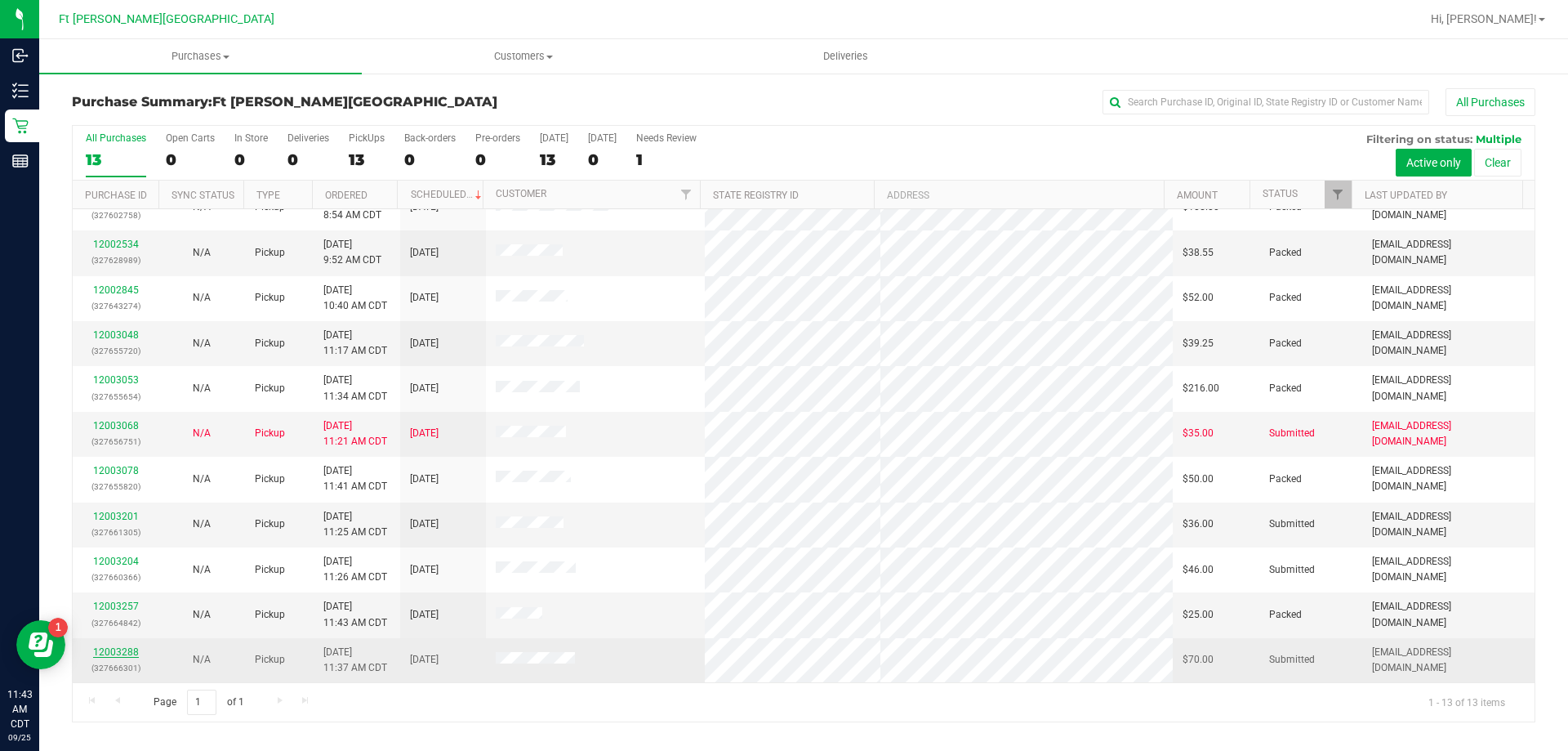
click at [123, 650] on link "12003288" at bounding box center [116, 652] width 46 height 12
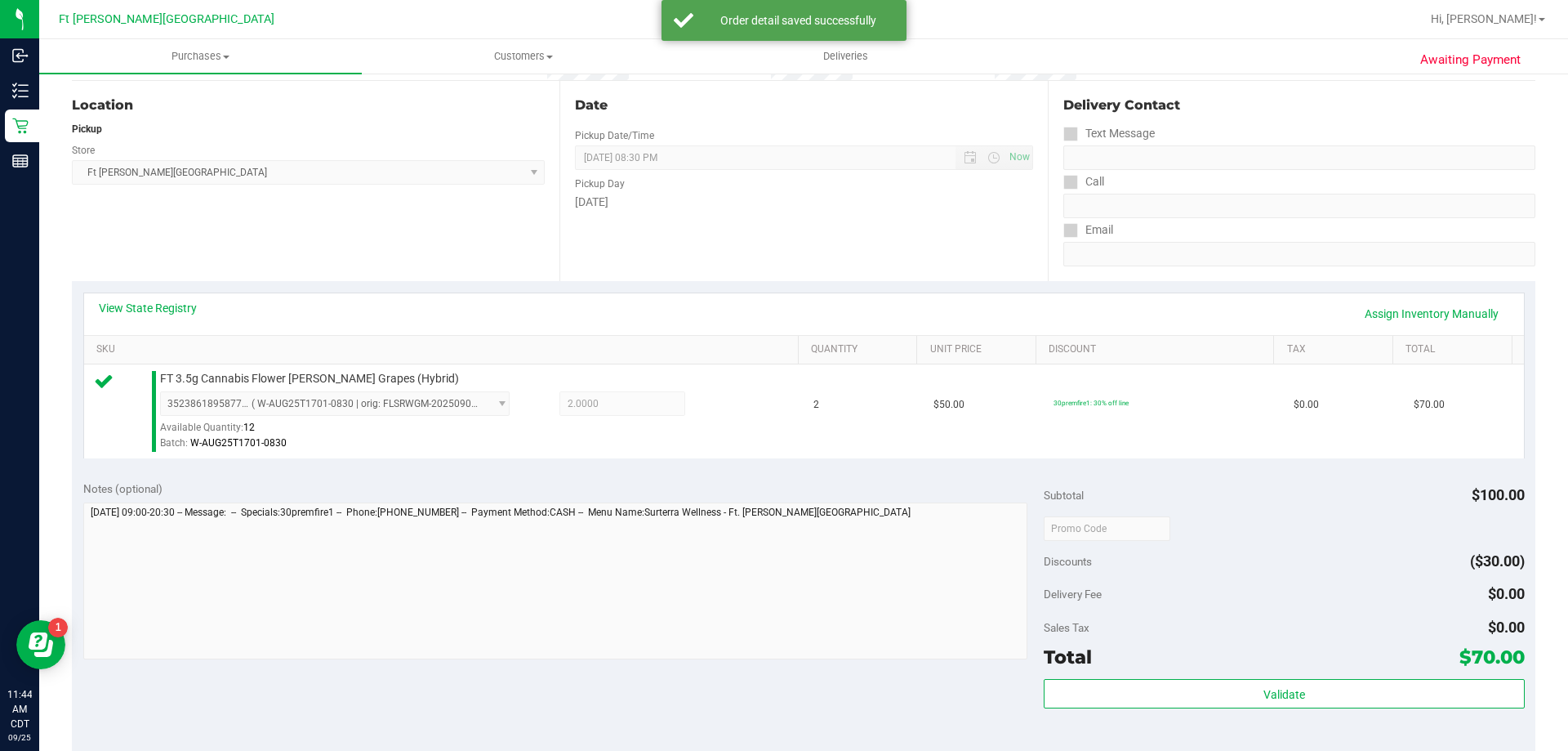
scroll to position [490, 0]
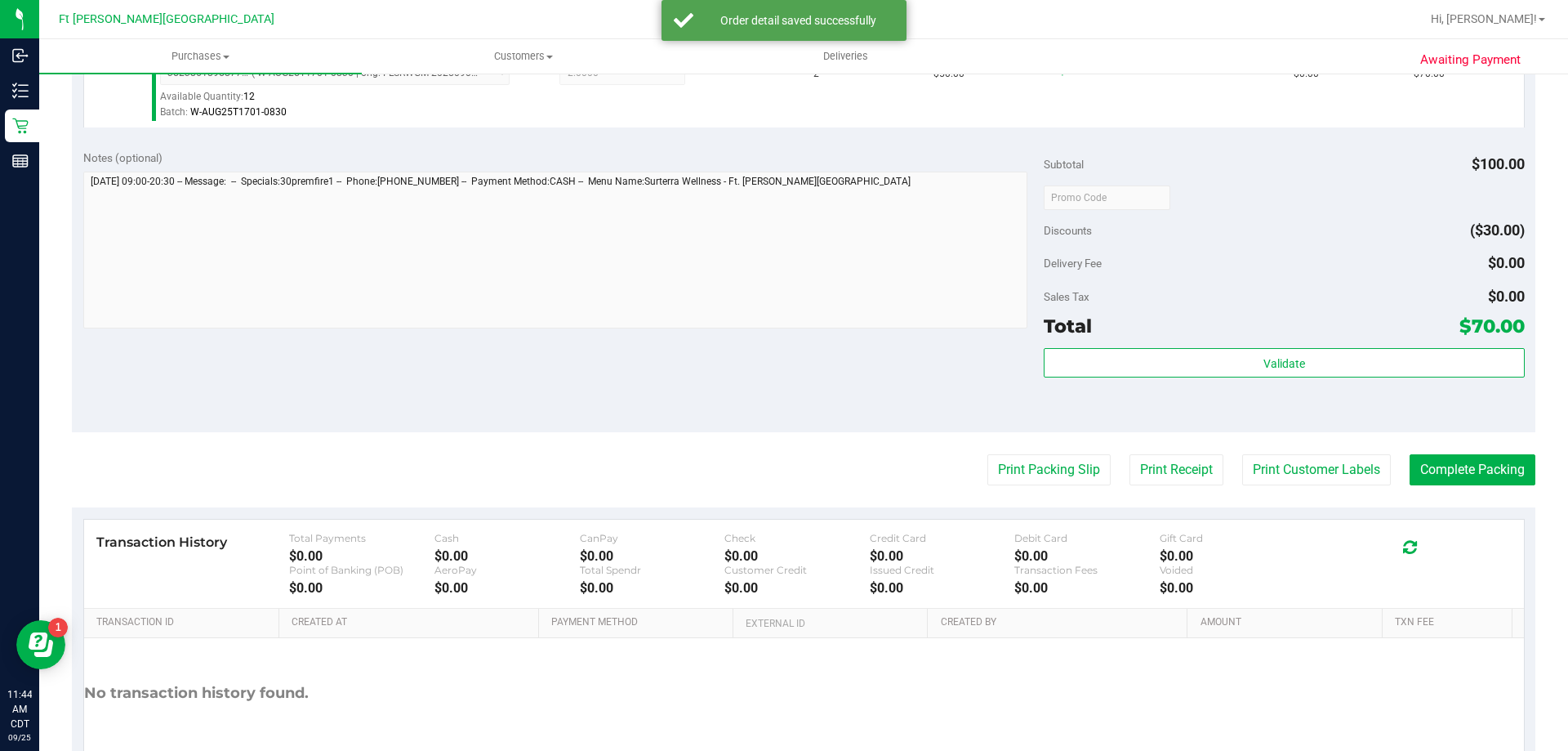
click at [1233, 337] on div "Total $70.00" at bounding box center [1284, 326] width 480 height 29
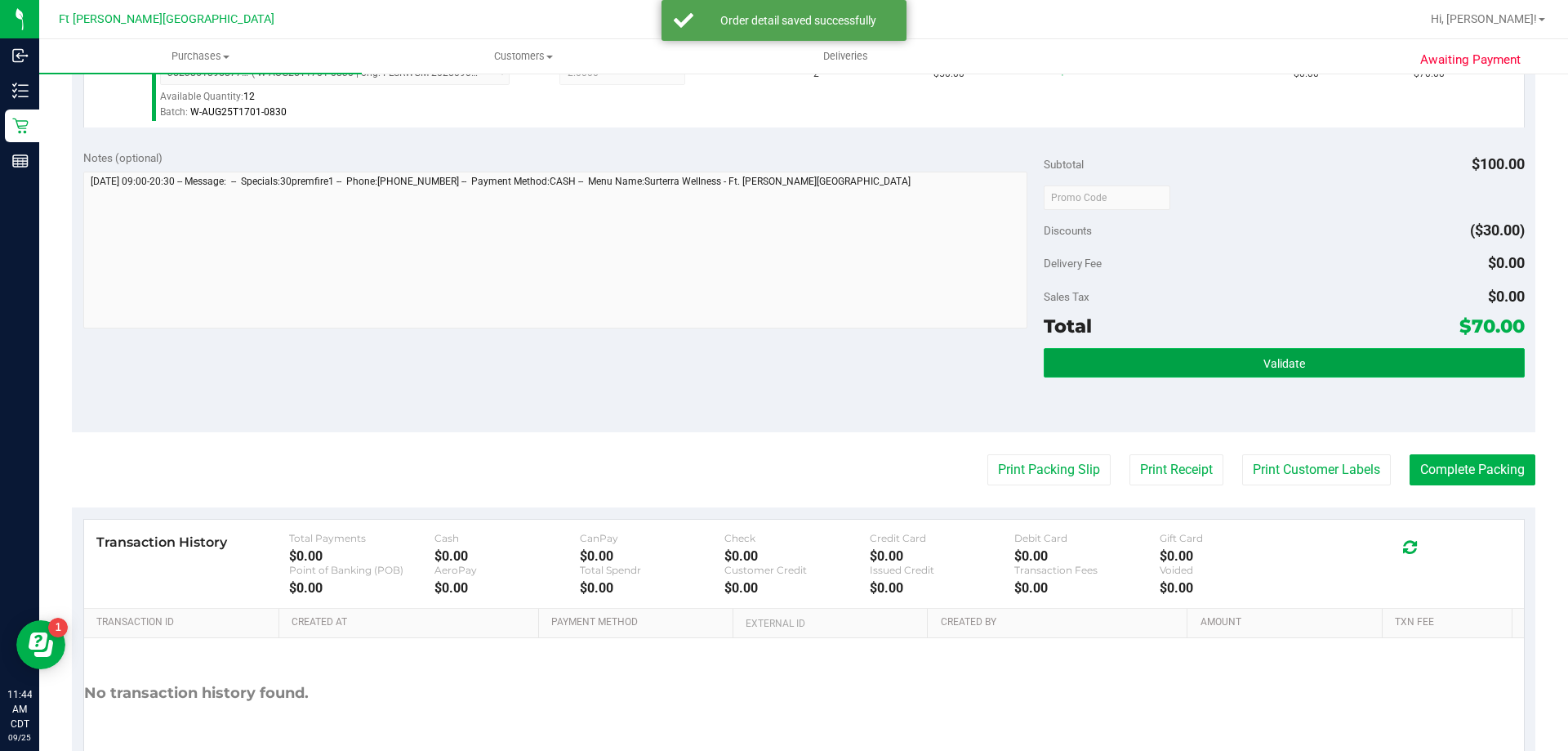
click at [1253, 376] on button "Validate" at bounding box center [1284, 362] width 480 height 29
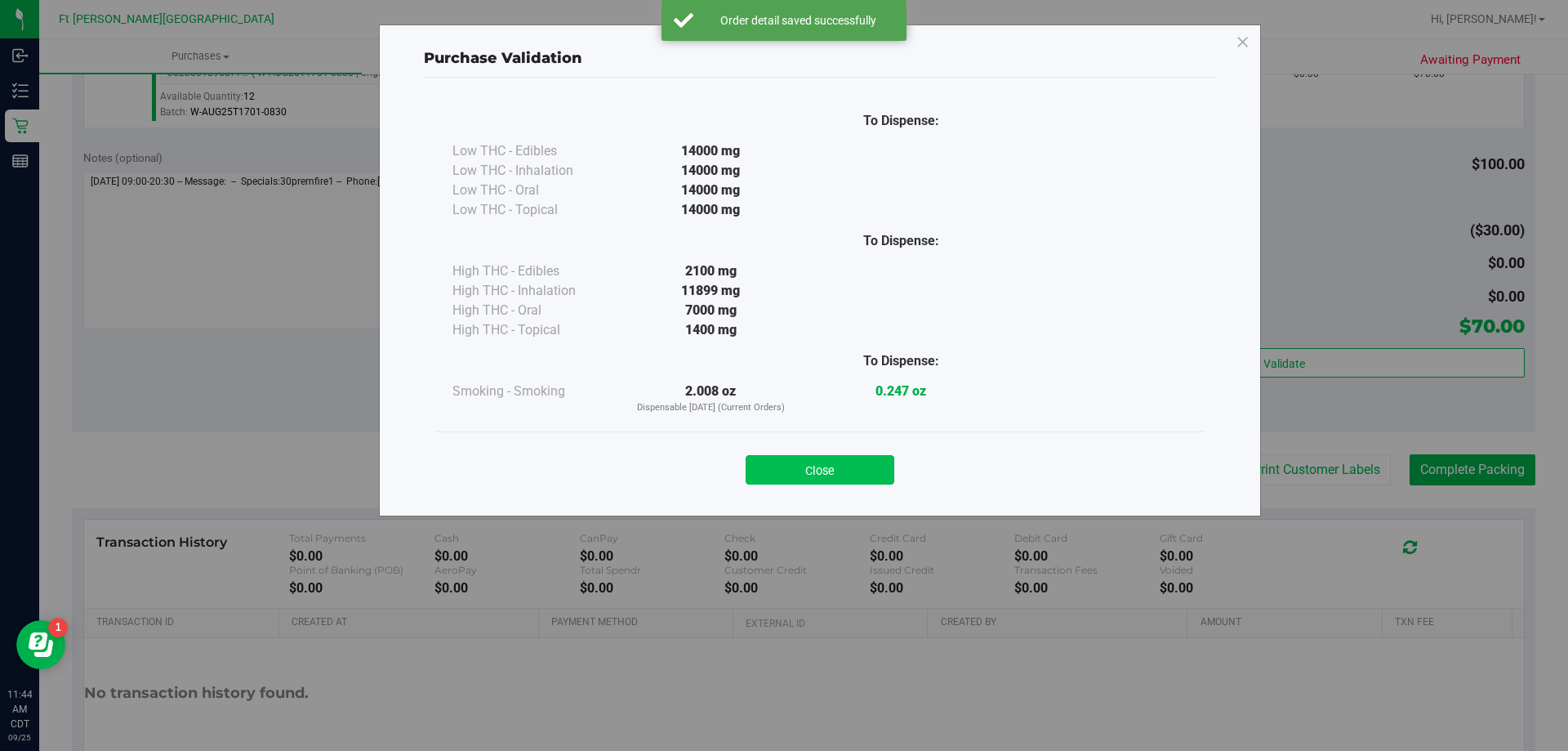
click at [859, 473] on button "Close" at bounding box center [820, 469] width 149 height 29
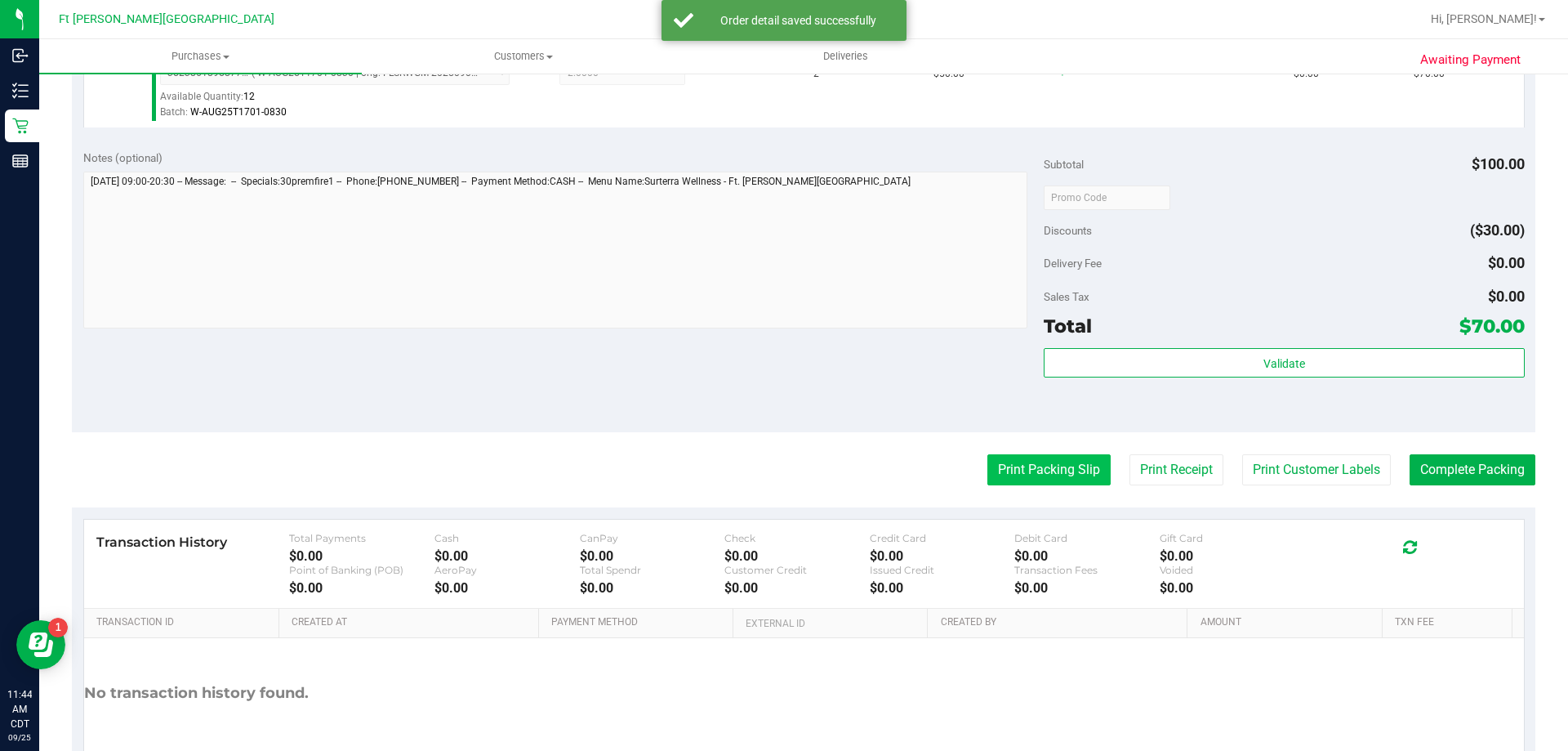
click at [1031, 464] on button "Print Packing Slip" at bounding box center [1049, 469] width 124 height 31
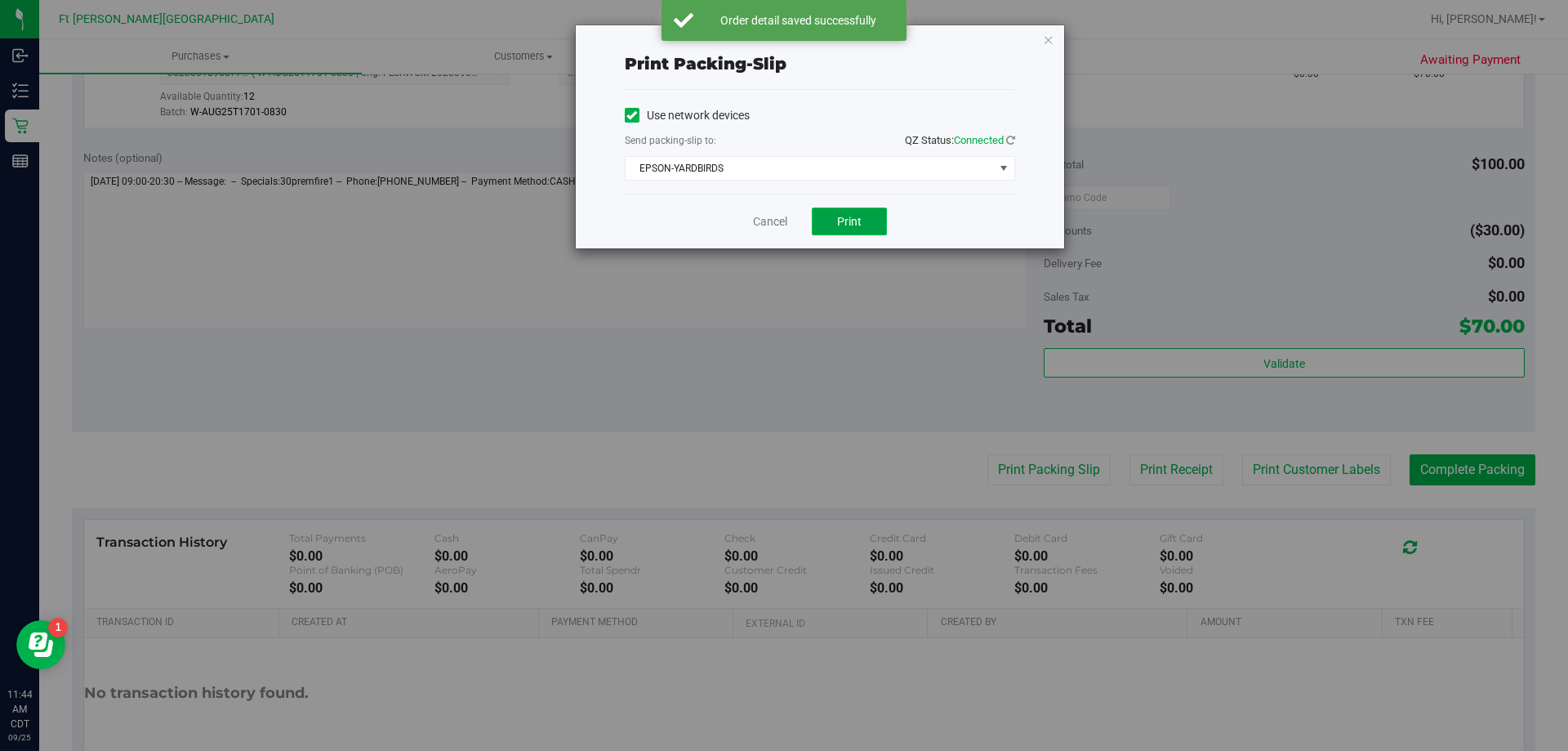
click at [839, 230] on button "Print" at bounding box center [849, 221] width 75 height 28
click at [763, 223] on link "Cancel" at bounding box center [769, 222] width 34 height 18
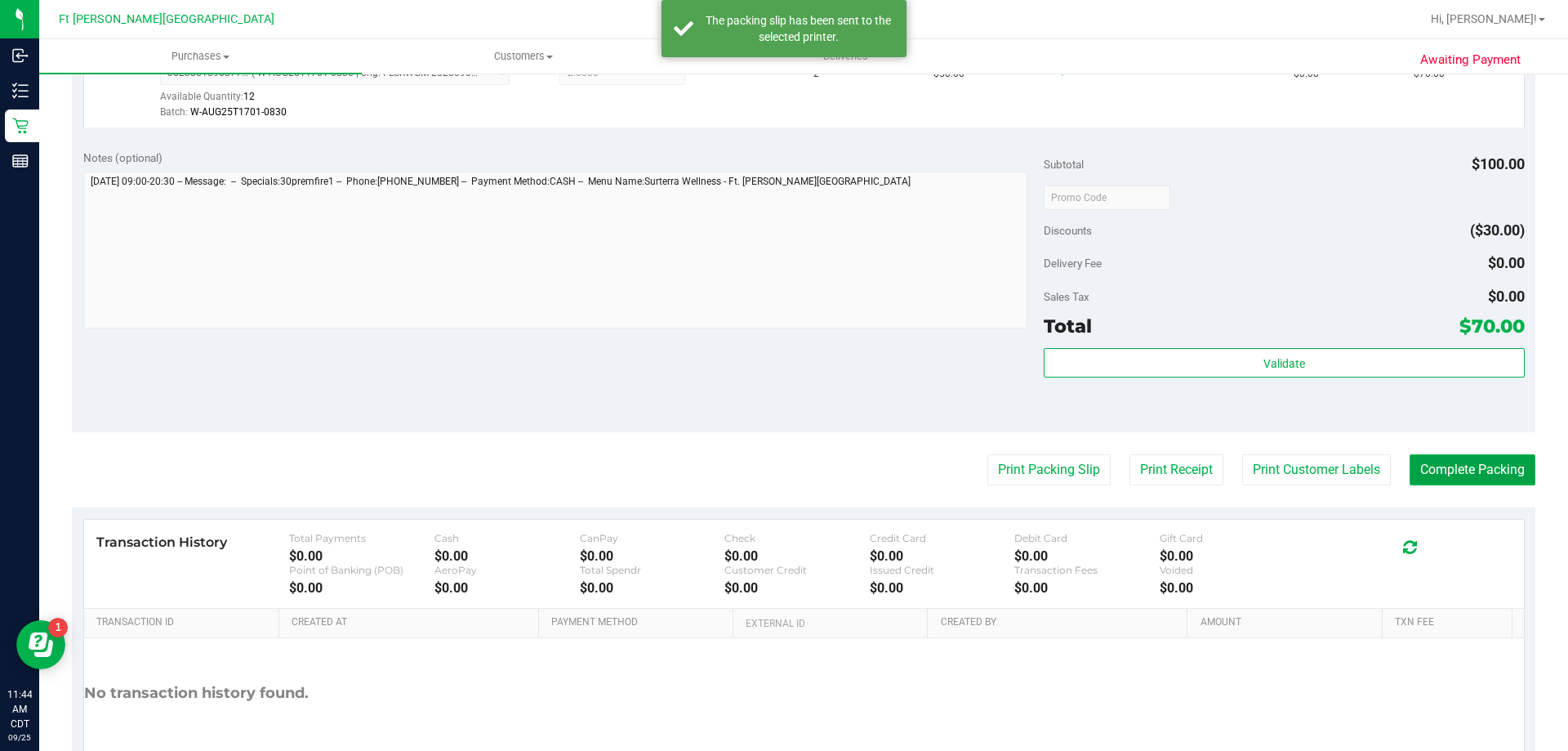
click at [1462, 471] on button "Complete Packing" at bounding box center [1473, 469] width 126 height 31
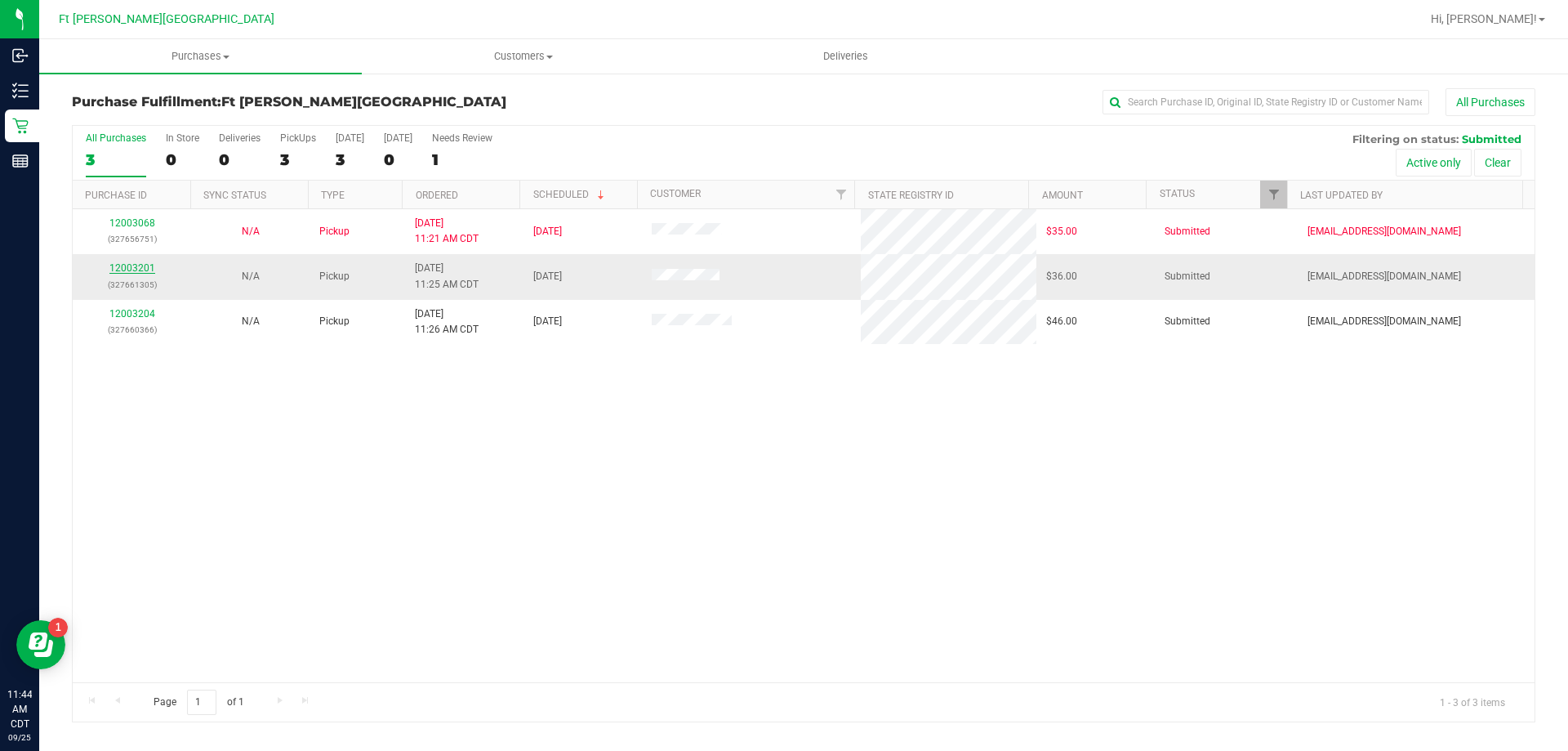
click at [130, 267] on link "12003201" at bounding box center [131, 268] width 46 height 12
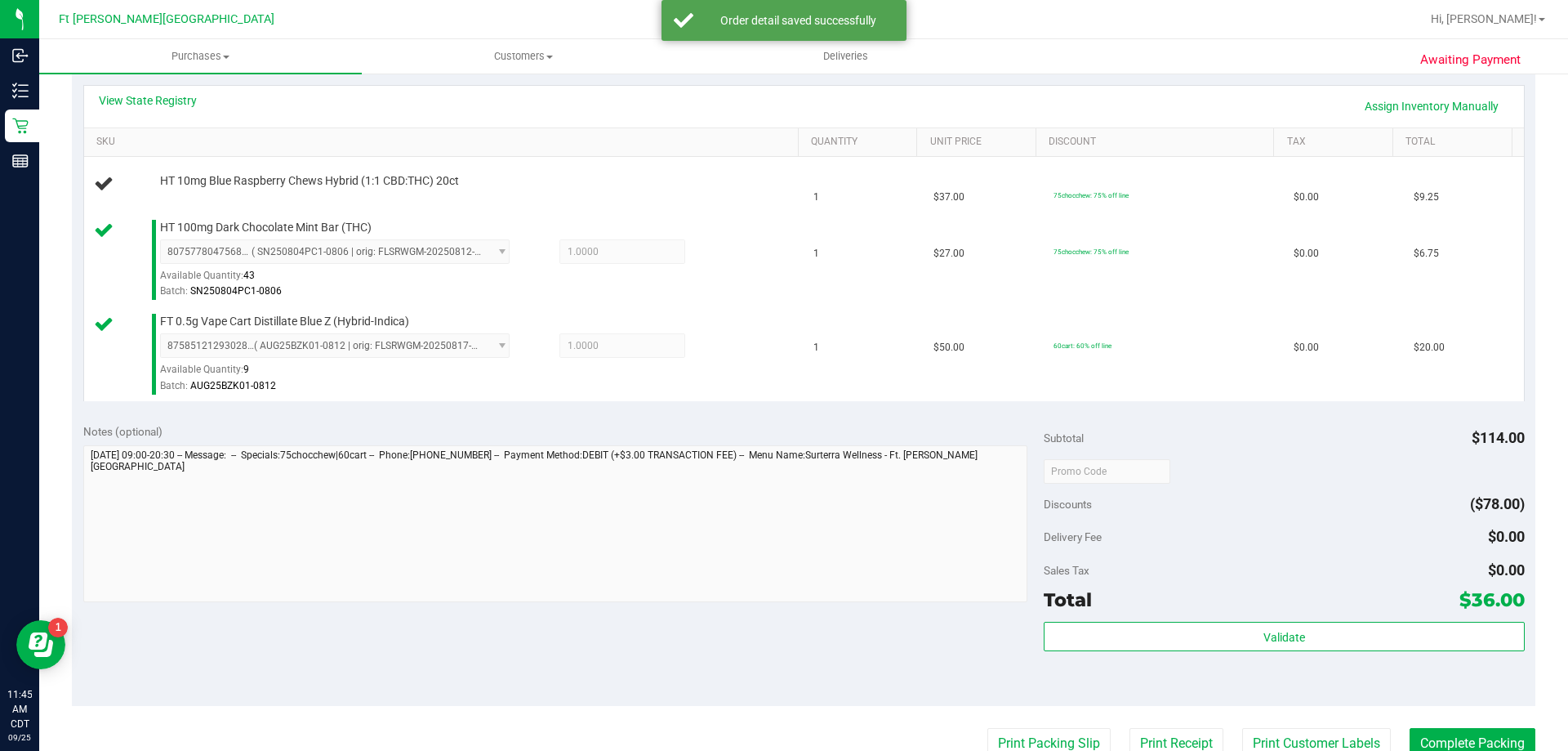
scroll to position [490, 0]
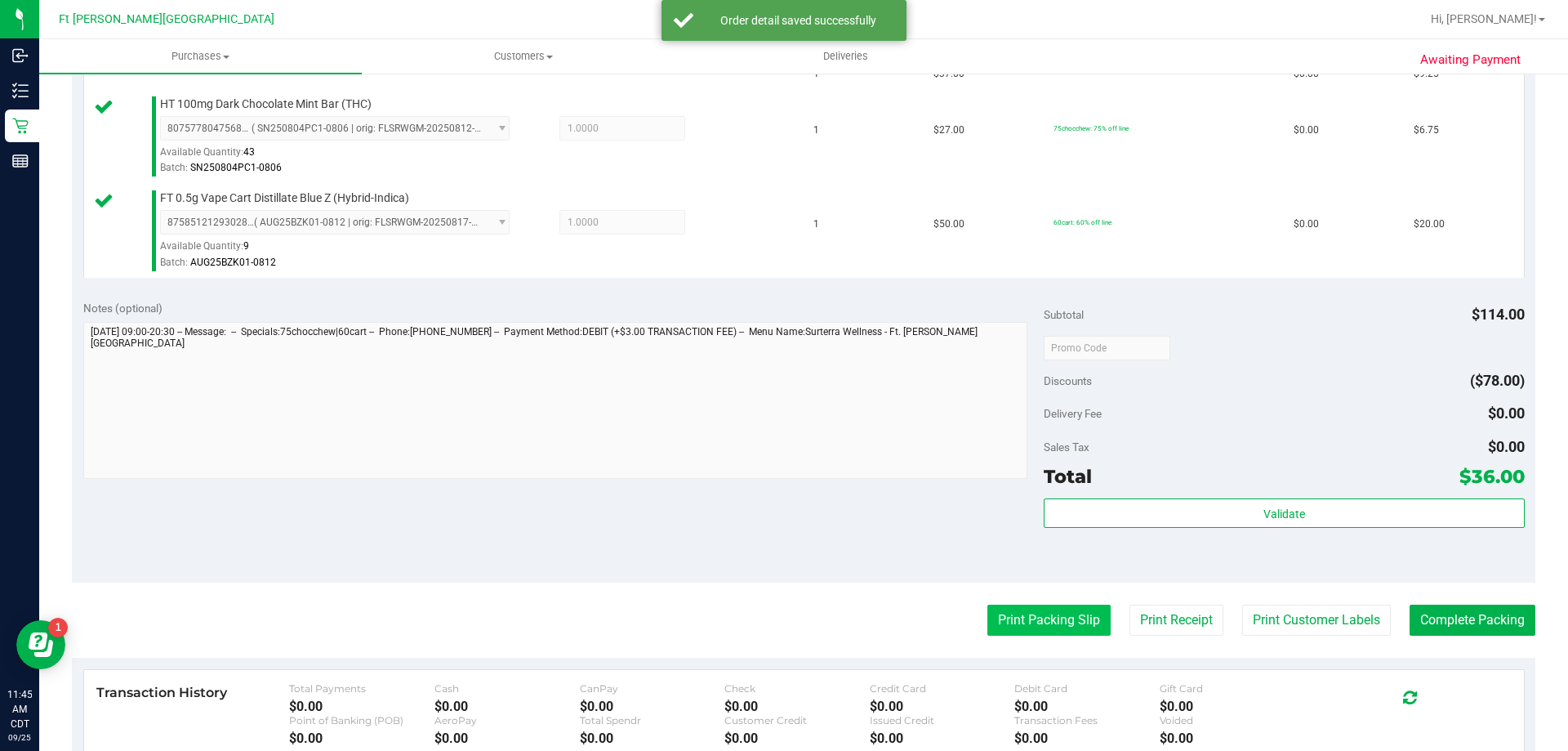
click at [1053, 606] on button "Print Packing Slip" at bounding box center [1049, 620] width 124 height 31
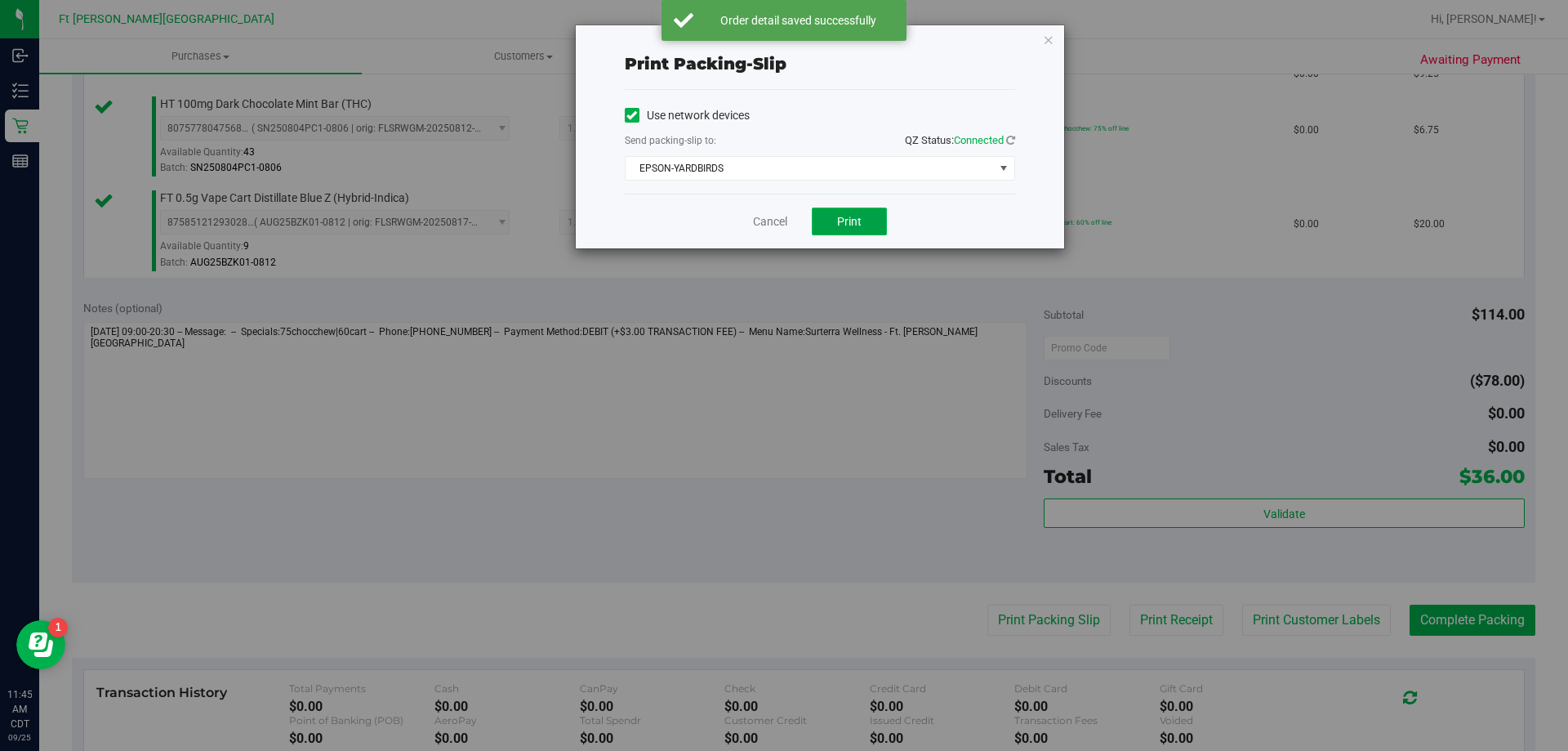
click at [853, 225] on span "Print" at bounding box center [849, 221] width 24 height 13
click at [776, 220] on link "Cancel" at bounding box center [769, 222] width 34 height 18
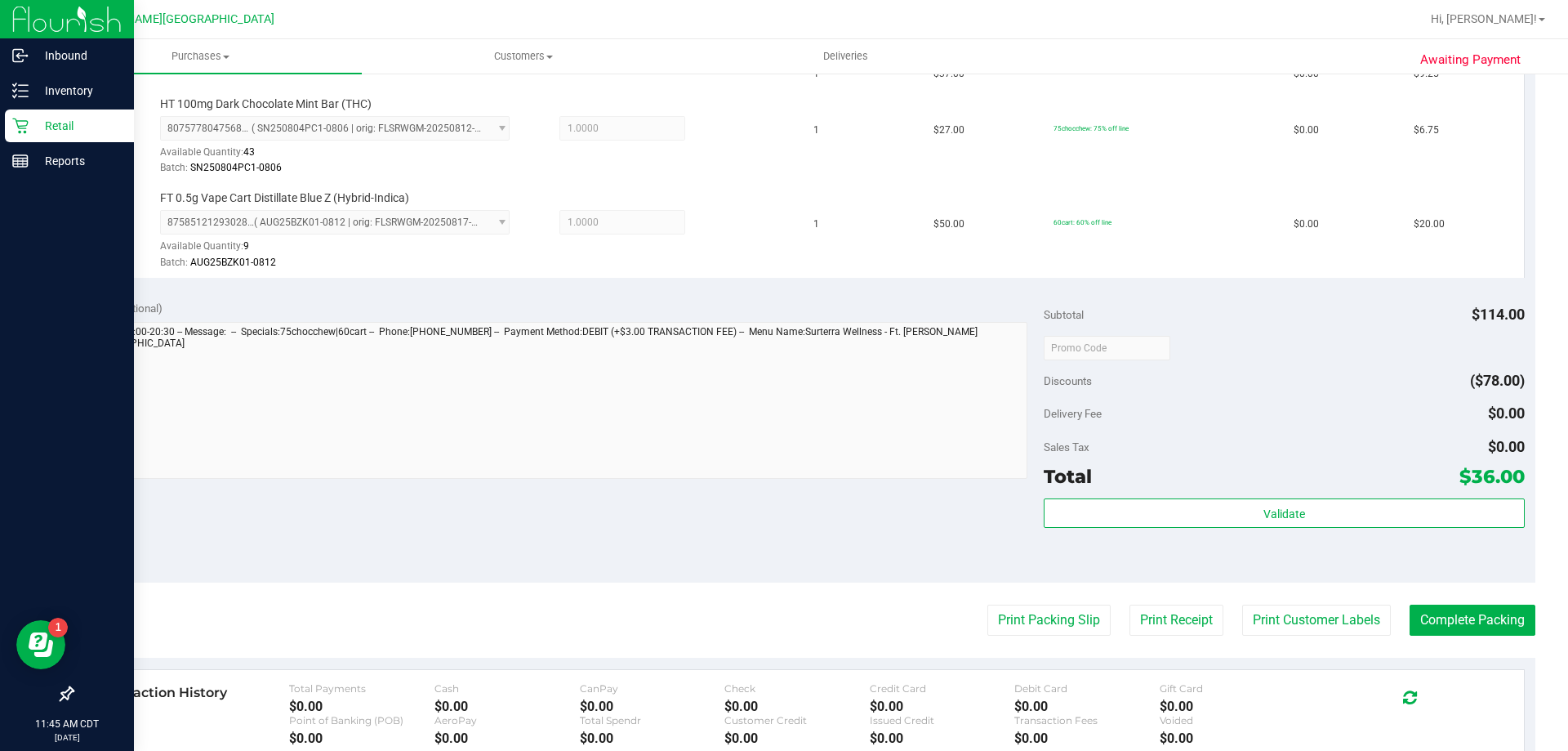
click at [77, 114] on div "Retail" at bounding box center [69, 126] width 130 height 33
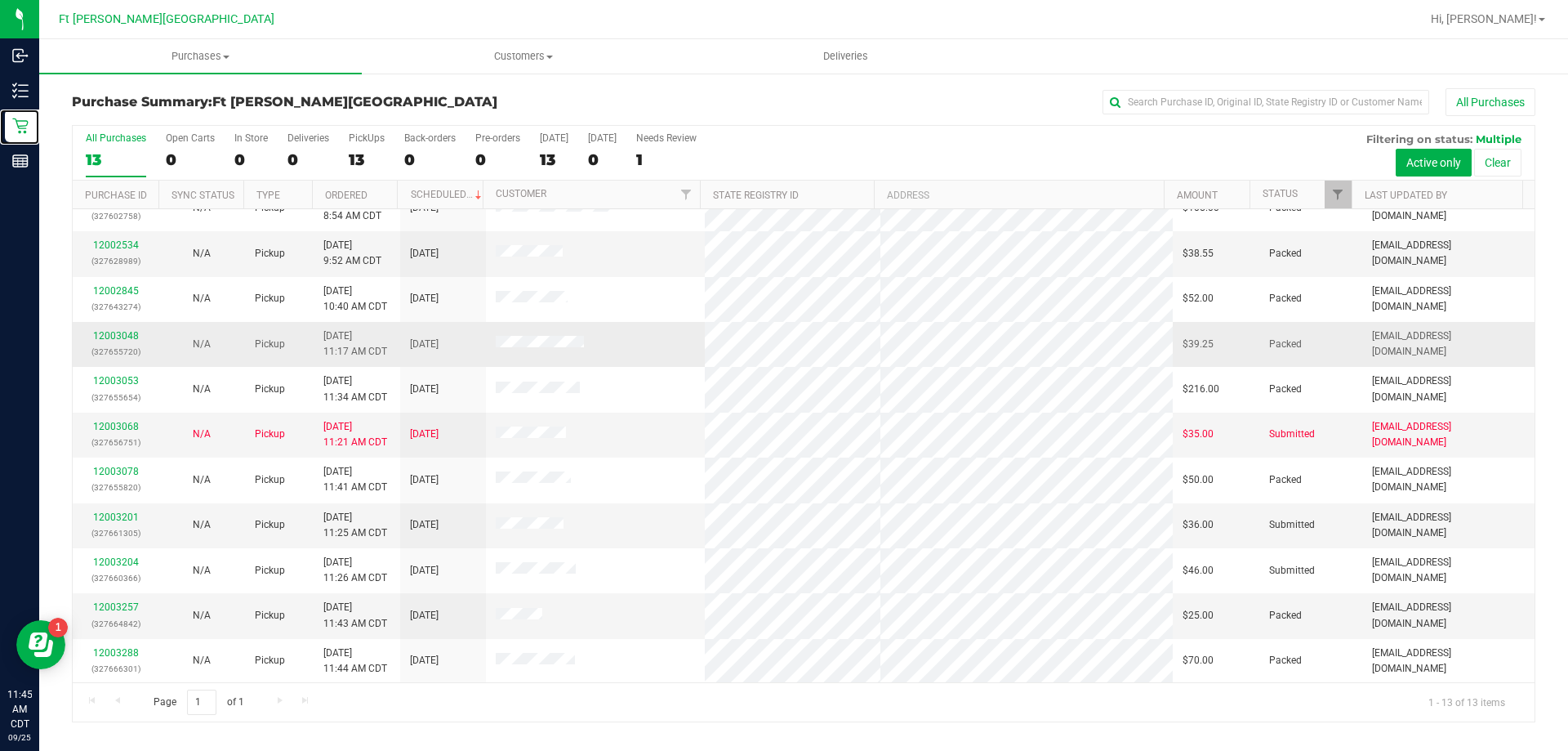
scroll to position [114, 0]
click at [125, 514] on link "12003201" at bounding box center [116, 516] width 46 height 12
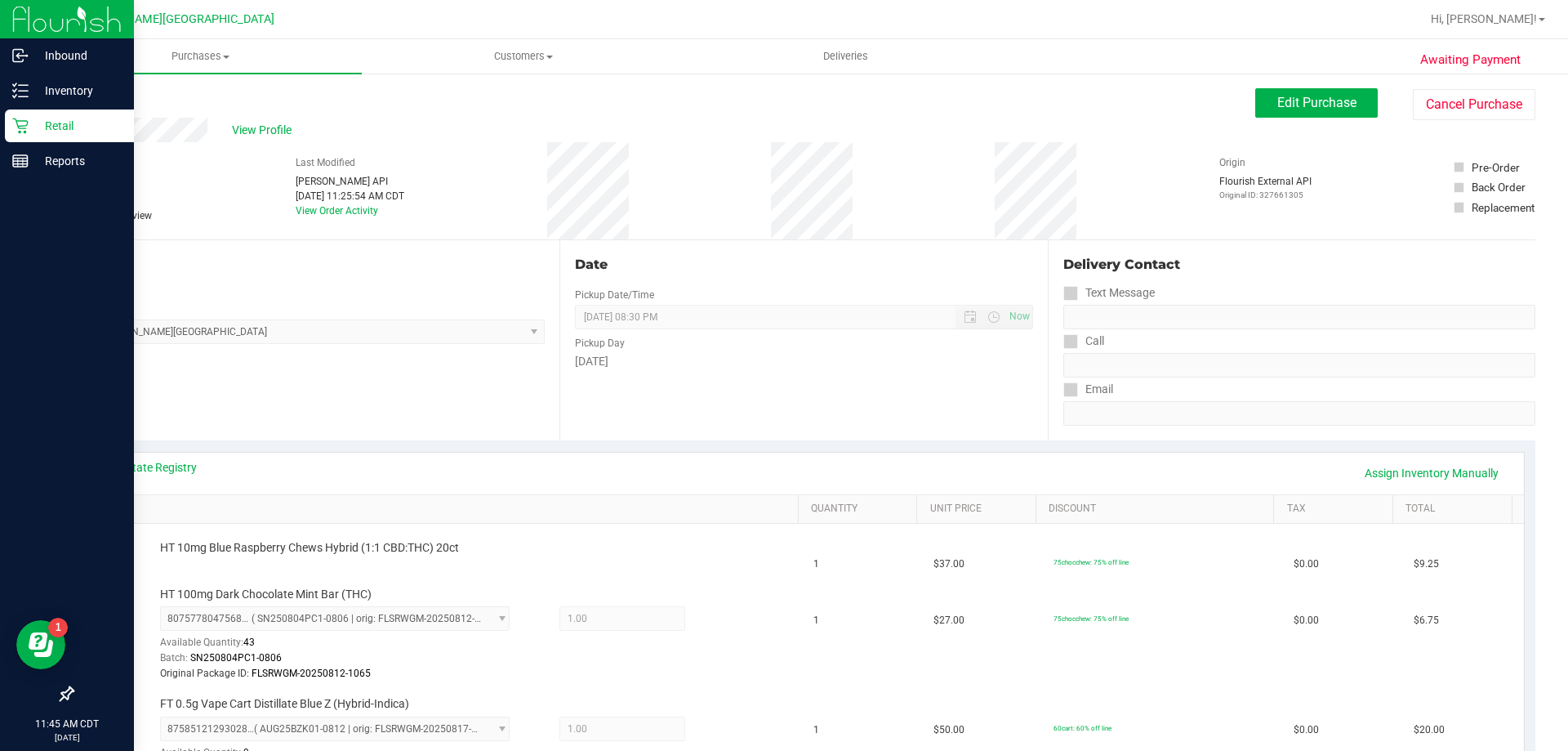
click at [49, 124] on p "Retail" at bounding box center [77, 126] width 98 height 19
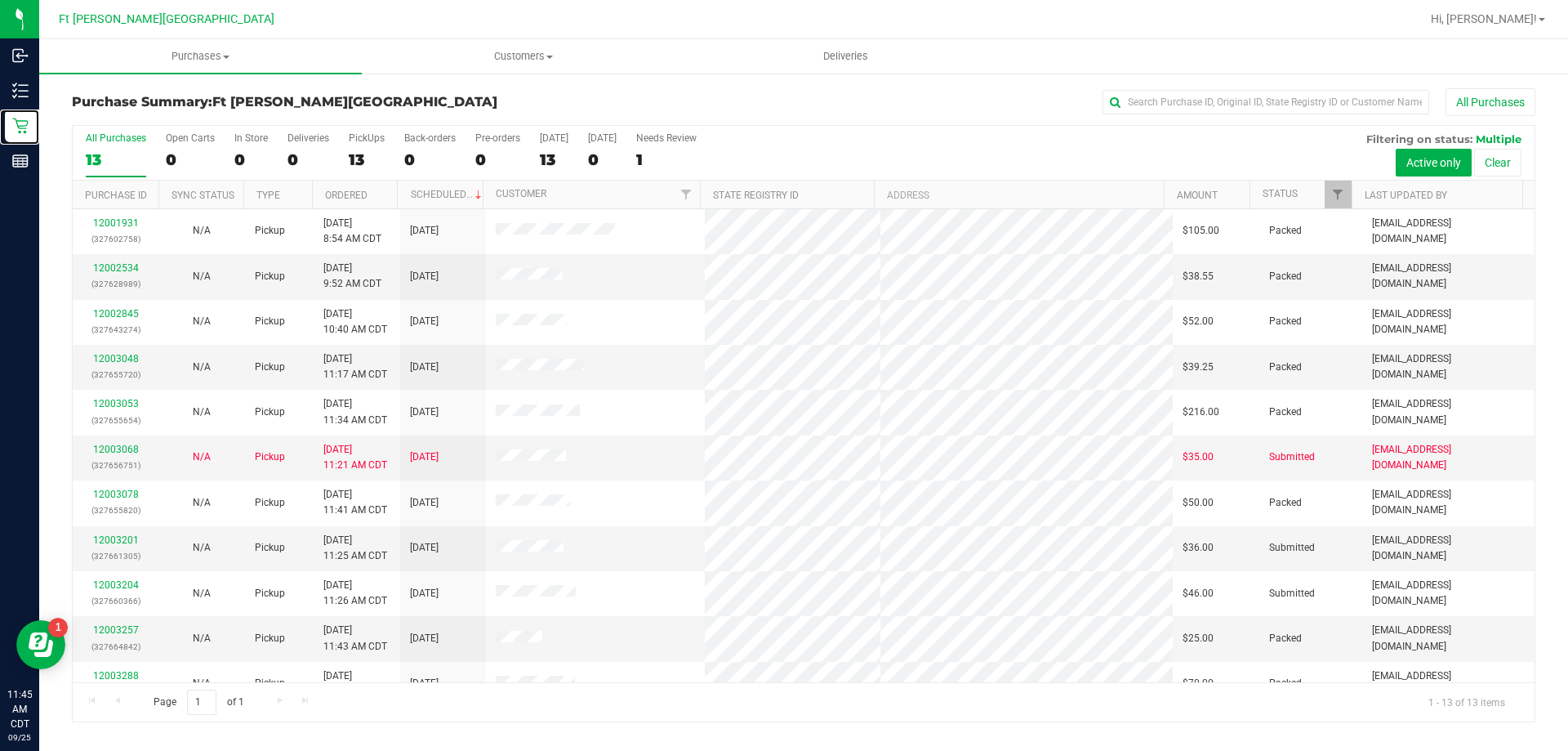
scroll to position [114, 0]
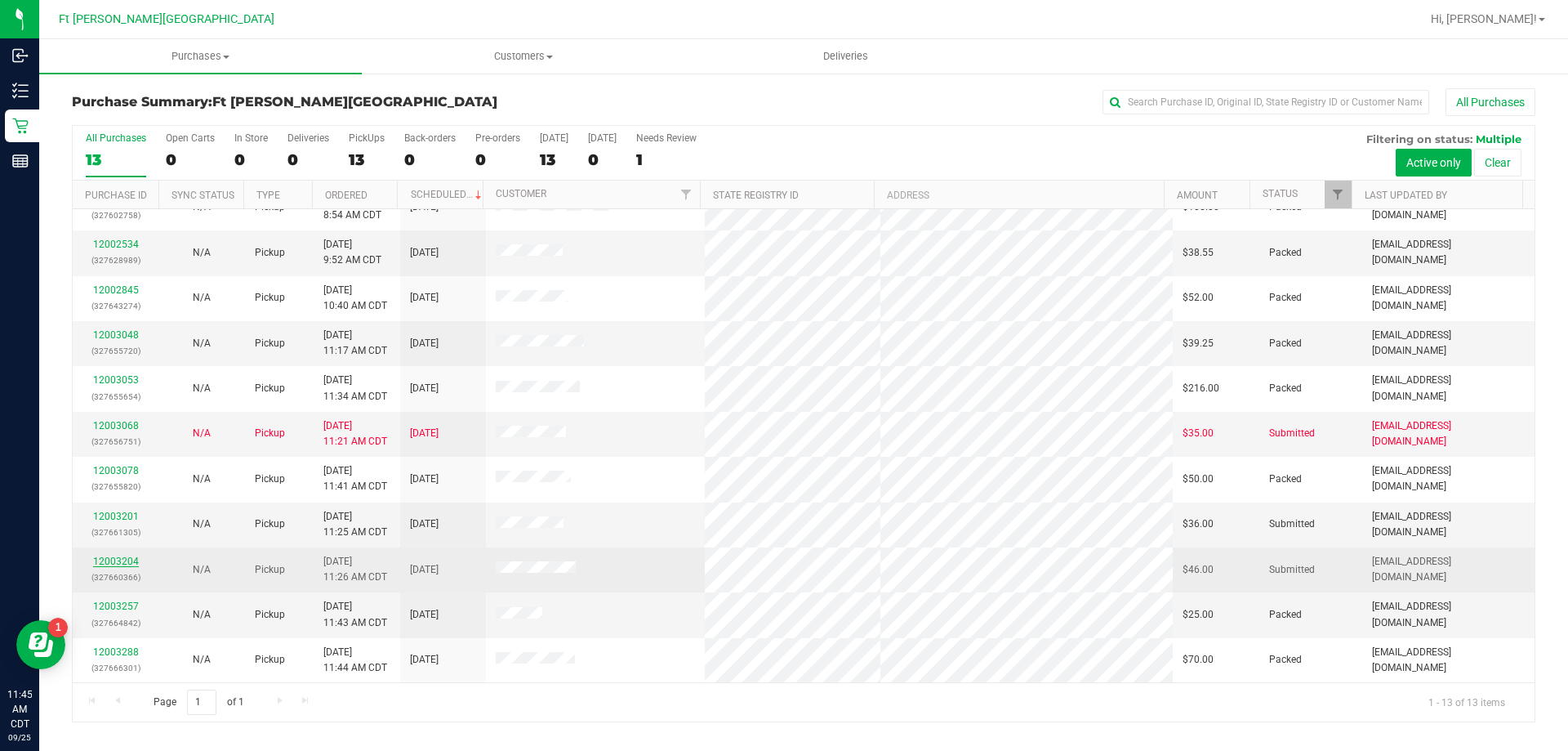
click at [125, 560] on link "12003204" at bounding box center [116, 561] width 46 height 12
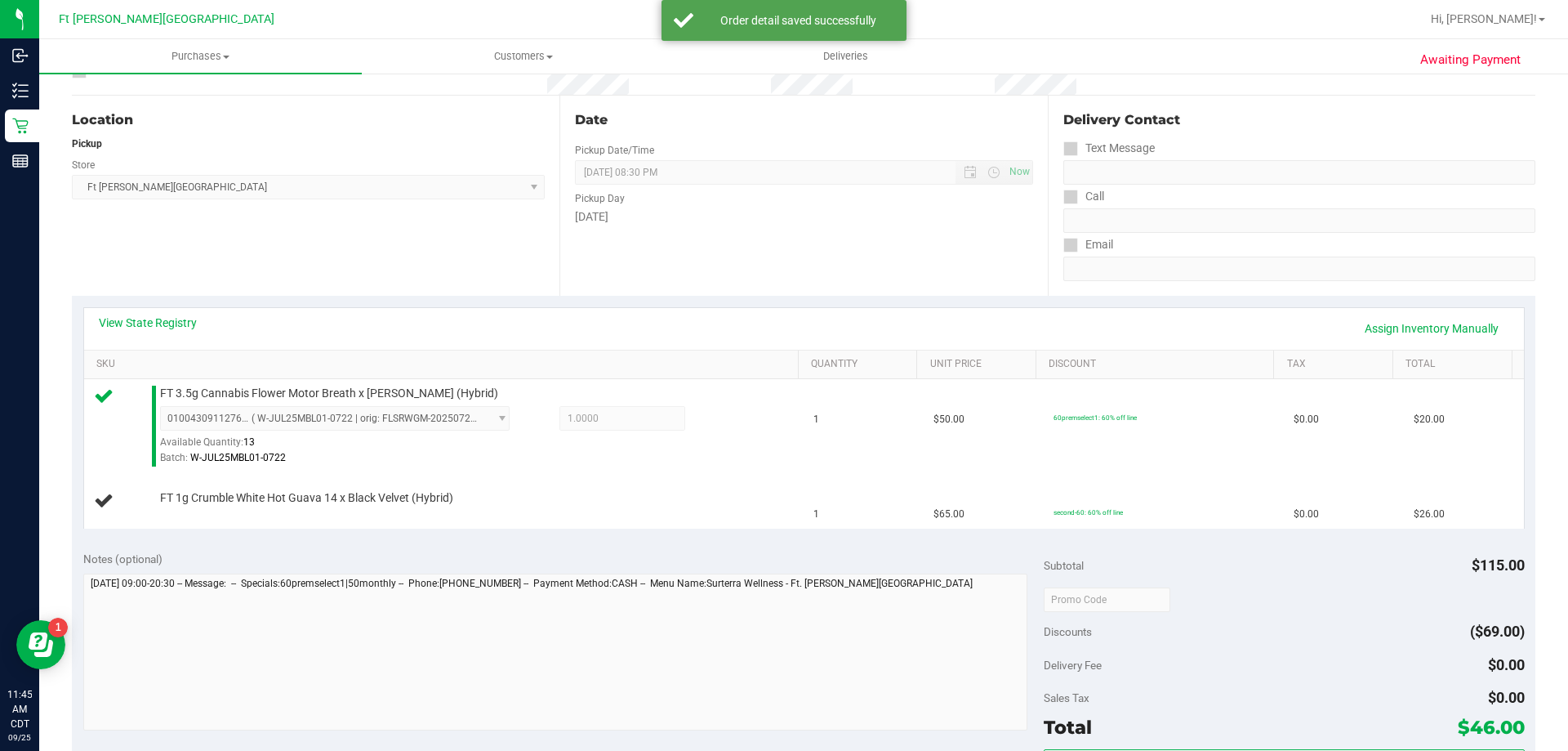
scroll to position [327, 0]
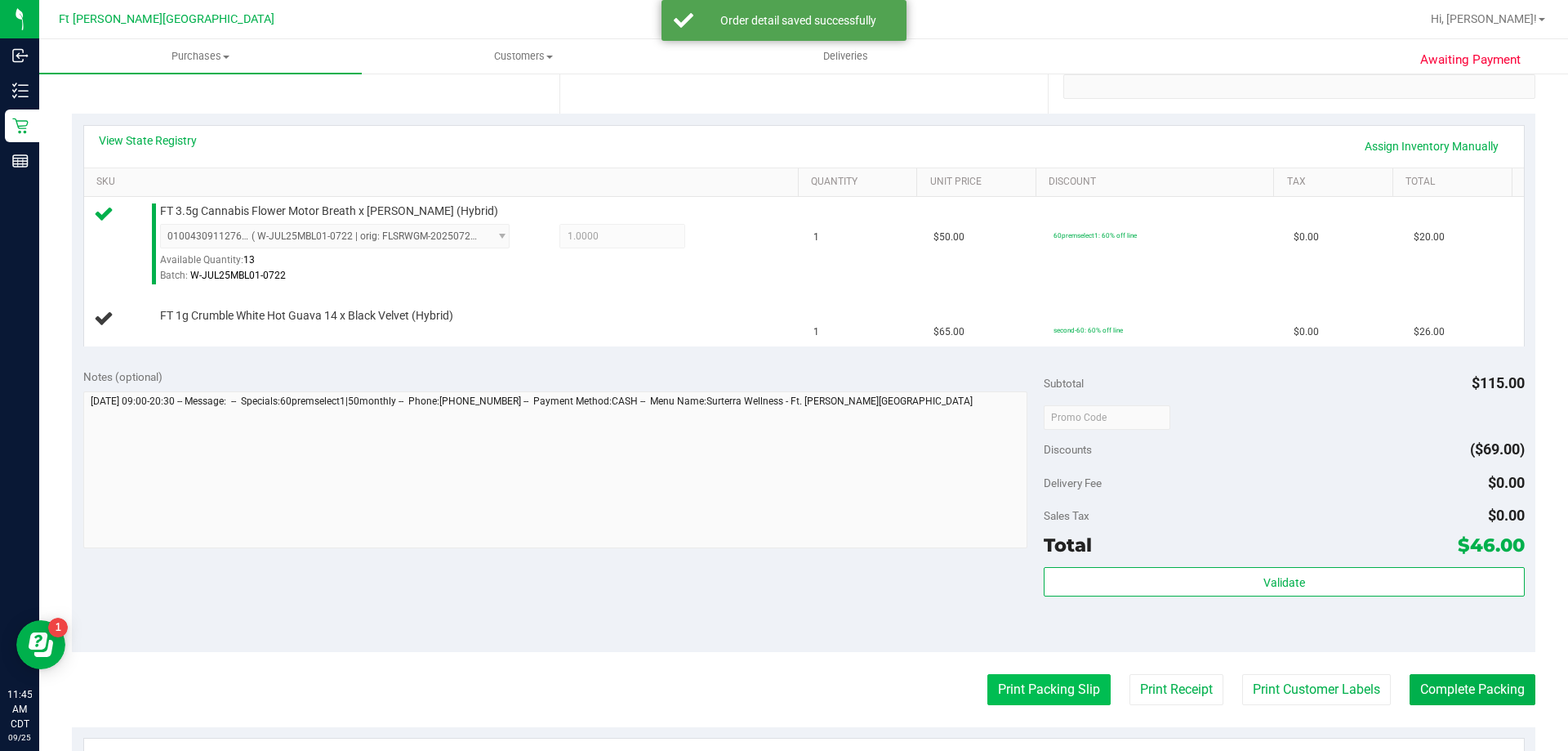
click at [1039, 693] on button "Print Packing Slip" at bounding box center [1049, 690] width 124 height 31
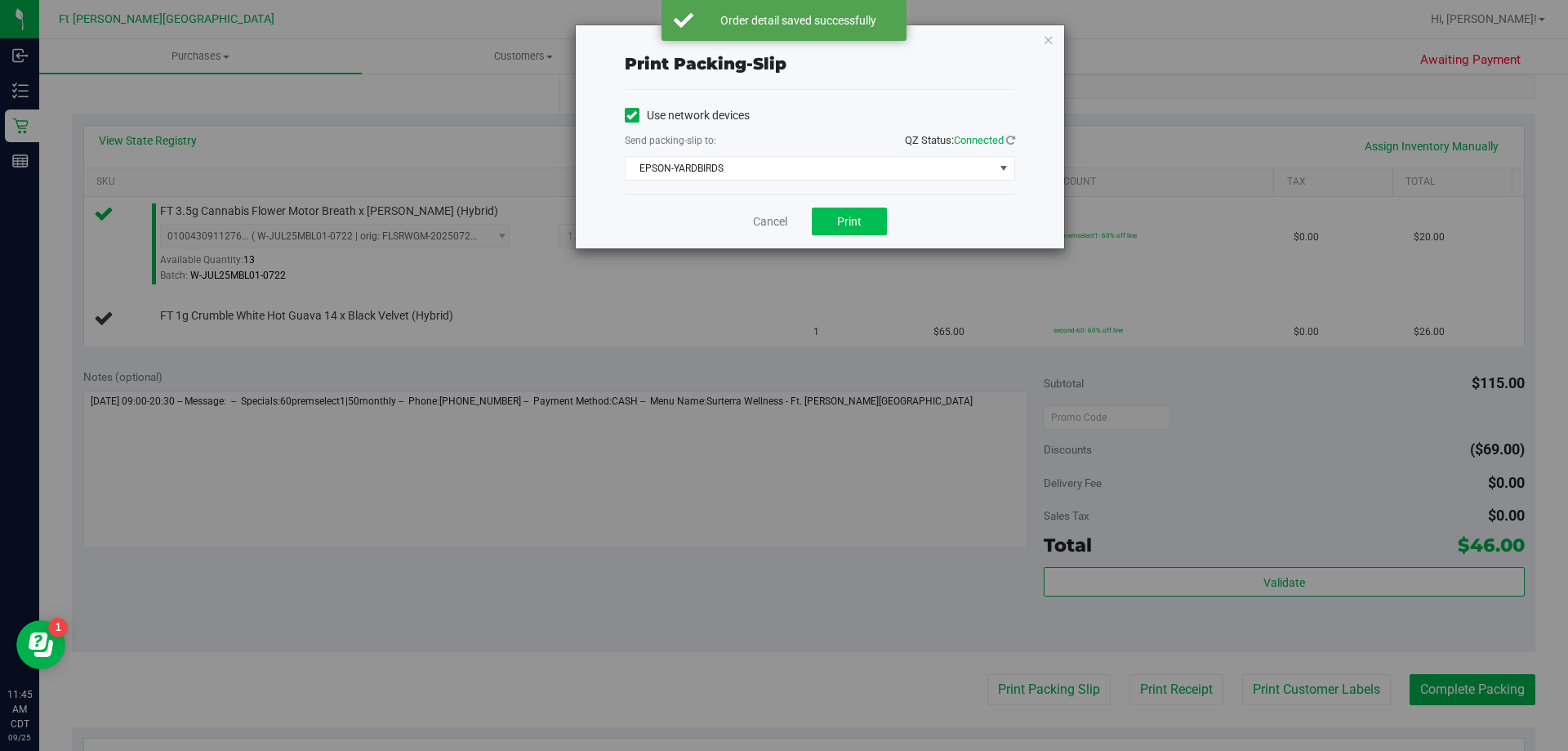
click at [845, 210] on div "Cancel Print" at bounding box center [820, 221] width 391 height 55
click at [849, 225] on span "Print" at bounding box center [849, 221] width 24 height 13
click at [767, 223] on link "Cancel" at bounding box center [769, 222] width 34 height 18
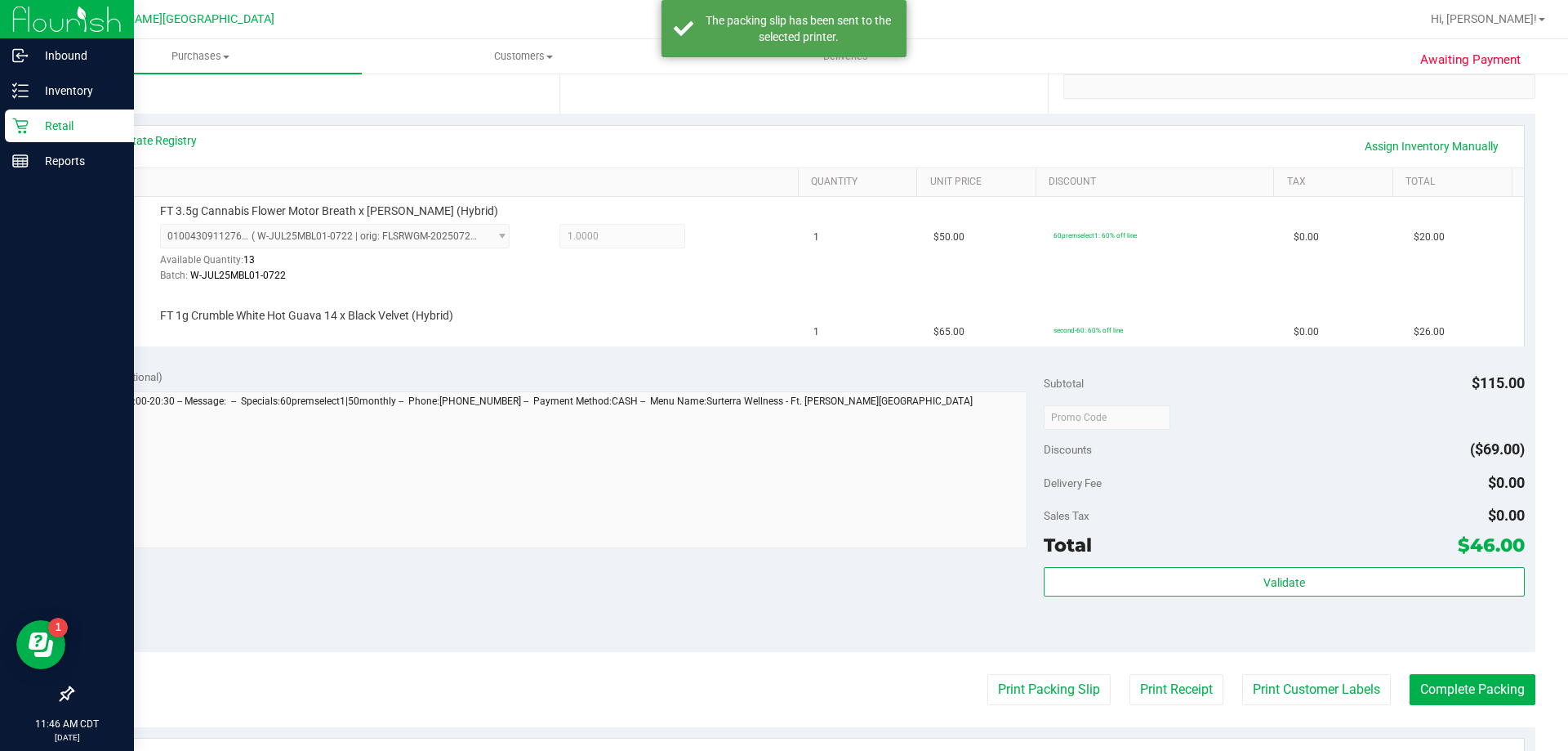
click at [41, 130] on p "Retail" at bounding box center [77, 126] width 98 height 19
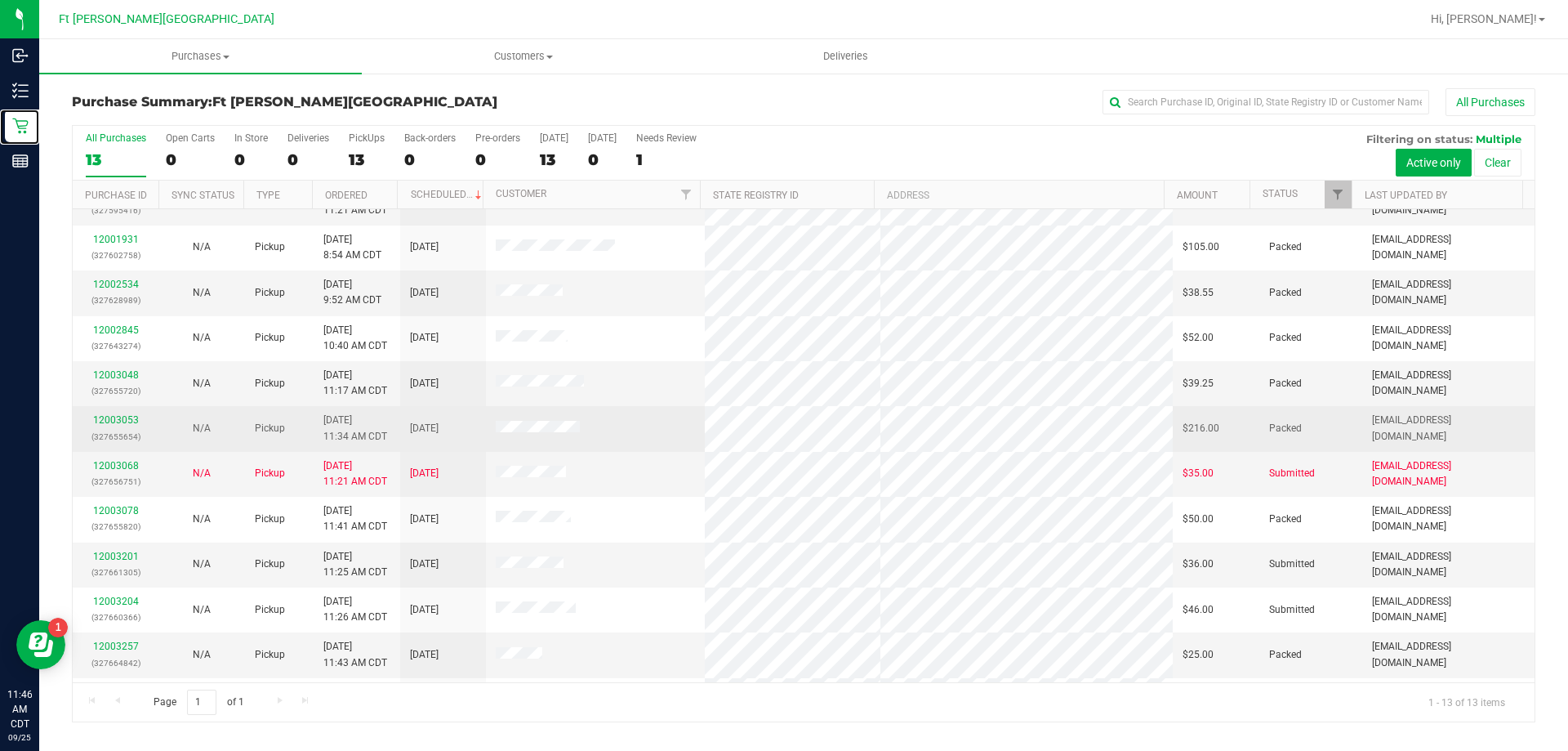
scroll to position [114, 0]
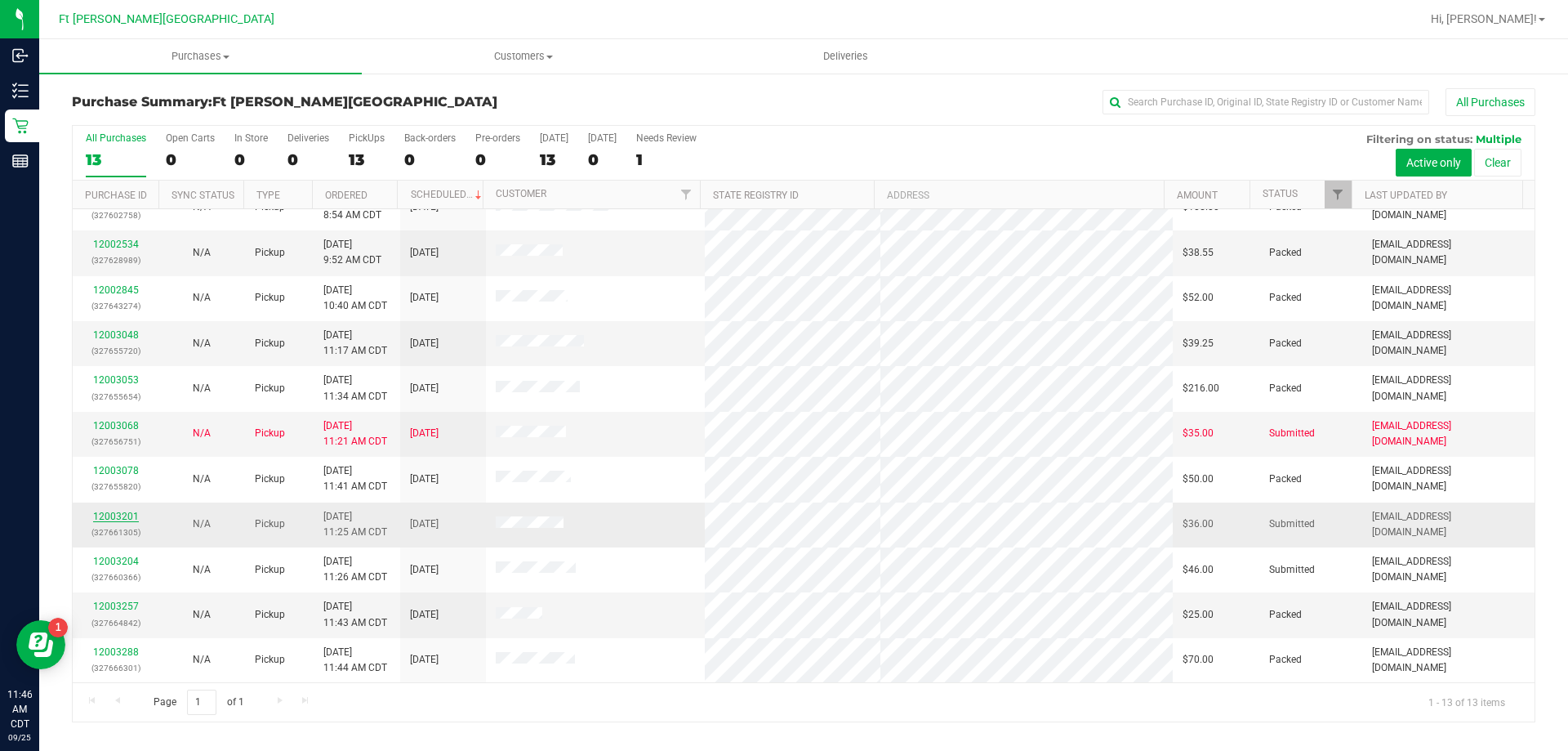
click at [131, 517] on link "12003201" at bounding box center [116, 516] width 46 height 12
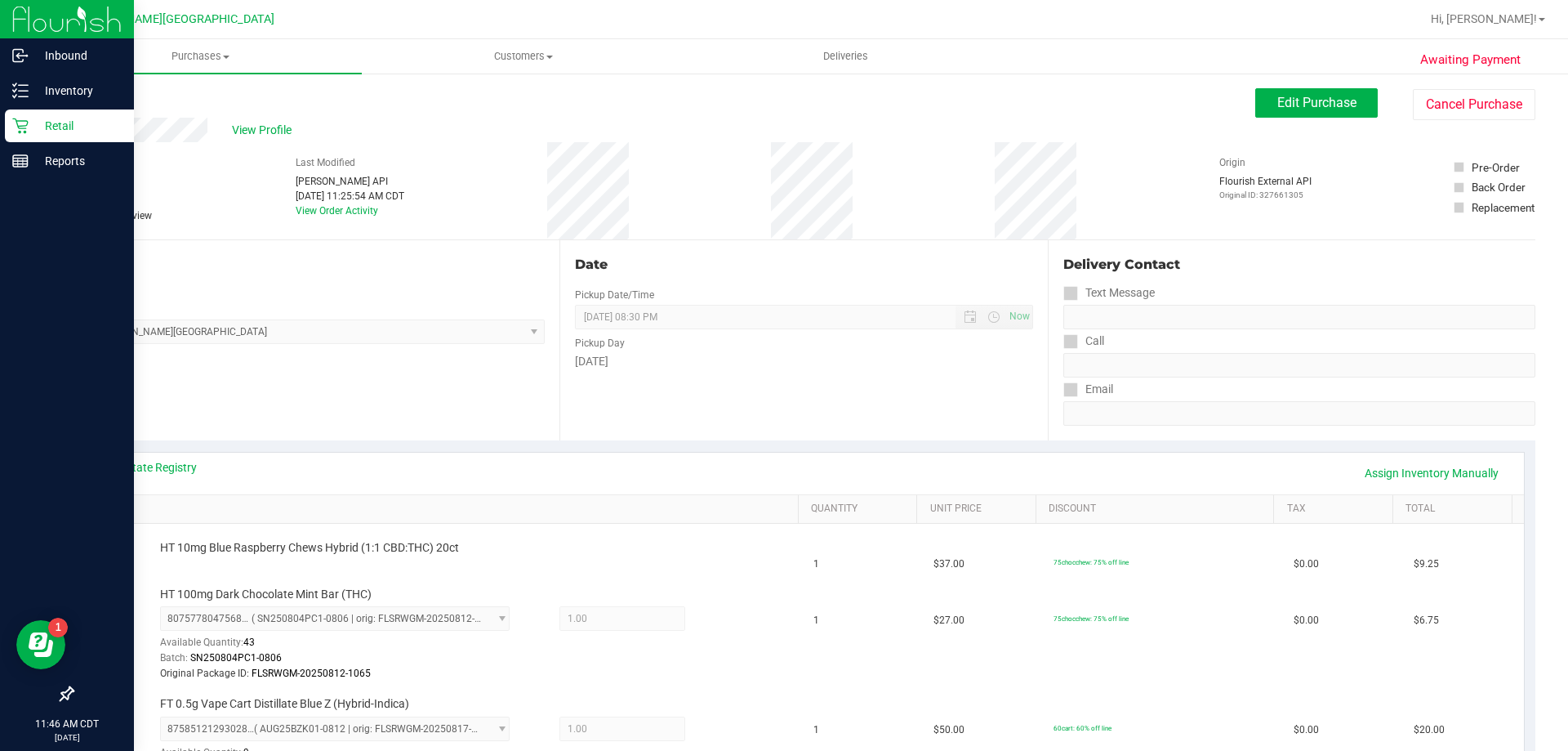
click at [83, 127] on p "Retail" at bounding box center [77, 126] width 98 height 19
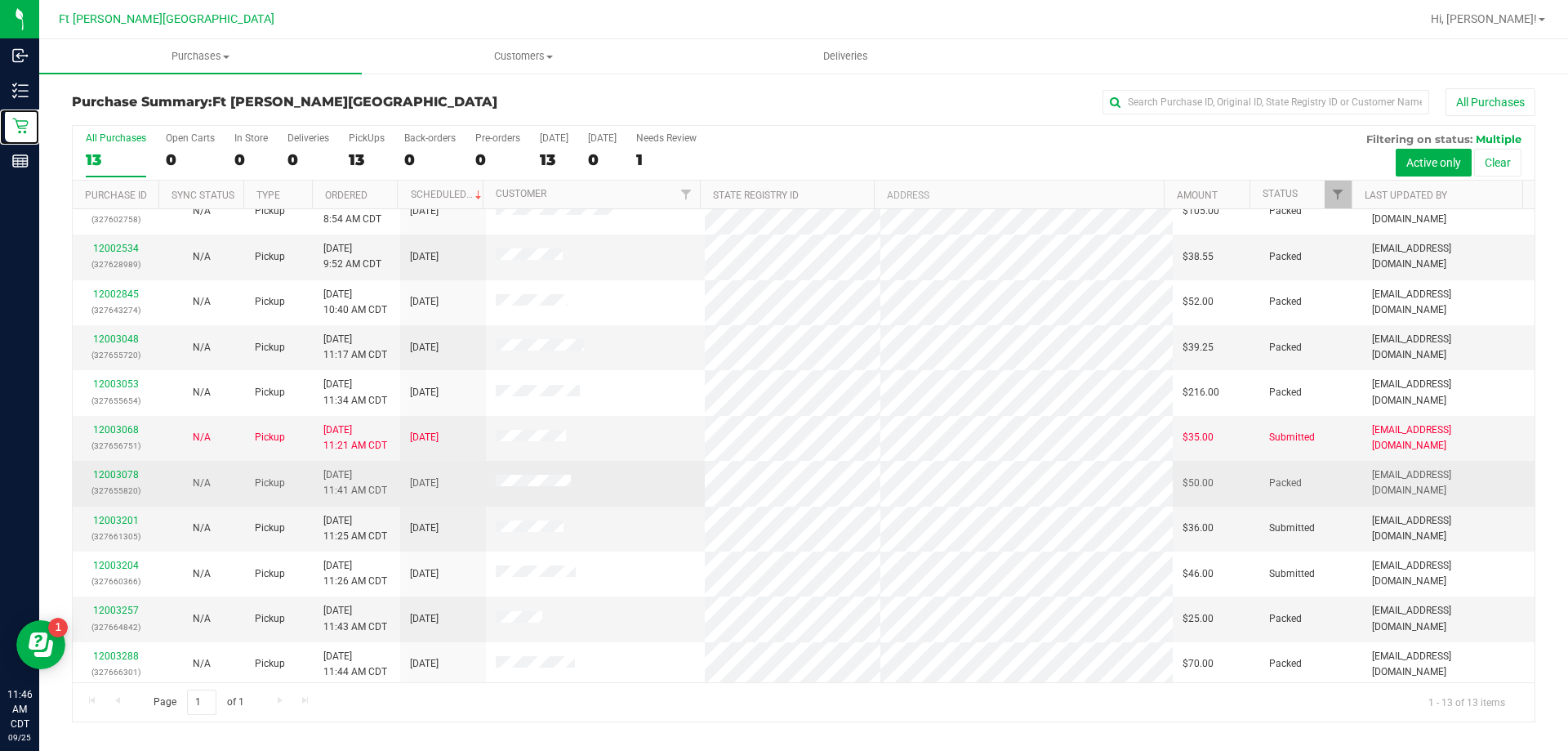
scroll to position [114, 0]
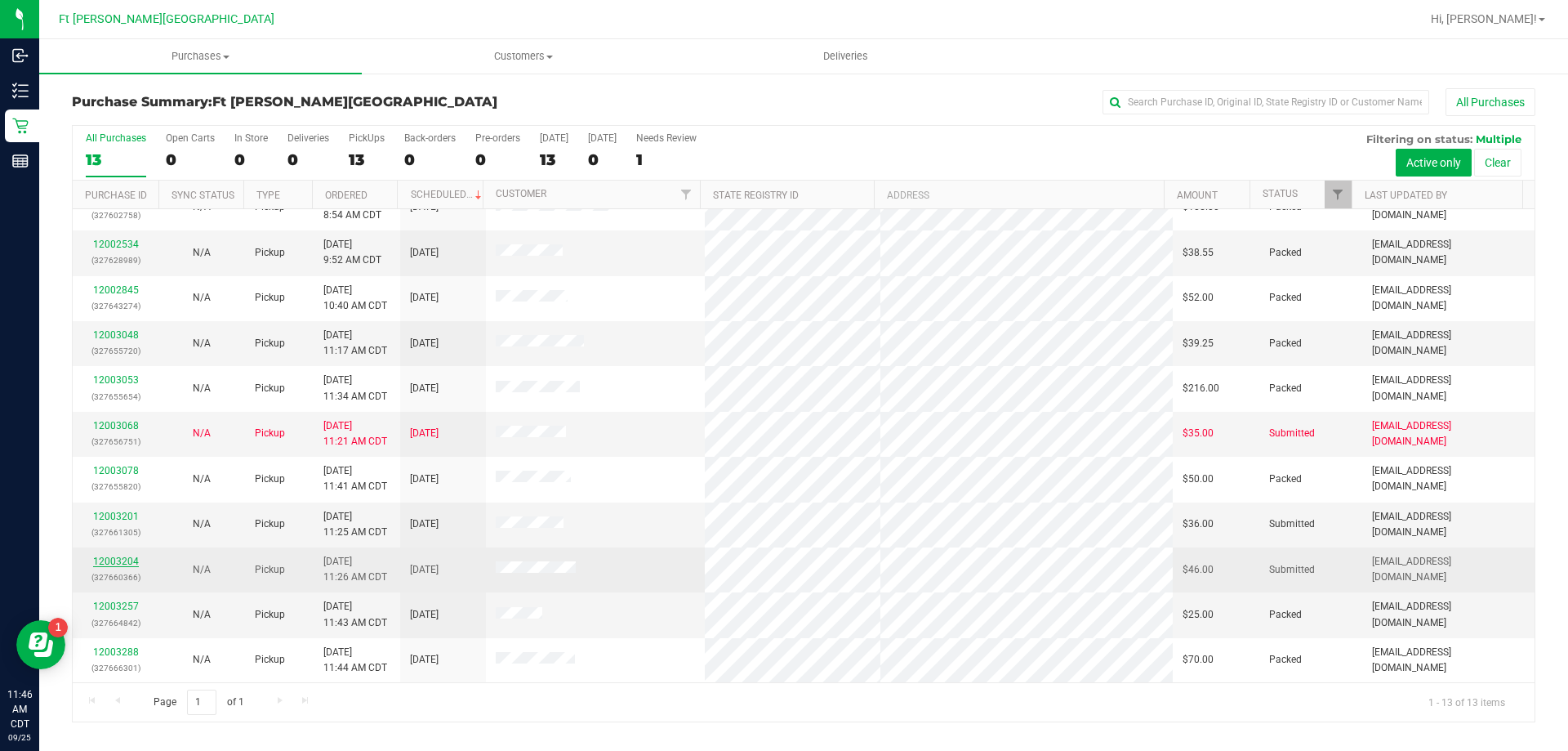
click at [125, 564] on link "12003204" at bounding box center [116, 561] width 46 height 12
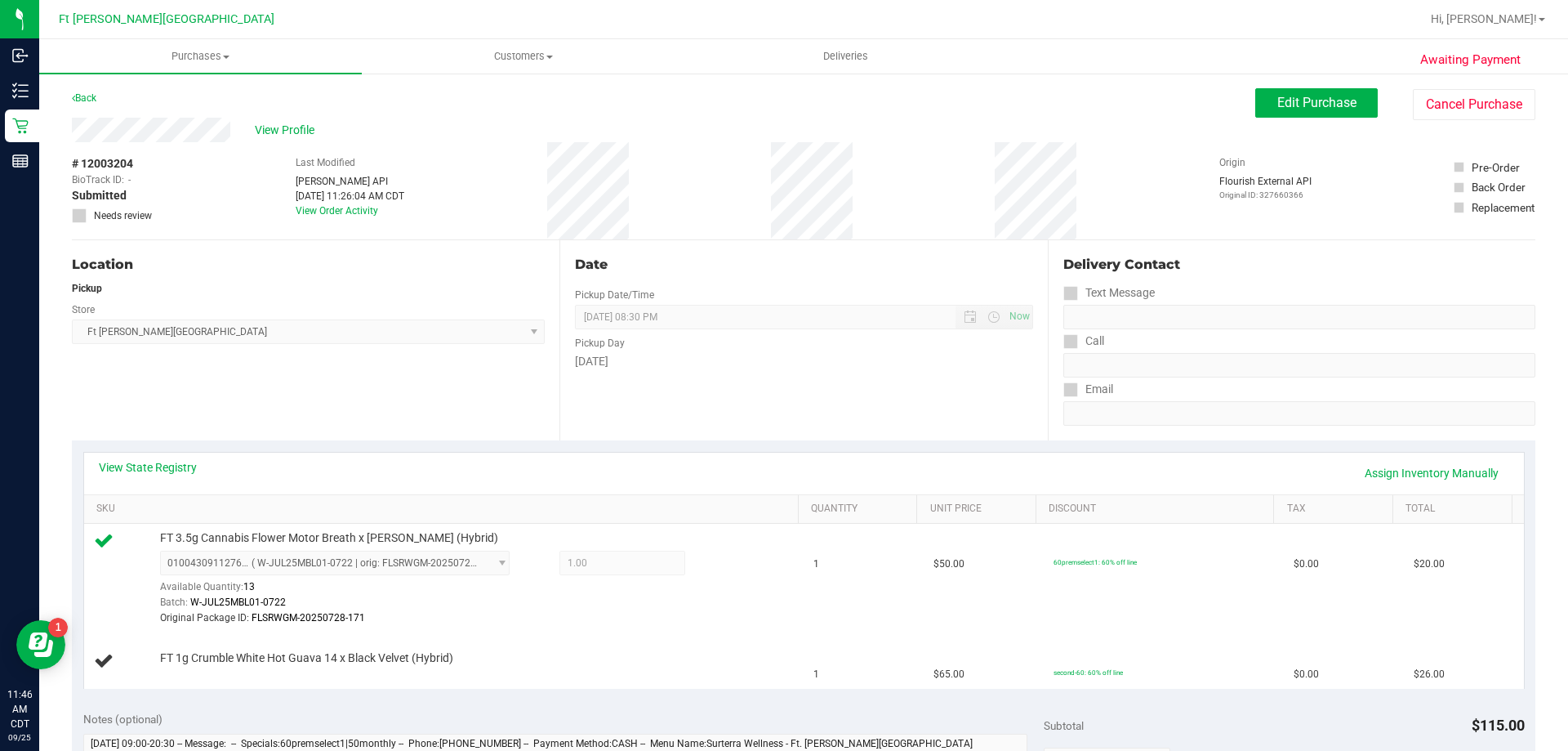
scroll to position [82, 0]
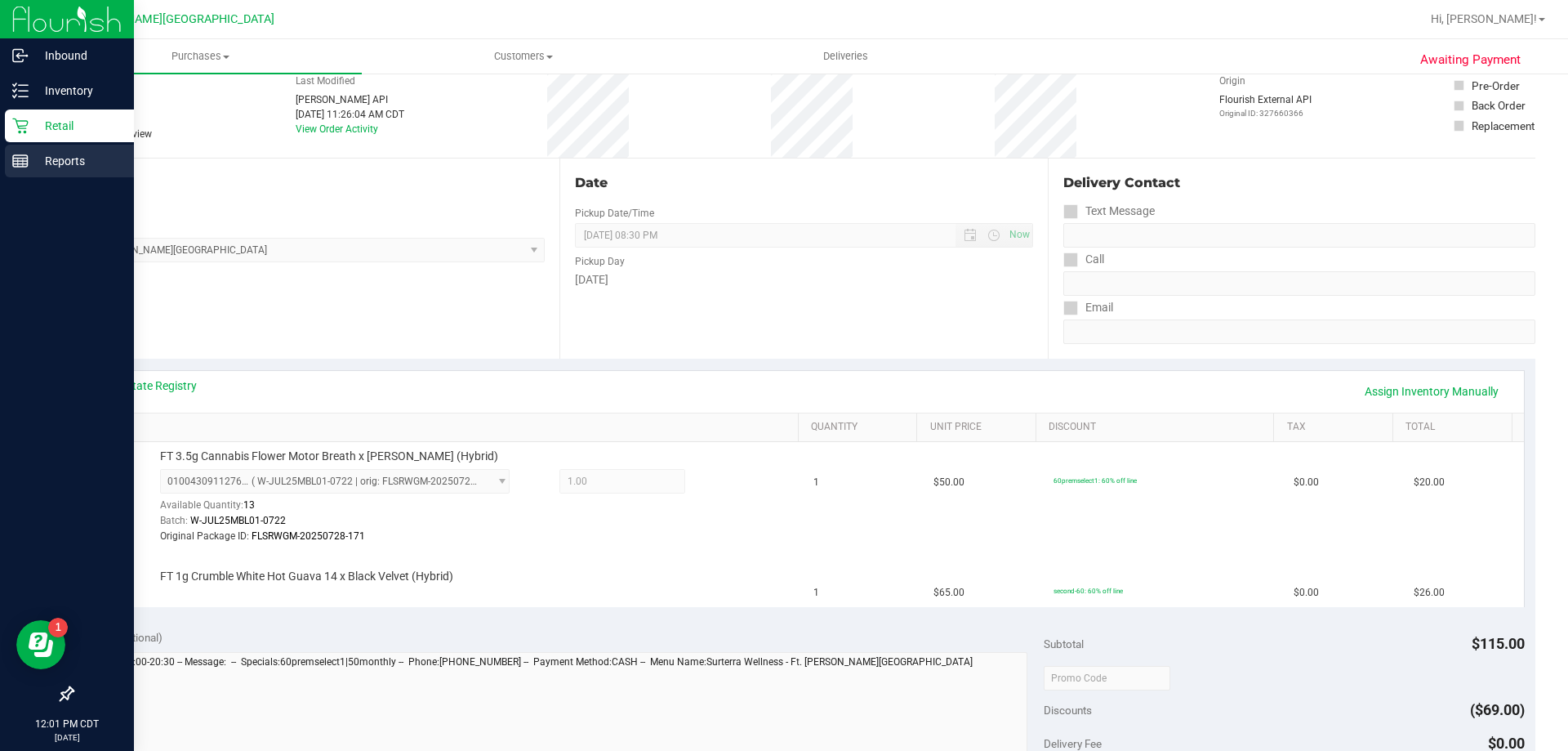
click at [29, 164] on p "Reports" at bounding box center [77, 161] width 98 height 19
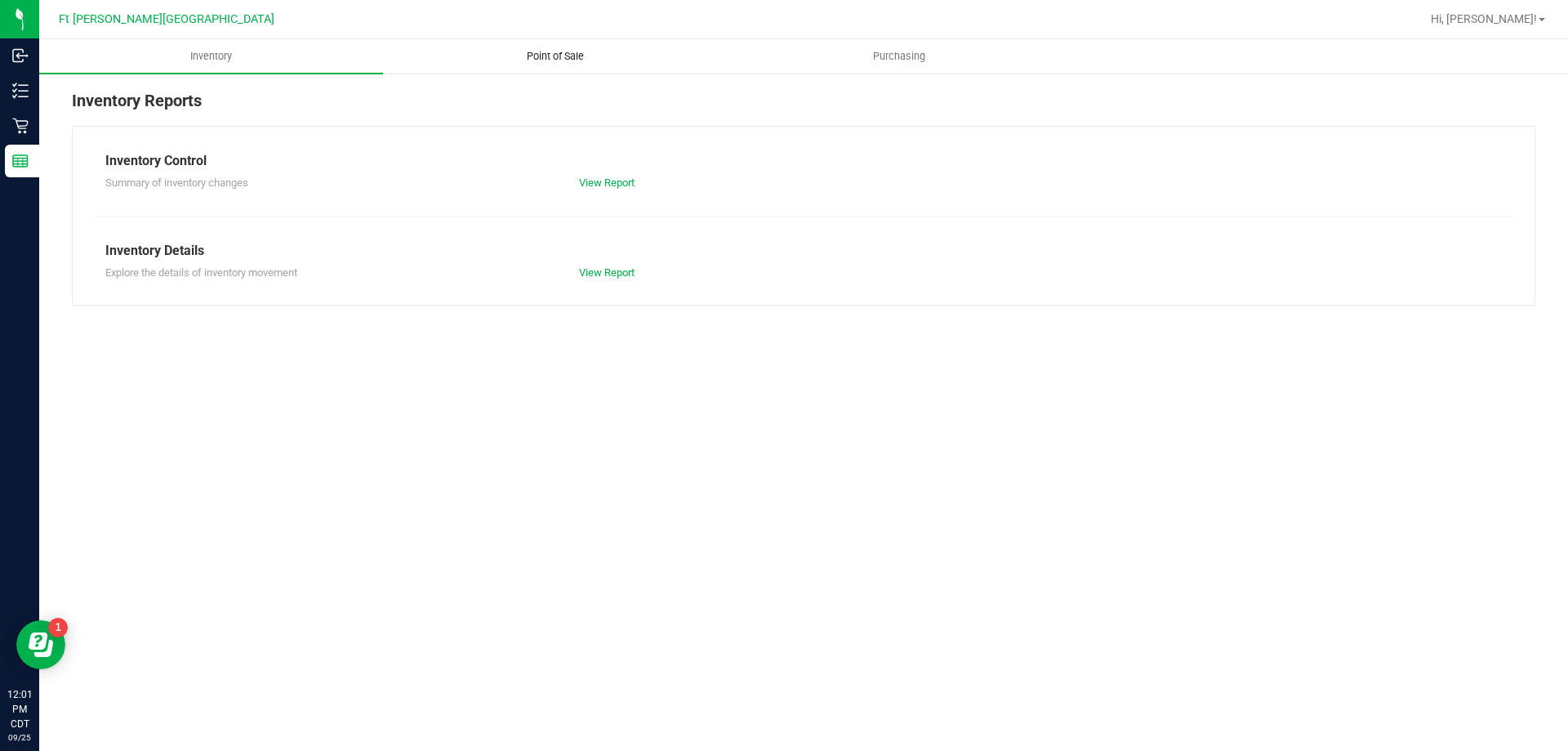
click at [565, 45] on uib-tab-heading "Point of Sale" at bounding box center [554, 56] width 342 height 33
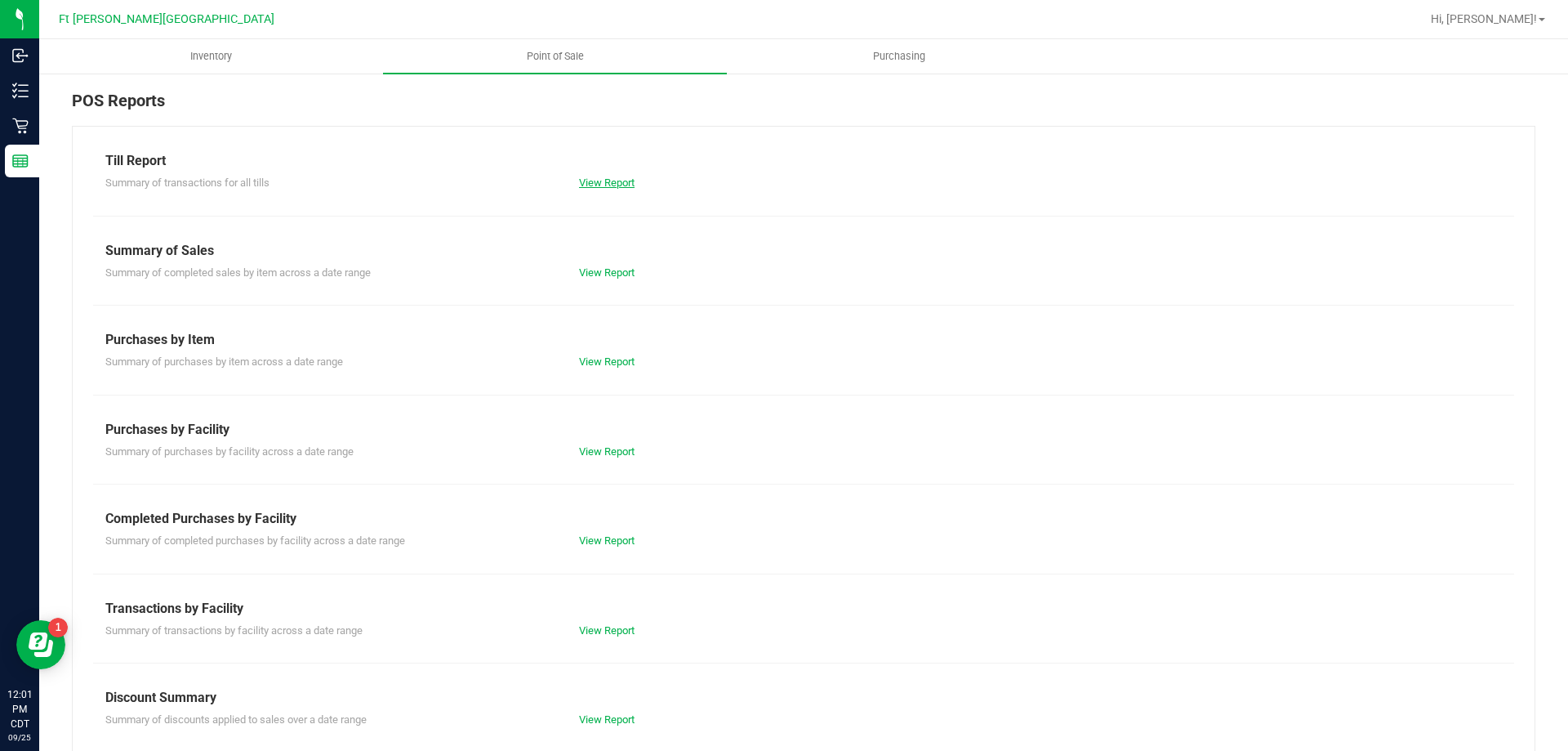
click at [616, 187] on link "View Report" at bounding box center [607, 182] width 56 height 13
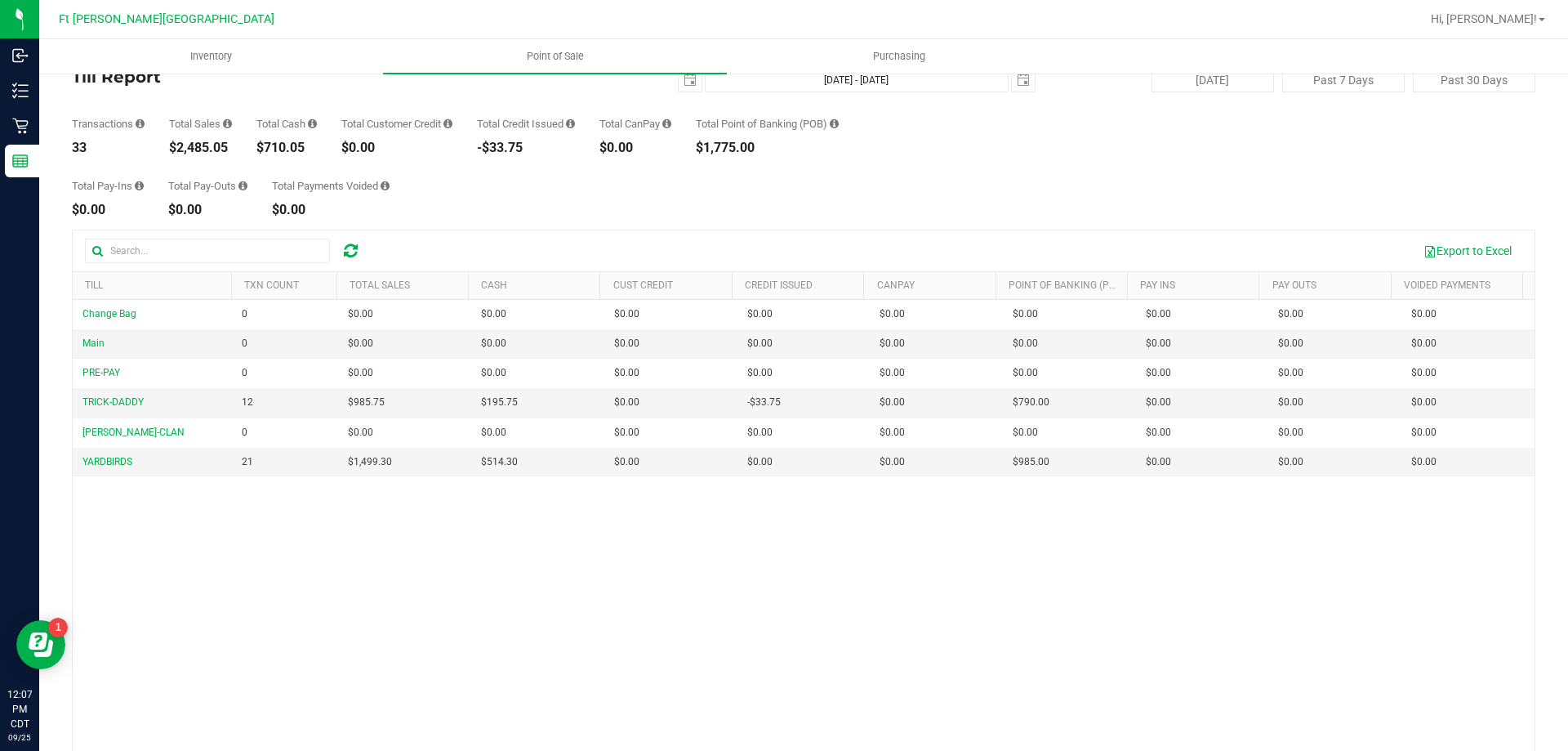
scroll to position [82, 0]
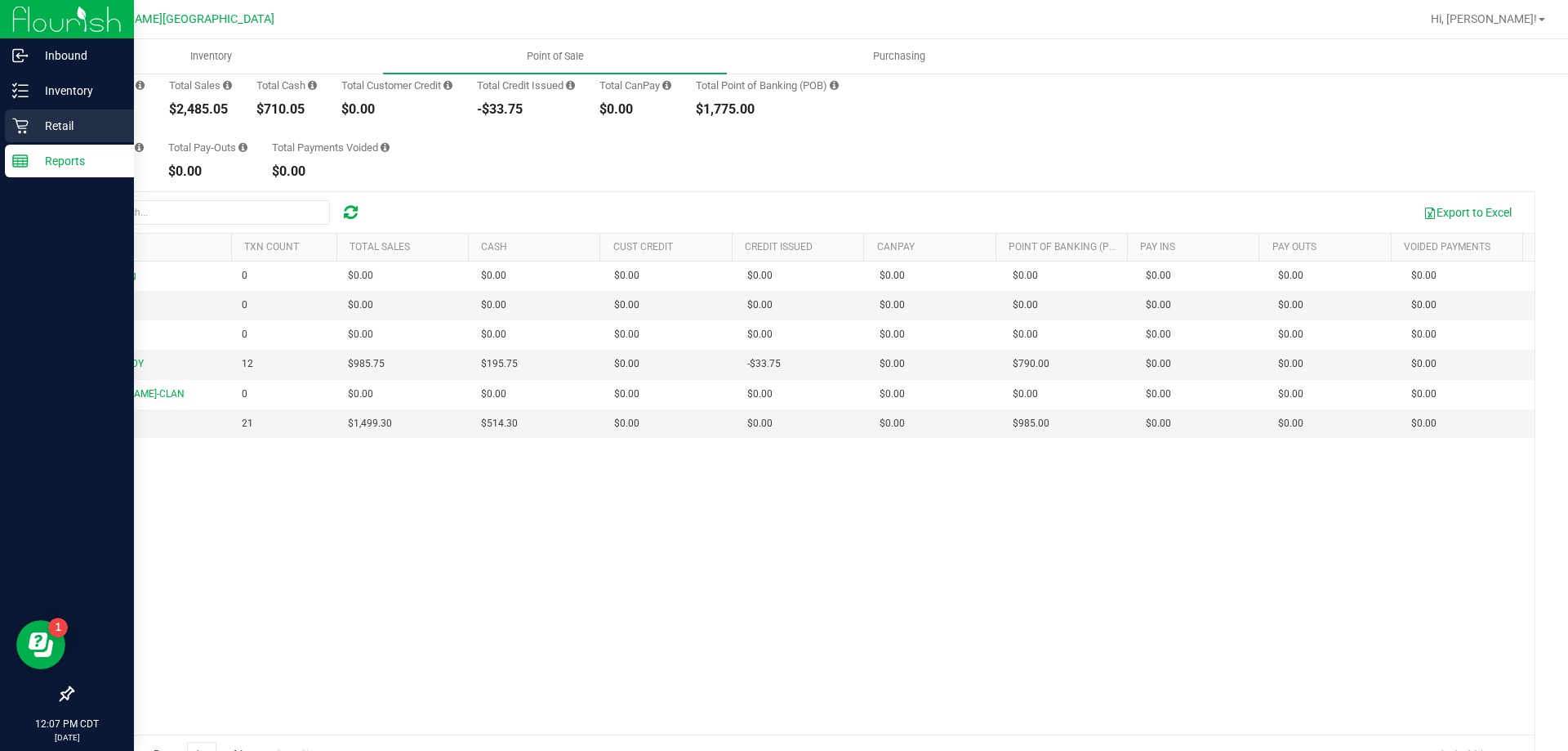
click at [35, 115] on div "Retail" at bounding box center [69, 126] width 130 height 33
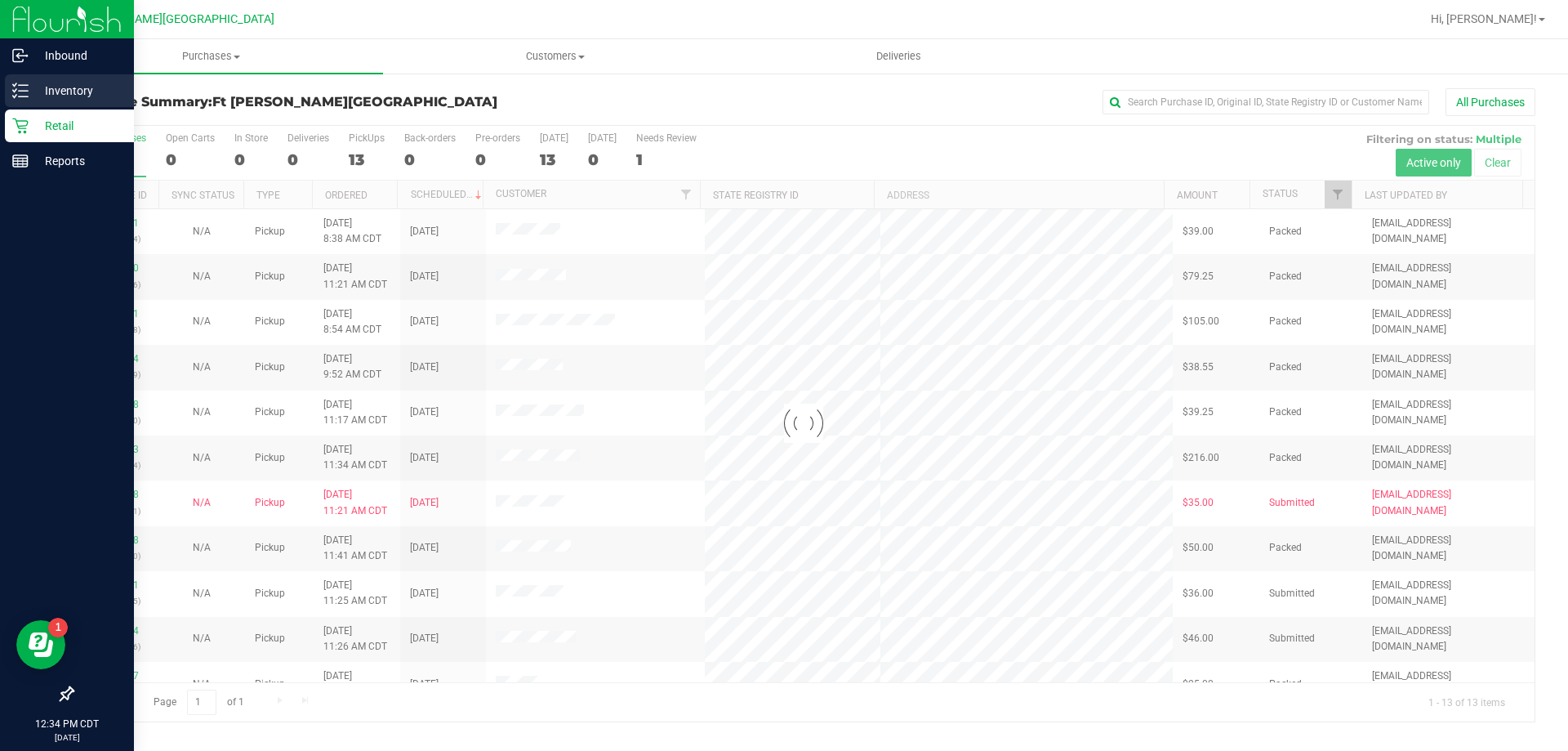
click at [34, 94] on p "Inventory" at bounding box center [77, 91] width 98 height 19
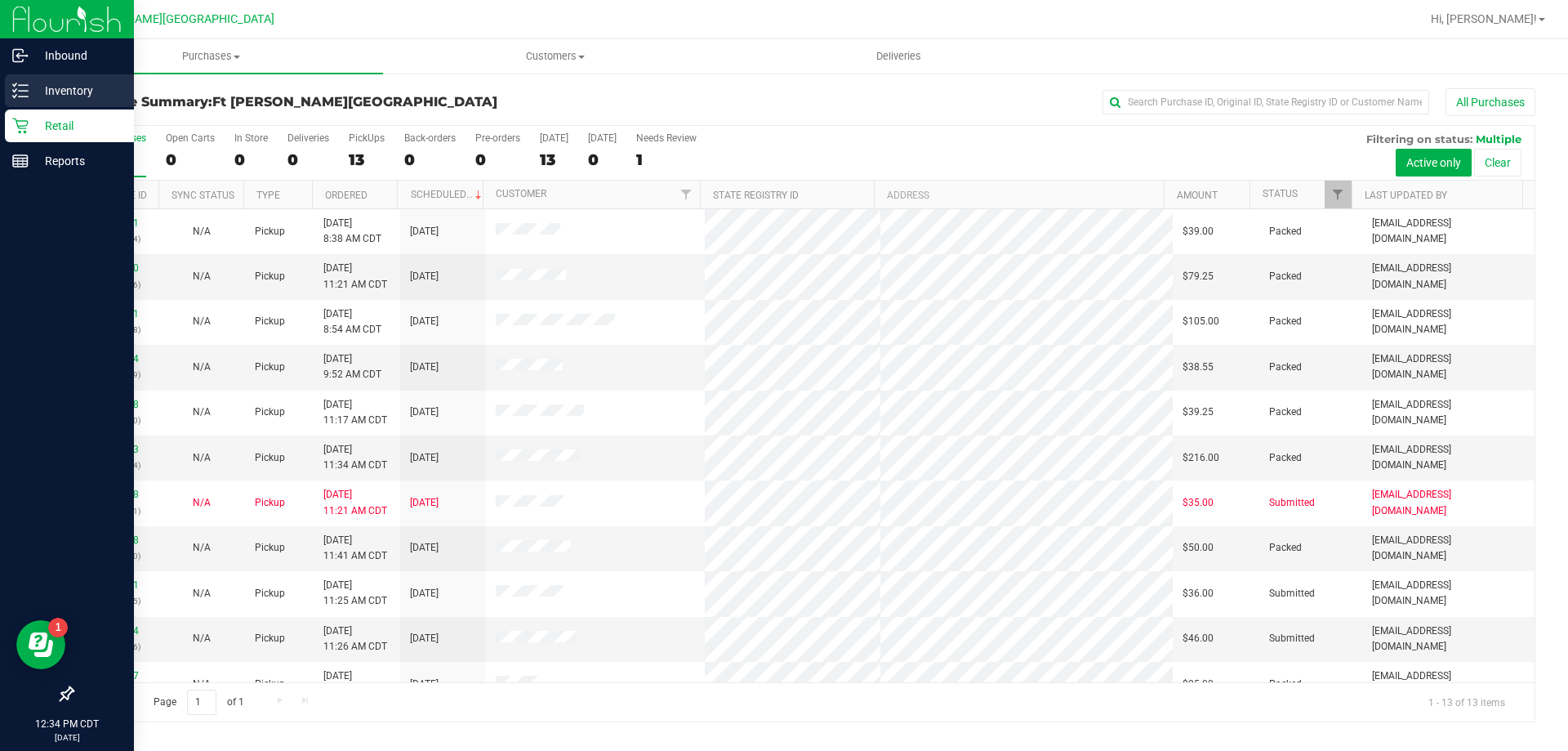
click at [52, 99] on div "Inventory" at bounding box center [69, 91] width 130 height 33
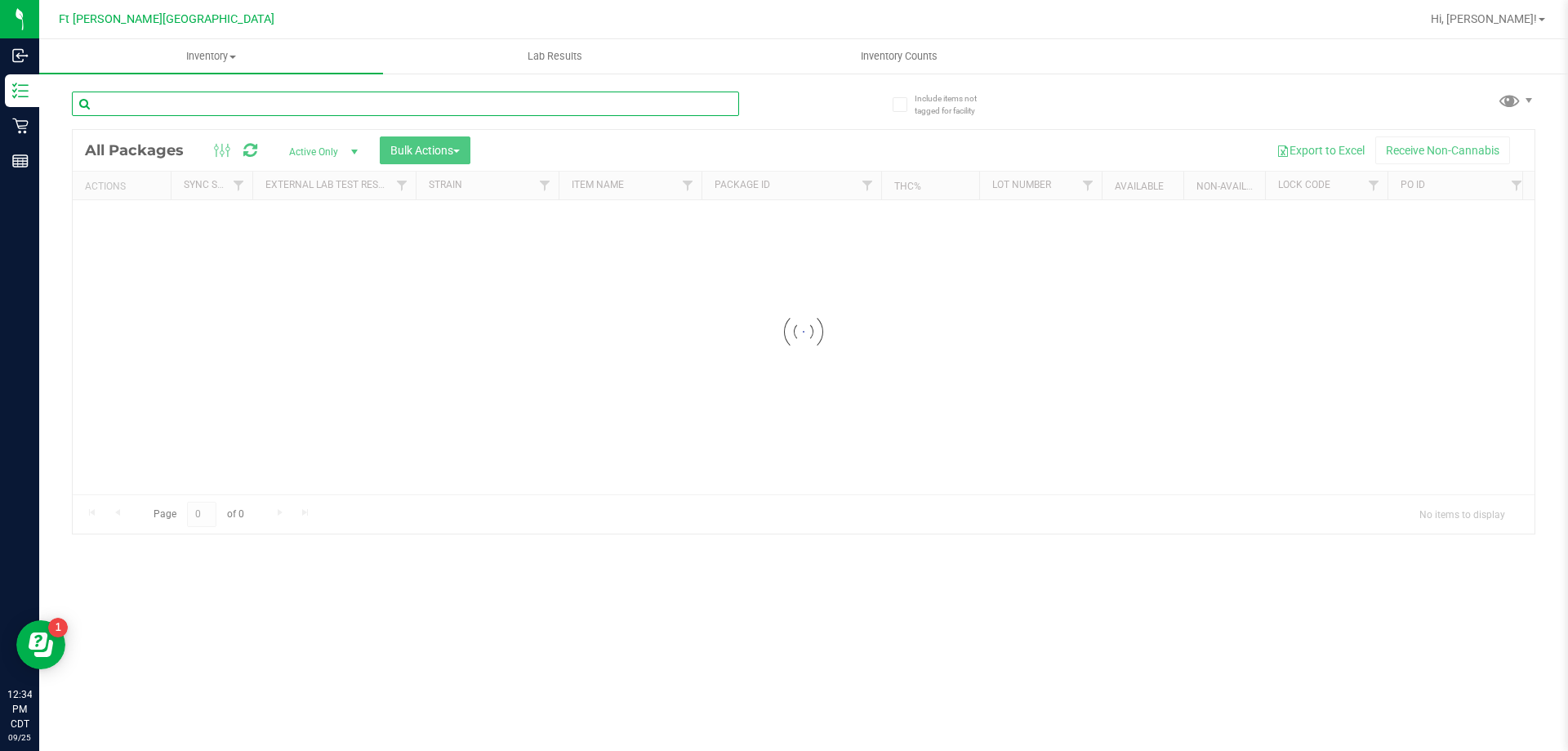
click at [147, 105] on input "text" at bounding box center [405, 103] width 667 height 24
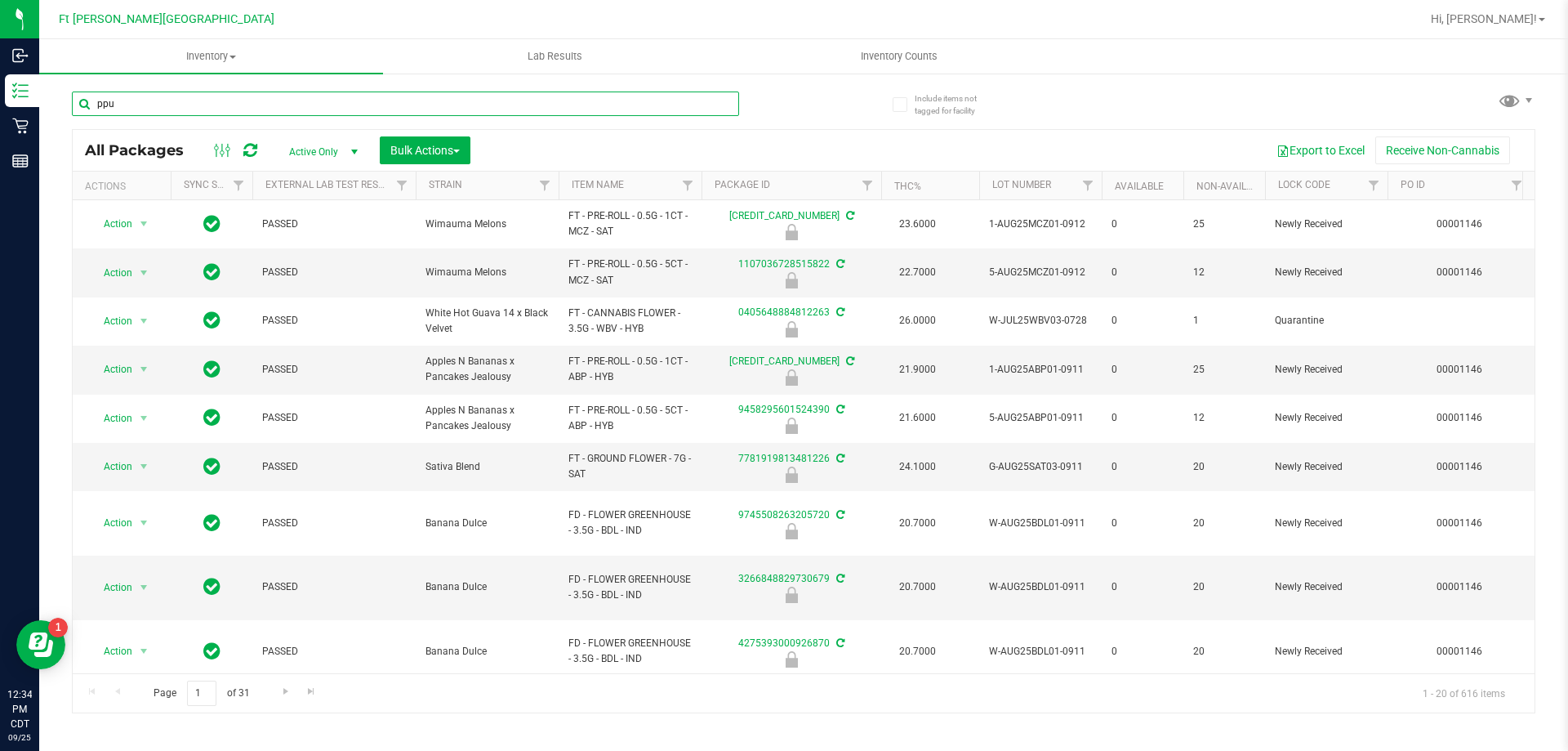
type input "ppu"
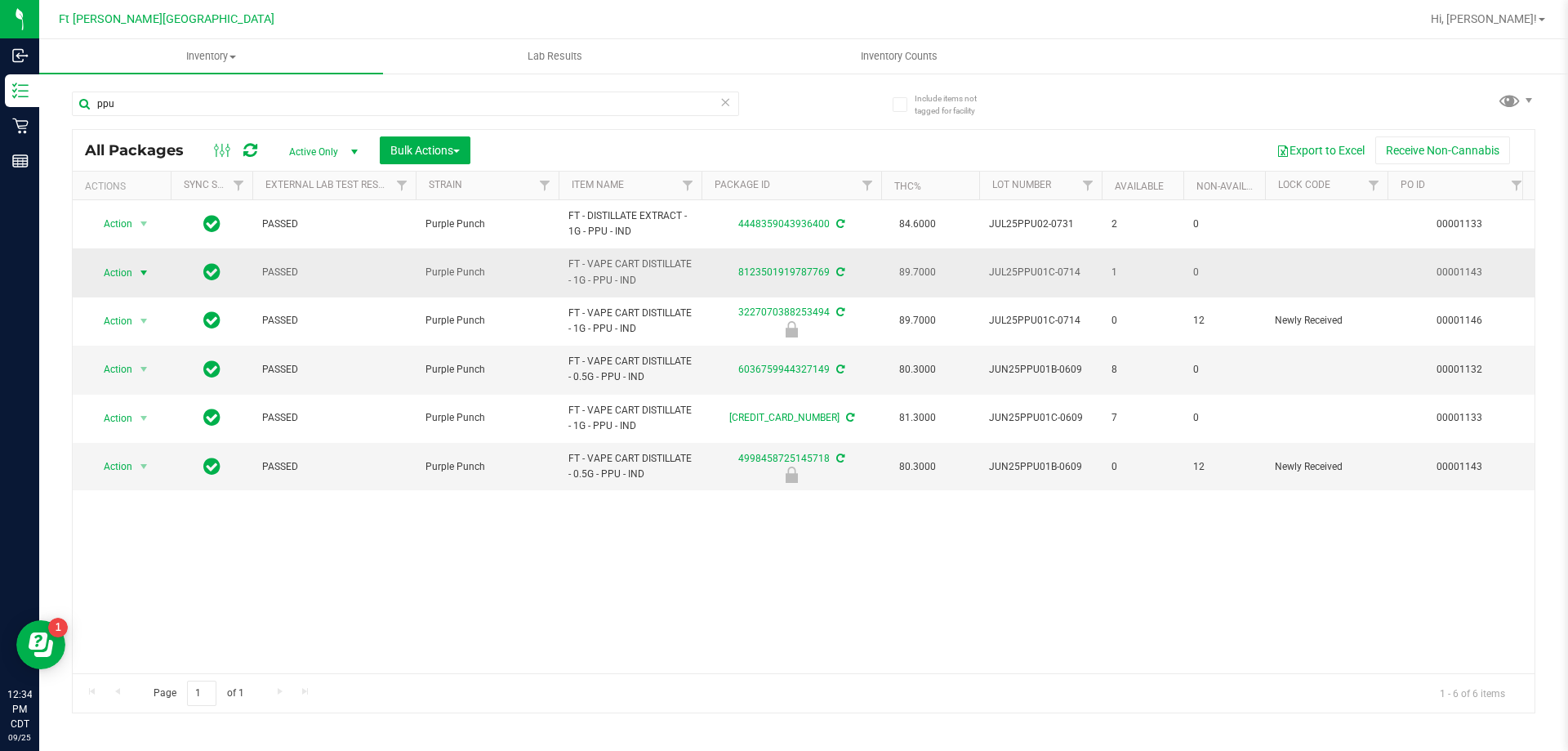
click at [141, 275] on span "select" at bounding box center [143, 272] width 13 height 13
click at [152, 440] on li "Print package label" at bounding box center [153, 445] width 127 height 24
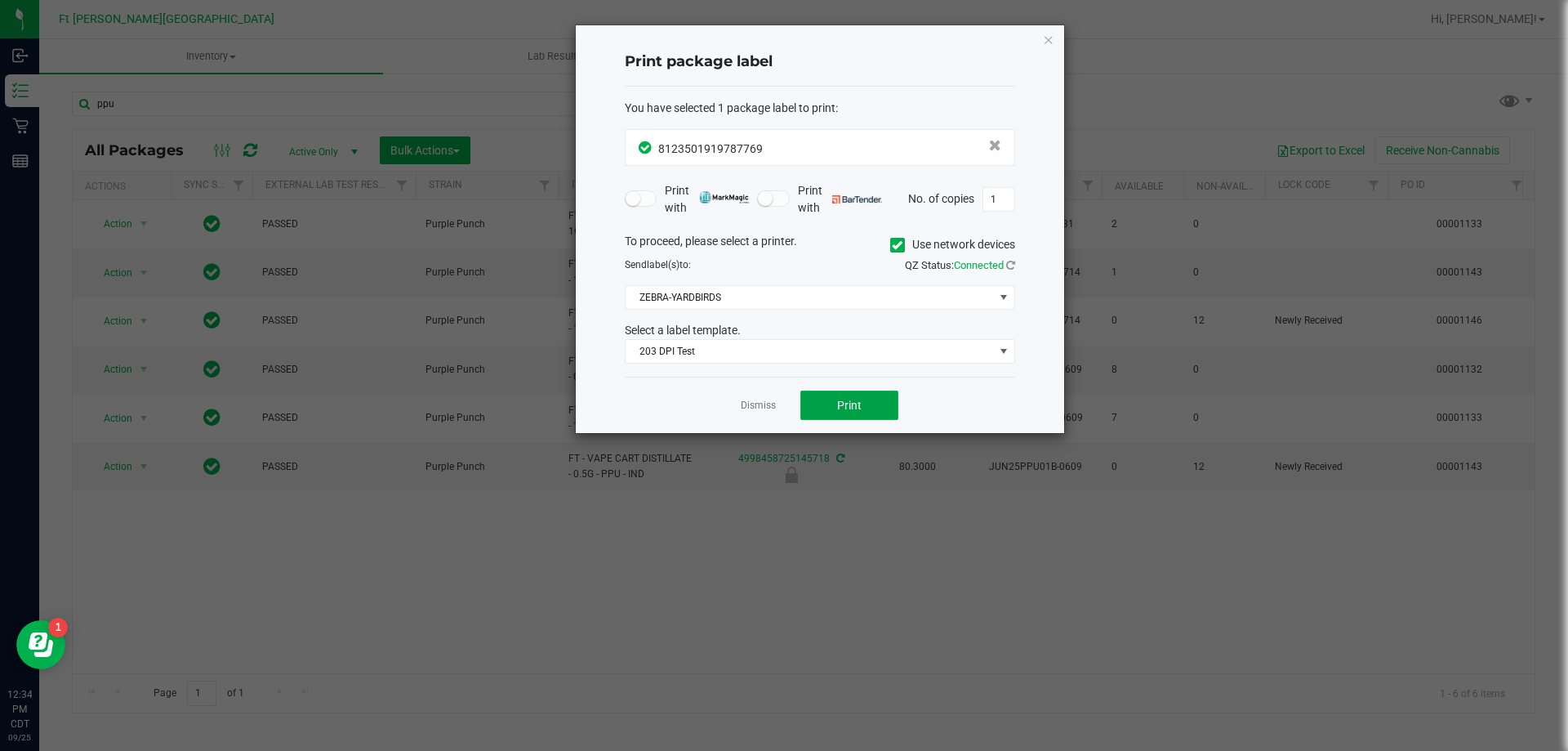
click at [865, 413] on button "Print" at bounding box center [849, 405] width 98 height 29
drag, startPoint x: 767, startPoint y: 405, endPoint x: 755, endPoint y: 397, distance: 14.4
click at [767, 405] on link "Dismiss" at bounding box center [759, 405] width 35 height 14
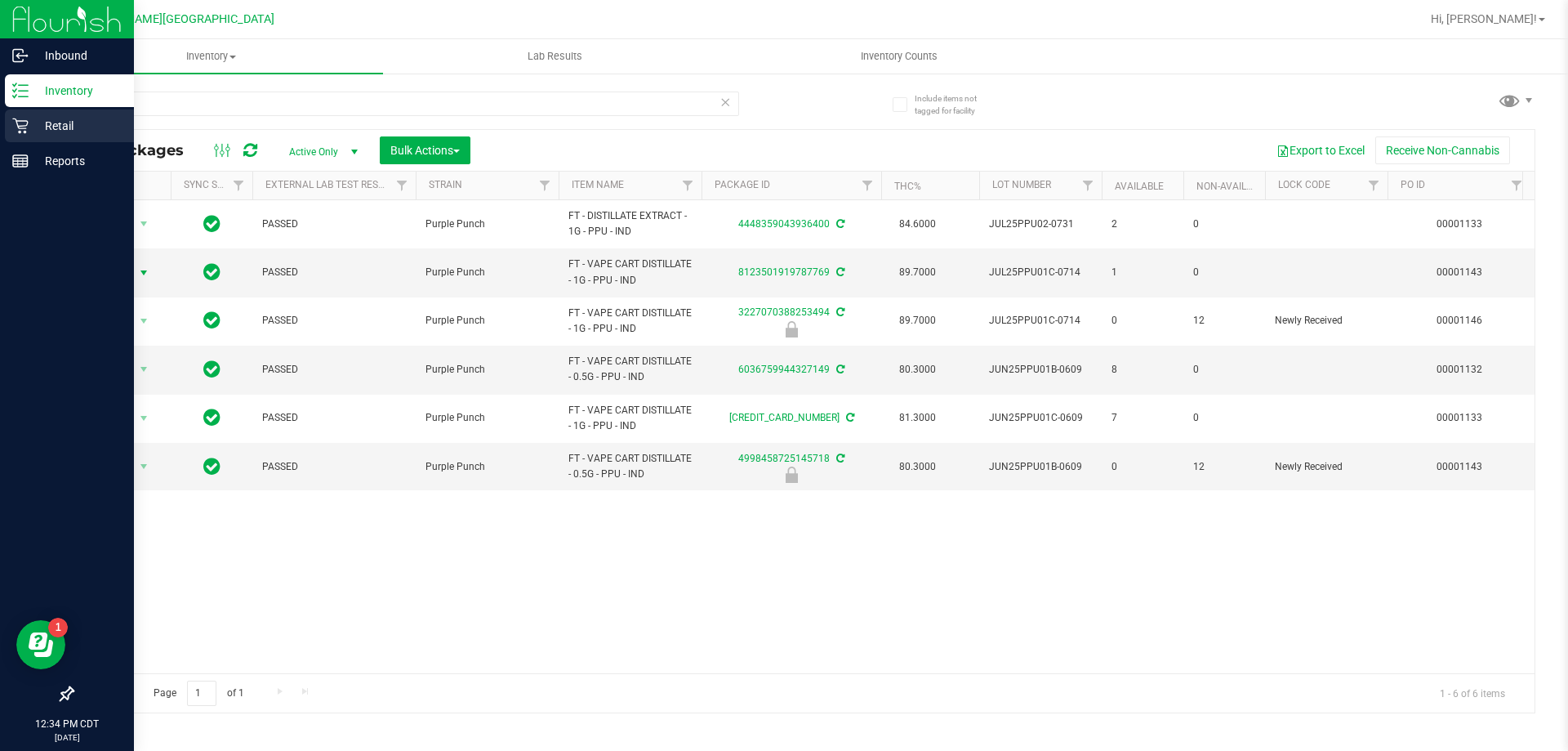
click at [32, 126] on p "Retail" at bounding box center [77, 126] width 98 height 19
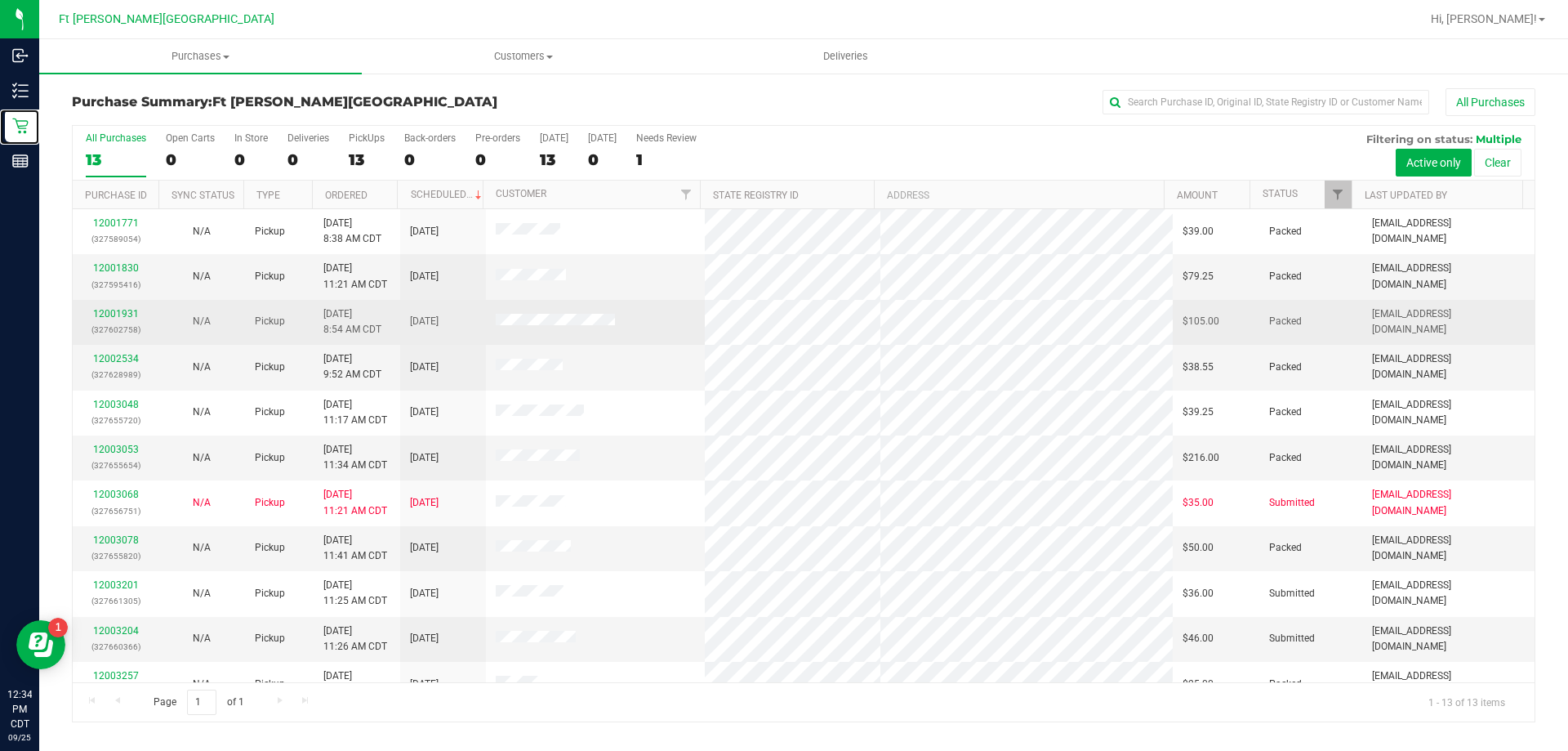
scroll to position [114, 0]
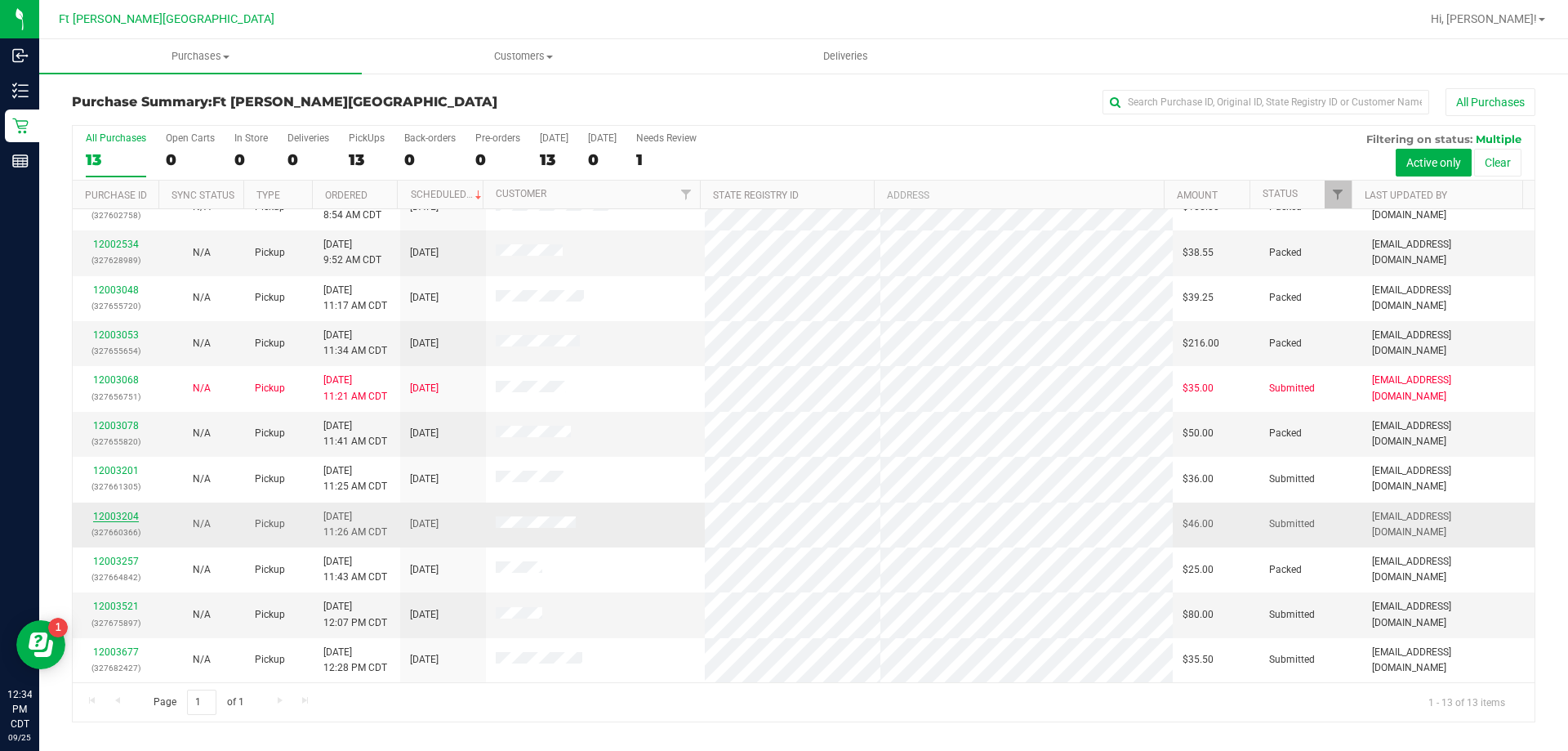
click at [109, 514] on link "12003204" at bounding box center [116, 516] width 46 height 12
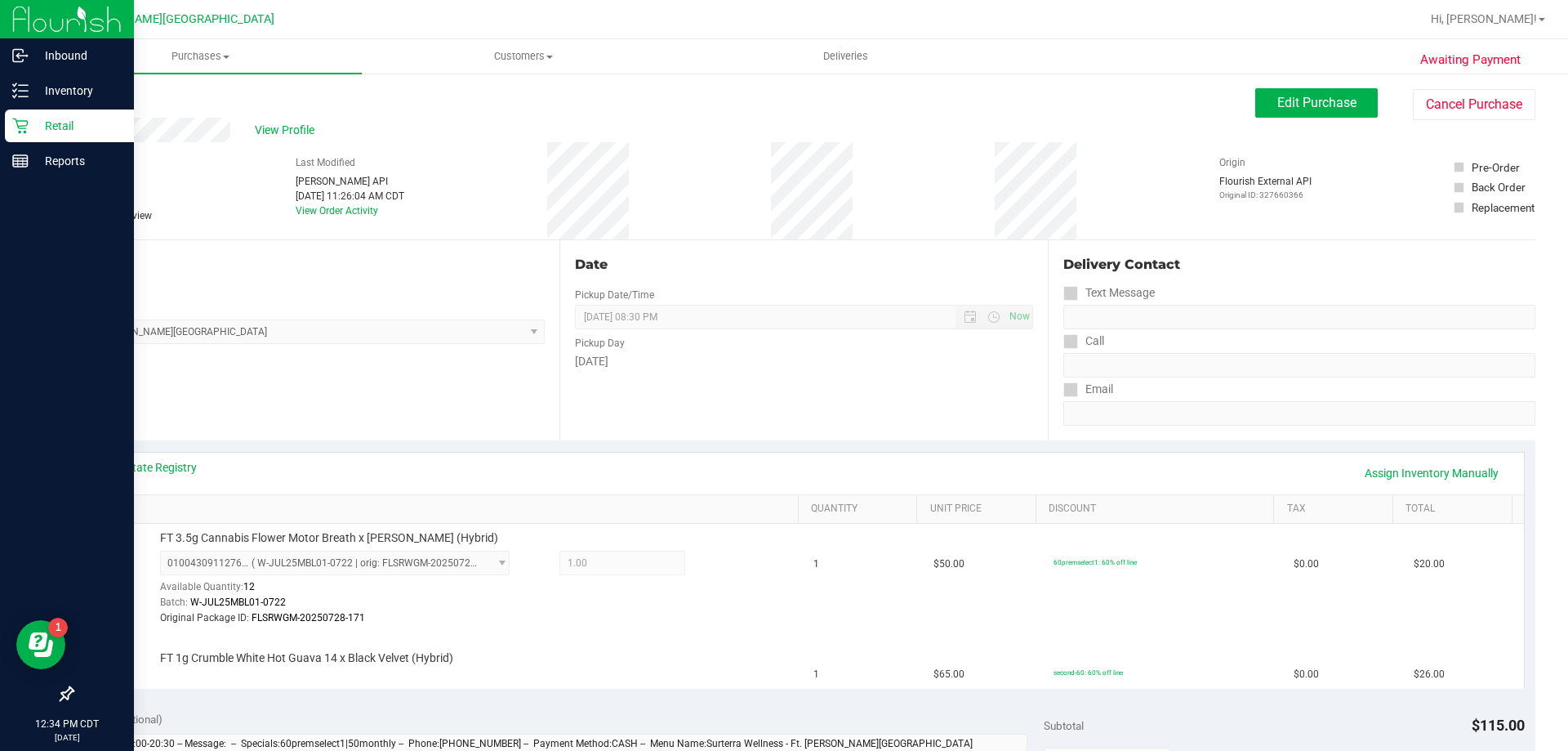
click at [22, 125] on icon at bounding box center [20, 126] width 17 height 17
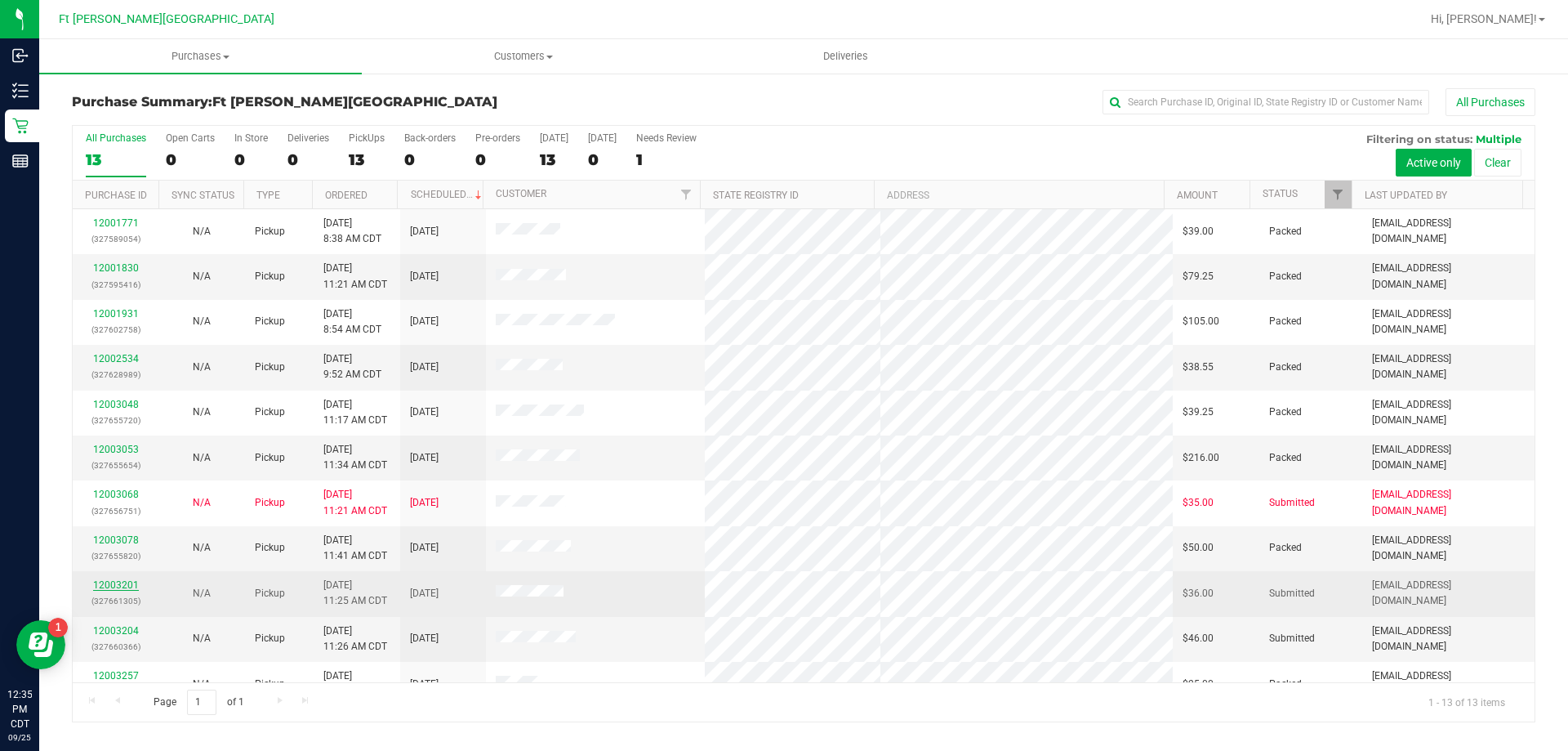
click at [114, 582] on link "12003201" at bounding box center [116, 585] width 46 height 12
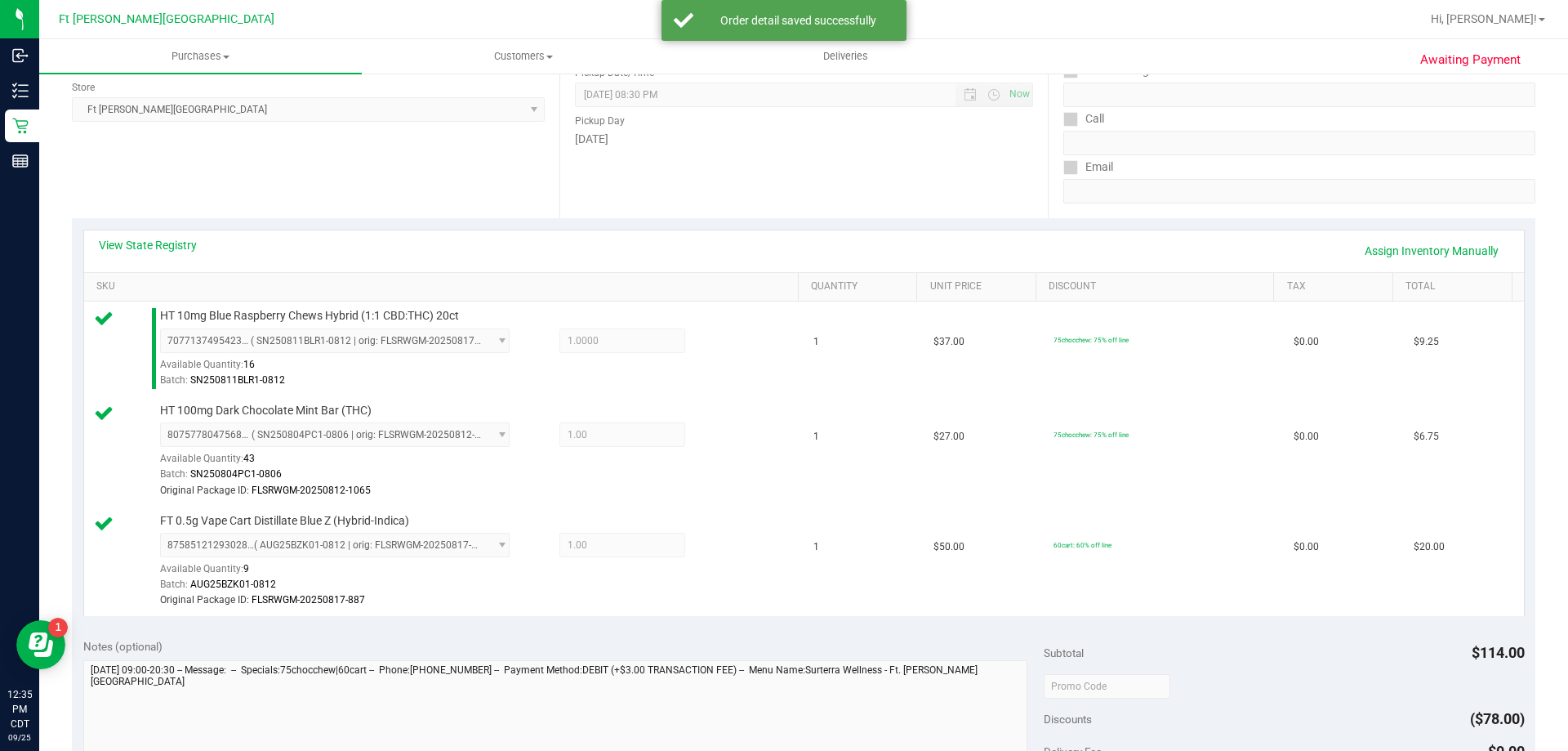
scroll to position [654, 0]
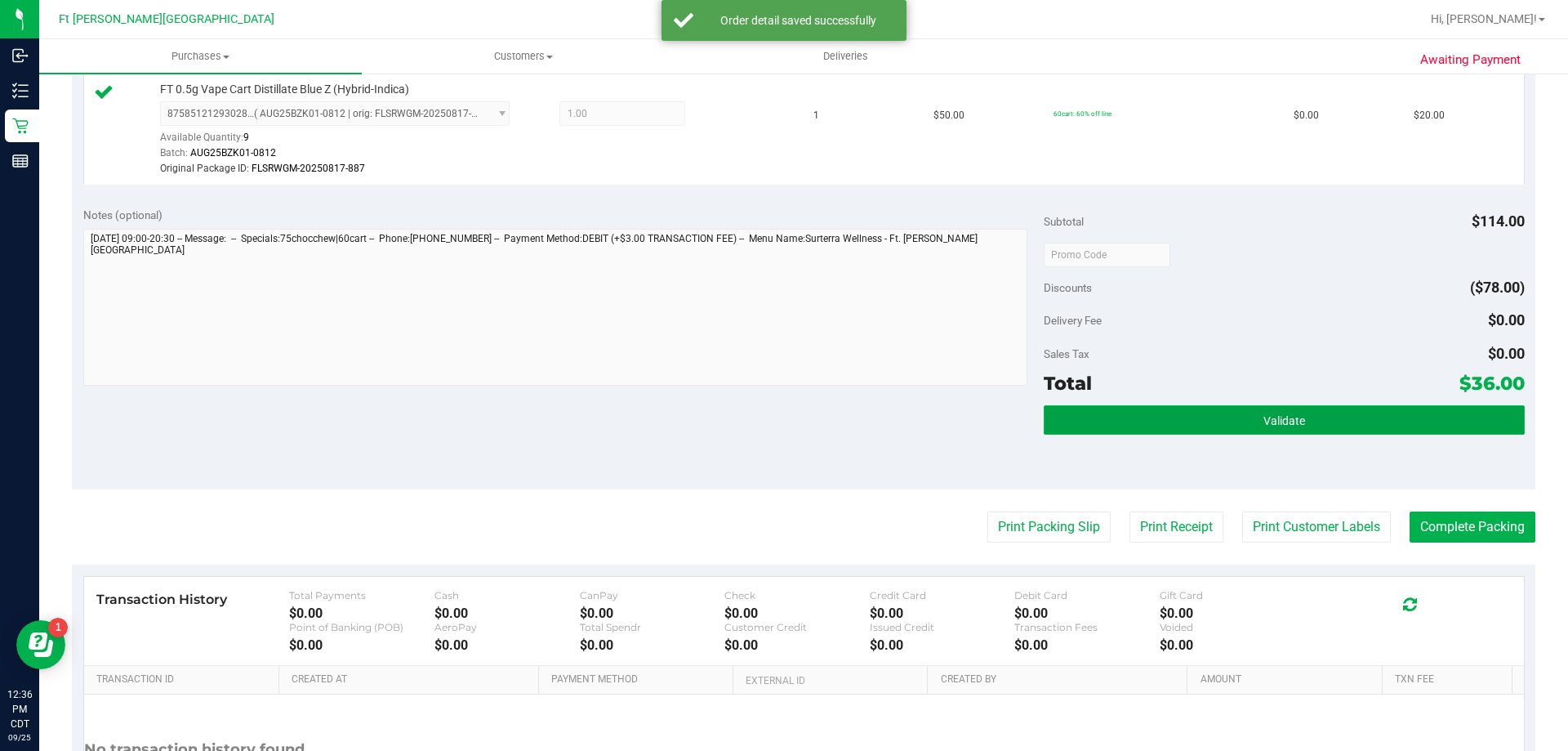
click at [1325, 423] on button "Validate" at bounding box center [1284, 420] width 480 height 29
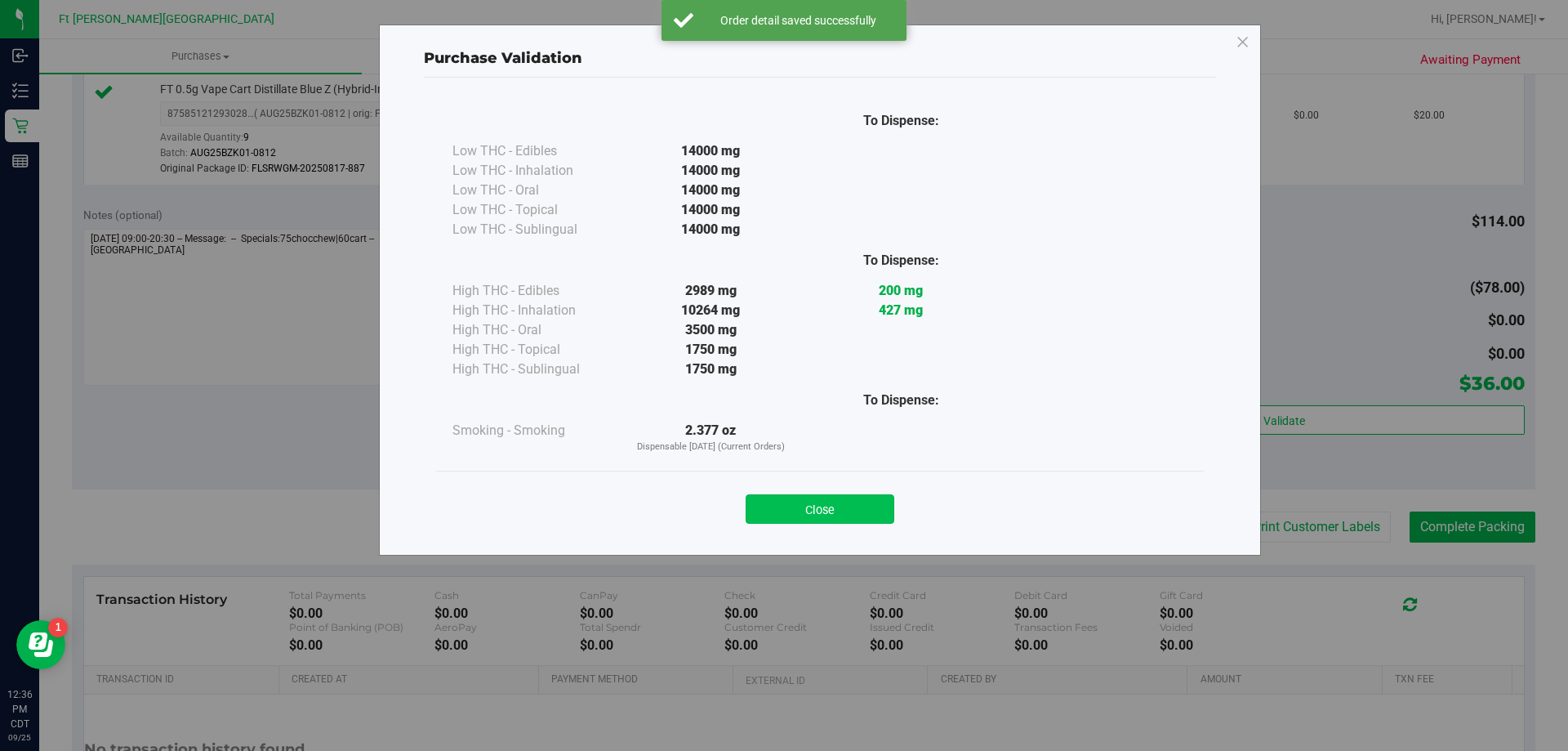
click at [825, 520] on button "Close" at bounding box center [820, 508] width 149 height 29
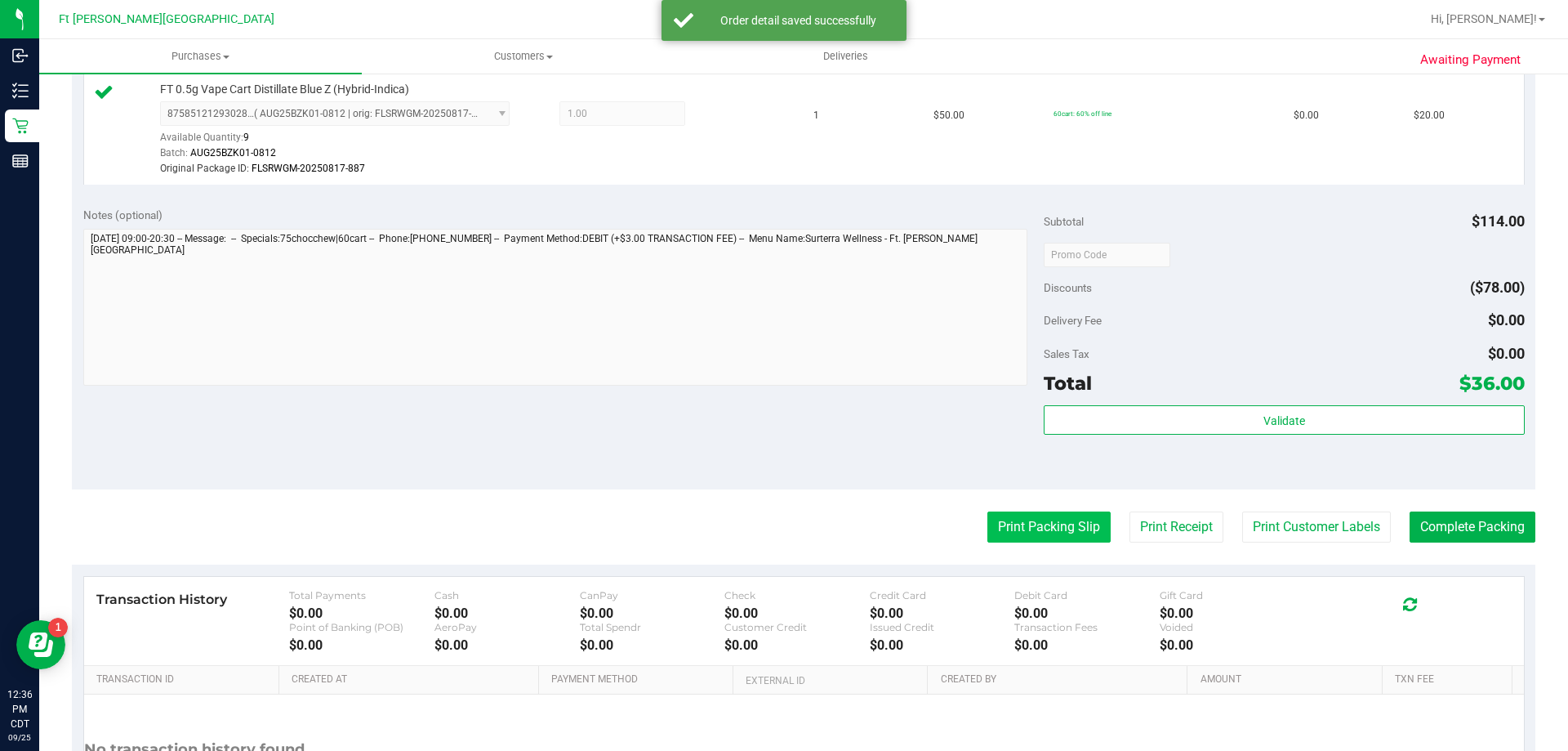
click at [1021, 530] on button "Print Packing Slip" at bounding box center [1049, 527] width 124 height 31
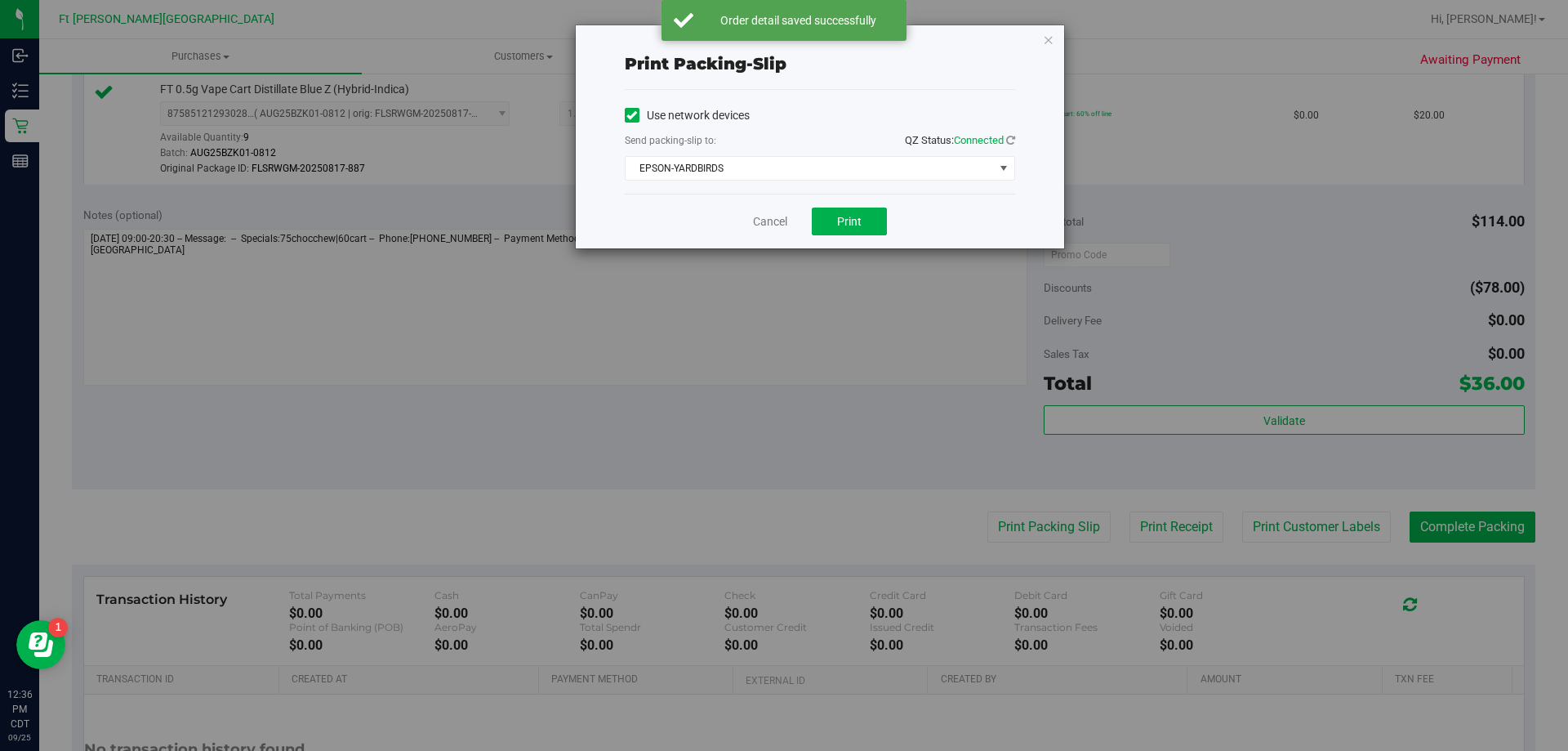
click at [838, 206] on div "Cancel Print" at bounding box center [820, 221] width 391 height 55
drag, startPoint x: 828, startPoint y: 269, endPoint x: 840, endPoint y: 227, distance: 43.7
click at [824, 265] on div "Print packing-slip Use network devices Send packing-slip to: QZ Status: Connect…" at bounding box center [790, 375] width 1581 height 751
click at [841, 227] on span "Print" at bounding box center [849, 221] width 24 height 13
click at [782, 220] on link "Cancel" at bounding box center [769, 222] width 34 height 18
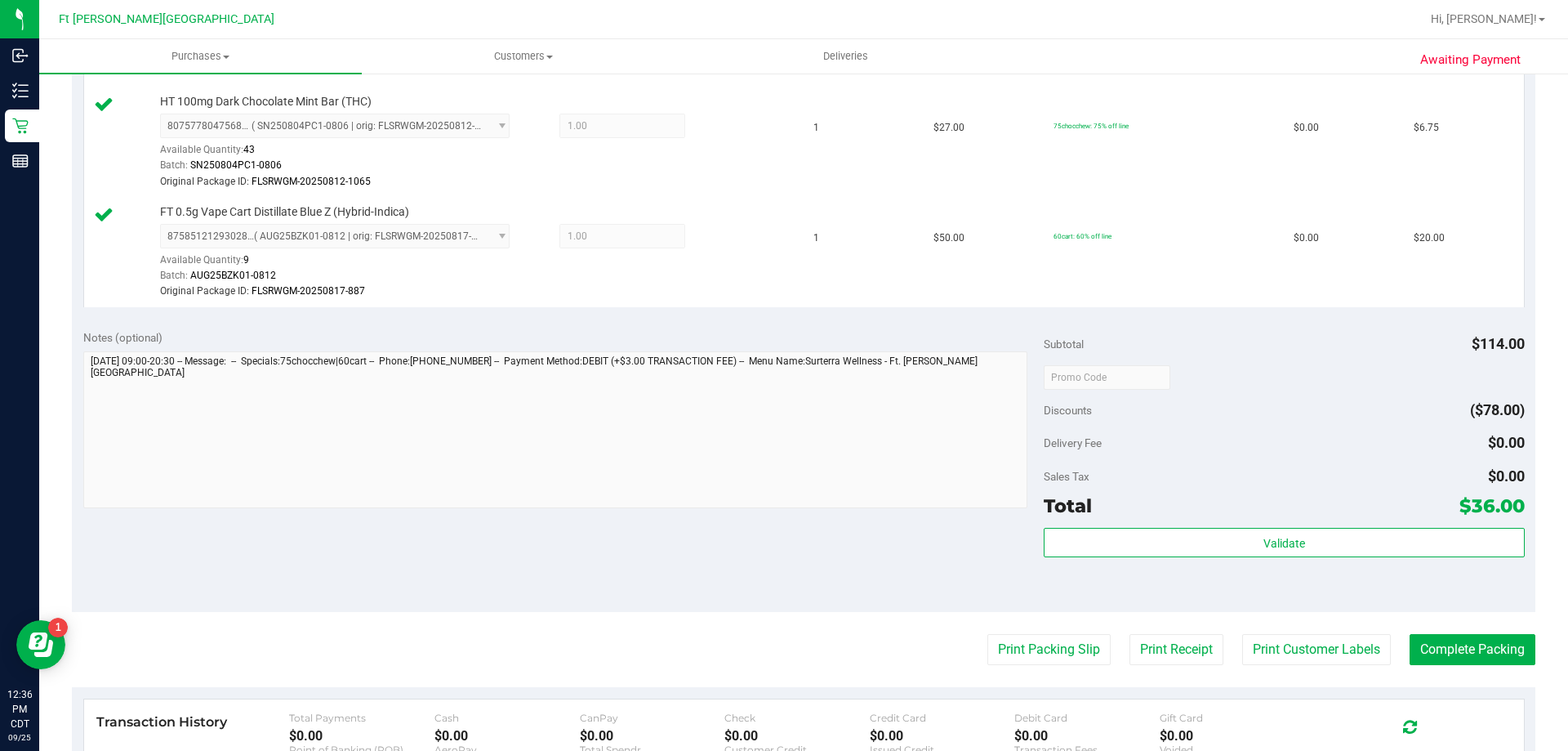
scroll to position [572, 0]
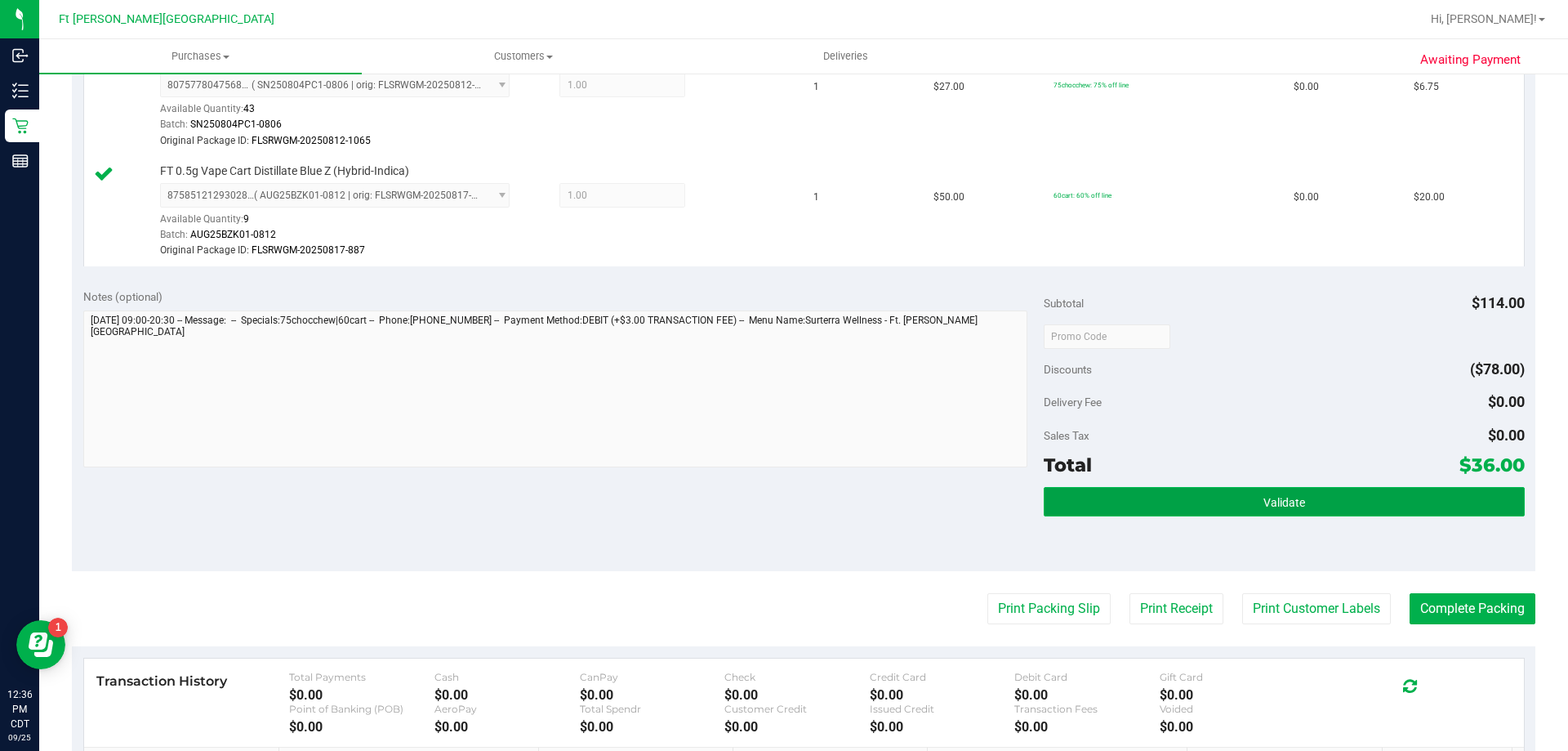
click at [1370, 499] on button "Validate" at bounding box center [1284, 502] width 480 height 29
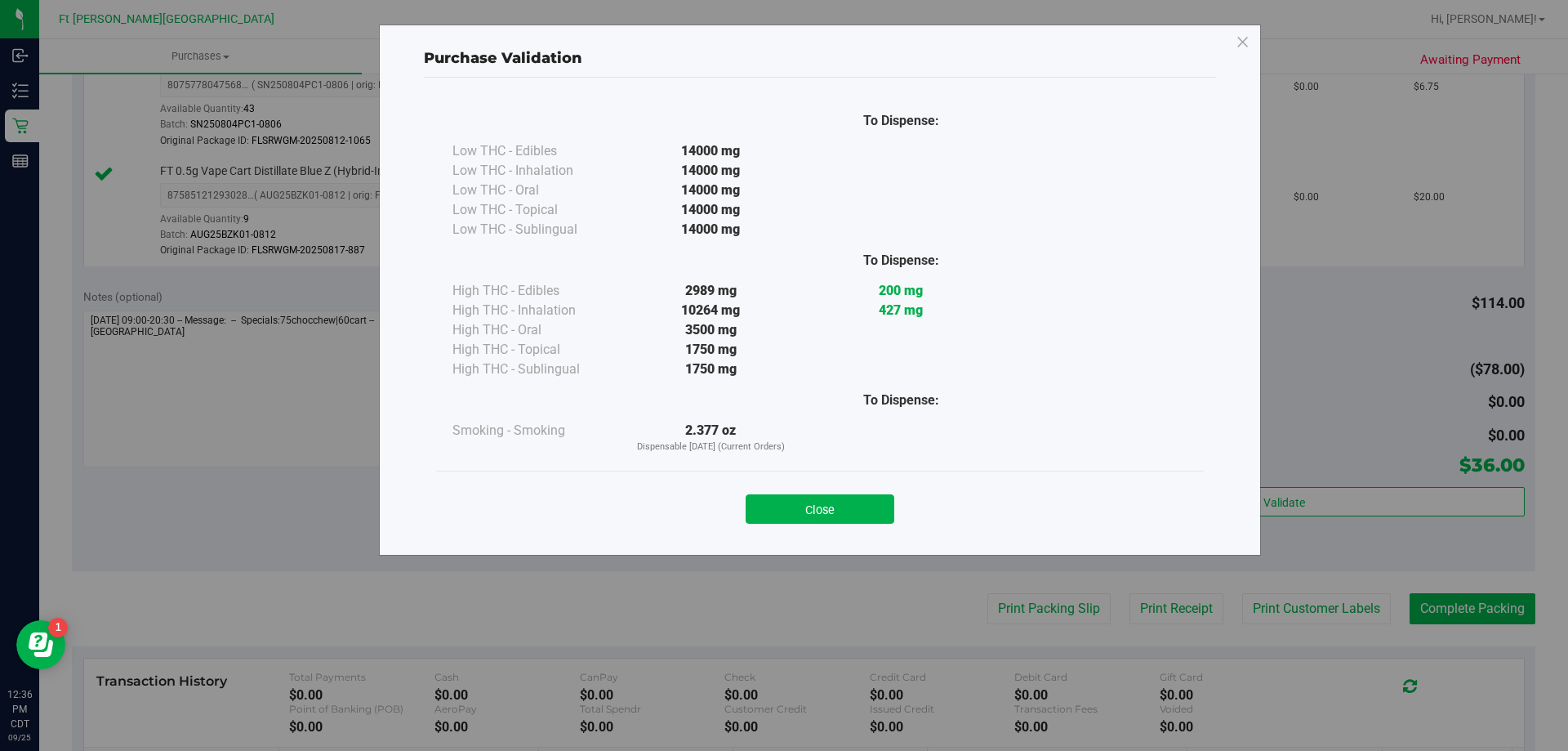
click at [851, 516] on button "Close" at bounding box center [820, 508] width 149 height 29
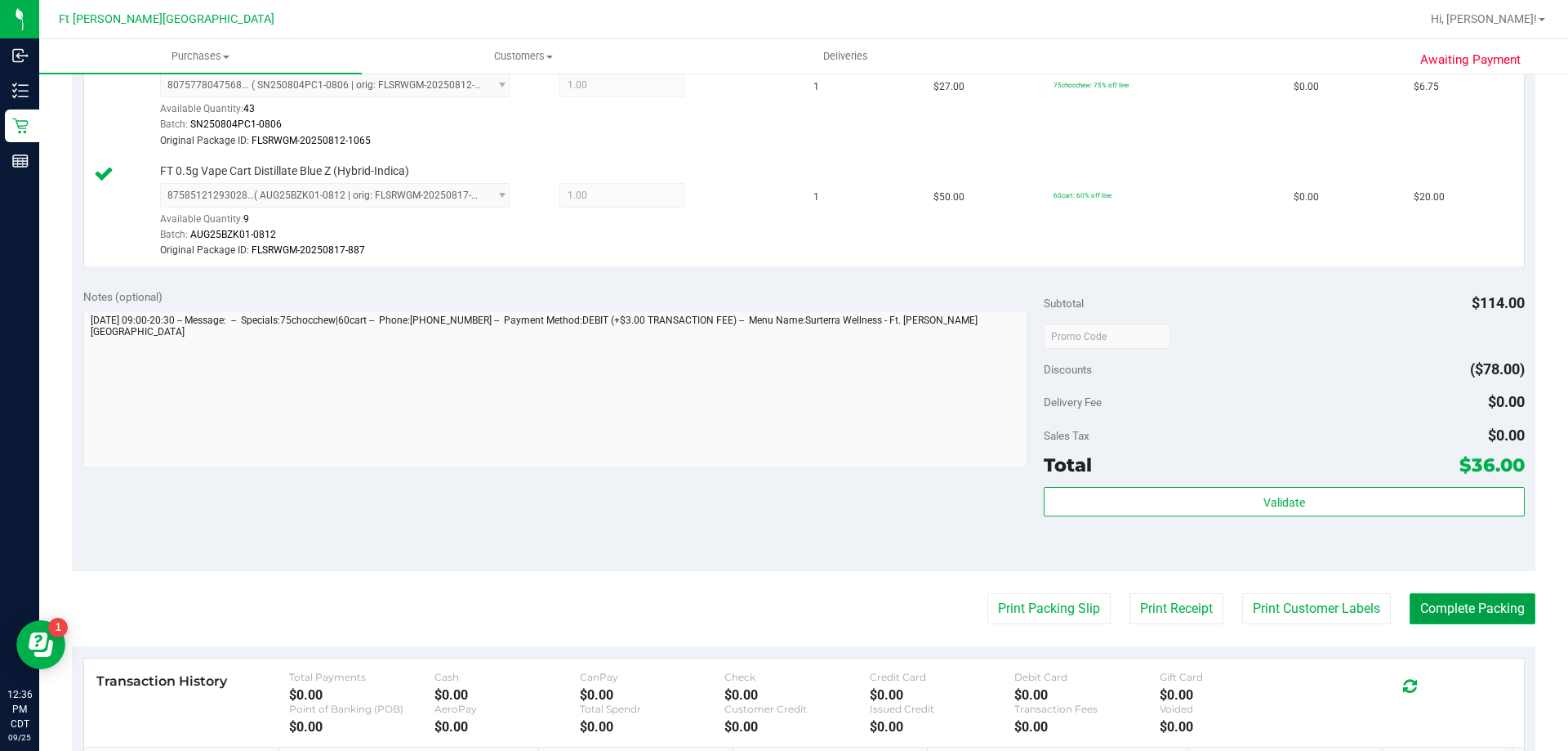
drag, startPoint x: 1497, startPoint y: 614, endPoint x: 1479, endPoint y: 601, distance: 22.2
click at [1496, 614] on button "Complete Packing" at bounding box center [1473, 609] width 126 height 31
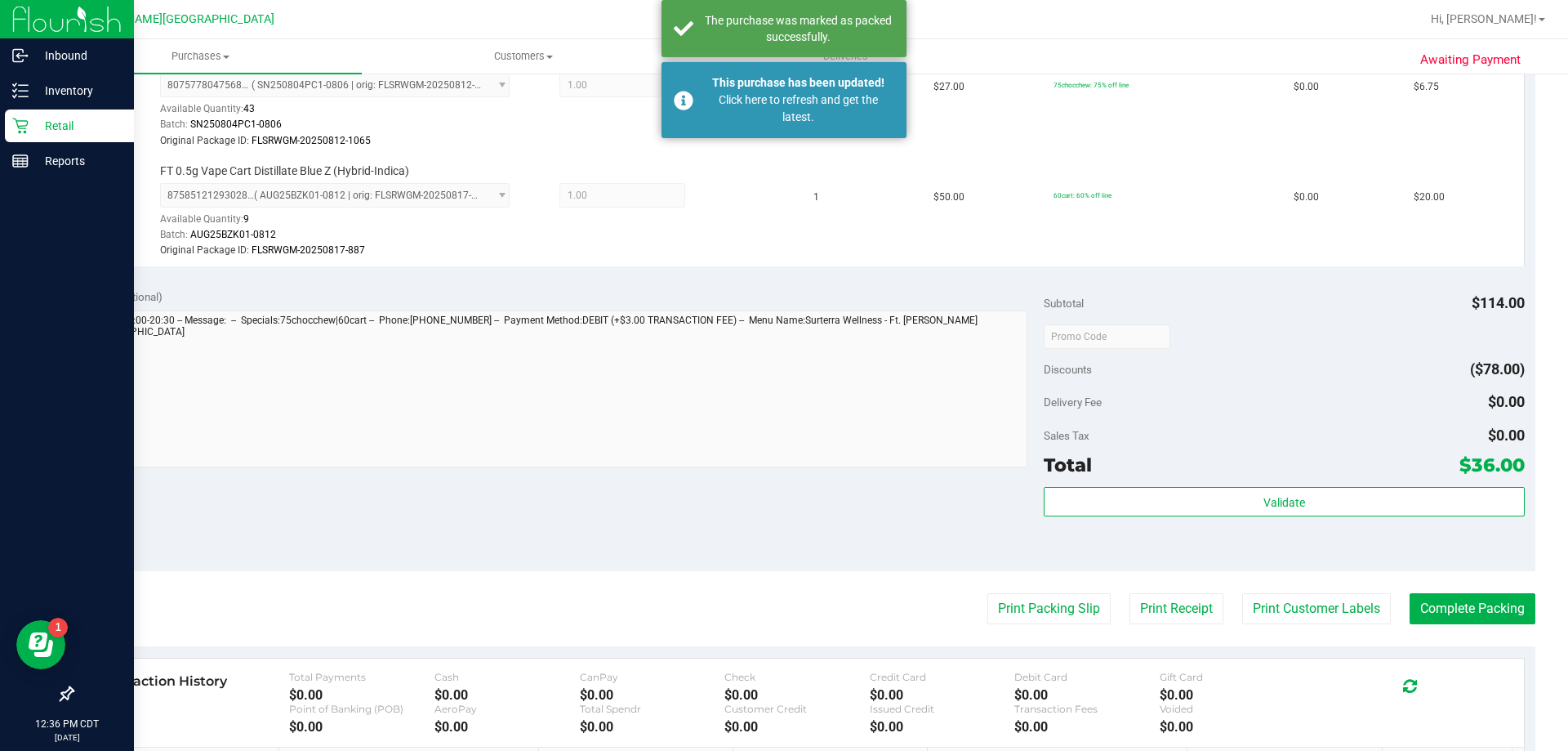
click at [37, 126] on p "Retail" at bounding box center [77, 126] width 98 height 19
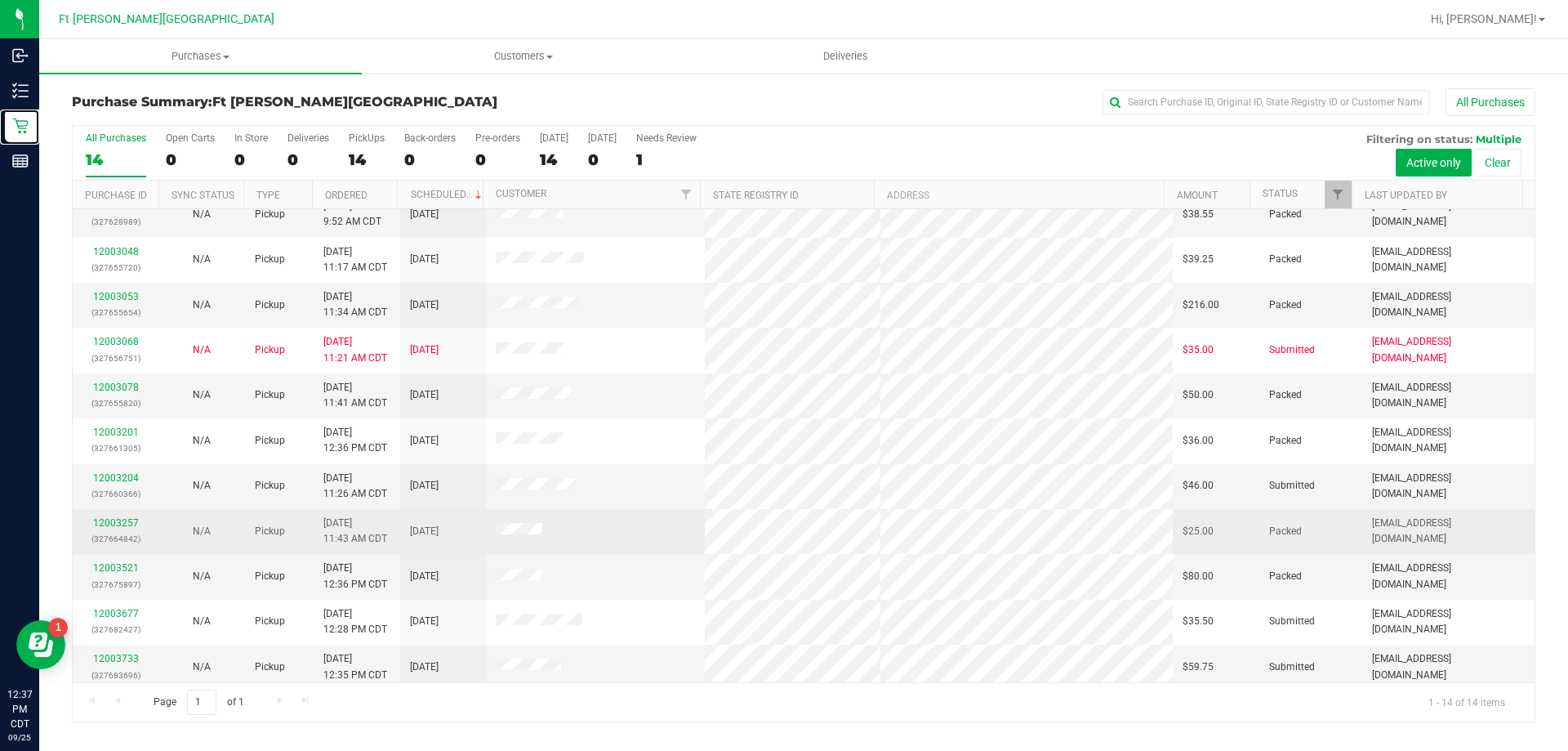
scroll to position [160, 0]
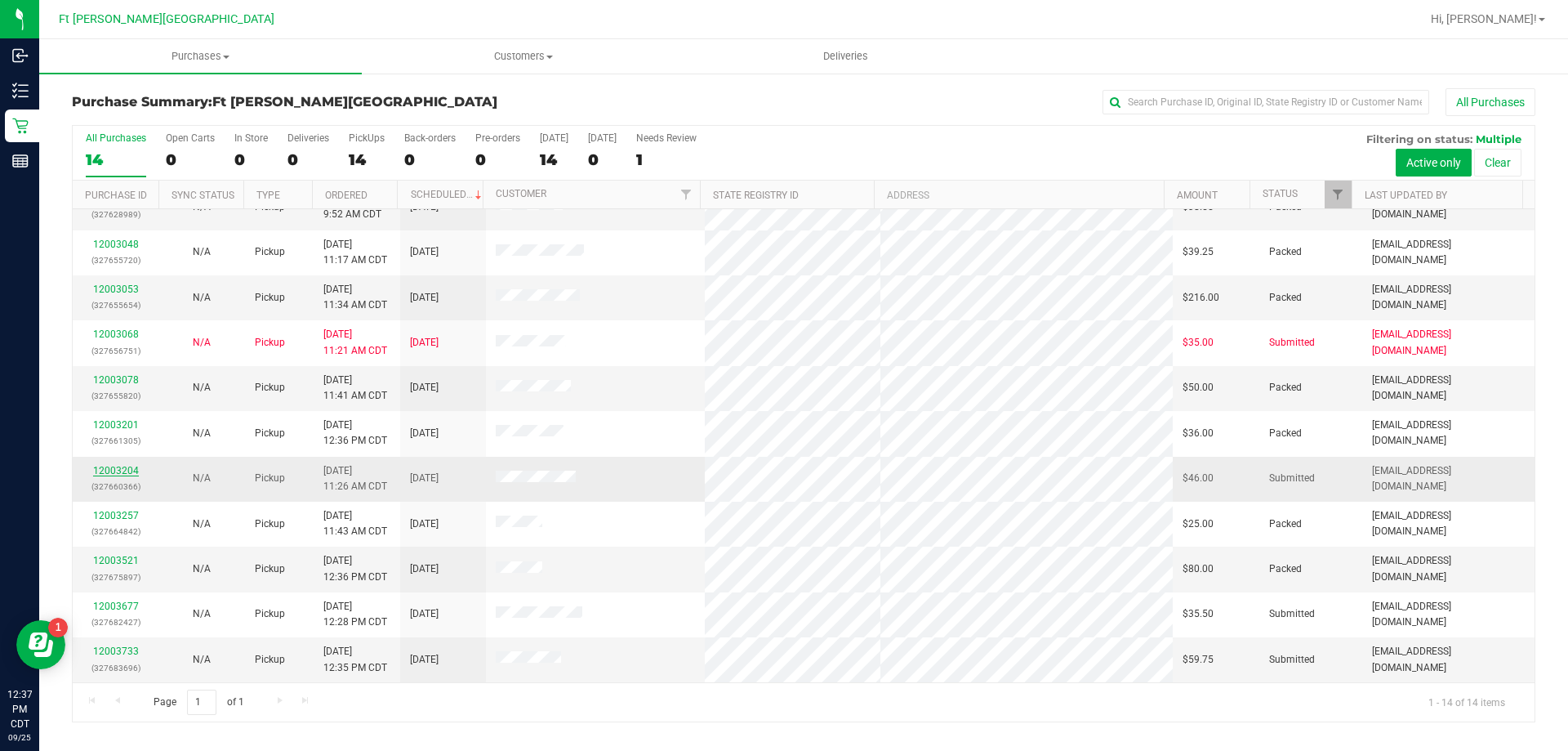
click at [119, 469] on link "12003204" at bounding box center [116, 470] width 46 height 12
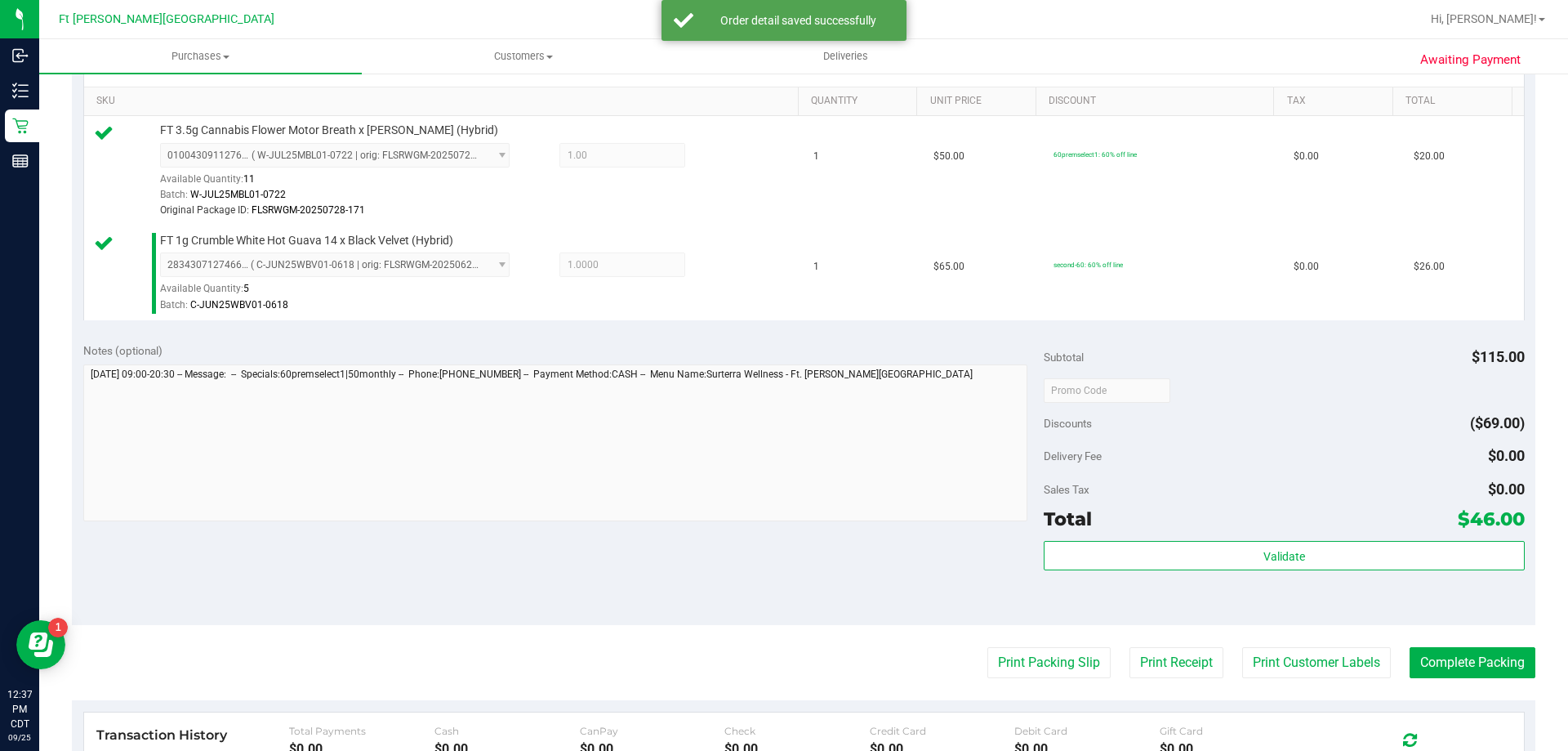
scroll to position [408, 0]
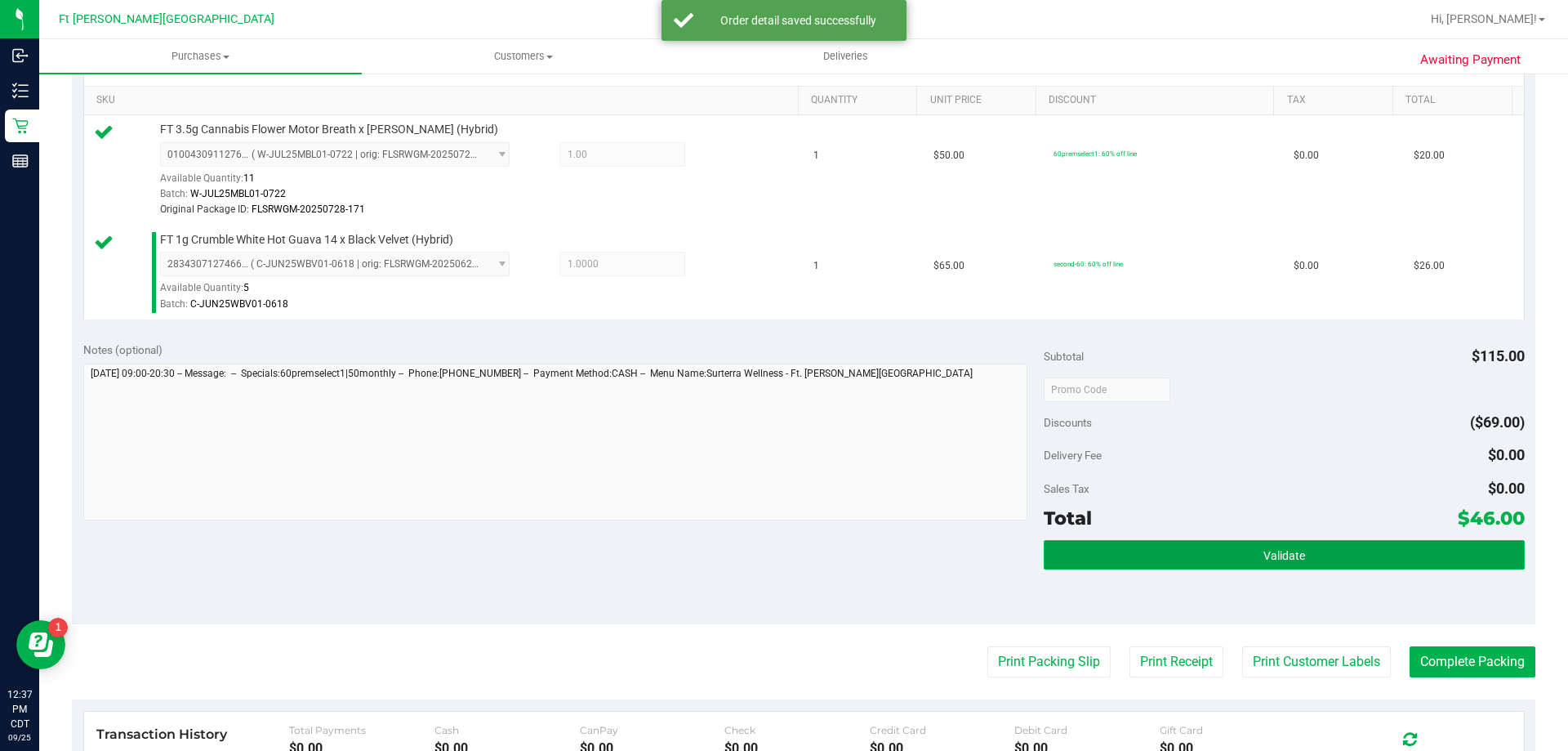
click at [1172, 566] on button "Validate" at bounding box center [1284, 554] width 480 height 29
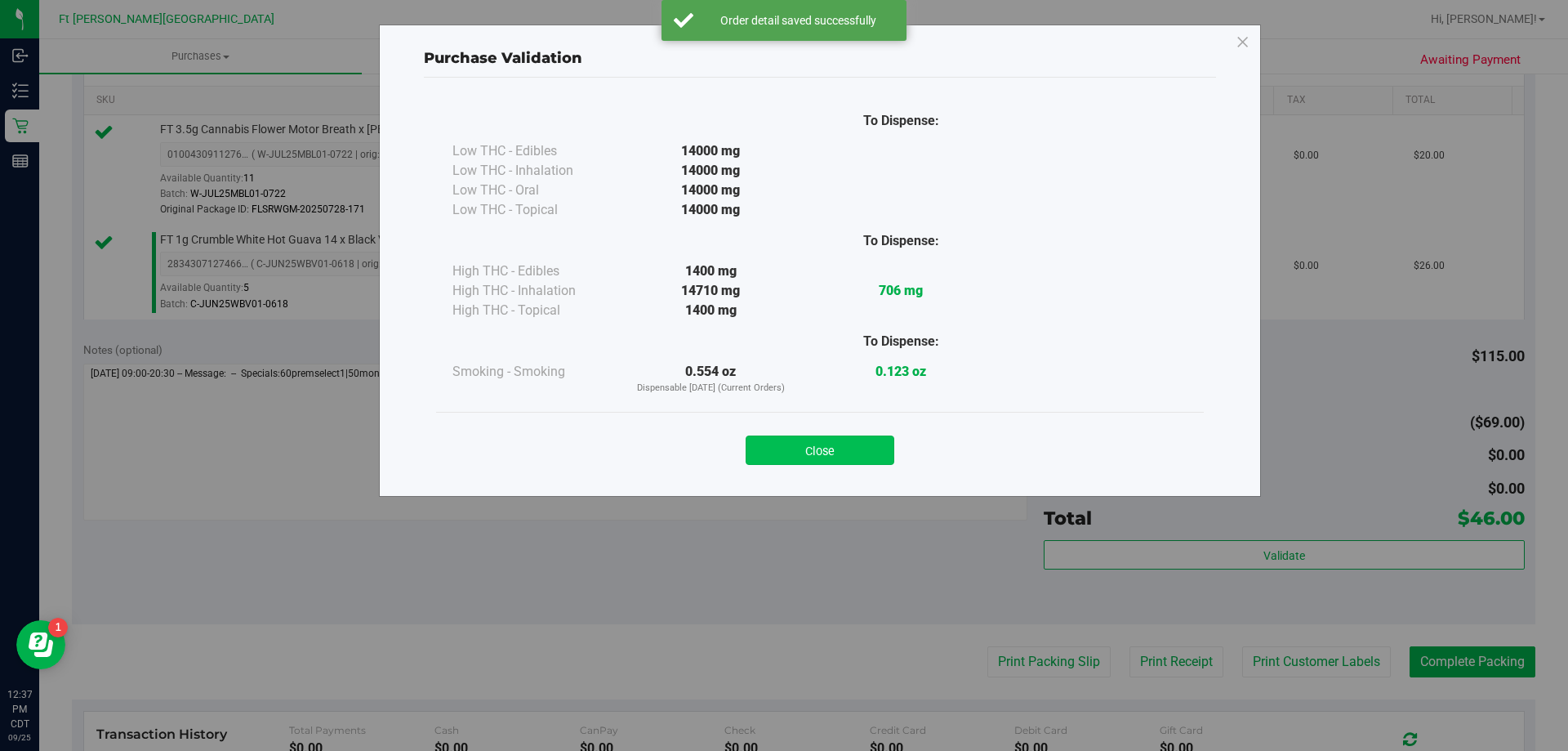
click at [857, 443] on button "Close" at bounding box center [820, 450] width 149 height 29
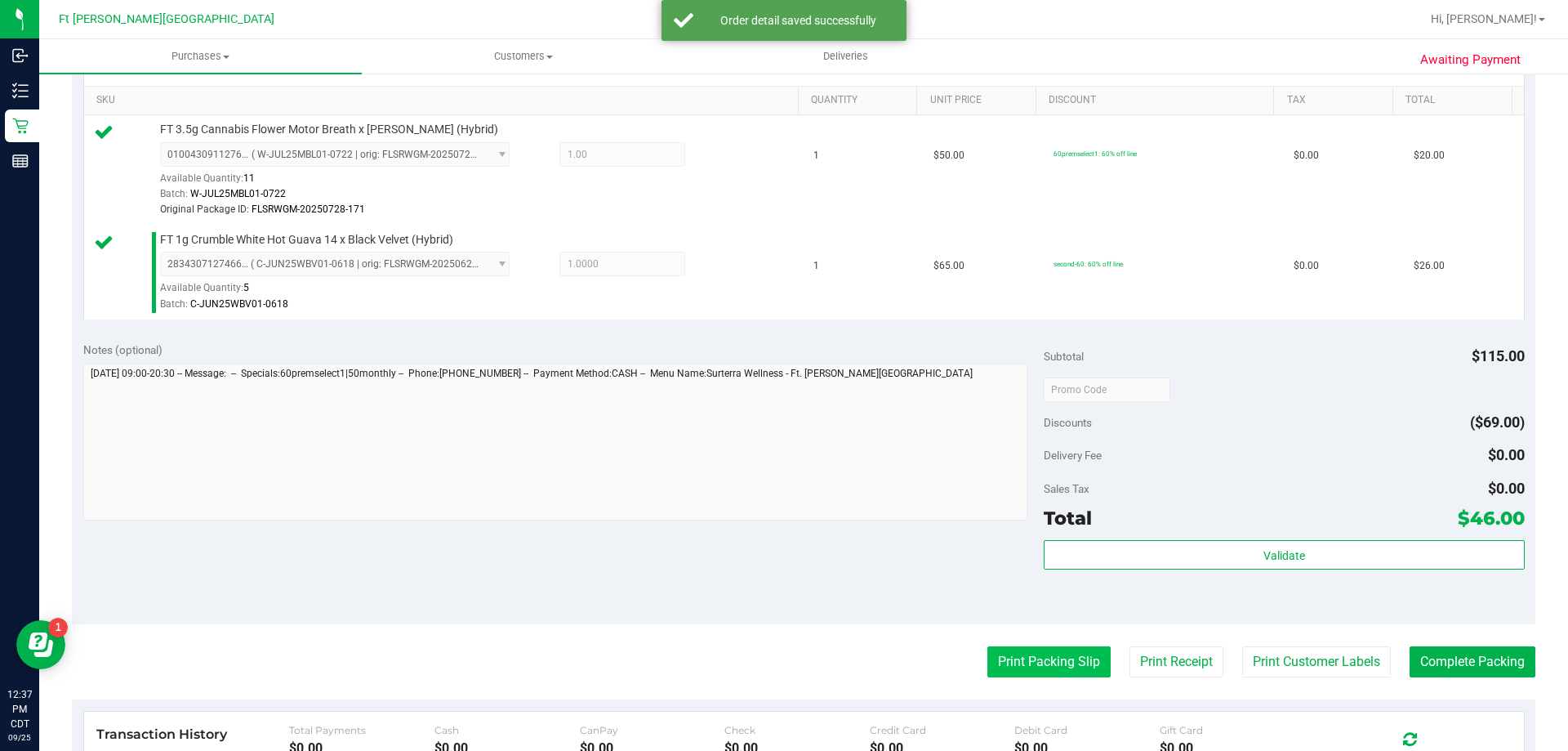
click at [1026, 659] on button "Print Packing Slip" at bounding box center [1049, 661] width 124 height 31
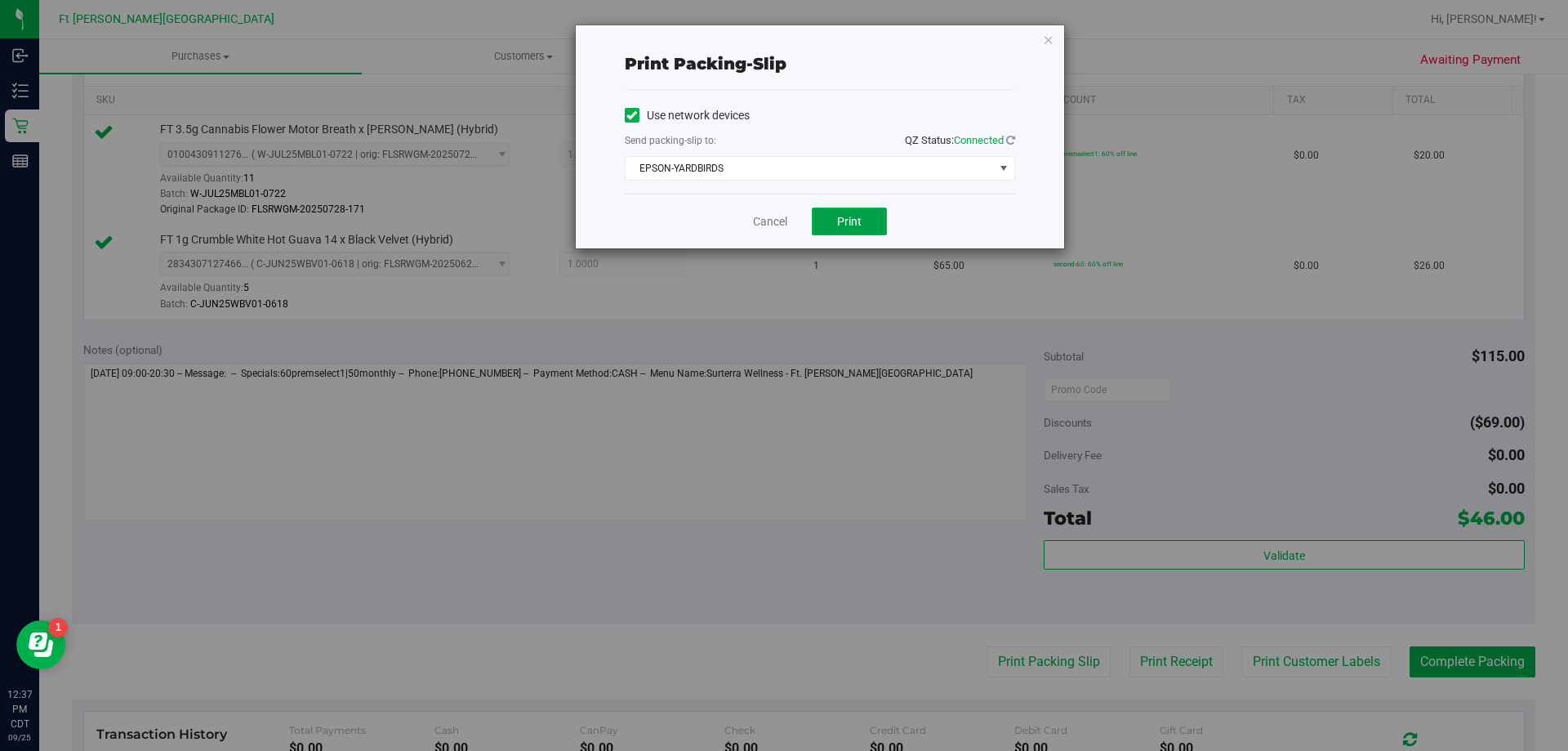
click at [853, 217] on button "Print" at bounding box center [849, 221] width 75 height 28
click at [780, 217] on div "Cancel Print" at bounding box center [820, 221] width 391 height 55
click at [780, 217] on link "Cancel" at bounding box center [769, 222] width 34 height 18
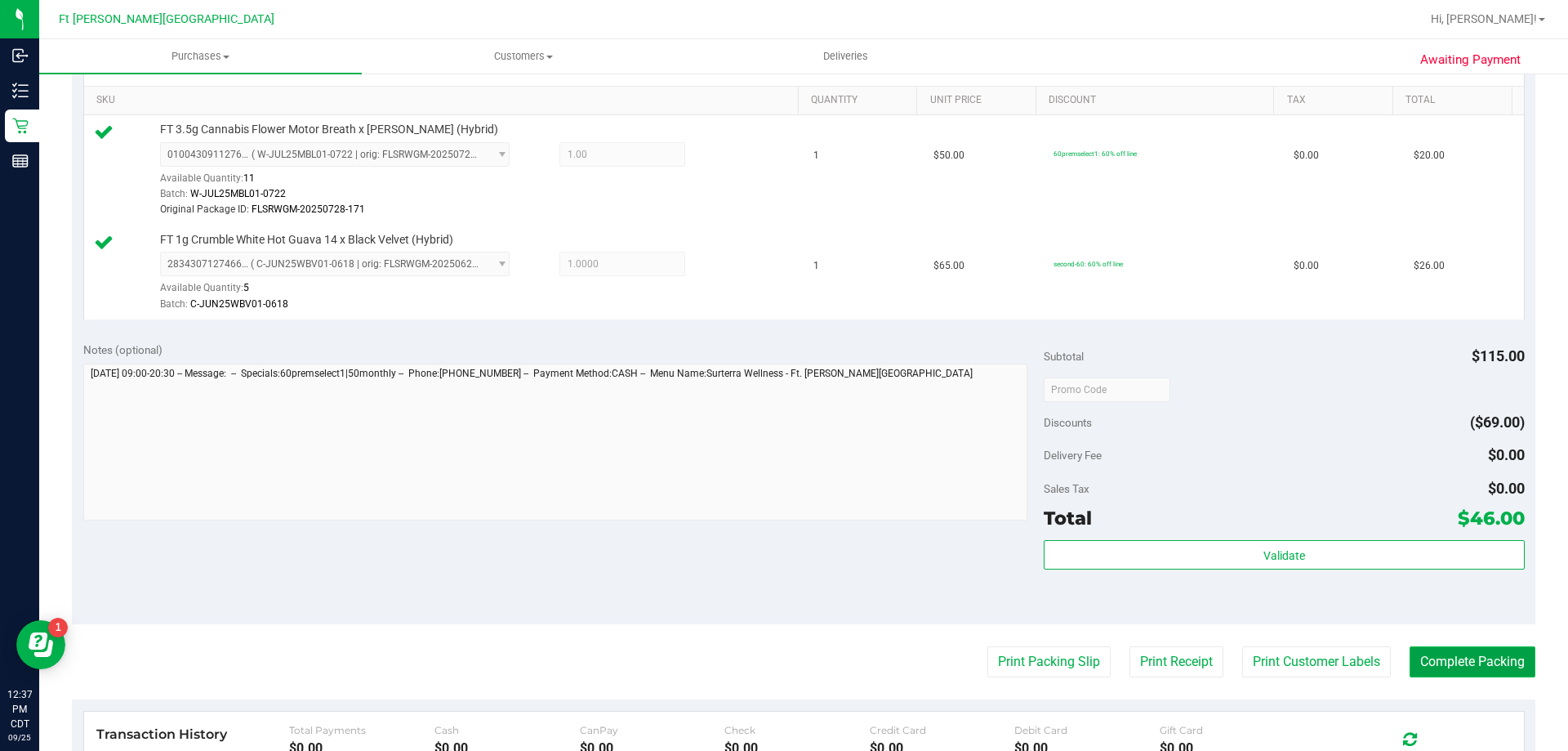
click at [1512, 675] on button "Complete Packing" at bounding box center [1473, 661] width 126 height 31
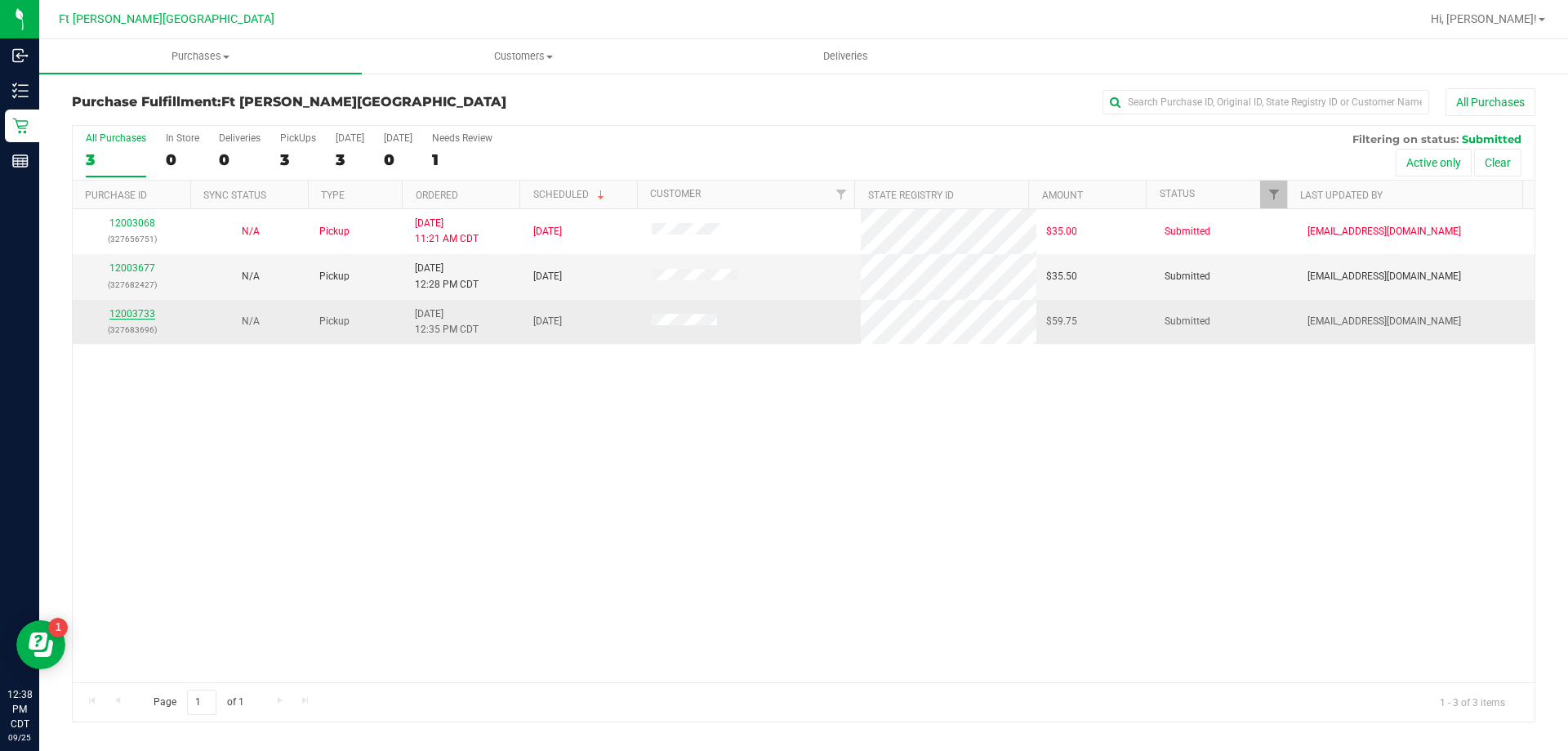
click at [135, 313] on link "12003733" at bounding box center [131, 314] width 46 height 12
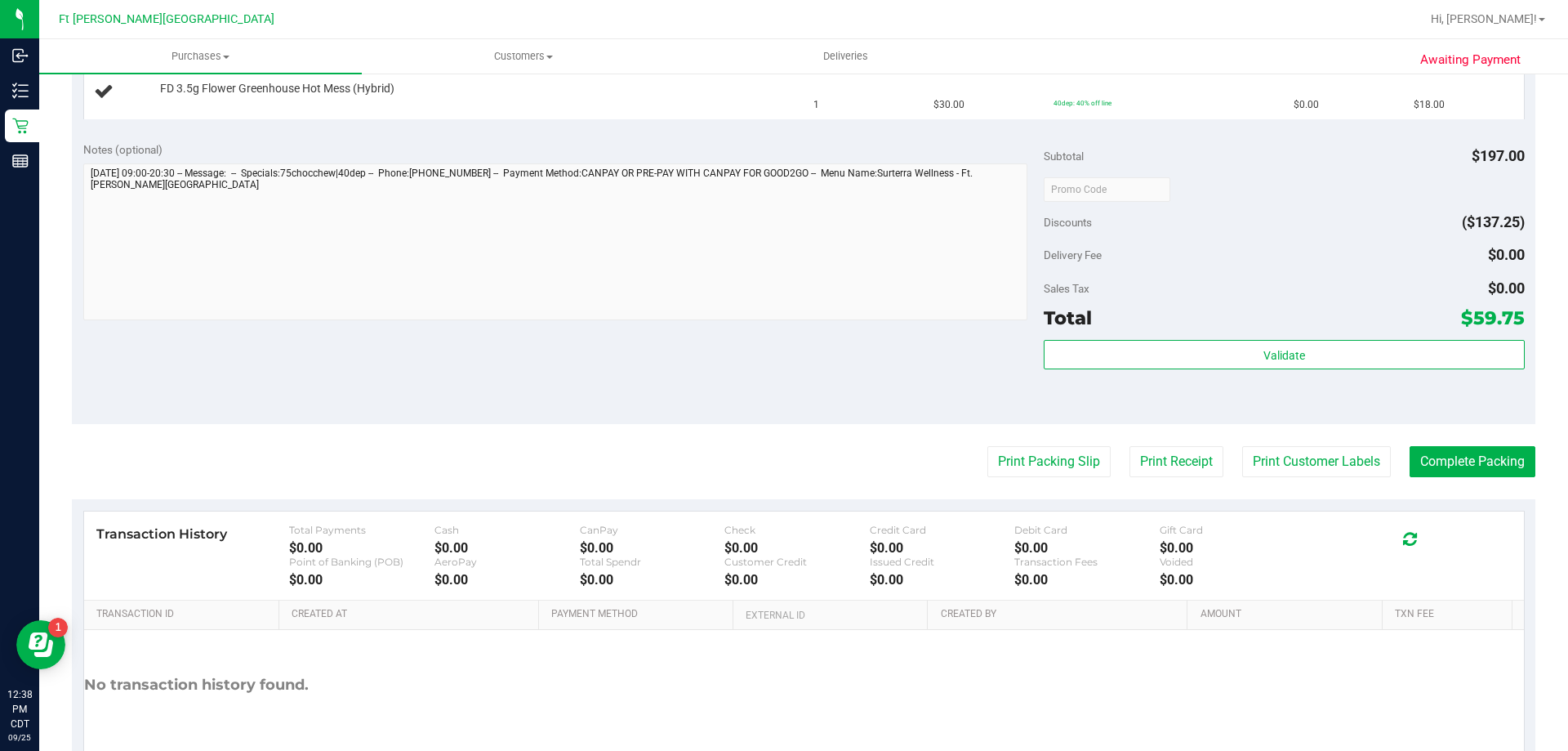
scroll to position [735, 0]
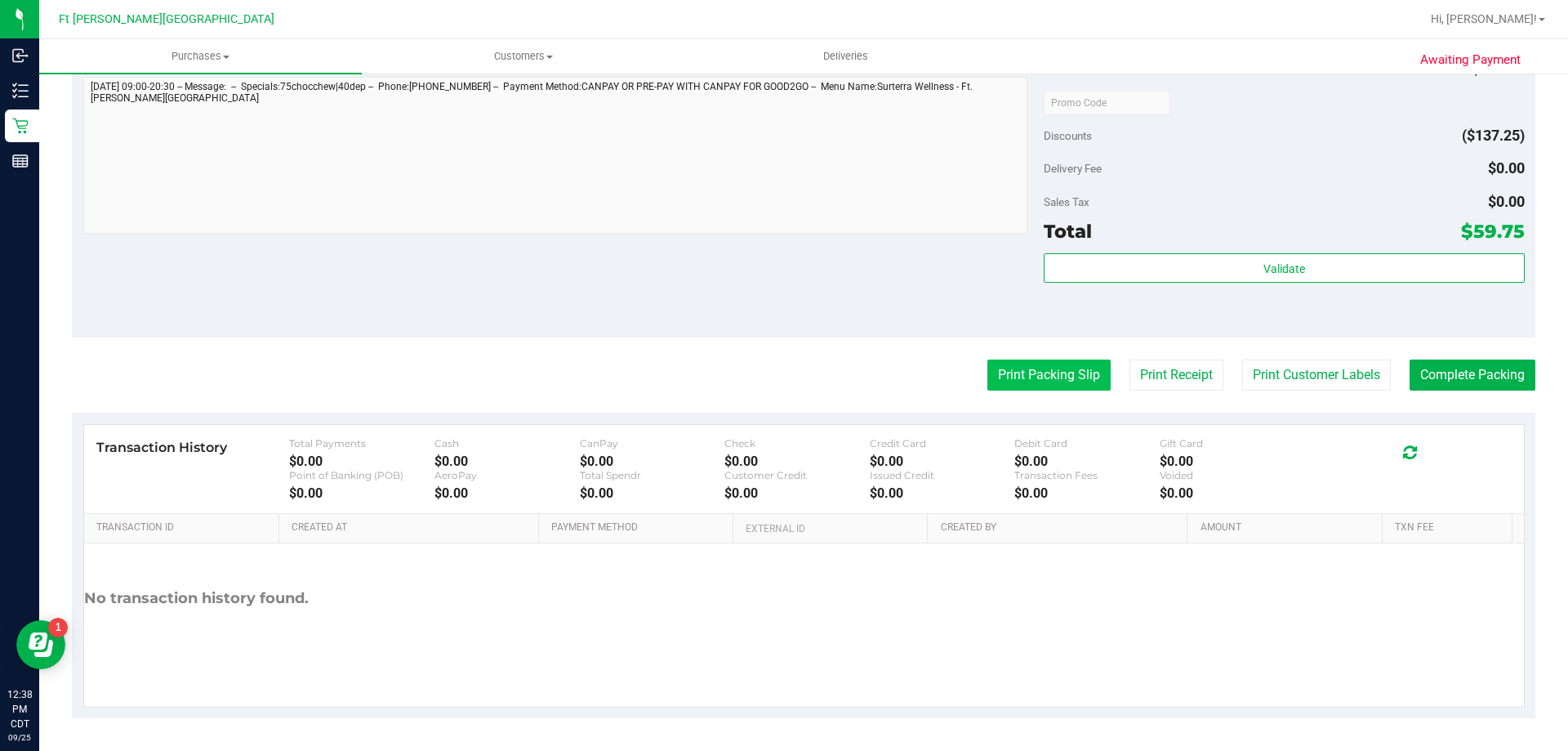
click at [1019, 366] on button "Print Packing Slip" at bounding box center [1049, 375] width 124 height 31
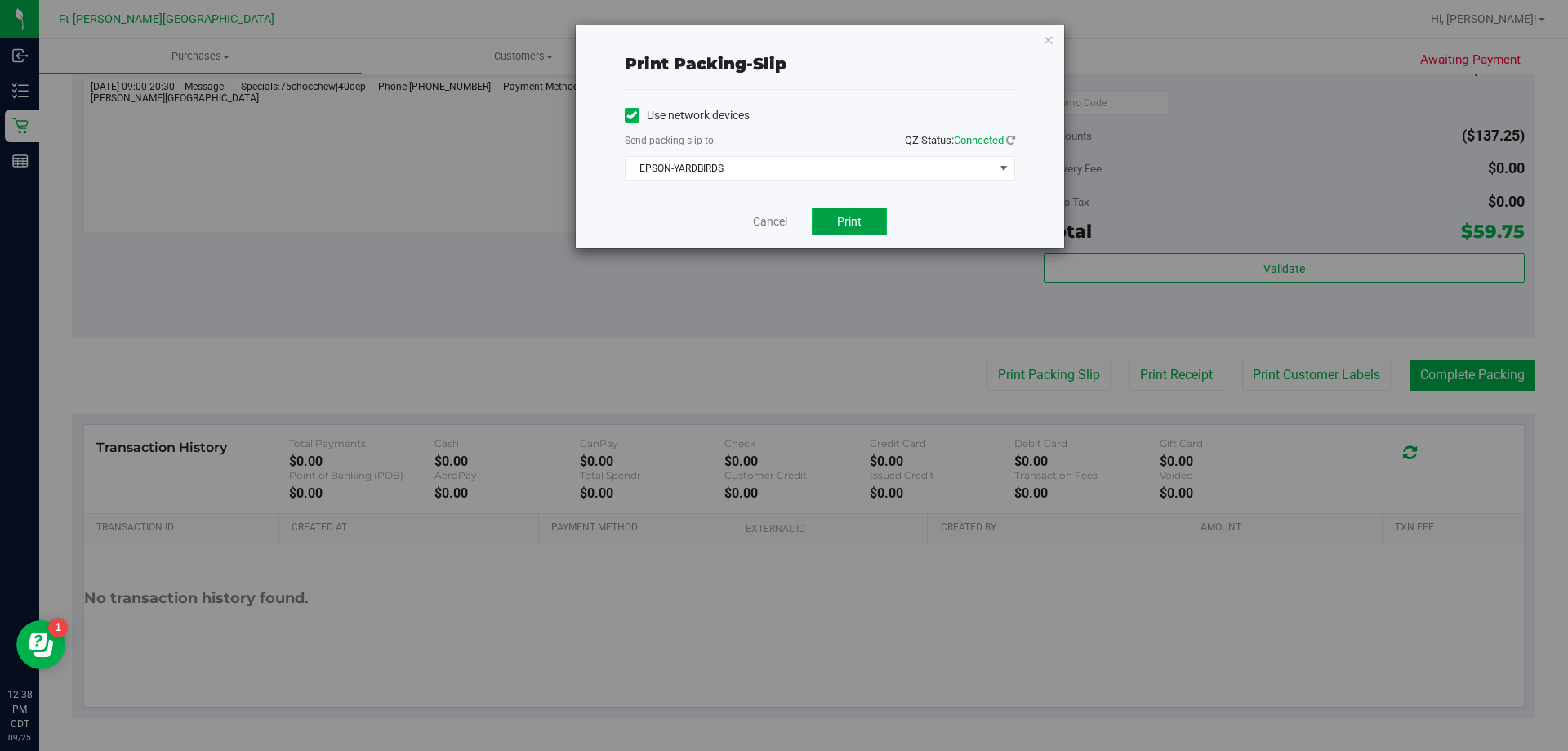
click at [839, 217] on span "Print" at bounding box center [849, 221] width 24 height 13
click at [759, 214] on link "Cancel" at bounding box center [769, 222] width 34 height 18
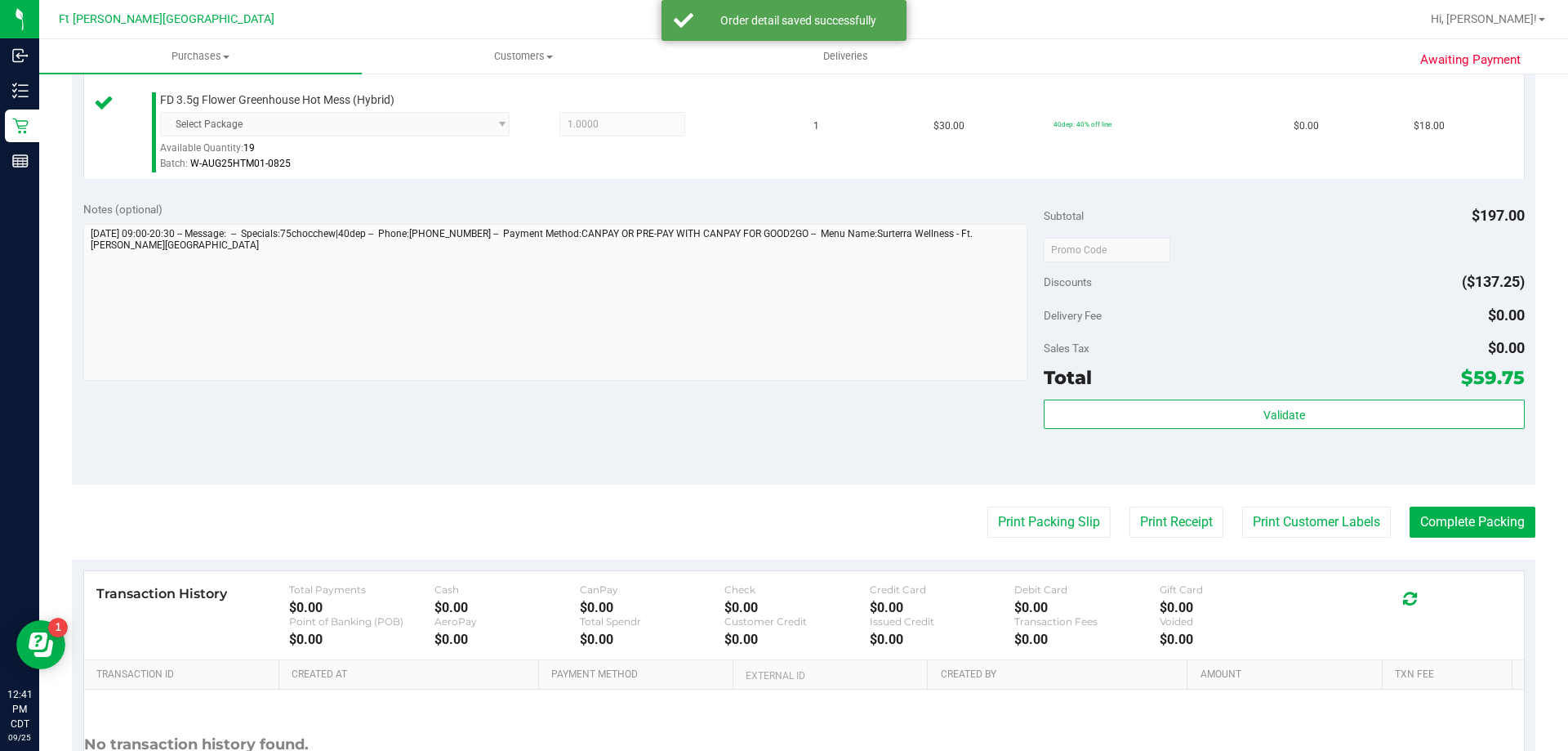
scroll to position [774, 0]
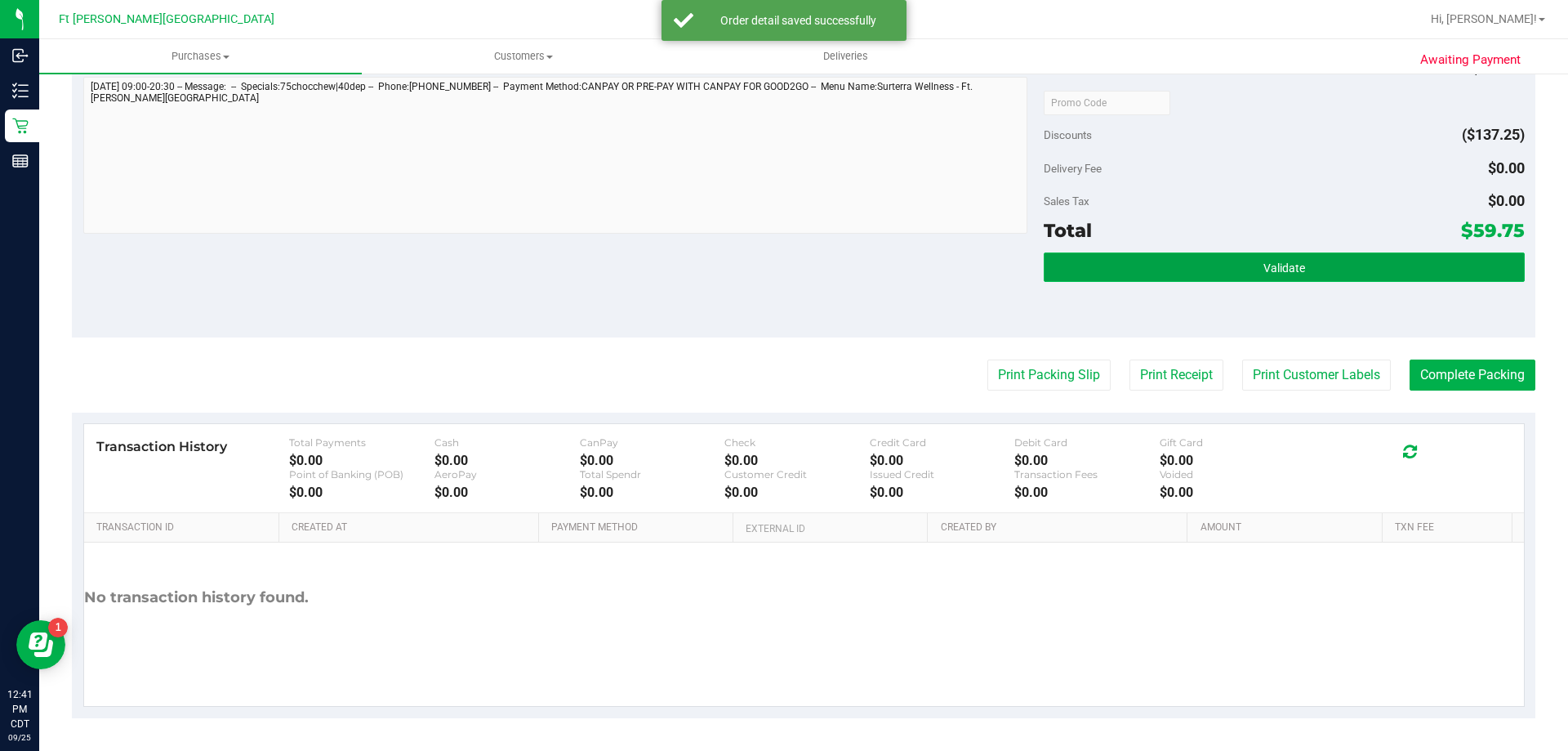
click at [1183, 257] on button "Validate" at bounding box center [1284, 267] width 480 height 29
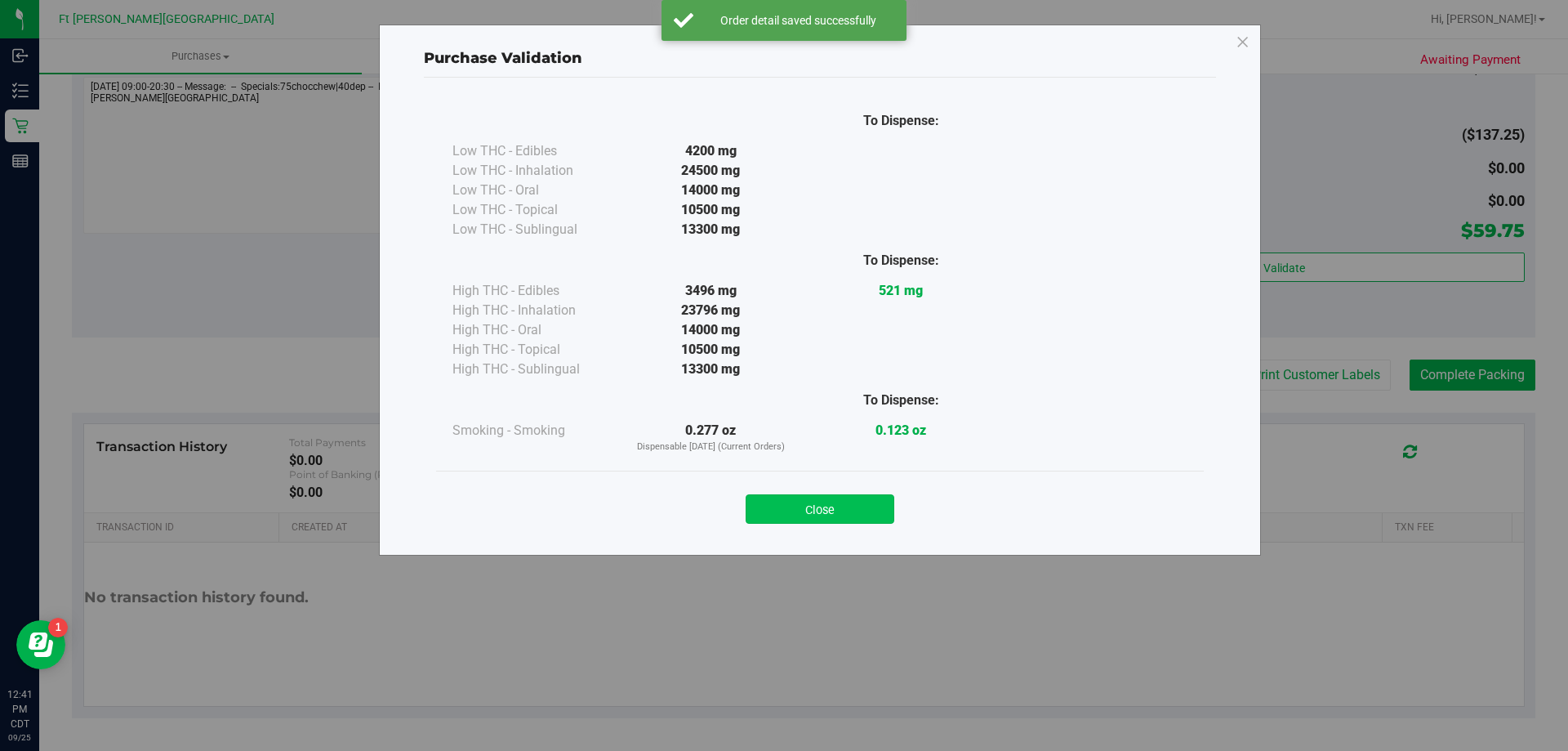
click at [860, 505] on button "Close" at bounding box center [820, 508] width 149 height 29
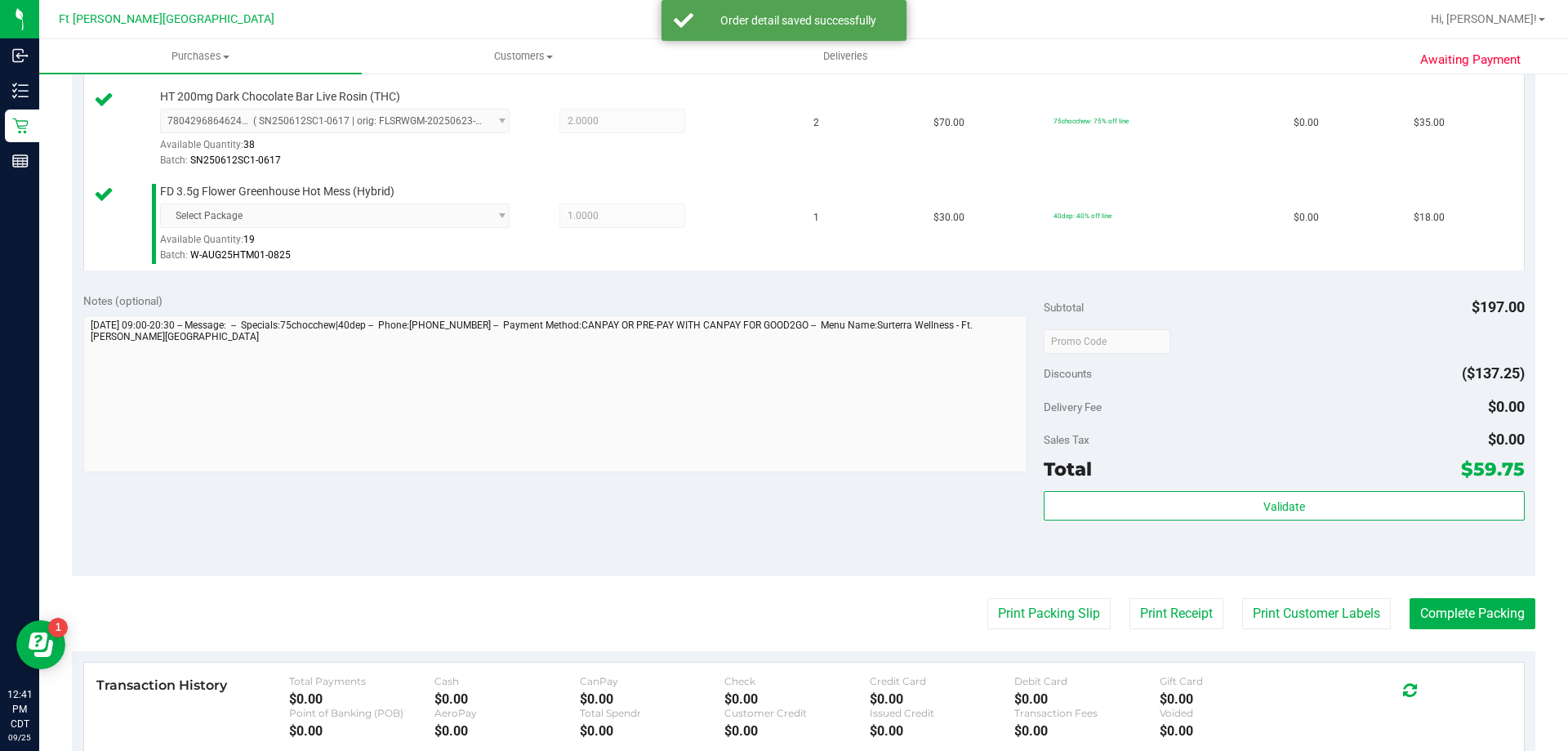
scroll to position [530, 0]
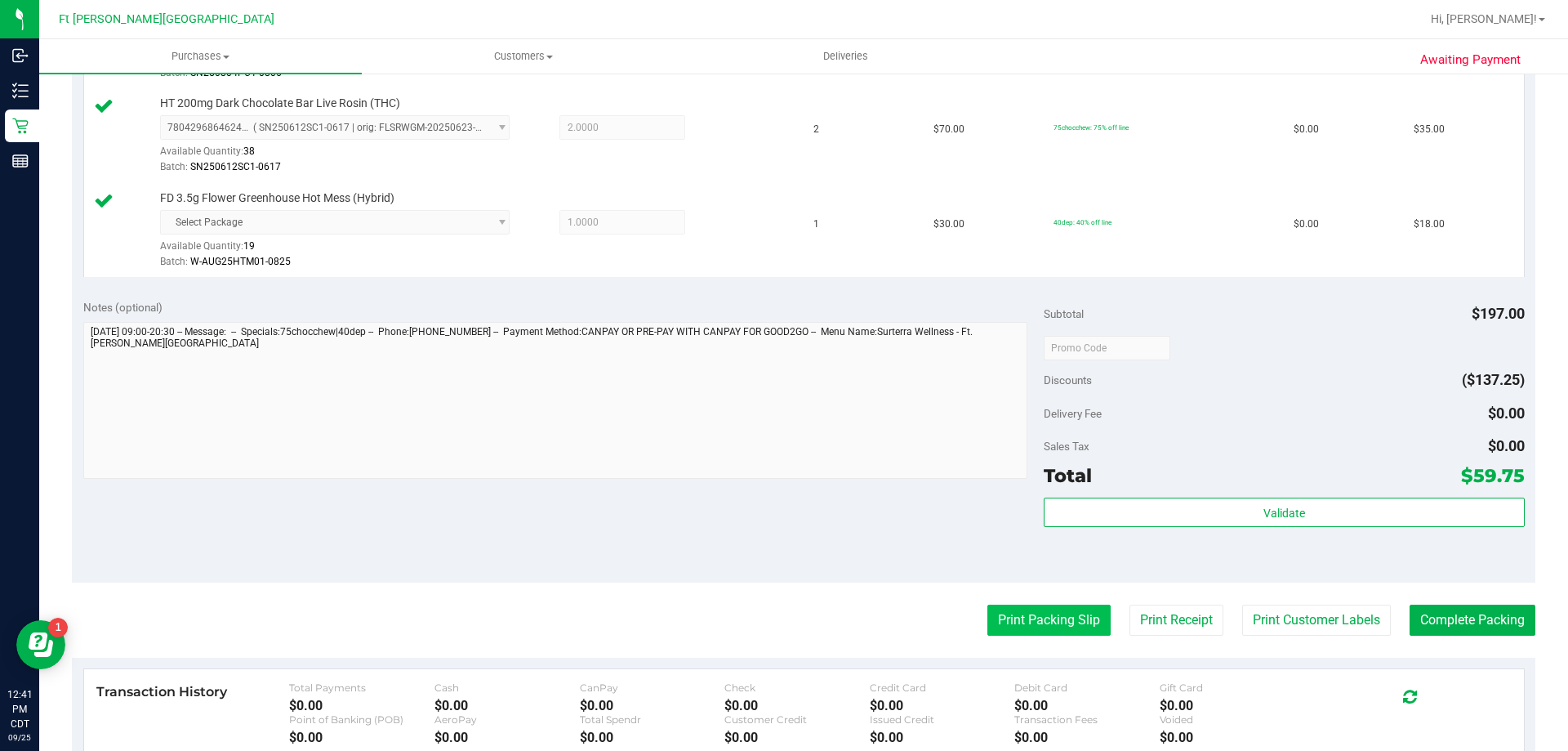
click at [1033, 627] on button "Print Packing Slip" at bounding box center [1049, 620] width 124 height 31
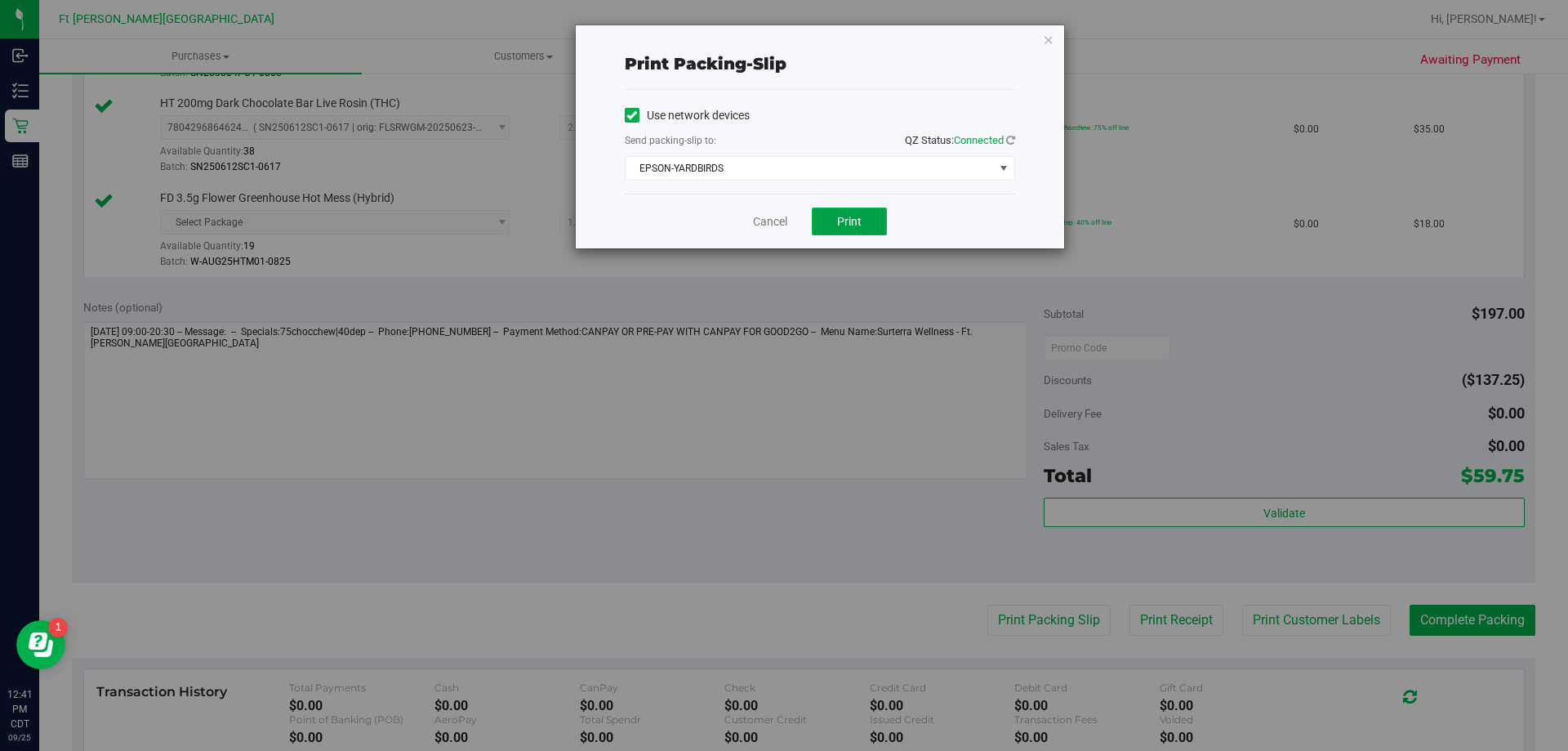
click at [870, 223] on button "Print" at bounding box center [849, 221] width 75 height 28
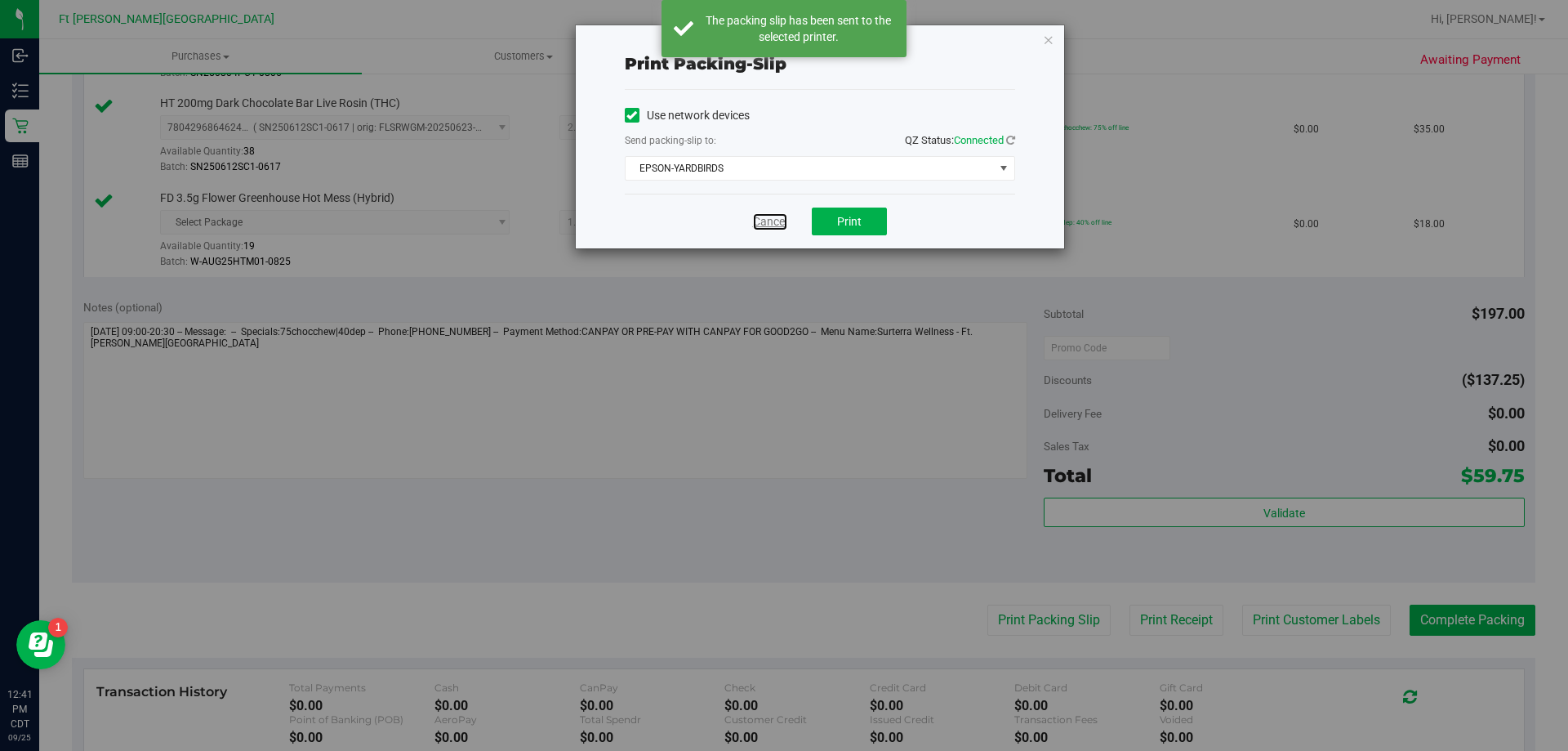
drag, startPoint x: 766, startPoint y: 220, endPoint x: 1568, endPoint y: 549, distance: 866.9
click at [766, 219] on link "Cancel" at bounding box center [769, 222] width 34 height 18
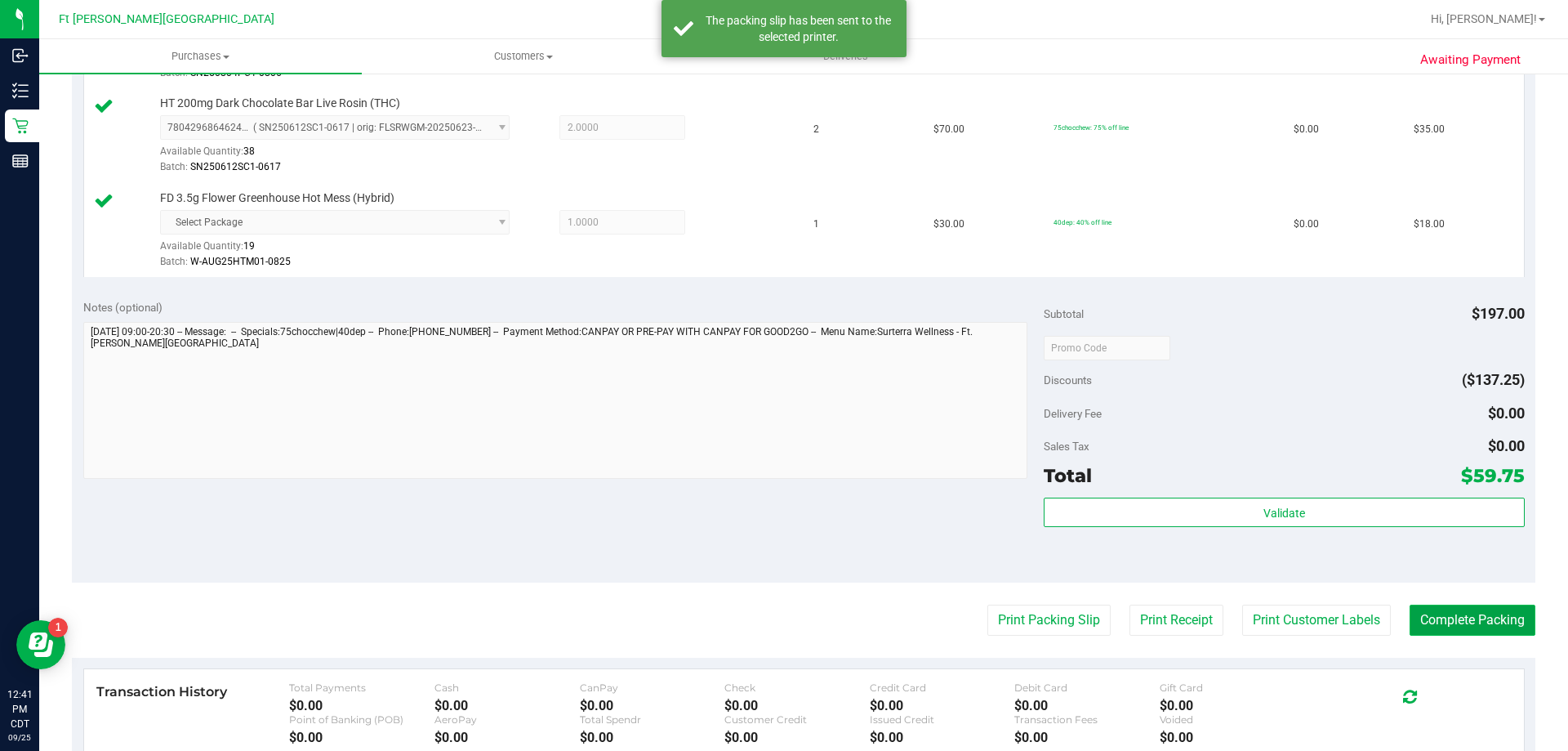
click at [1475, 622] on button "Complete Packing" at bounding box center [1473, 620] width 126 height 31
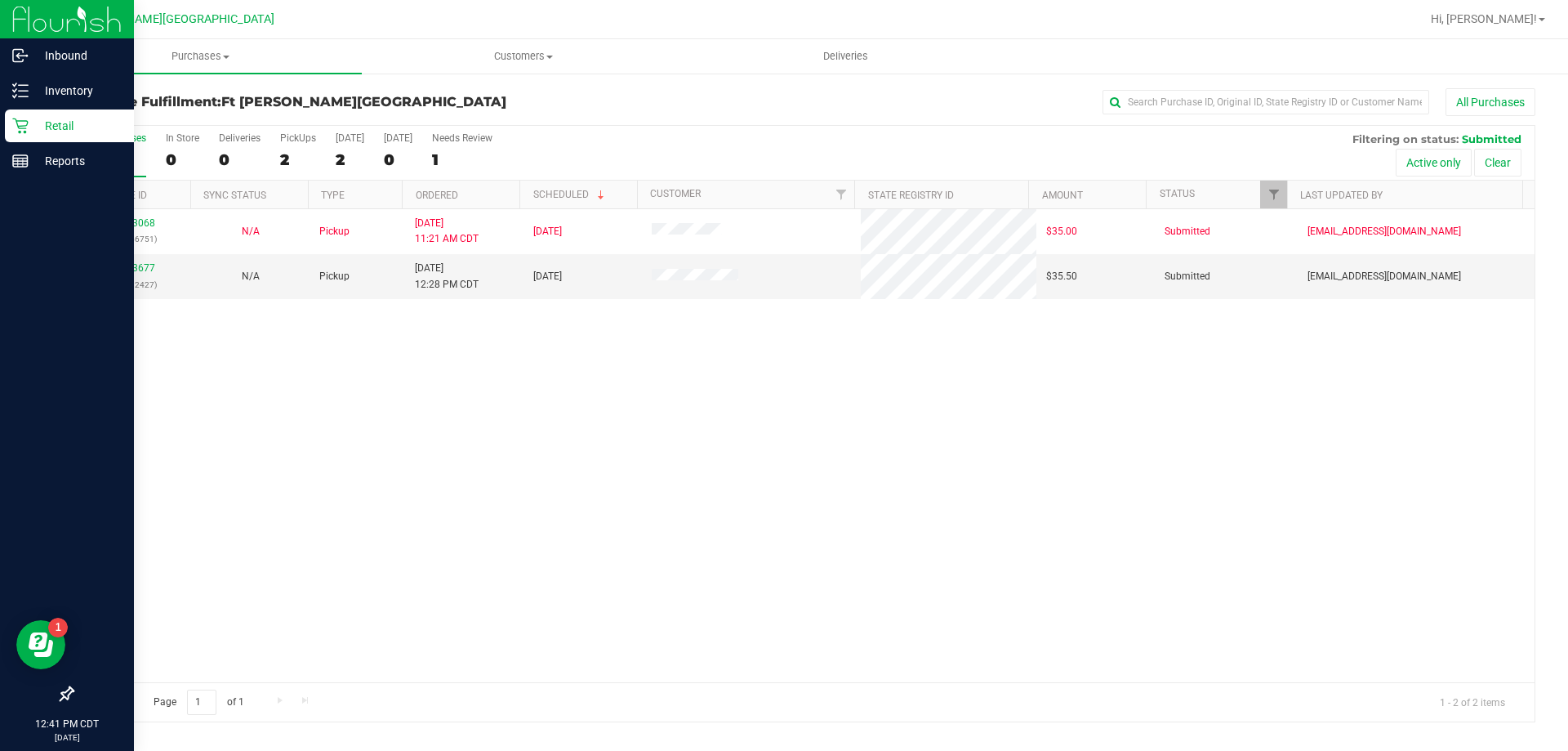
click at [33, 130] on p "Retail" at bounding box center [77, 126] width 98 height 19
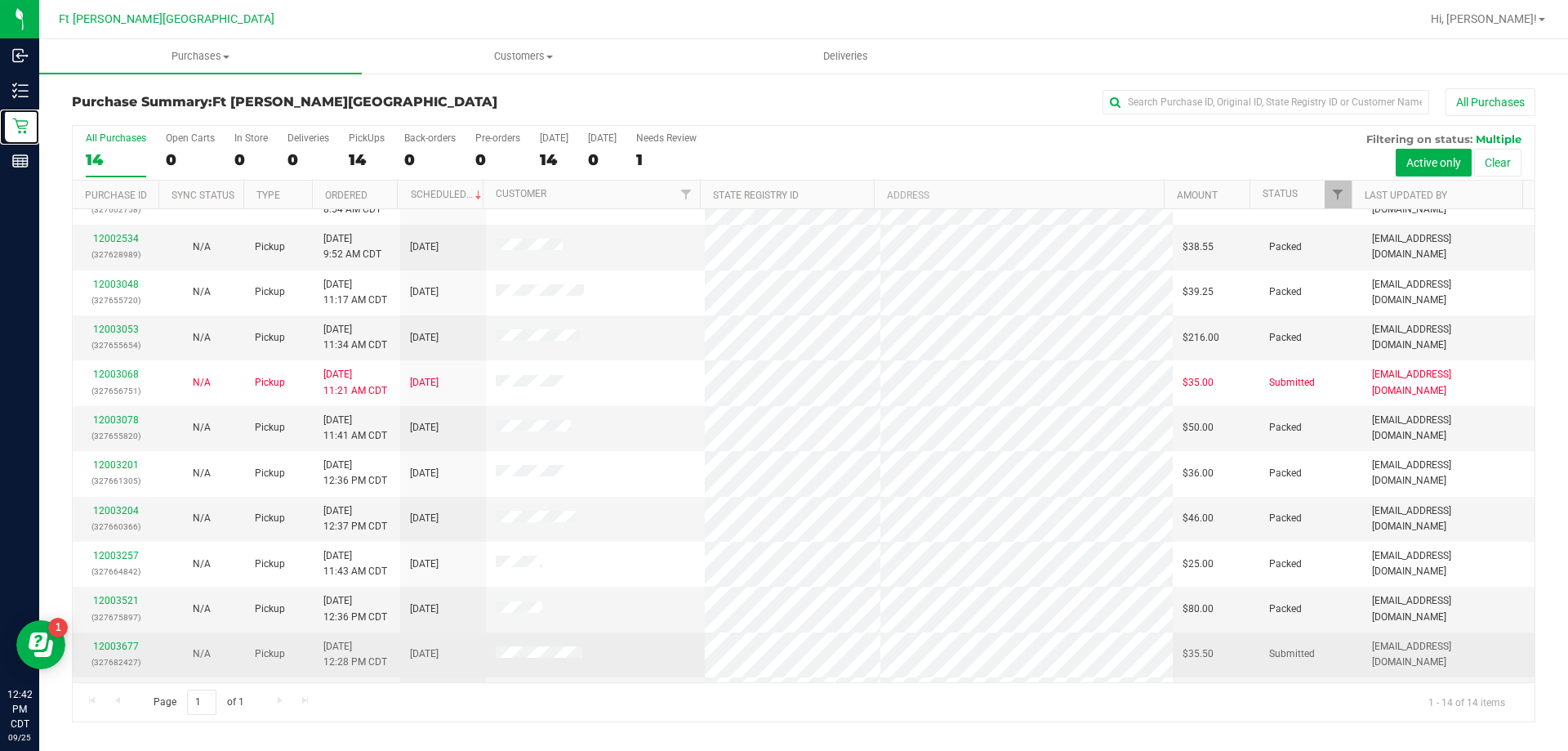
scroll to position [160, 0]
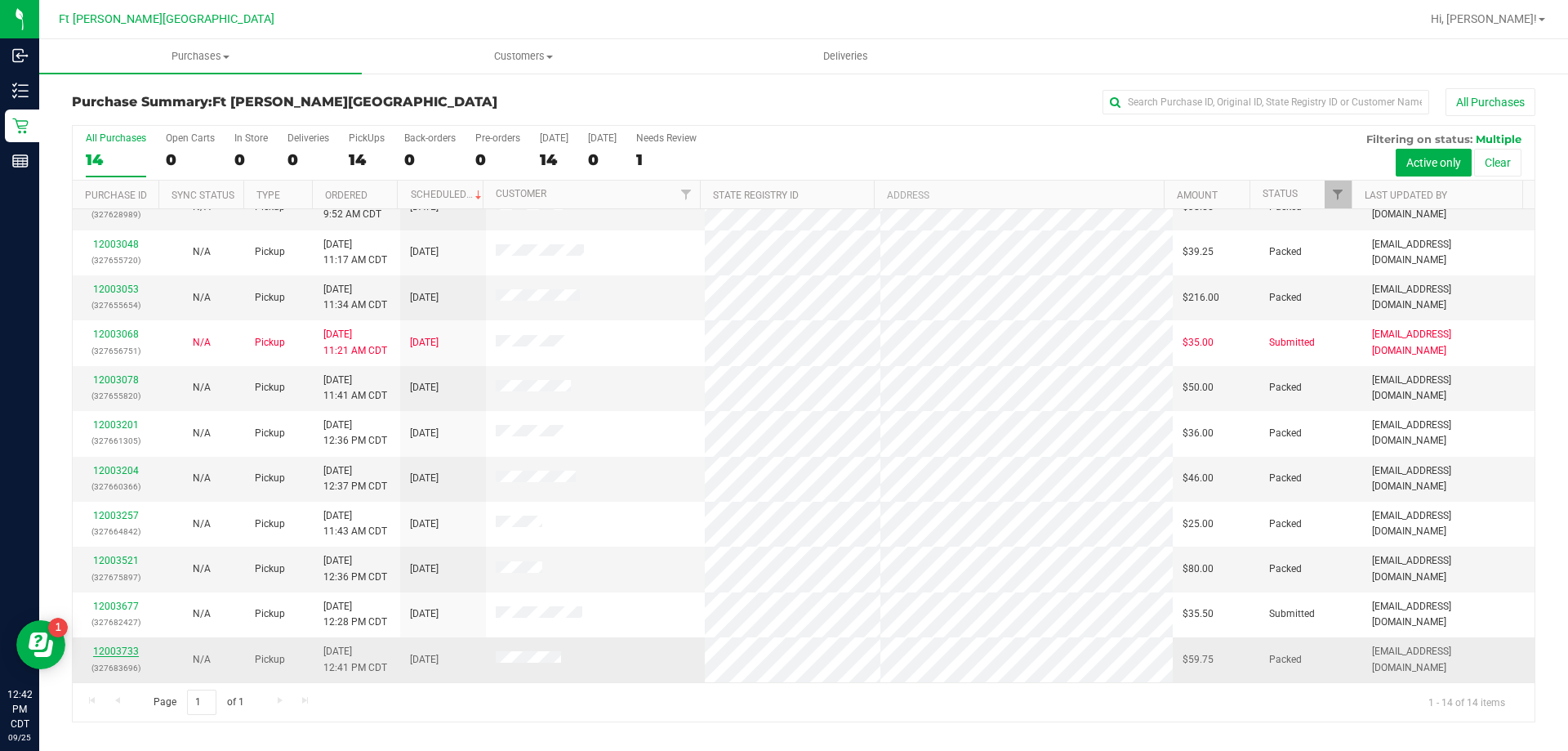
click at [131, 650] on link "12003733" at bounding box center [116, 652] width 46 height 12
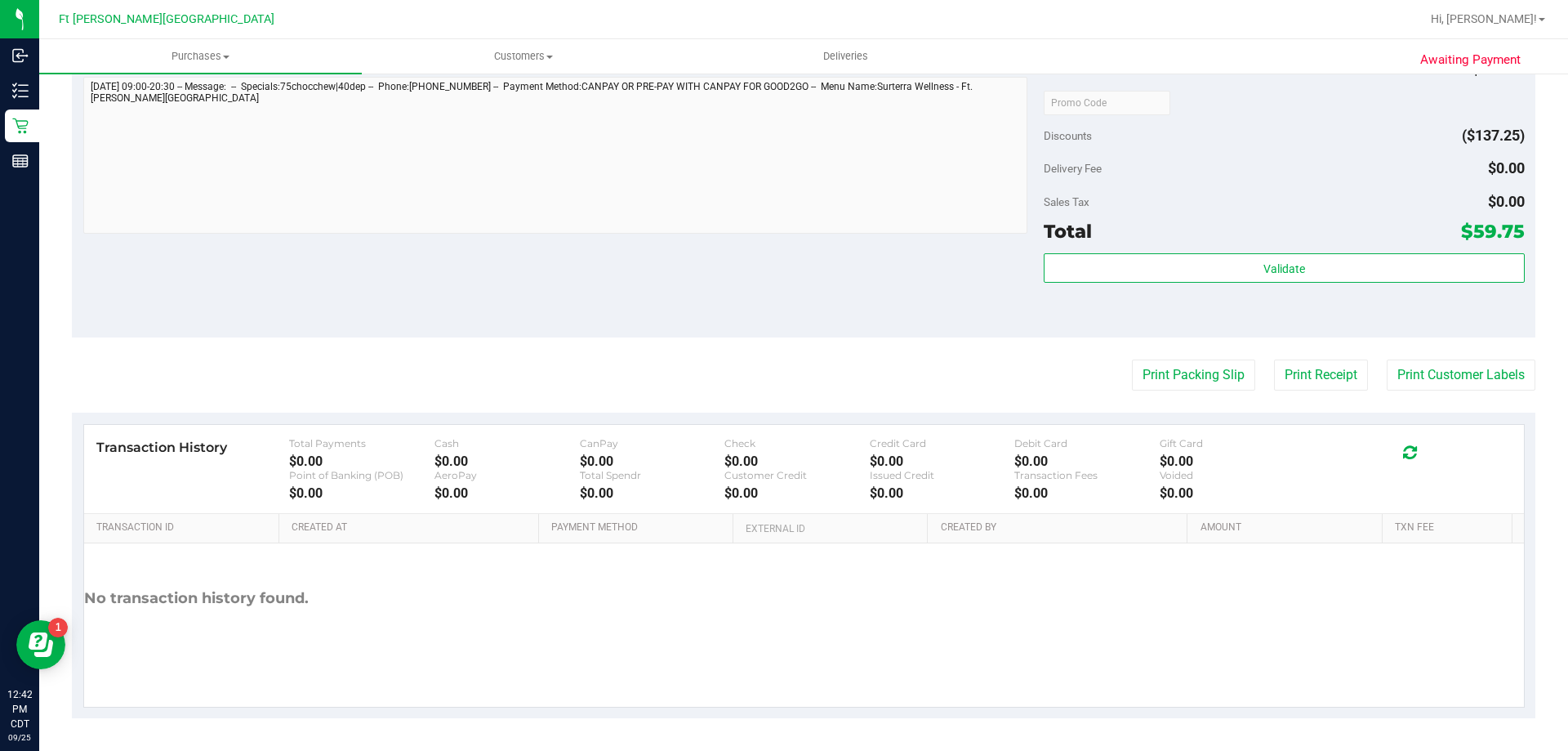
scroll to position [169, 0]
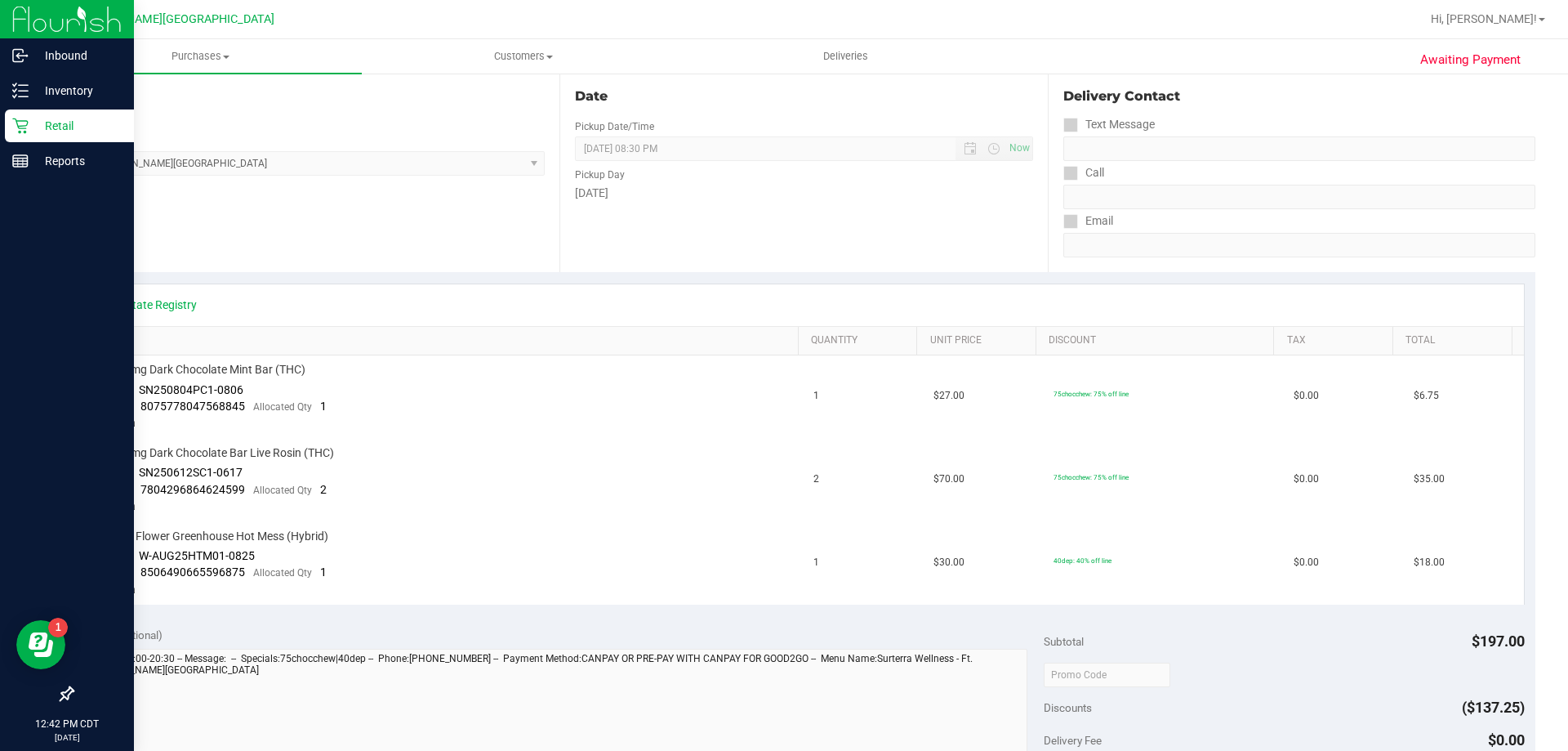
click at [58, 119] on p "Retail" at bounding box center [77, 126] width 98 height 19
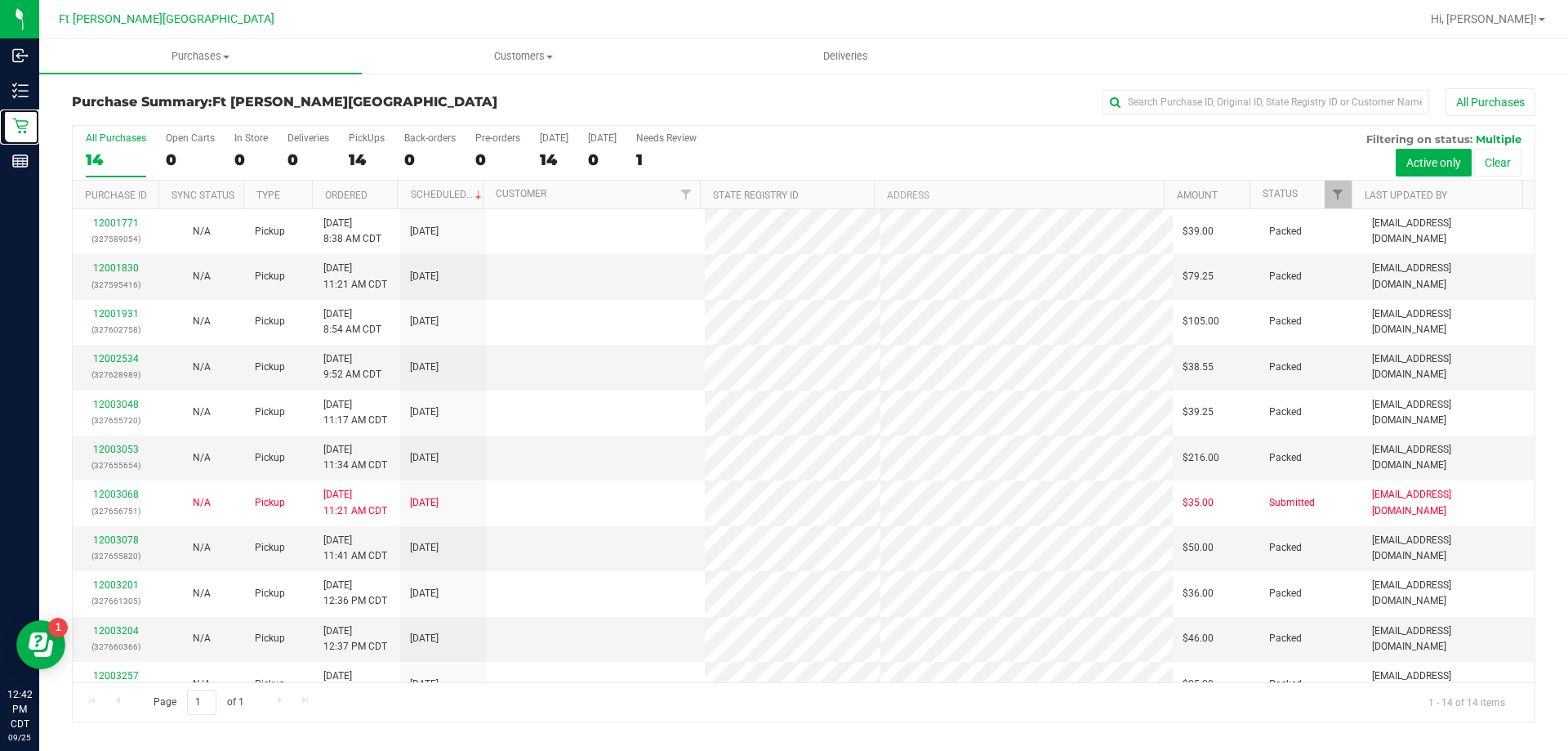
scroll to position [160, 0]
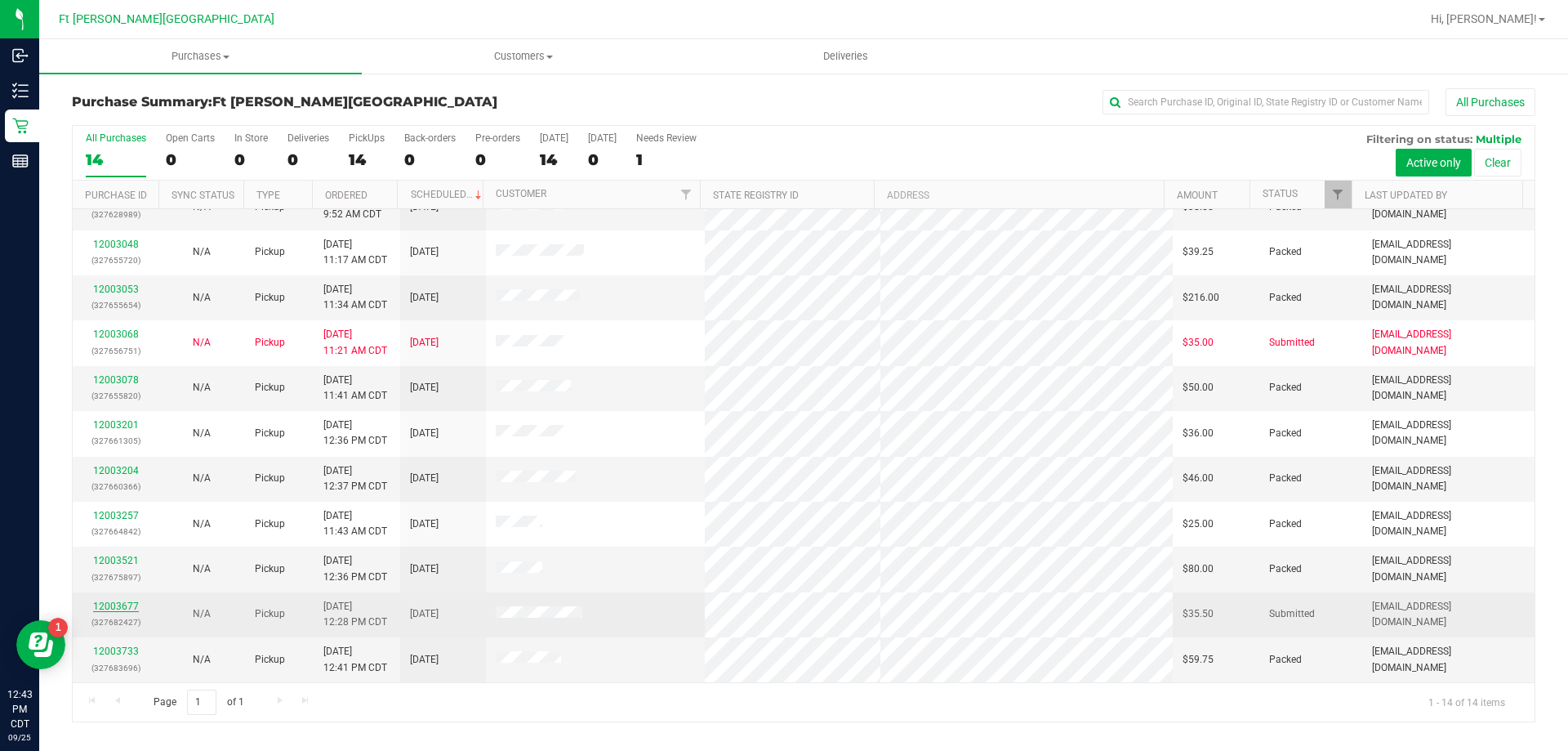
click at [112, 606] on link "12003677" at bounding box center [116, 606] width 46 height 12
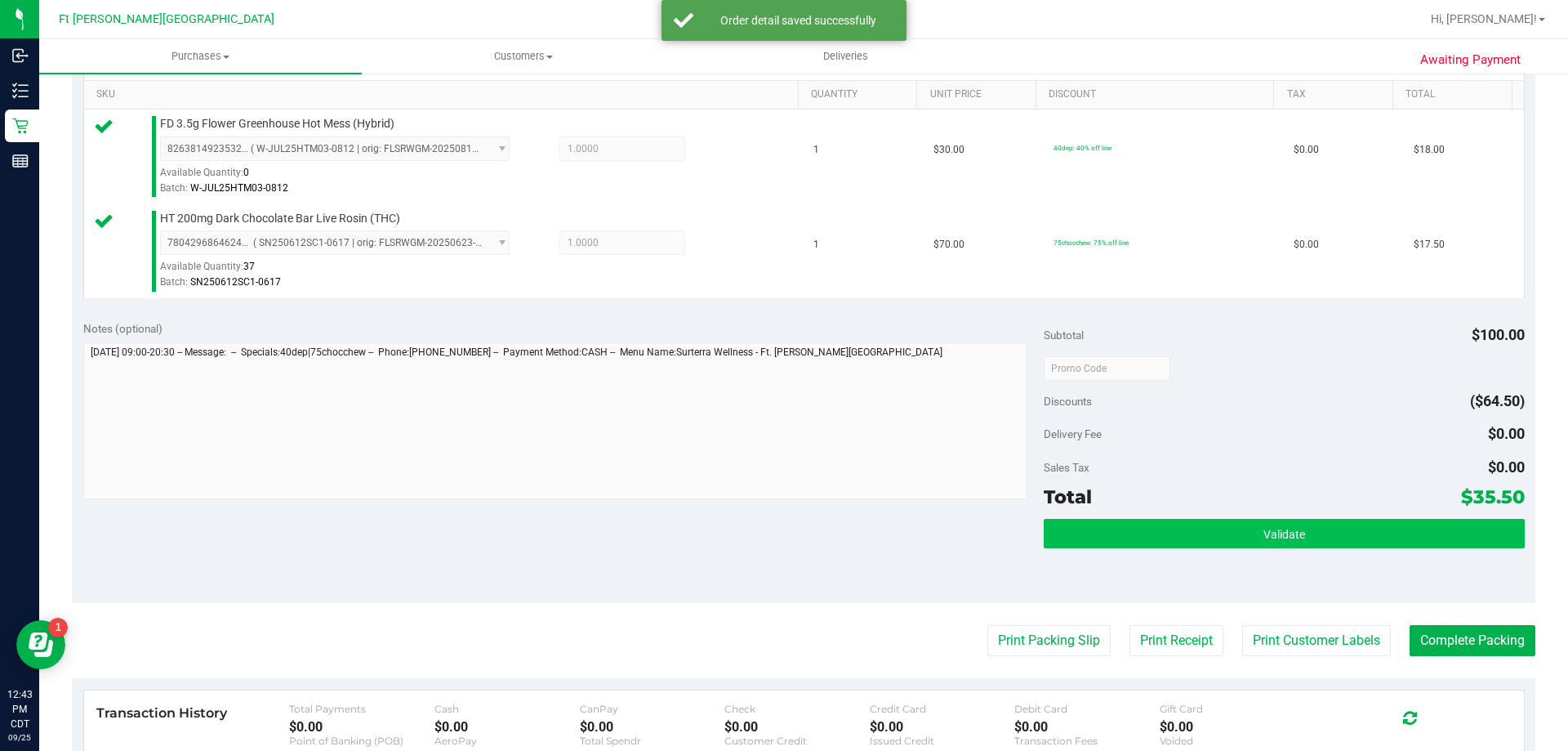
scroll to position [654, 0]
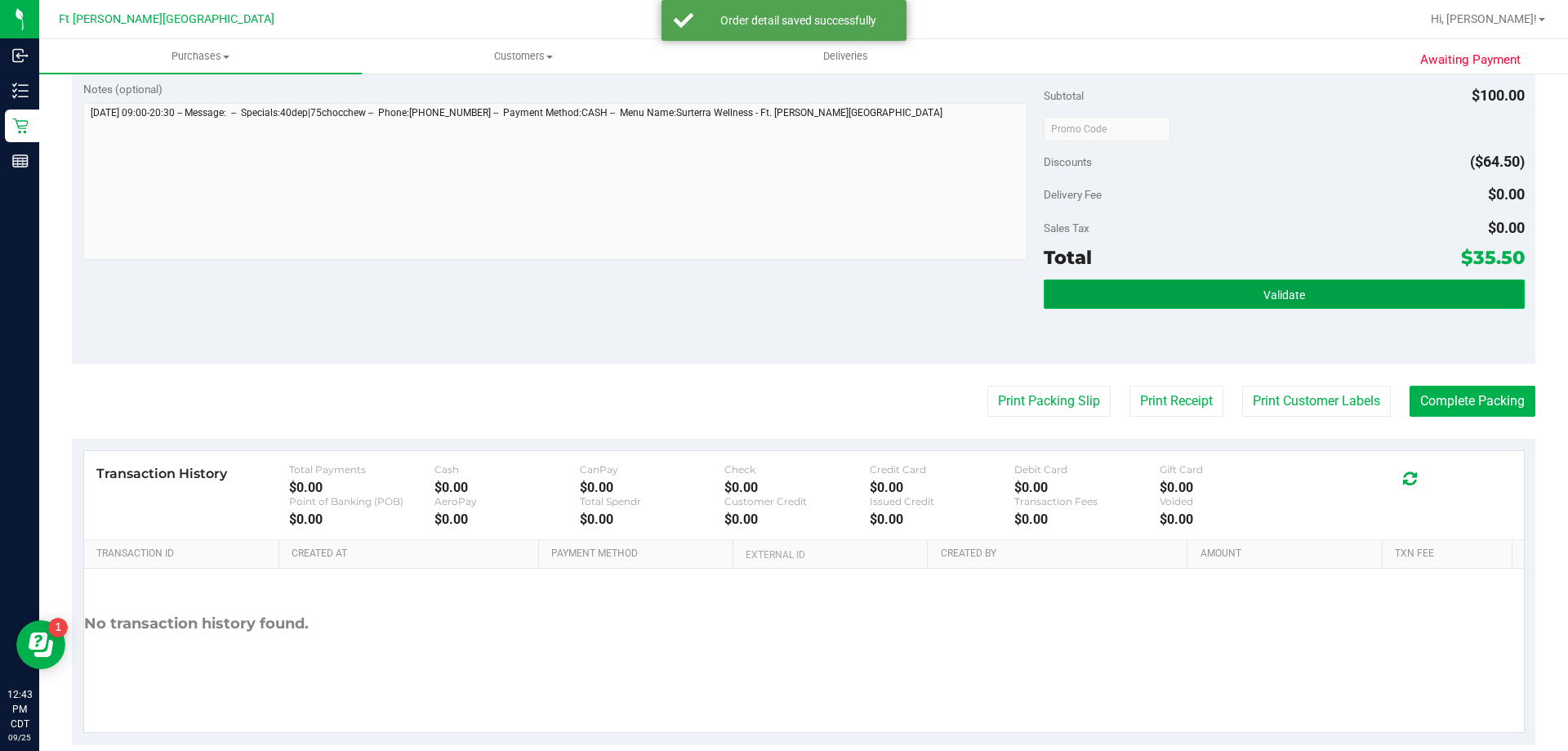
click at [1269, 289] on span "Validate" at bounding box center [1285, 294] width 42 height 13
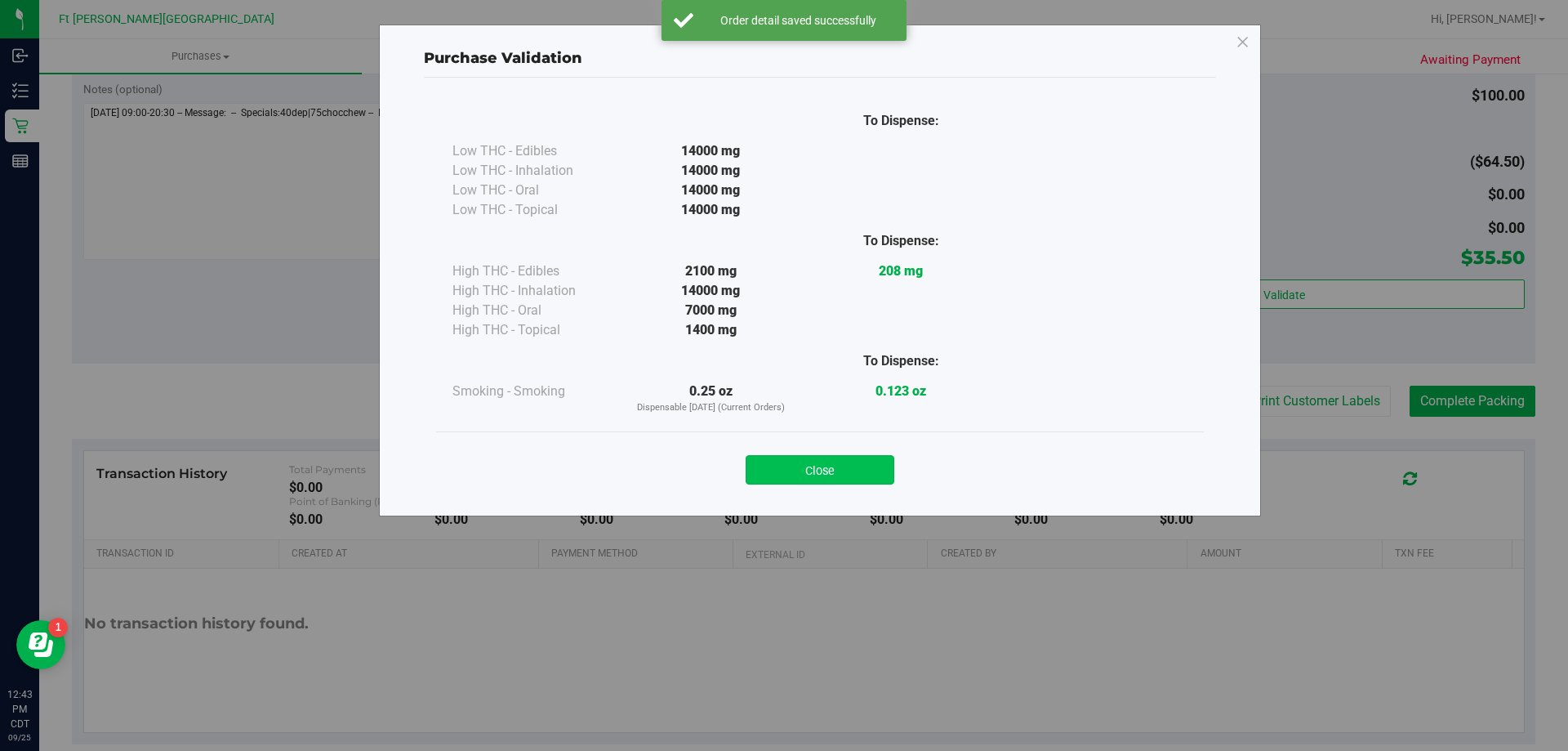
click at [807, 469] on button "Close" at bounding box center [820, 469] width 149 height 29
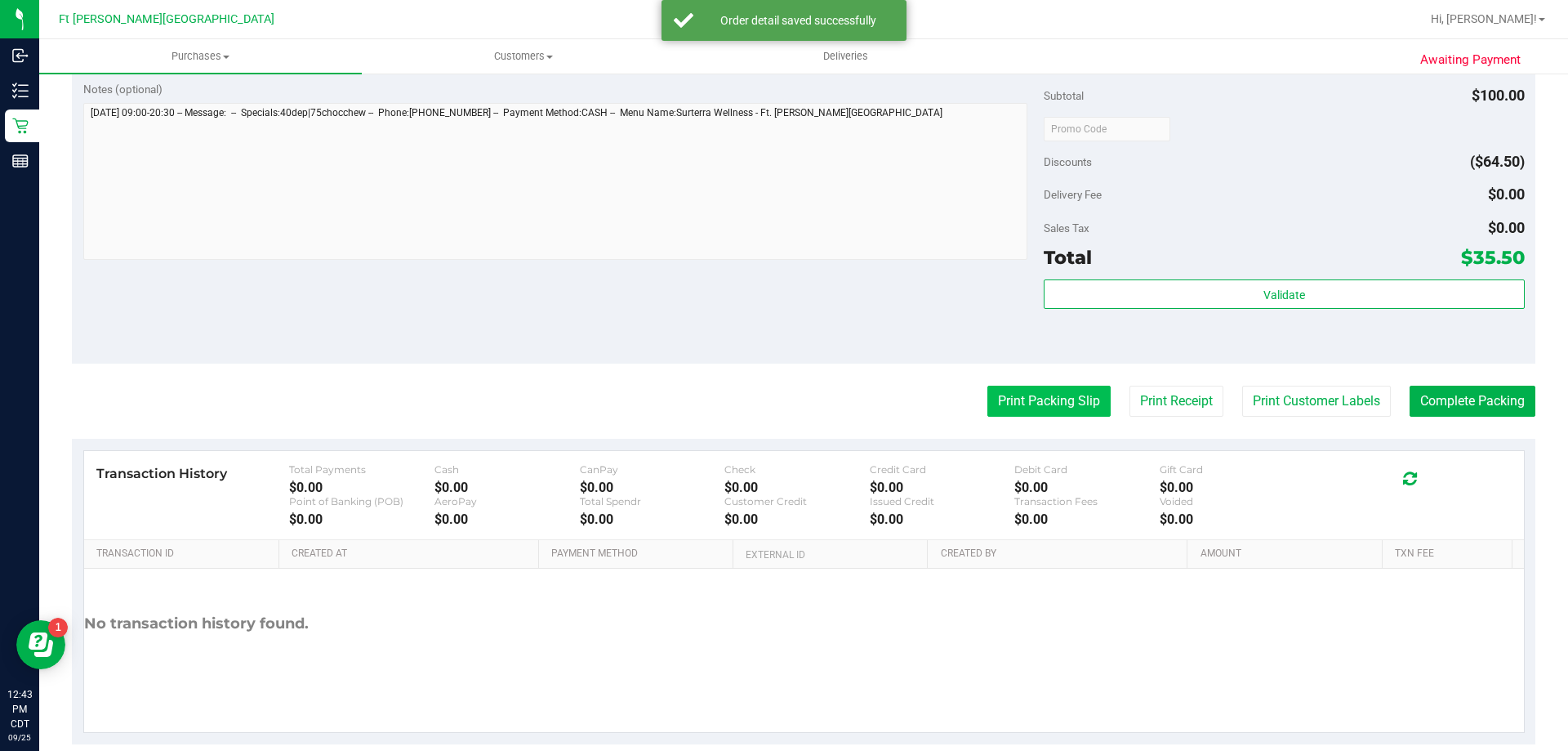
click at [1041, 393] on button "Print Packing Slip" at bounding box center [1049, 401] width 124 height 31
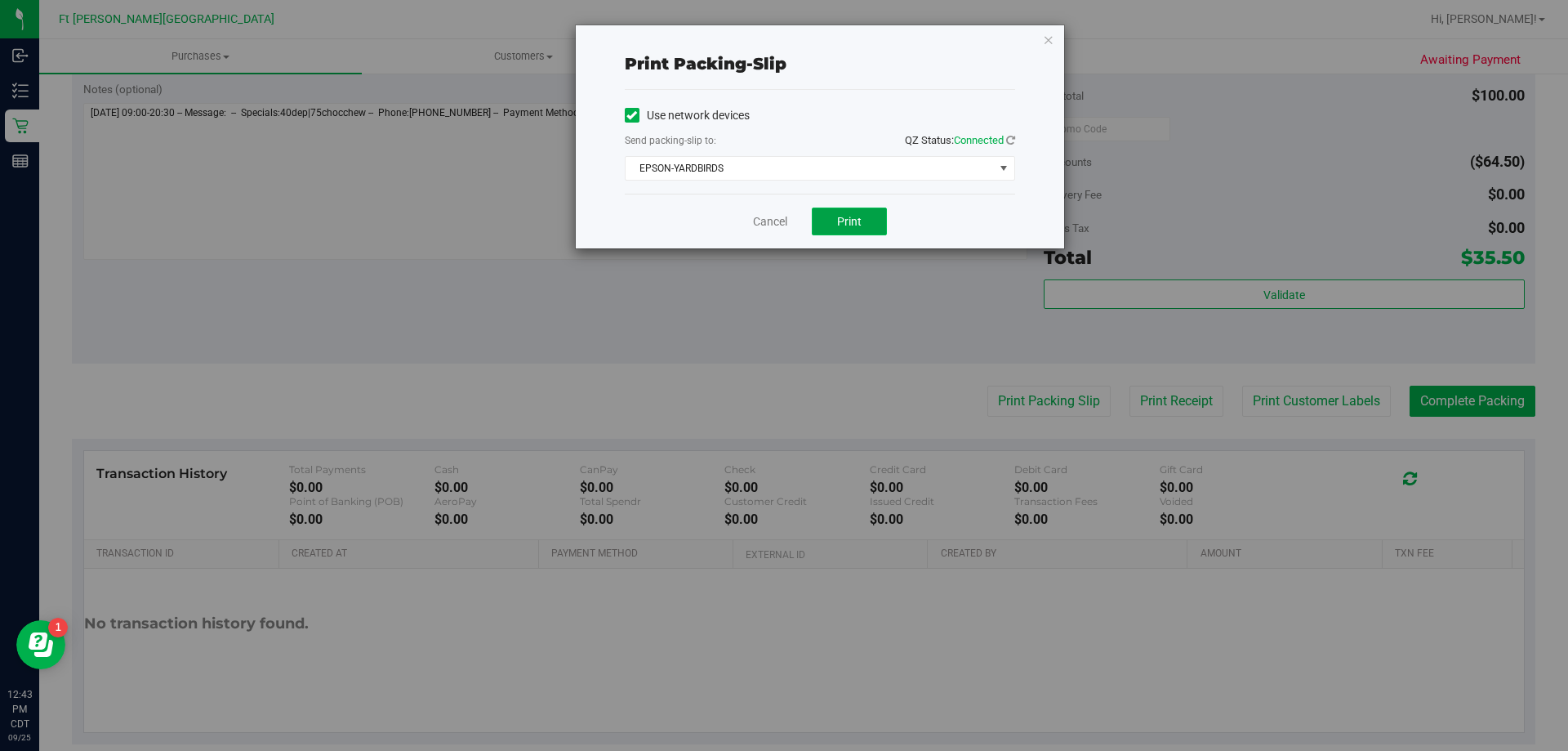
click at [849, 233] on button "Print" at bounding box center [849, 221] width 75 height 28
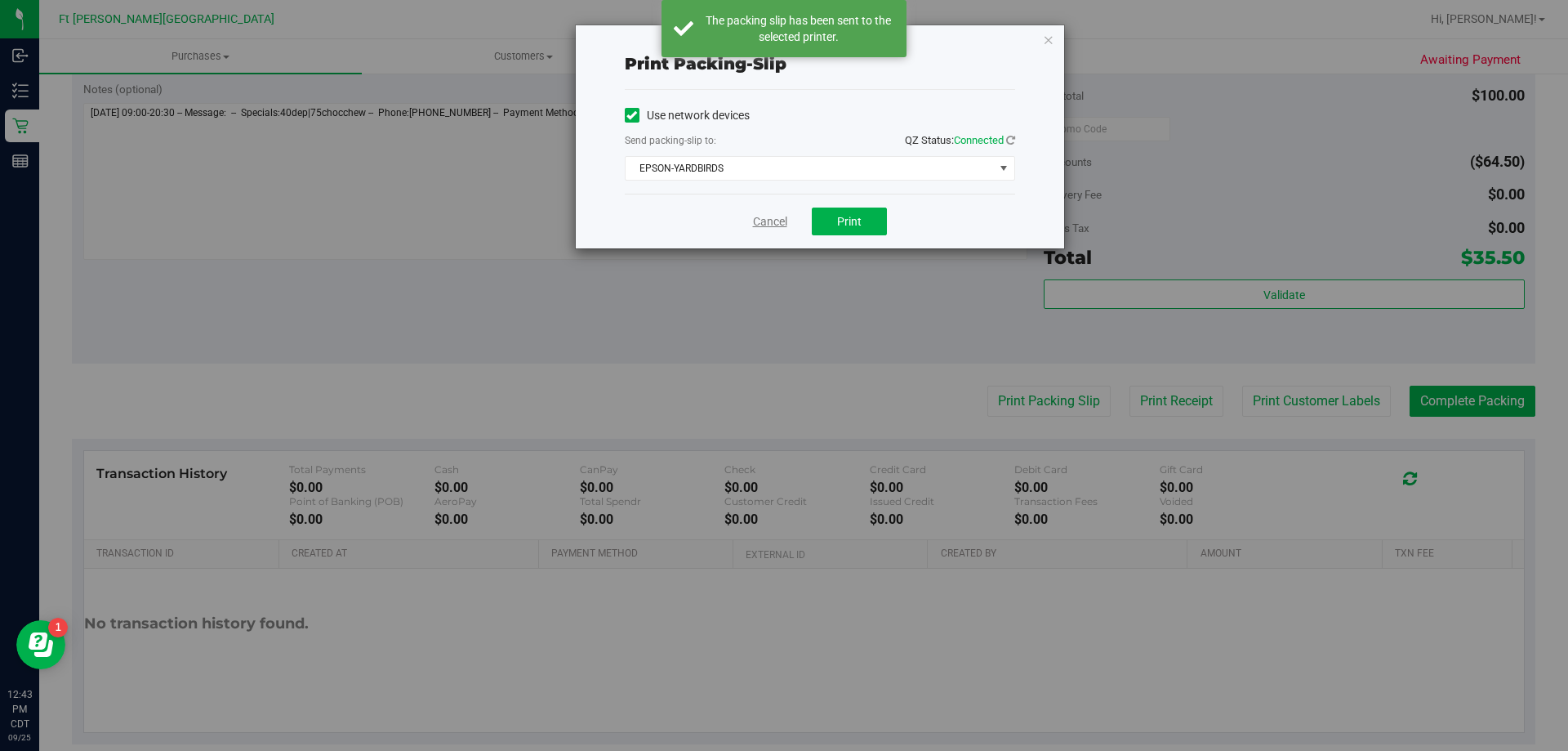
click at [776, 222] on link "Cancel" at bounding box center [769, 222] width 34 height 18
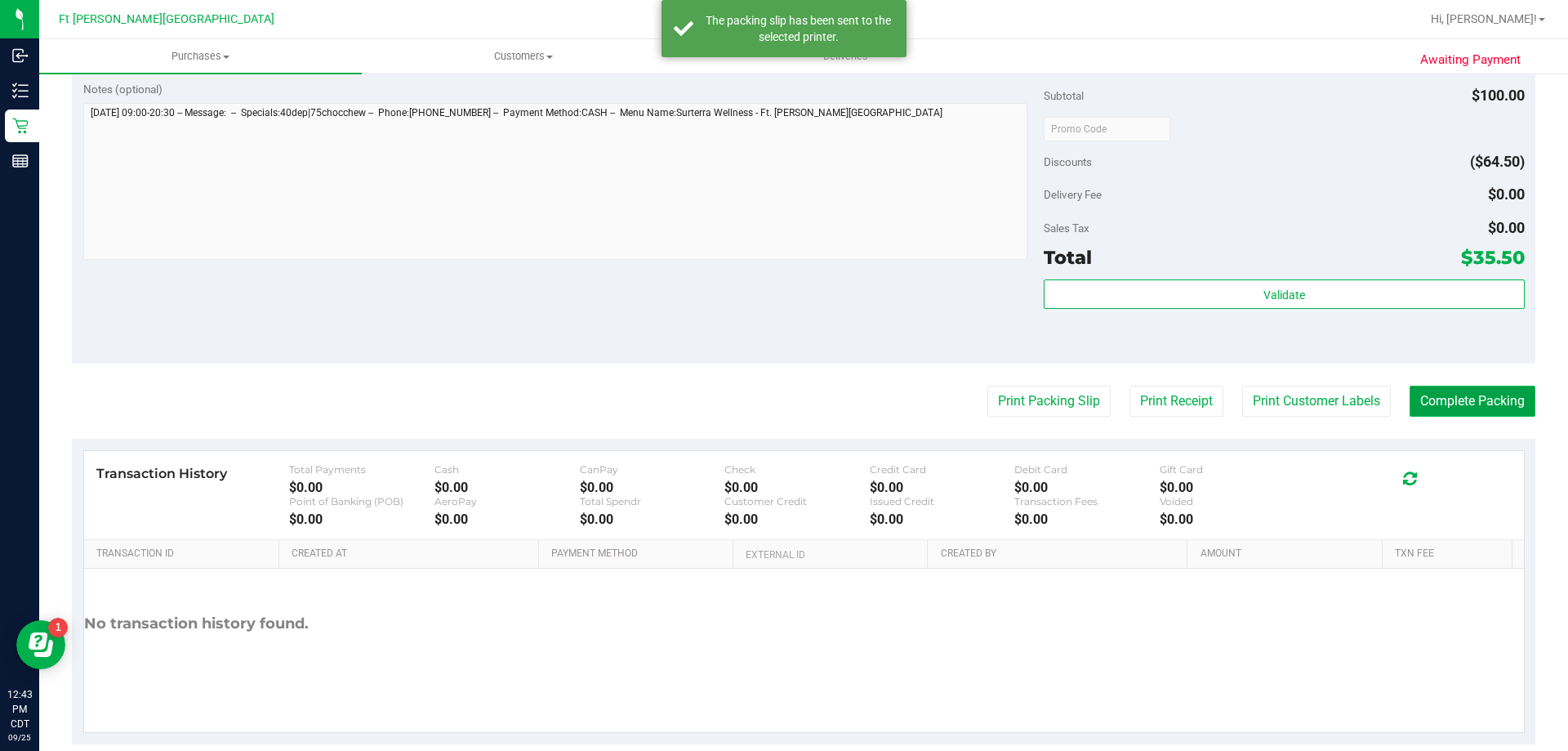
click at [1449, 400] on button "Complete Packing" at bounding box center [1473, 401] width 126 height 31
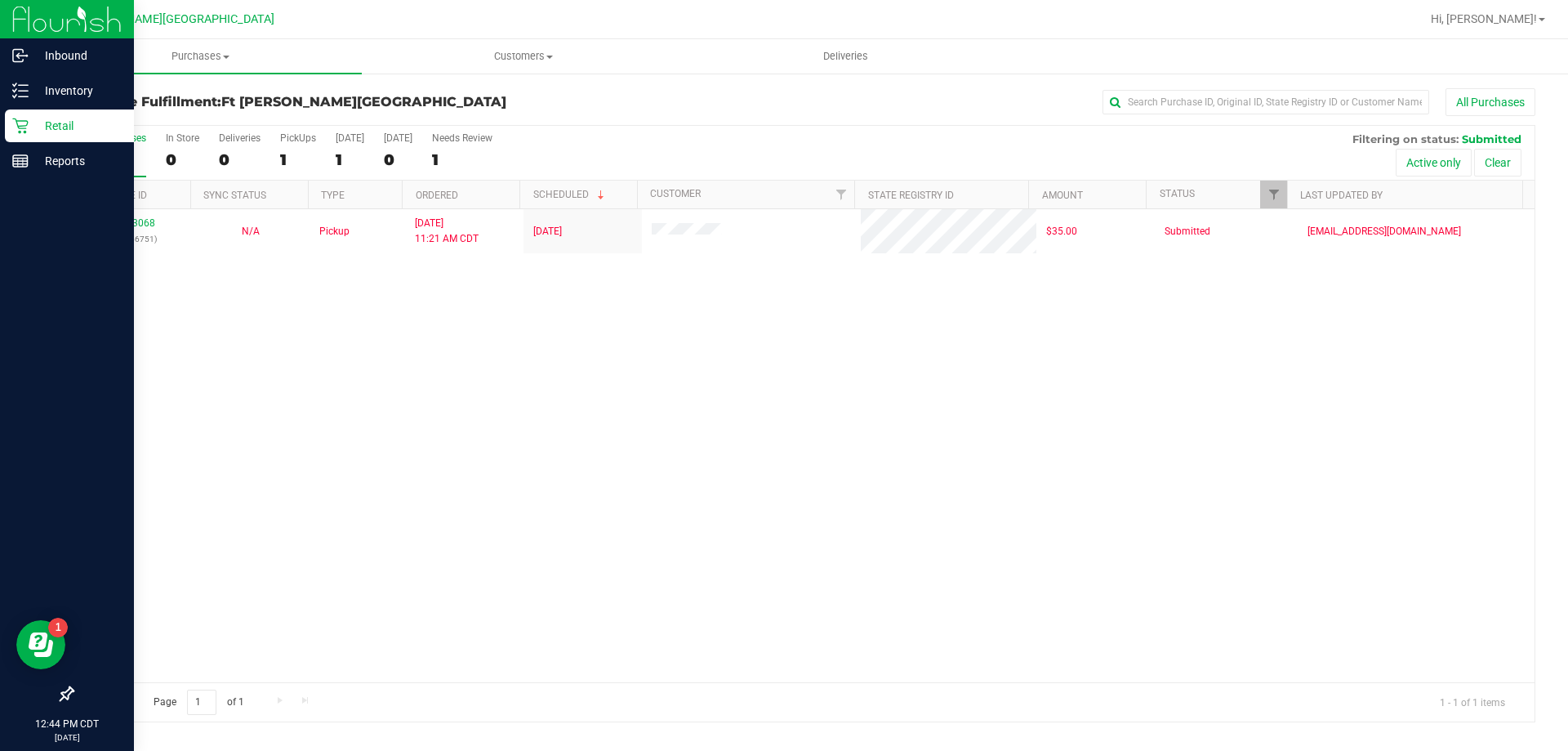
click at [67, 124] on p "Retail" at bounding box center [77, 126] width 98 height 19
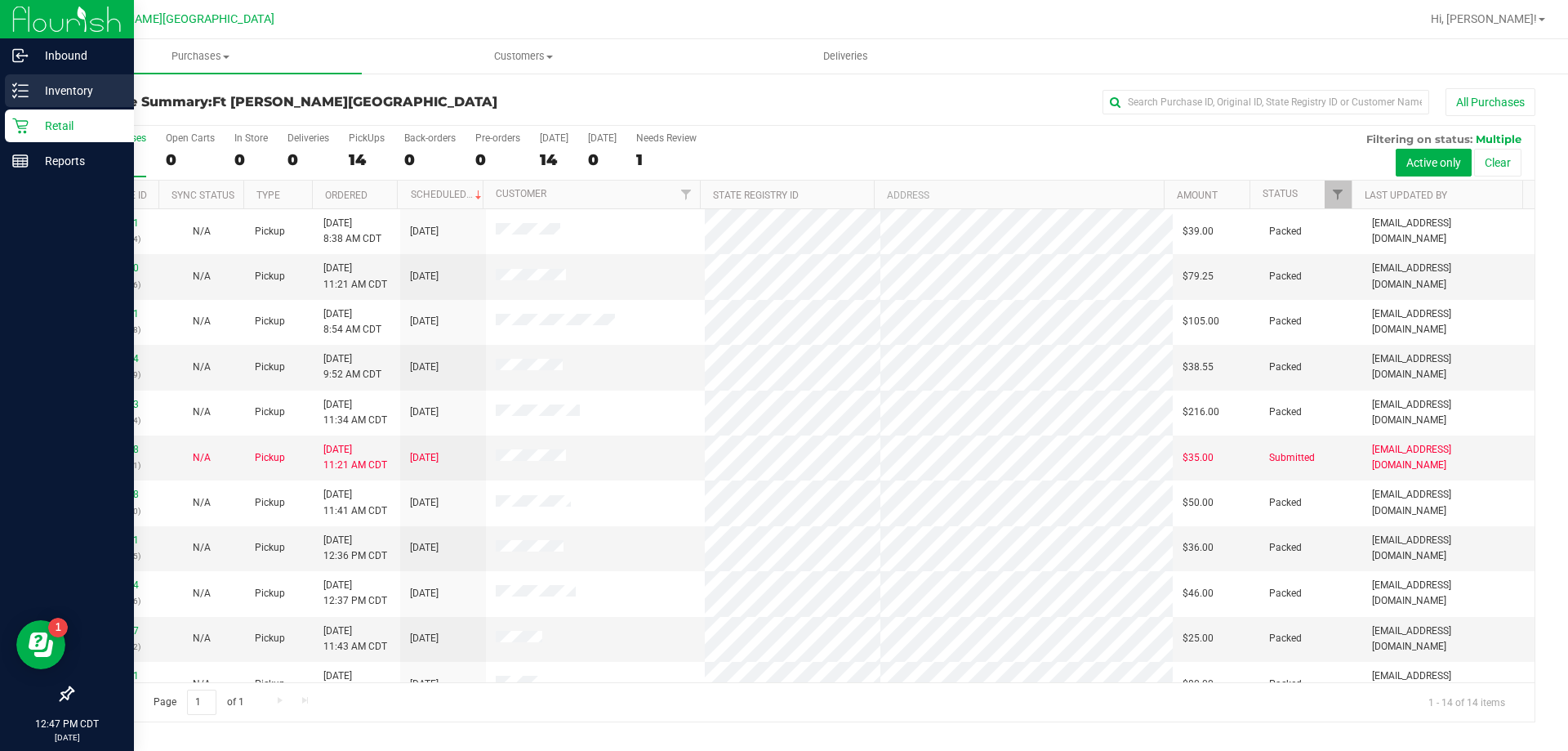
click at [73, 82] on p "Inventory" at bounding box center [77, 91] width 98 height 19
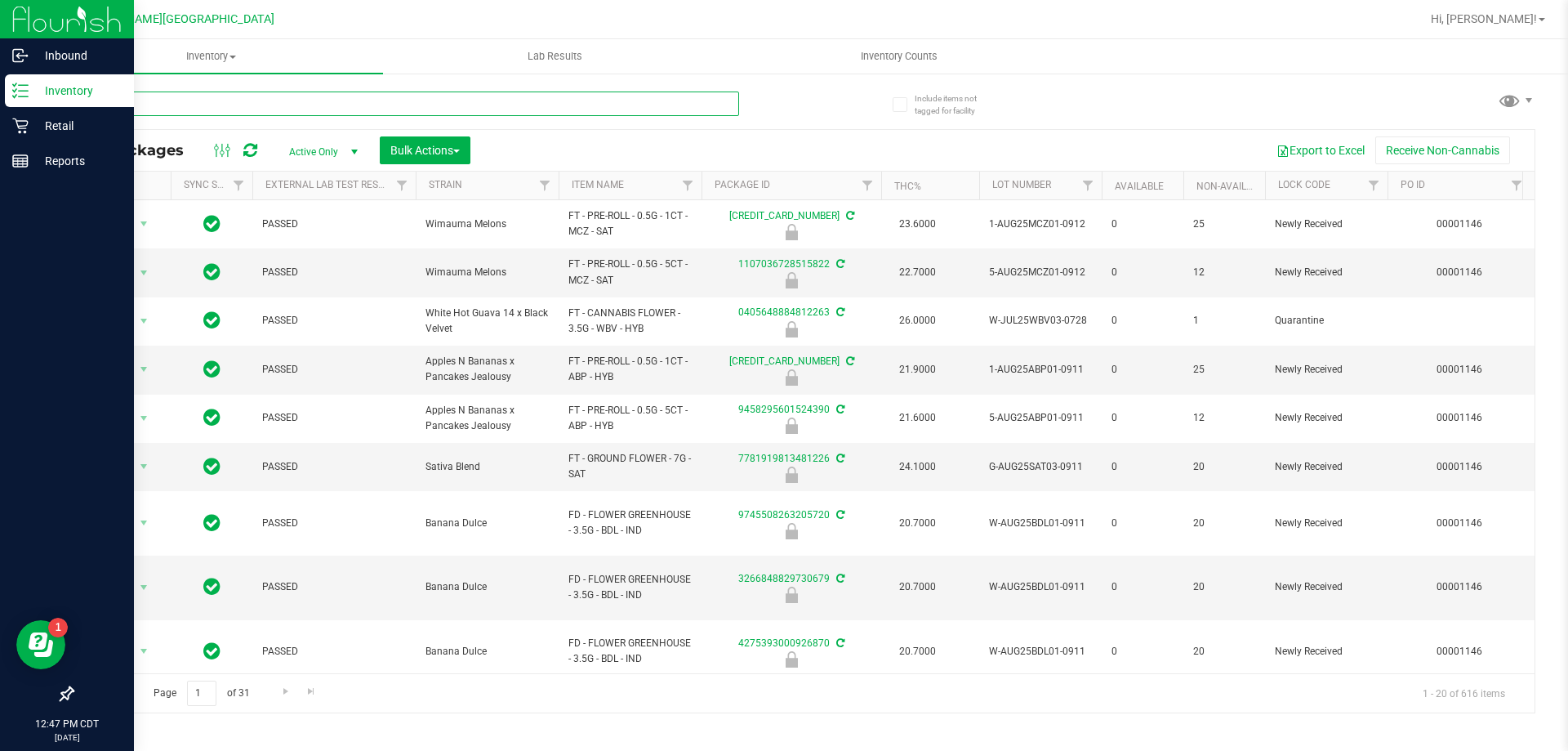
click at [193, 112] on input "text" at bounding box center [405, 103] width 667 height 24
type input "gumbo"
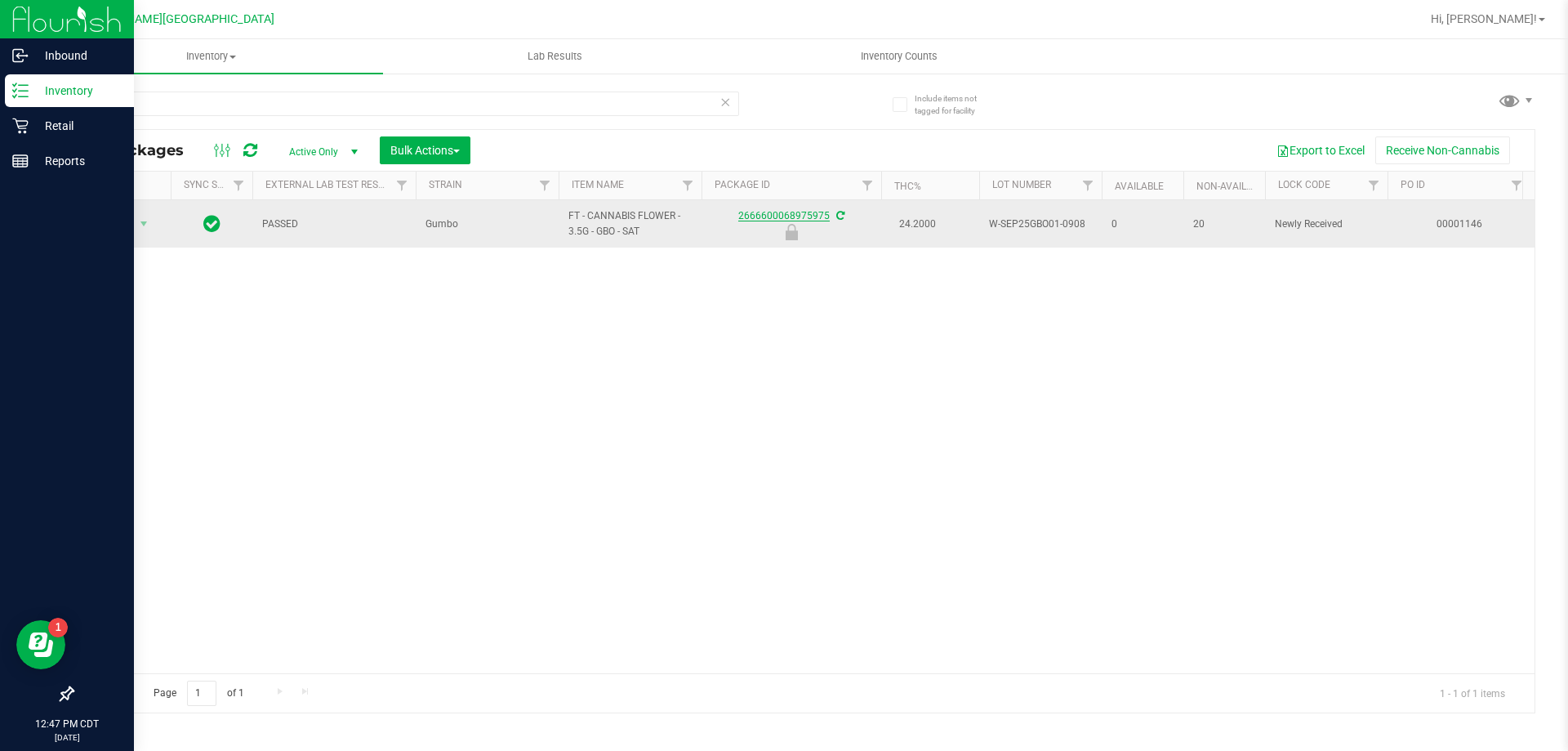
click at [794, 214] on link "2666600068975975" at bounding box center [784, 216] width 92 height 12
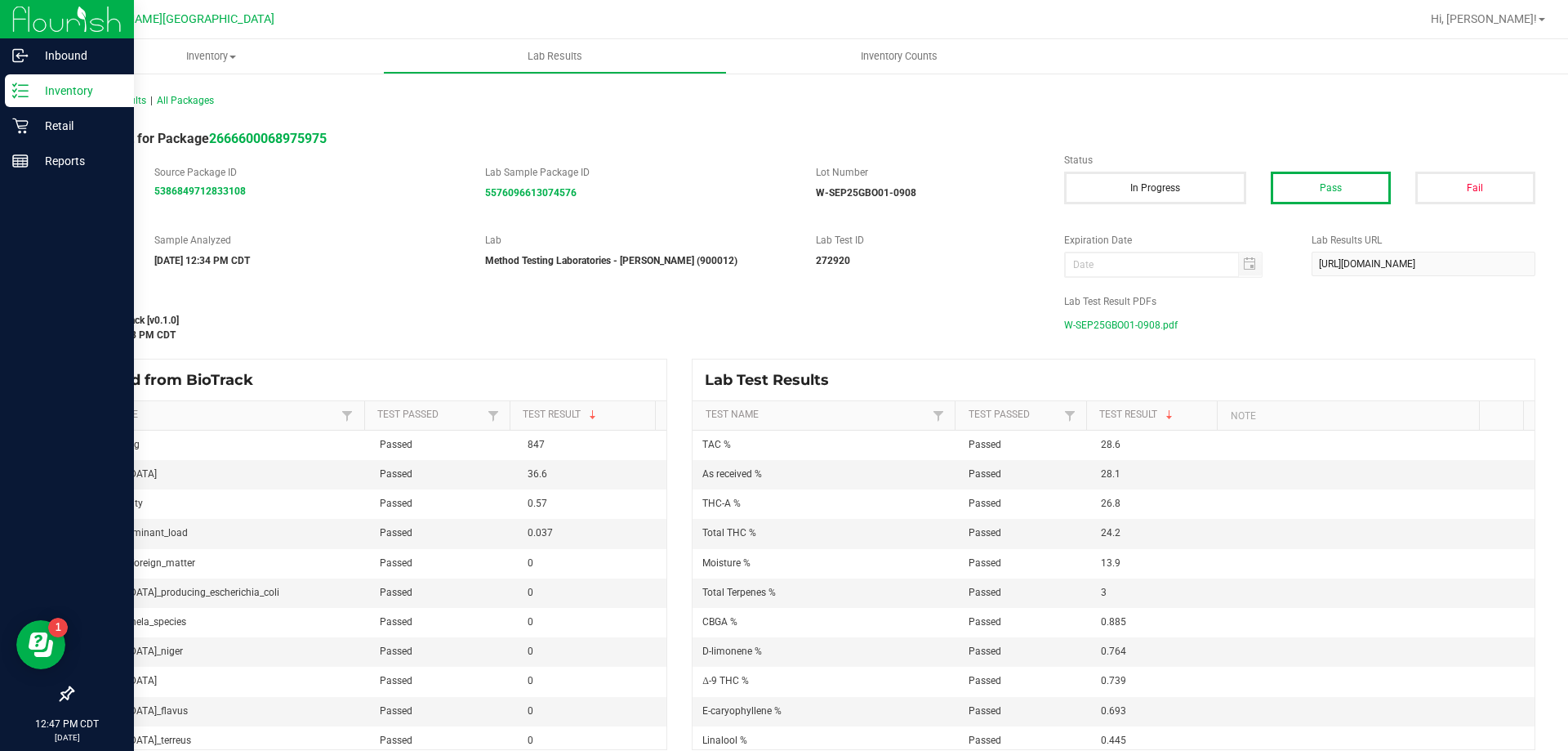
click at [1139, 317] on span "W-SEP25GBO01-0908.pdf" at bounding box center [1121, 324] width 114 height 24
click at [60, 133] on p "Retail" at bounding box center [77, 126] width 98 height 19
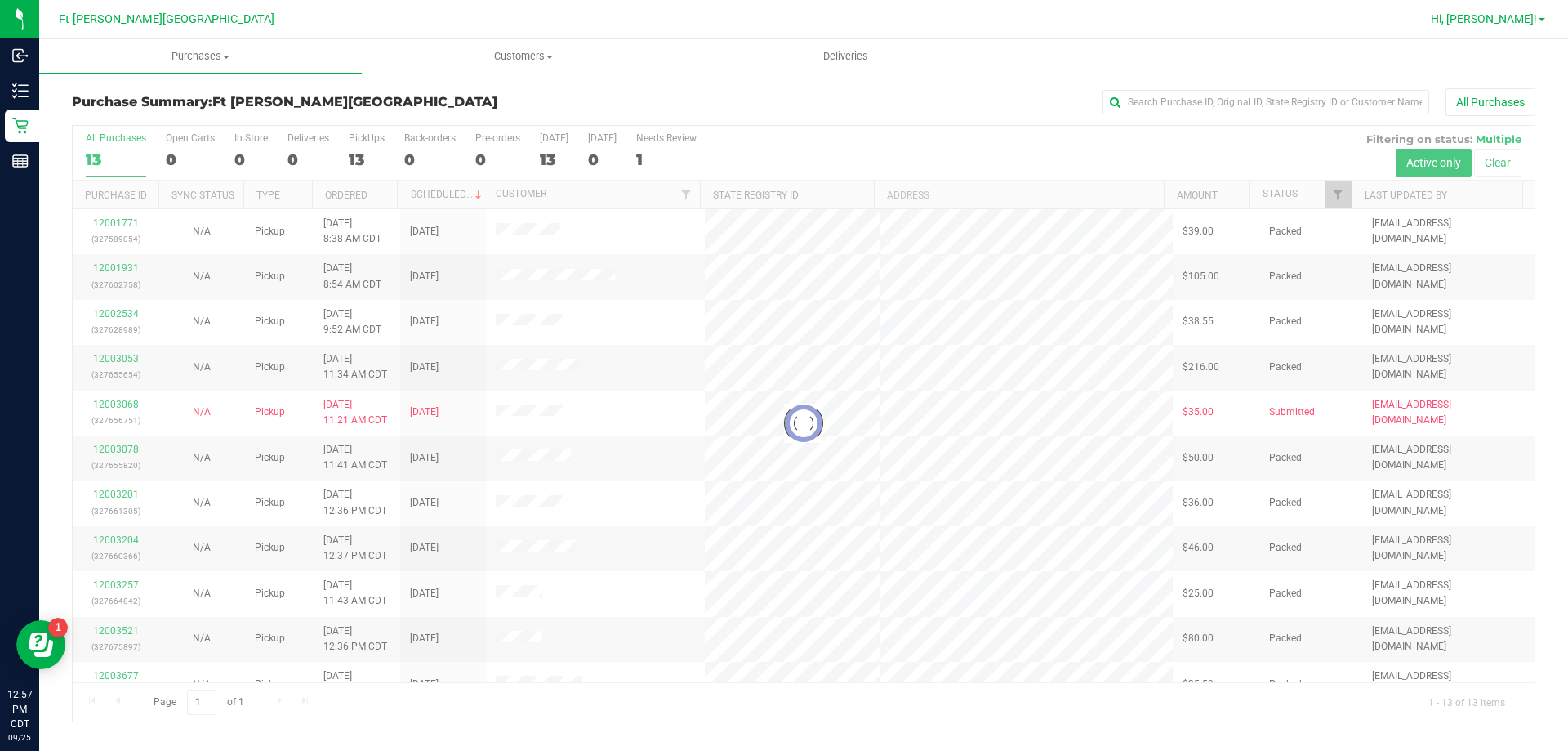
click at [1512, 21] on span "Hi, [PERSON_NAME]!" at bounding box center [1484, 19] width 106 height 13
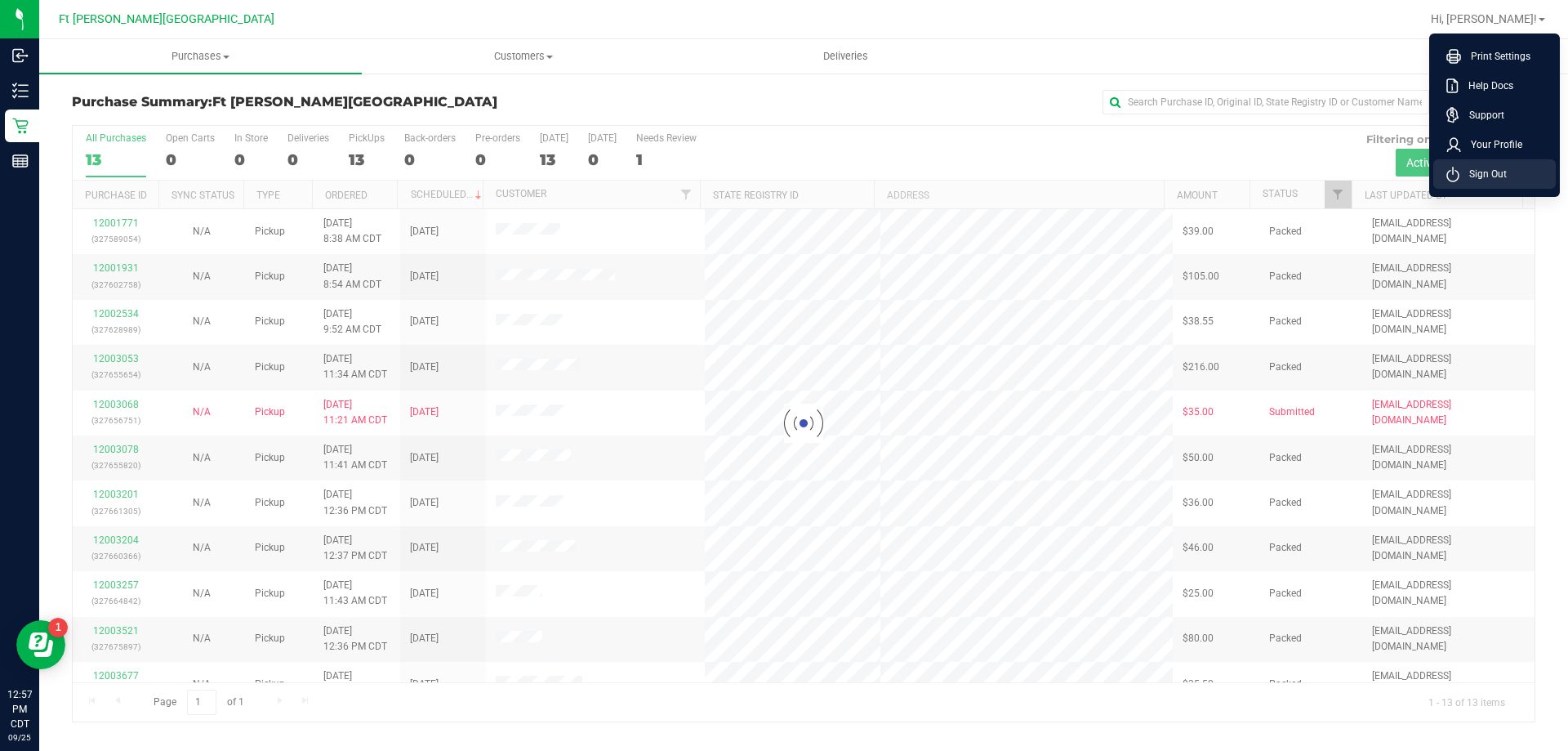
click at [1472, 170] on span "Sign Out" at bounding box center [1483, 173] width 48 height 17
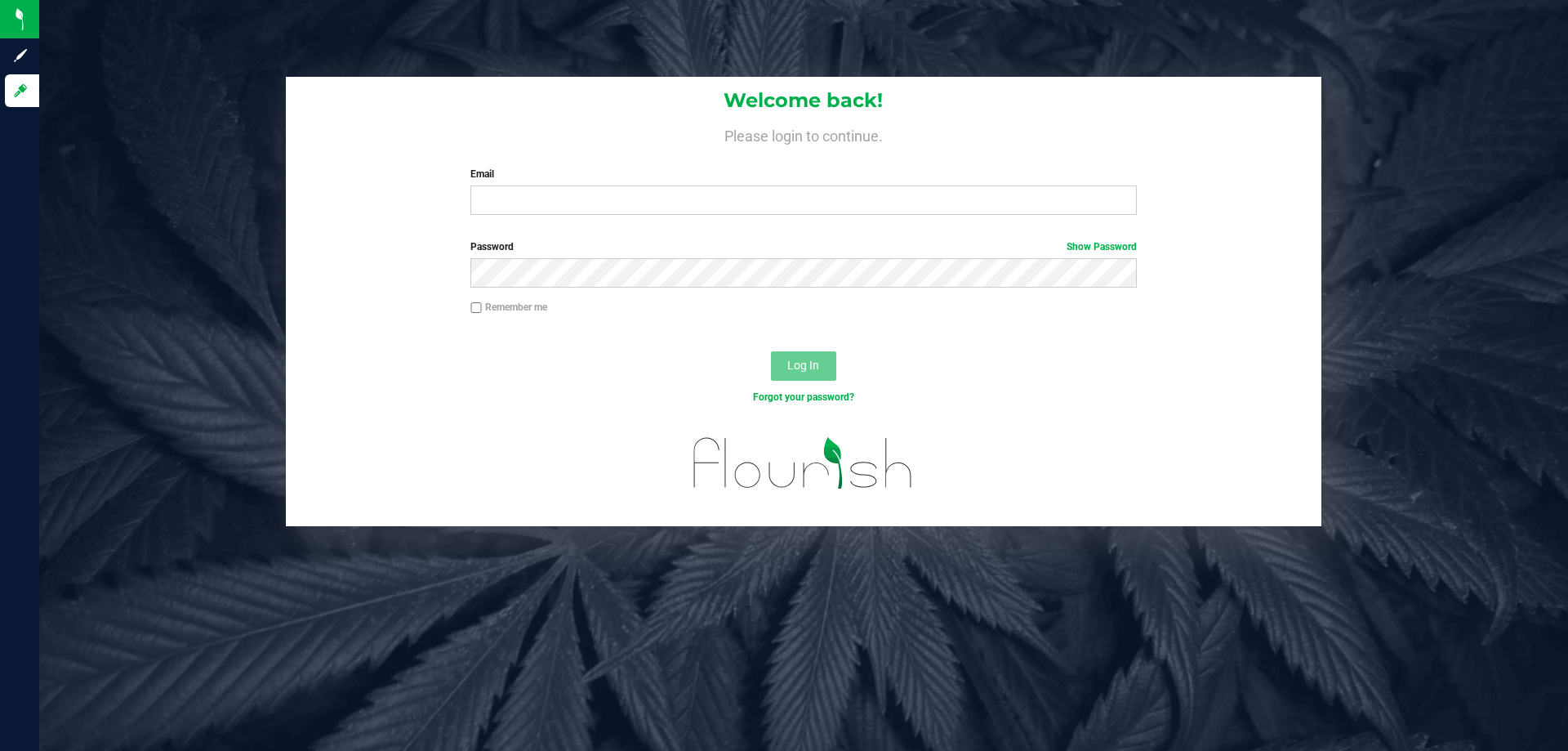
click at [699, 225] on div "Welcome back! Please login to continue. Email Required Please format your email…" at bounding box center [804, 152] width 1036 height 151
click at [703, 203] on input "Email" at bounding box center [803, 200] width 666 height 29
type input "[EMAIL_ADDRESS][DOMAIN_NAME]"
click at [771, 352] on button "Log In" at bounding box center [803, 366] width 65 height 29
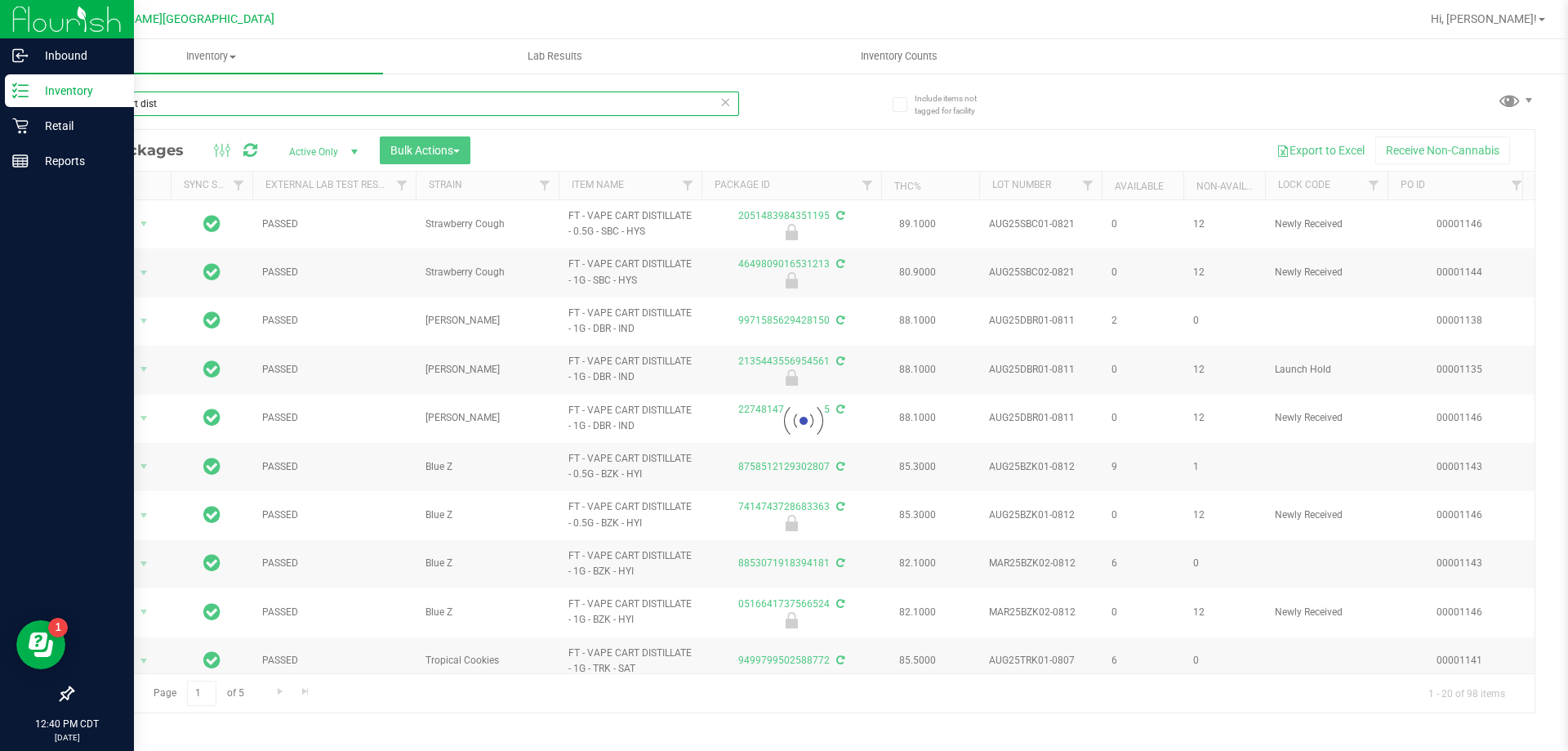
drag, startPoint x: 200, startPoint y: 101, endPoint x: 0, endPoint y: 102, distance: 200.0
click at [0, 102] on div "Inbound Inventory Retail Reports 12:40 PM CDT 09/25/2025 09/25 Ft Walton Beach …" at bounding box center [784, 375] width 1568 height 751
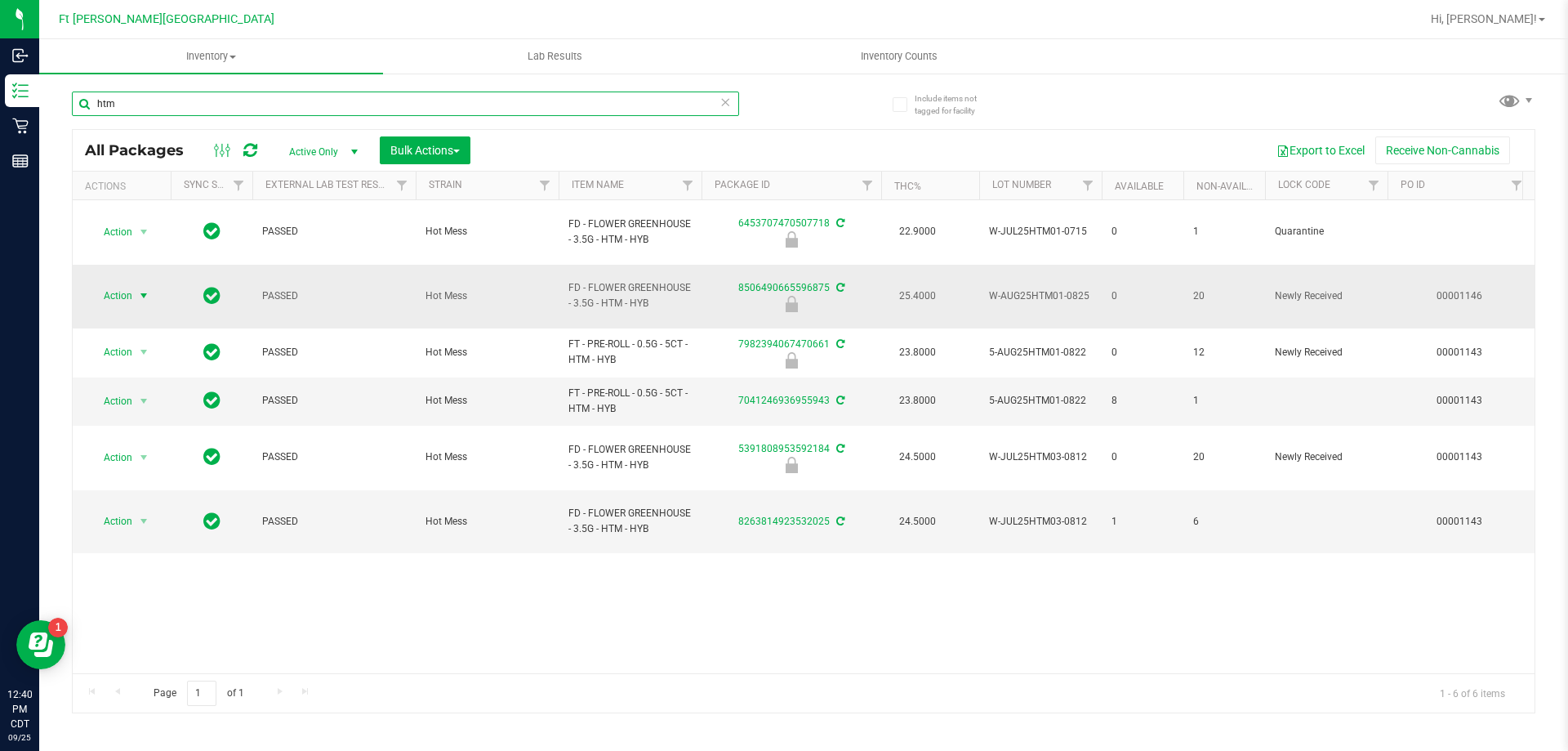
type input "htm"
click at [143, 289] on span "select" at bounding box center [143, 295] width 13 height 13
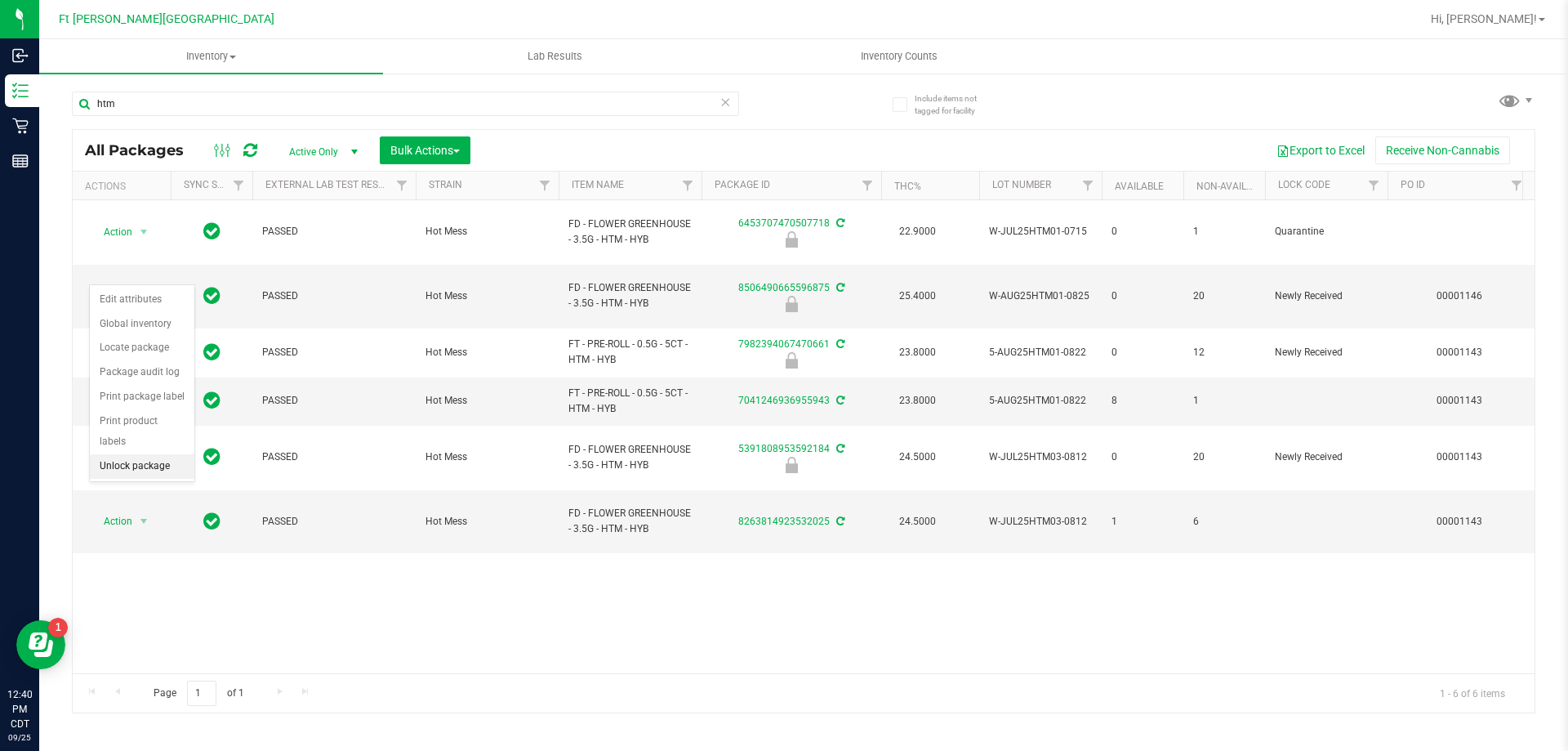
click at [145, 454] on li "Unlock package" at bounding box center [141, 466] width 104 height 24
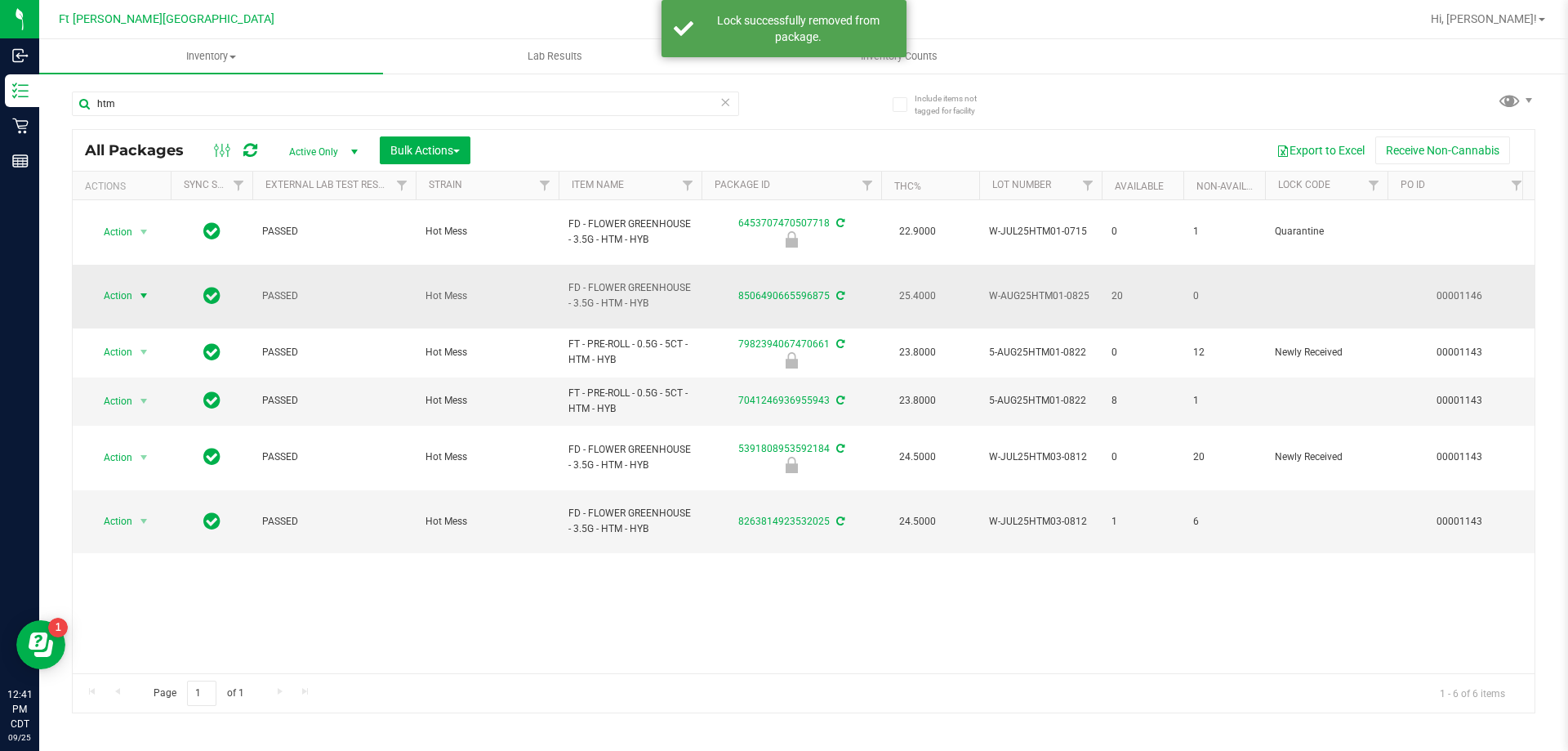
click at [146, 289] on span "select" at bounding box center [143, 295] width 13 height 13
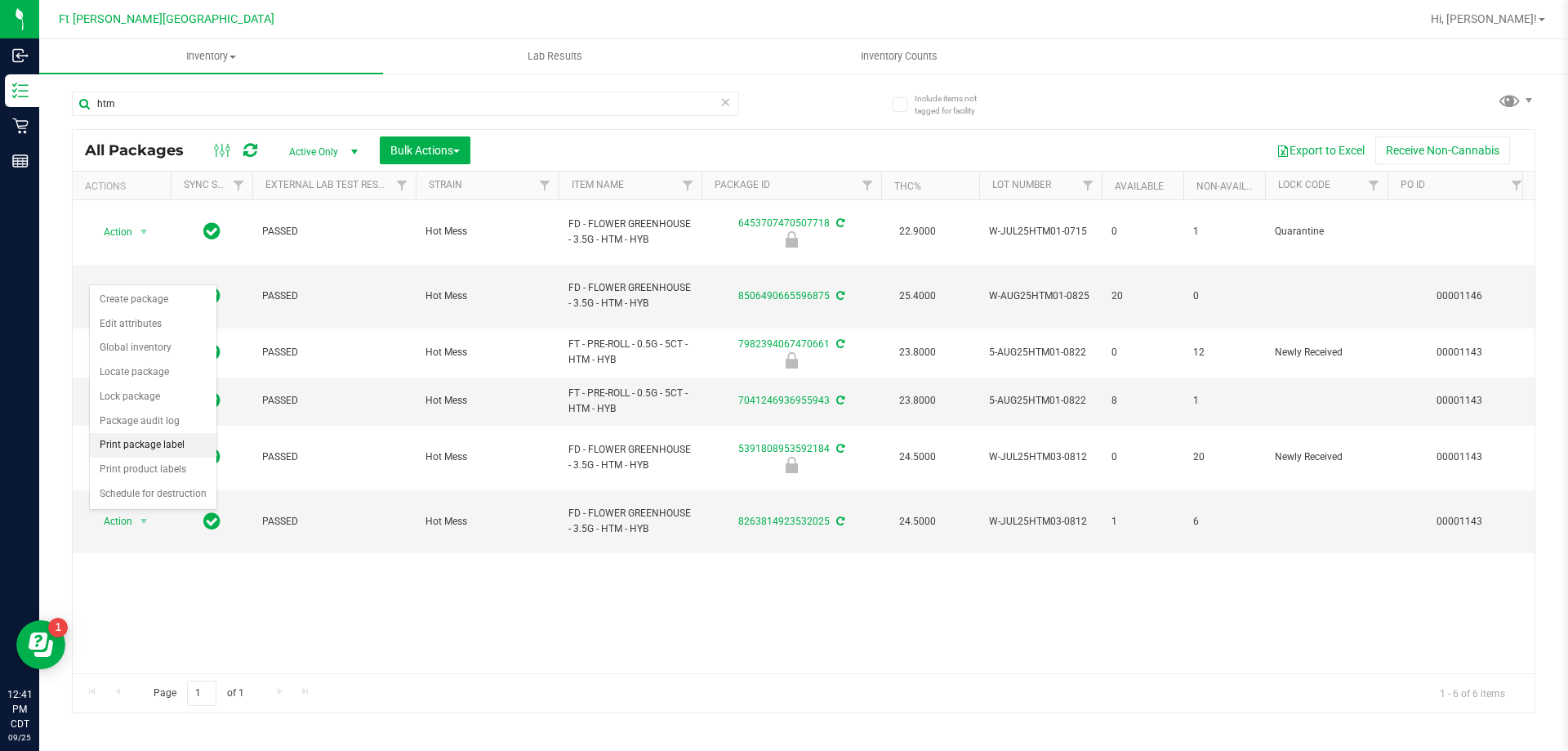
drag, startPoint x: 155, startPoint y: 445, endPoint x: 162, endPoint y: 454, distance: 11.4
click at [157, 448] on li "Print package label" at bounding box center [153, 445] width 127 height 24
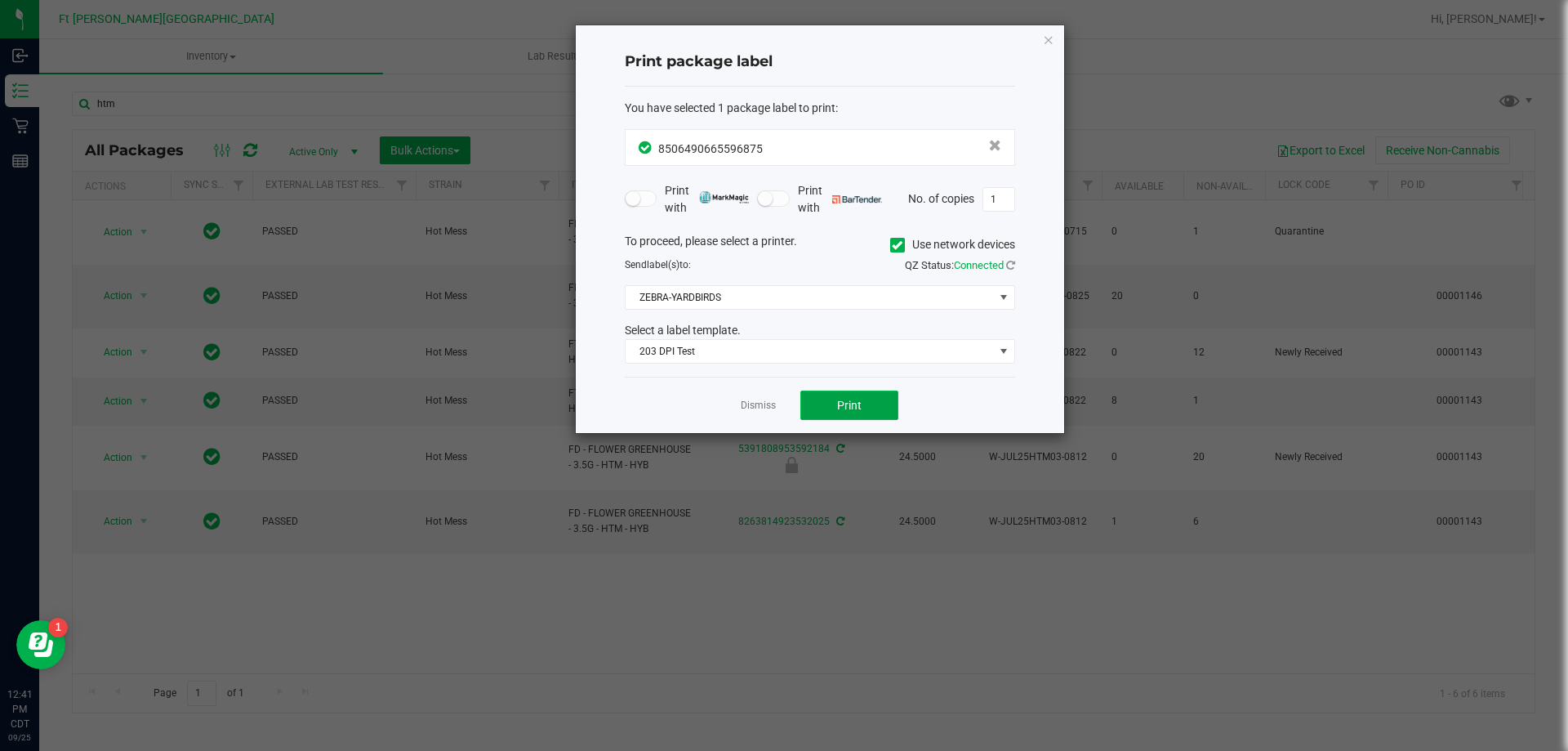
click at [844, 410] on span "Print" at bounding box center [849, 404] width 24 height 13
